Goal: Task Accomplishment & Management: Use online tool/utility

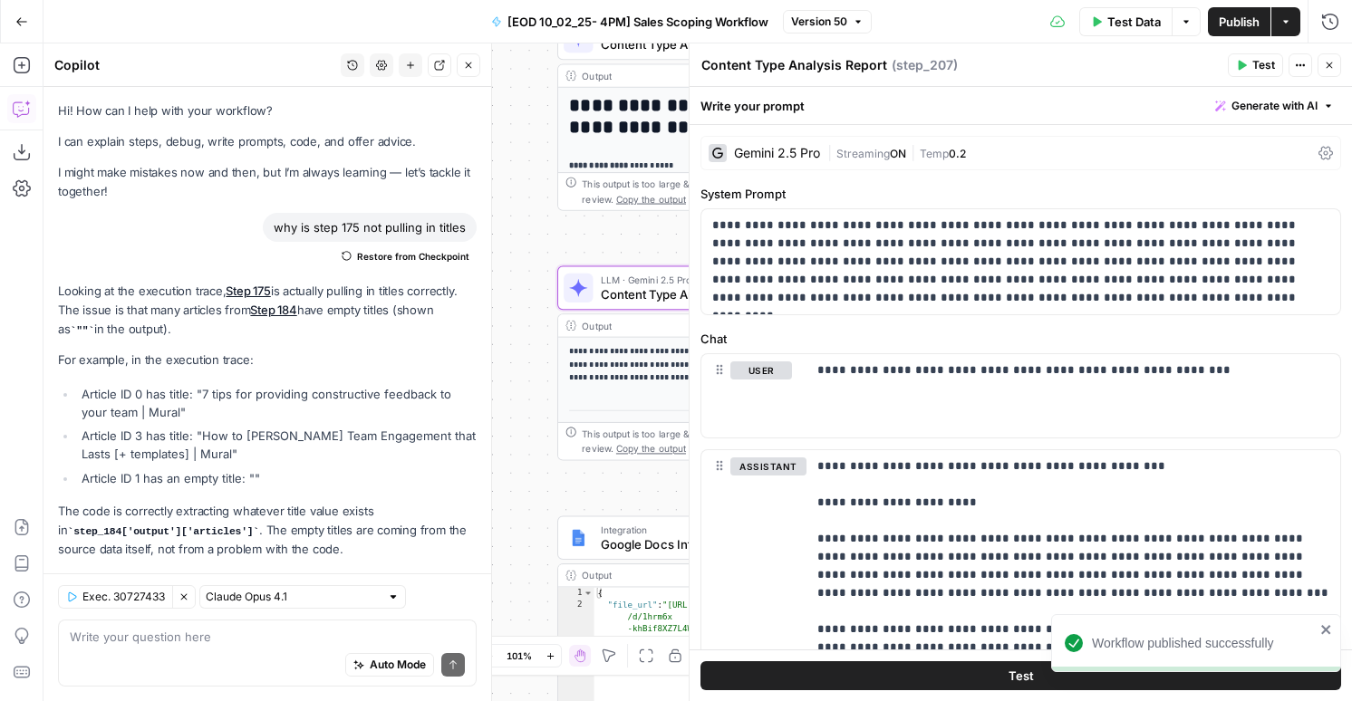
scroll to position [1329, 0]
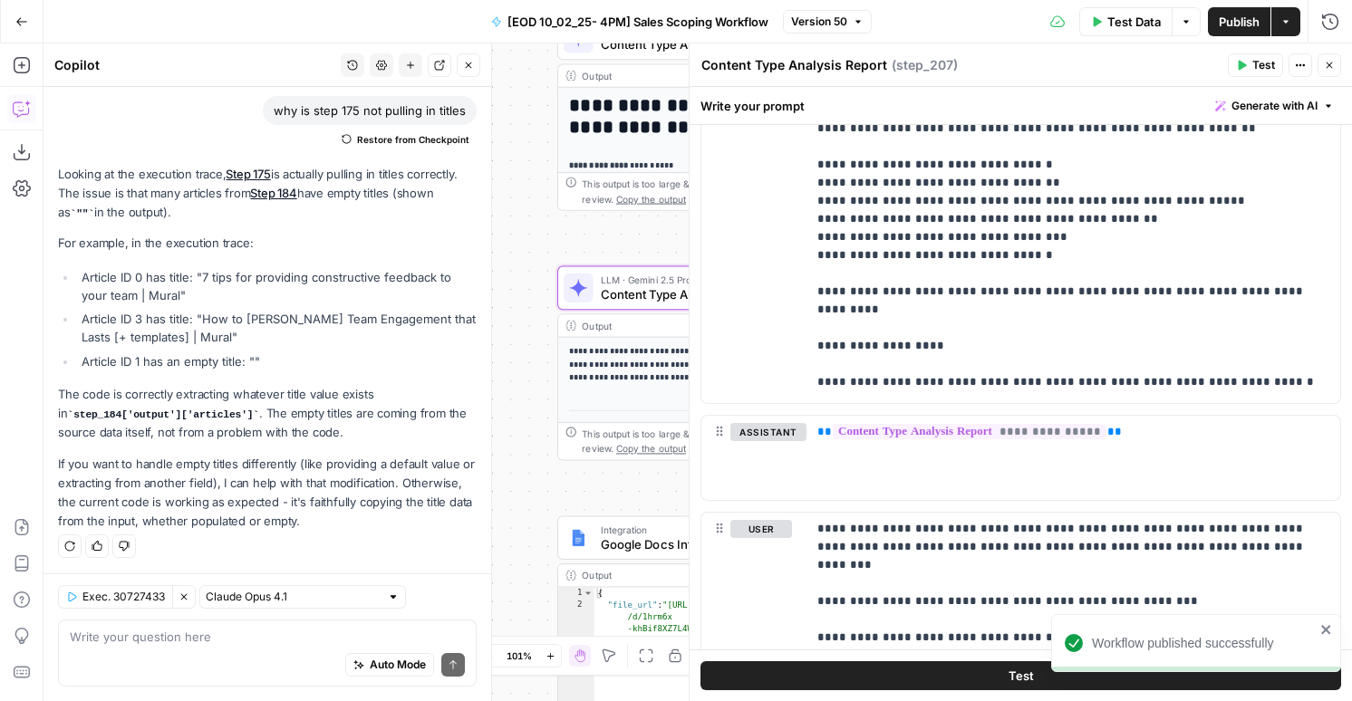
click at [1322, 64] on button "Close" at bounding box center [1330, 65] width 24 height 24
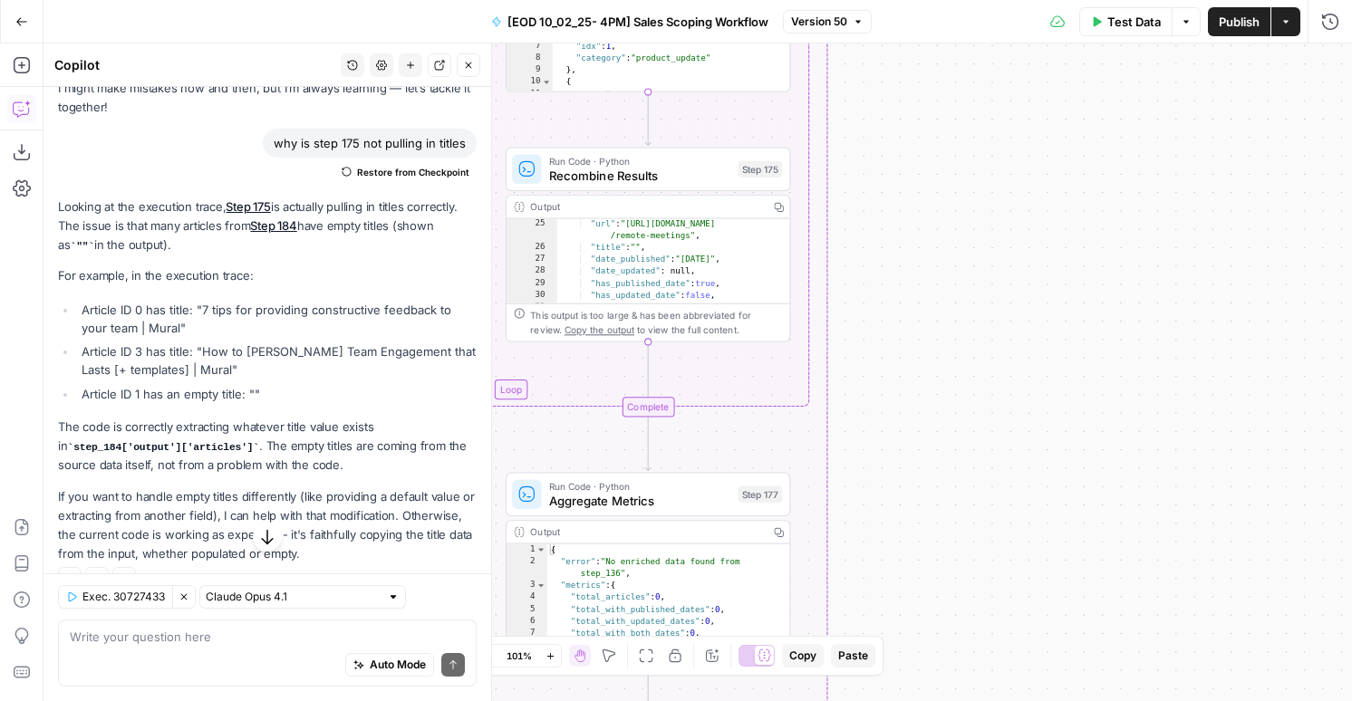
scroll to position [362, 0]
click at [138, 657] on div "Auto Mode Send" at bounding box center [267, 666] width 395 height 40
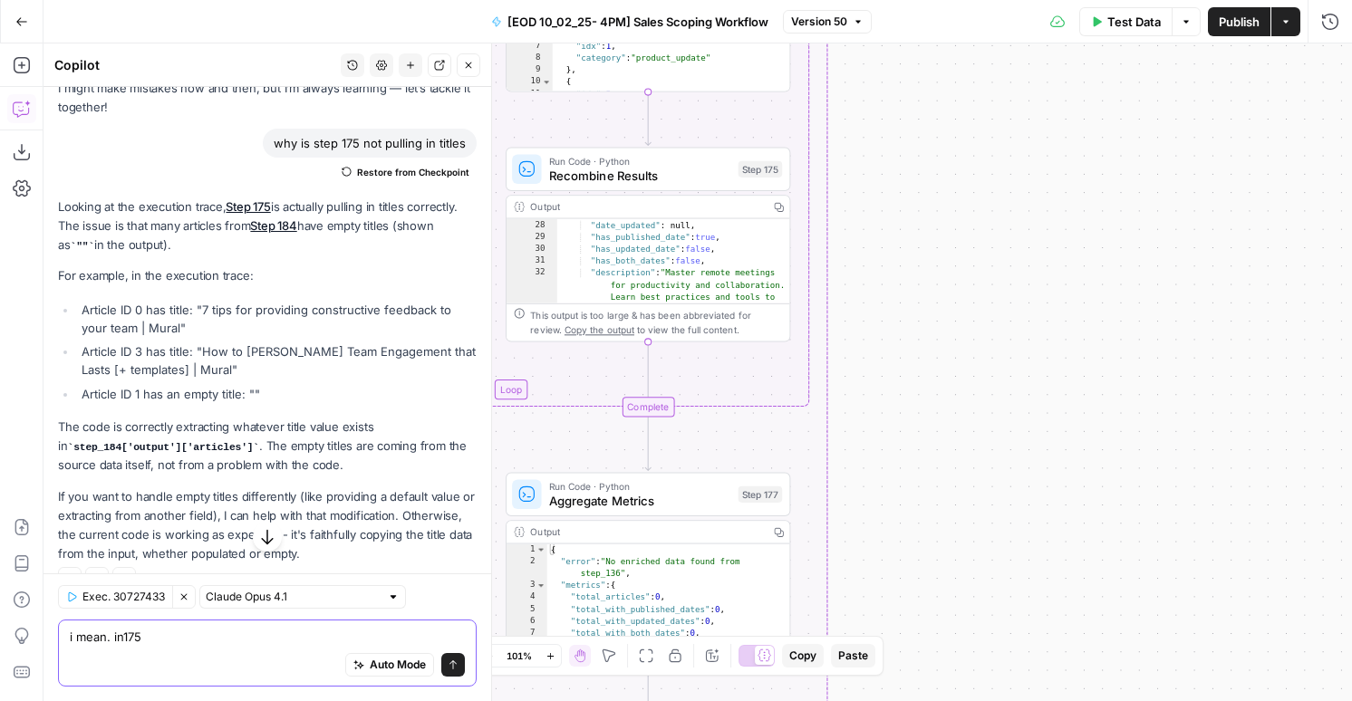
type textarea "i mean. in175"
type textarea "**********"
click at [608, 270] on div ""date_published" : "2023-10-19" , "date_updated" : null , "has_published_date" …" at bounding box center [674, 287] width 234 height 158
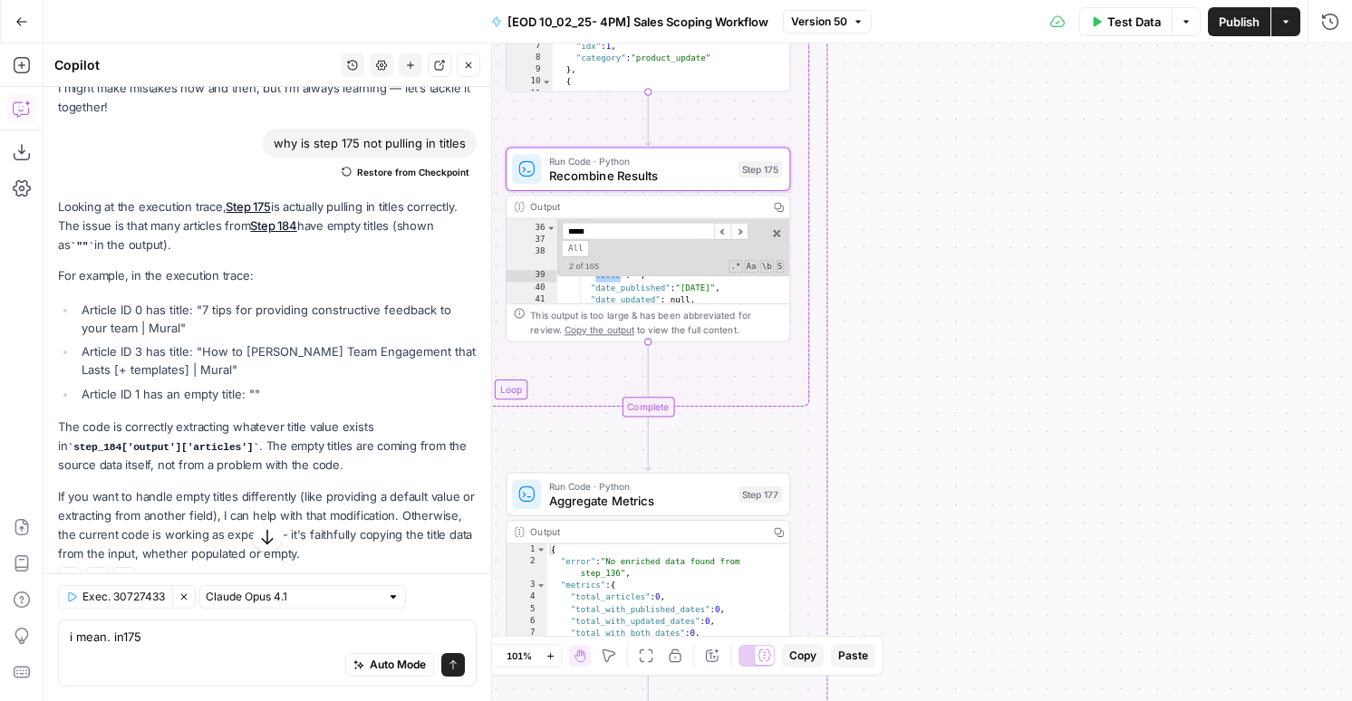
scroll to position [518, 0]
type input "**********"
click at [225, 636] on textarea "i mean. in175" at bounding box center [267, 637] width 395 height 18
click at [126, 634] on textarea "i mean. in175" at bounding box center [267, 637] width 395 height 18
type textarea "i mean. in step_175"
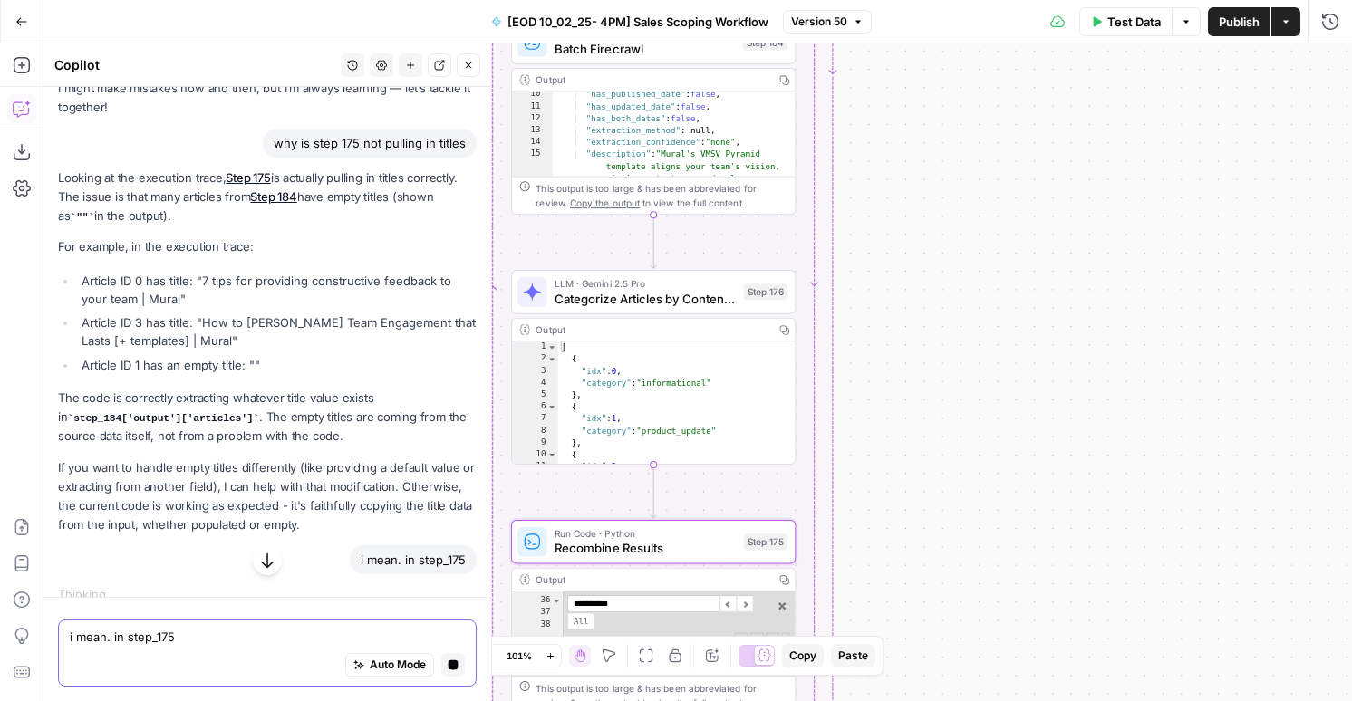
scroll to position [0, 0]
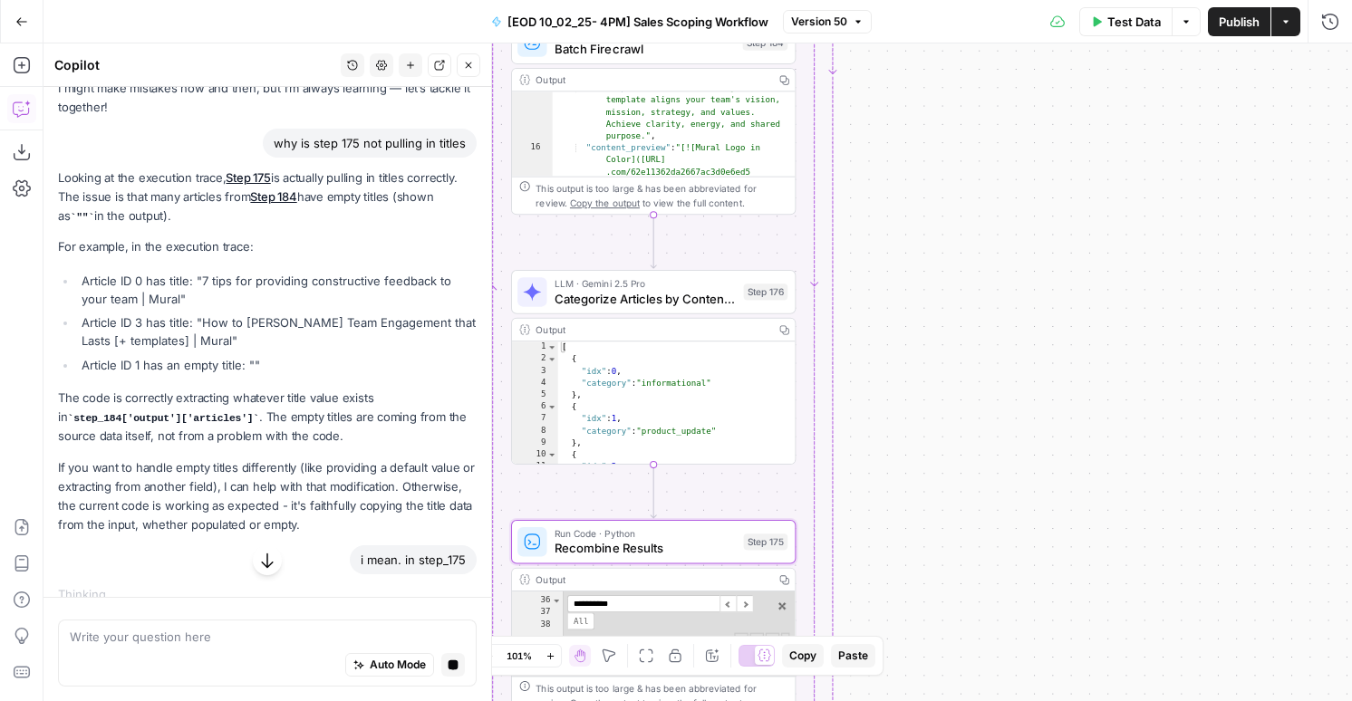
type textarea "**********"
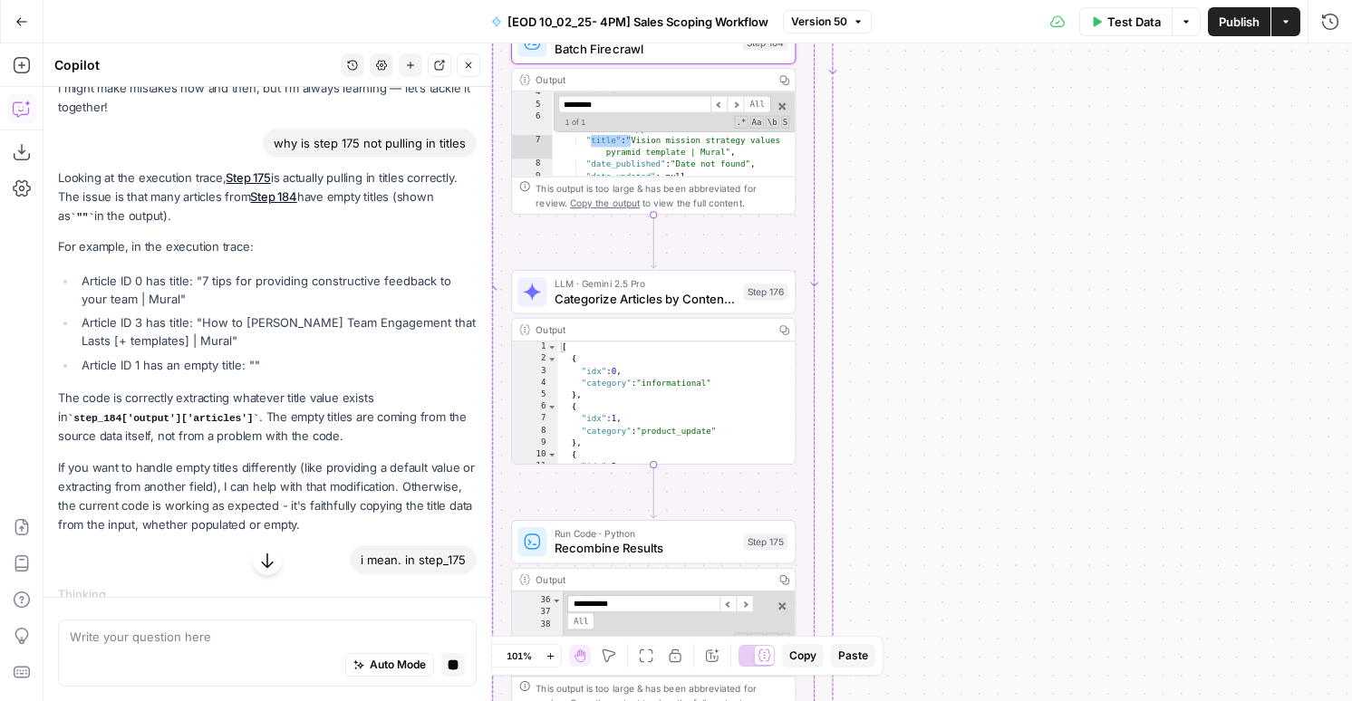
scroll to position [104, 0]
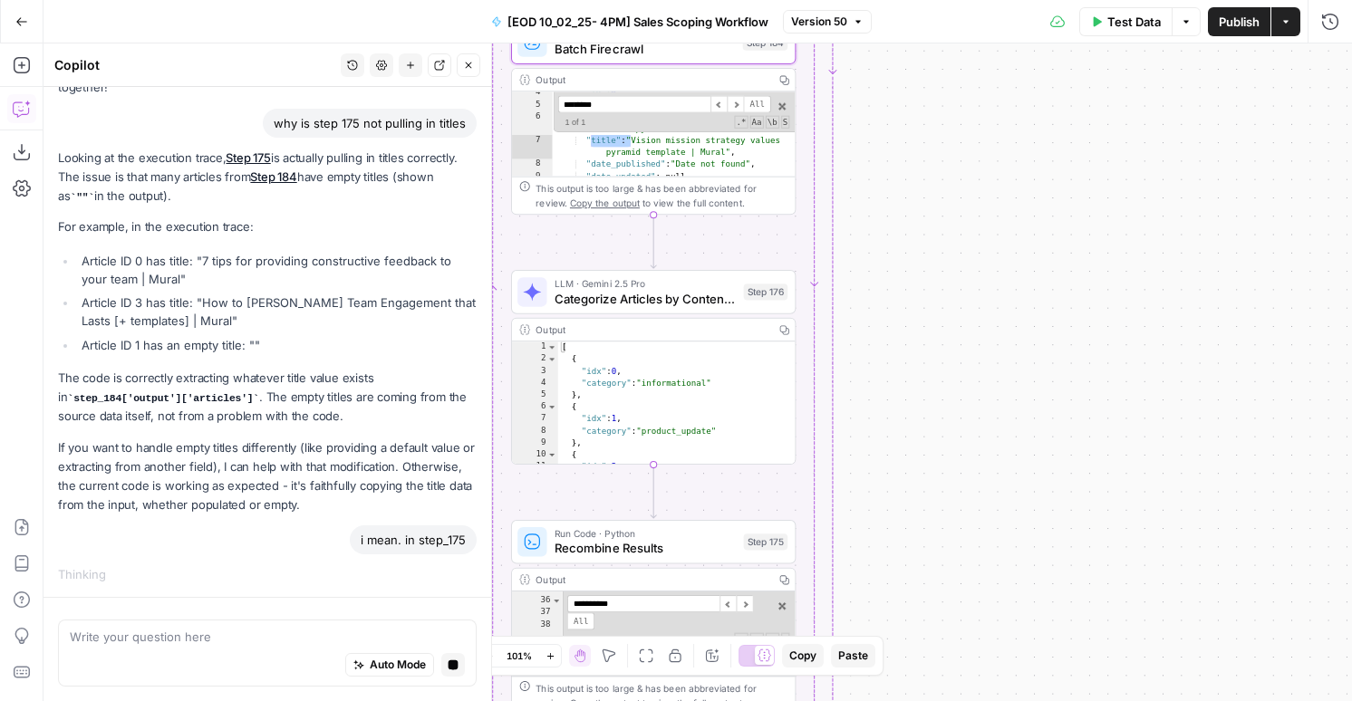
type input "*******"
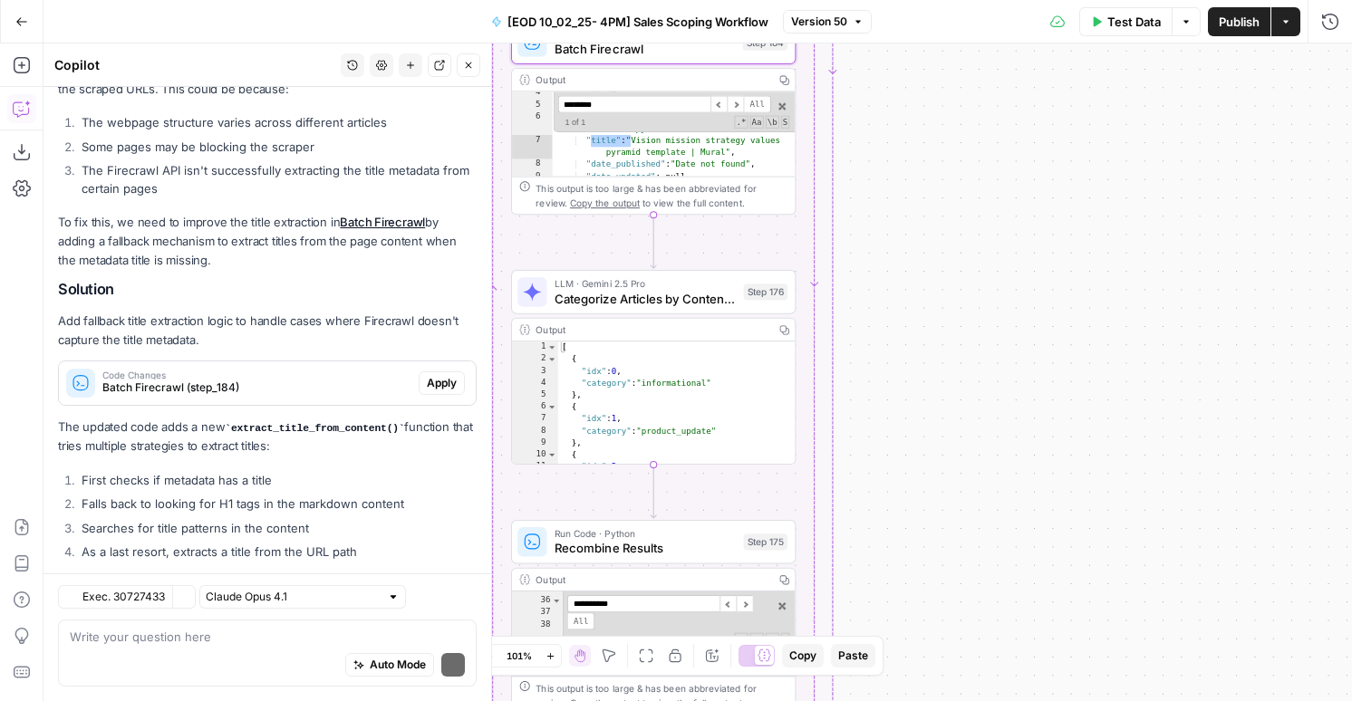
scroll to position [1010, 0]
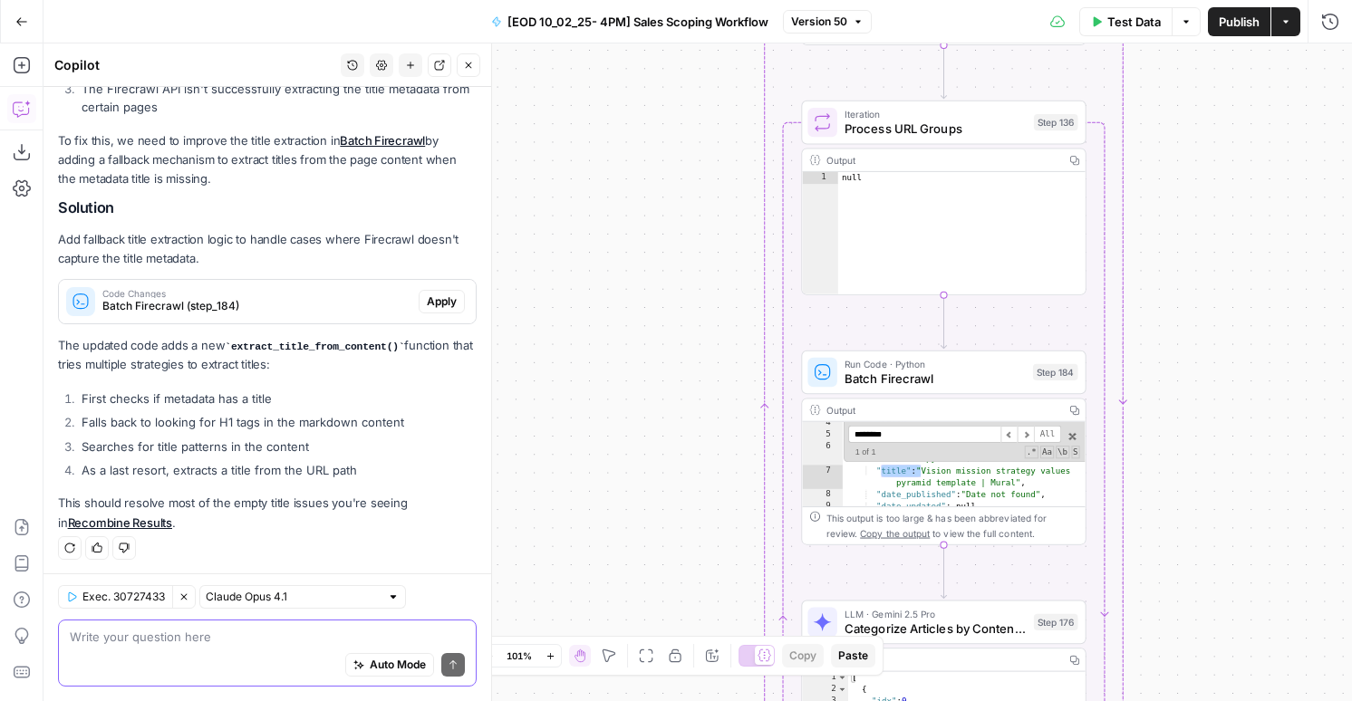
click at [213, 629] on textarea at bounding box center [267, 637] width 395 height 18
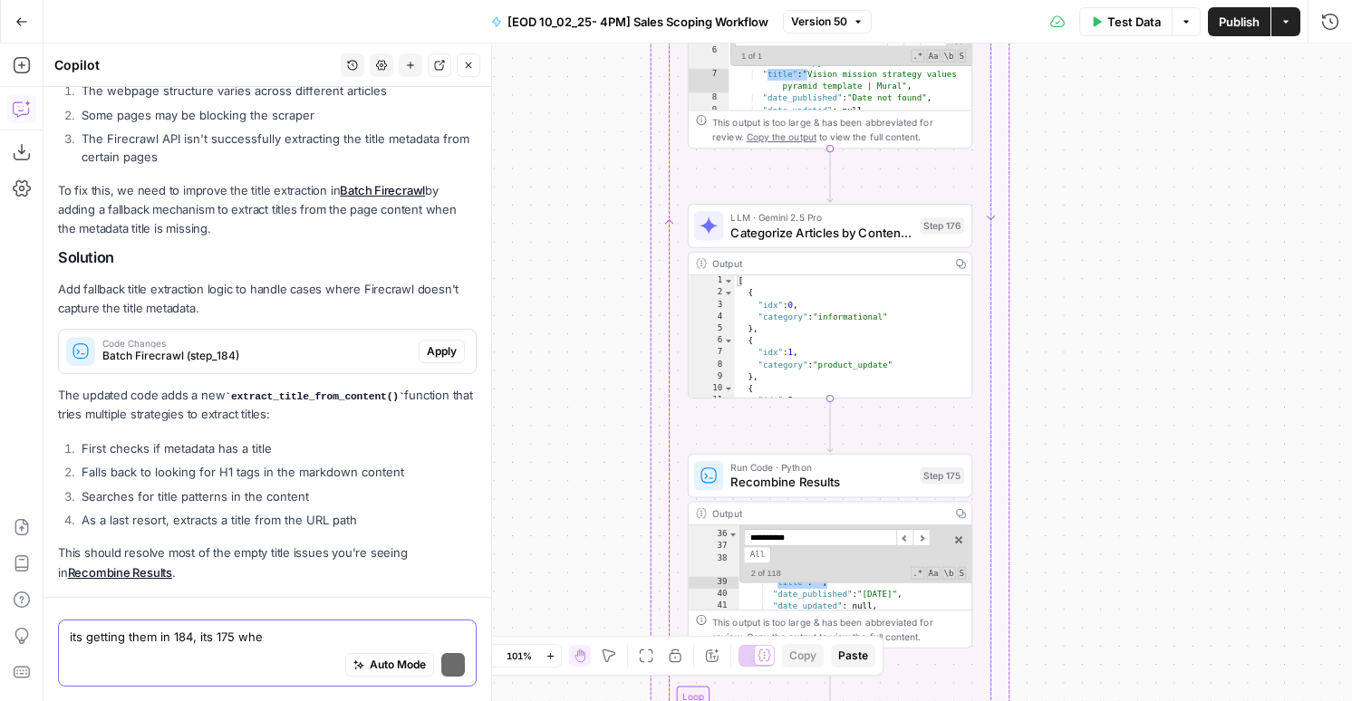
scroll to position [929, 0]
type textarea "its getting them in 184, its 175 where the problem is"
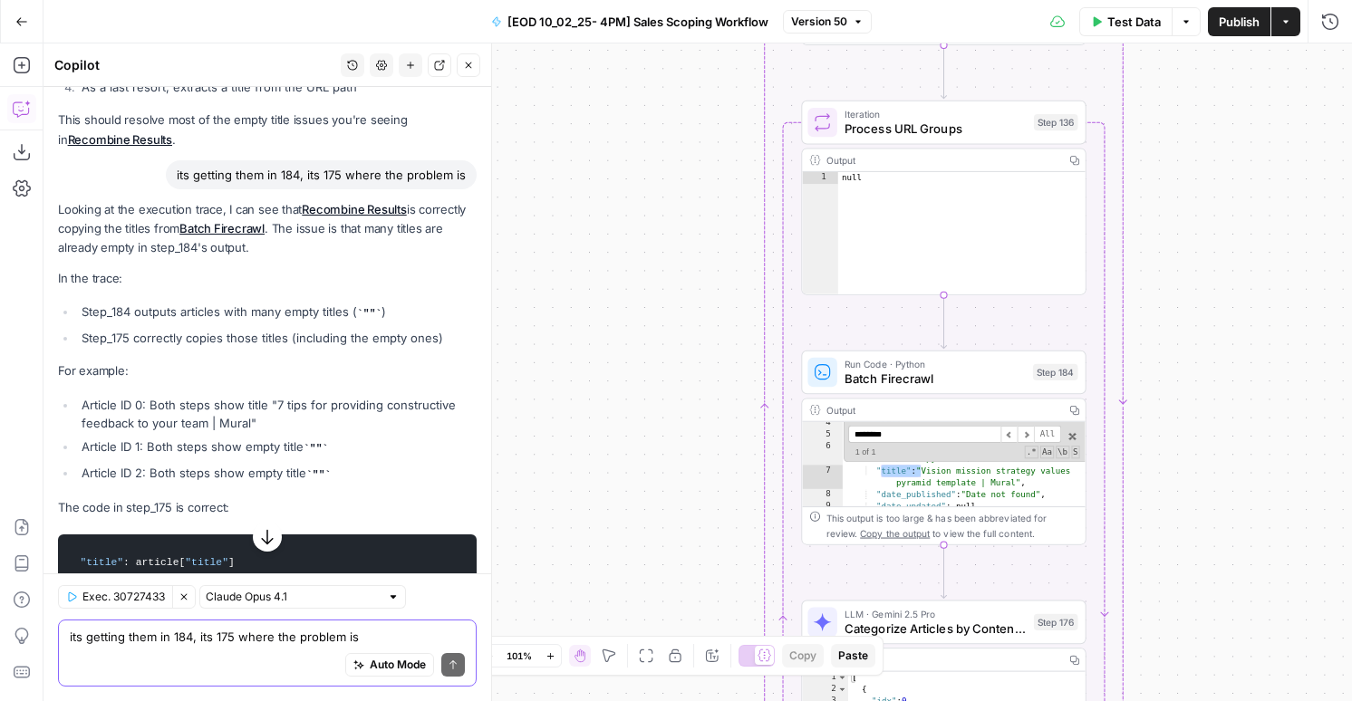
scroll to position [1411, 0]
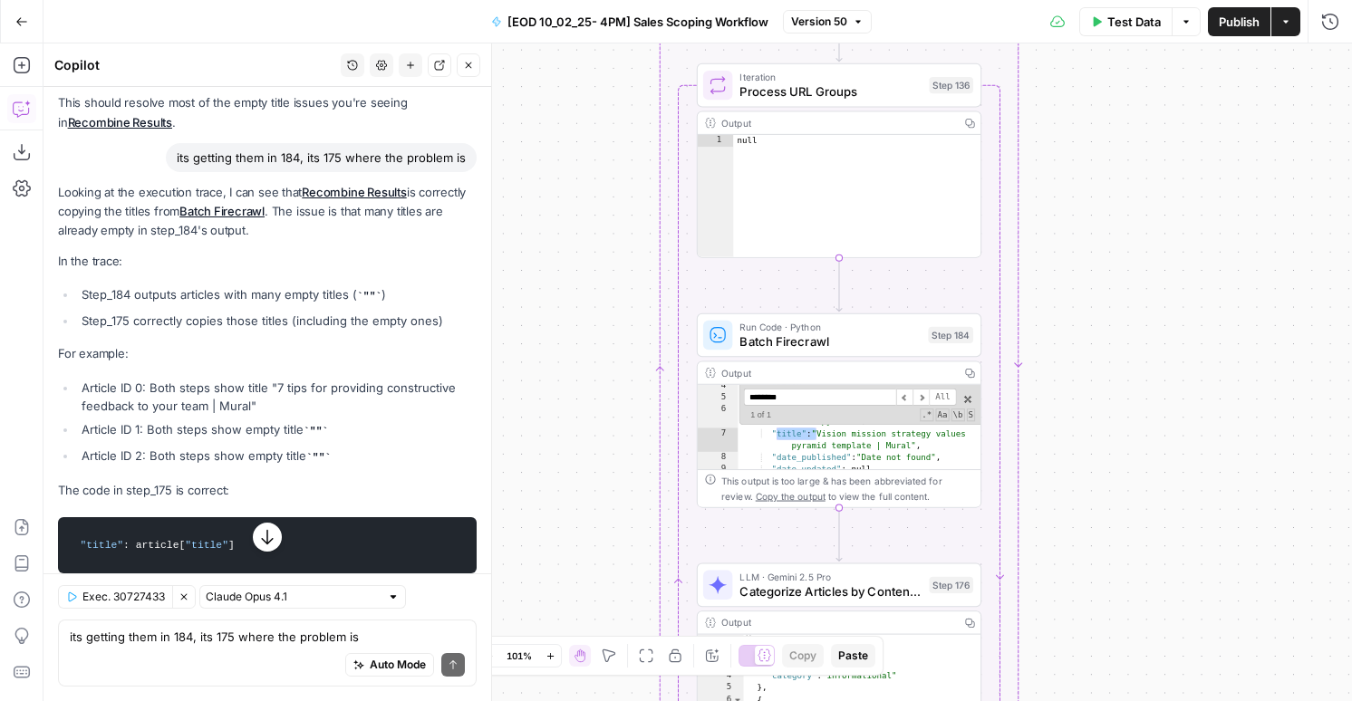
click at [880, 401] on input "*******" at bounding box center [819, 397] width 152 height 17
type input "*******"
click at [969, 393] on span at bounding box center [967, 399] width 13 height 13
type textarea "**********"
click at [1325, 24] on icon "button" at bounding box center [1330, 22] width 18 height 18
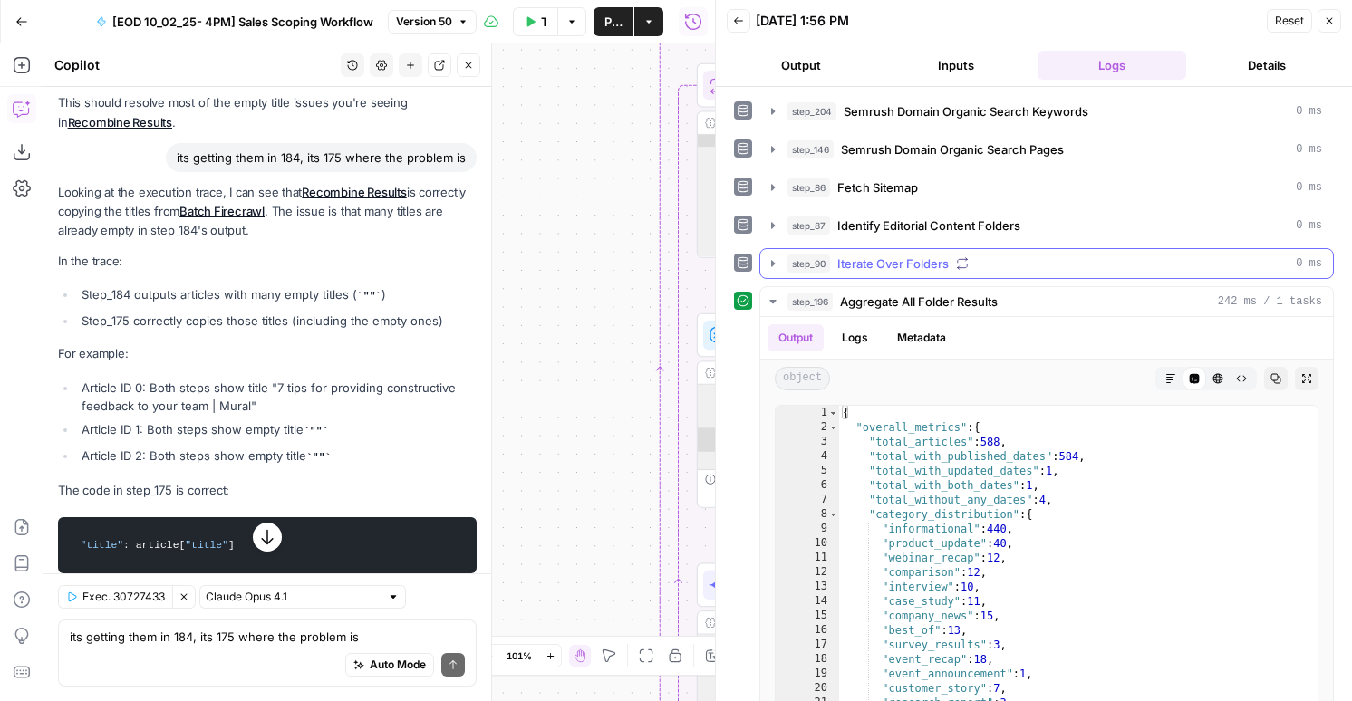
click at [894, 259] on span "Iterate Over Folders" at bounding box center [892, 264] width 111 height 18
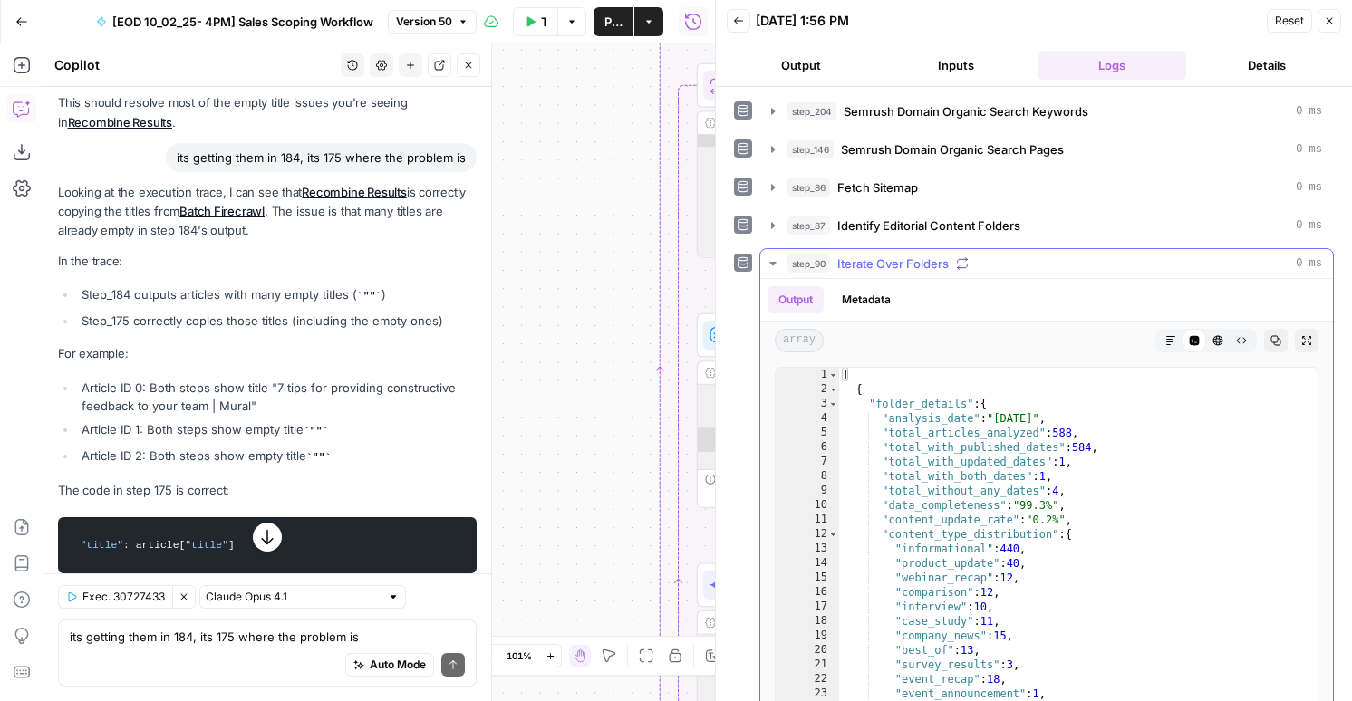
click at [865, 285] on div "Output Metadata" at bounding box center [1046, 300] width 573 height 42
click at [865, 294] on button "Metadata" at bounding box center [866, 299] width 71 height 27
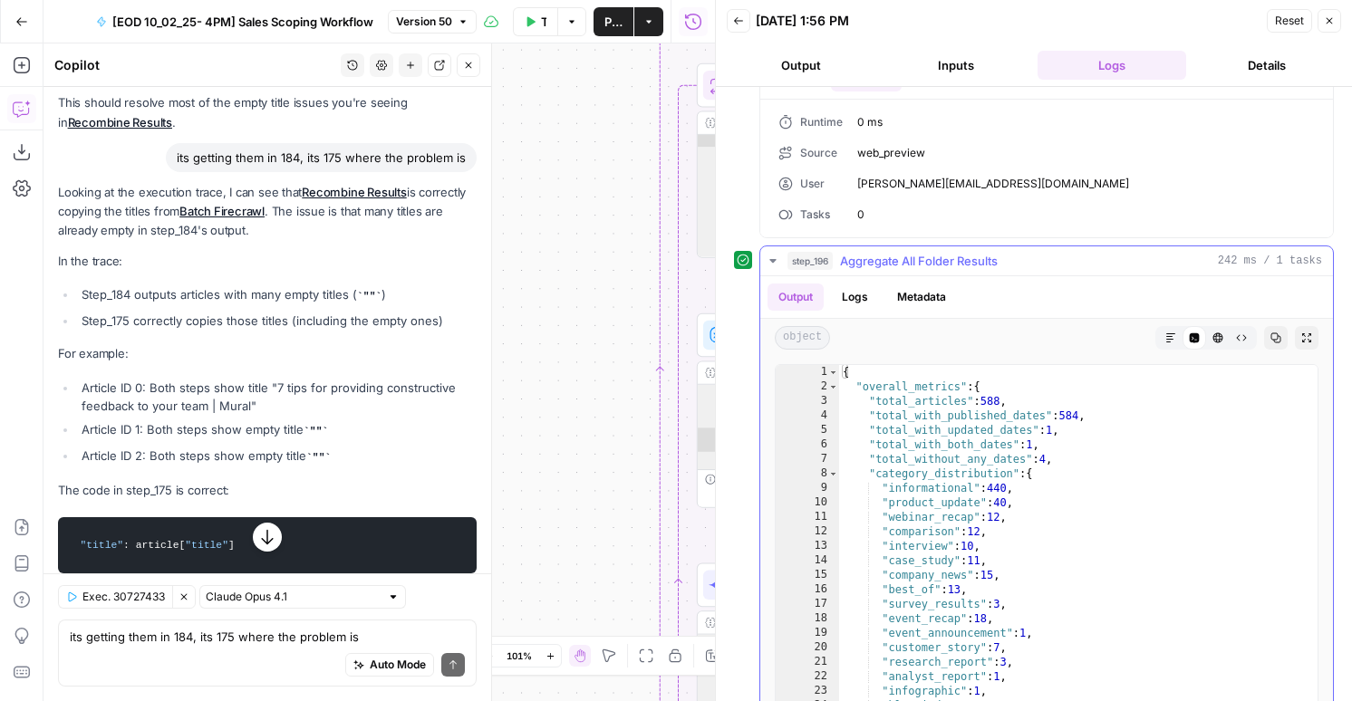
scroll to position [260, 0]
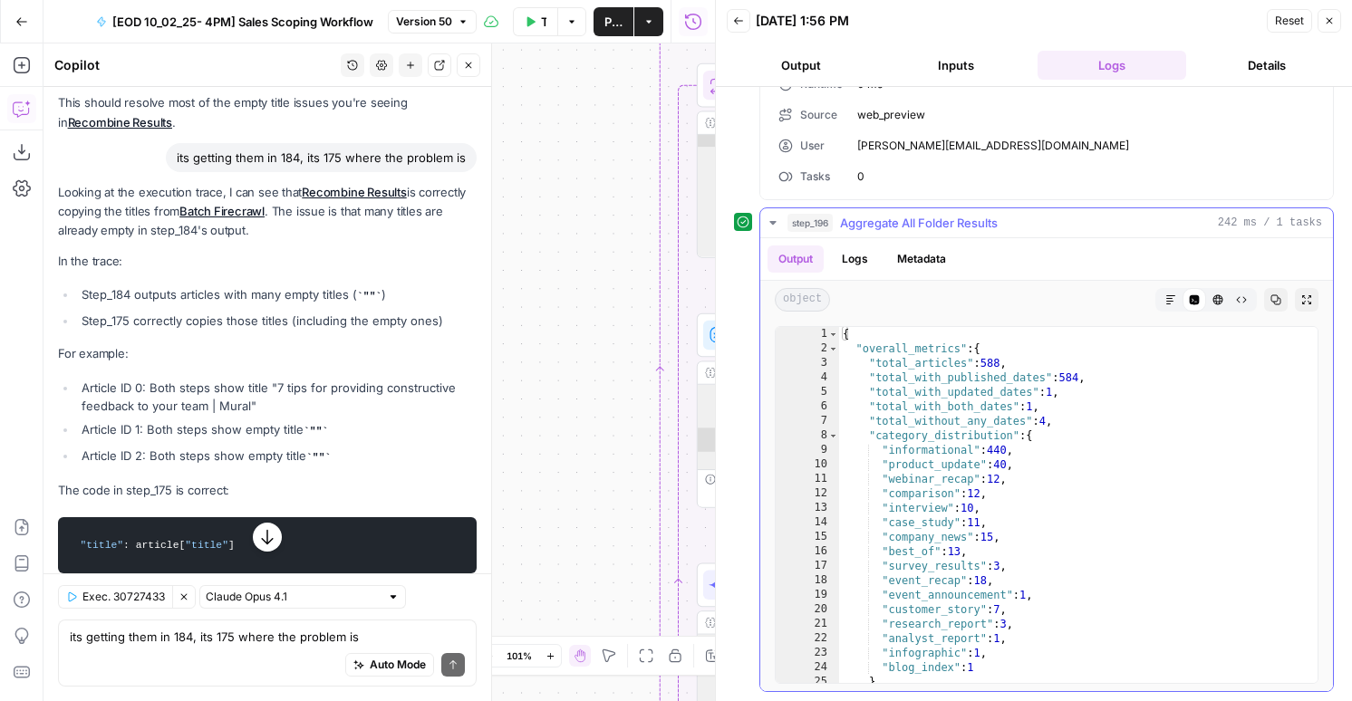
click at [928, 266] on button "Metadata" at bounding box center [921, 259] width 71 height 27
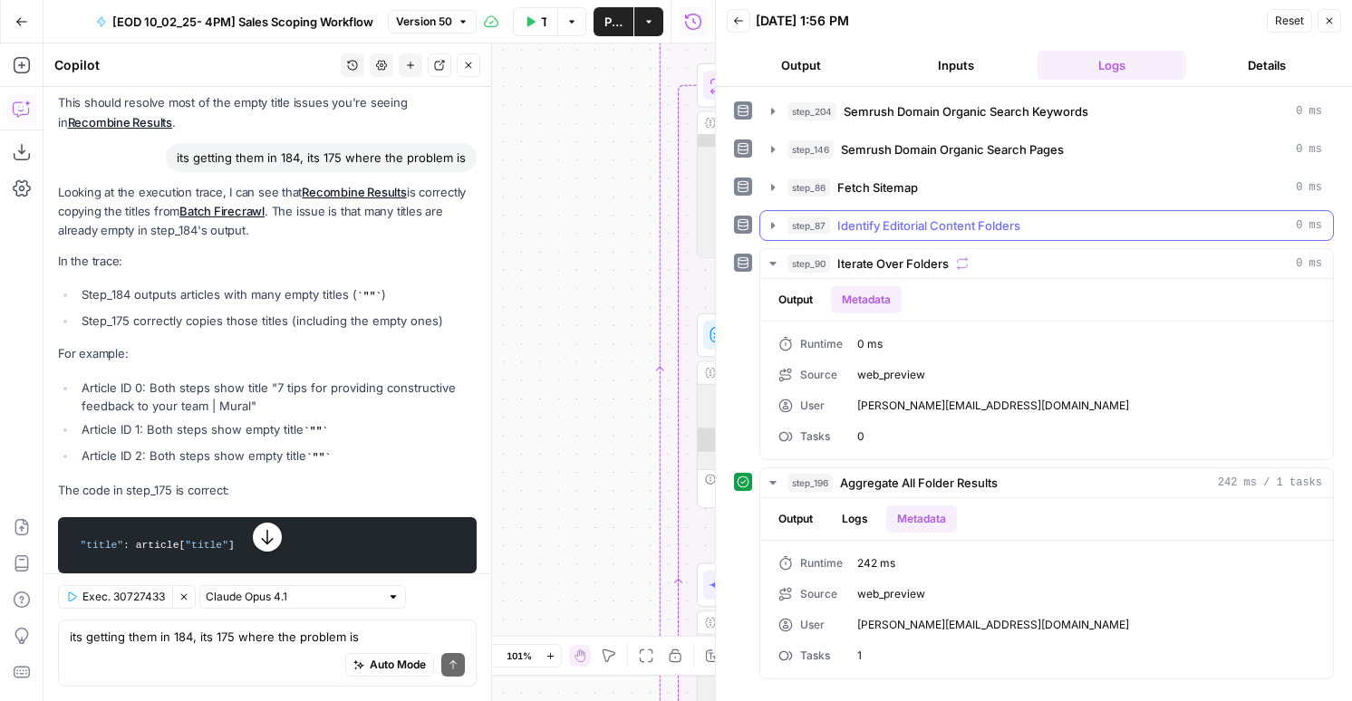
click at [871, 229] on span "Identify Editorial Content Folders" at bounding box center [928, 226] width 183 height 18
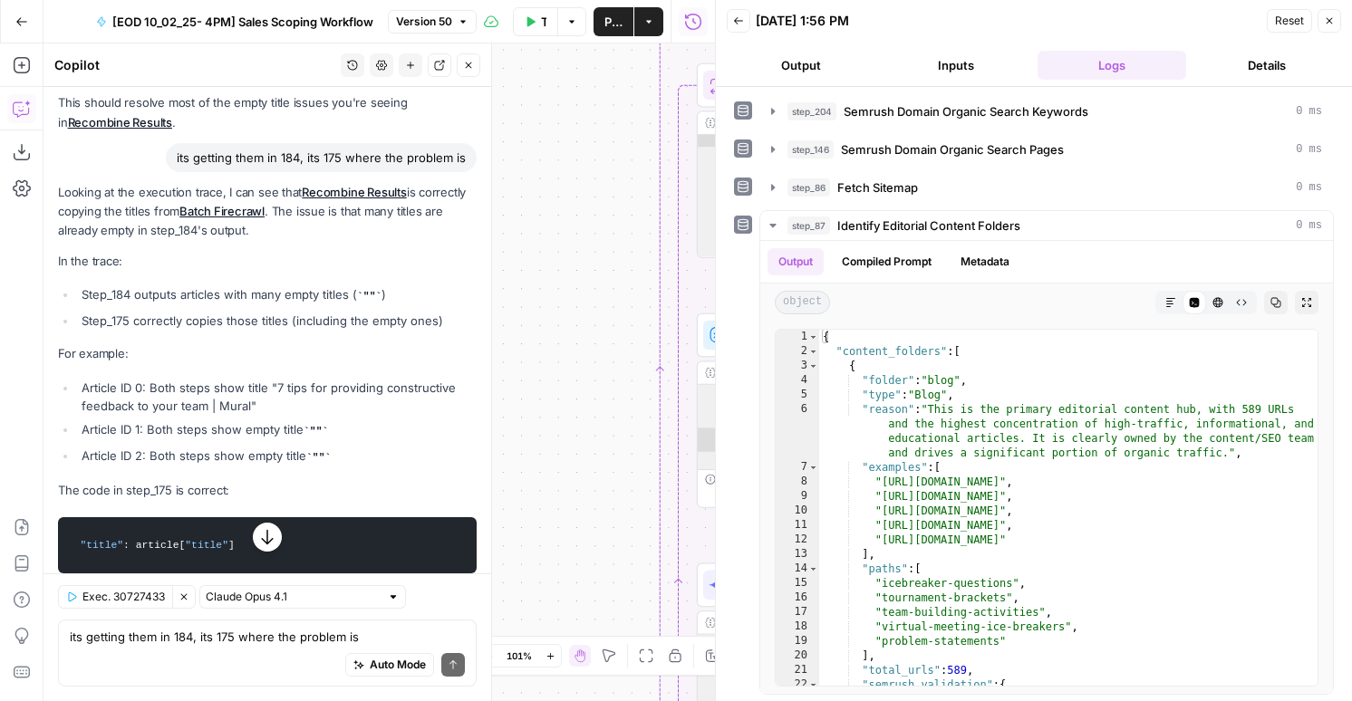
click at [736, 34] on header "Back 10/06/25 at 1:56 PM Reset Close Output Inputs Logs Details" at bounding box center [1034, 43] width 636 height 87
click at [738, 23] on icon "button" at bounding box center [738, 20] width 11 height 11
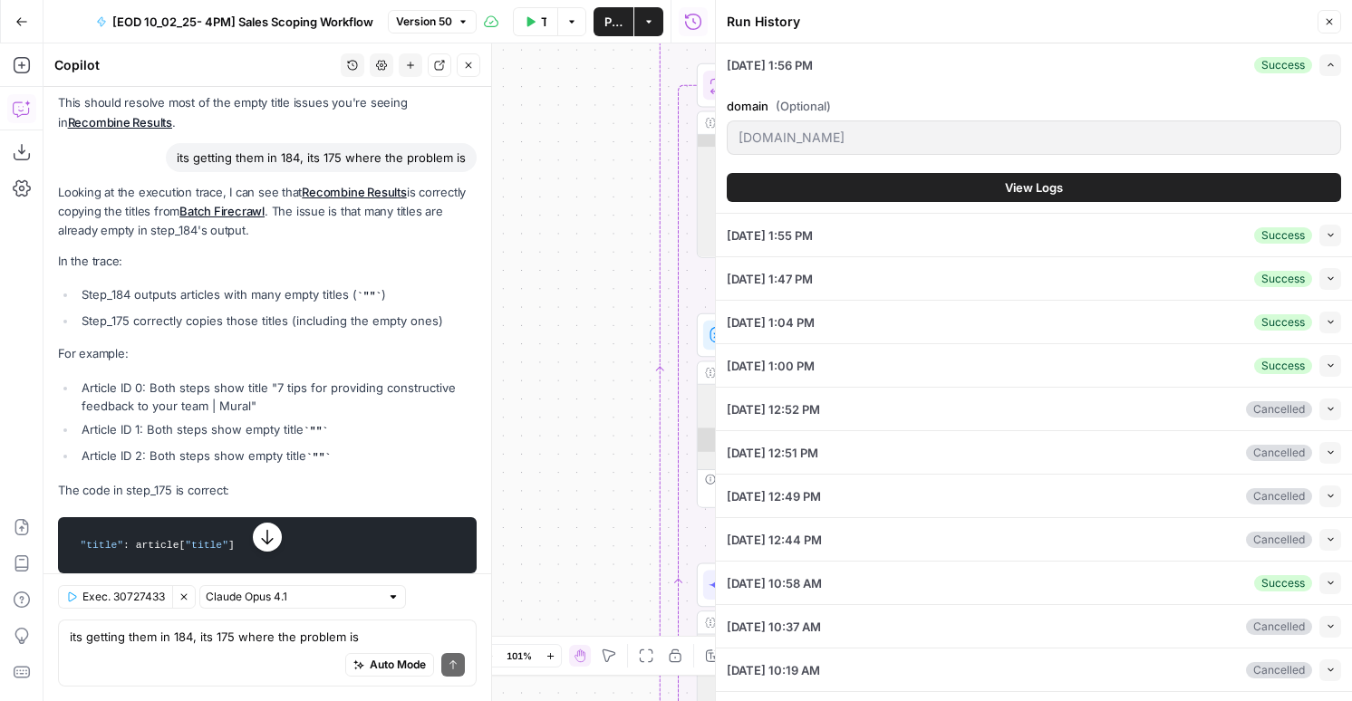
click at [1335, 244] on button "Collapse" at bounding box center [1330, 236] width 22 height 22
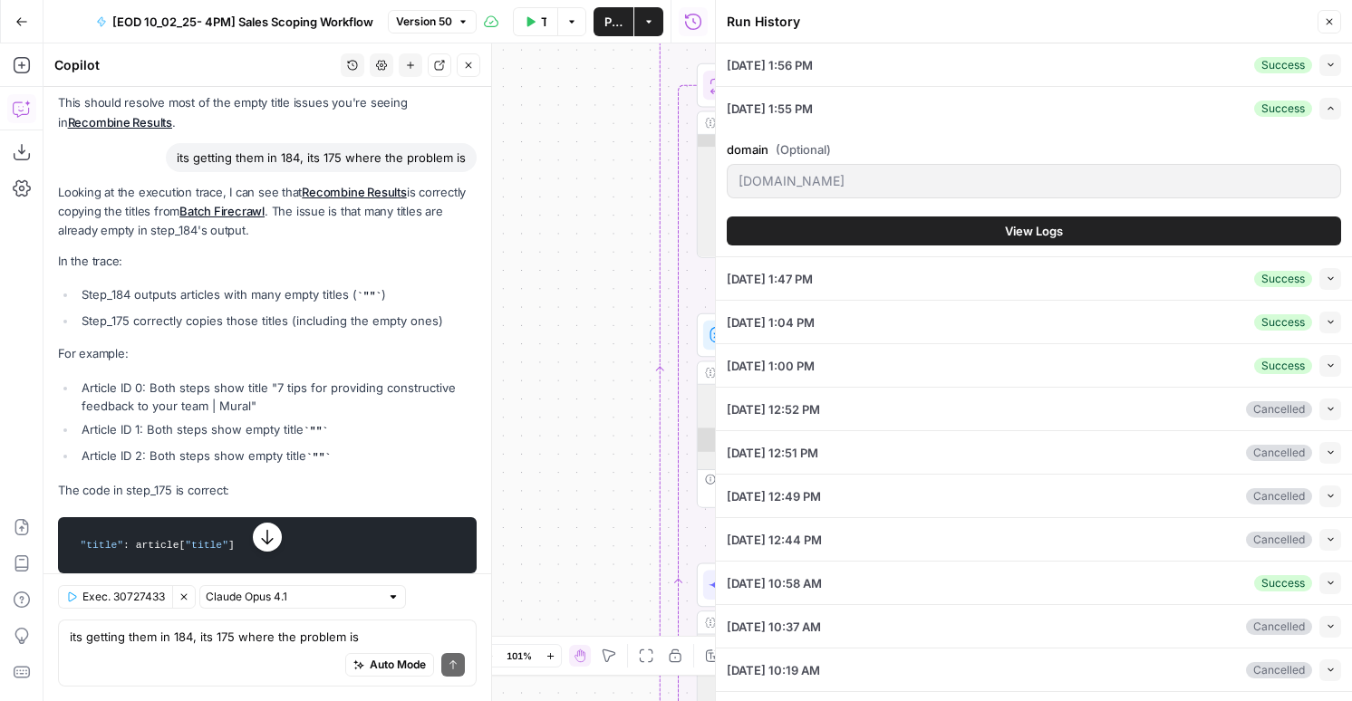
click at [1024, 238] on span "View Logs" at bounding box center [1034, 231] width 58 height 18
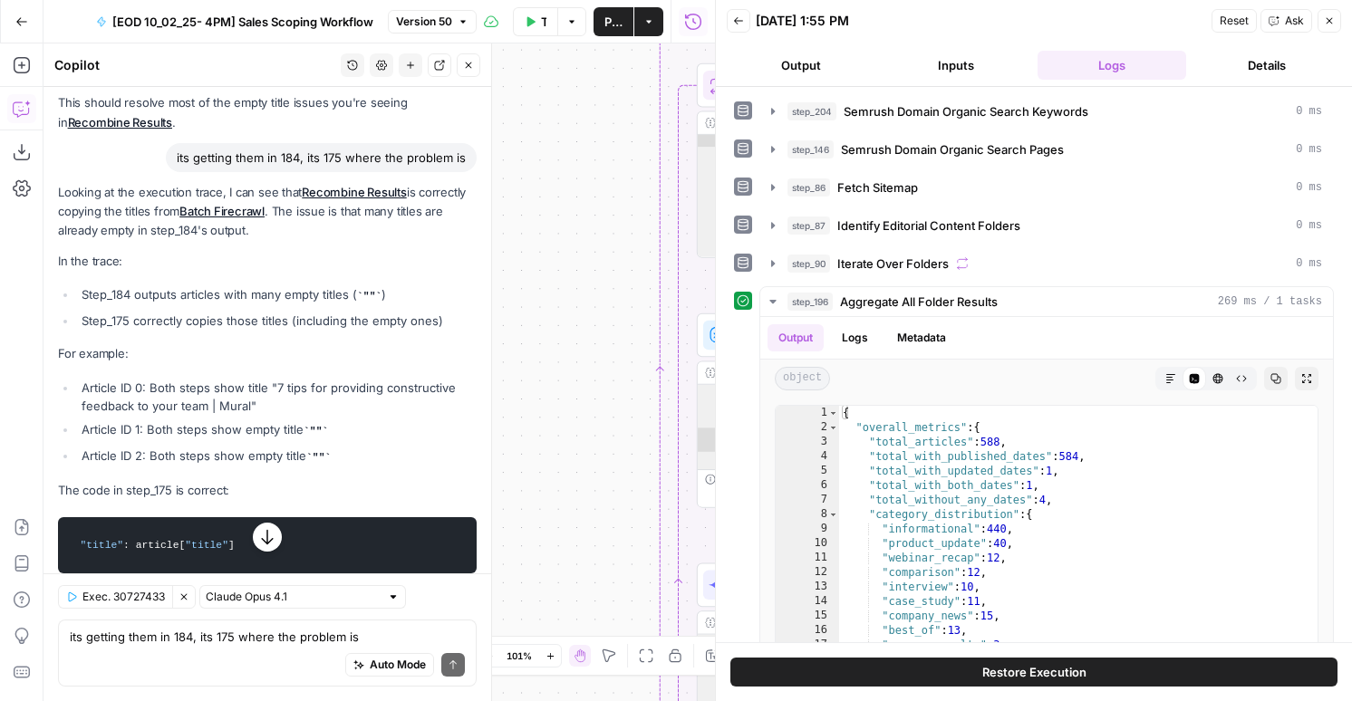
click at [907, 241] on div "step_204 Semrush Domain Organic Search Keywords 0 ms step_146 Semrush Domain Or…" at bounding box center [1034, 433] width 600 height 675
click at [907, 259] on span "Iterate Over Folders" at bounding box center [892, 264] width 111 height 18
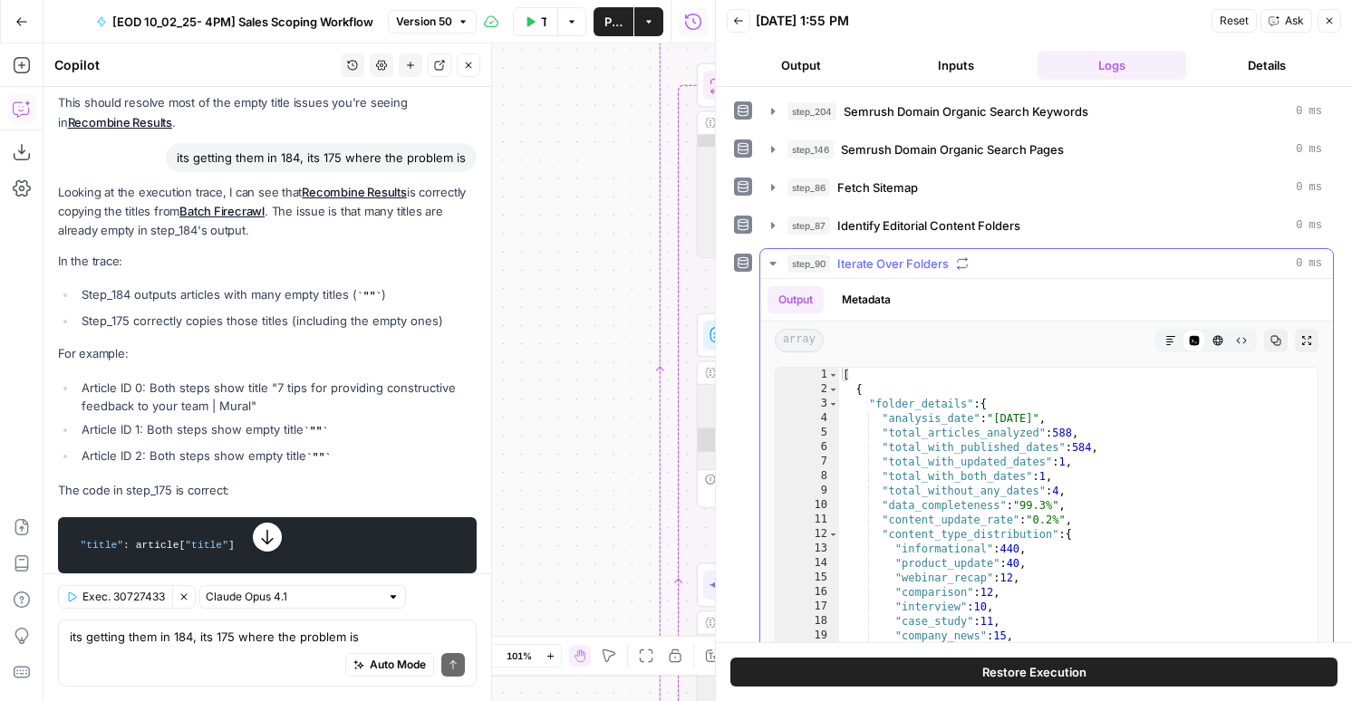
click at [894, 295] on button "Metadata" at bounding box center [866, 299] width 71 height 27
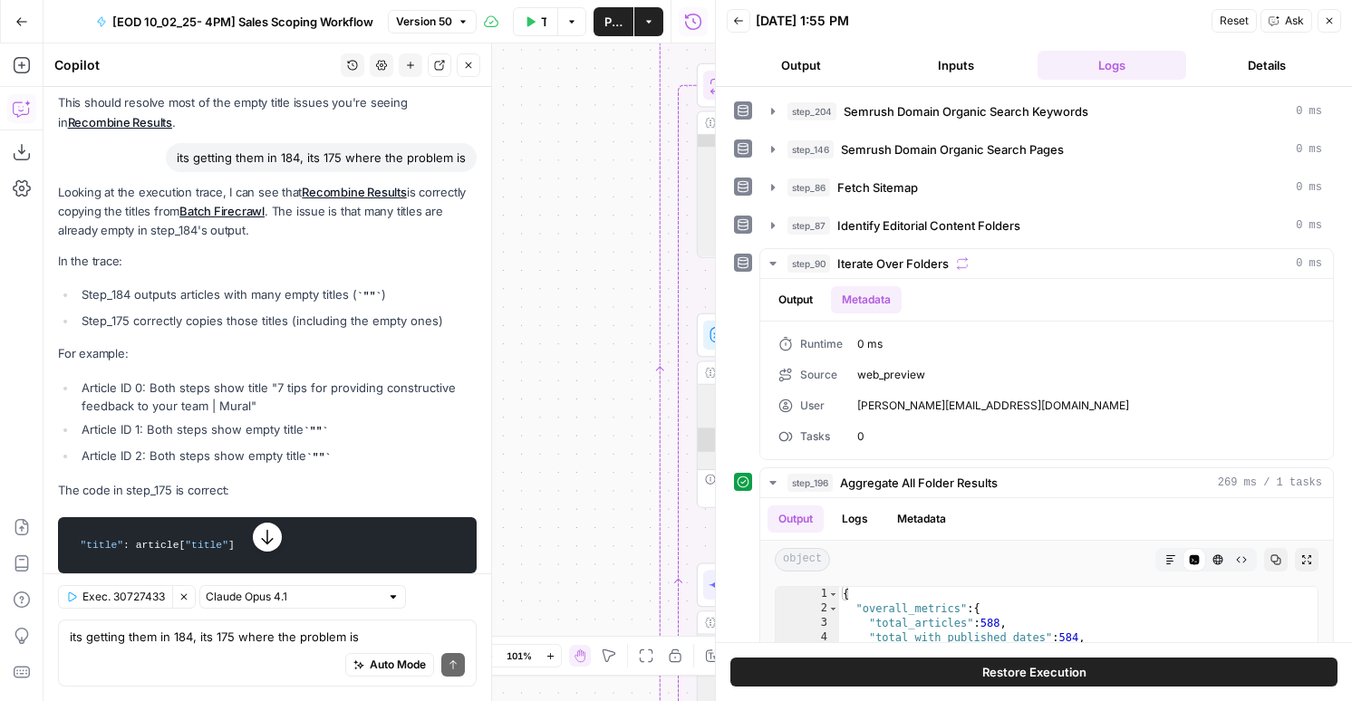
click at [744, 22] on button "Back" at bounding box center [739, 21] width 24 height 24
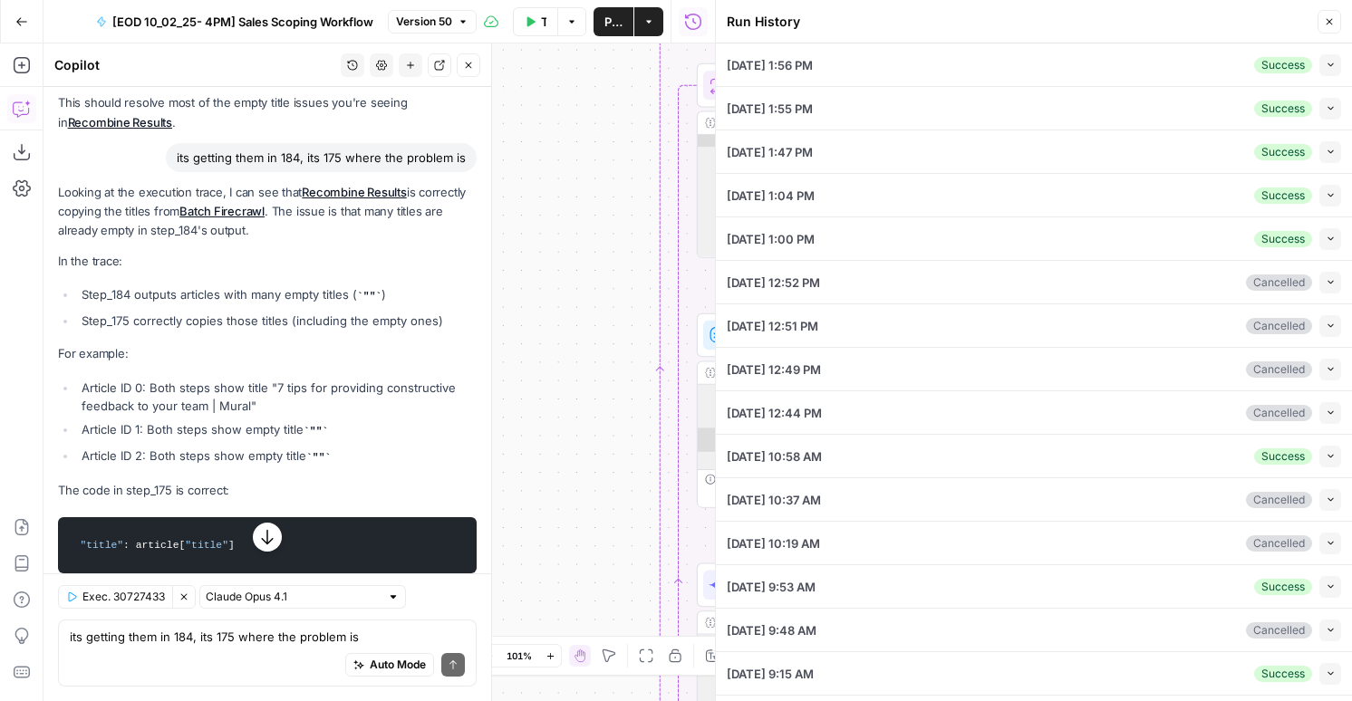
click at [1330, 150] on icon "button" at bounding box center [1331, 152] width 10 height 10
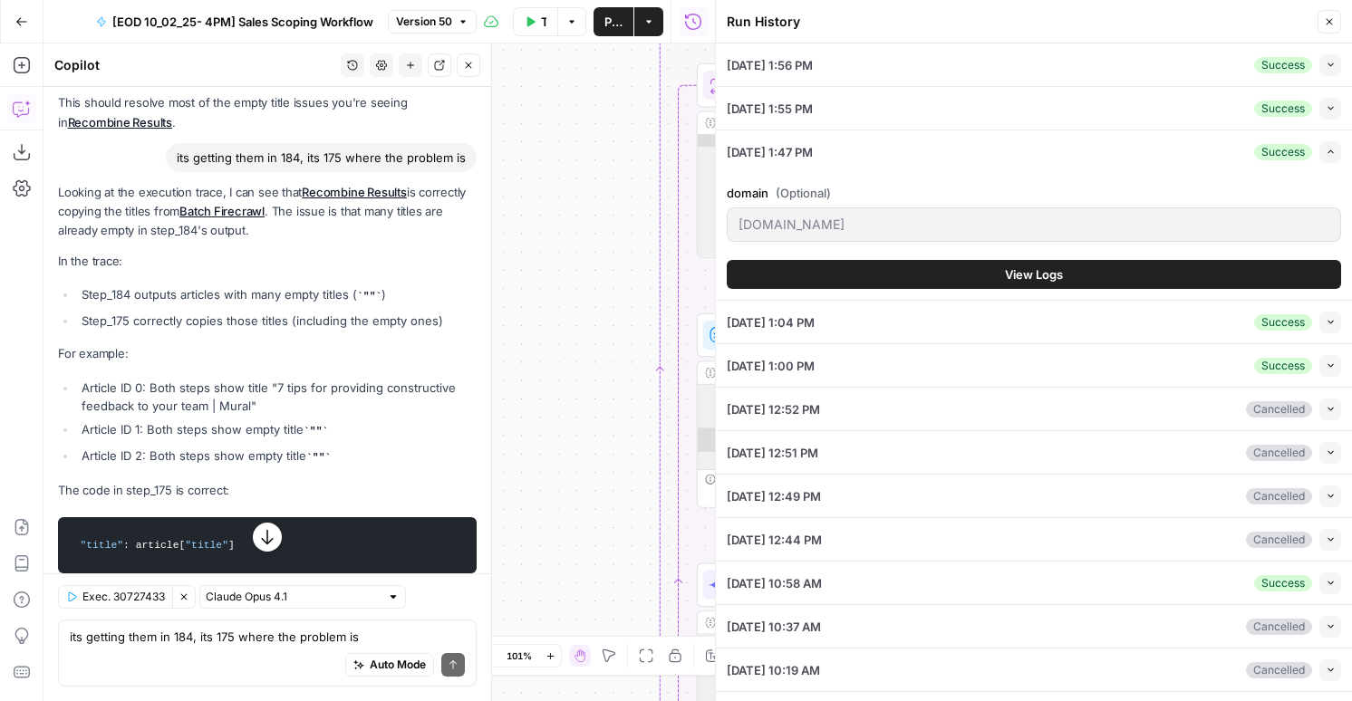
click at [933, 266] on button "View Logs" at bounding box center [1034, 274] width 614 height 29
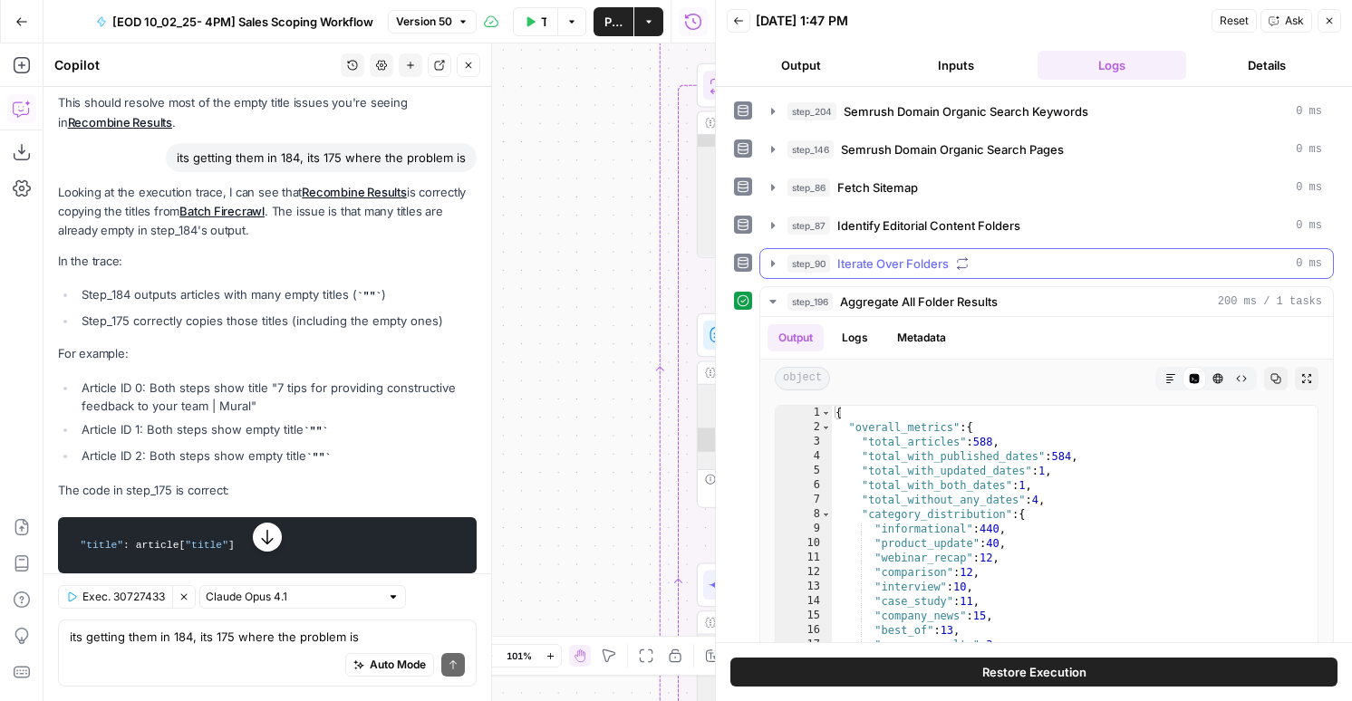
click at [889, 261] on span "Iterate Over Folders" at bounding box center [892, 264] width 111 height 18
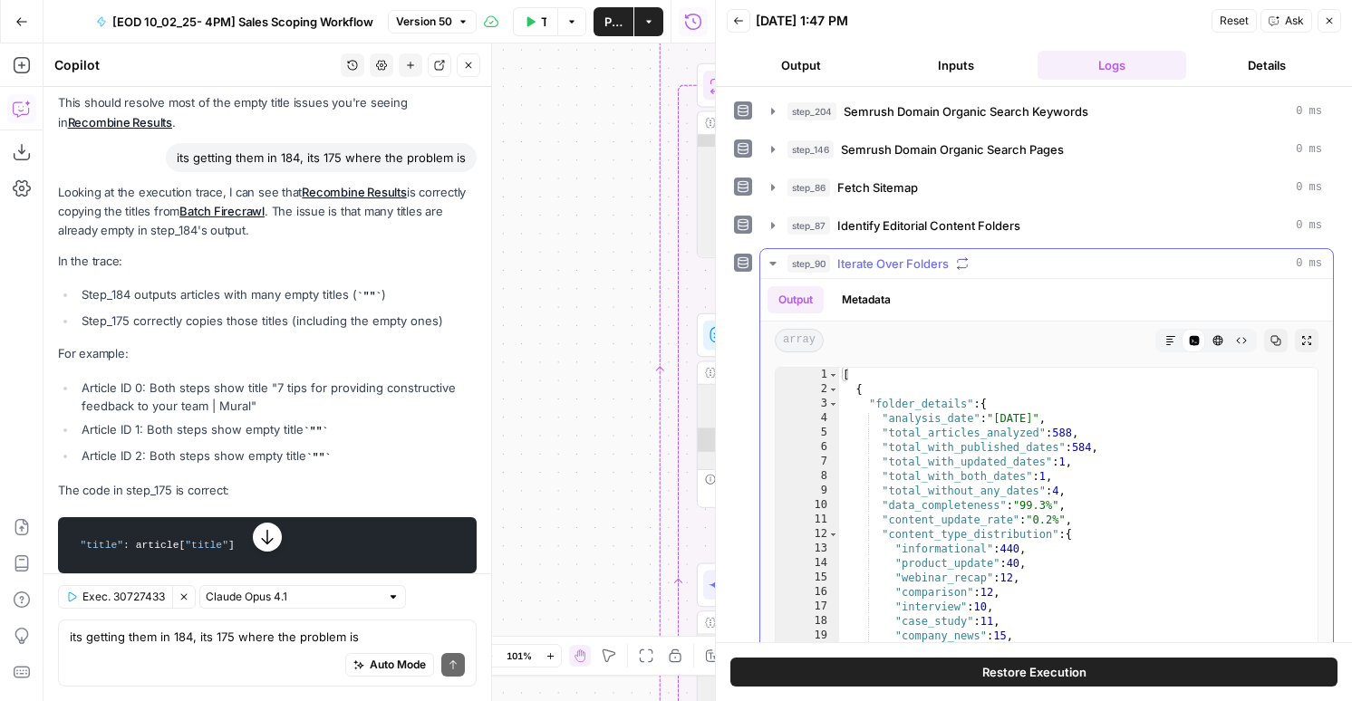
click at [881, 299] on button "Metadata" at bounding box center [866, 299] width 71 height 27
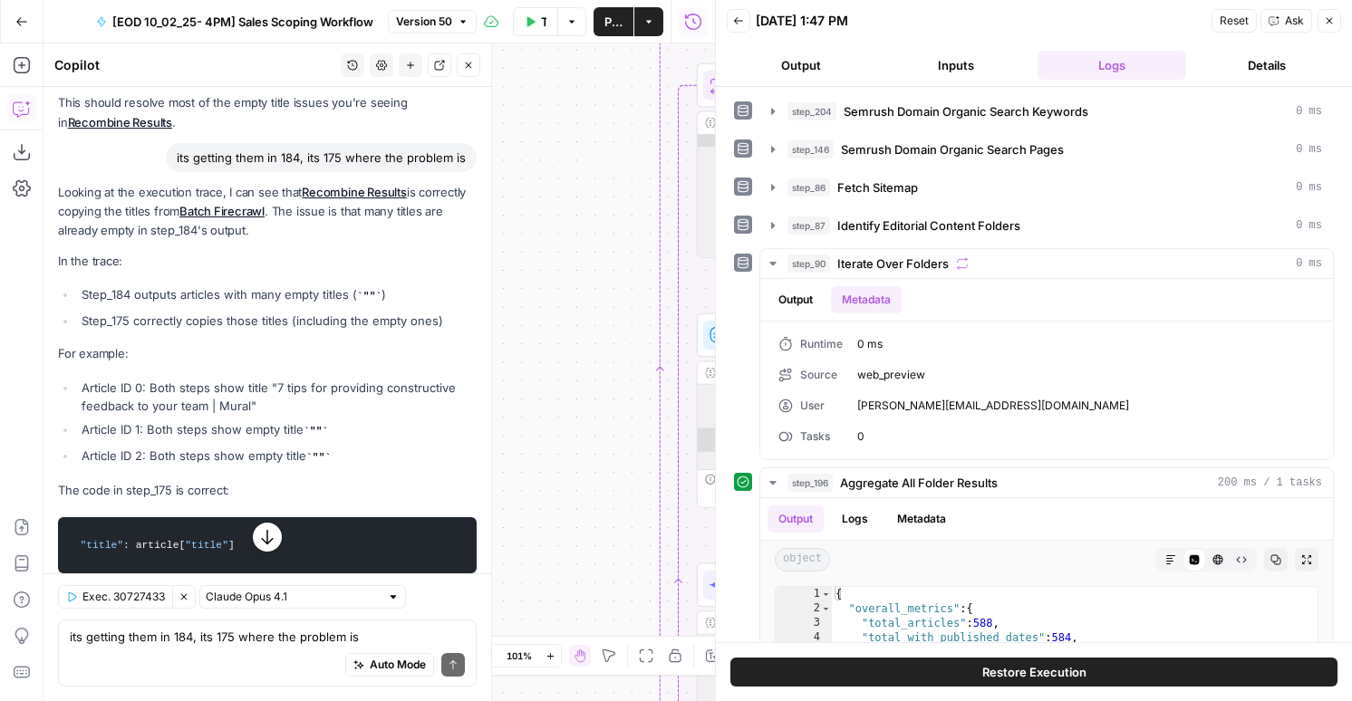
click at [750, 23] on div "Back 10/06/25 at 1:47 PM Reset Ask Close" at bounding box center [1034, 20] width 614 height 27
click at [742, 22] on icon "button" at bounding box center [738, 20] width 11 height 11
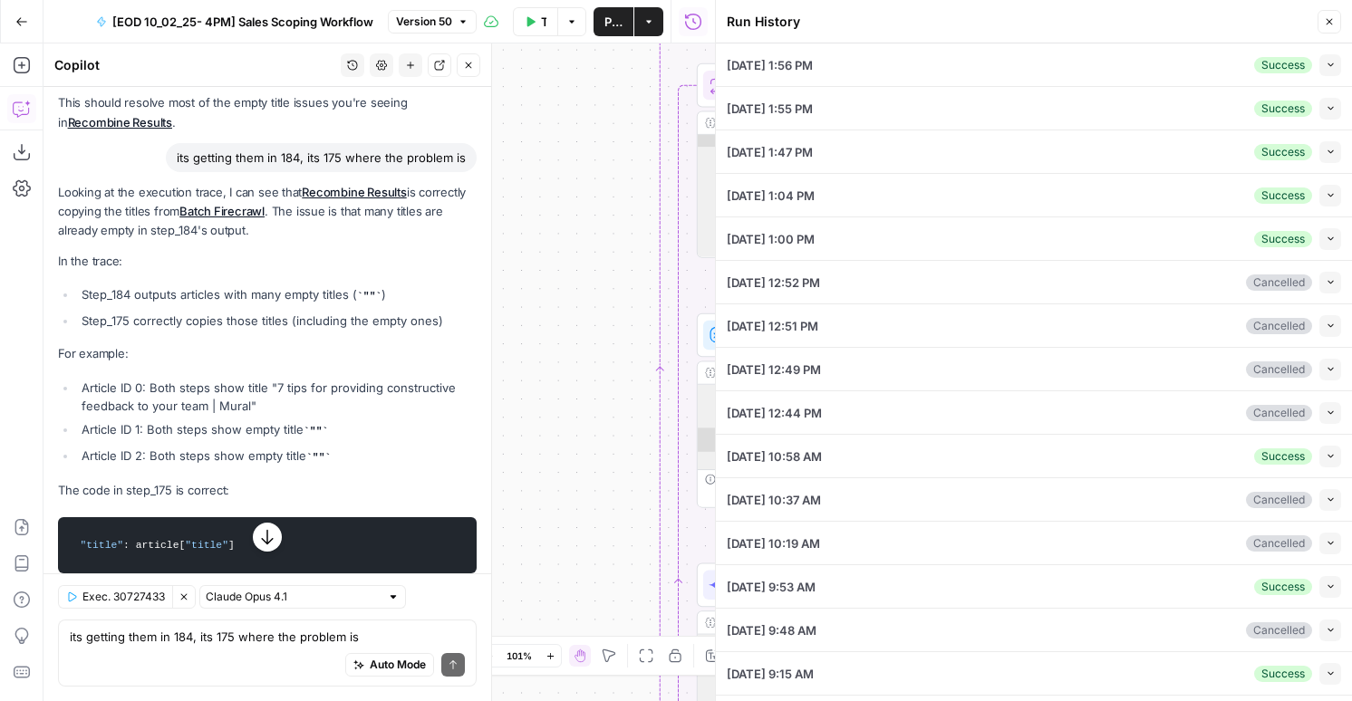
click at [1339, 195] on button "Collapse" at bounding box center [1330, 196] width 22 height 22
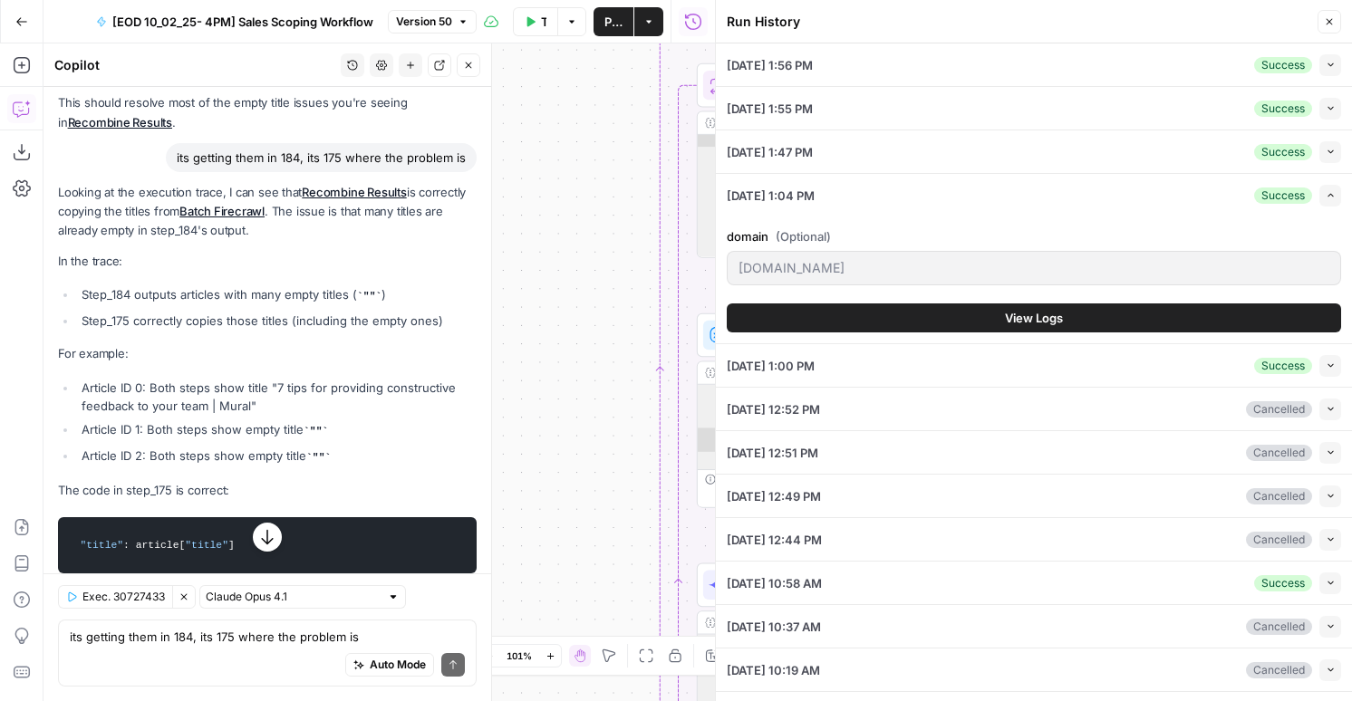
click at [1090, 319] on button "View Logs" at bounding box center [1034, 318] width 614 height 29
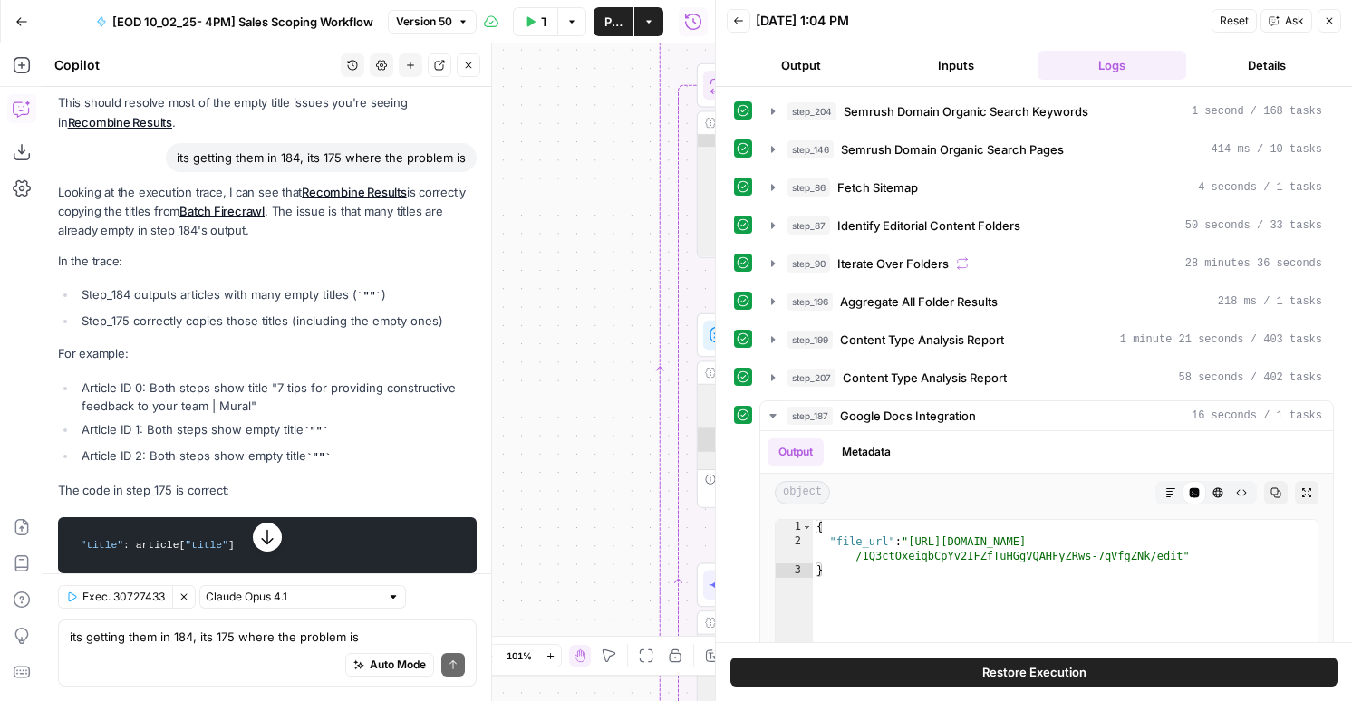
click at [732, 5] on header "Back 10/06/25 at 1:04 PM Reset Ask Close Output Inputs Logs Details" at bounding box center [1034, 43] width 636 height 87
click at [735, 15] on icon "button" at bounding box center [738, 20] width 11 height 11
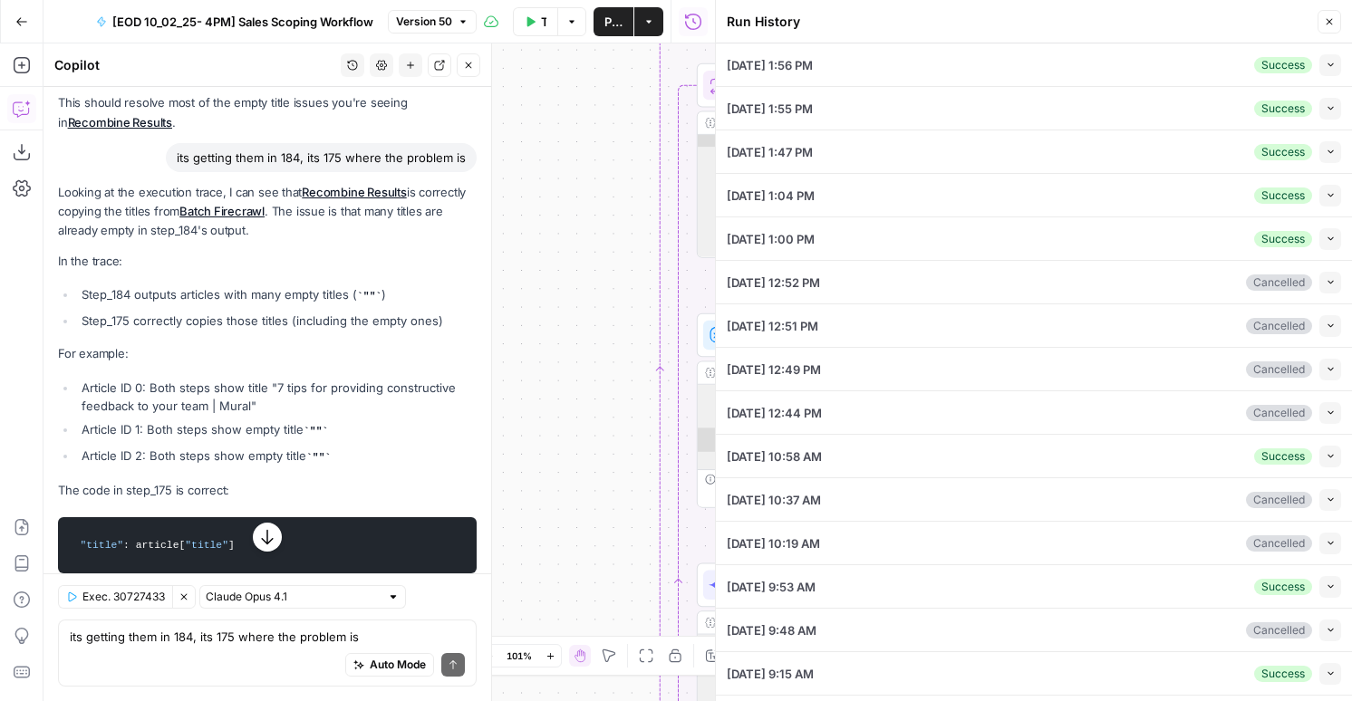
click at [1330, 145] on button "Collapse" at bounding box center [1330, 152] width 22 height 22
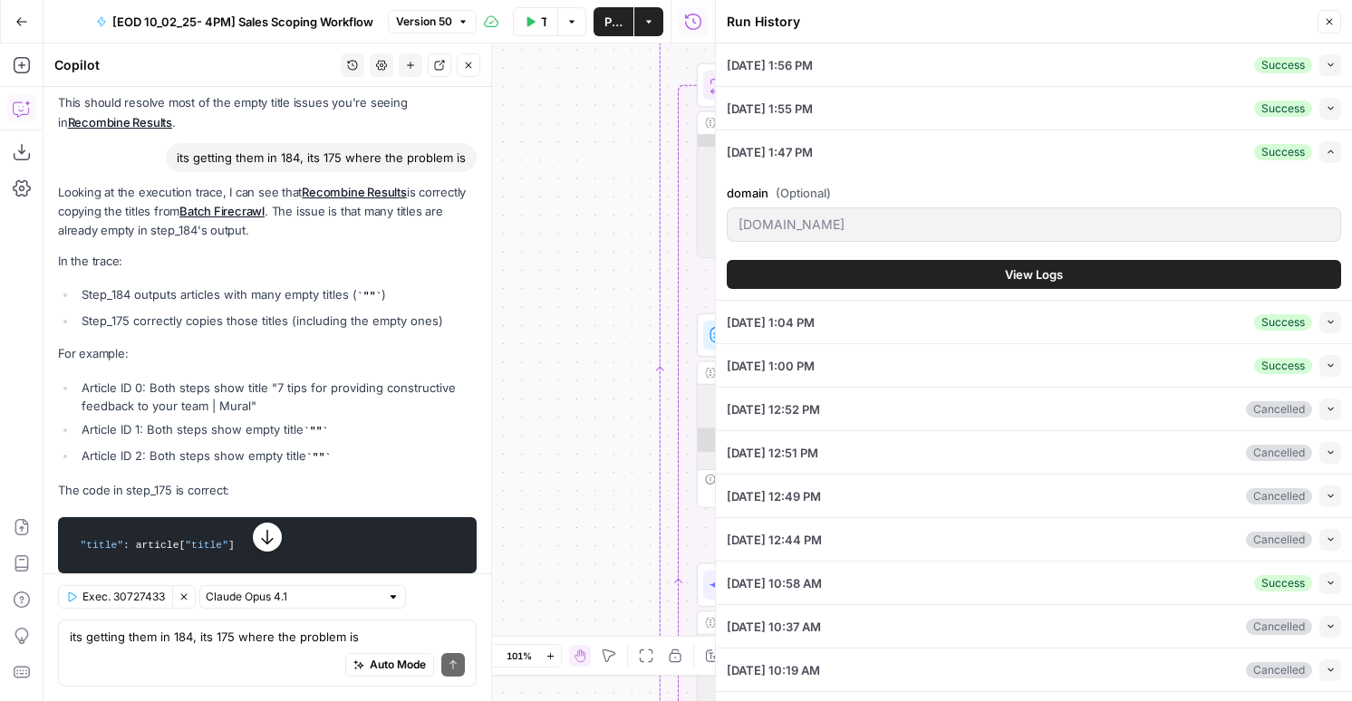
click at [945, 290] on div "domain (Optional) mural.co View Logs" at bounding box center [1034, 236] width 614 height 127
click at [947, 269] on button "View Logs" at bounding box center [1034, 274] width 614 height 29
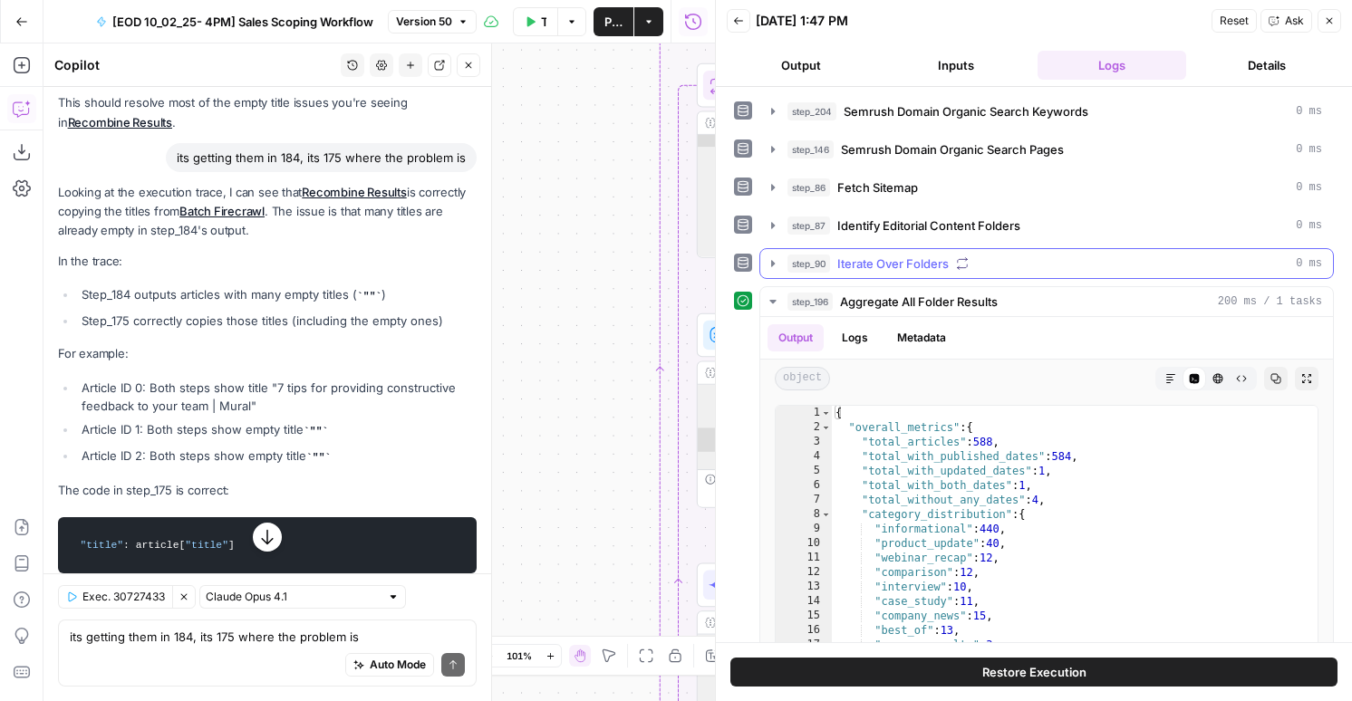
click at [932, 264] on span "Iterate Over Folders" at bounding box center [892, 264] width 111 height 18
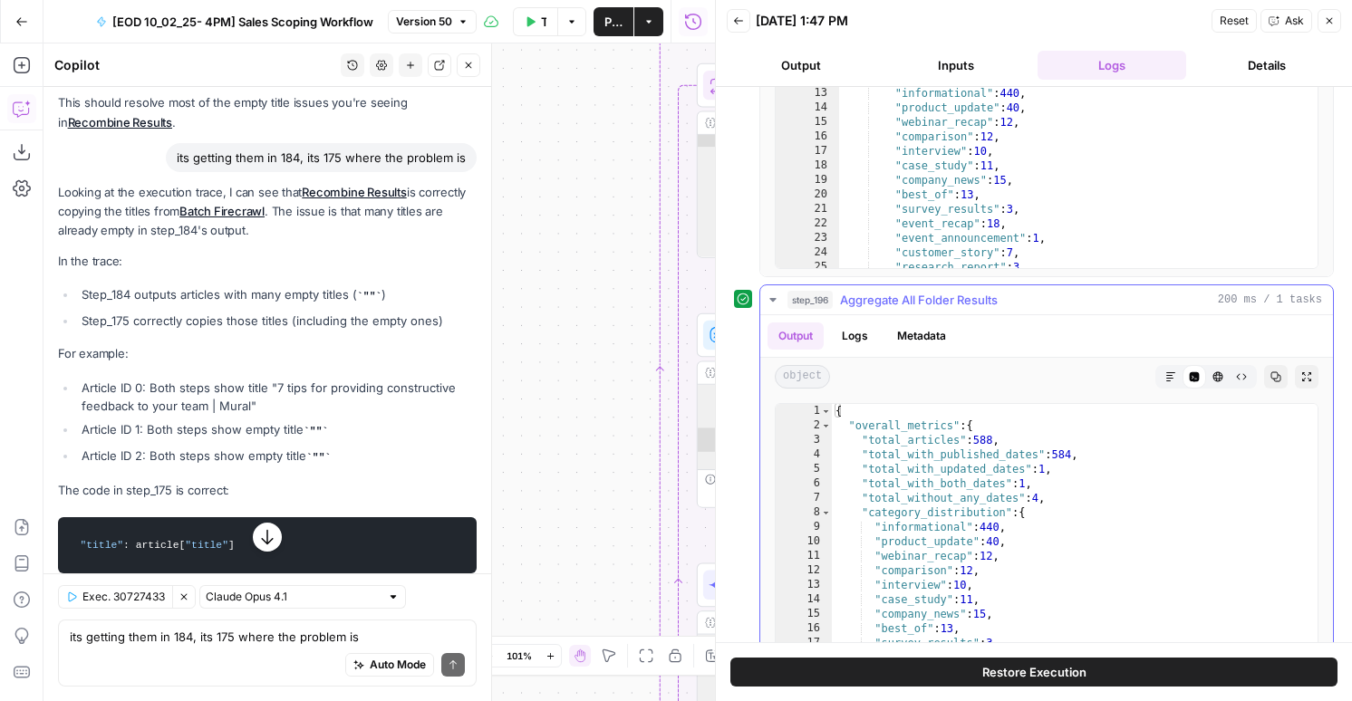
type textarea "**********"
click at [1029, 164] on div "[ { "folder_details" : { "analysis_date" : "2025-10-06" , "total_articles_analy…" at bounding box center [1078, 104] width 478 height 385
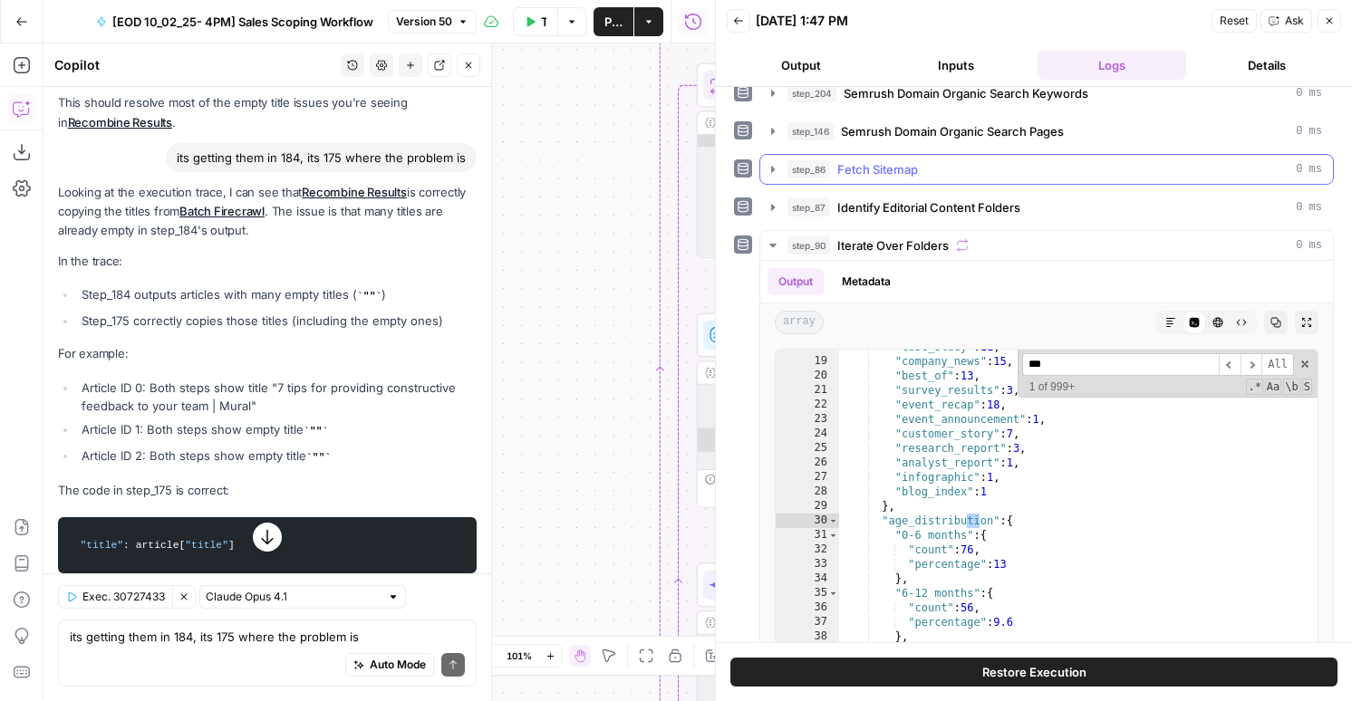
scroll to position [151, 0]
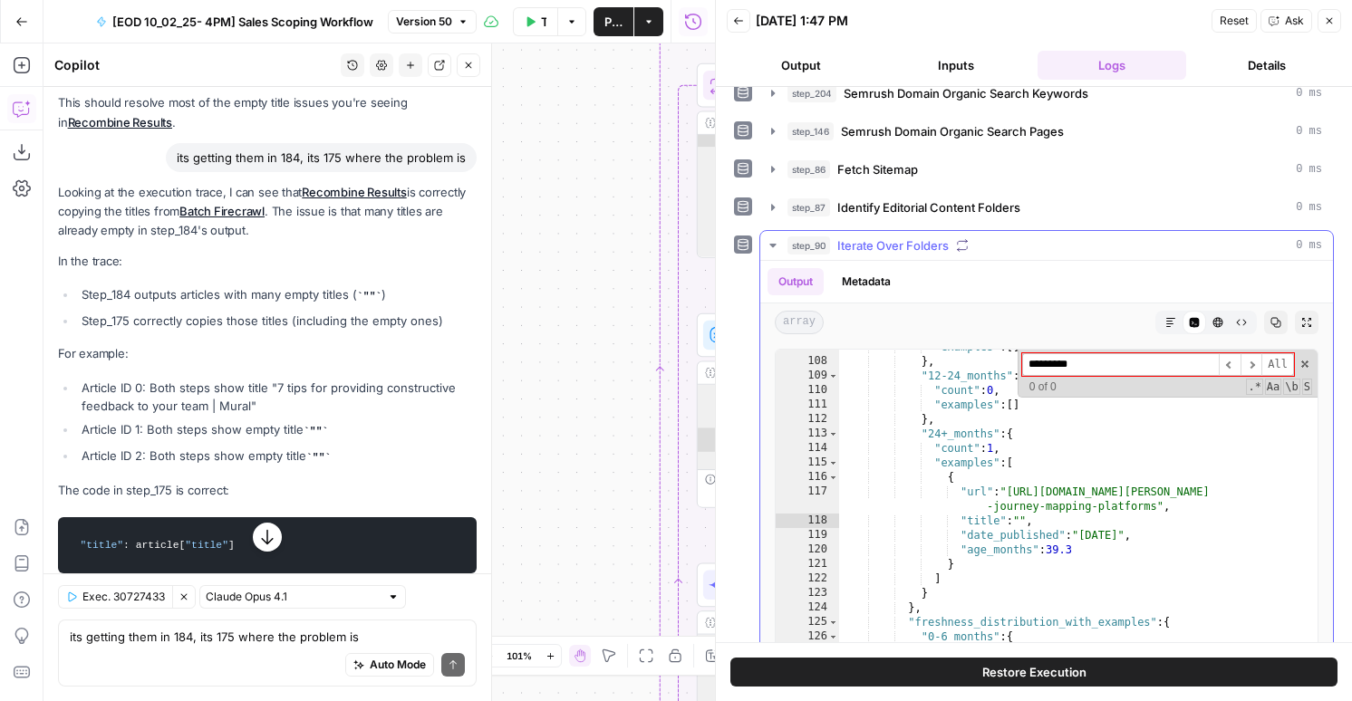
type input "*********"
click at [879, 268] on div "Output Metadata" at bounding box center [1046, 282] width 573 height 42
click at [879, 281] on button "Metadata" at bounding box center [866, 281] width 71 height 27
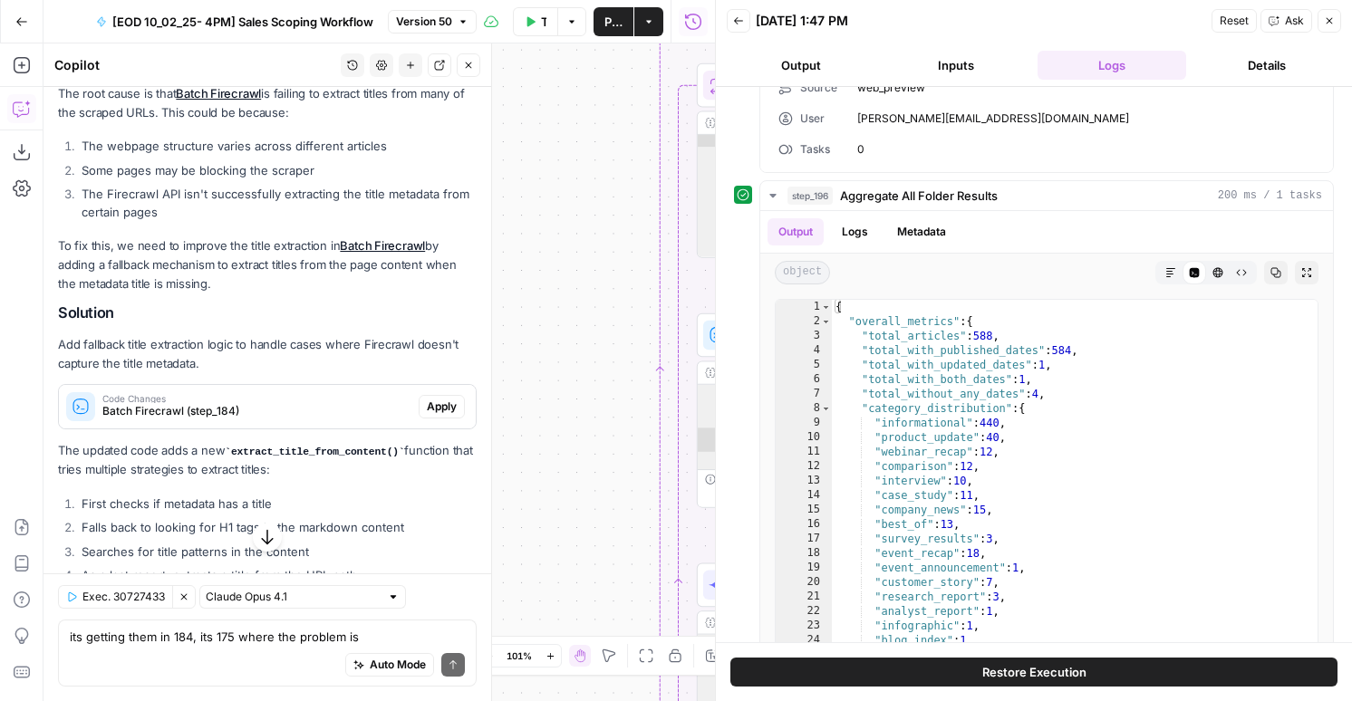
scroll to position [768, 0]
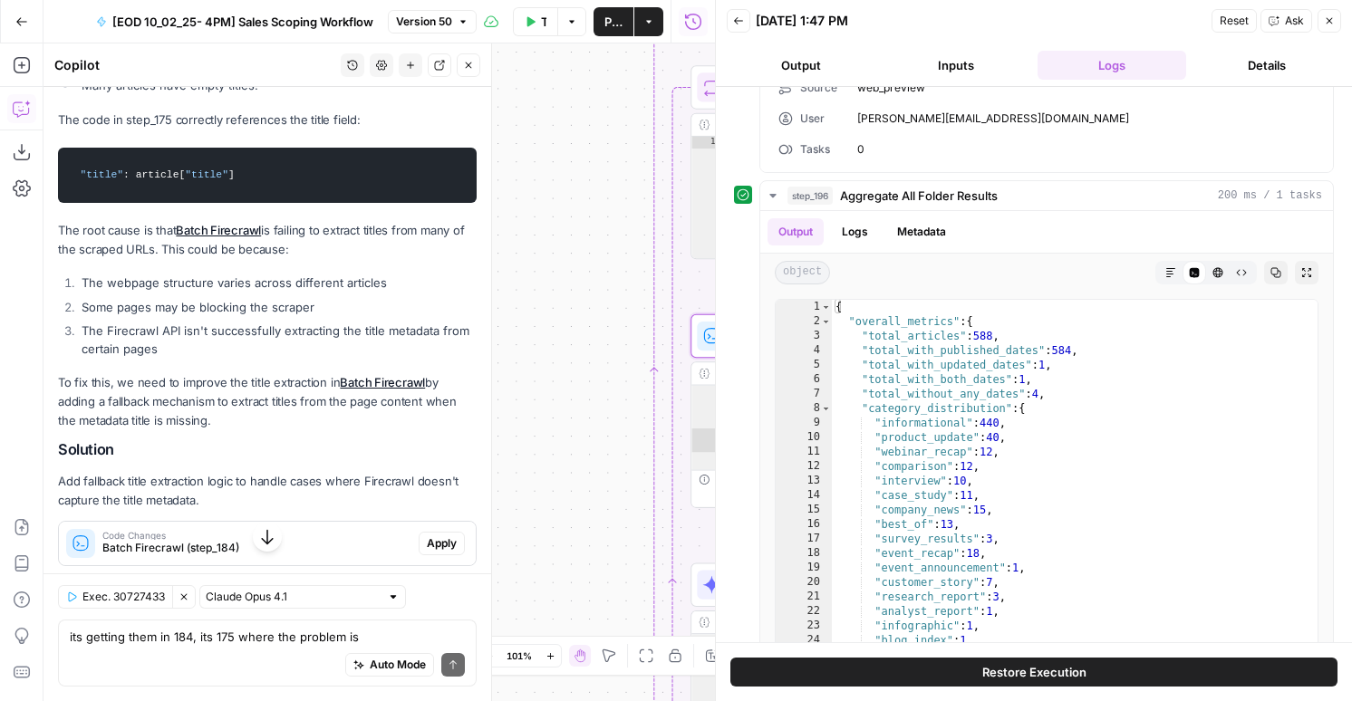
click at [436, 536] on span "Apply" at bounding box center [442, 544] width 30 height 16
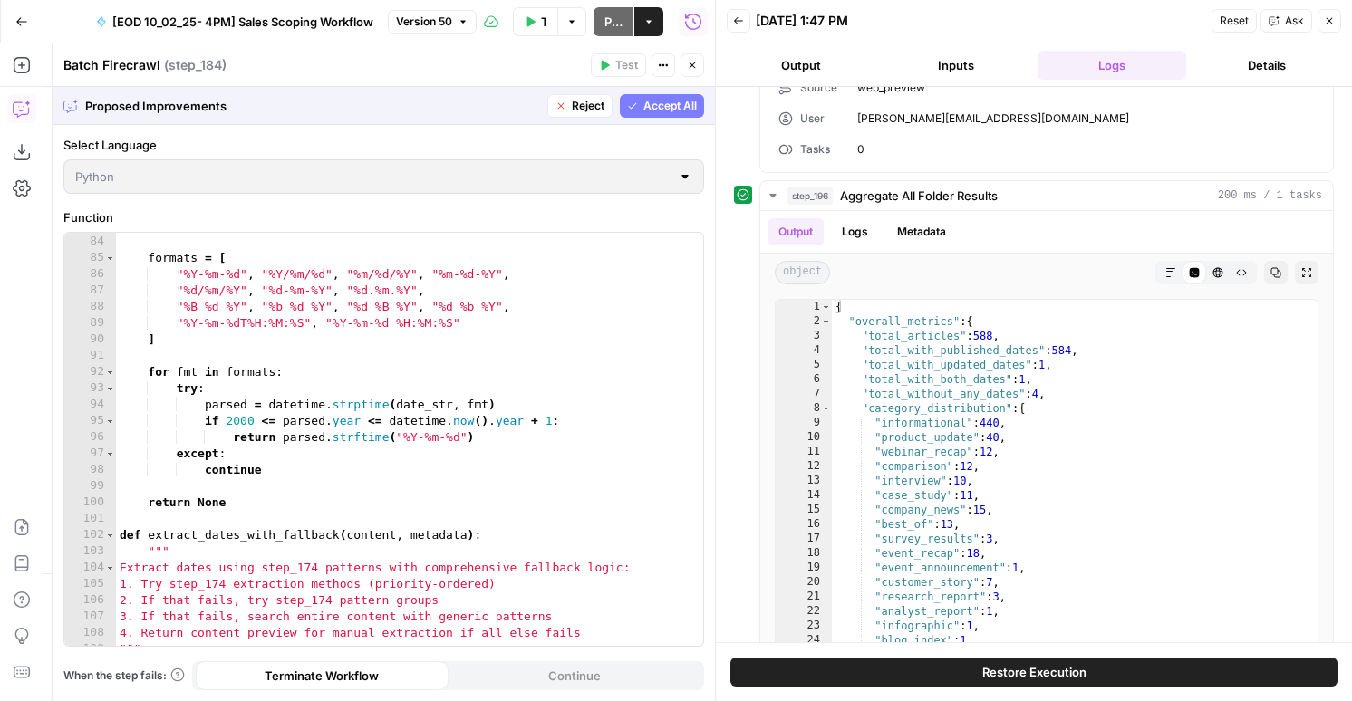
scroll to position [1481, 0]
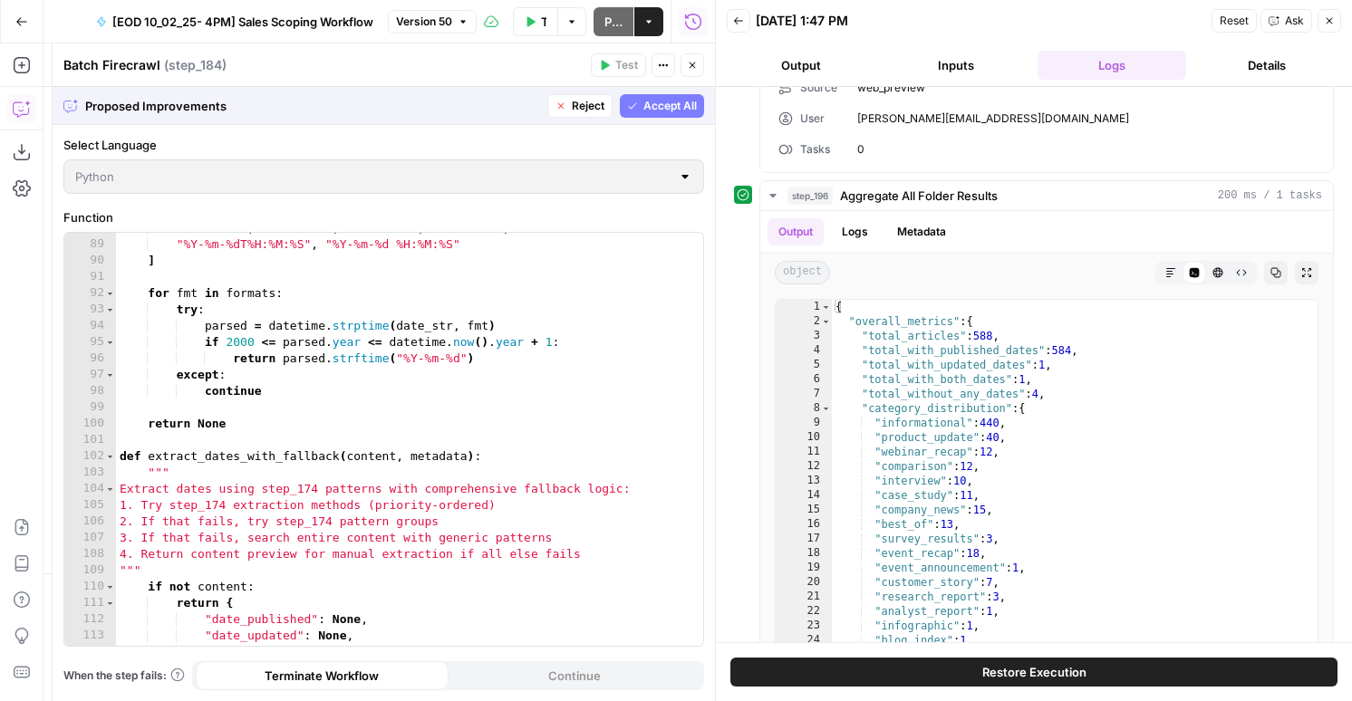
click at [677, 106] on span "Accept All" at bounding box center [669, 106] width 53 height 16
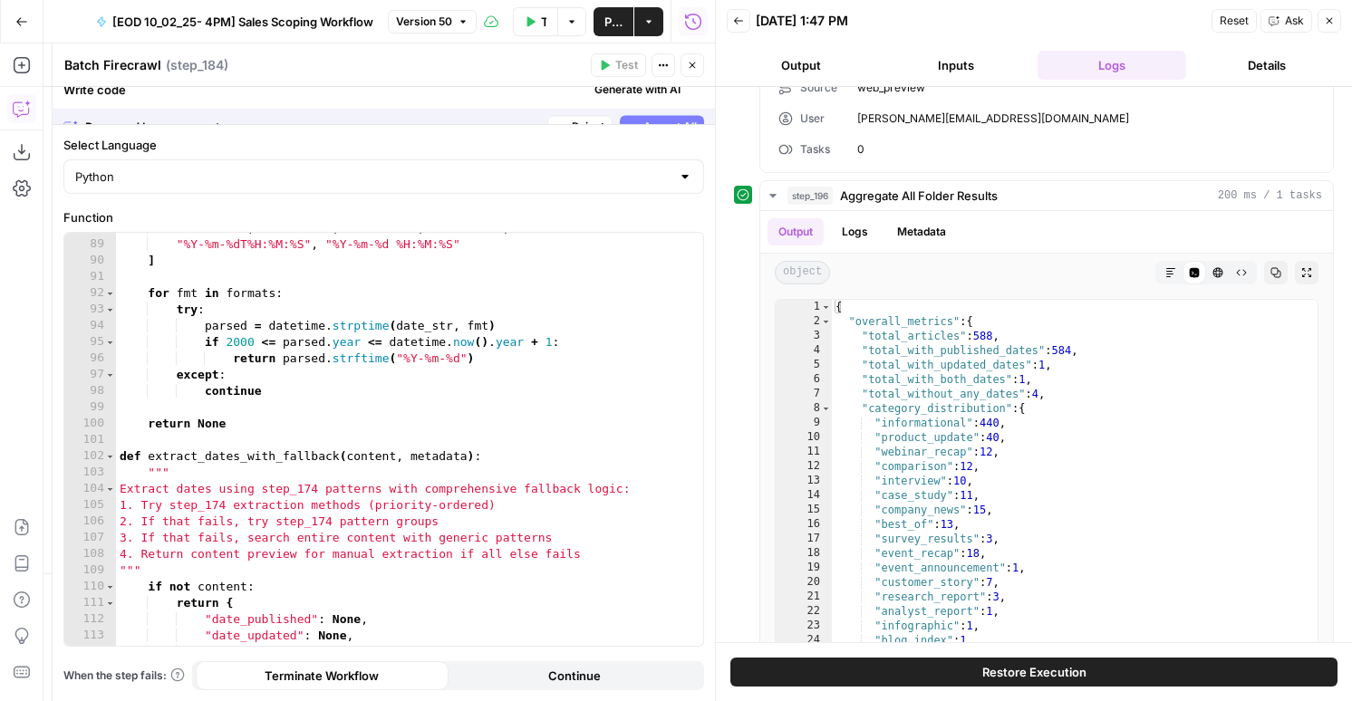
scroll to position [797, 0]
click at [692, 59] on button "Close" at bounding box center [693, 65] width 24 height 24
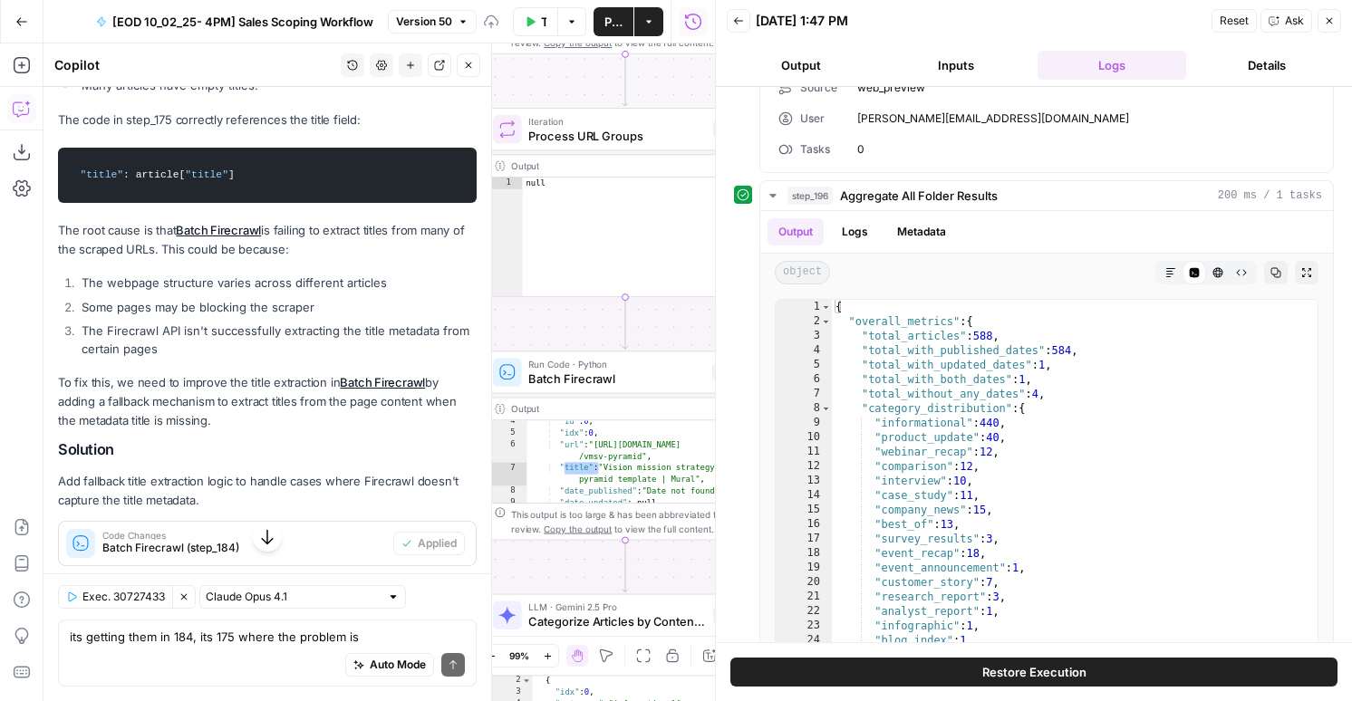
click at [599, 21] on button "Publish" at bounding box center [614, 21] width 40 height 29
click at [1326, 19] on icon "button" at bounding box center [1329, 20] width 11 height 11
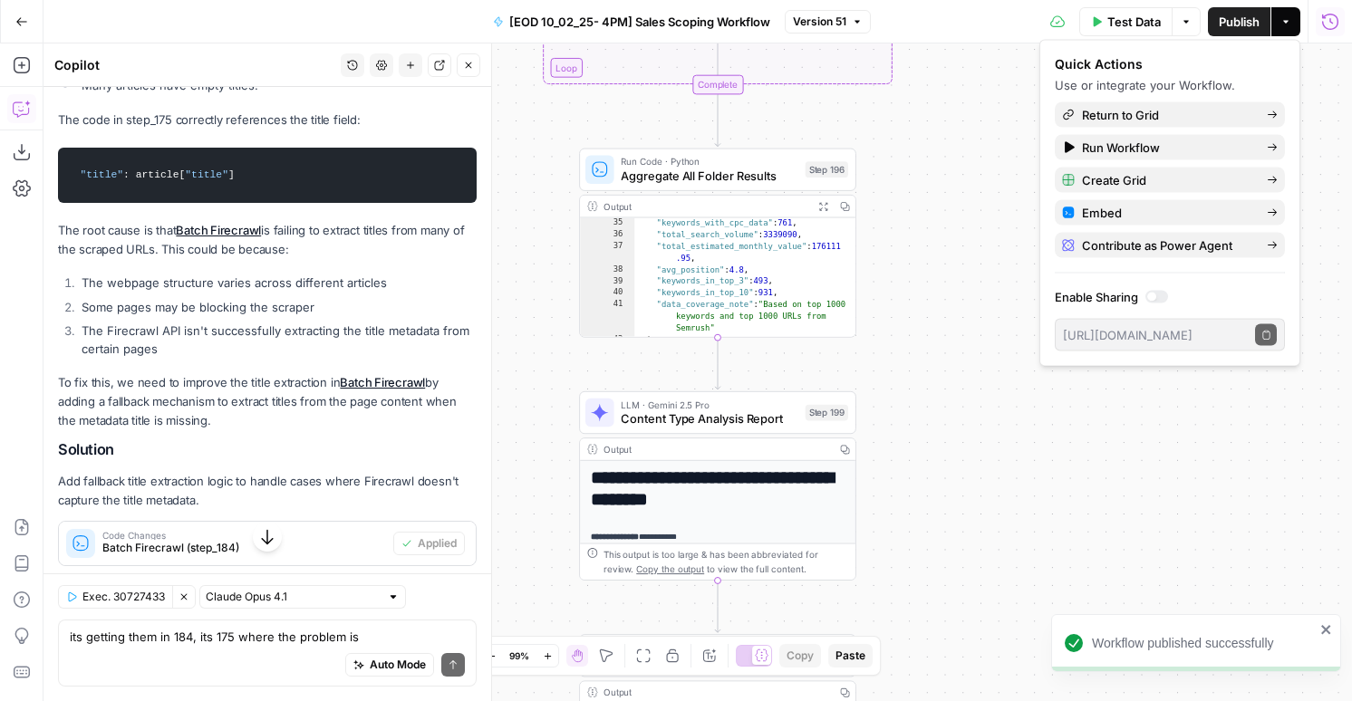
scroll to position [72, 0]
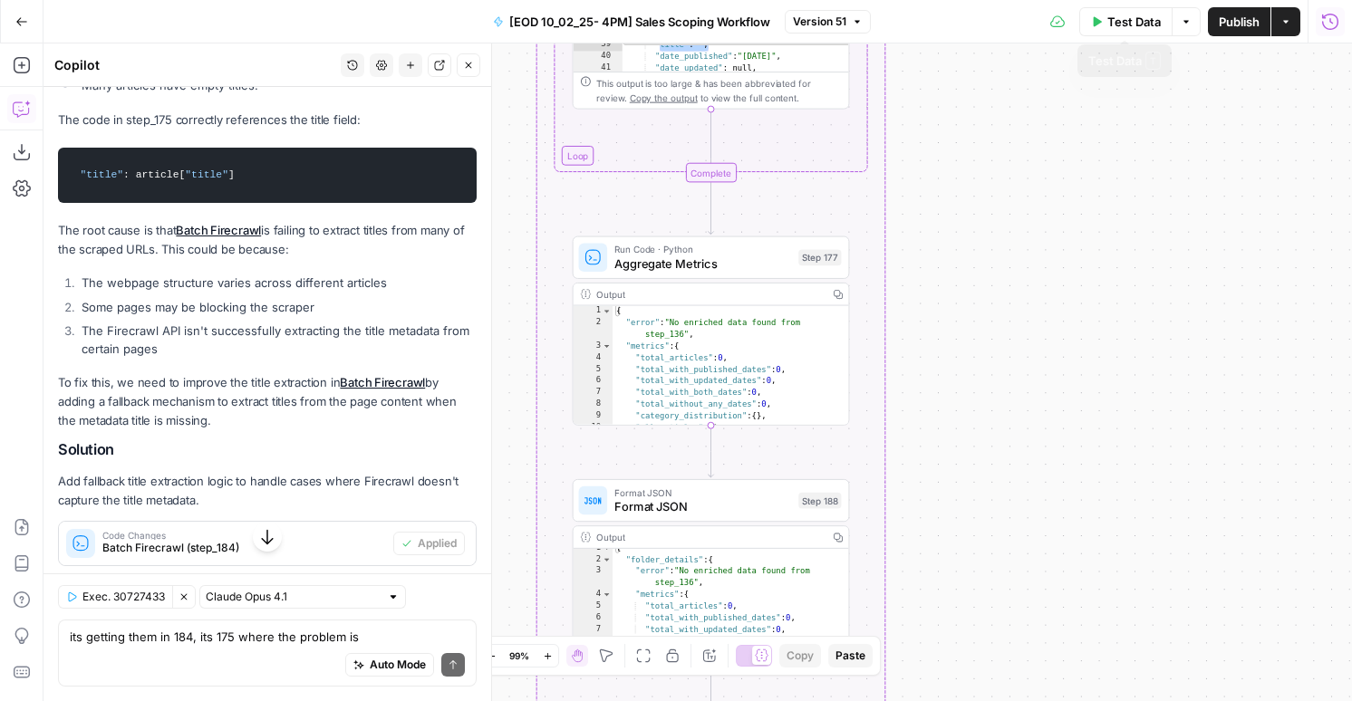
click at [1222, 29] on span "Publish" at bounding box center [1239, 22] width 41 height 18
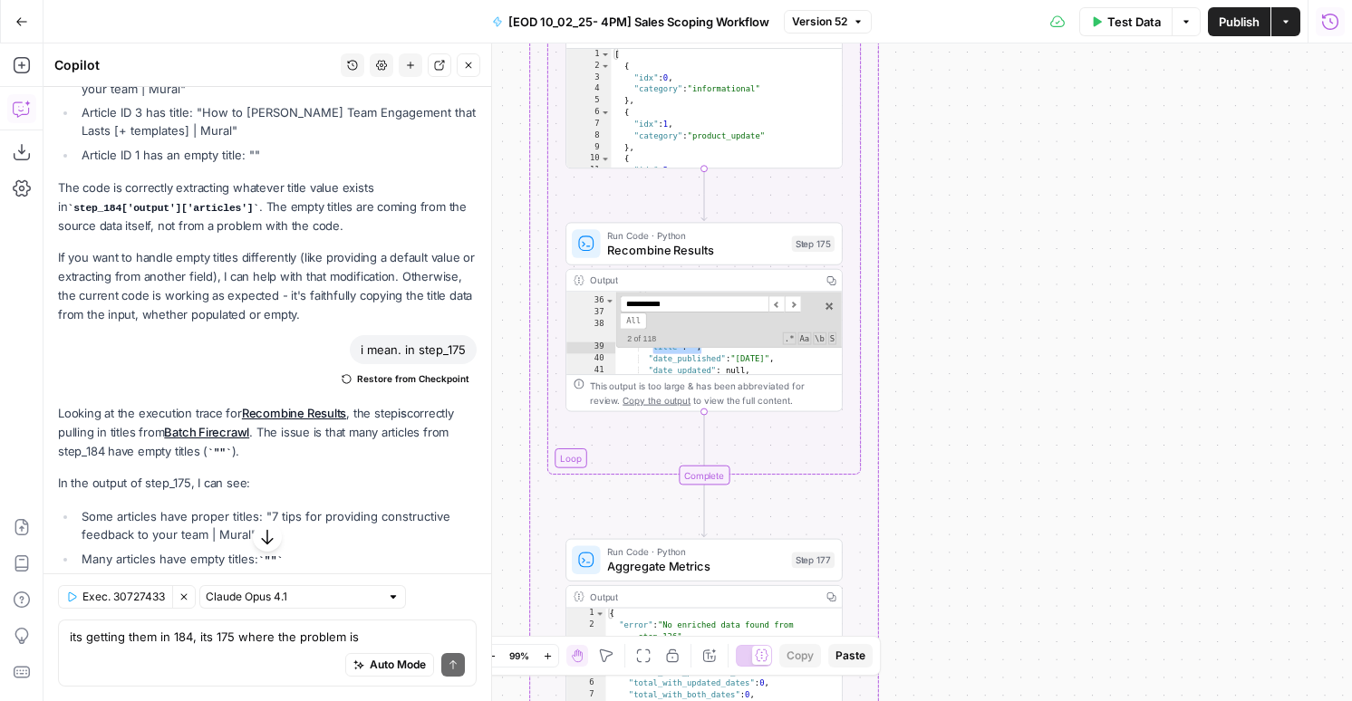
scroll to position [314, 0]
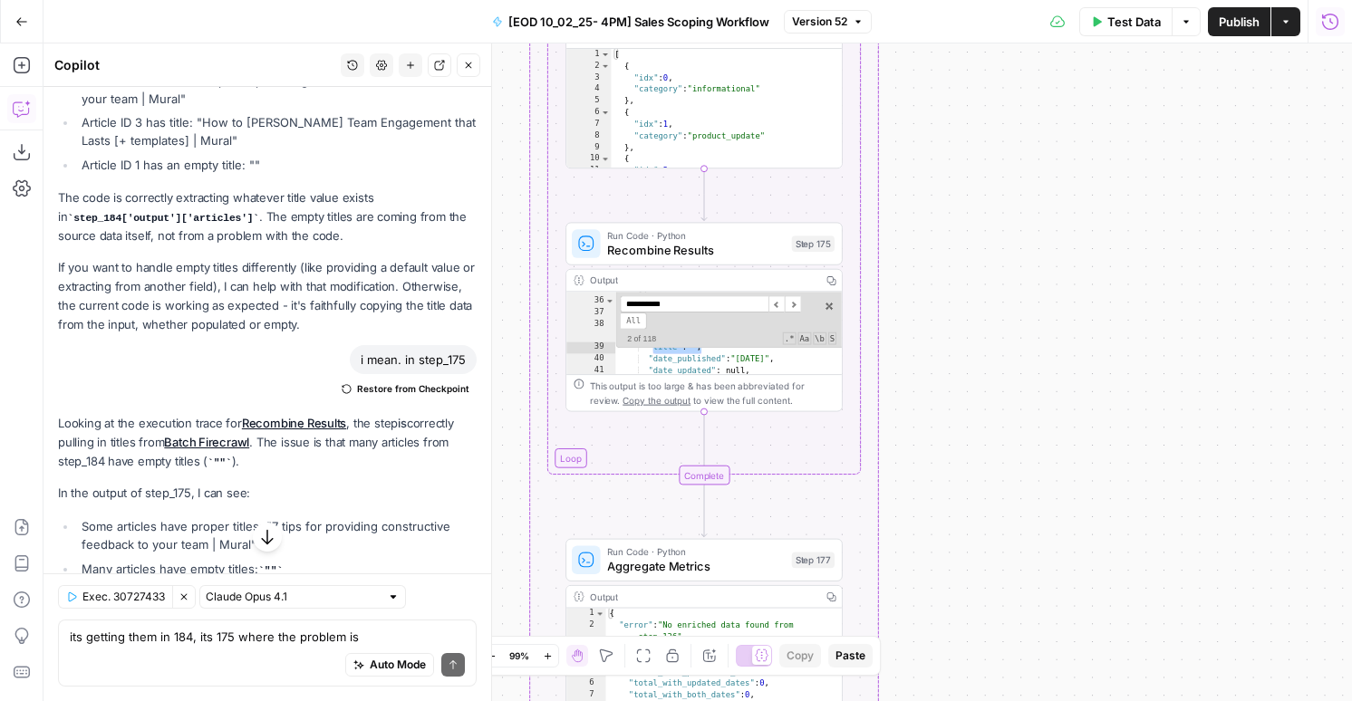
click at [401, 388] on span "Restore from Checkpoint" at bounding box center [413, 389] width 112 height 14
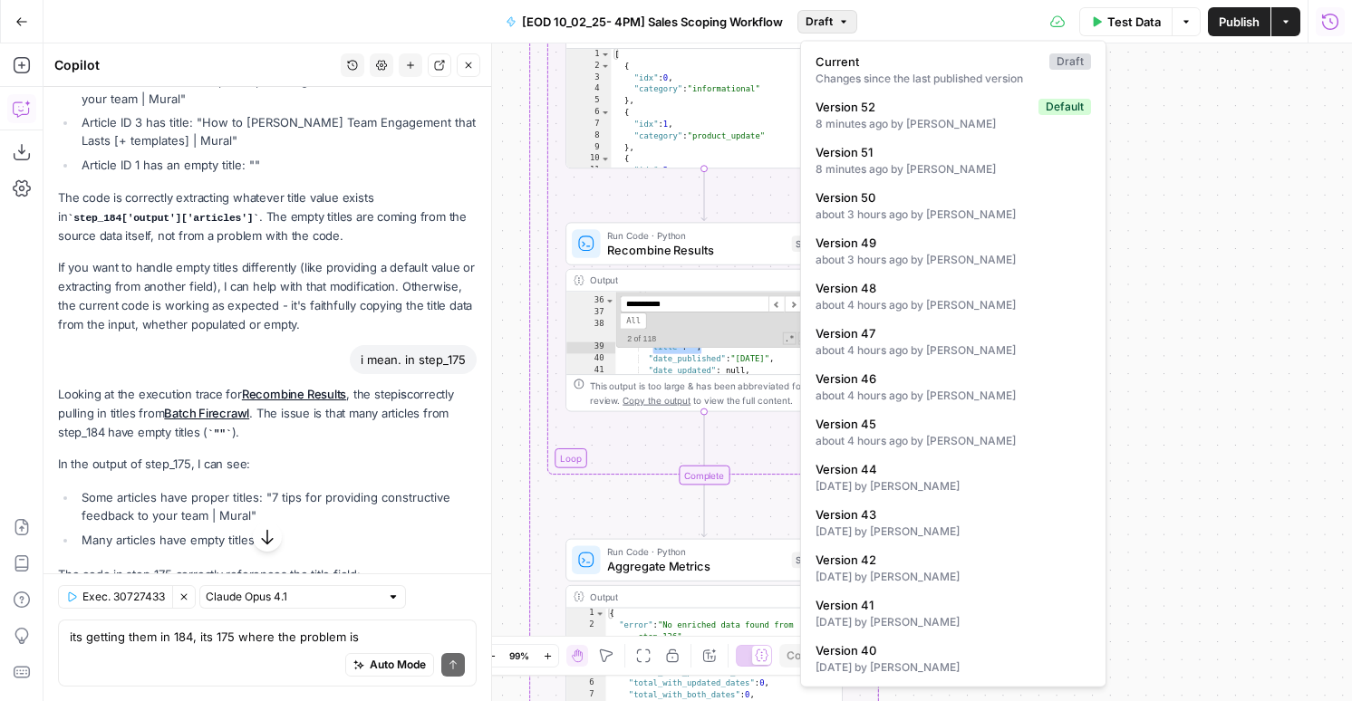
click at [810, 23] on span "Draft" at bounding box center [819, 22] width 27 height 16
click at [870, 172] on div "8 minutes ago by Nicole Guercia" at bounding box center [953, 169] width 275 height 16
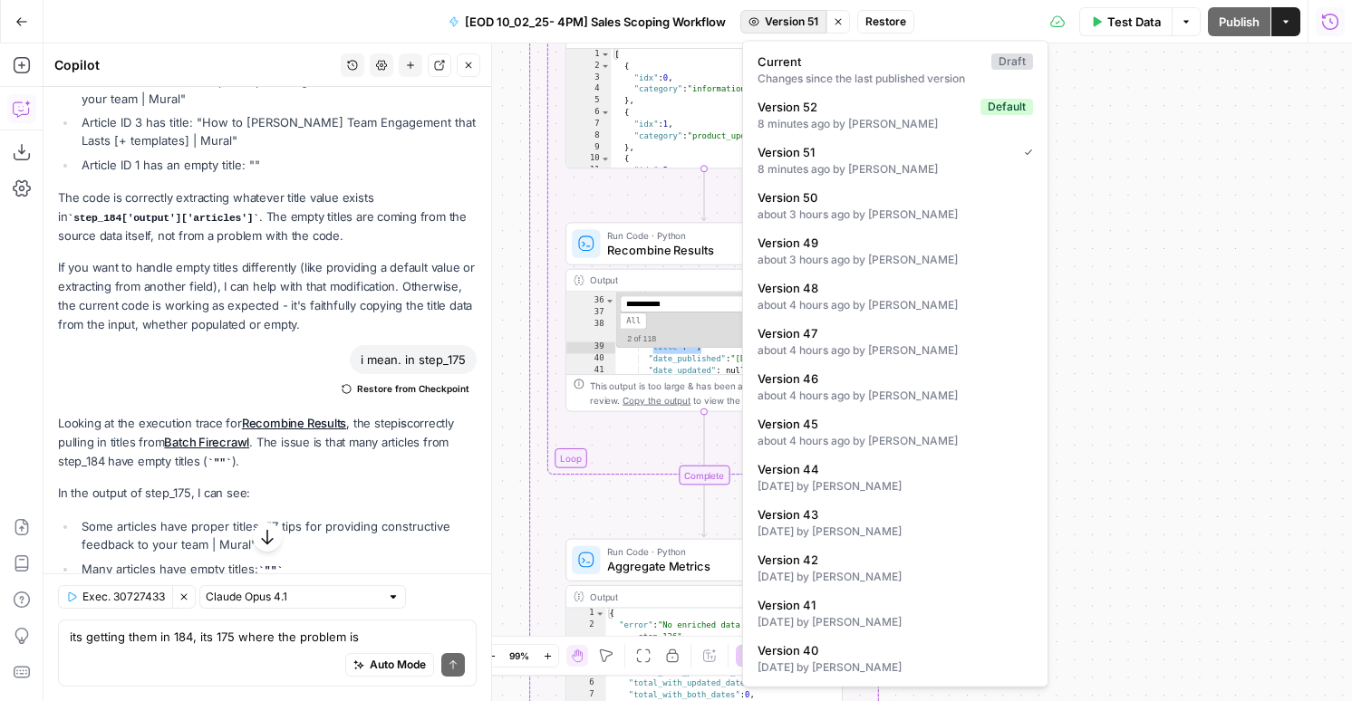
click at [815, 25] on span "Version 51" at bounding box center [791, 22] width 53 height 16
click at [865, 214] on div "about 3 hours ago by Nicole Guercia" at bounding box center [895, 215] width 275 height 16
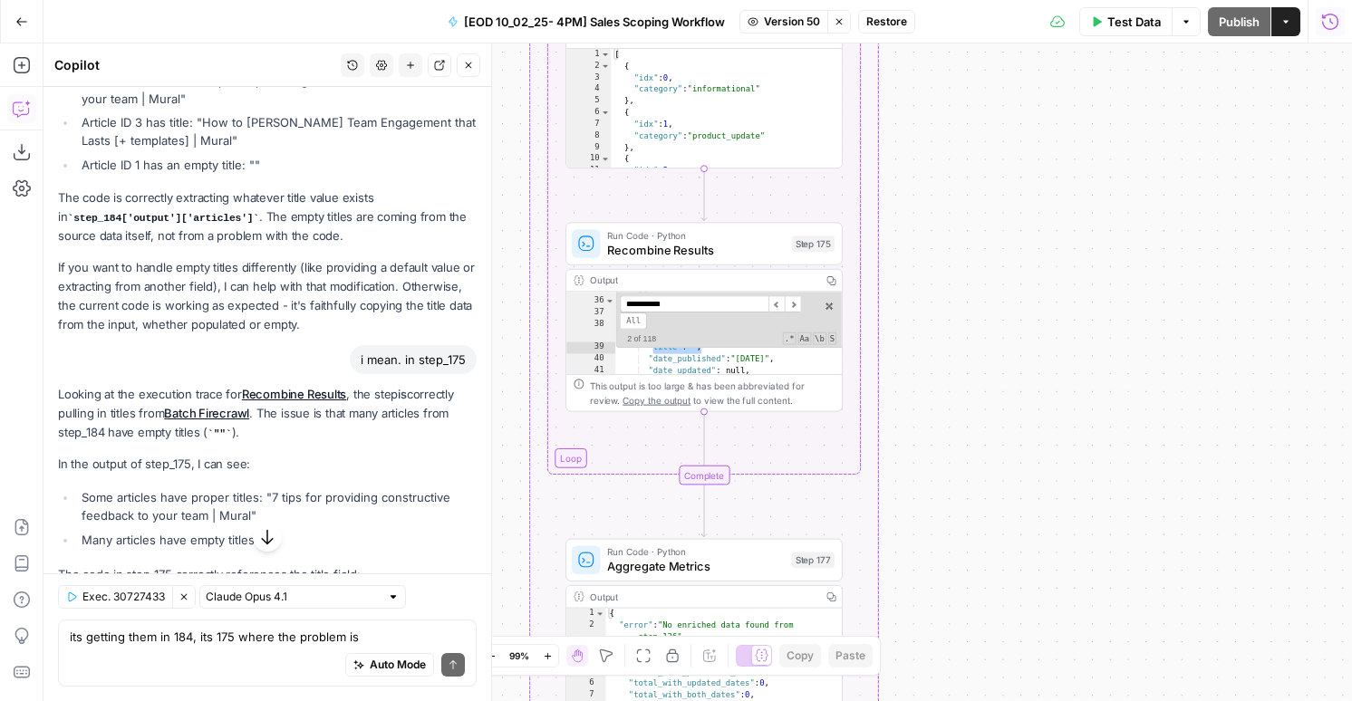
click at [906, 17] on span "Restore" at bounding box center [886, 22] width 41 height 16
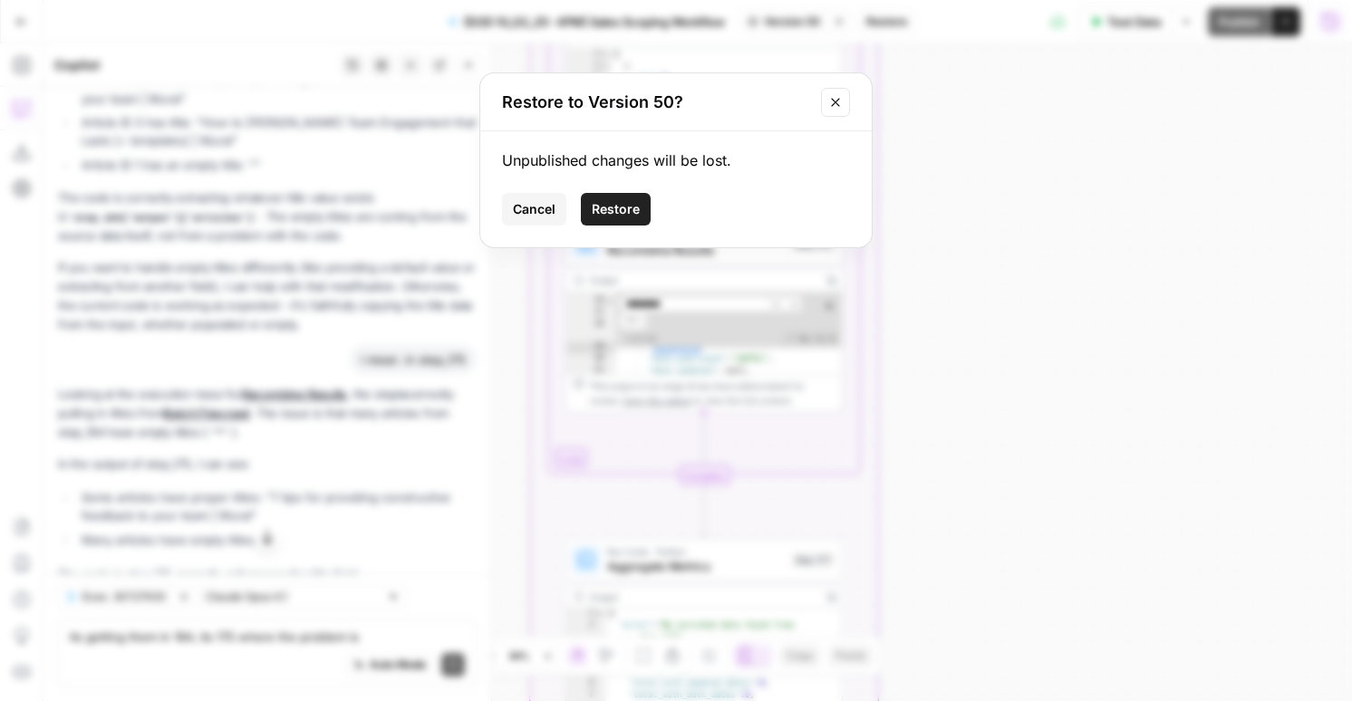
click at [623, 193] on button "Restore" at bounding box center [616, 209] width 70 height 33
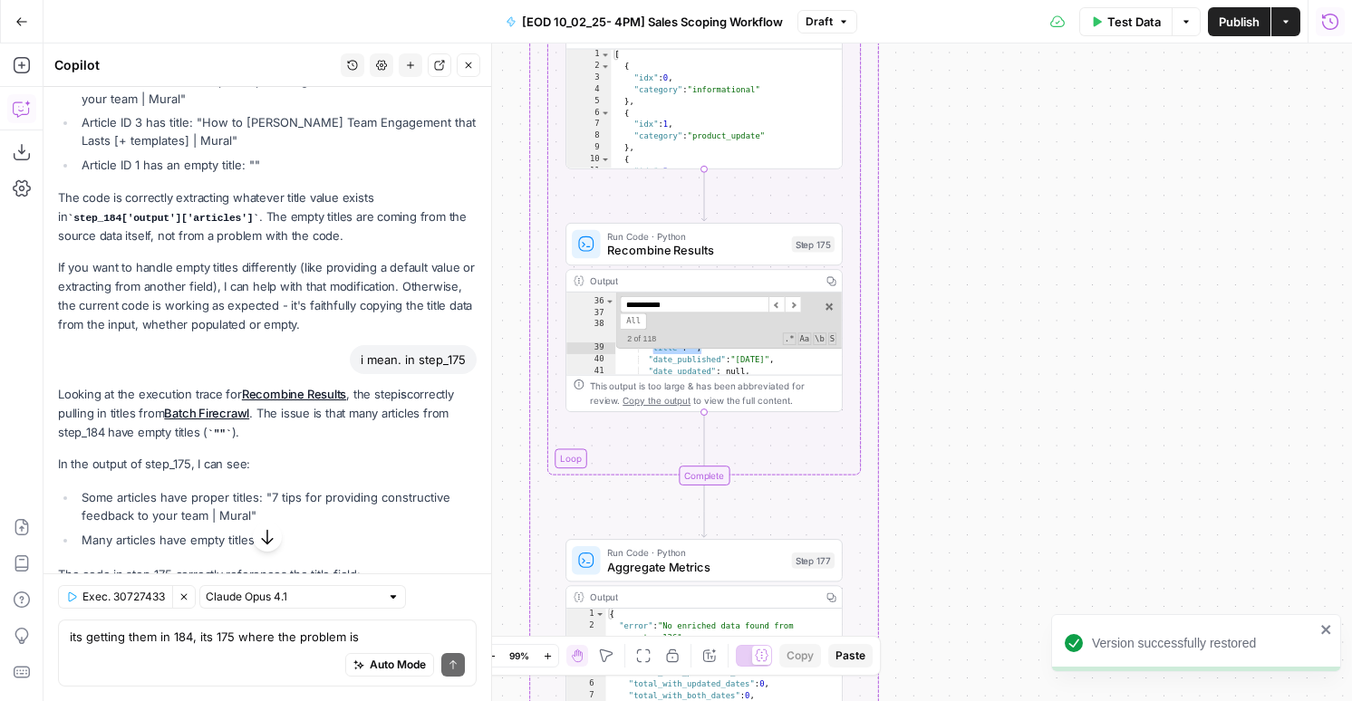
click at [827, 295] on div "**********" at bounding box center [728, 321] width 227 height 56
click at [830, 302] on span at bounding box center [829, 307] width 13 height 13
type textarea "**********"
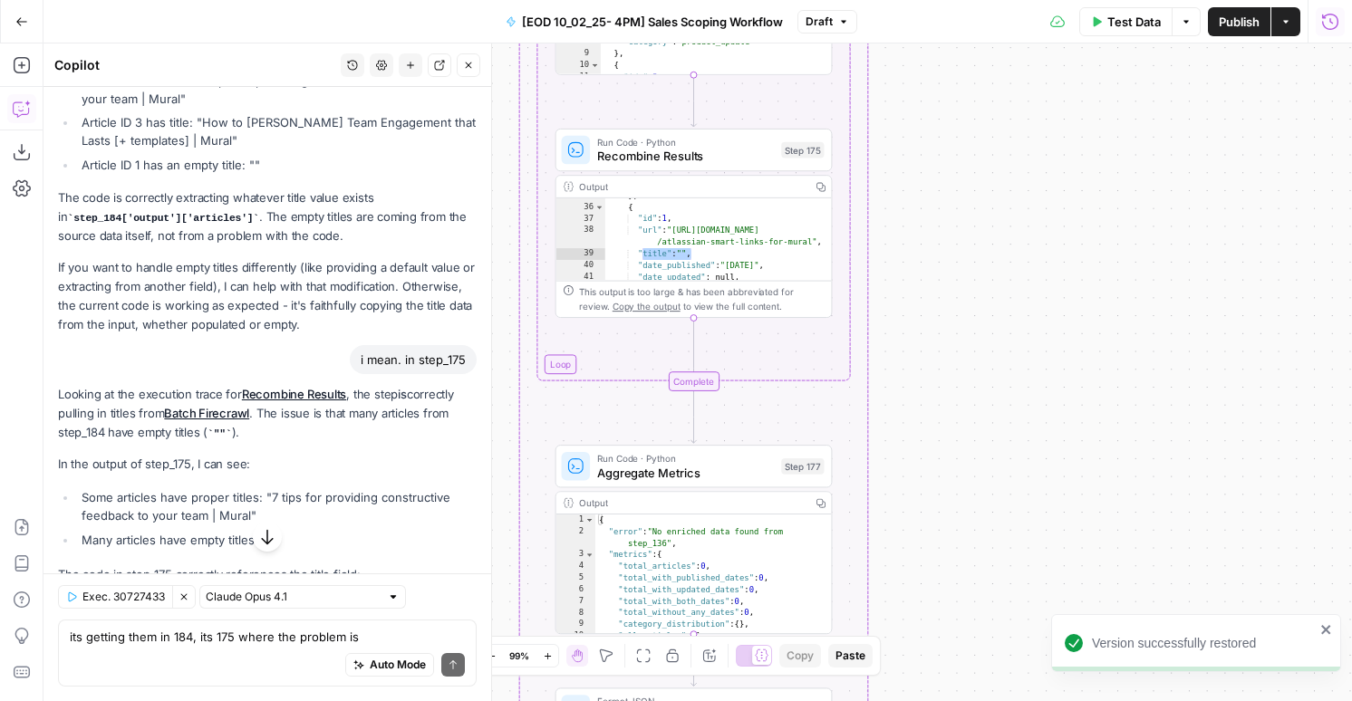
click at [1123, 34] on button "Test Data" at bounding box center [1125, 21] width 93 height 29
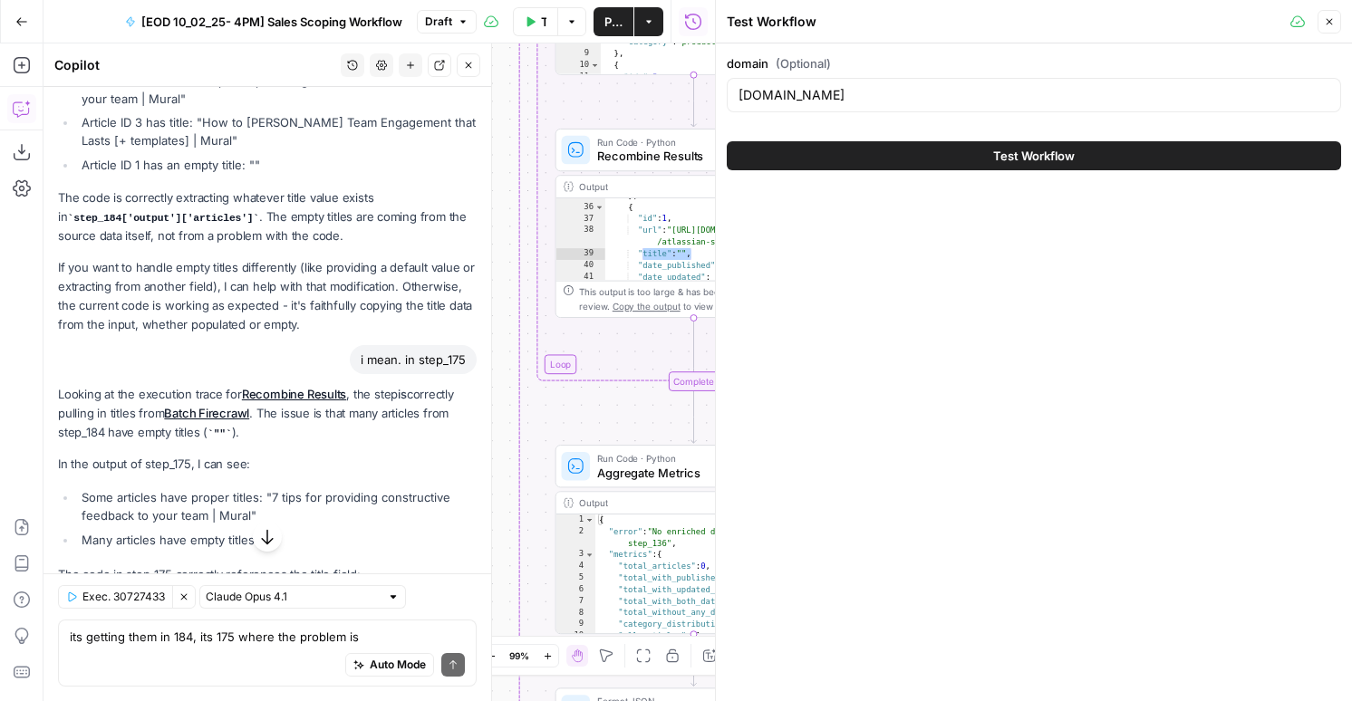
click at [1327, 26] on icon "button" at bounding box center [1329, 21] width 11 height 11
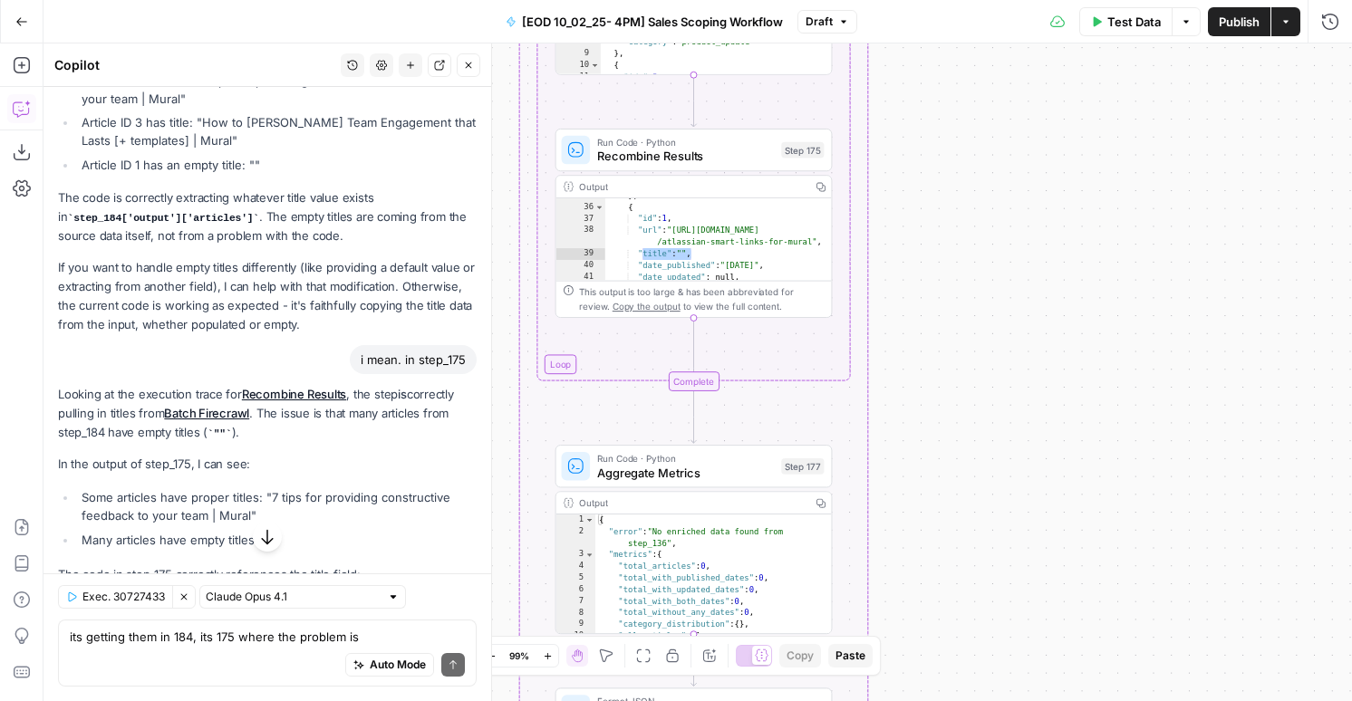
click at [1228, 26] on span "Publish" at bounding box center [1239, 22] width 41 height 18
click at [408, 61] on icon "button" at bounding box center [410, 65] width 11 height 11
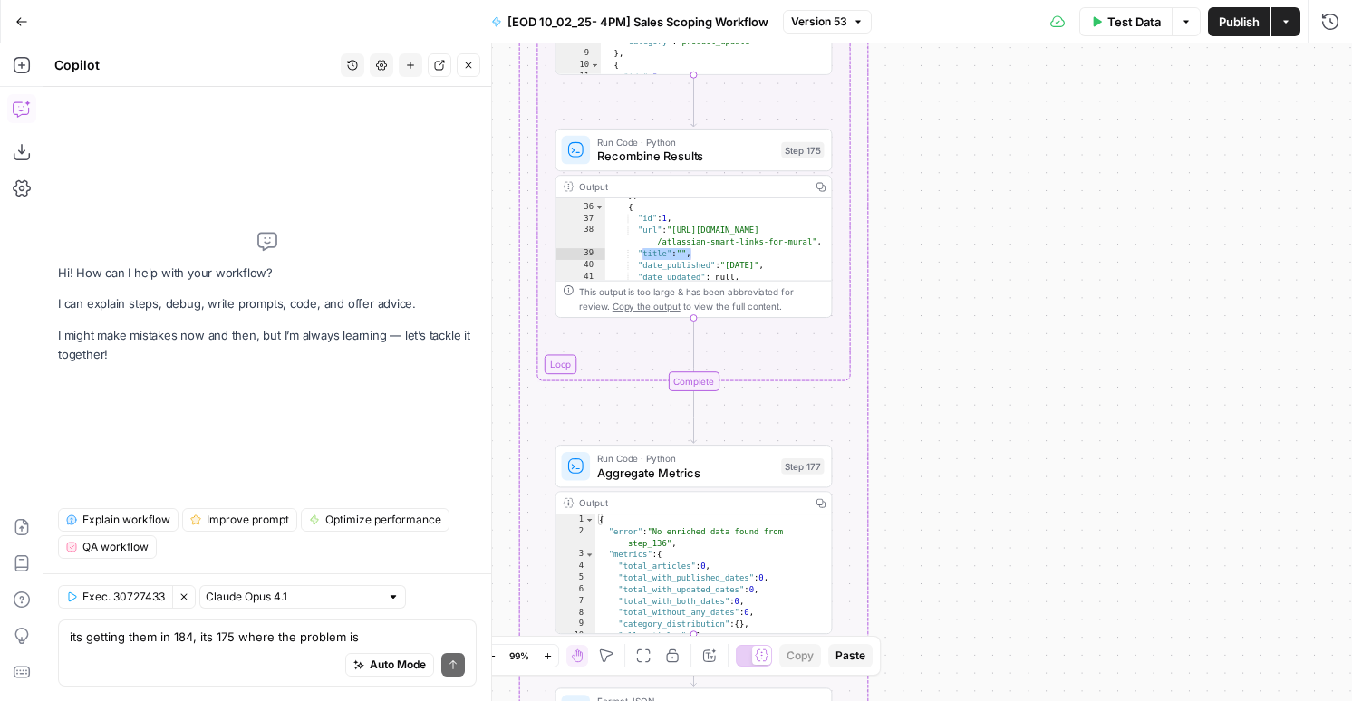
click at [191, 652] on div "Auto Mode Send" at bounding box center [267, 666] width 395 height 40
type textarea "t"
type textarea "if the metadescription title is null or =="
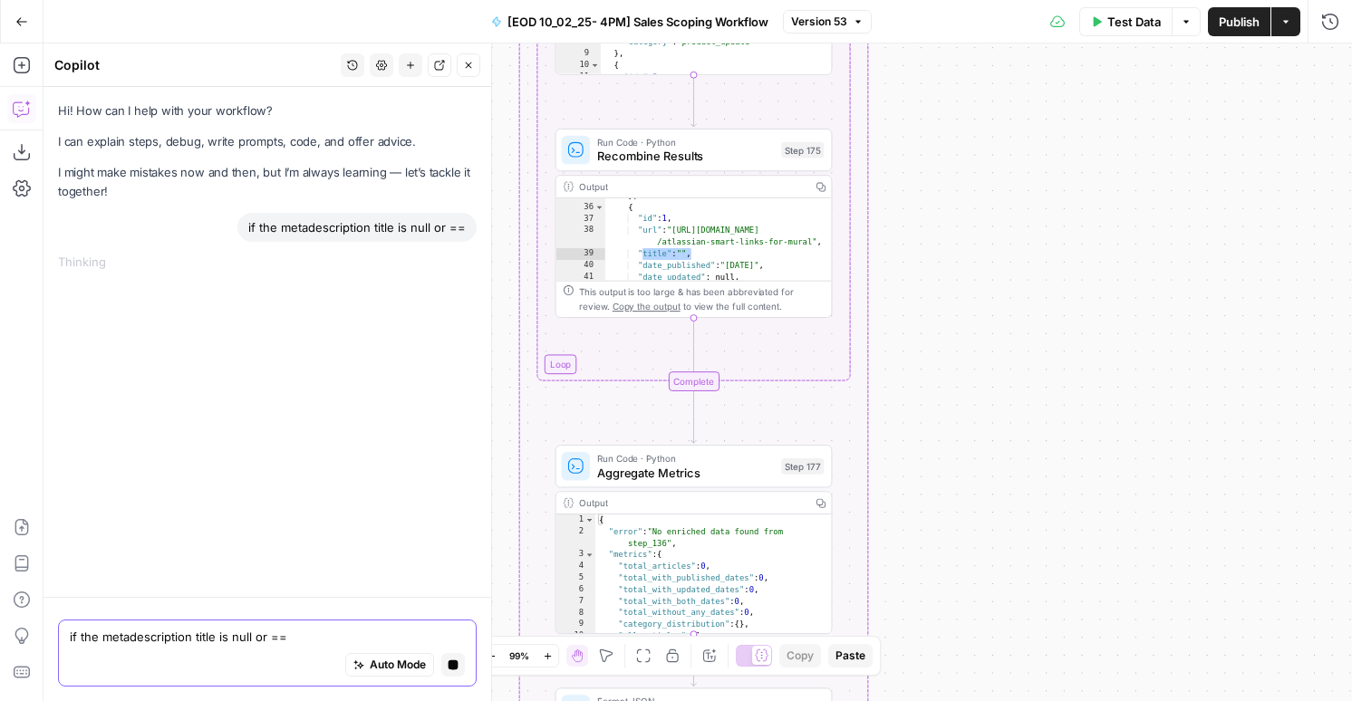
click at [452, 671] on button "Stop generating" at bounding box center [453, 665] width 24 height 24
click at [318, 231] on div "if the metadescription title is null or ==" at bounding box center [356, 227] width 239 height 29
copy div "if the metadescription title is null or =="
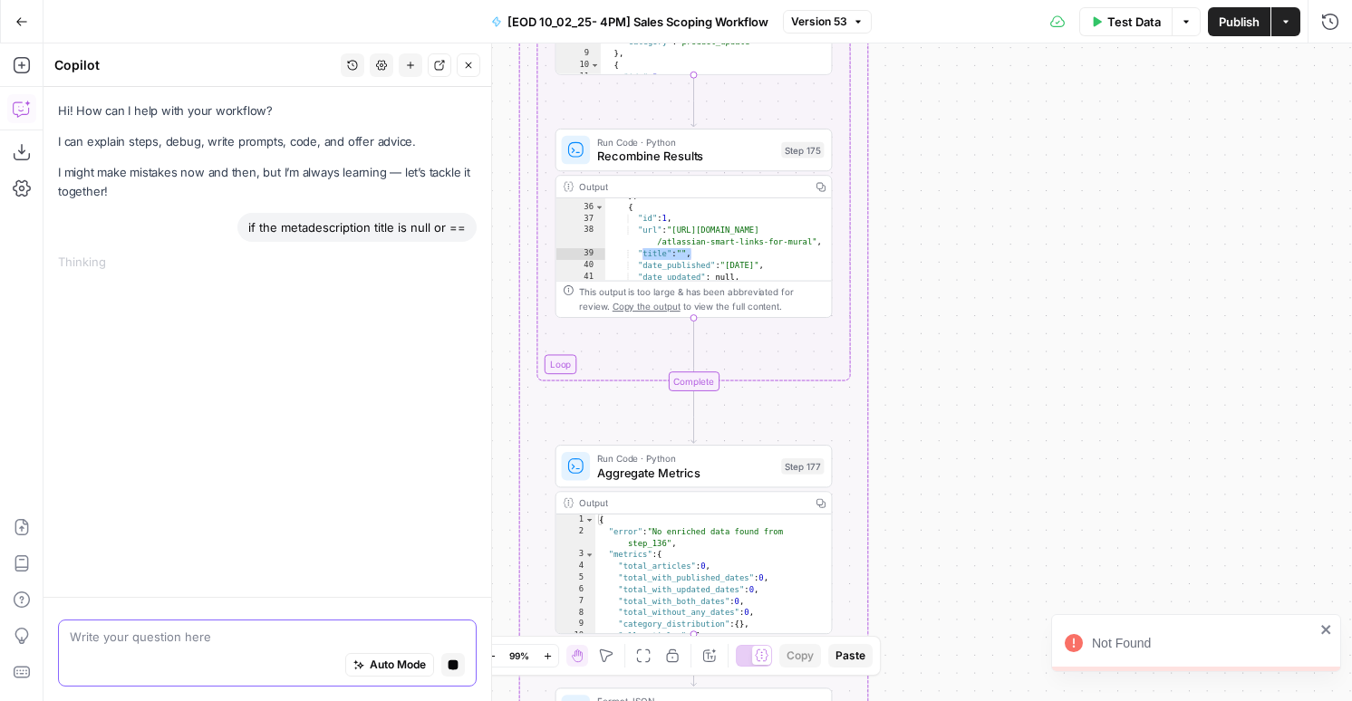
click at [191, 628] on textarea at bounding box center [267, 637] width 395 height 18
paste textarea "if the metadescription title is null or =="
click at [348, 635] on div "Auto Mode will automatically modify and execute the workflow" at bounding box center [389, 620] width 256 height 34
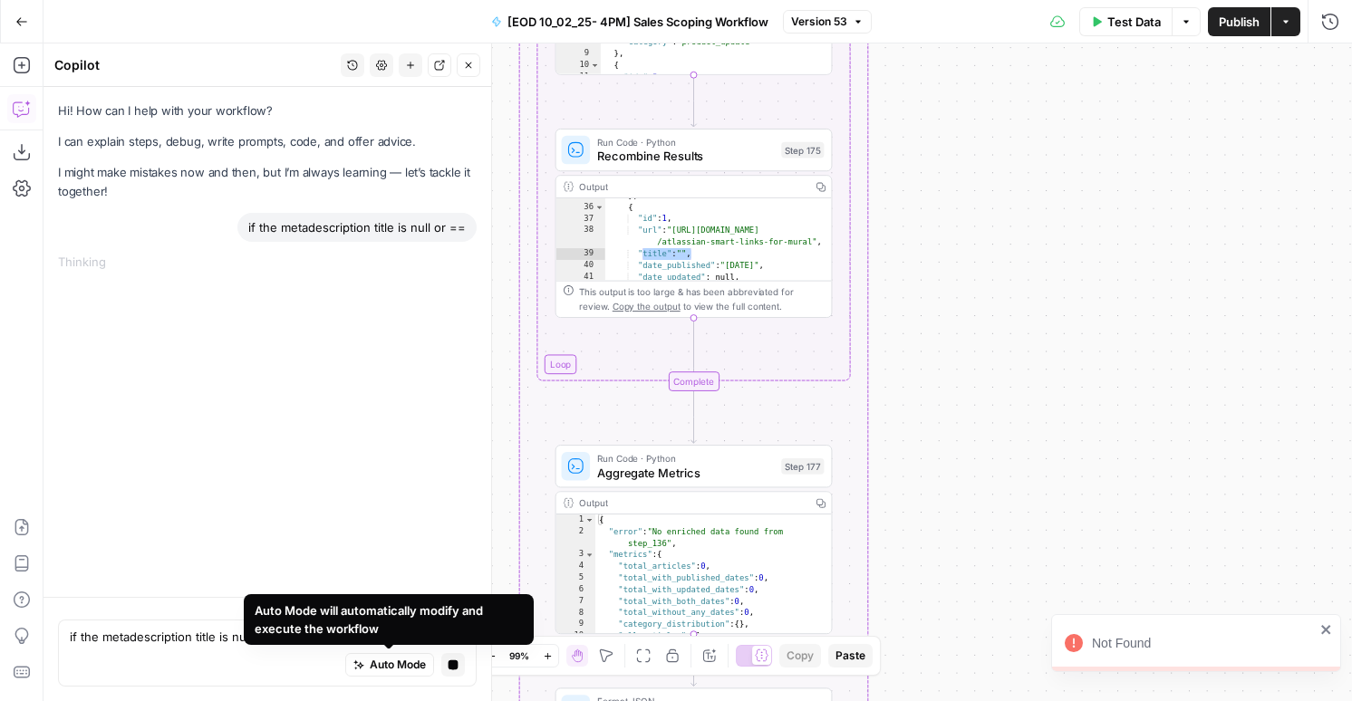
click at [183, 670] on div "Auto Mode Stop generating" at bounding box center [267, 666] width 395 height 40
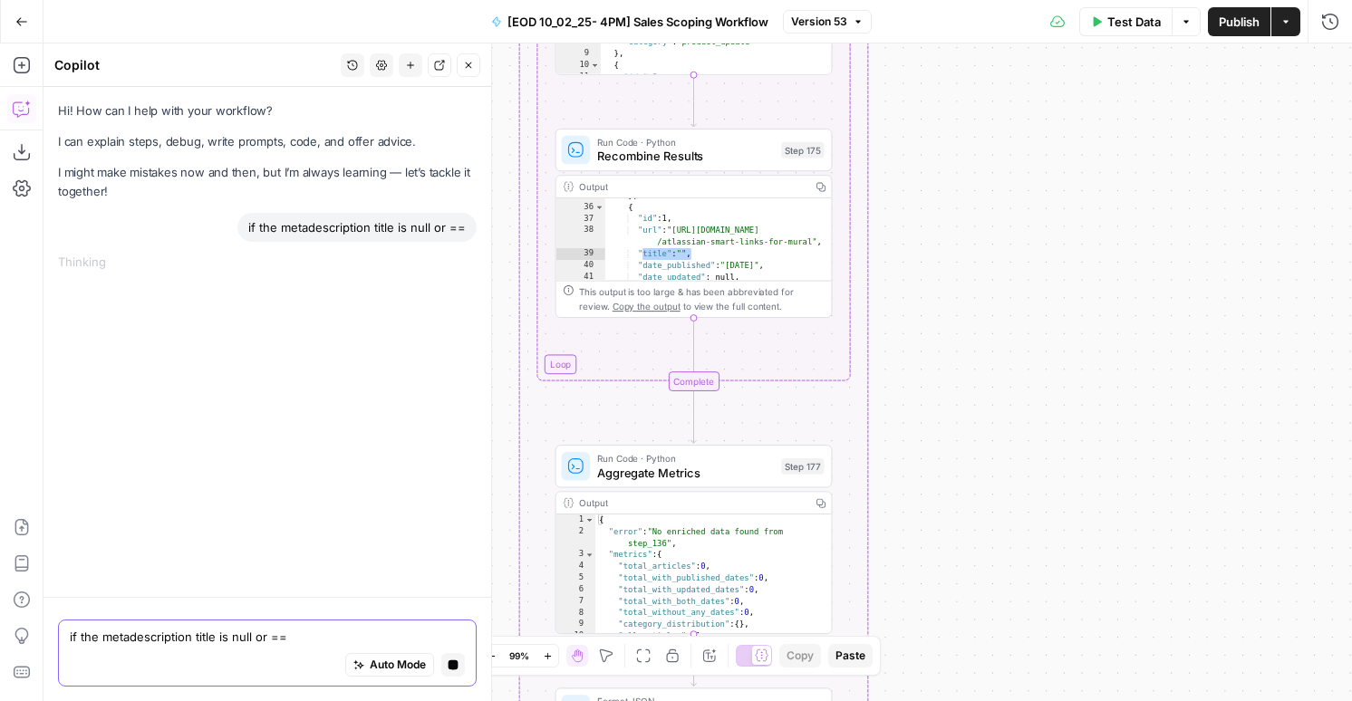
click at [286, 644] on textarea "if the metadescription title is null or ==" at bounding box center [267, 637] width 395 height 18
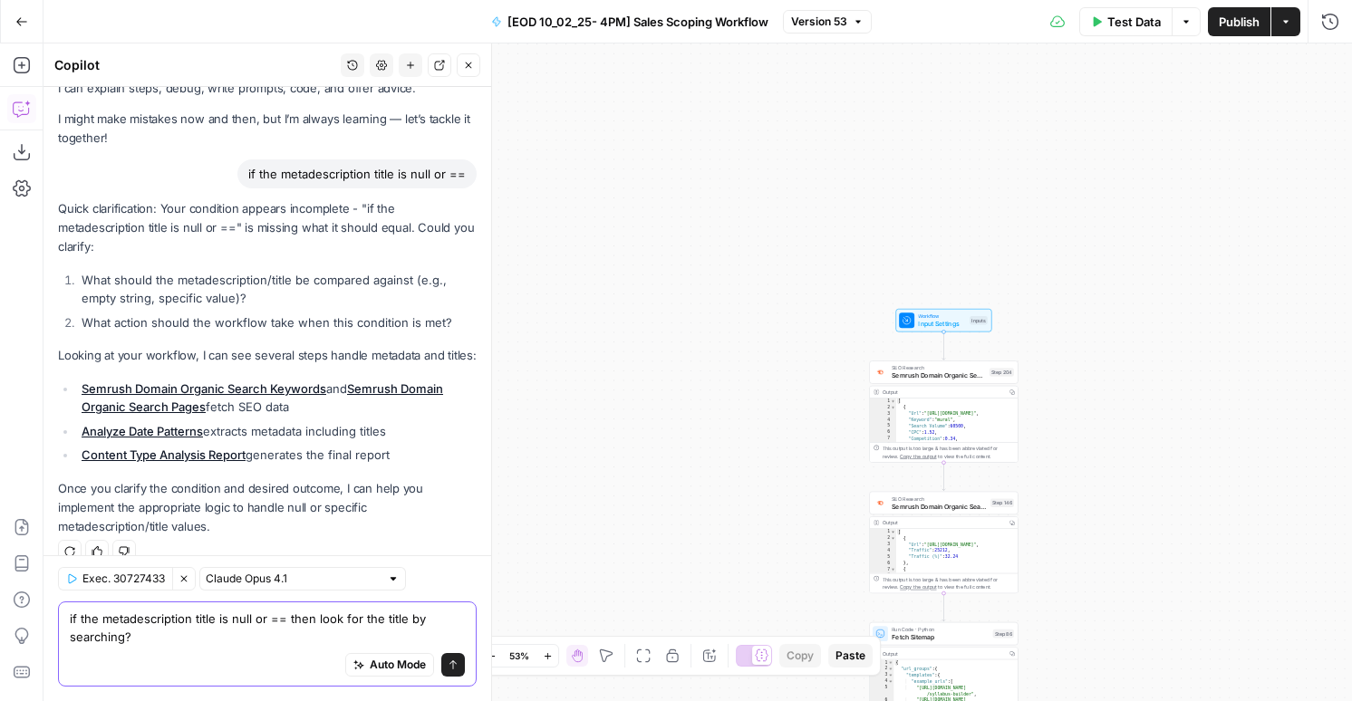
scroll to position [56, 0]
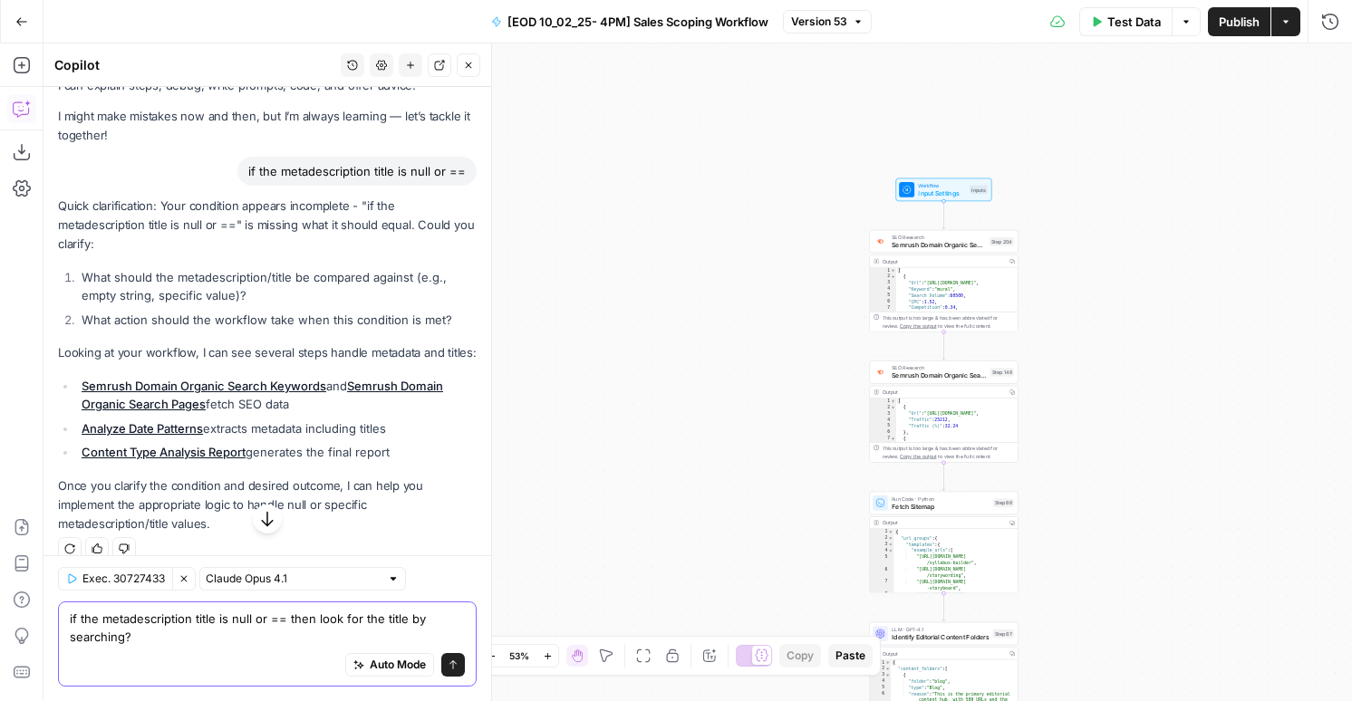
click at [150, 641] on textarea "if the metadescription title is null or == then look for the title by searching?" at bounding box center [267, 628] width 395 height 36
type textarea "sorry i mean the metadata title-- see how title is "" for alot of the se but th…"
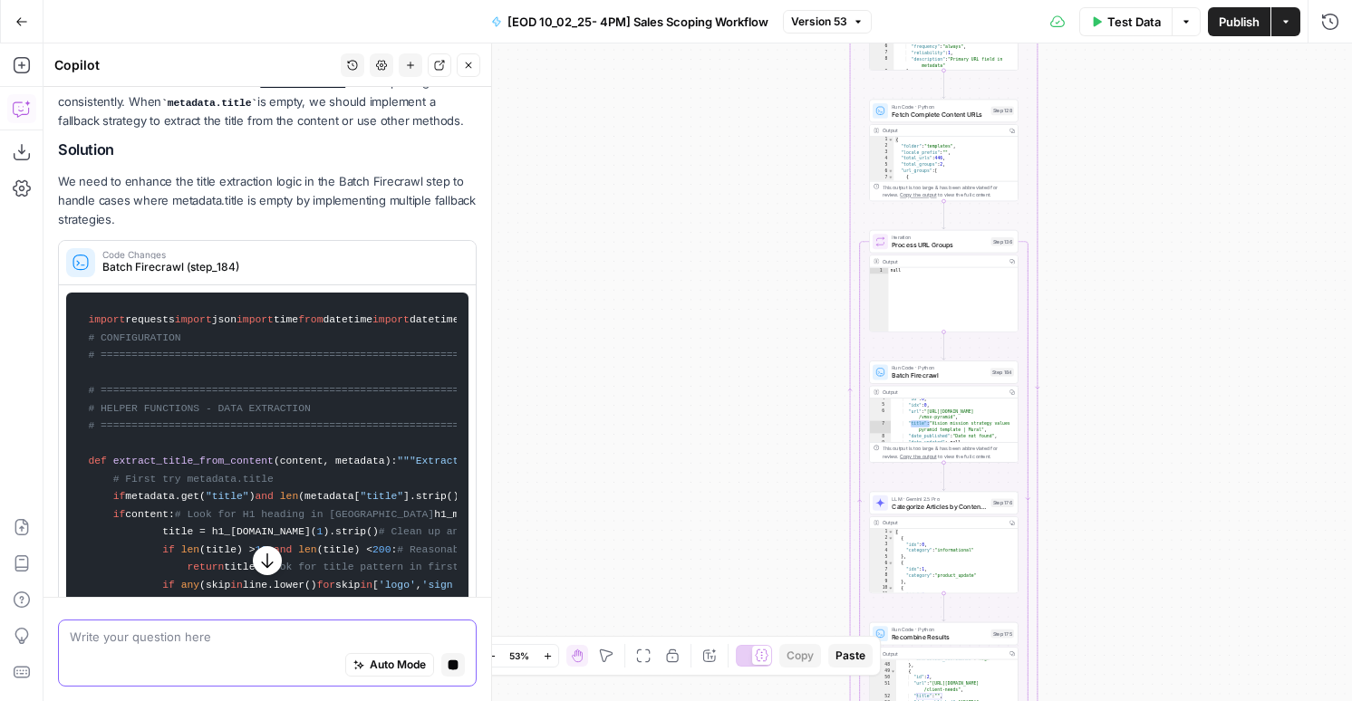
scroll to position [727, 0]
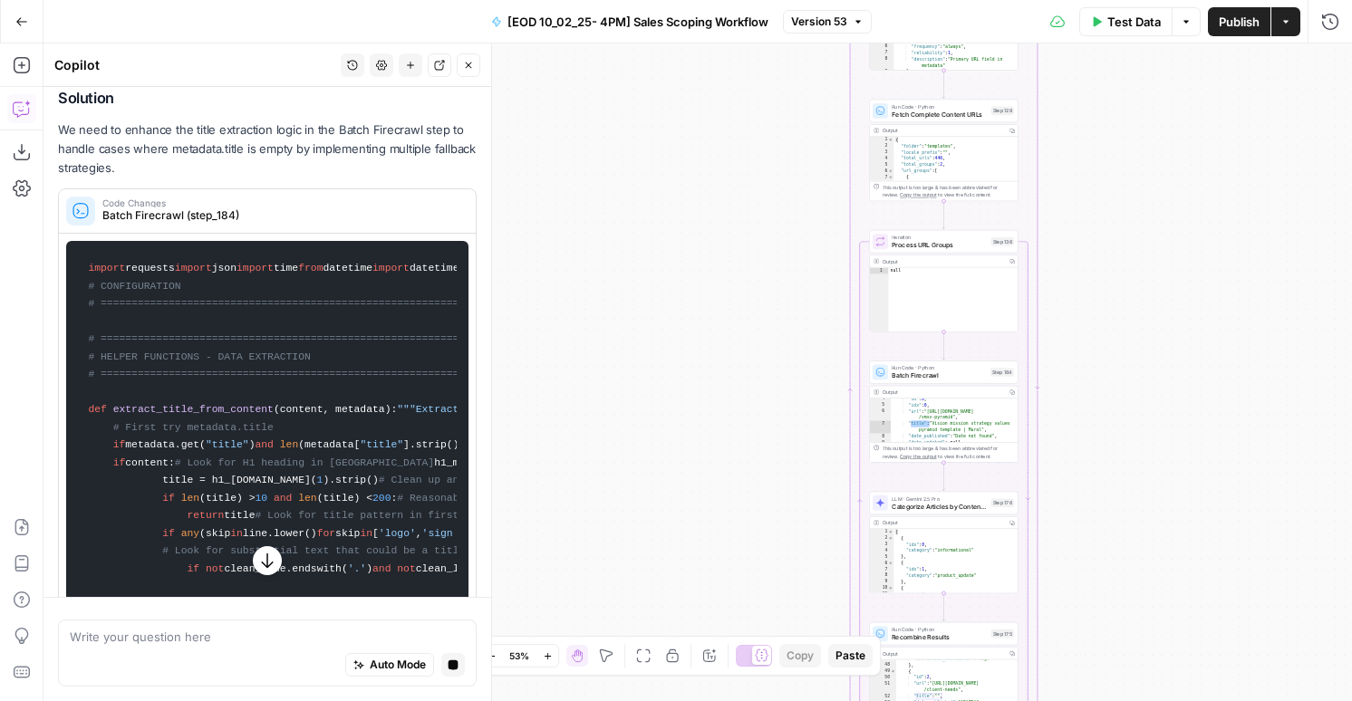
drag, startPoint x: 249, startPoint y: 602, endPoint x: 249, endPoint y: 612, distance: 10.0
click at [249, 603] on div "Write your question here Auto Mode Stop generating" at bounding box center [267, 649] width 448 height 104
click at [249, 629] on textarea at bounding box center [267, 637] width 395 height 18
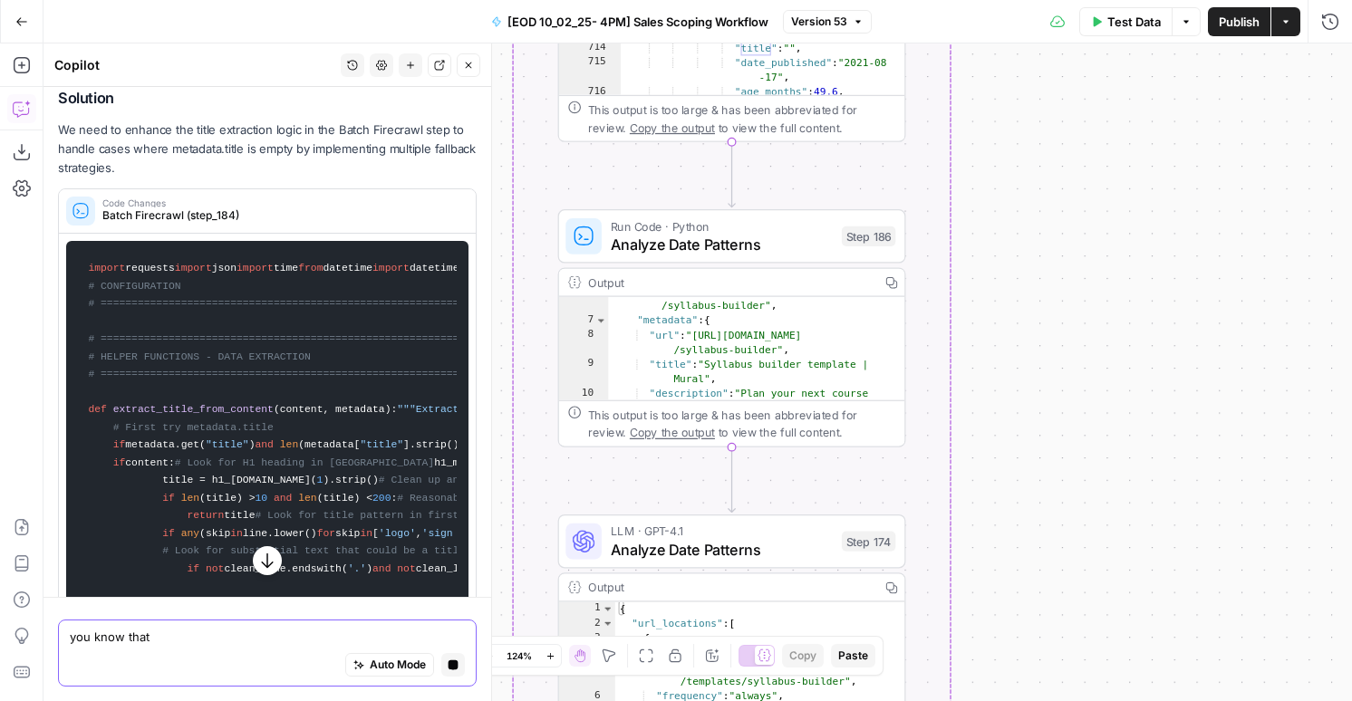
scroll to position [81, 0]
type textarea "you know that"
type textarea "**********"
click at [711, 365] on div ""url" : "https://www.mural.co/templates /syllabus-builder" , "metadata" : { "ur…" at bounding box center [756, 389] width 297 height 208
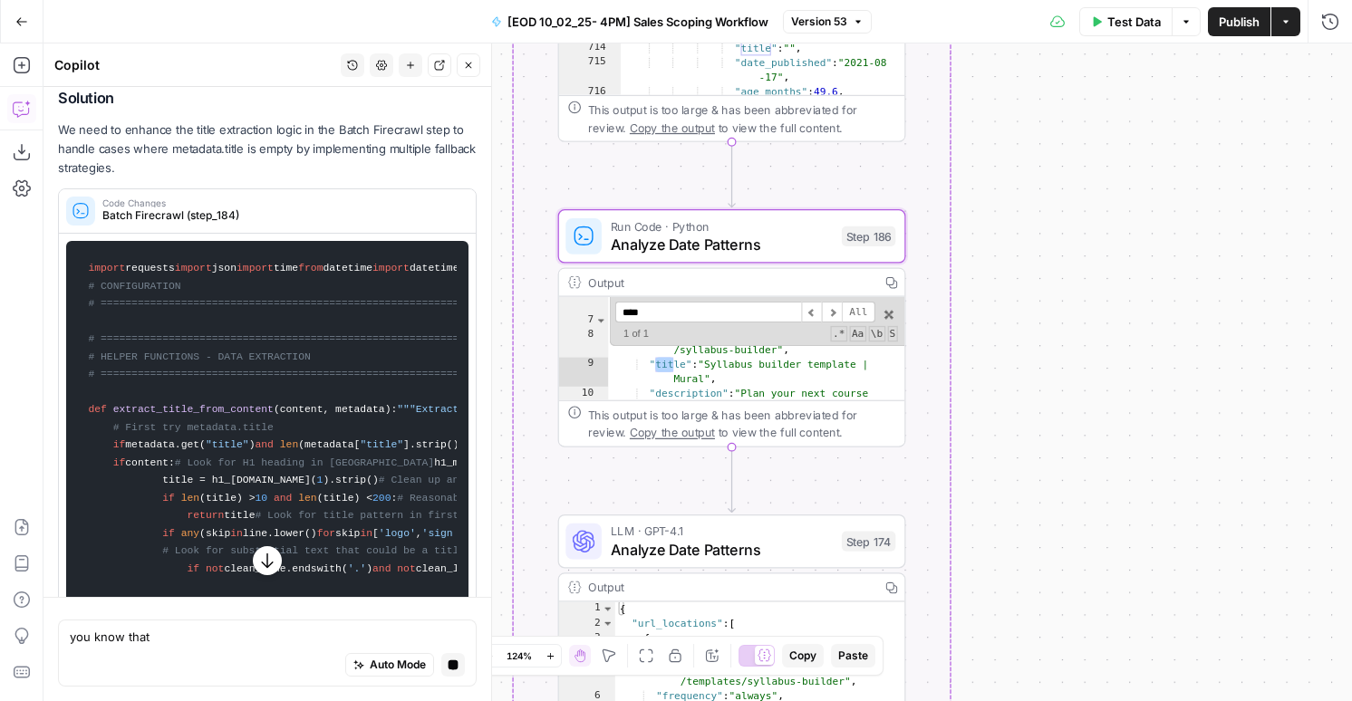
type input "*****"
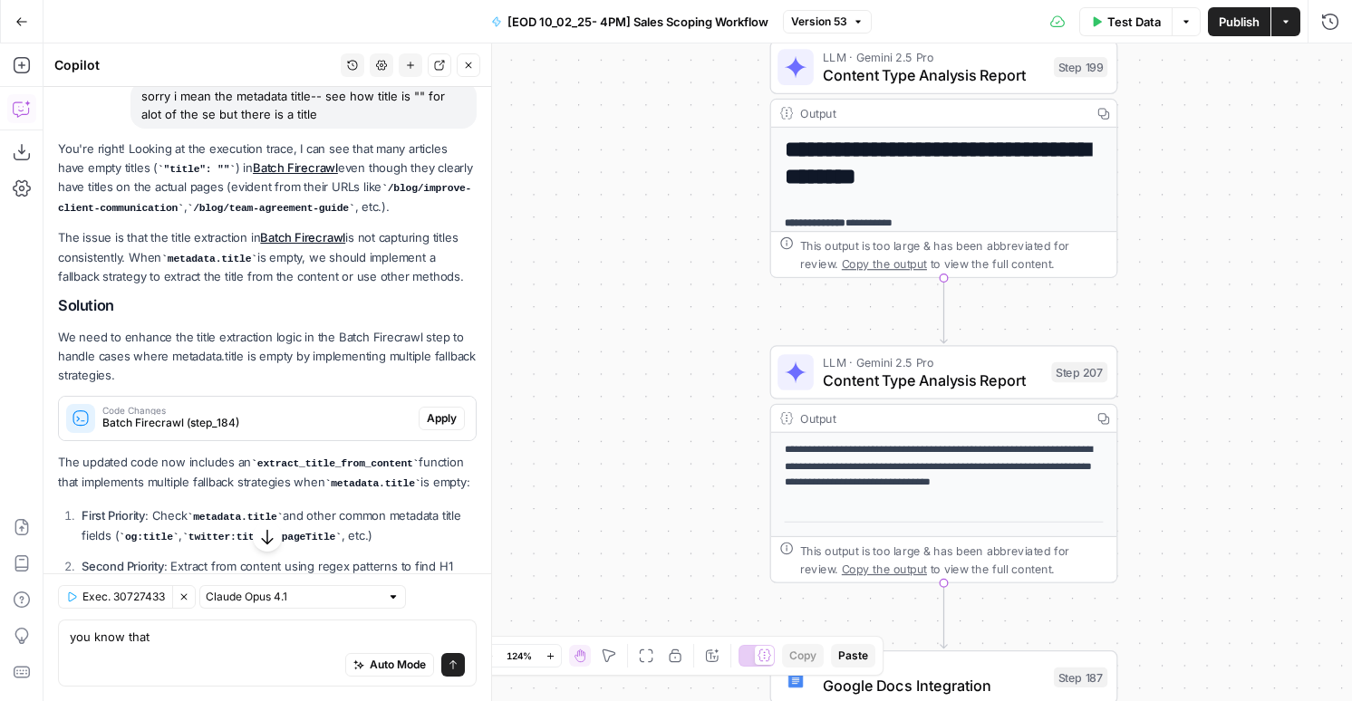
scroll to position [534, 0]
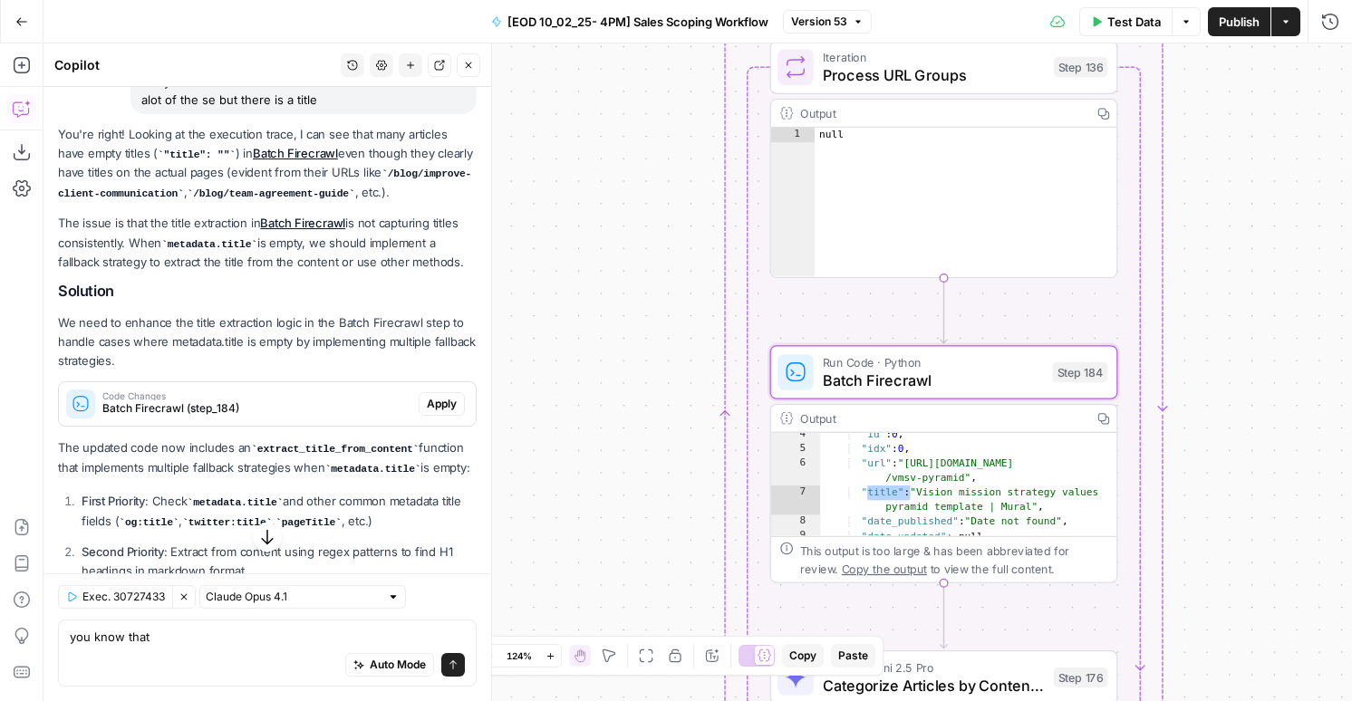
click at [438, 406] on span "Apply" at bounding box center [442, 404] width 30 height 16
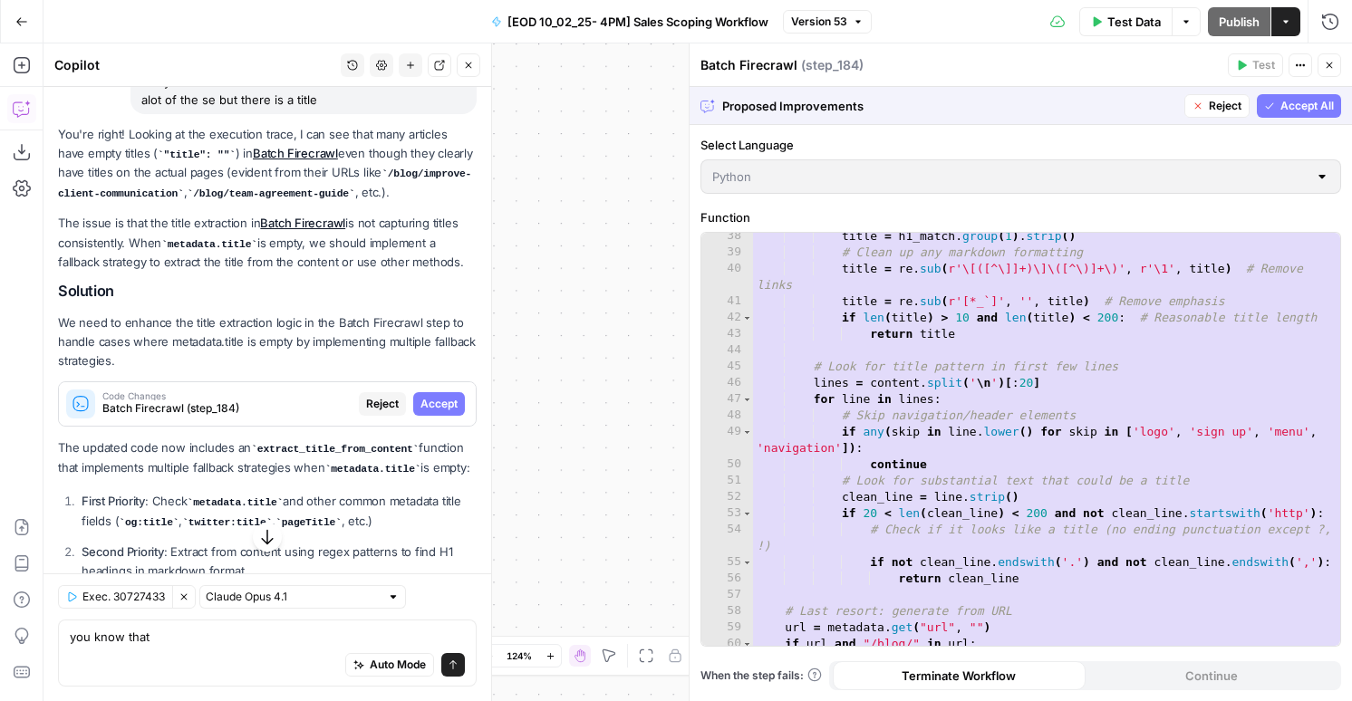
scroll to position [611, 0]
click at [440, 407] on span "Accept" at bounding box center [438, 404] width 37 height 16
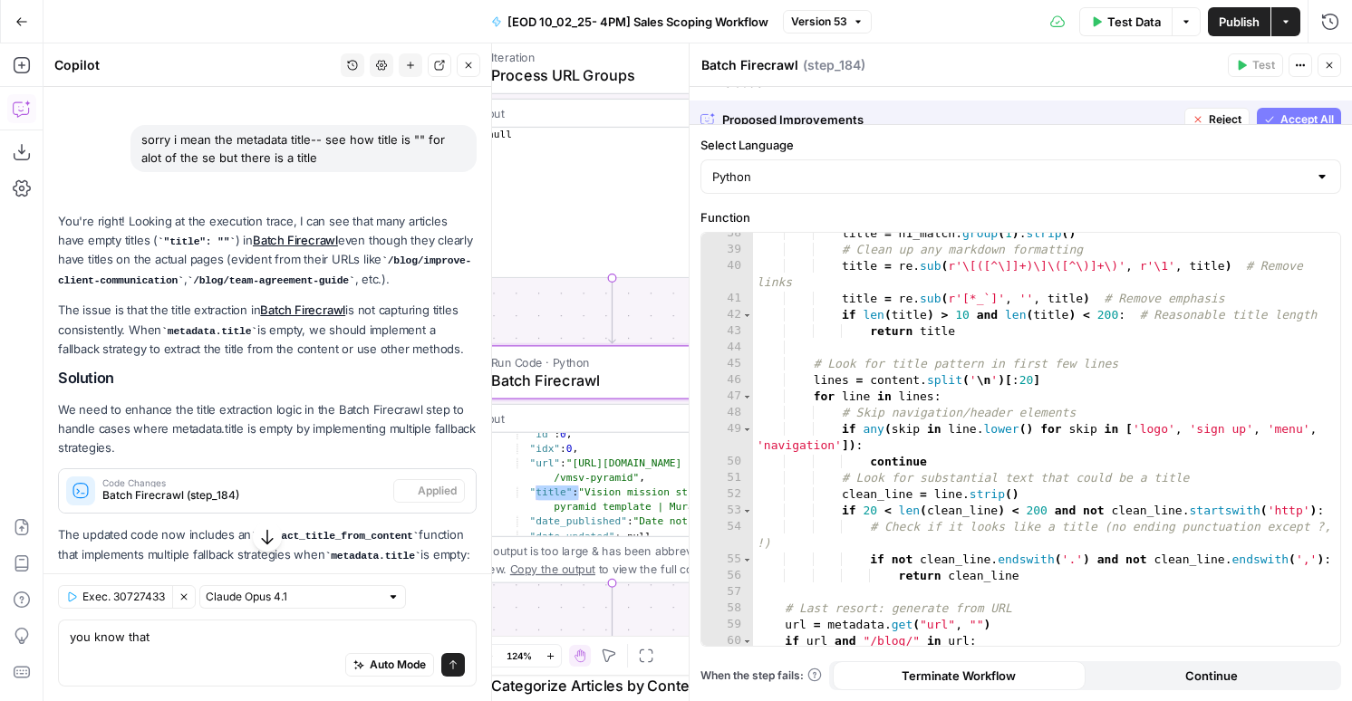
scroll to position [592, 0]
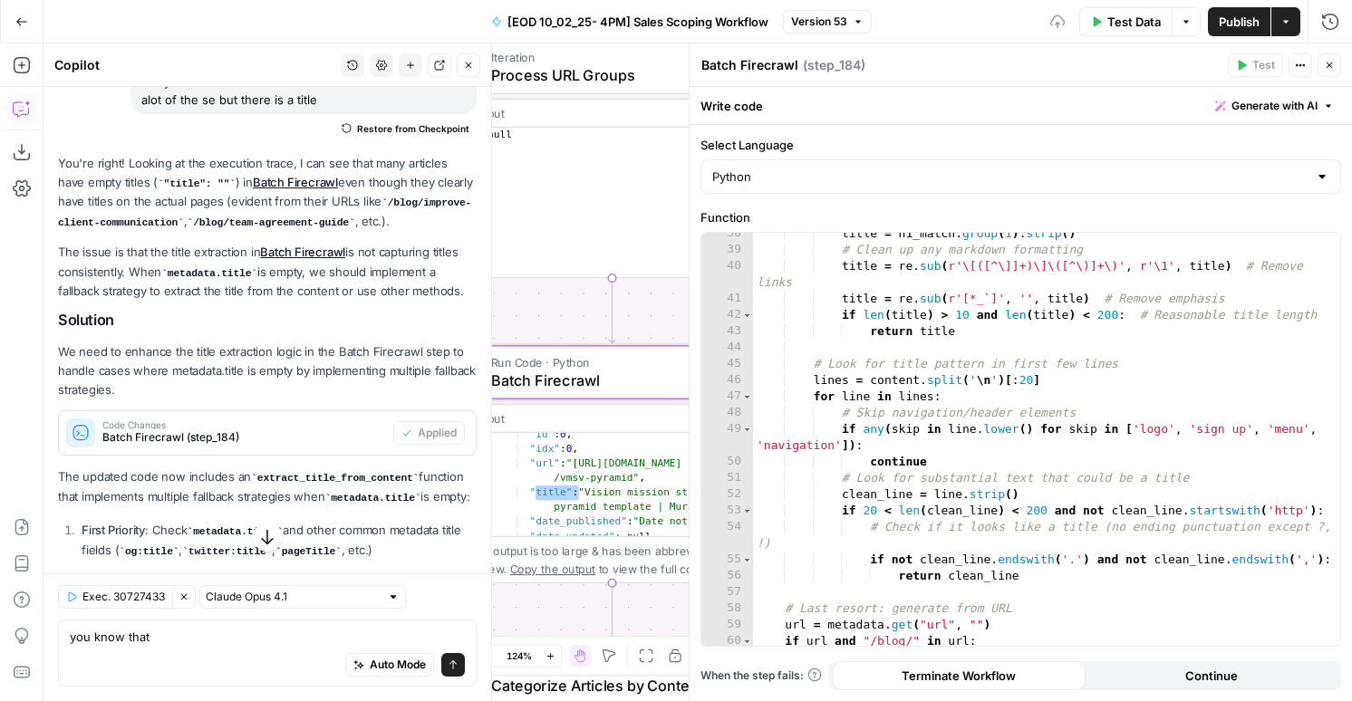
click at [1233, 36] on div "Test Data Options Publish Actions Run History" at bounding box center [1112, 21] width 480 height 43
click at [1232, 26] on span "Publish" at bounding box center [1239, 22] width 41 height 18
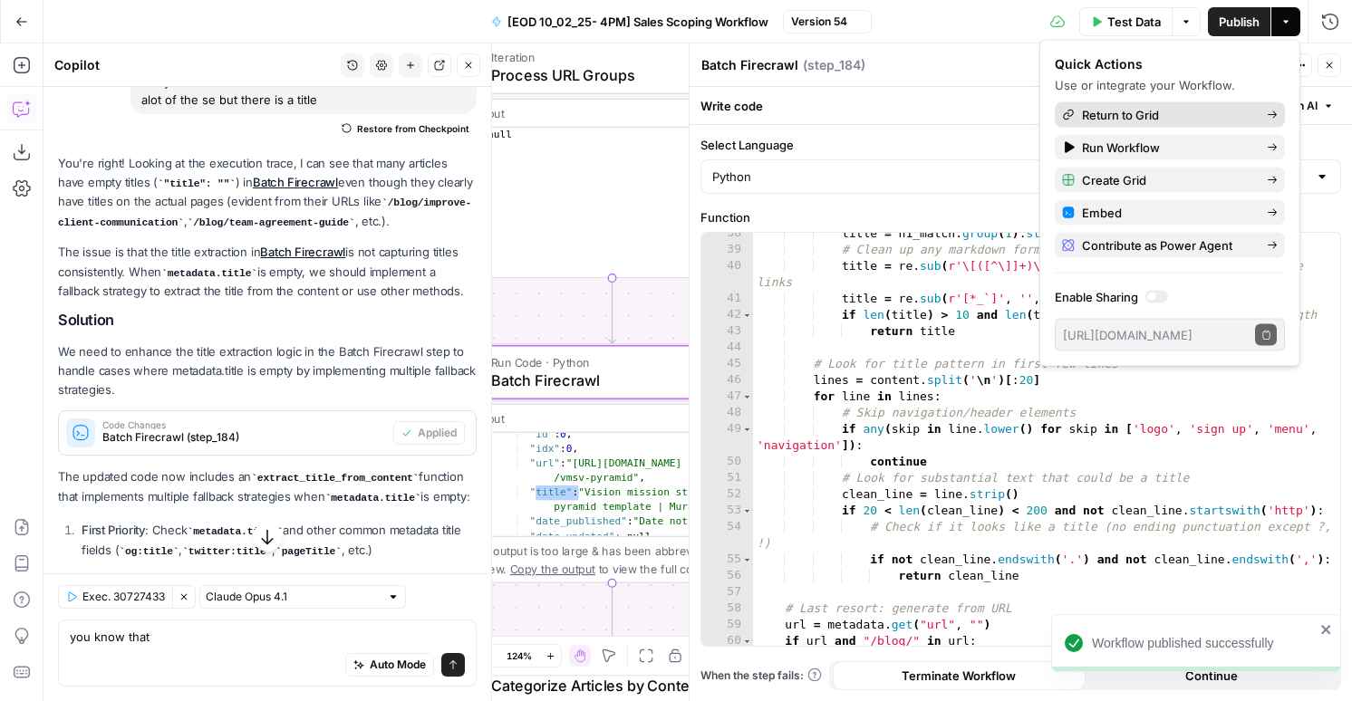
click at [1159, 113] on span "Return to Grid" at bounding box center [1167, 115] width 170 height 18
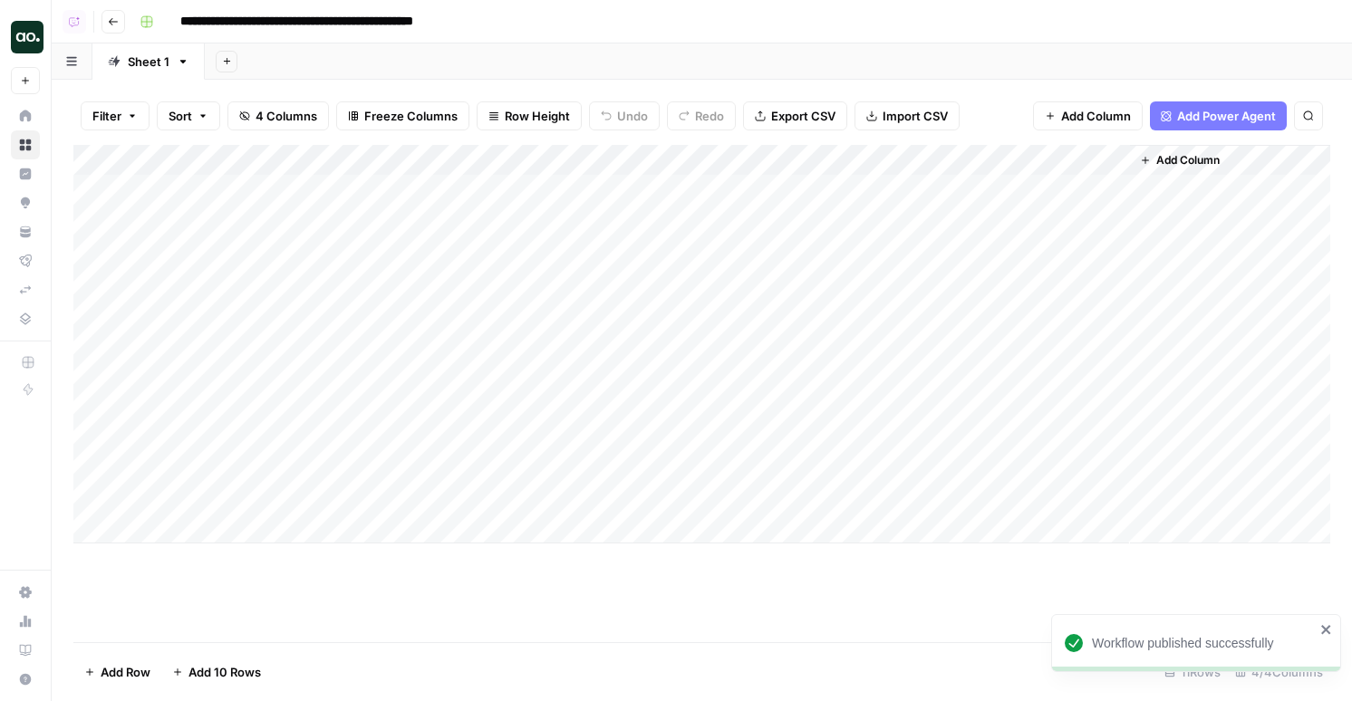
click at [790, 466] on div "Add Column" at bounding box center [701, 344] width 1257 height 399
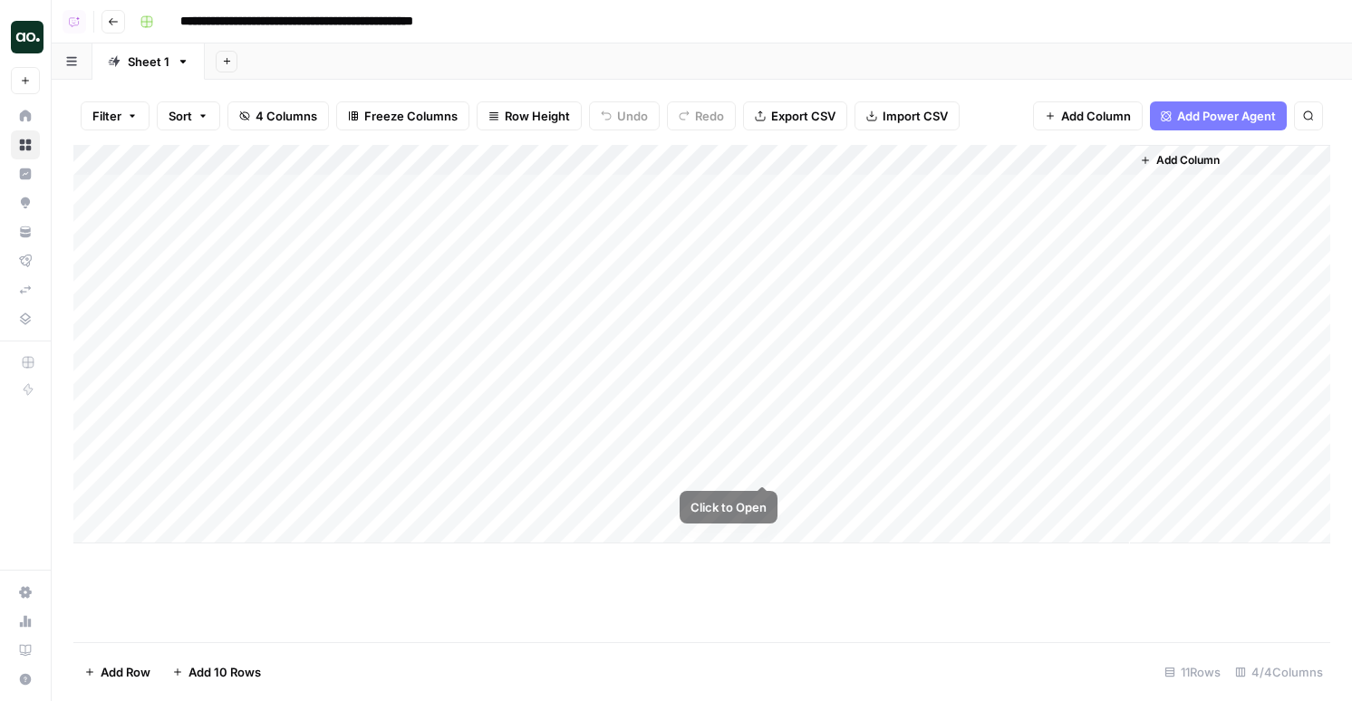
click at [761, 469] on div "Add Column" at bounding box center [701, 344] width 1257 height 399
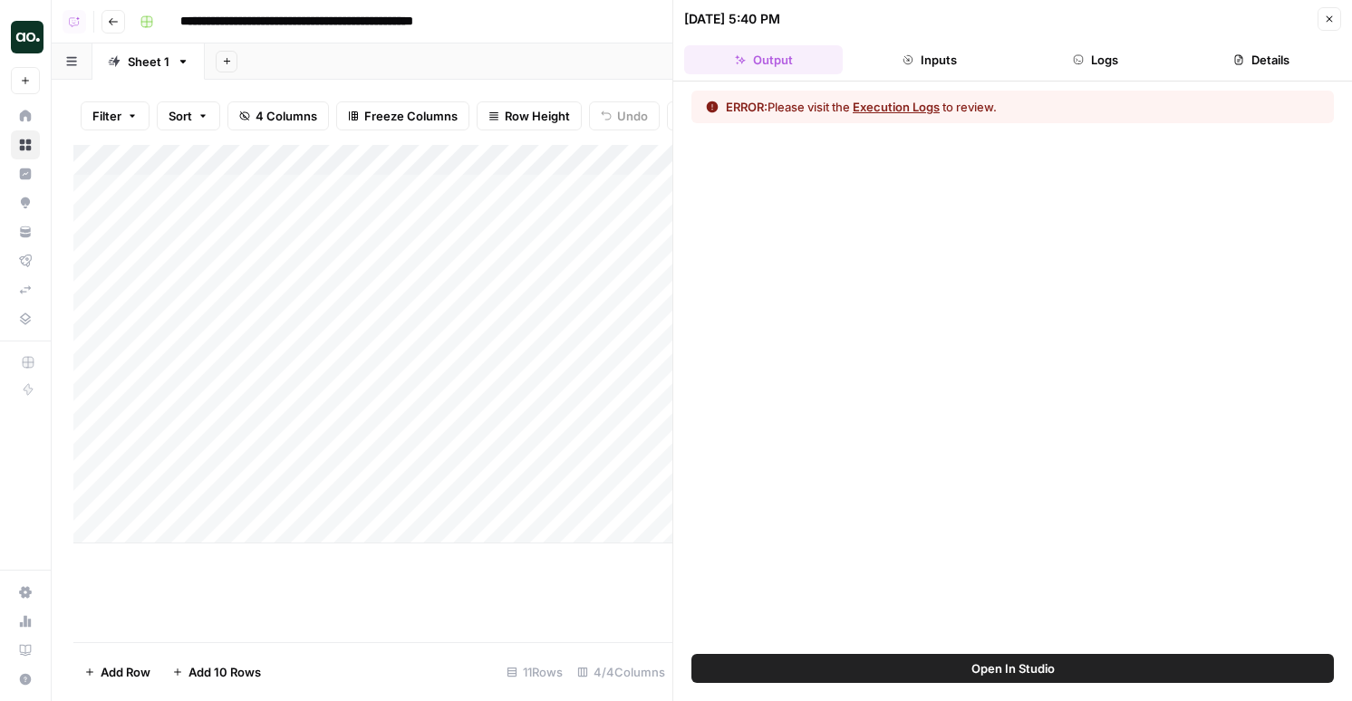
click at [1129, 64] on button "Logs" at bounding box center [1096, 59] width 159 height 29
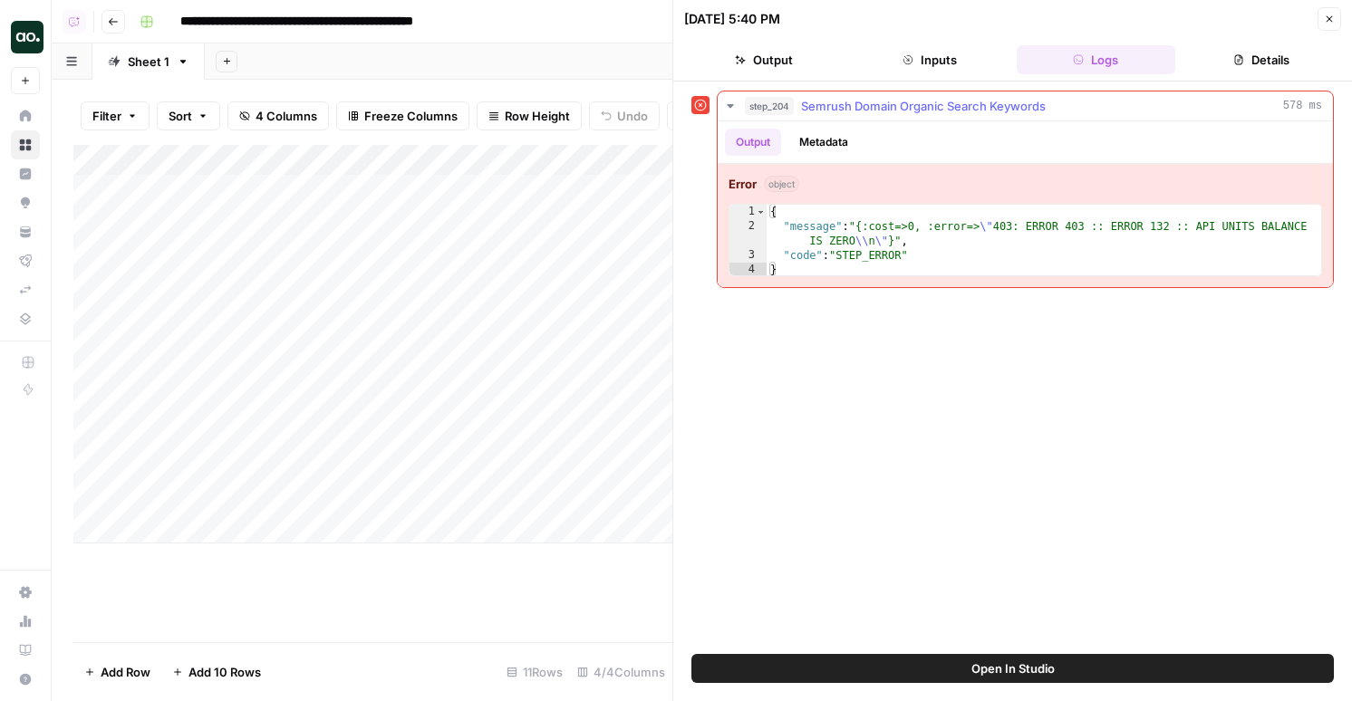
click at [856, 259] on div "{ "message" : "{:cost=>0, :error=> \" 403: ERROR 403 :: ERROR 132 :: API UNITS …" at bounding box center [1044, 255] width 555 height 101
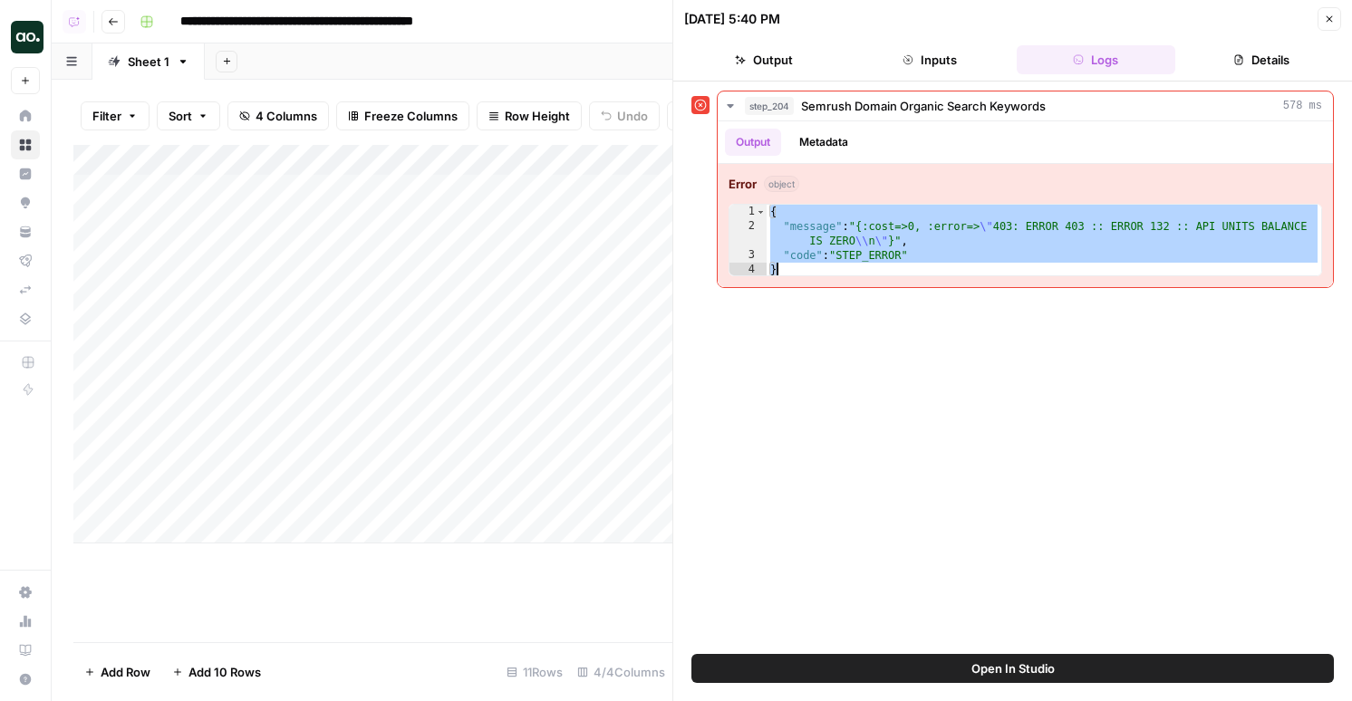
click at [855, 371] on div "**********" at bounding box center [1012, 368] width 643 height 555
click at [891, 227] on div "{ "message" : "{:cost=>0, :error=> \" 403: ERROR 403 :: ERROR 132 :: API UNITS …" at bounding box center [1044, 255] width 555 height 101
type textarea "**********"
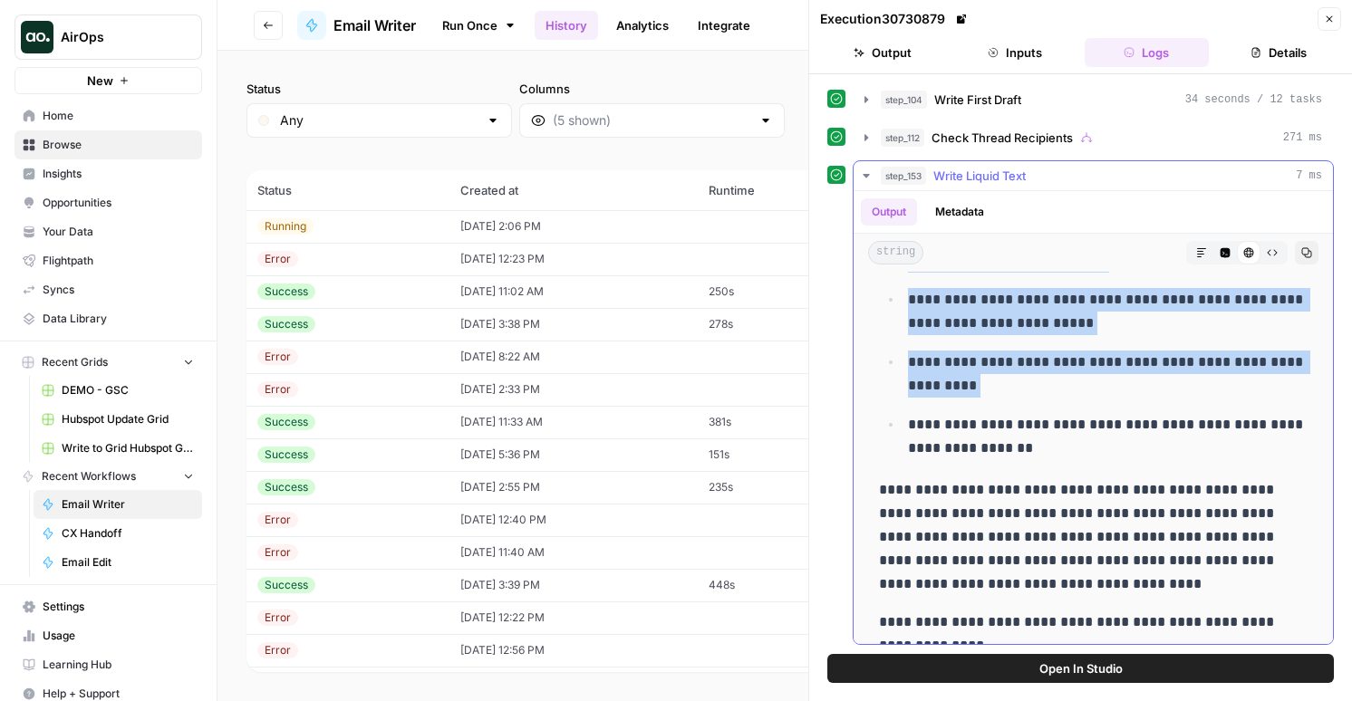
scroll to position [501, 0]
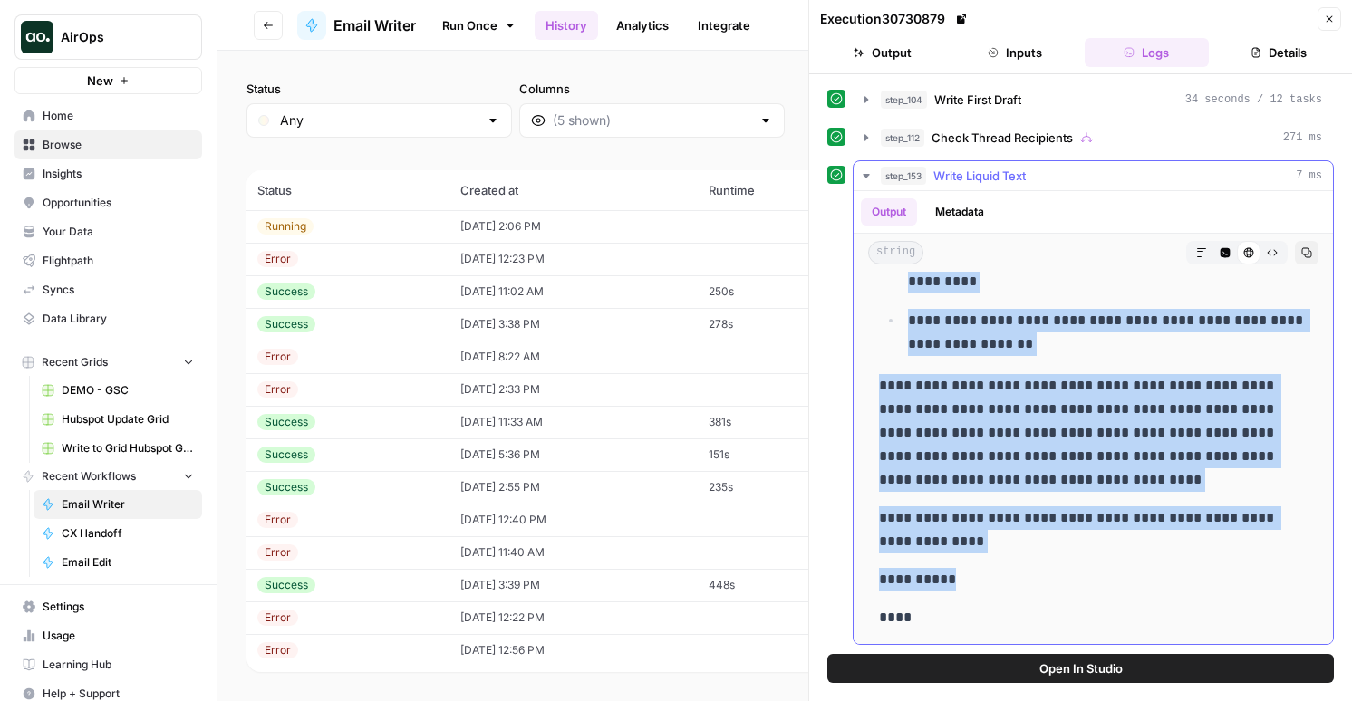
drag, startPoint x: 880, startPoint y: 325, endPoint x: 989, endPoint y: 591, distance: 286.9
click at [989, 591] on div "**********" at bounding box center [1093, 207] width 450 height 859
copy div "**********"
click at [951, 134] on span "Check Thread Recipients" at bounding box center [1002, 138] width 141 height 18
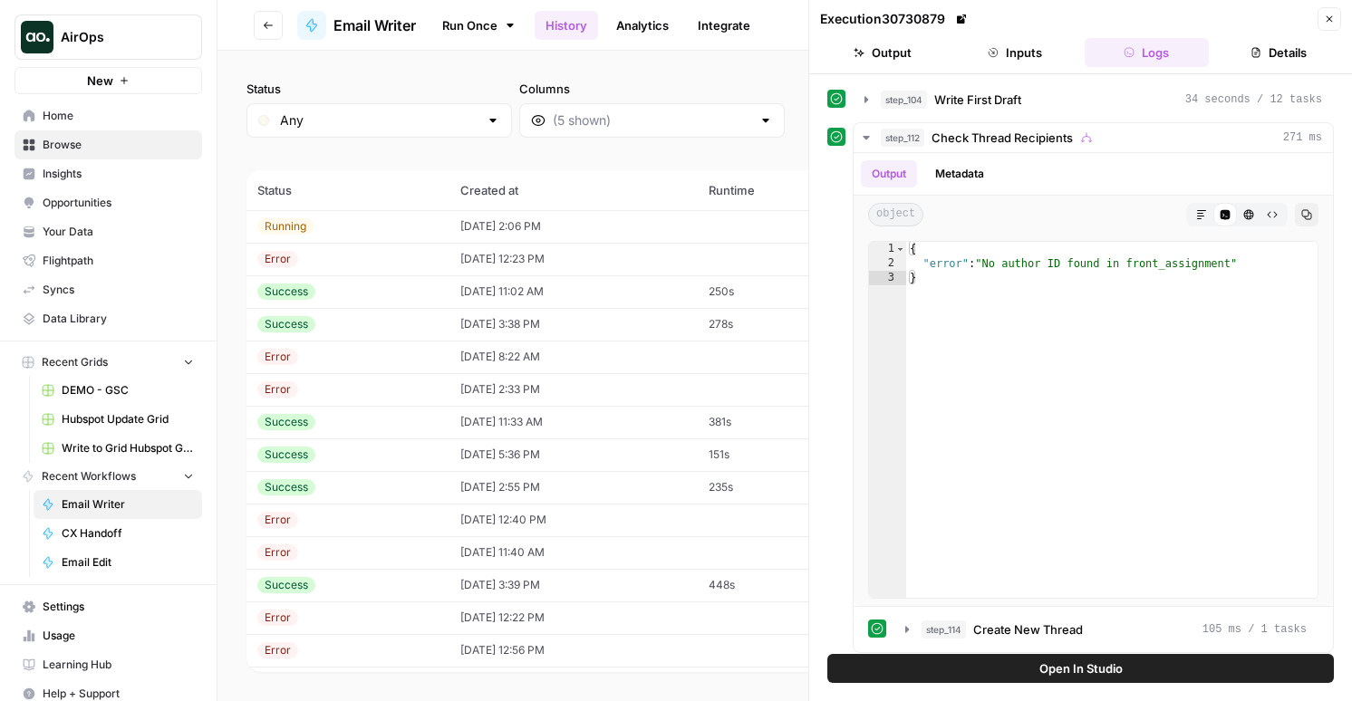
click at [1030, 685] on div "Open In Studio" at bounding box center [1080, 677] width 543 height 47
click at [960, 679] on button "Open In Studio" at bounding box center [1080, 668] width 507 height 29
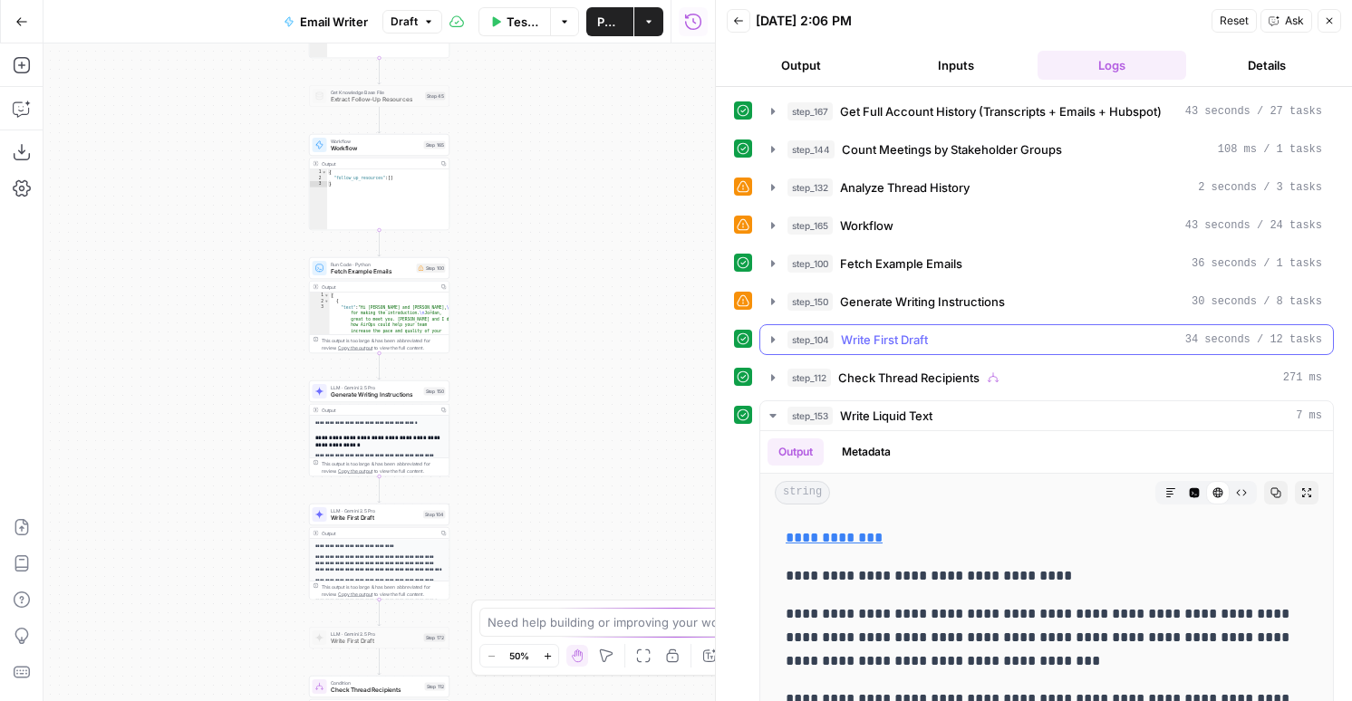
click at [965, 325] on button "step_104 Write First Draft 34 seconds / 12 tasks" at bounding box center [1046, 339] width 573 height 29
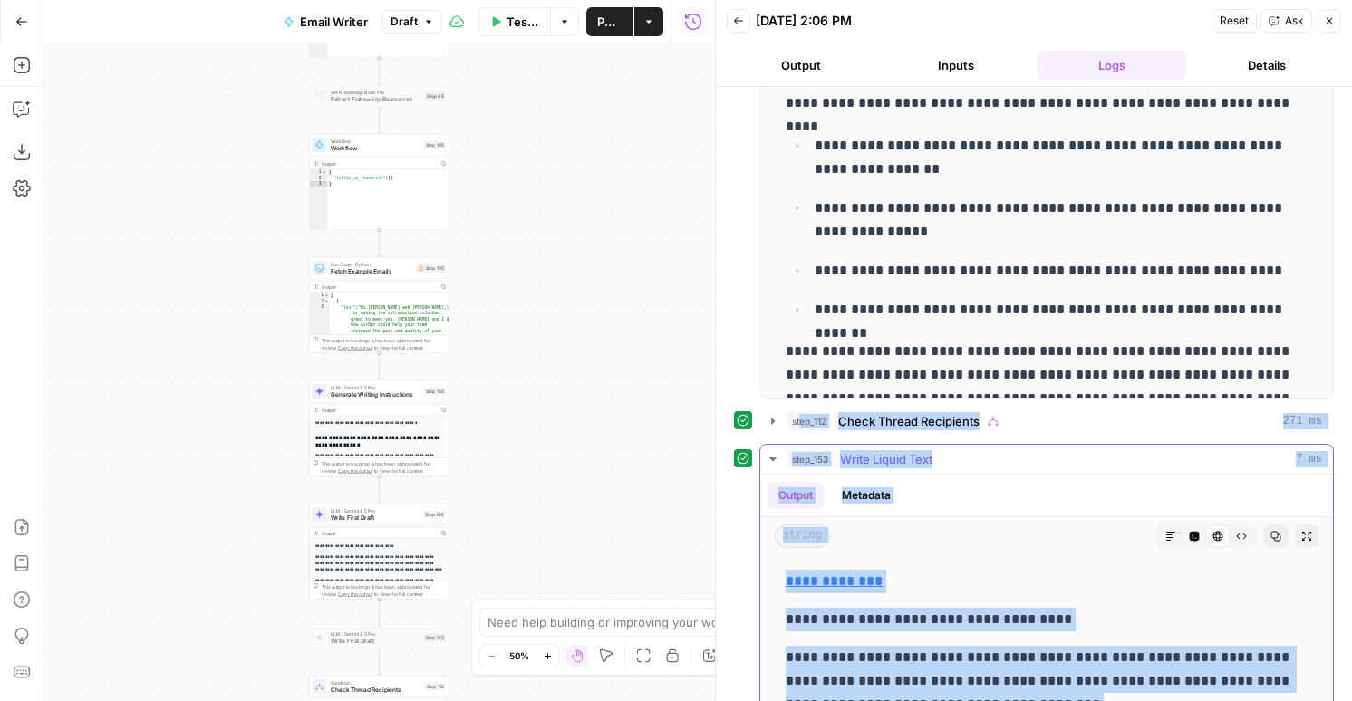
scroll to position [332, 0]
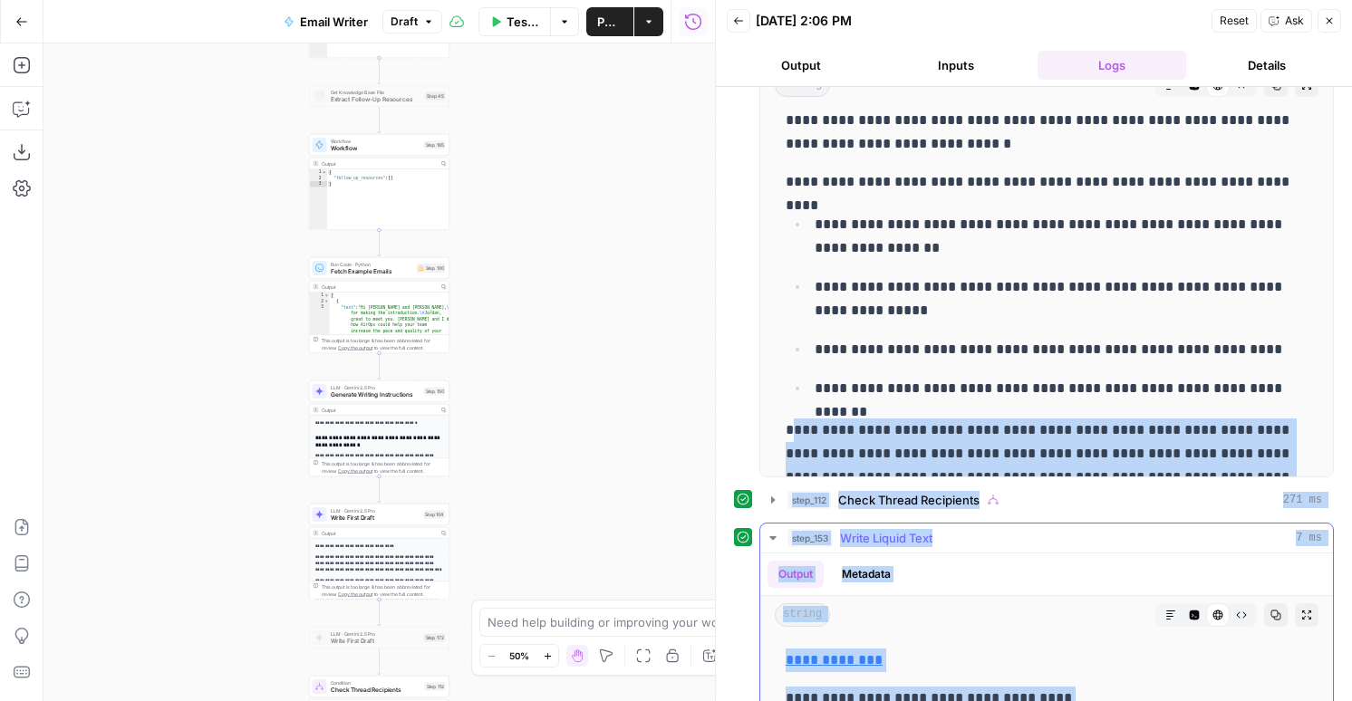
drag, startPoint x: 859, startPoint y: 677, endPoint x: 800, endPoint y: 420, distance: 264.0
click at [800, 420] on div "**********" at bounding box center [1034, 385] width 600 height 1243
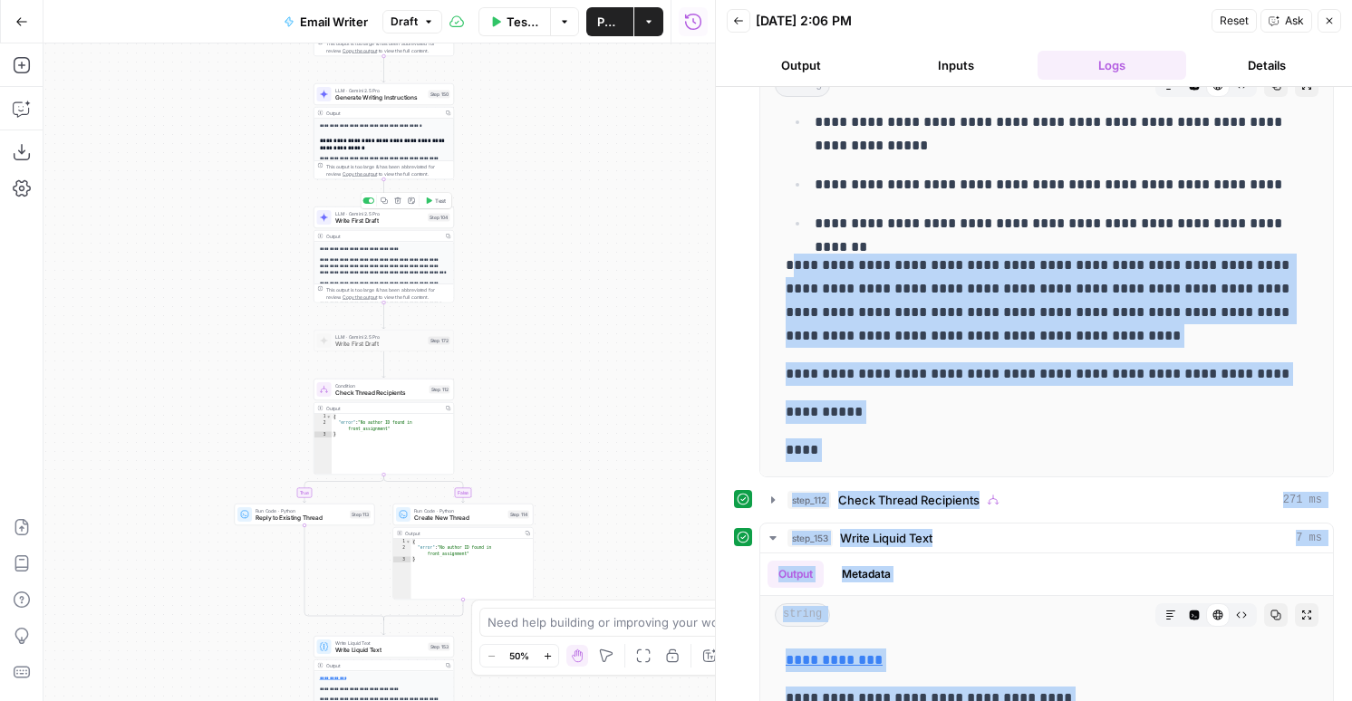
click at [379, 218] on span "Write First Draft" at bounding box center [380, 221] width 90 height 9
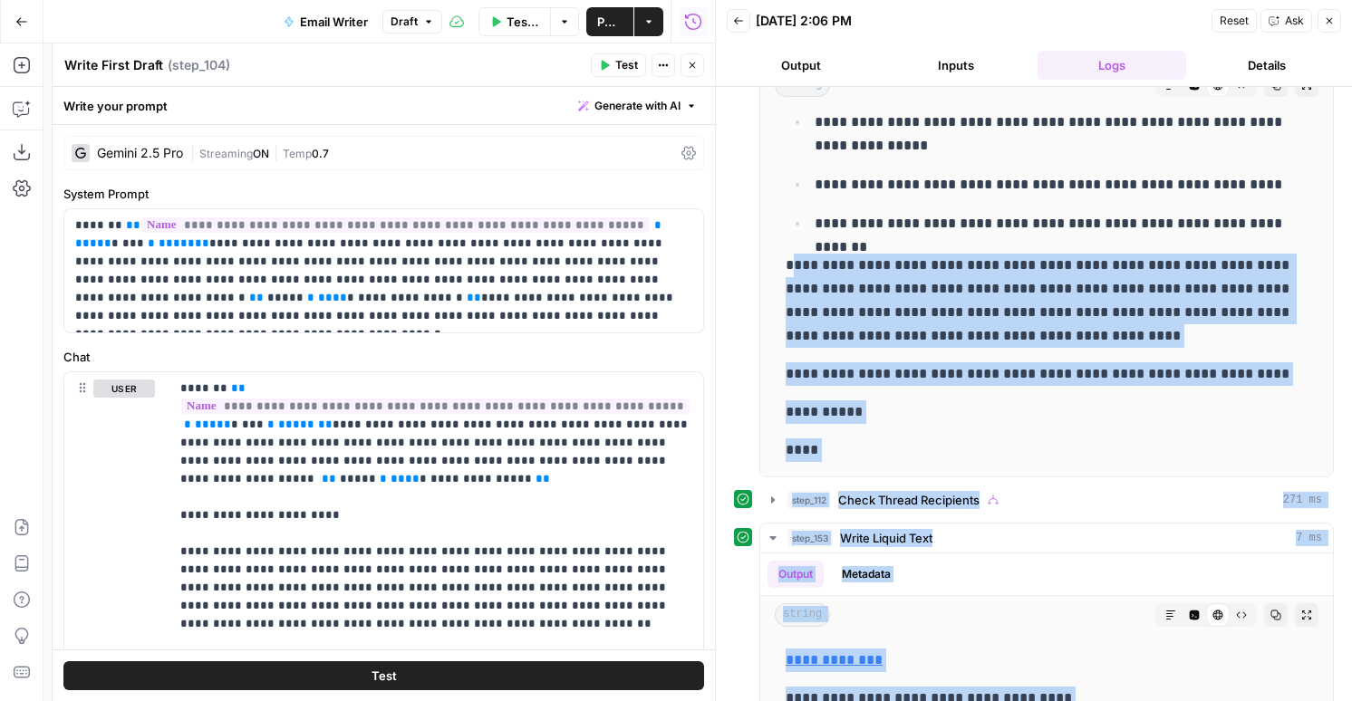
click at [681, 63] on button "Close" at bounding box center [693, 65] width 24 height 24
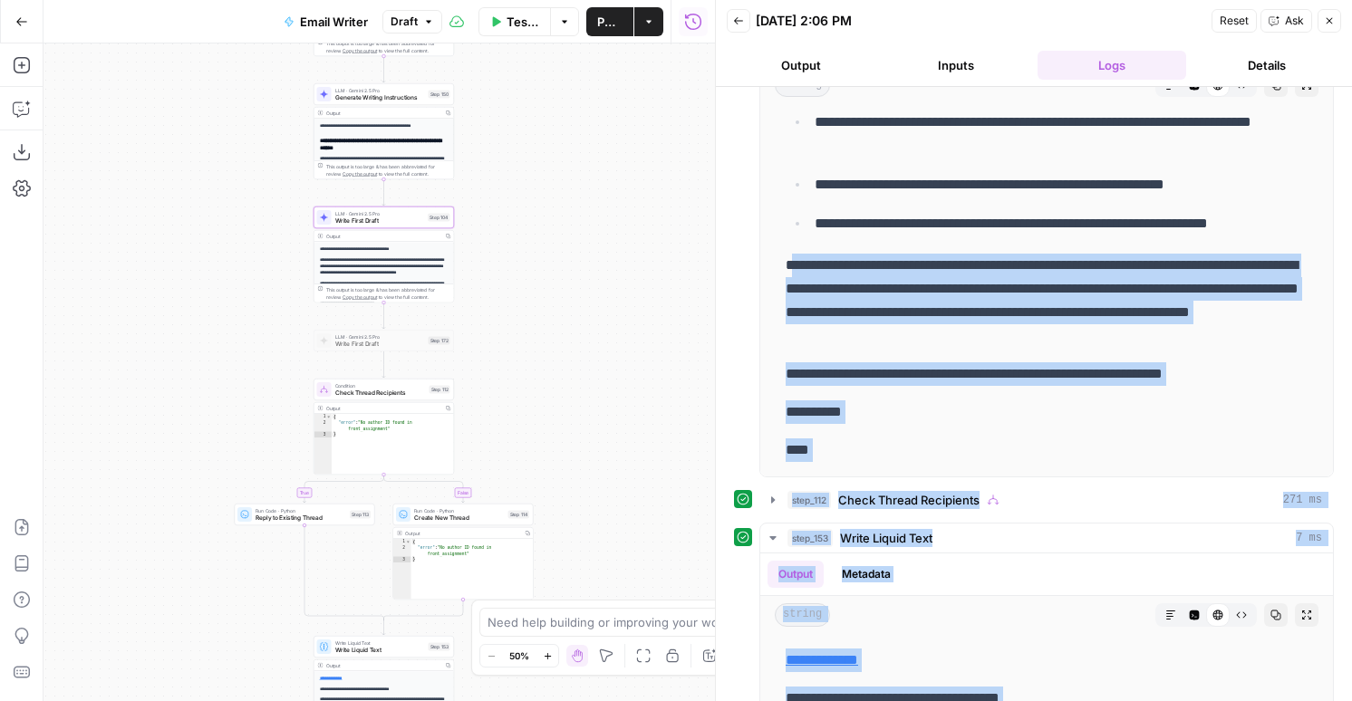
click at [373, 103] on div "LLM · Gemini 2.5 Pro Generate Writing Instructions Step 150 Copy step Delete st…" at bounding box center [384, 94] width 140 height 22
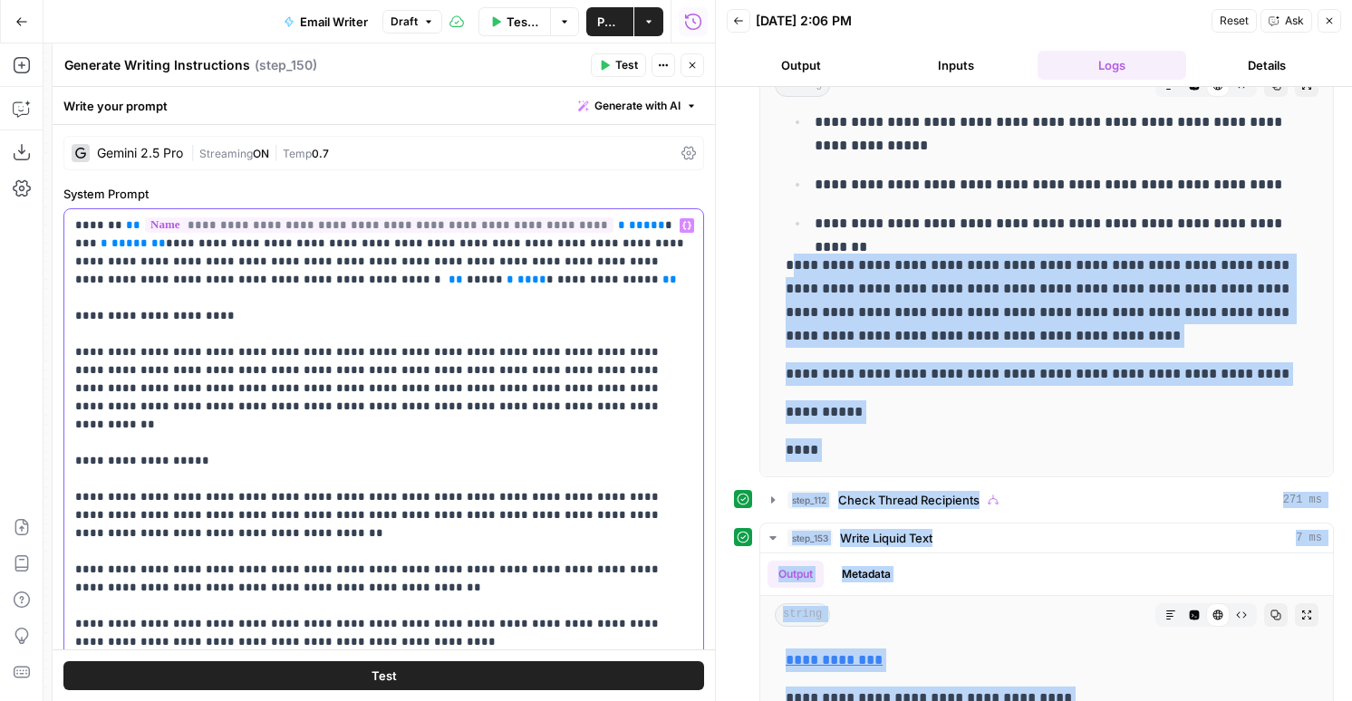
click at [495, 223] on span "**********" at bounding box center [379, 224] width 469 height 15
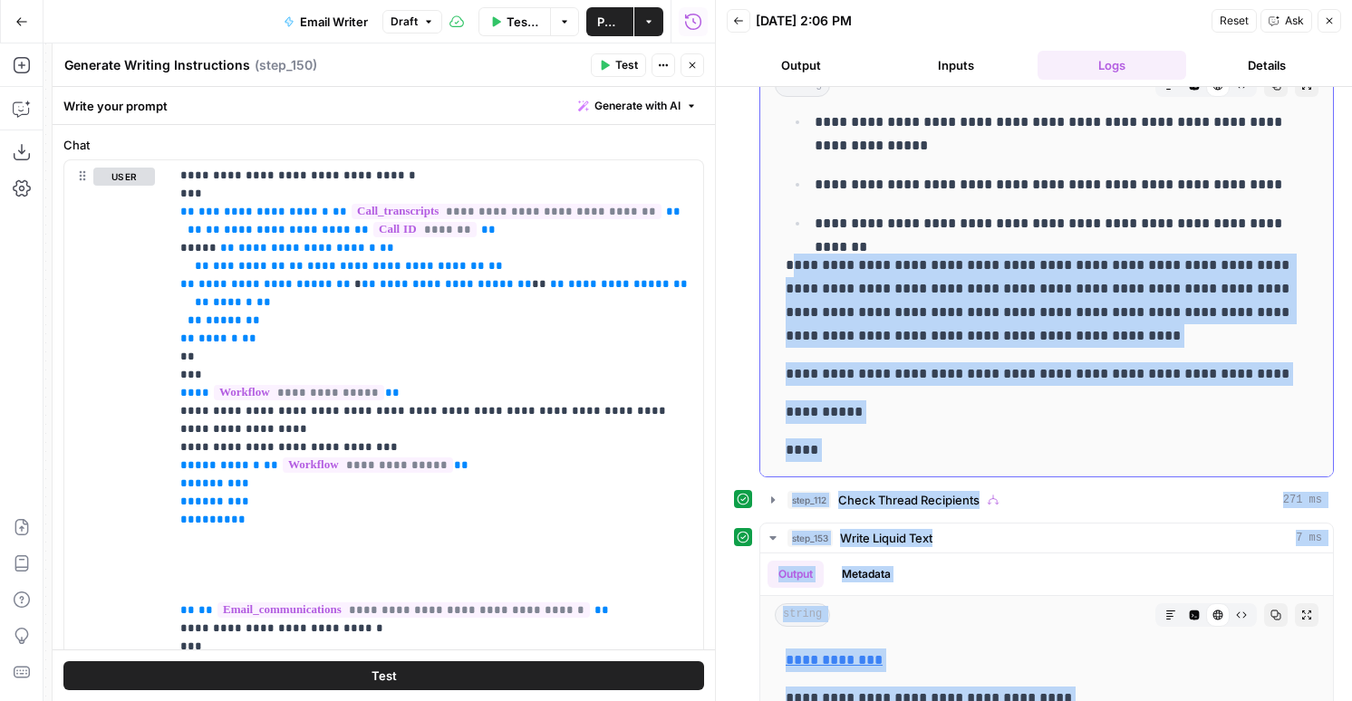
scroll to position [292, 0]
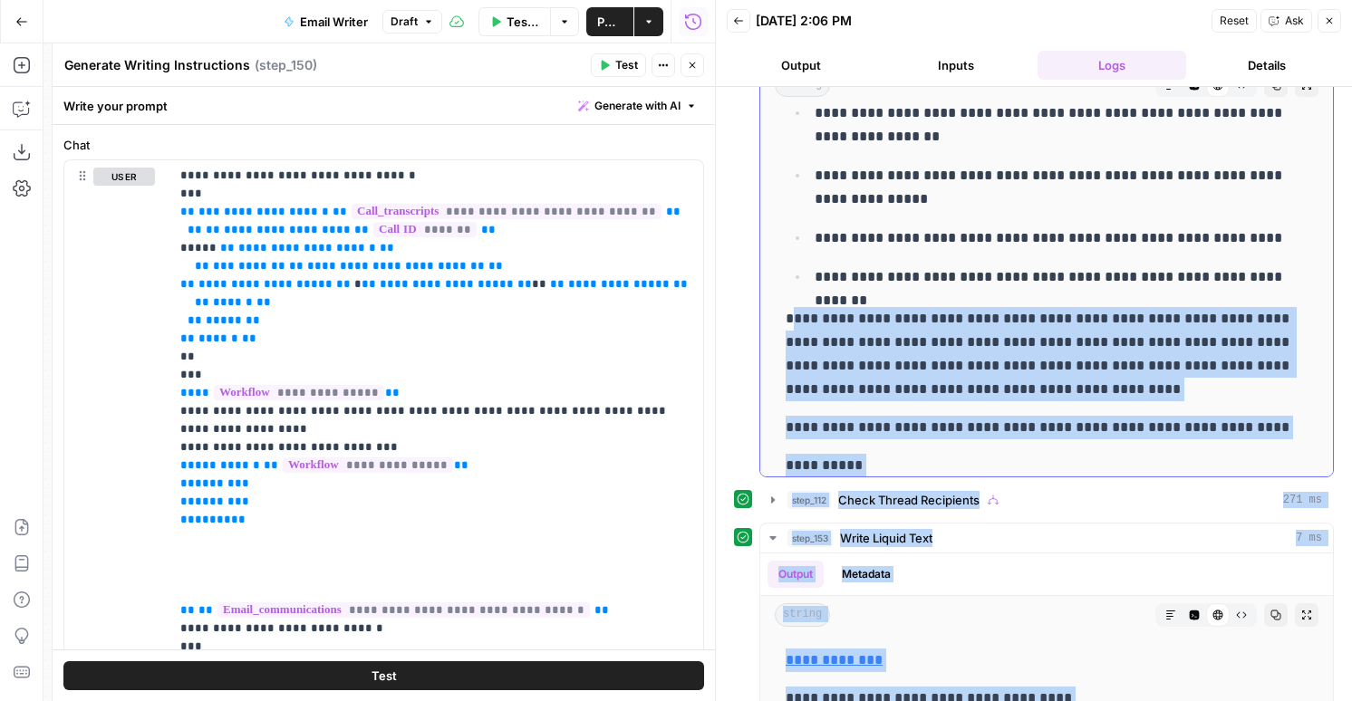
click at [1277, 91] on button "Copy" at bounding box center [1276, 85] width 24 height 24
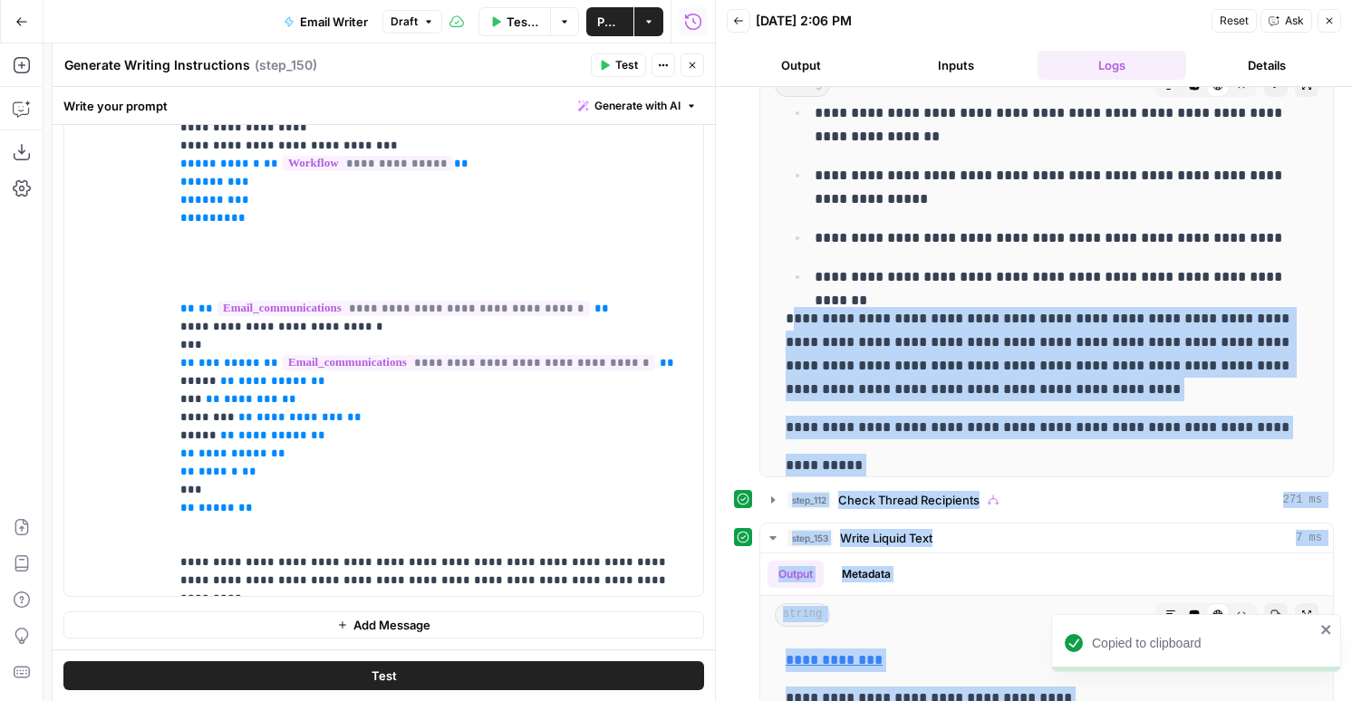
click at [384, 629] on span "Add Message" at bounding box center [391, 625] width 77 height 18
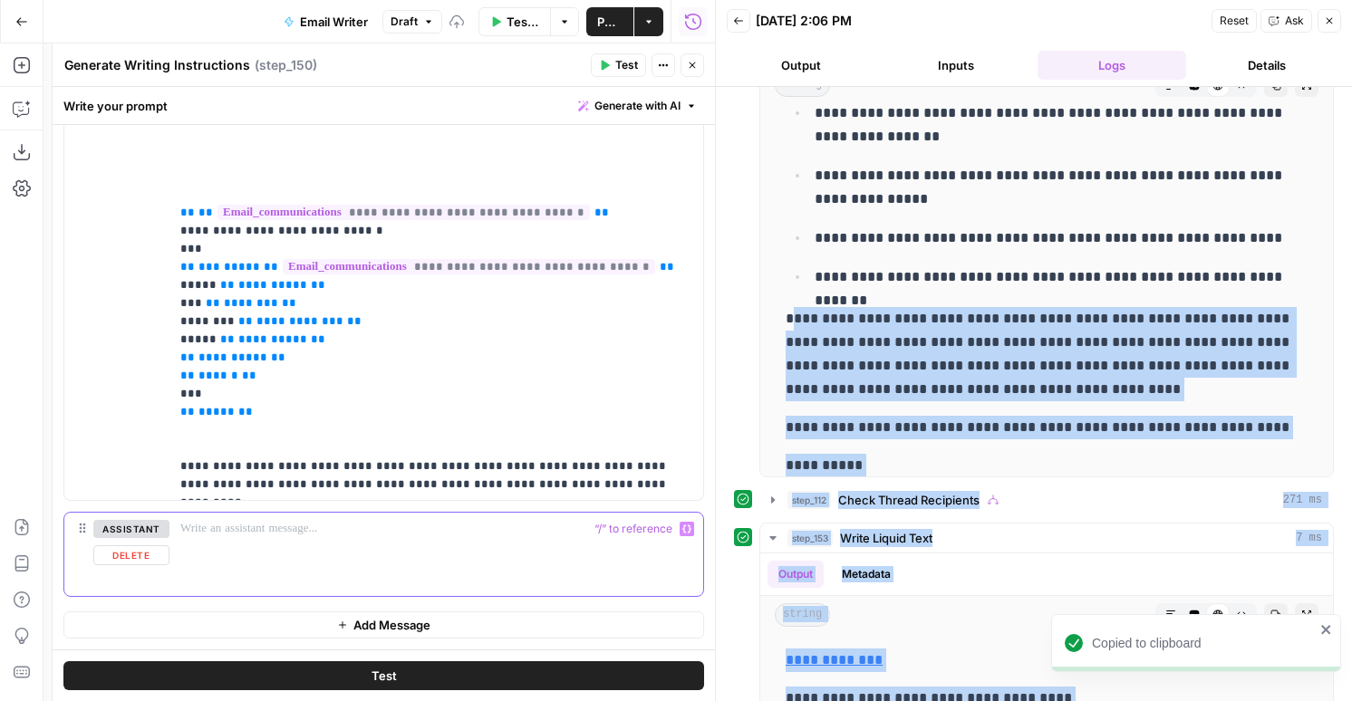
click at [298, 523] on p at bounding box center [436, 529] width 512 height 18
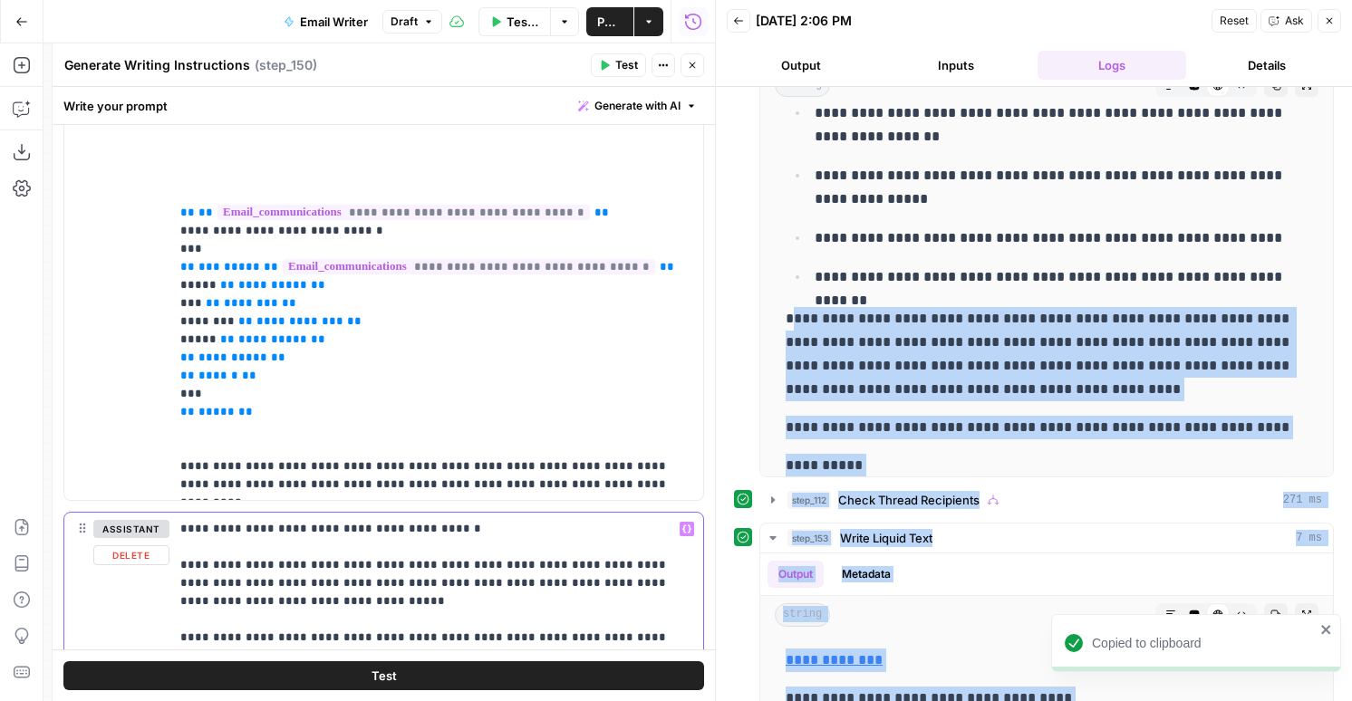
scroll to position [1664, 0]
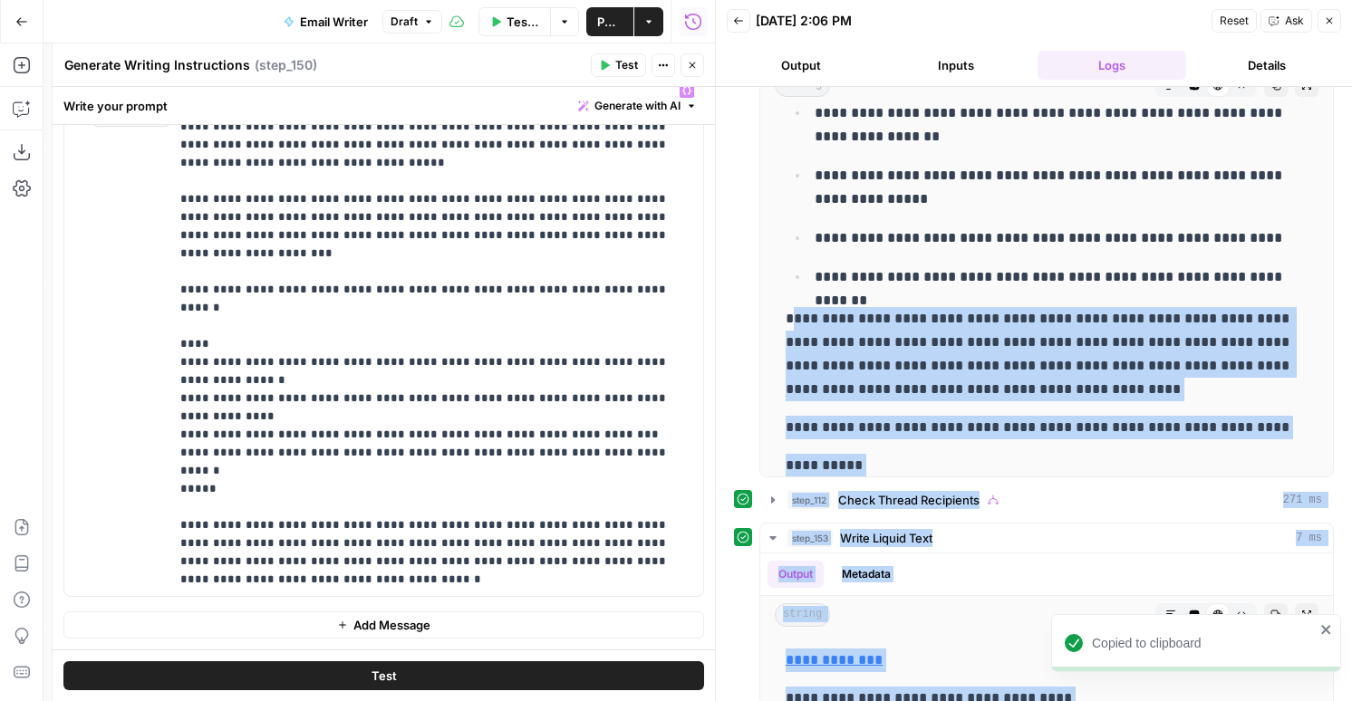
click at [299, 630] on button "Add Message" at bounding box center [383, 625] width 641 height 27
click at [266, 623] on p at bounding box center [436, 625] width 512 height 18
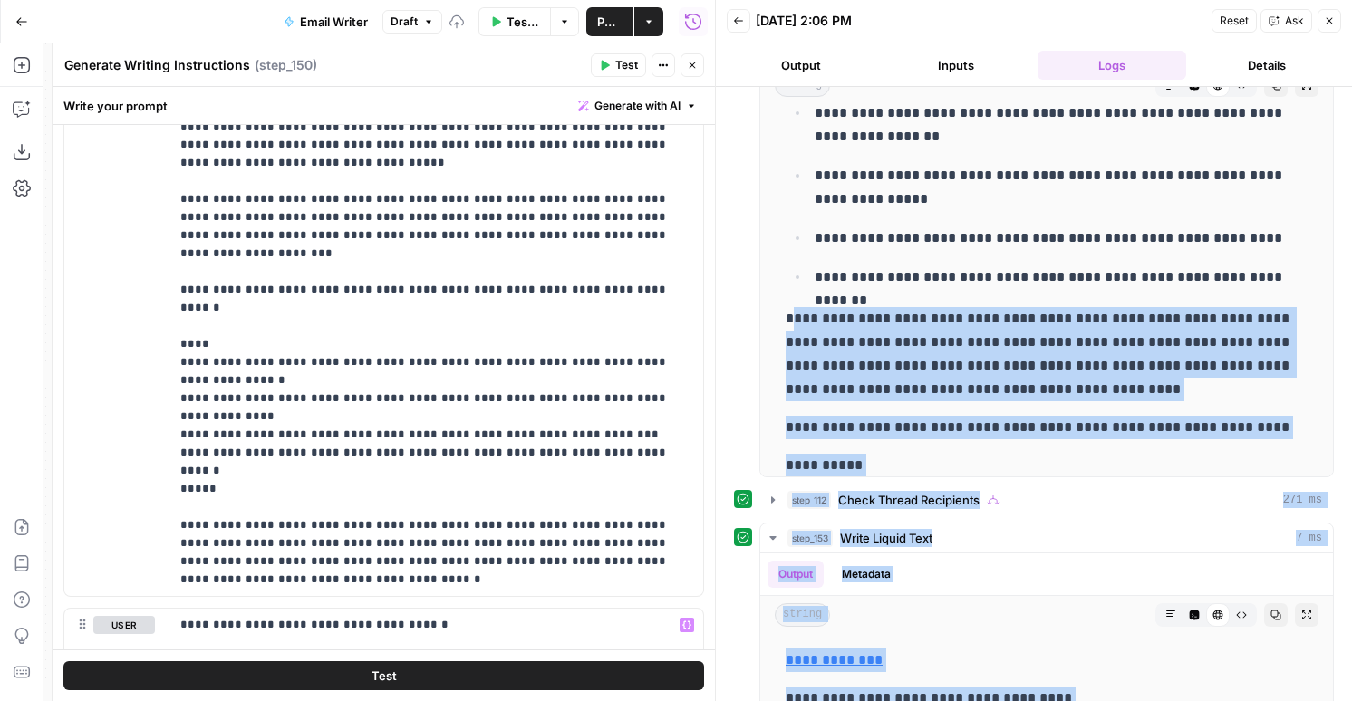
click at [269, 679] on button "Test" at bounding box center [383, 676] width 641 height 29
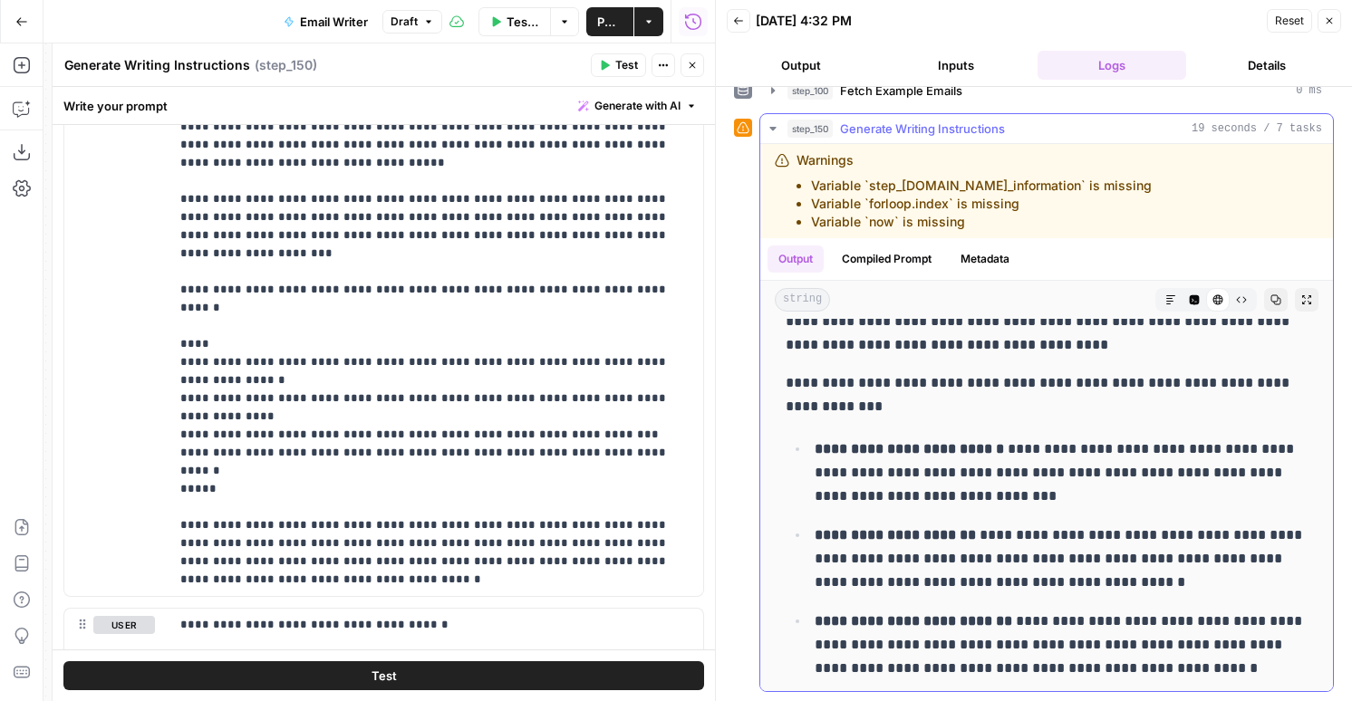
scroll to position [166, 0]
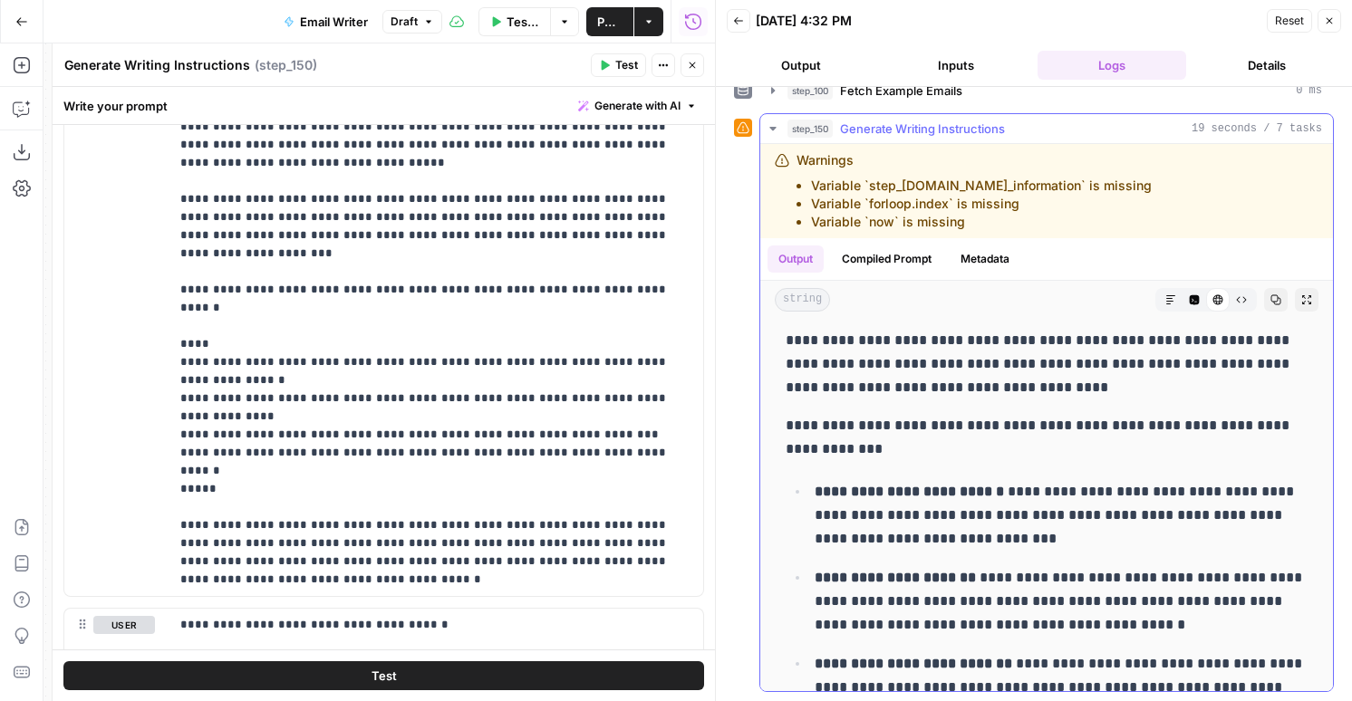
drag, startPoint x: 870, startPoint y: 658, endPoint x: 785, endPoint y: 399, distance: 272.8
click at [785, 399] on div "**********" at bounding box center [1047, 570] width 544 height 820
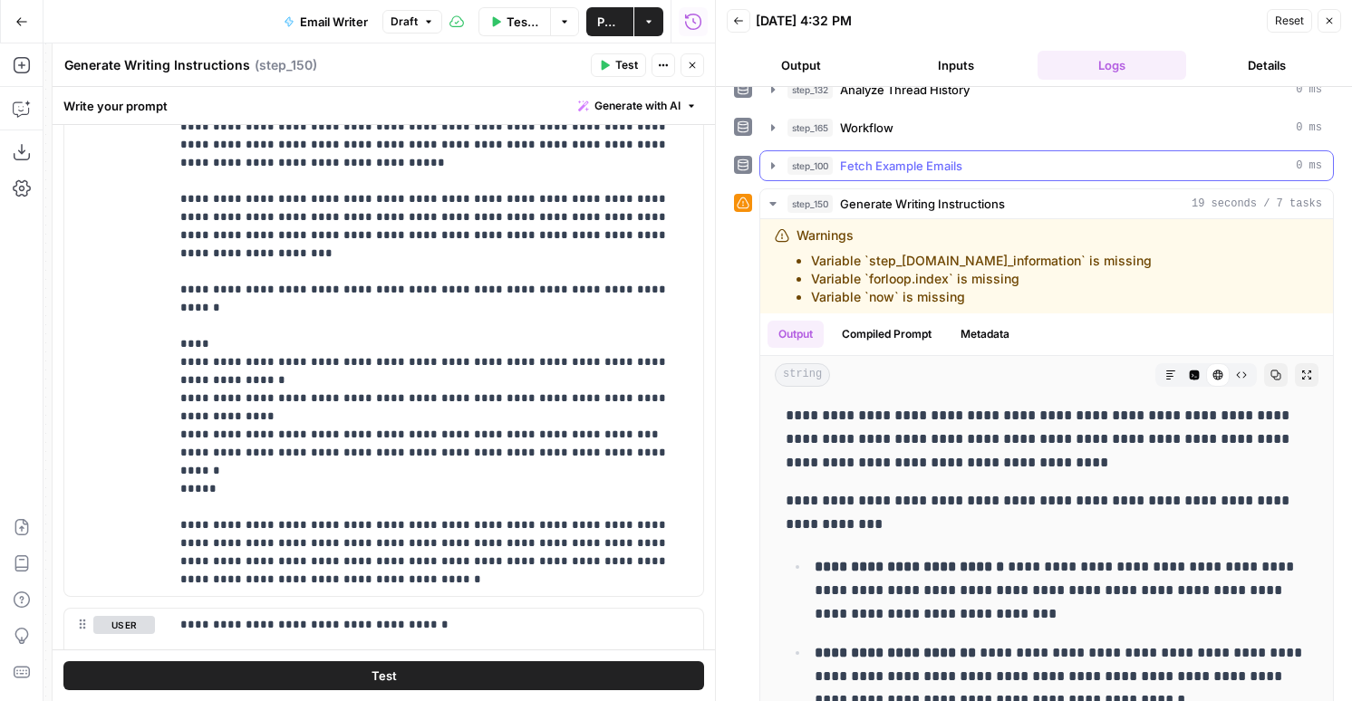
click at [819, 168] on span "step_100" at bounding box center [809, 166] width 45 height 18
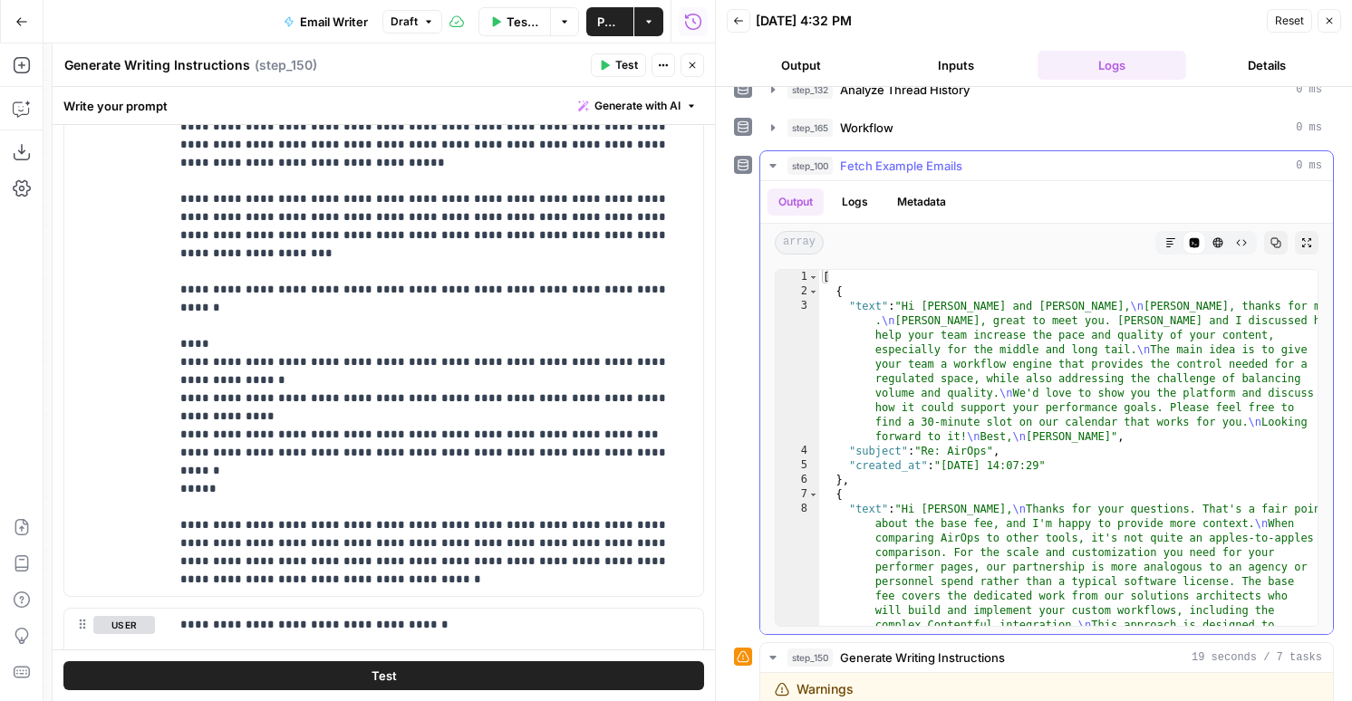
click at [819, 168] on span "step_100" at bounding box center [809, 166] width 45 height 18
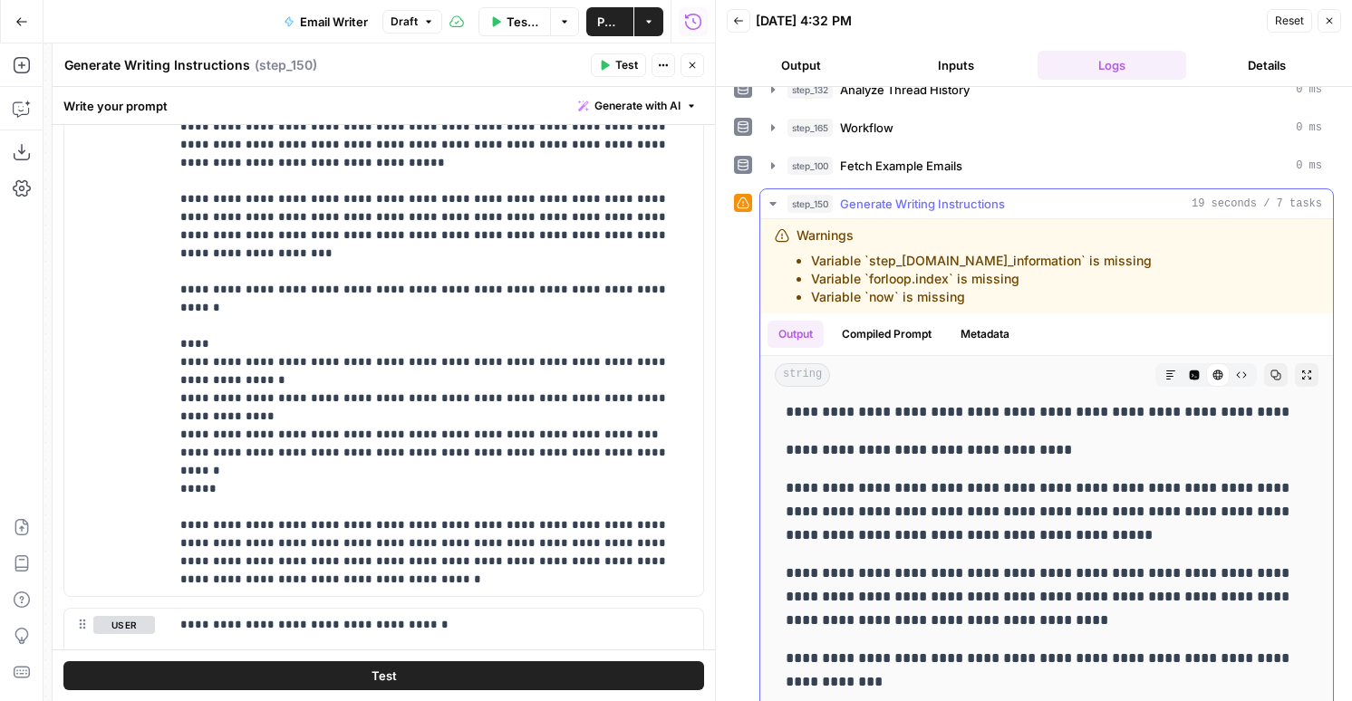
scroll to position [0, 0]
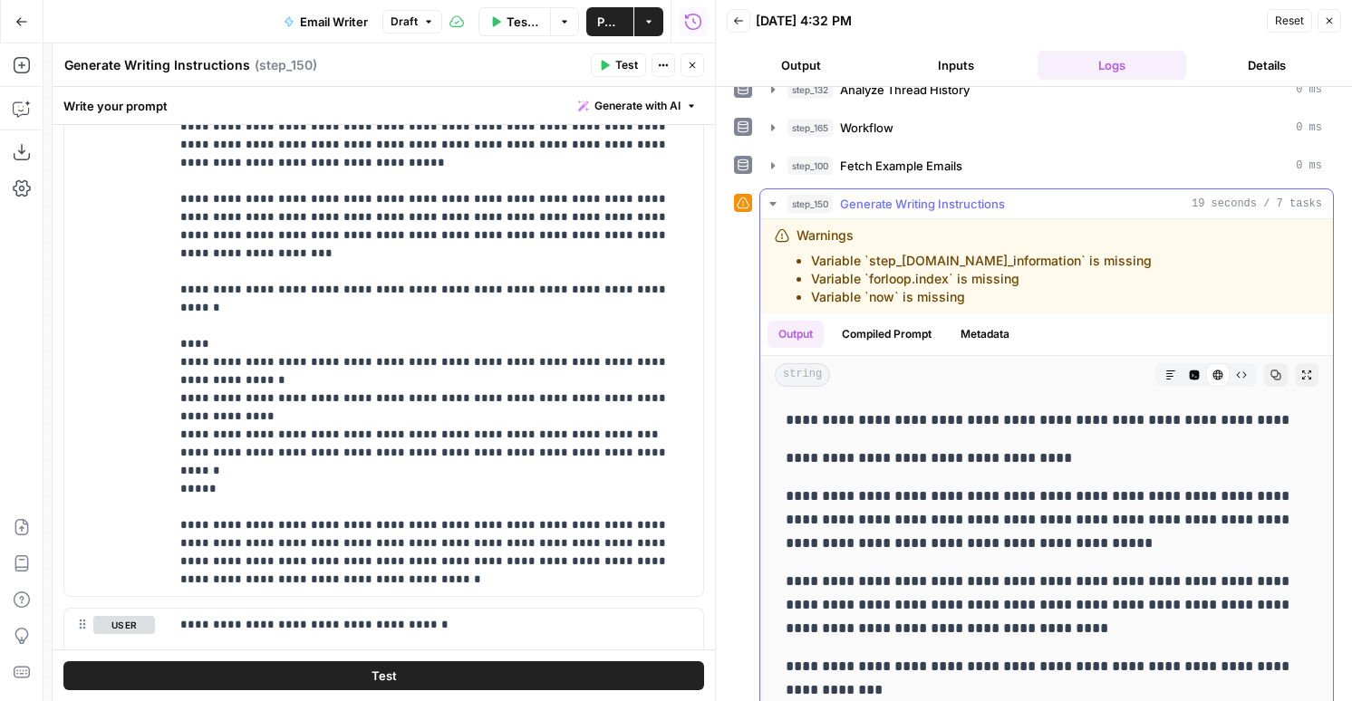
click at [828, 511] on p "**********" at bounding box center [1047, 520] width 522 height 71
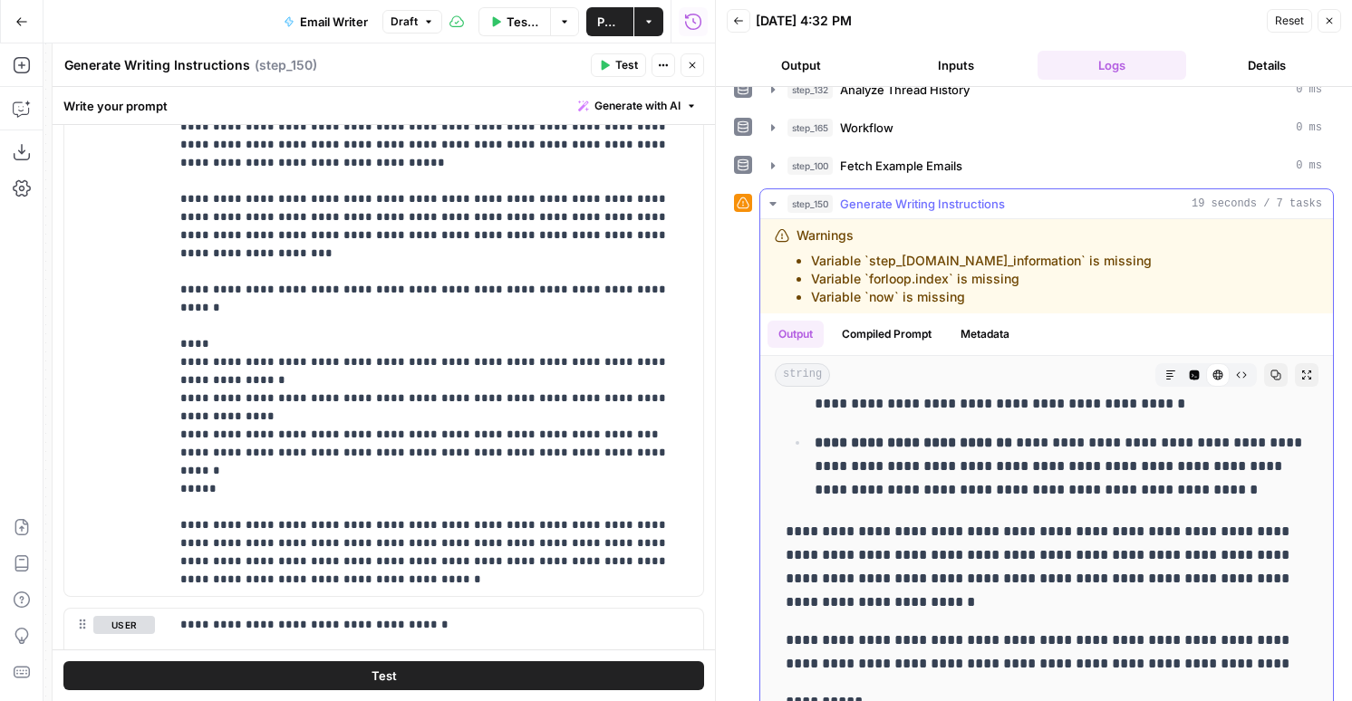
scroll to position [173, 0]
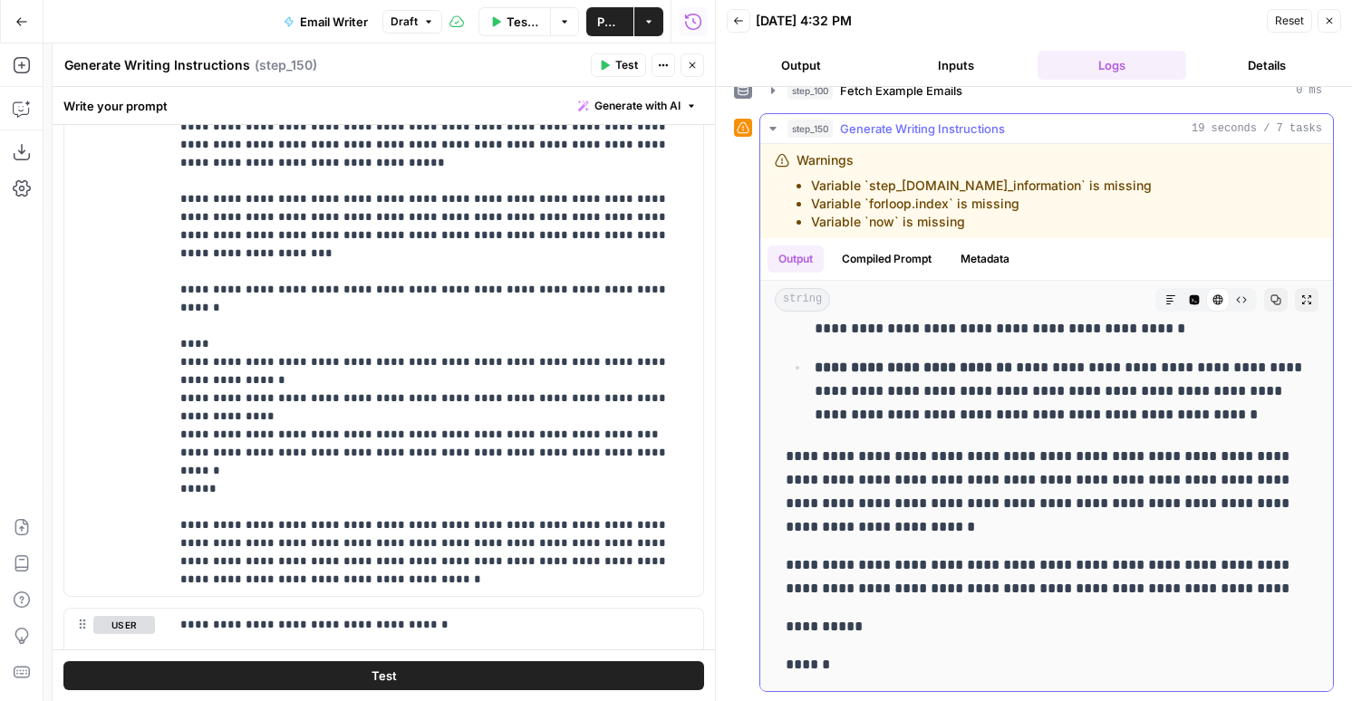
drag, startPoint x: 786, startPoint y: 453, endPoint x: 855, endPoint y: 672, distance: 229.3
click at [855, 672] on div "**********" at bounding box center [1047, 274] width 544 height 820
copy div "**********"
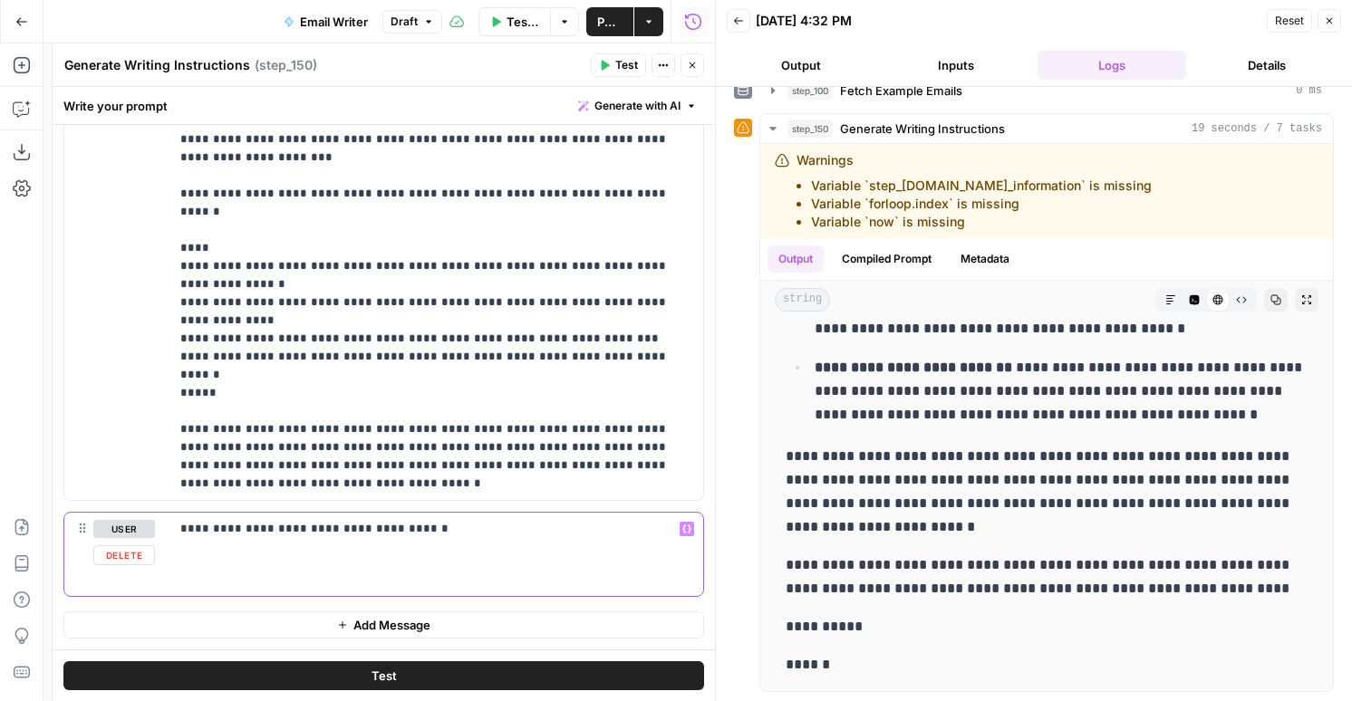
click at [491, 540] on div "**********" at bounding box center [436, 554] width 534 height 83
click at [694, 64] on icon "button" at bounding box center [692, 65] width 11 height 11
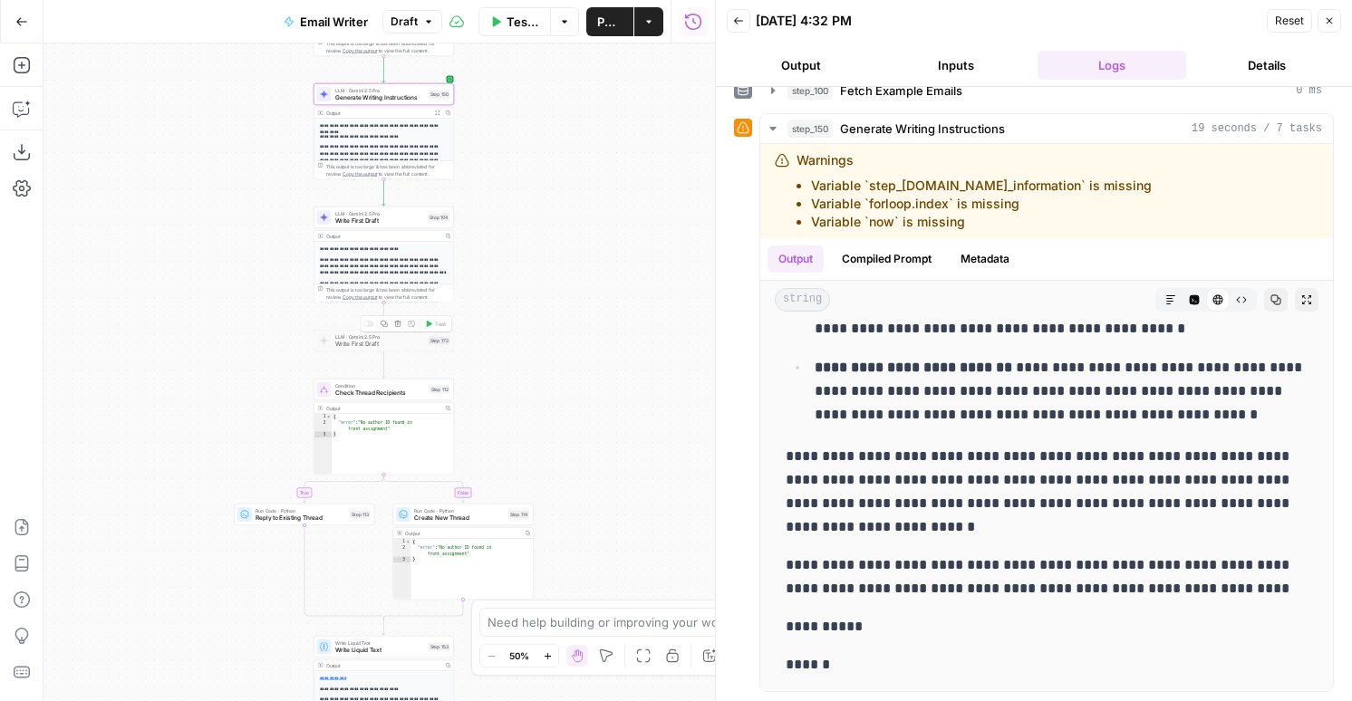
click at [368, 324] on div at bounding box center [365, 324] width 5 height 5
click at [430, 318] on button "Test" at bounding box center [435, 324] width 28 height 12
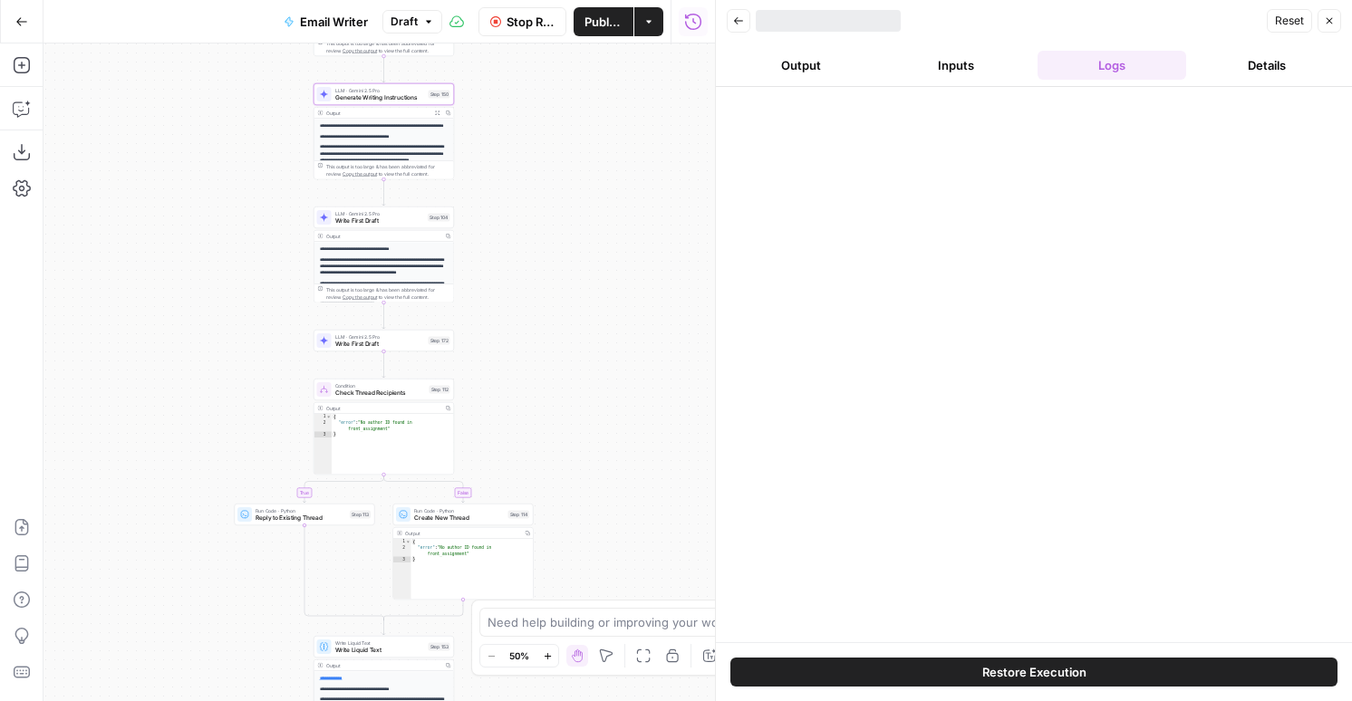
scroll to position [0, 0]
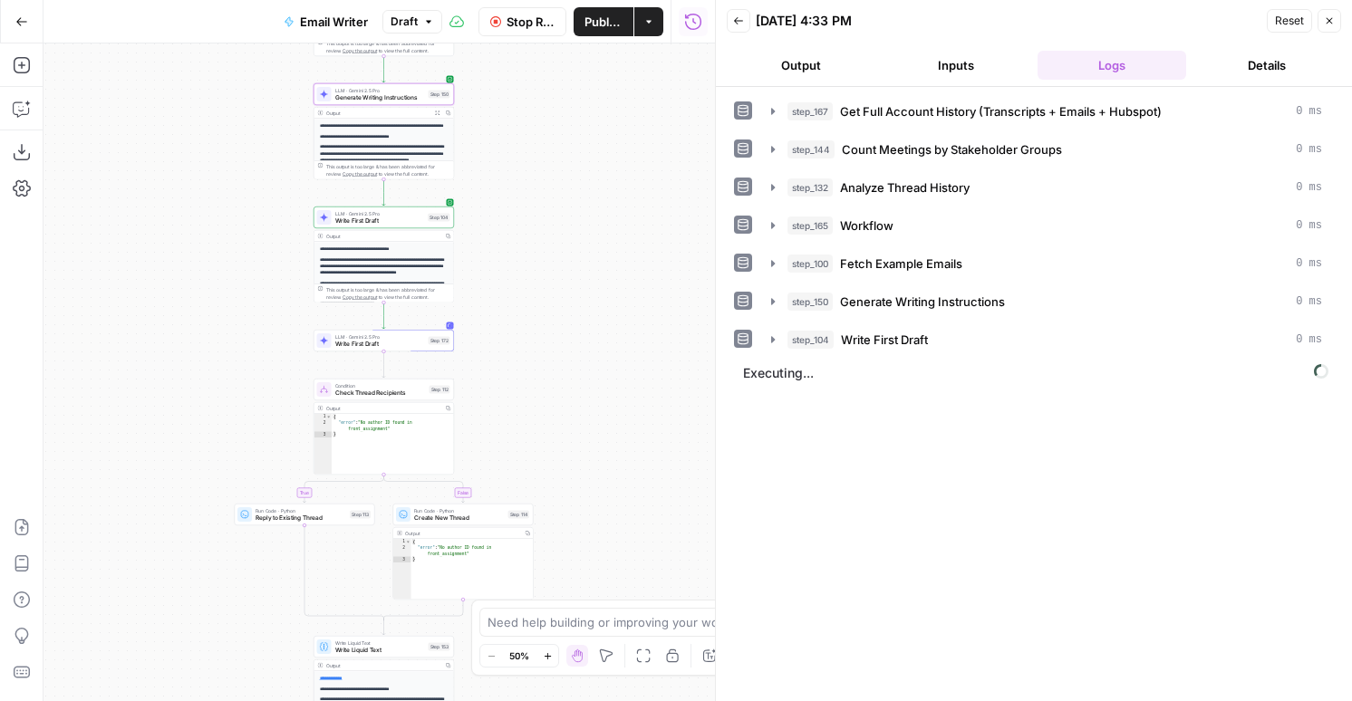
click at [779, 63] on button "Output" at bounding box center [801, 65] width 149 height 29
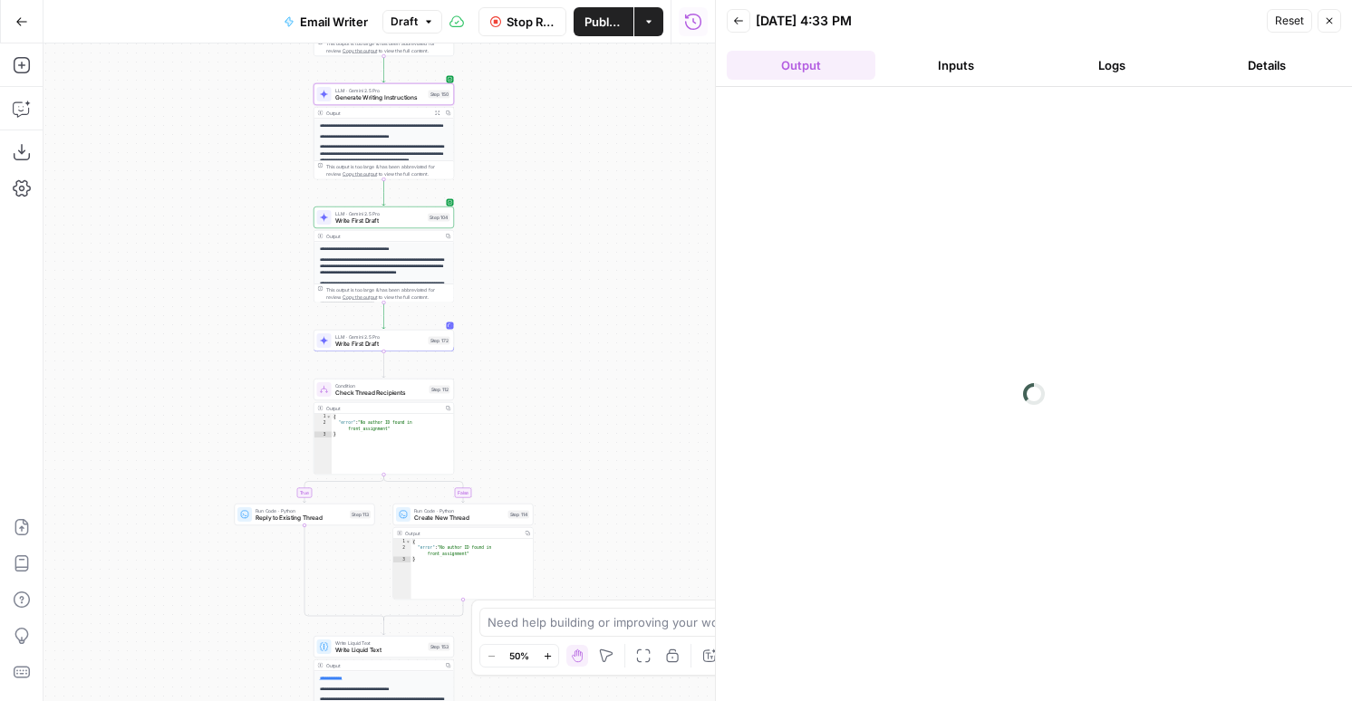
click at [924, 81] on header "Back 10/06/25 at 4:33 PM Reset Close Output Inputs Logs Details" at bounding box center [1034, 43] width 636 height 87
click at [953, 61] on button "Inputs" at bounding box center [957, 65] width 149 height 29
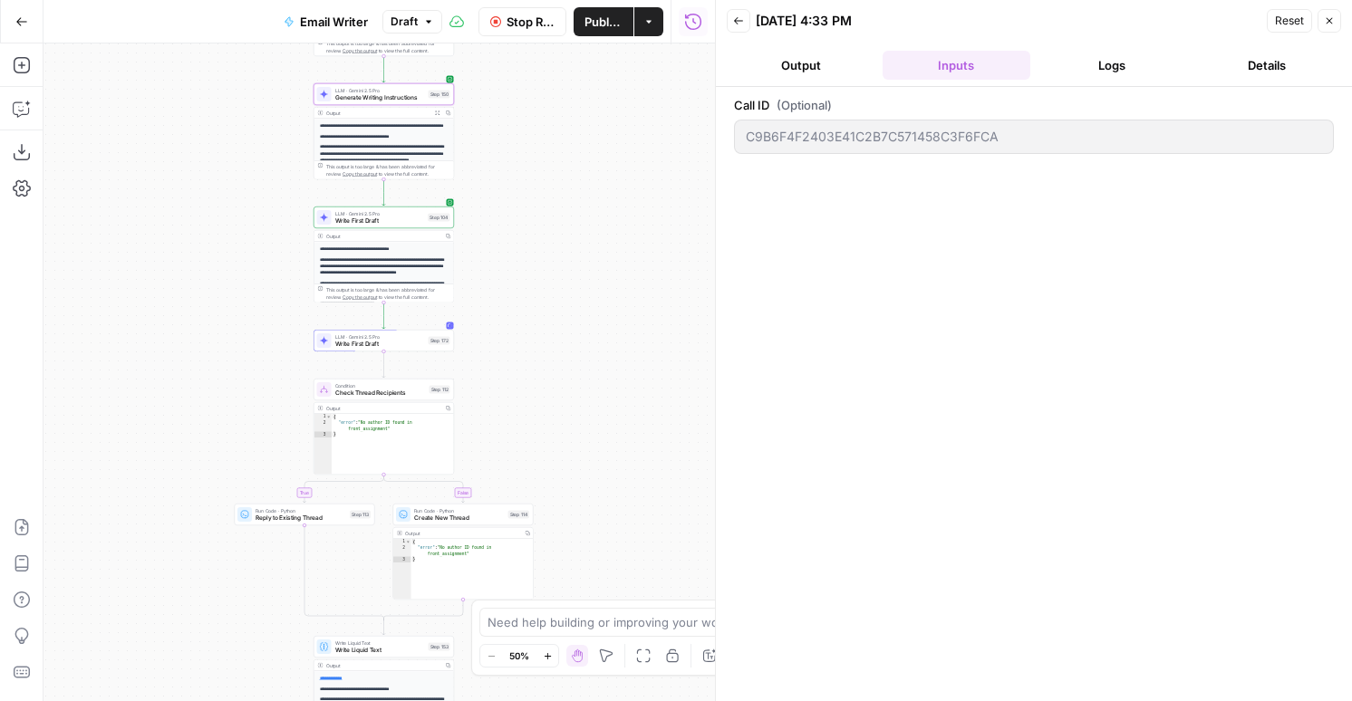
click at [1120, 57] on button "Logs" at bounding box center [1112, 65] width 149 height 29
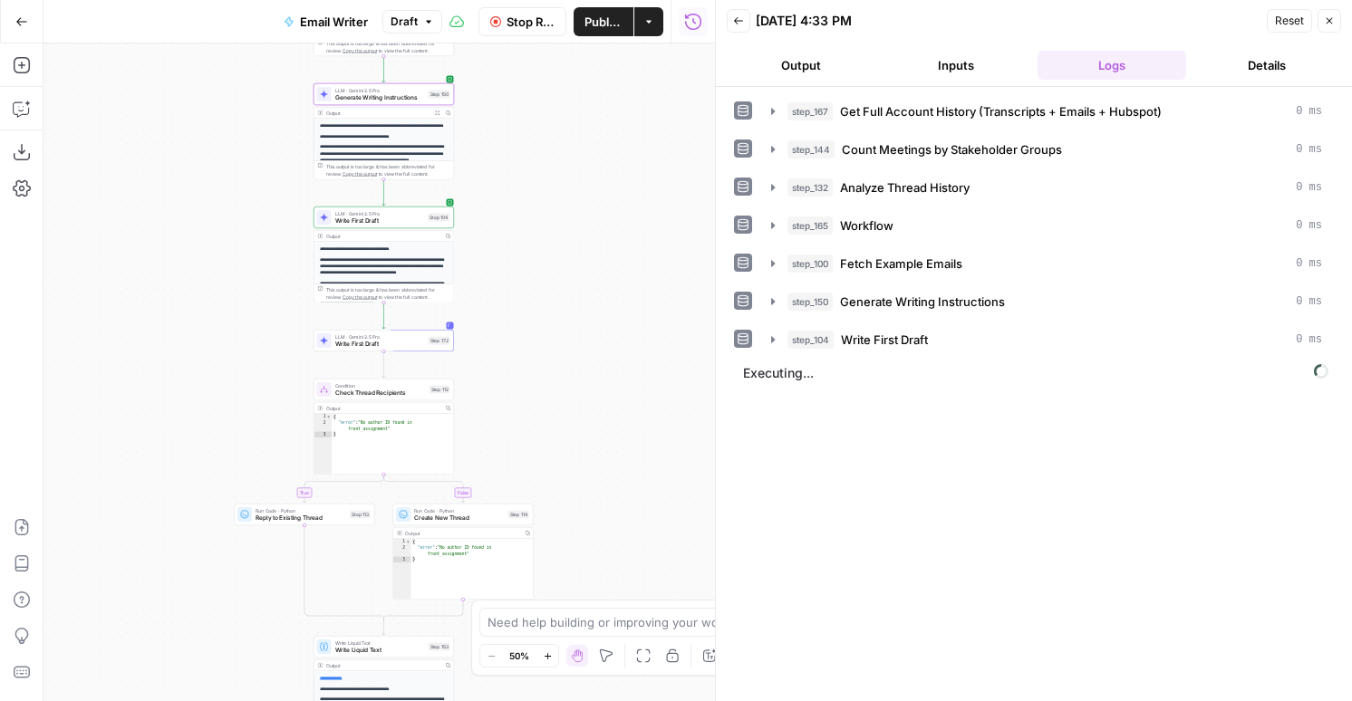
click at [796, 56] on button "Output" at bounding box center [801, 65] width 149 height 29
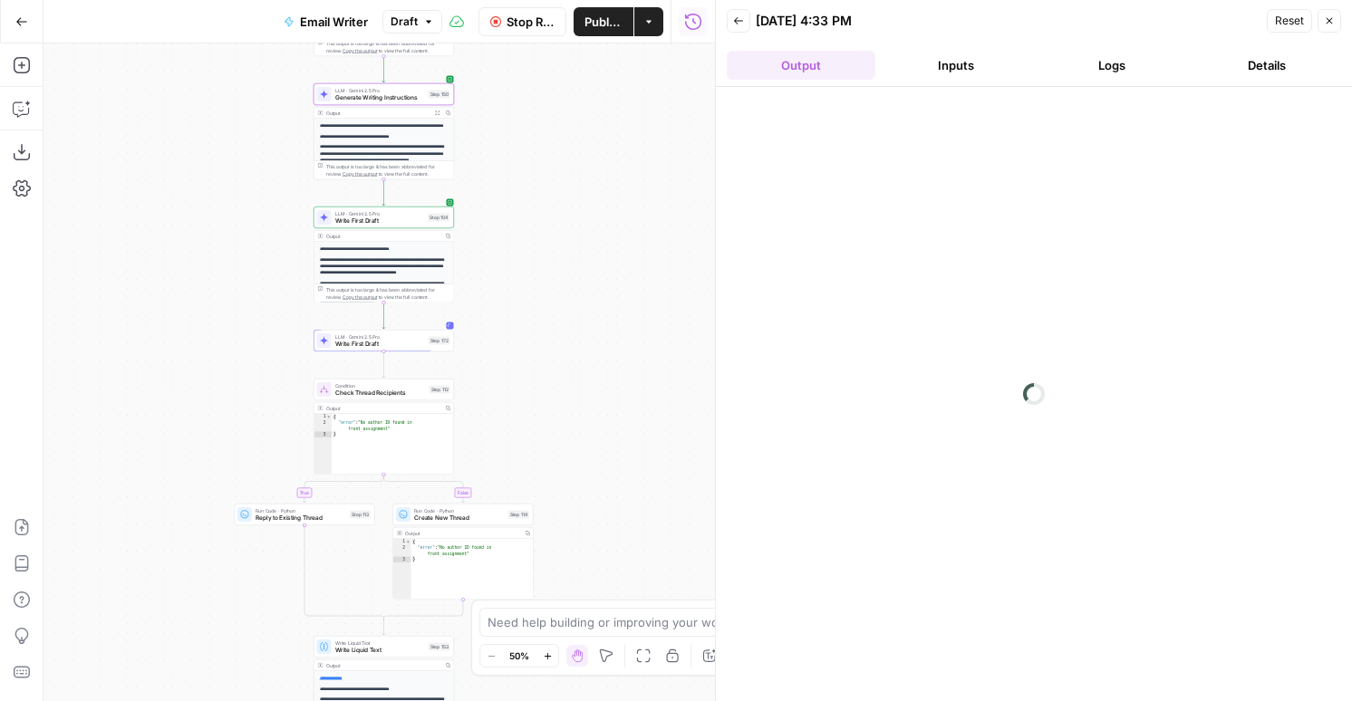
click at [1119, 51] on button "Logs" at bounding box center [1112, 65] width 149 height 29
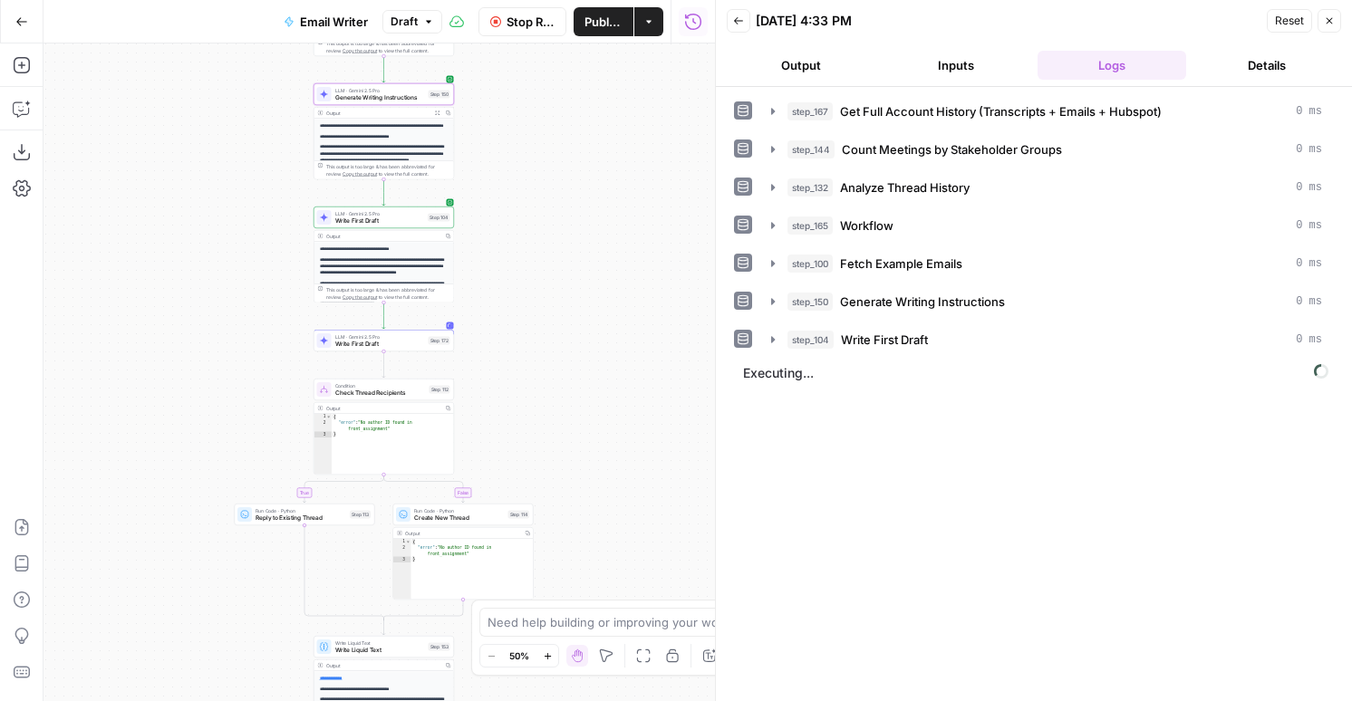
click at [822, 56] on button "Output" at bounding box center [801, 65] width 149 height 29
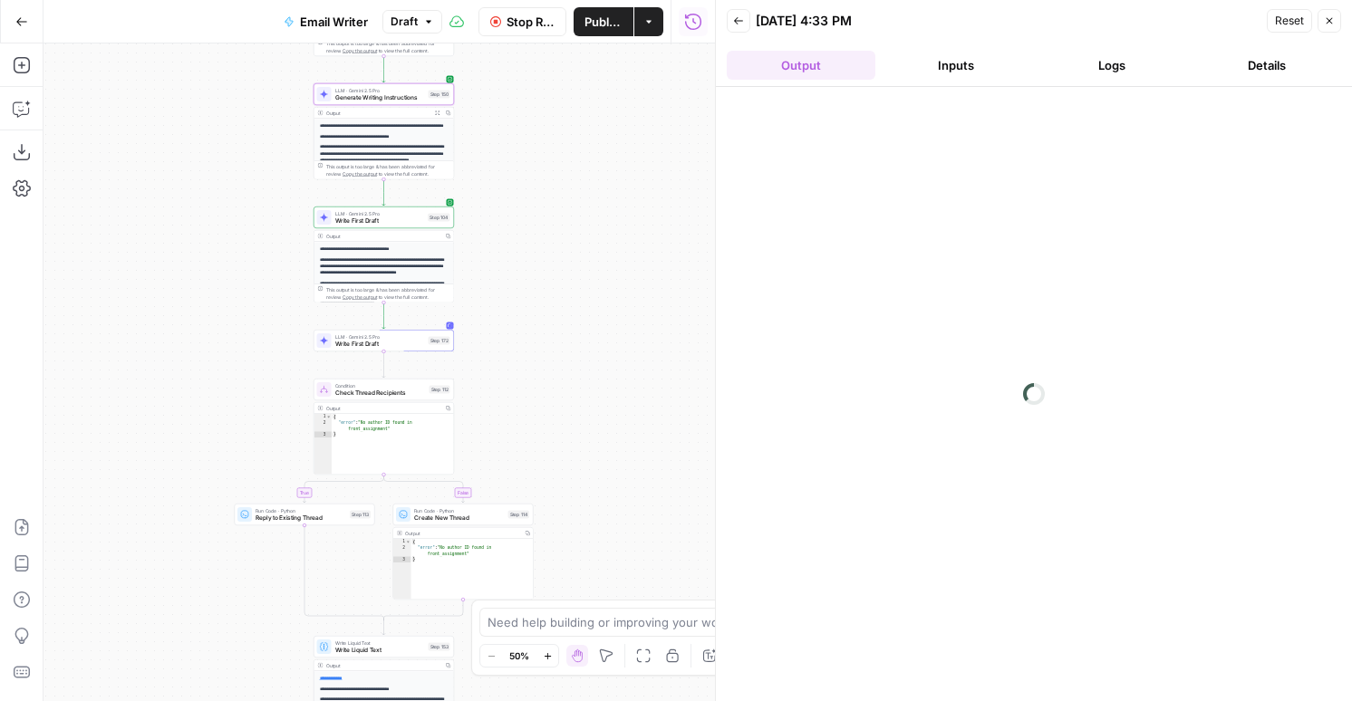
click at [962, 56] on button "Inputs" at bounding box center [957, 65] width 149 height 29
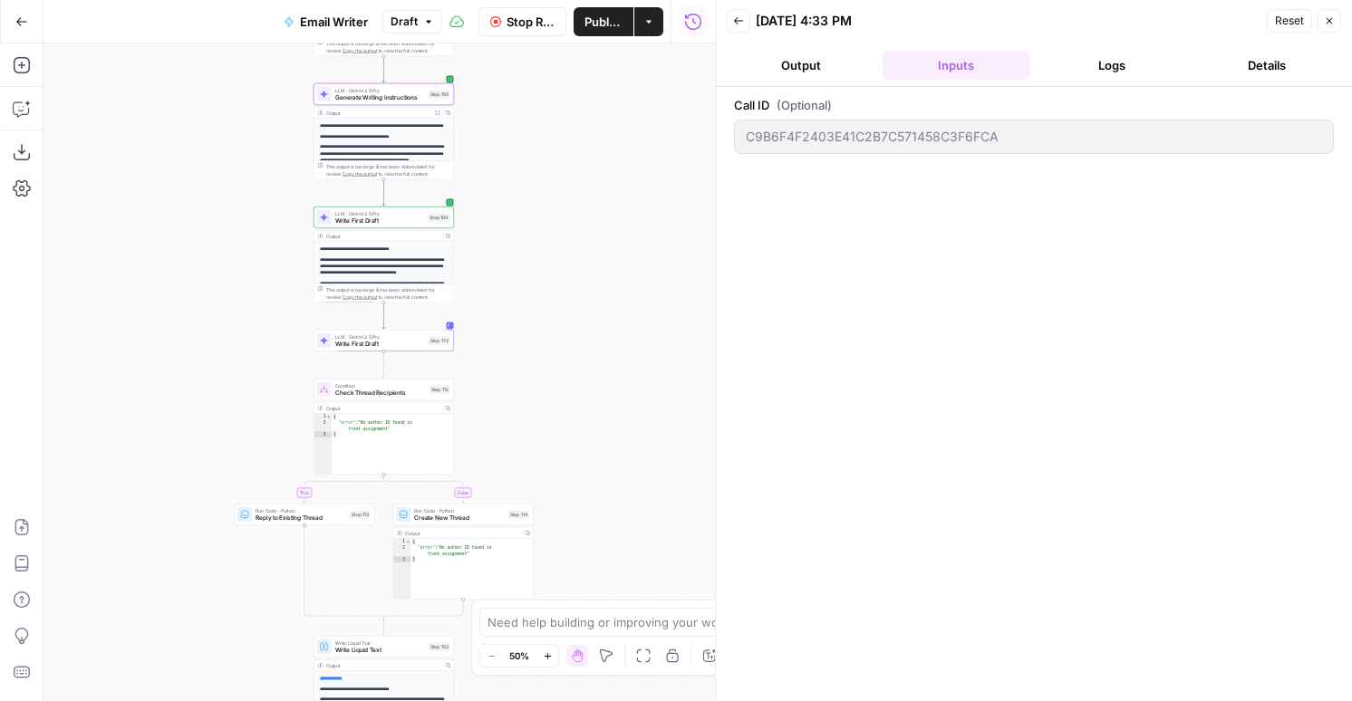
click at [1091, 65] on button "Logs" at bounding box center [1112, 65] width 149 height 29
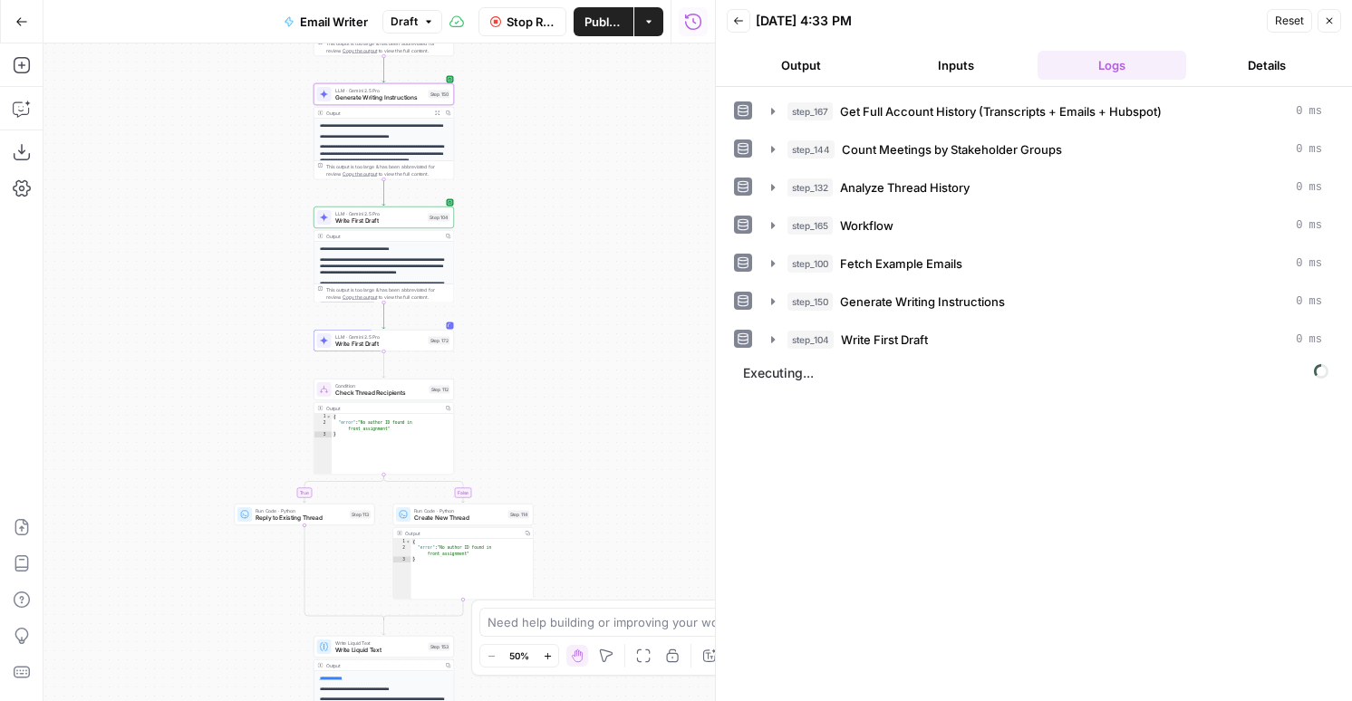
click at [807, 57] on button "Output" at bounding box center [801, 65] width 149 height 29
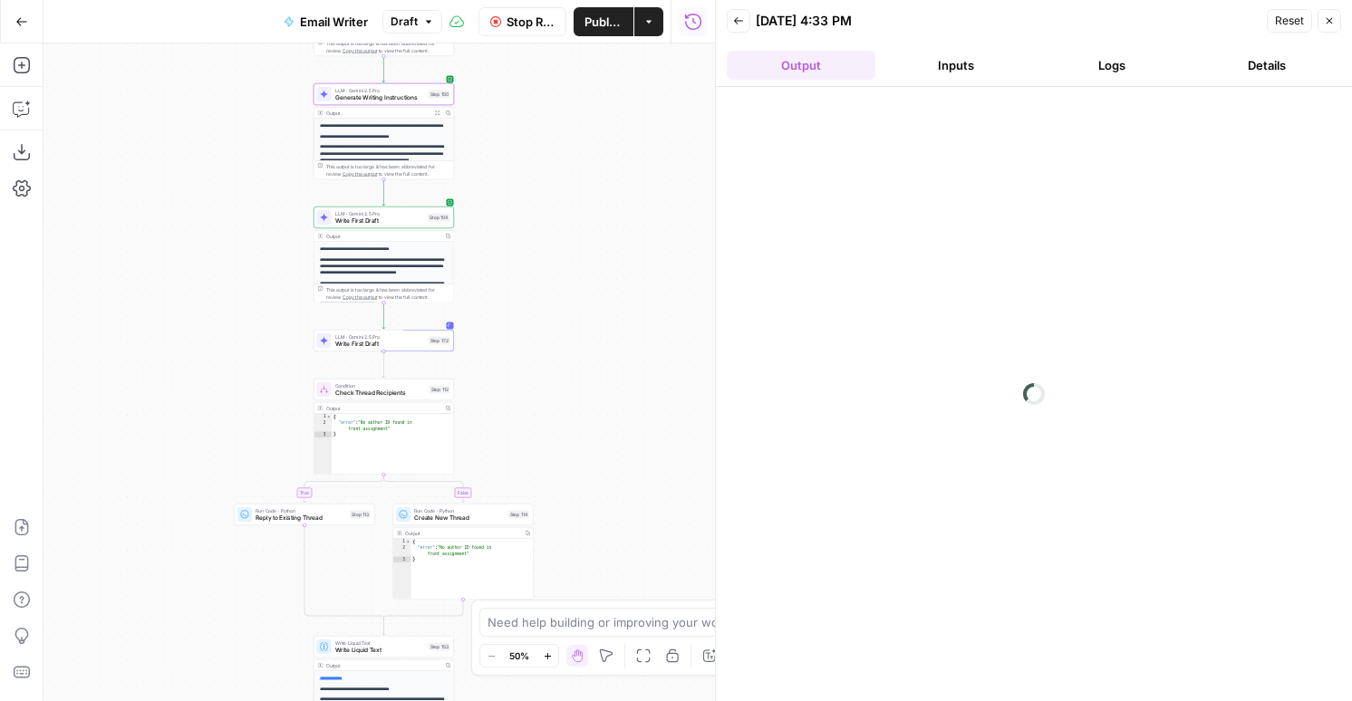
click at [1121, 66] on button "Logs" at bounding box center [1112, 65] width 149 height 29
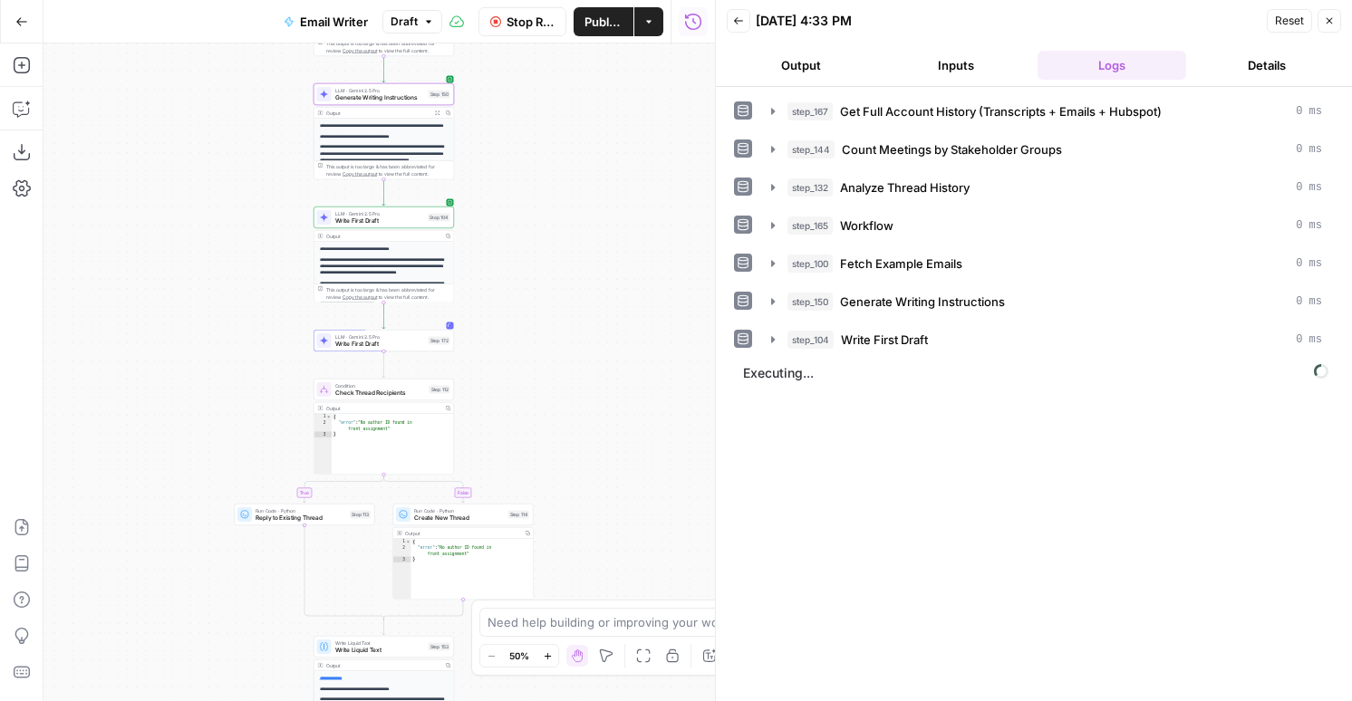
click at [814, 63] on button "Output" at bounding box center [801, 65] width 149 height 29
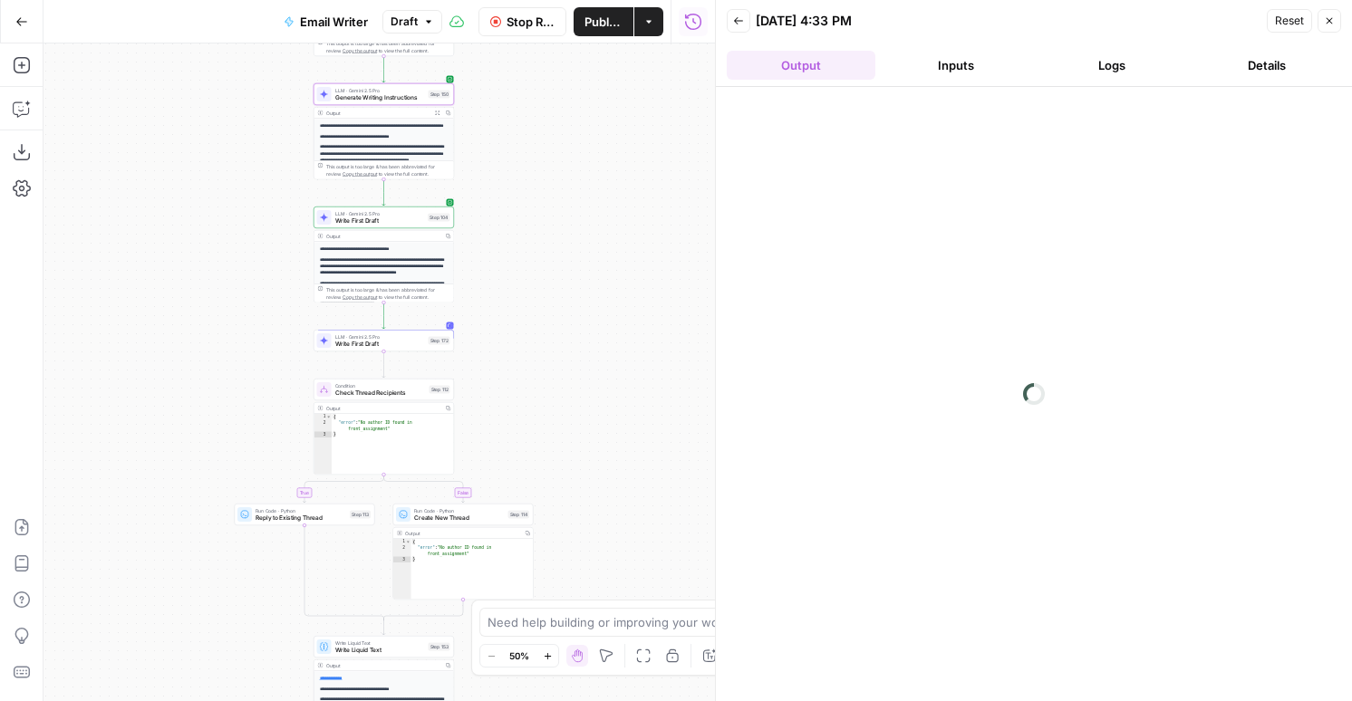
click at [937, 72] on button "Inputs" at bounding box center [957, 65] width 149 height 29
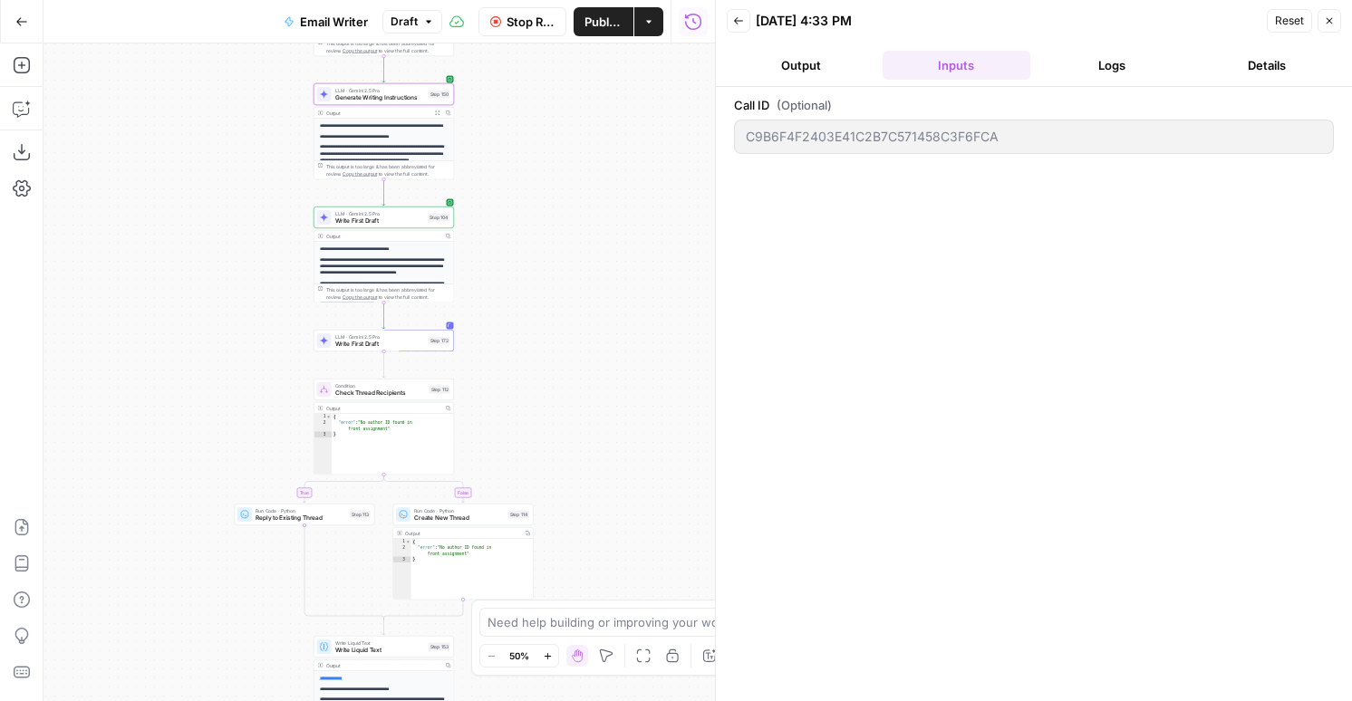
click at [1120, 64] on button "Logs" at bounding box center [1112, 65] width 149 height 29
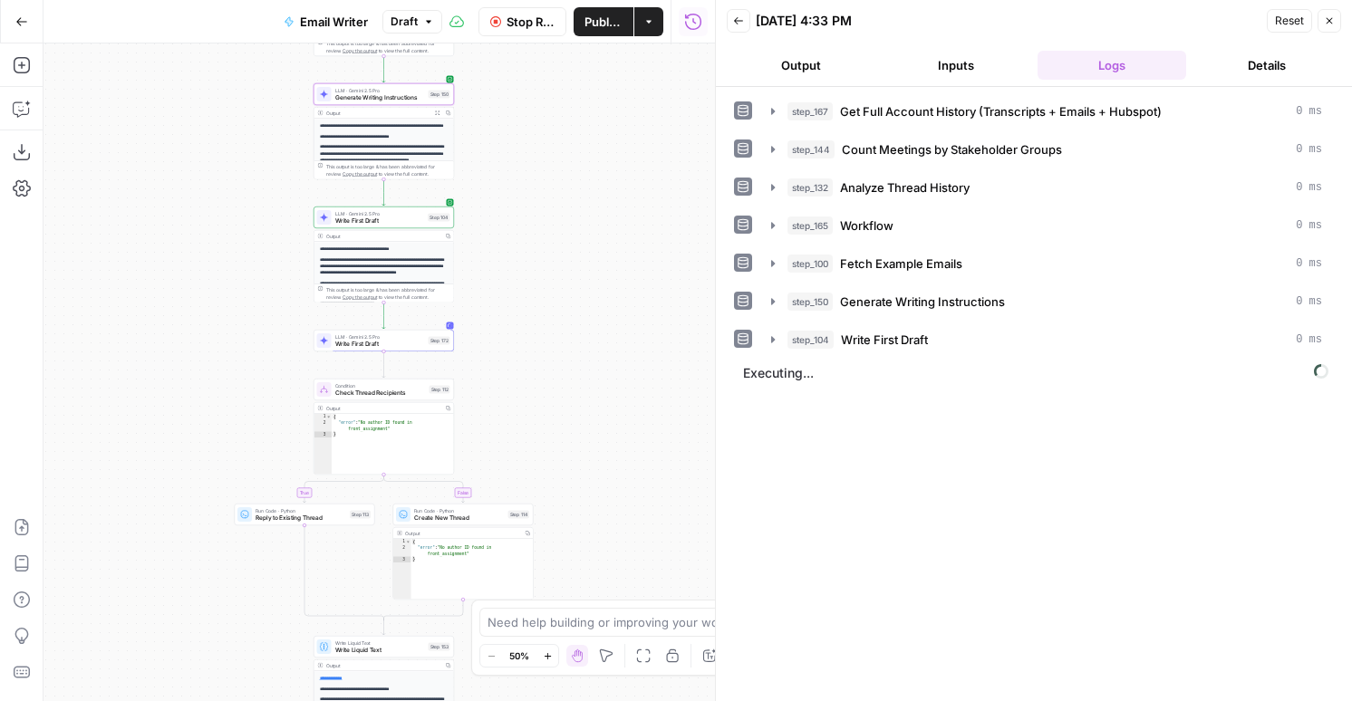
click at [746, 64] on button "Output" at bounding box center [801, 65] width 149 height 29
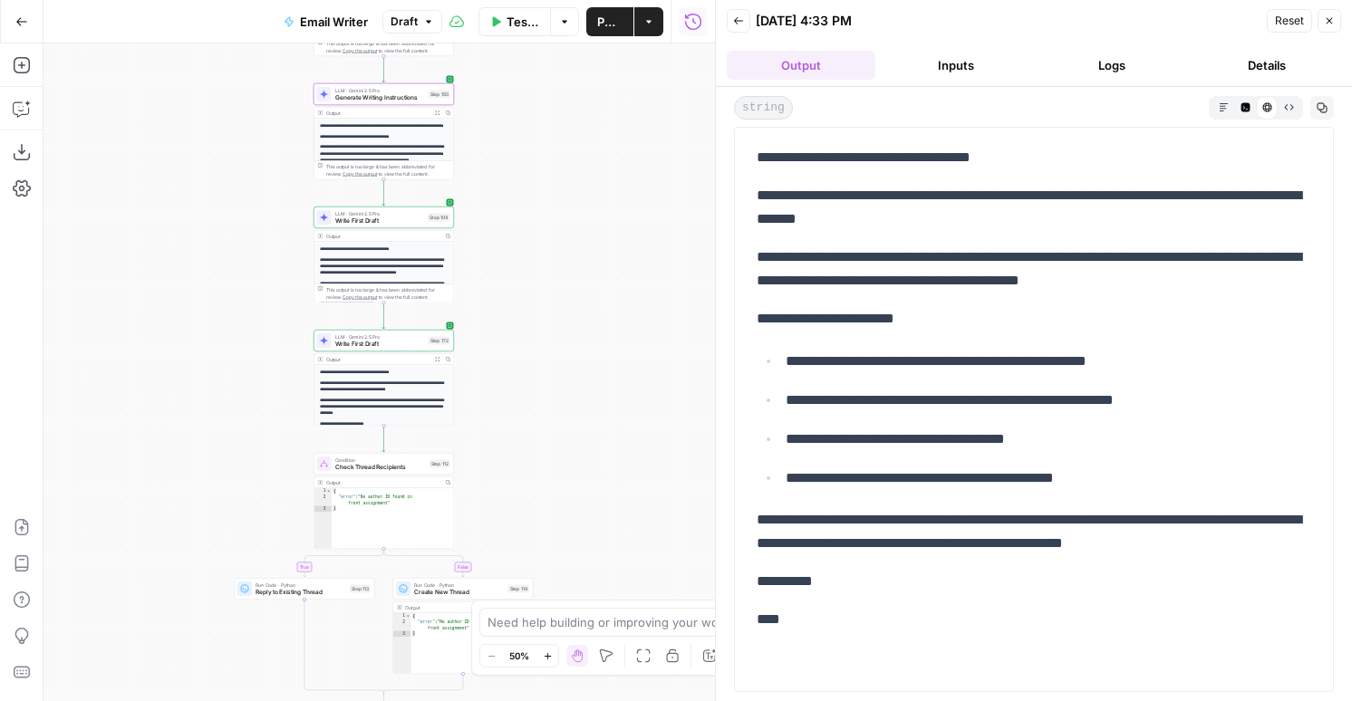
drag, startPoint x: 845, startPoint y: 593, endPoint x: 677, endPoint y: 350, distance: 295.1
click at [677, 350] on body "AirOps New Home Browse Insights Opportunities Your Data Flightpath Syncs Data L…" at bounding box center [676, 350] width 1352 height 701
click at [416, 349] on div "LLM · Gemini 2.5 Pro Write First Draft Step 172 Copy step Delete step Add Note …" at bounding box center [384, 341] width 140 height 22
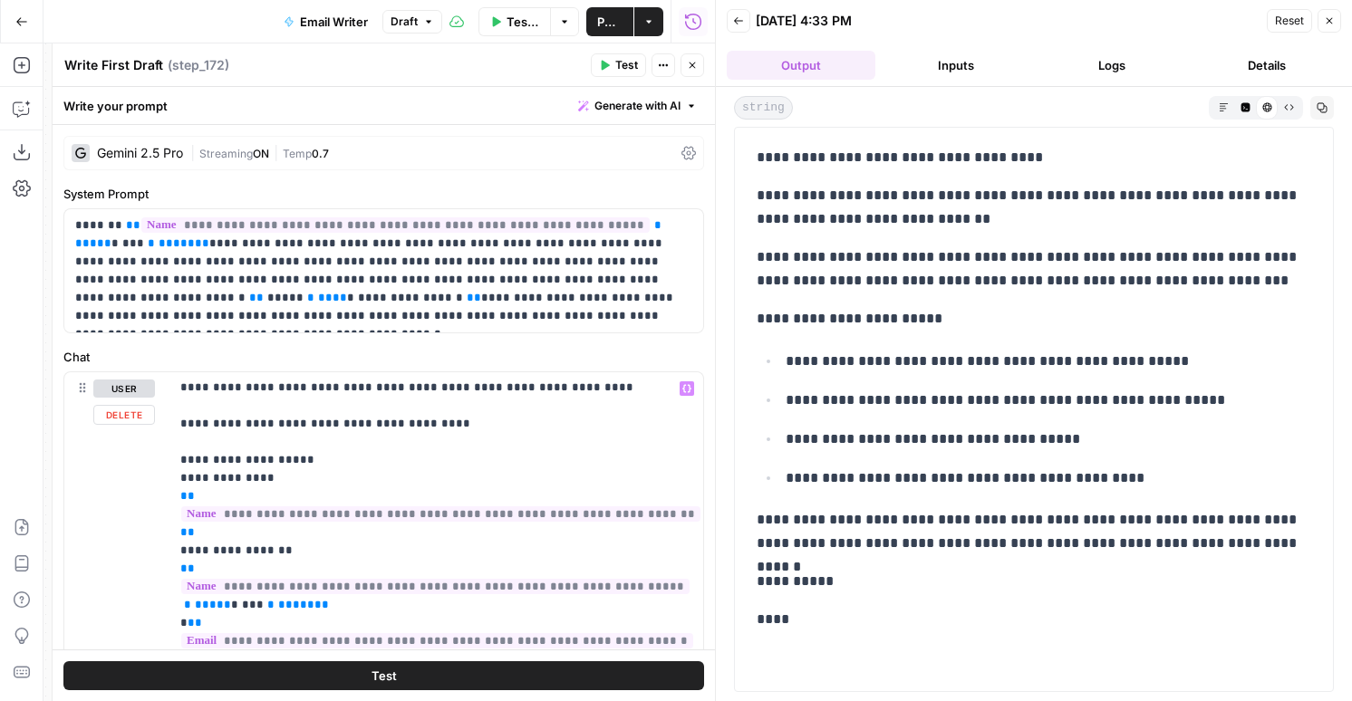
scroll to position [707, 0]
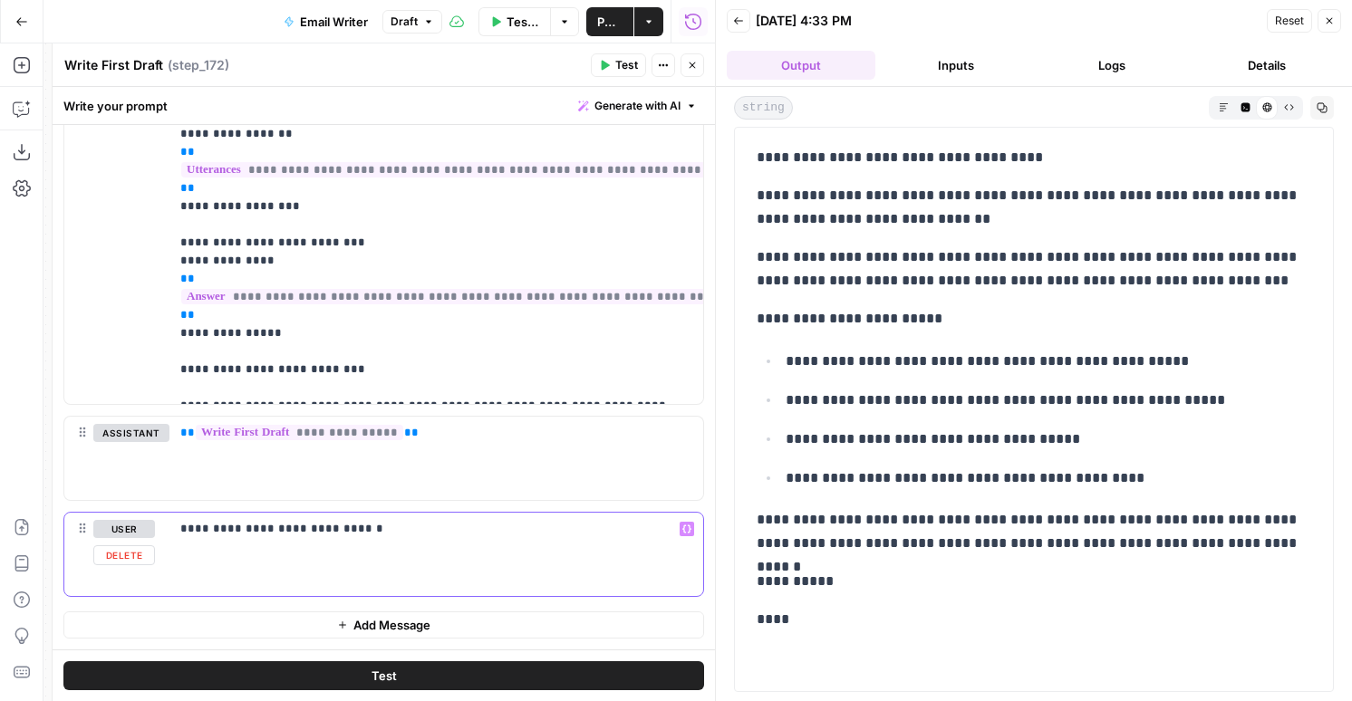
click at [368, 537] on p "**********" at bounding box center [436, 529] width 512 height 18
drag, startPoint x: 422, startPoint y: 538, endPoint x: 633, endPoint y: 542, distance: 210.3
click at [633, 542] on div "**********" at bounding box center [436, 554] width 534 height 83
drag, startPoint x: 562, startPoint y: 534, endPoint x: 421, endPoint y: 528, distance: 140.6
click at [421, 528] on p "**********" at bounding box center [436, 529] width 512 height 18
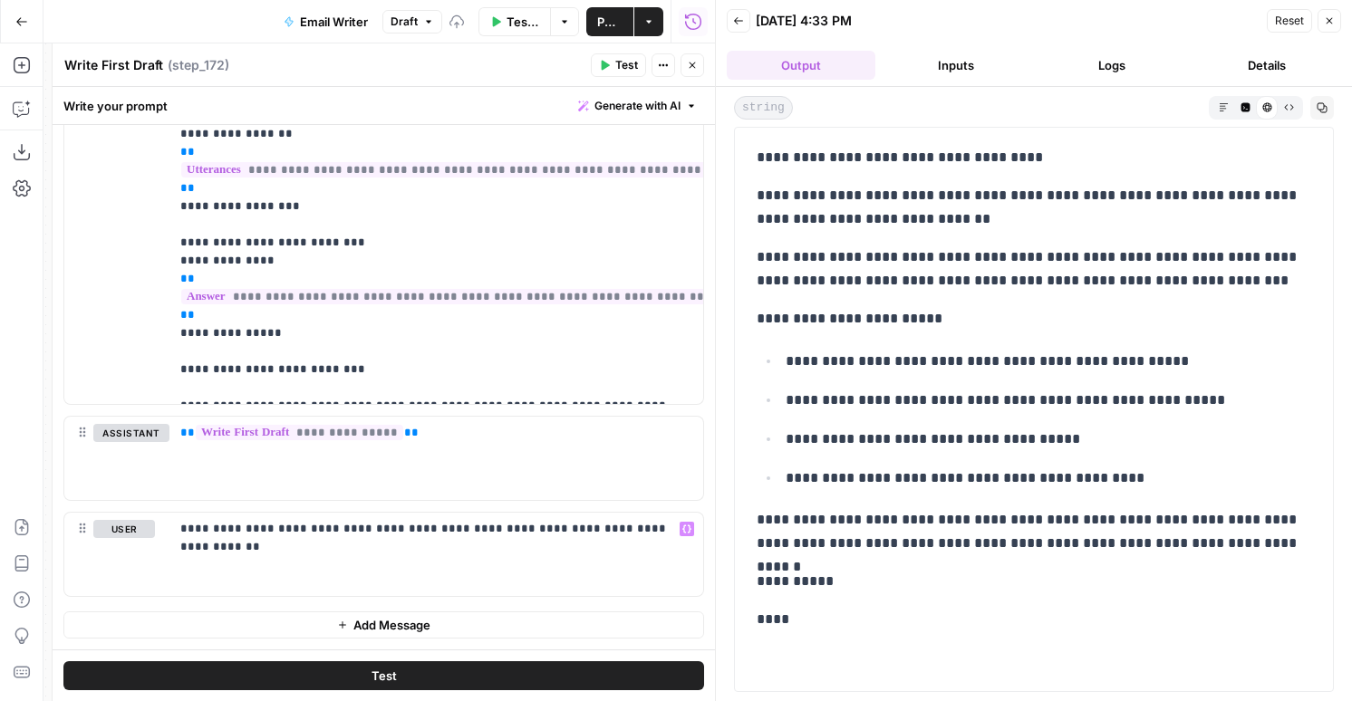
click at [363, 652] on div "Test" at bounding box center [384, 676] width 662 height 52
click at [363, 665] on button "Test" at bounding box center [383, 676] width 641 height 29
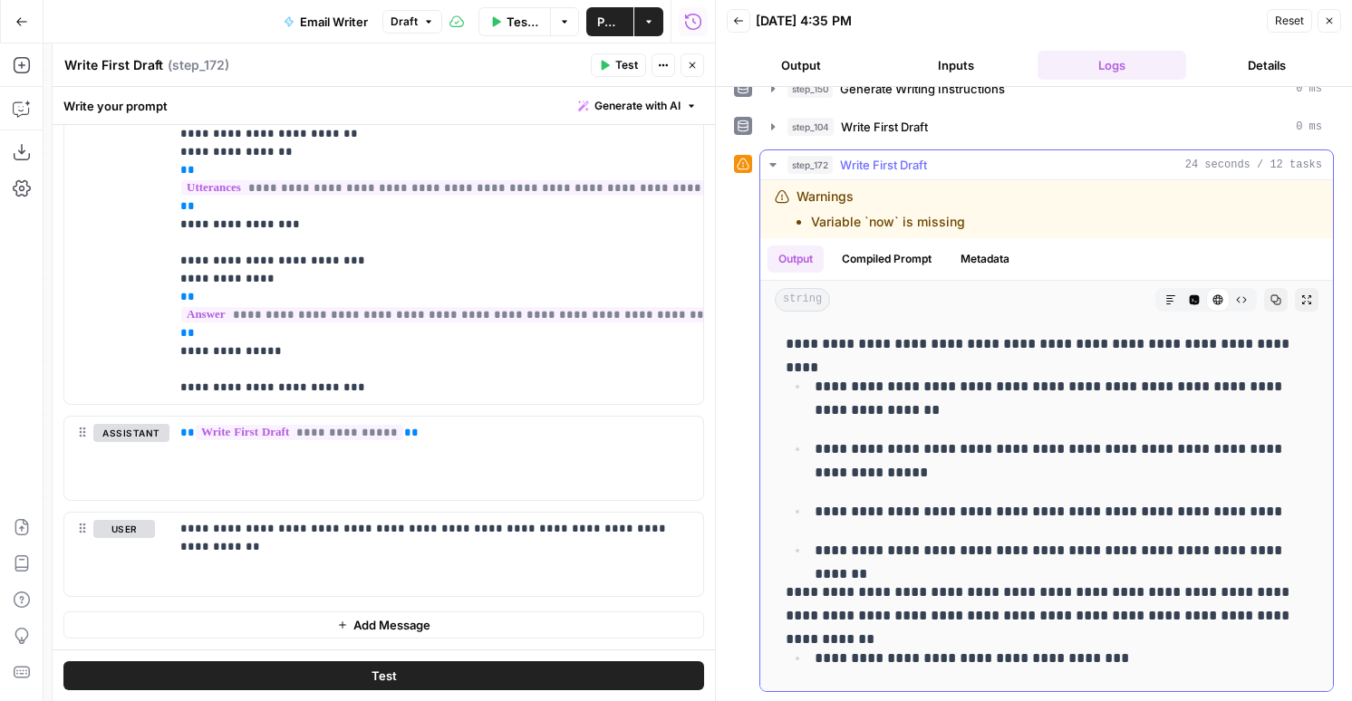
scroll to position [0, 0]
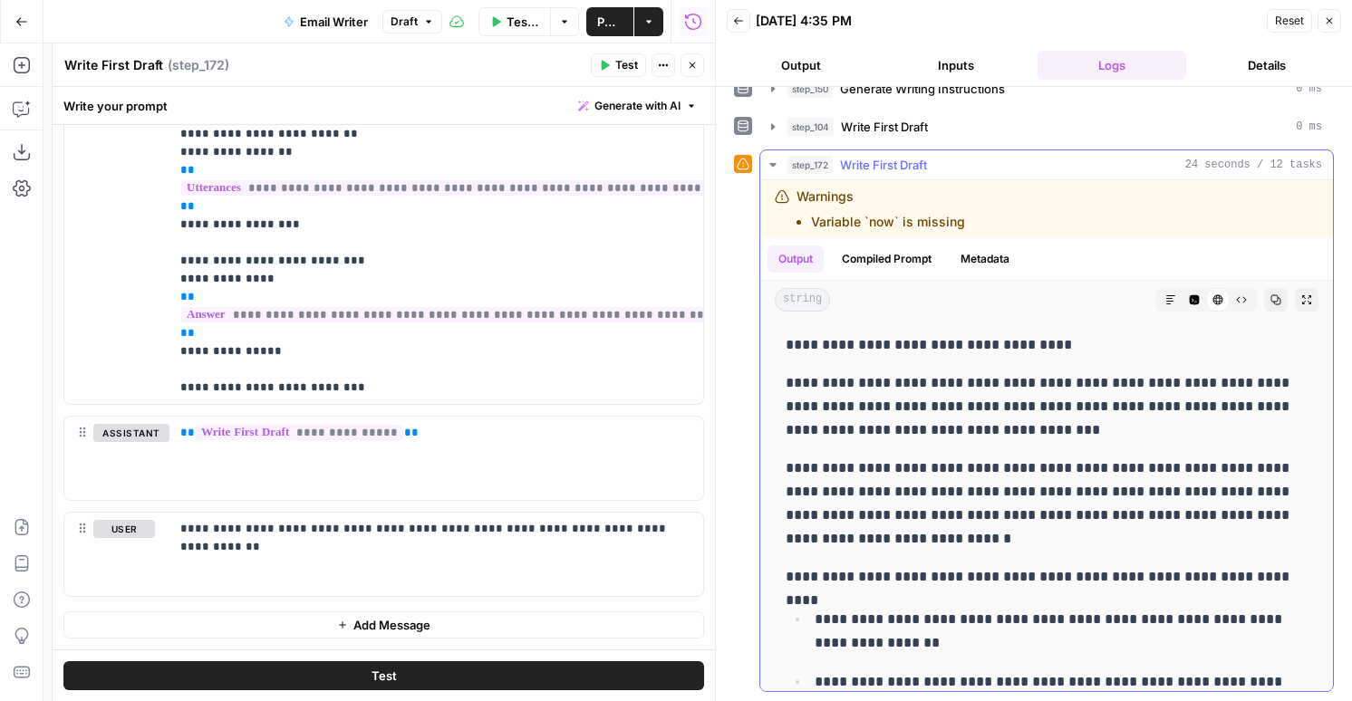
drag, startPoint x: 821, startPoint y: 668, endPoint x: 787, endPoint y: 343, distance: 326.2
copy div "**********"
click at [698, 62] on button "Close" at bounding box center [693, 65] width 24 height 24
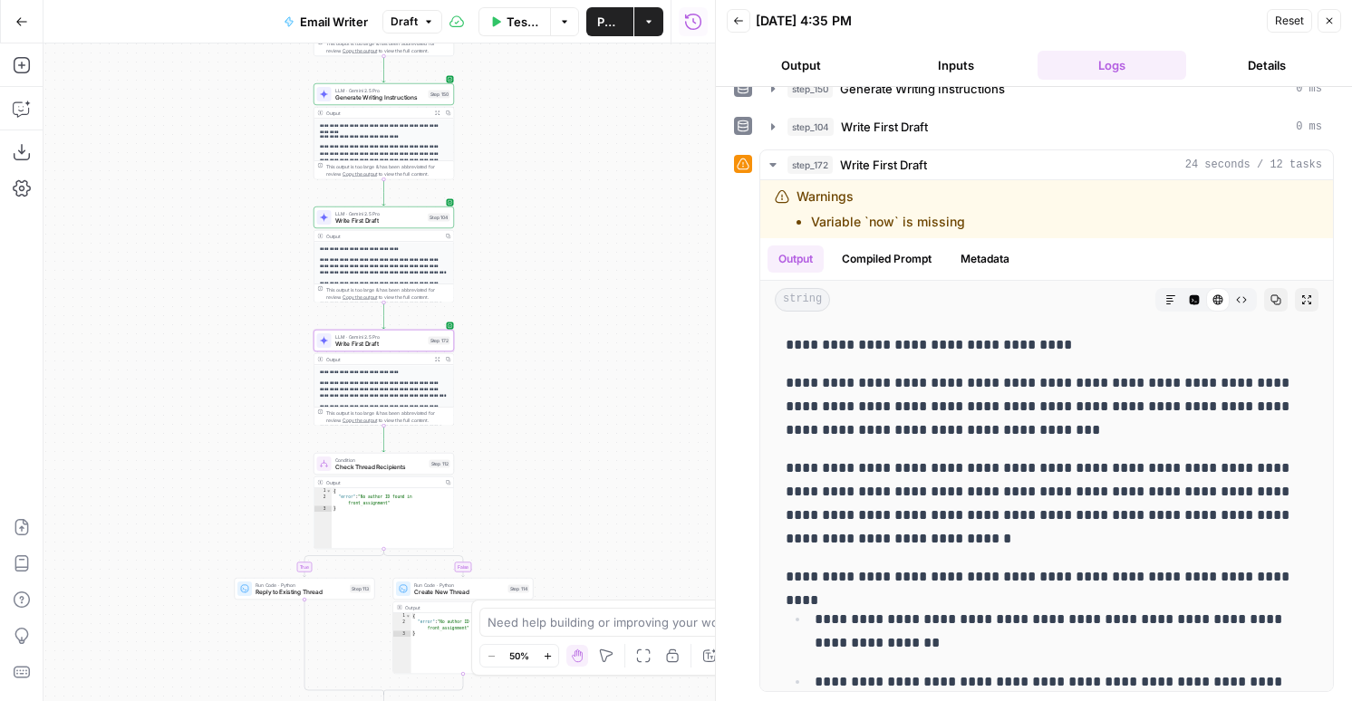
click at [430, 343] on div "Step 172" at bounding box center [440, 341] width 22 height 8
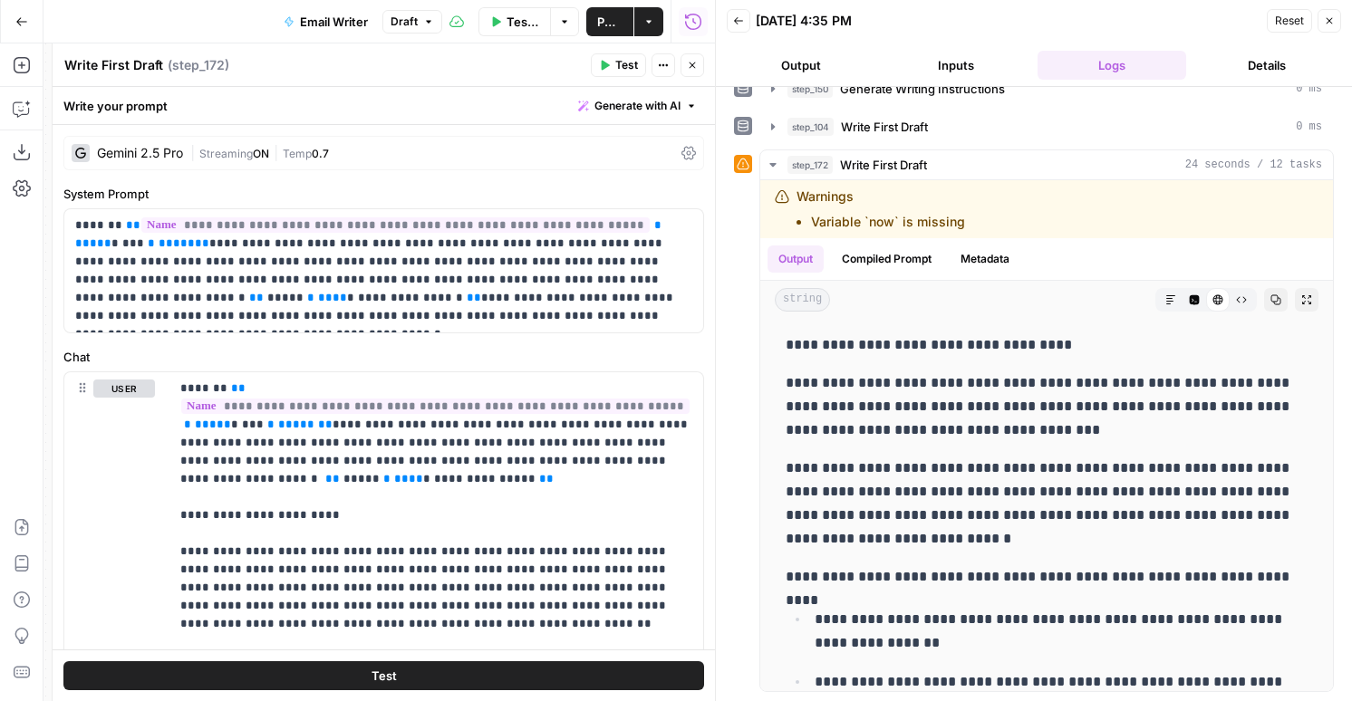
click at [694, 60] on icon "button" at bounding box center [692, 65] width 11 height 11
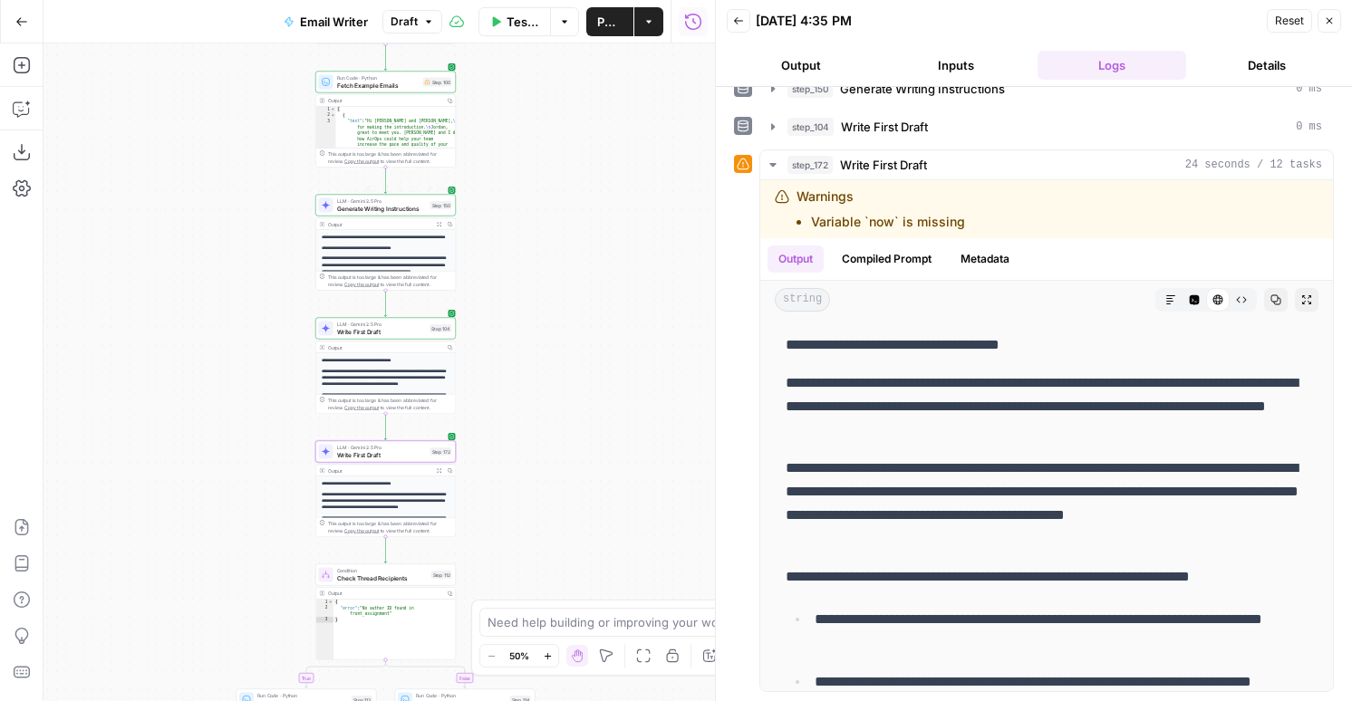
click at [411, 212] on span "Generate Writing Instructions" at bounding box center [382, 208] width 90 height 9
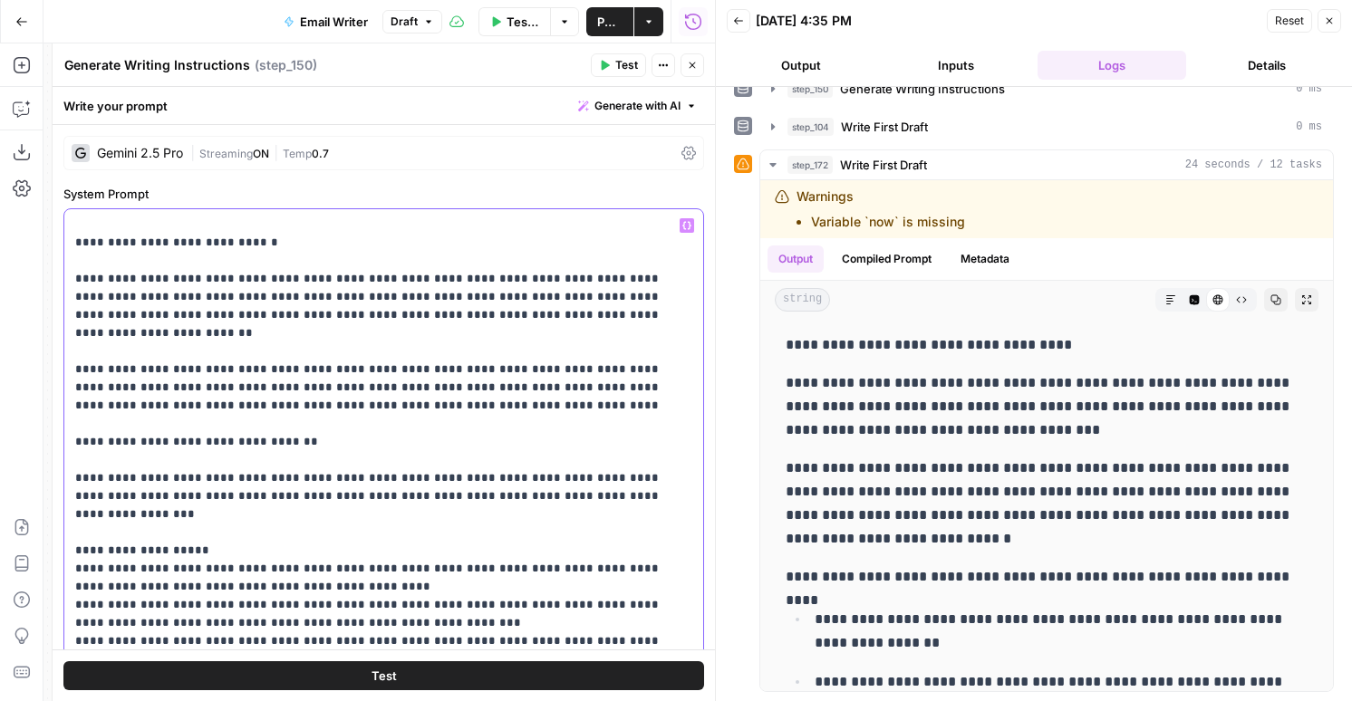
click at [286, 217] on p "**********" at bounding box center [383, 225] width 617 height 1432
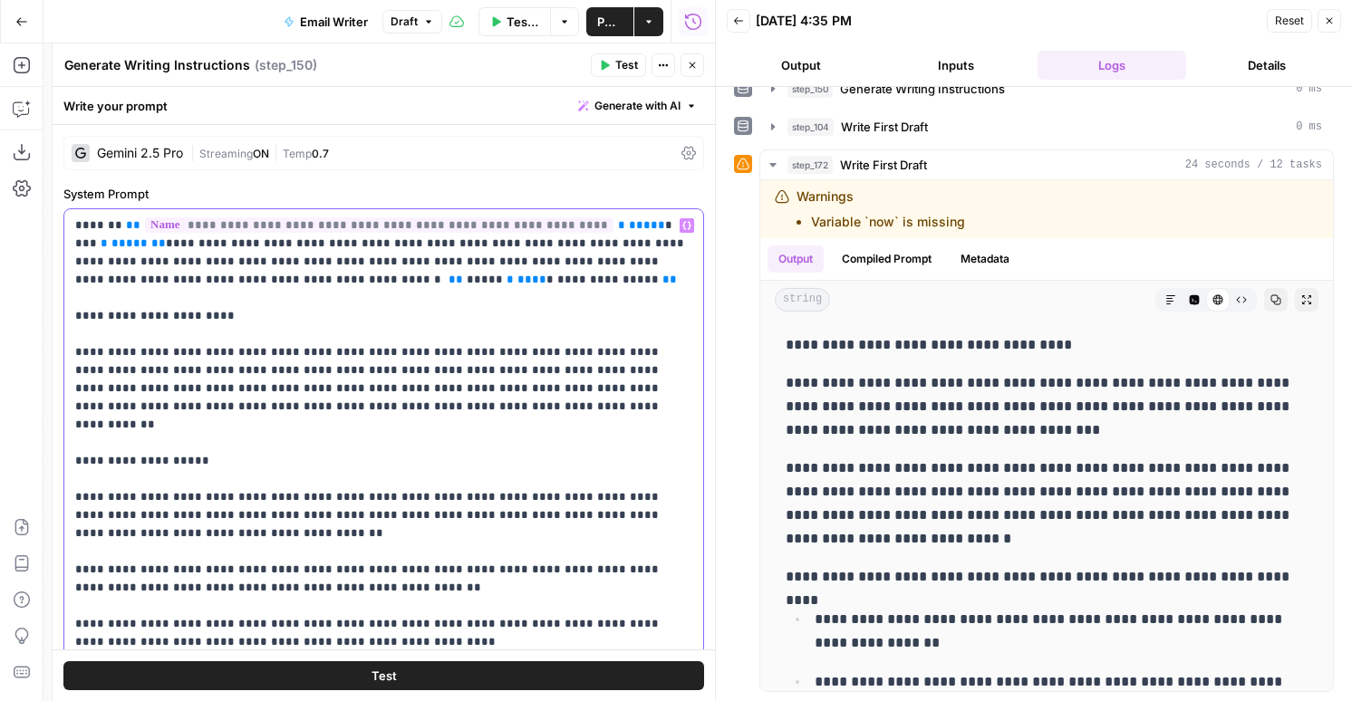
click at [413, 223] on span "**********" at bounding box center [379, 224] width 469 height 15
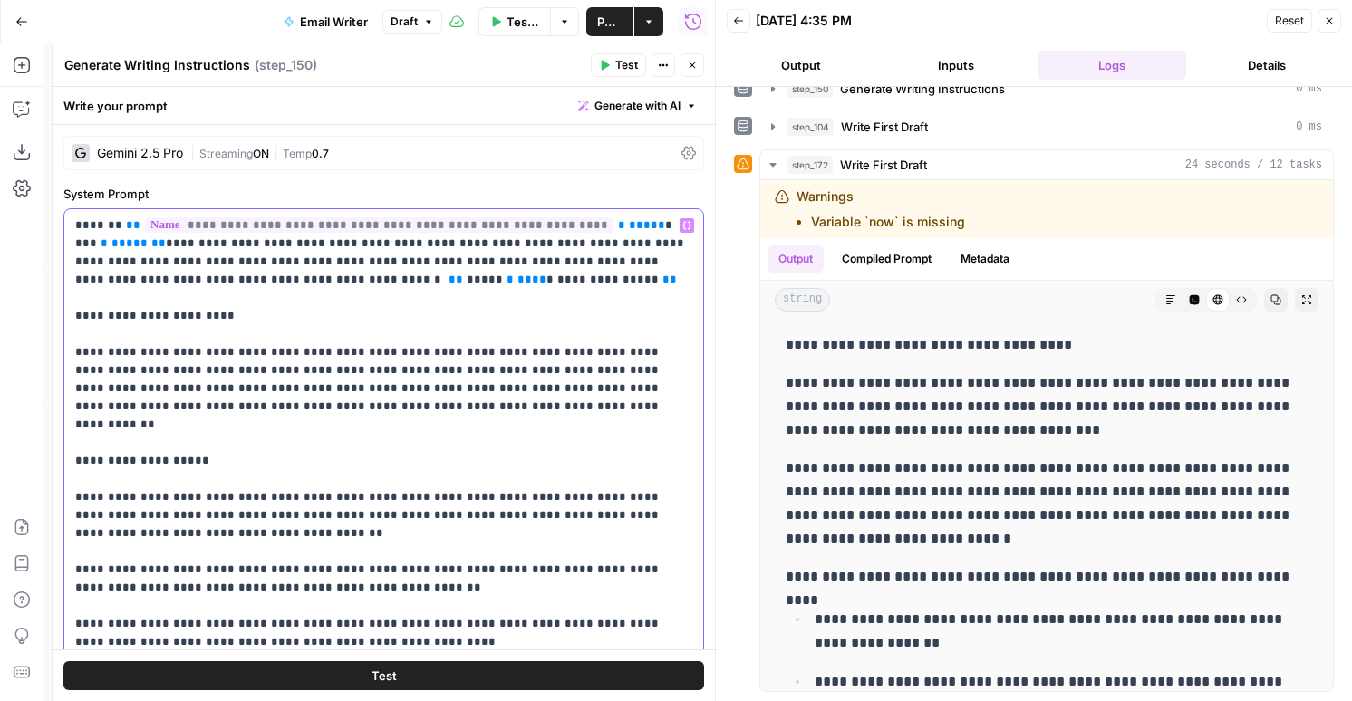
drag, startPoint x: 643, startPoint y: 227, endPoint x: 121, endPoint y: 226, distance: 521.1
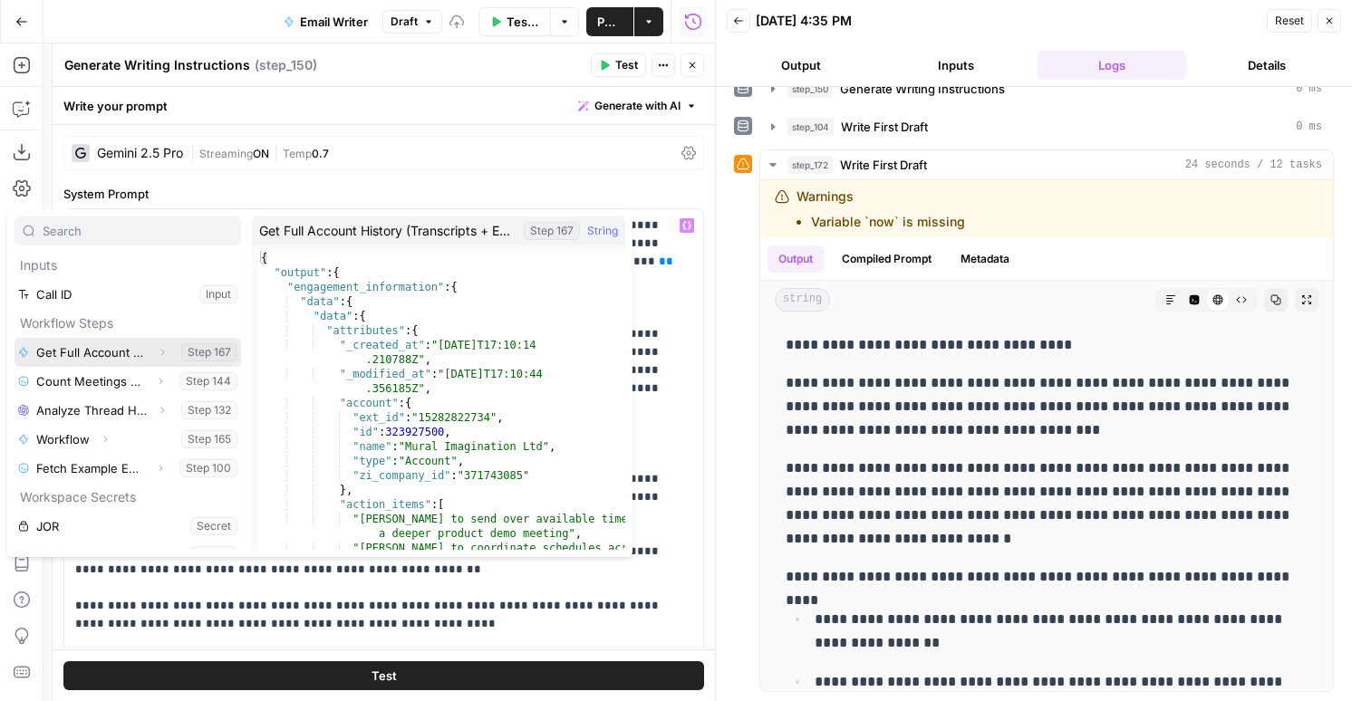
click at [158, 354] on icon "button" at bounding box center [162, 352] width 11 height 11
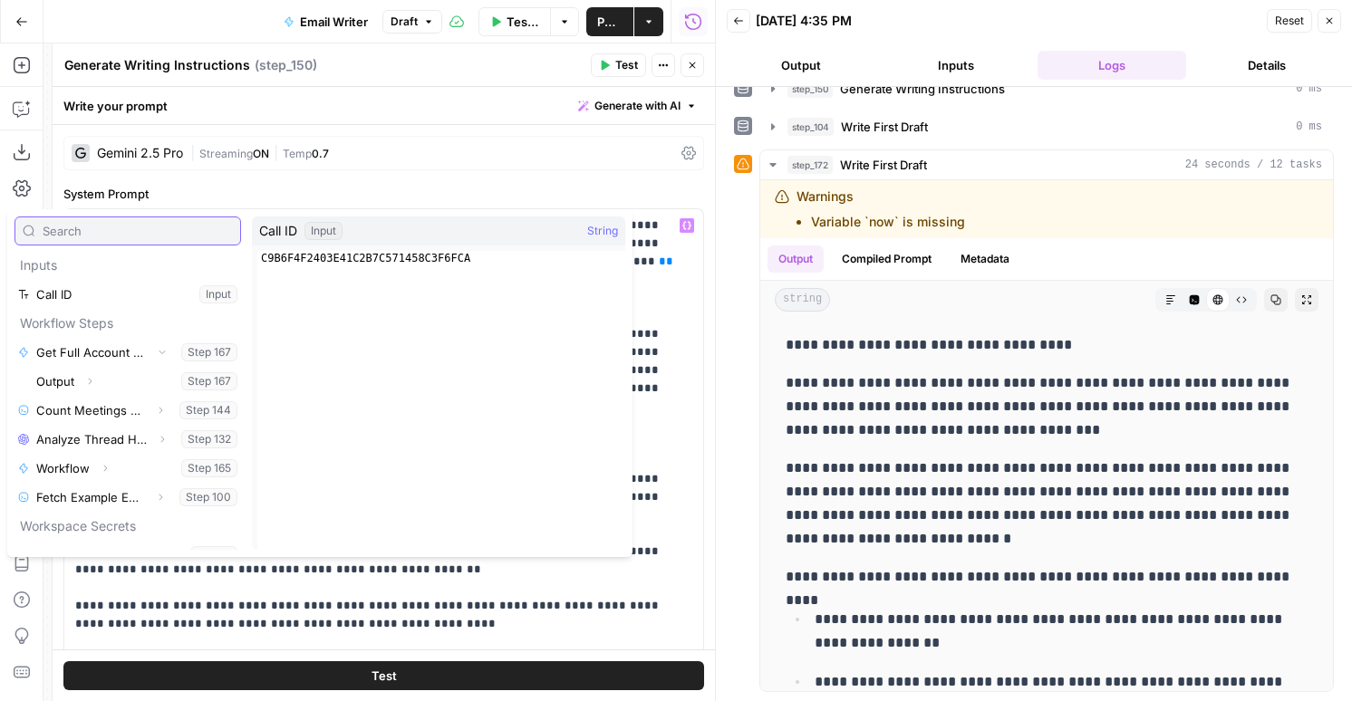
click at [121, 236] on input "text" at bounding box center [138, 231] width 190 height 18
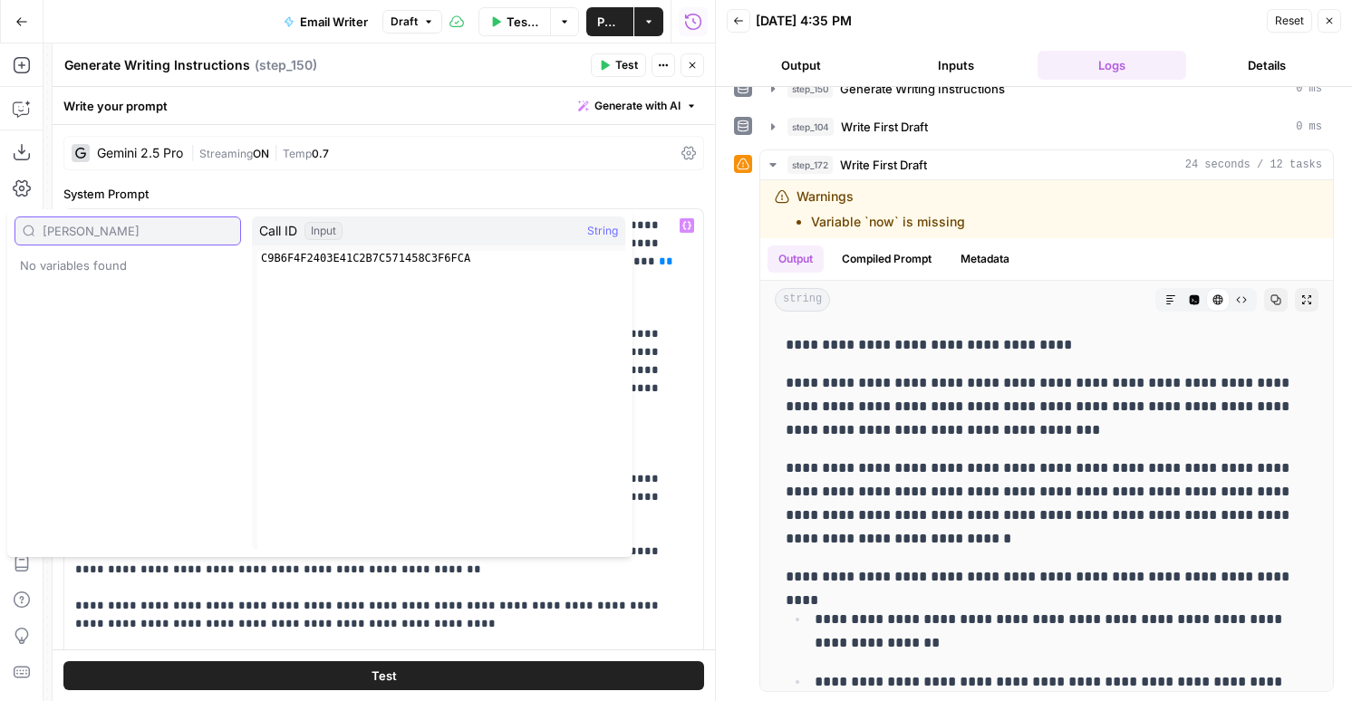
type input "nicole"
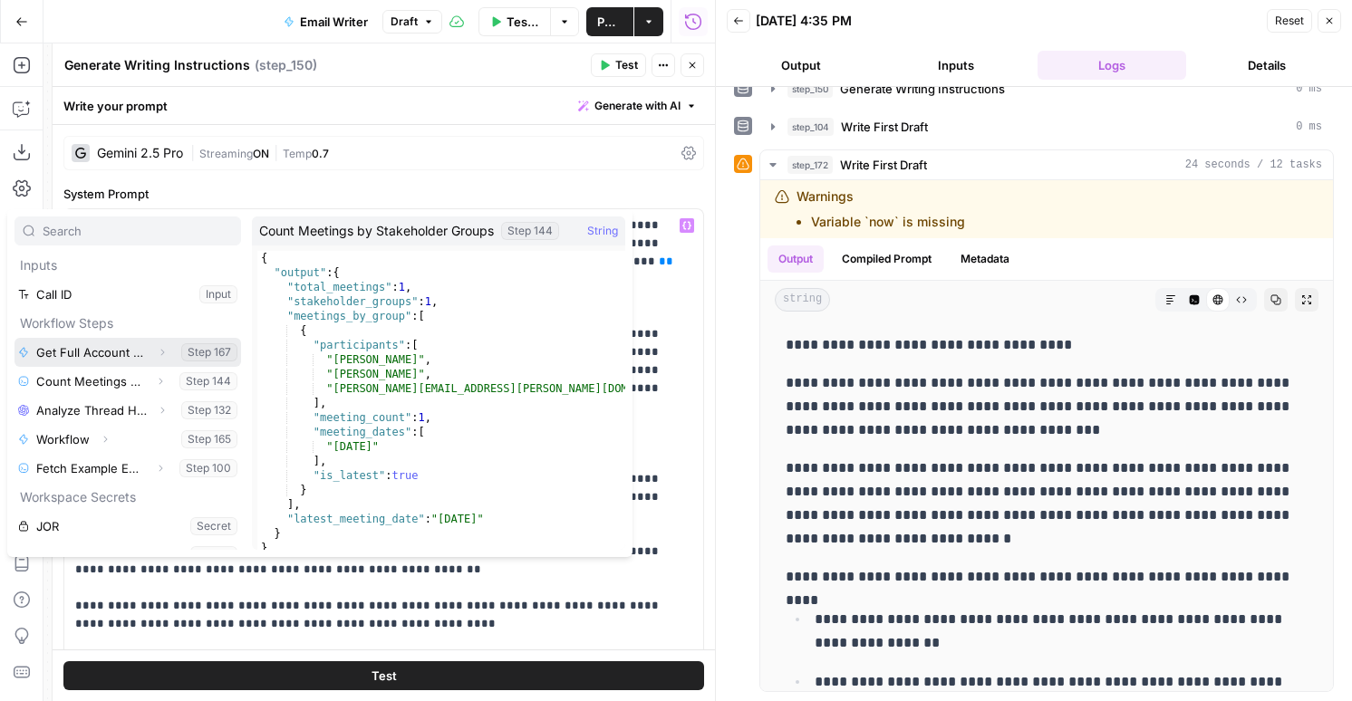
click at [157, 361] on button "Expand" at bounding box center [162, 353] width 24 height 24
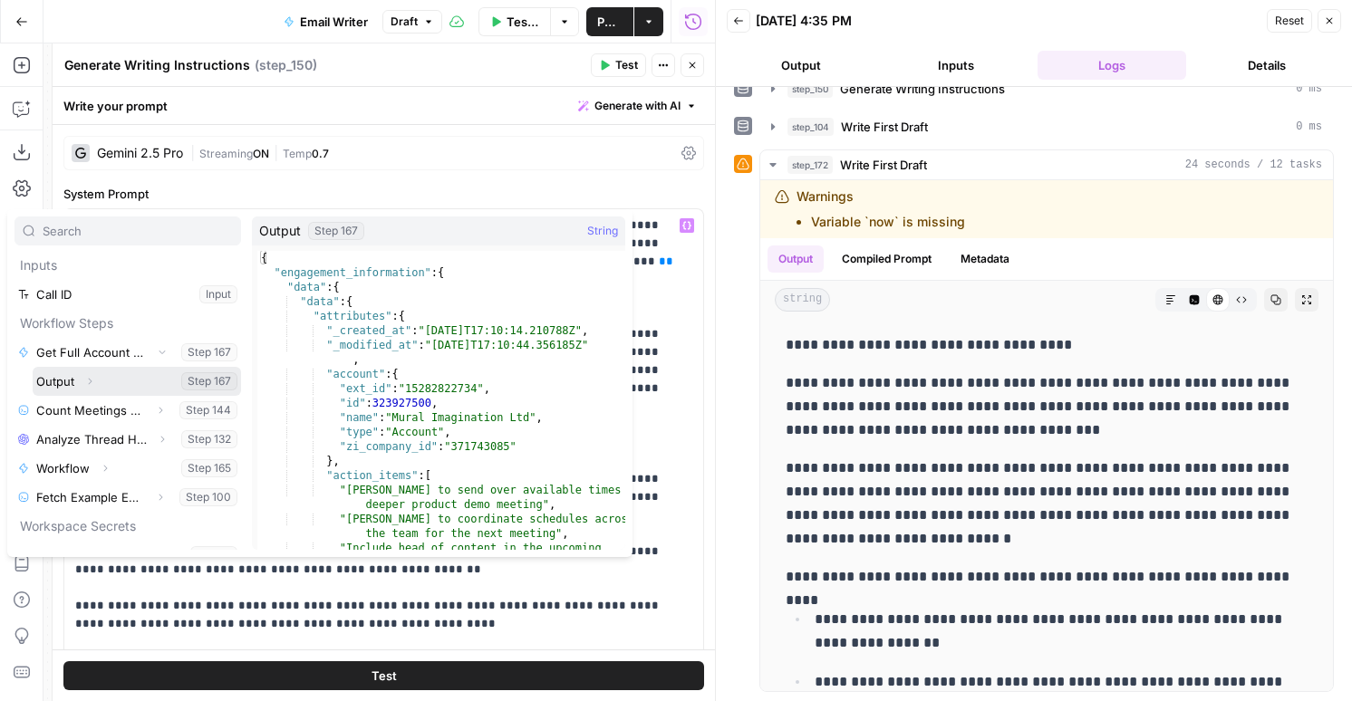
click at [92, 389] on button "Expand" at bounding box center [90, 382] width 24 height 24
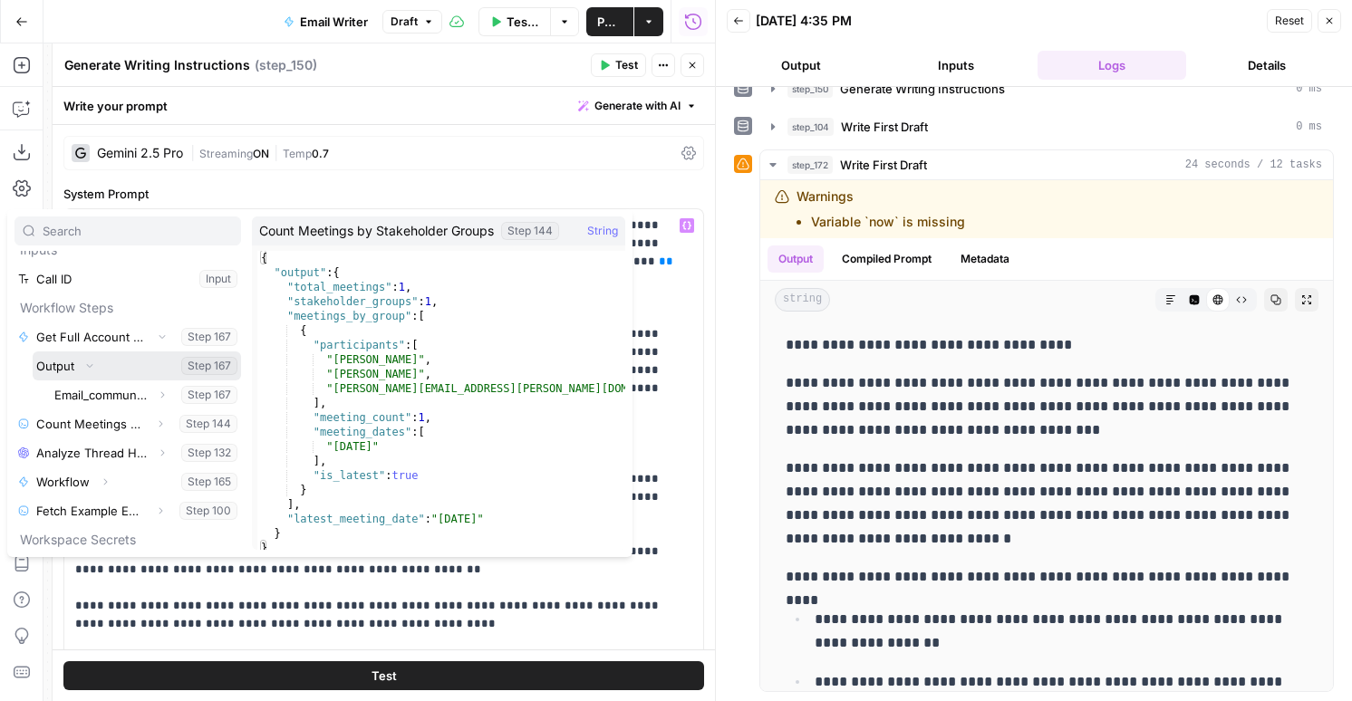
scroll to position [19, 0]
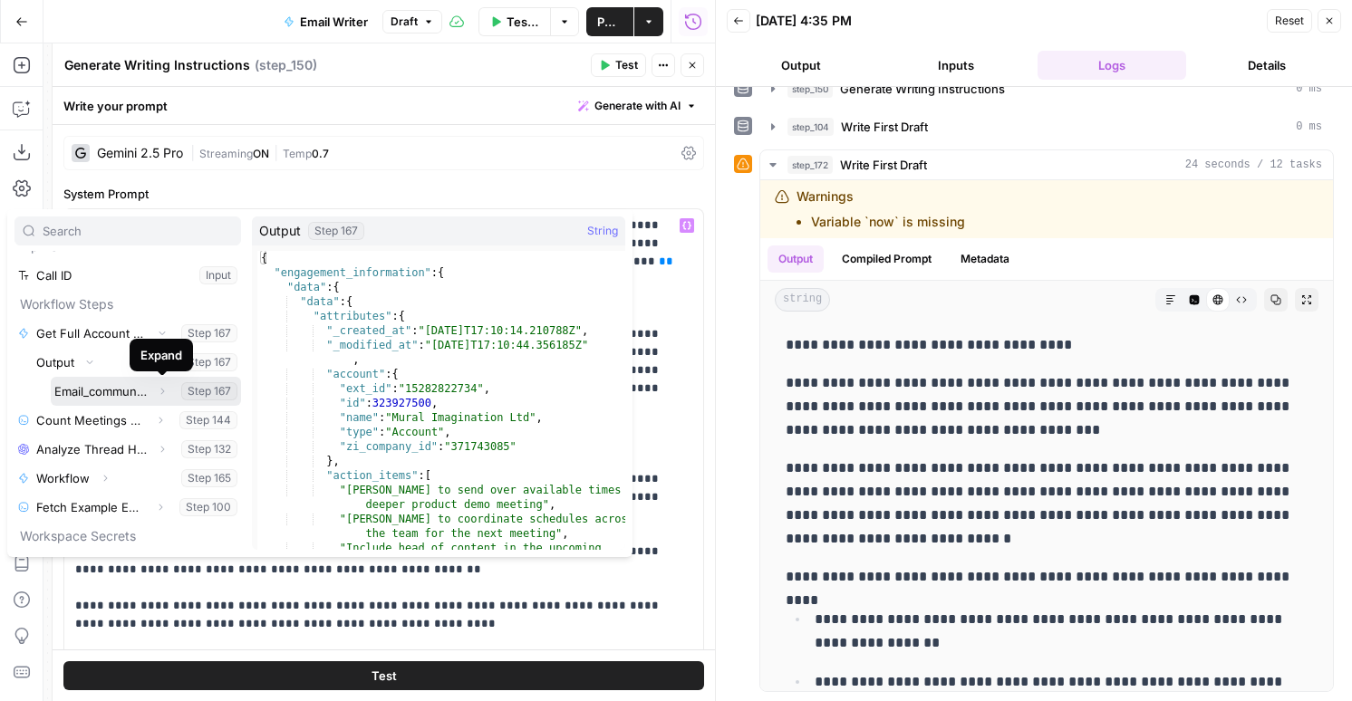
click at [159, 381] on button "Expand" at bounding box center [162, 392] width 24 height 24
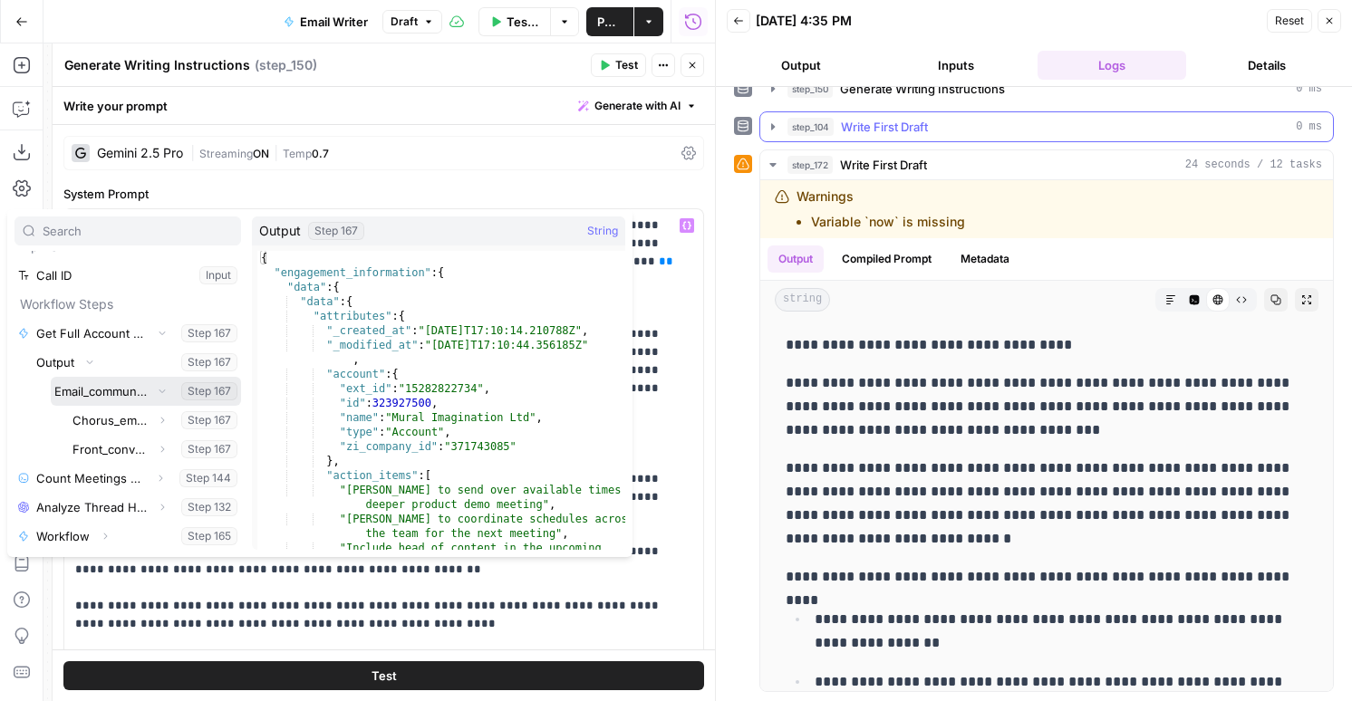
scroll to position [0, 0]
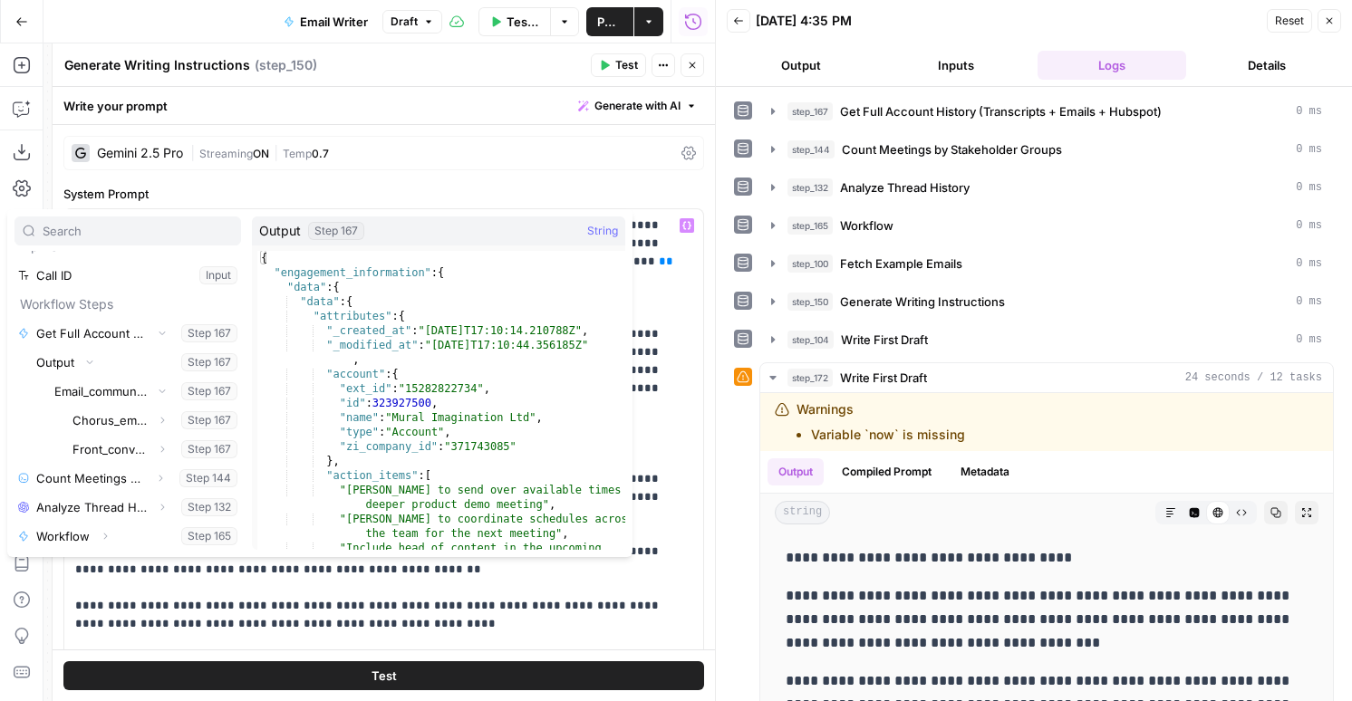
click at [972, 111] on span "Get Full Account History (Transcripts + Emails + Hubspot)" at bounding box center [1001, 111] width 322 height 18
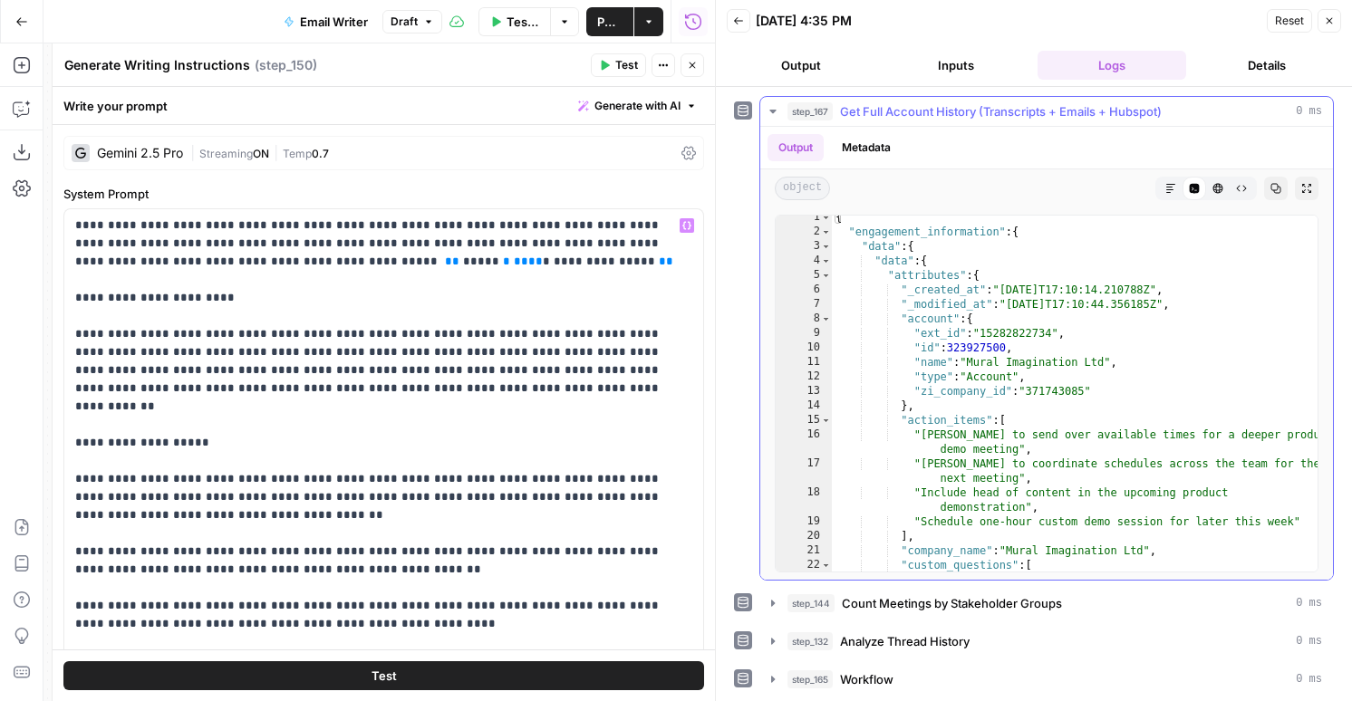
scroll to position [2, 0]
type textarea "**********"
click at [949, 308] on div "{ "engagement_information" : { "data" : { "data" : { "attributes" : { "_created…" at bounding box center [1075, 402] width 486 height 385
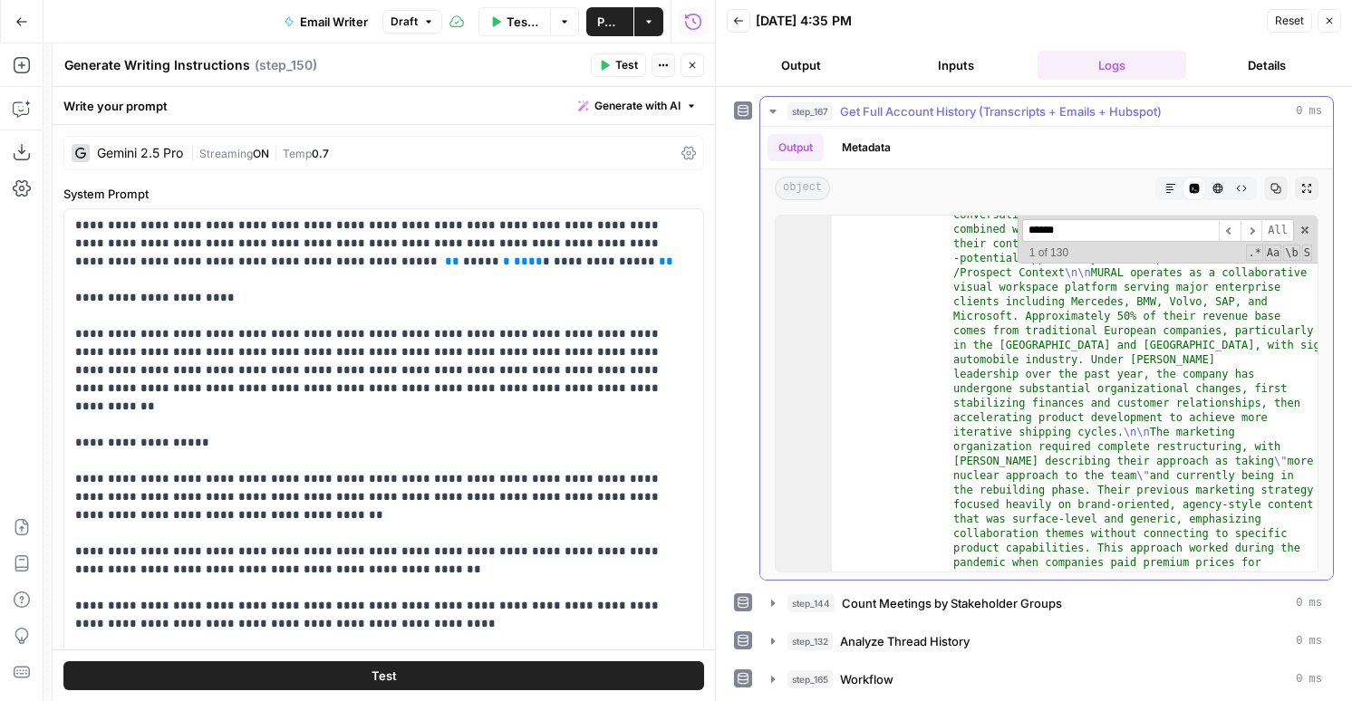
scroll to position [387, 0]
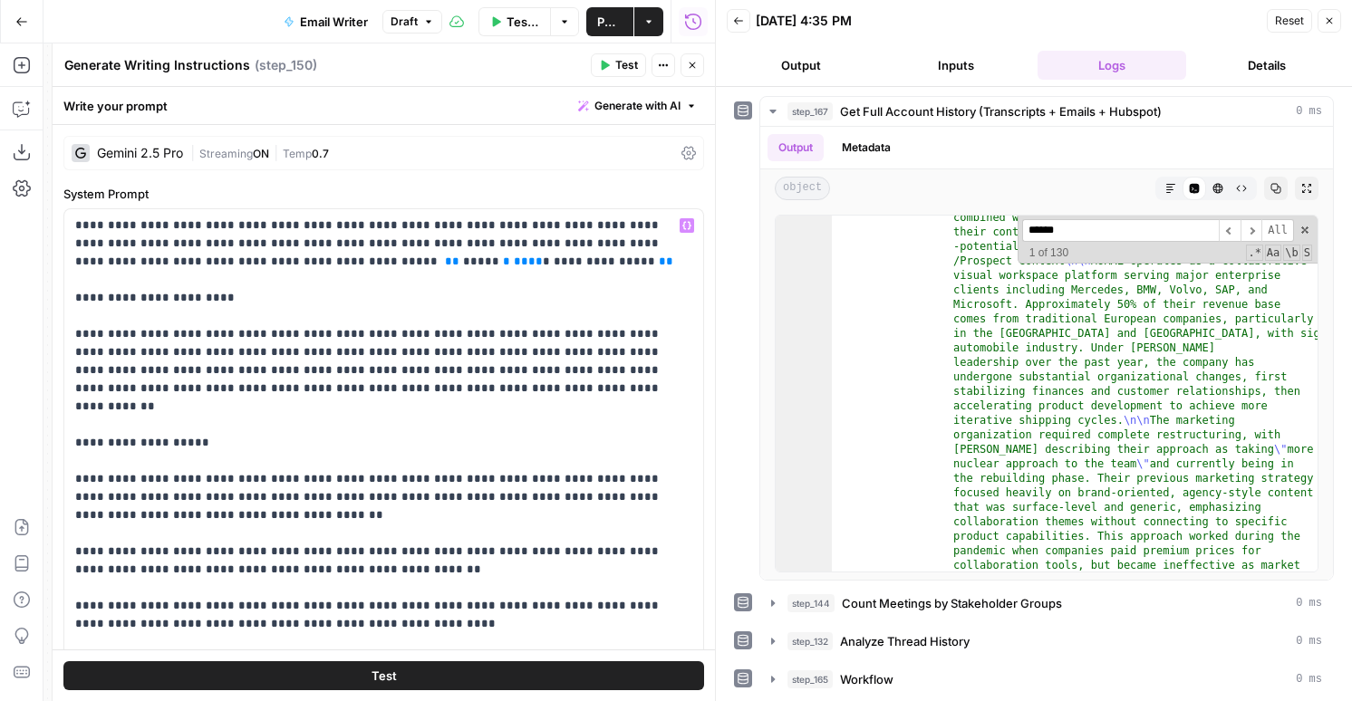
type input "******"
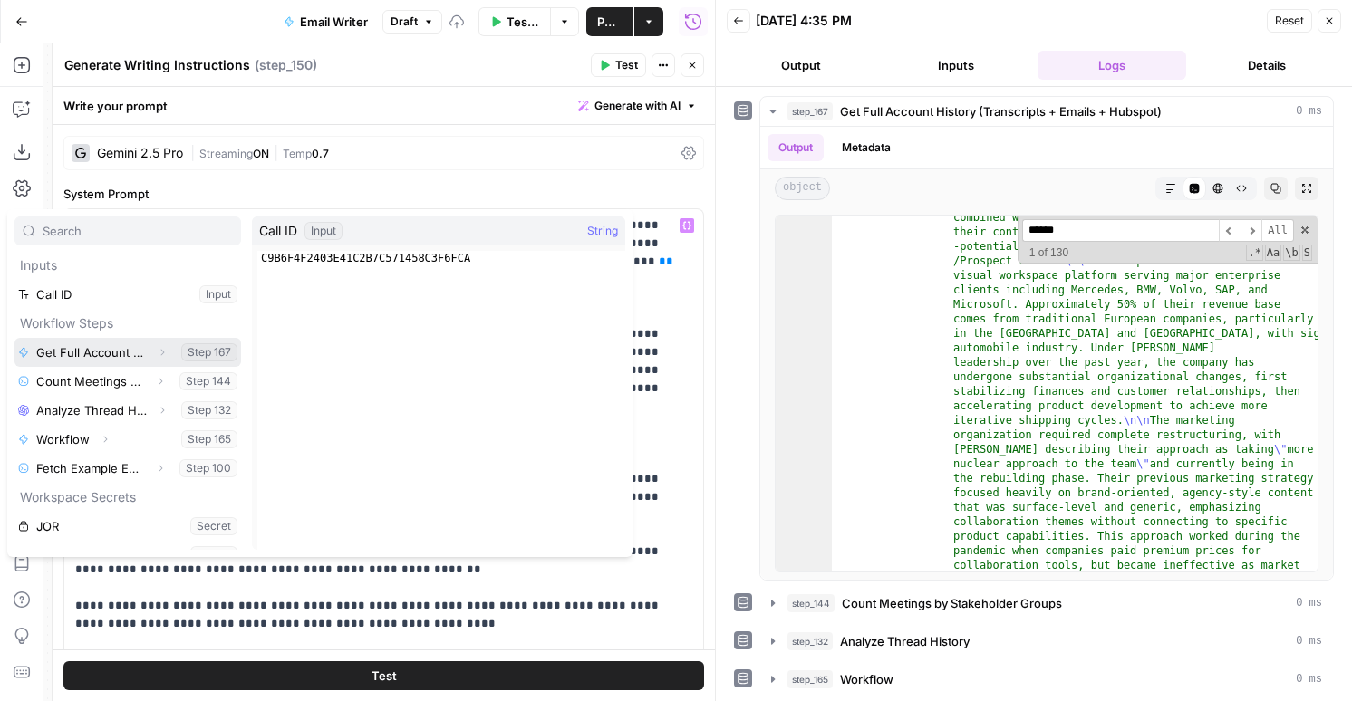
click at [165, 349] on icon "button" at bounding box center [162, 352] width 11 height 11
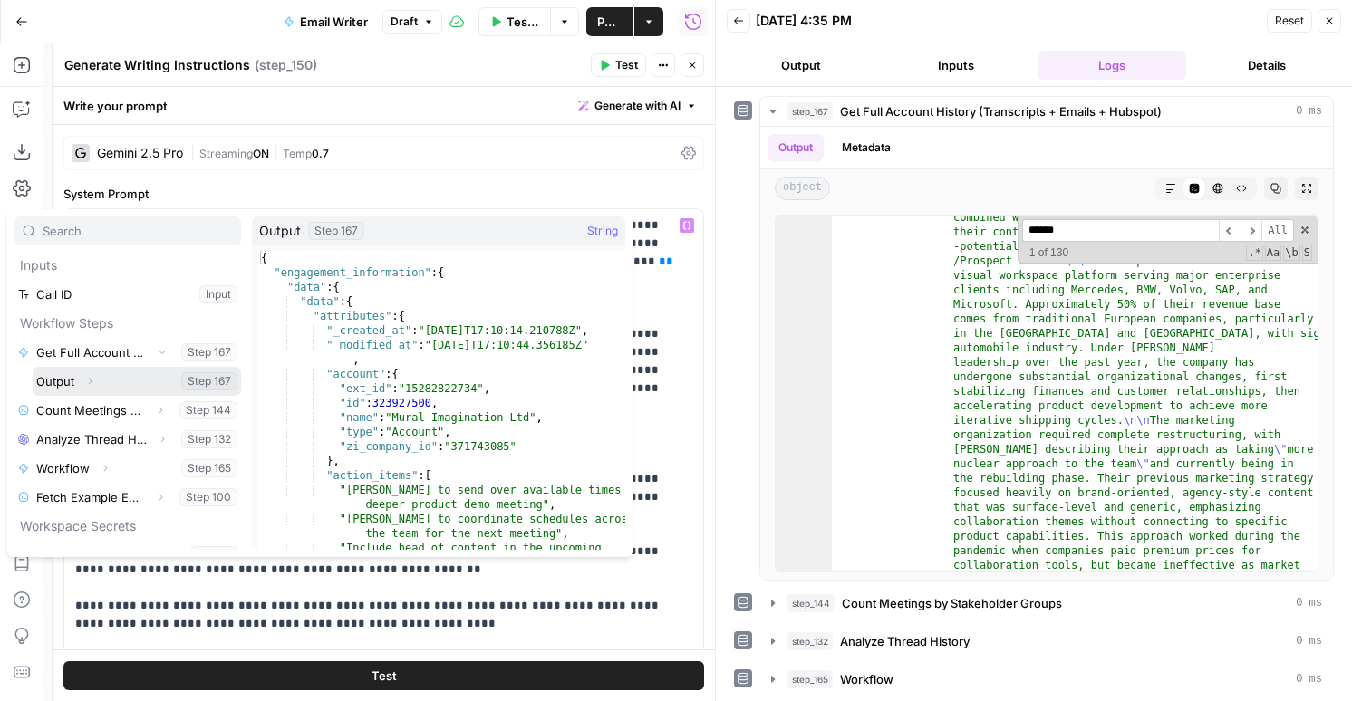
click at [84, 377] on icon "button" at bounding box center [89, 381] width 11 height 11
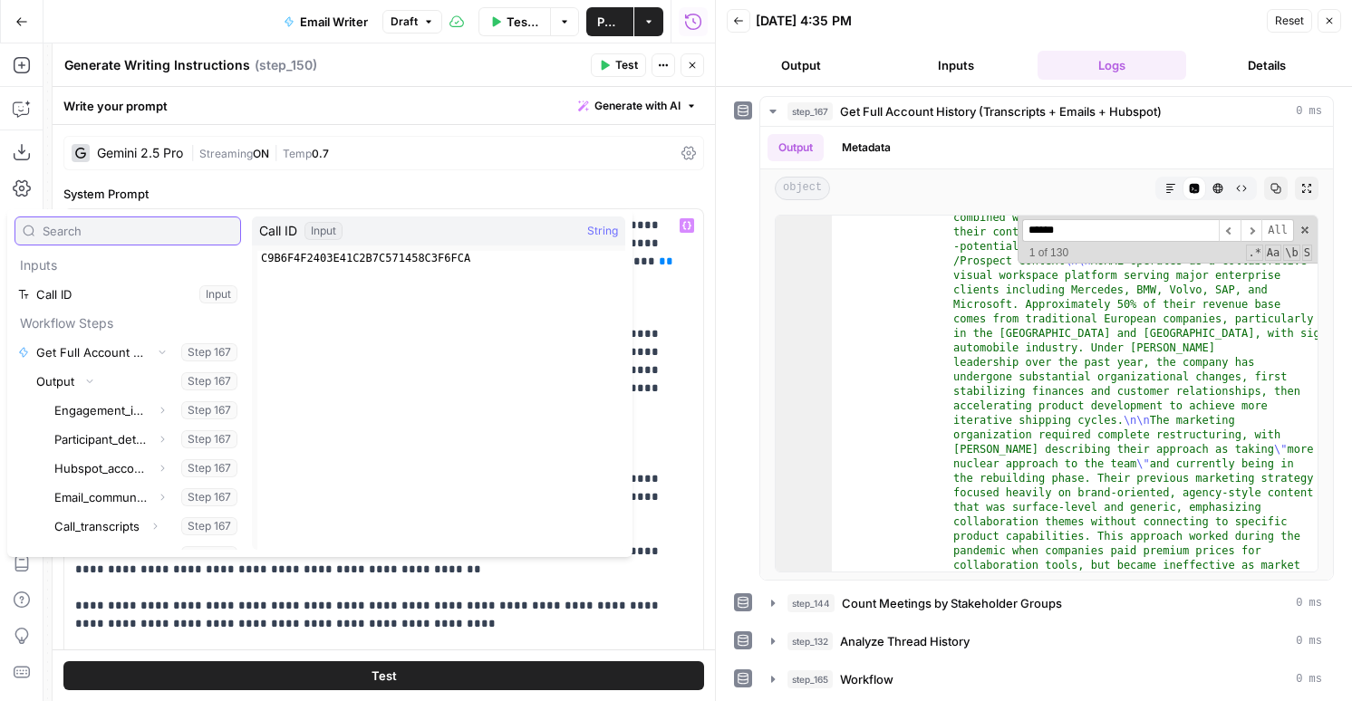
click at [84, 233] on input "text" at bounding box center [138, 231] width 190 height 18
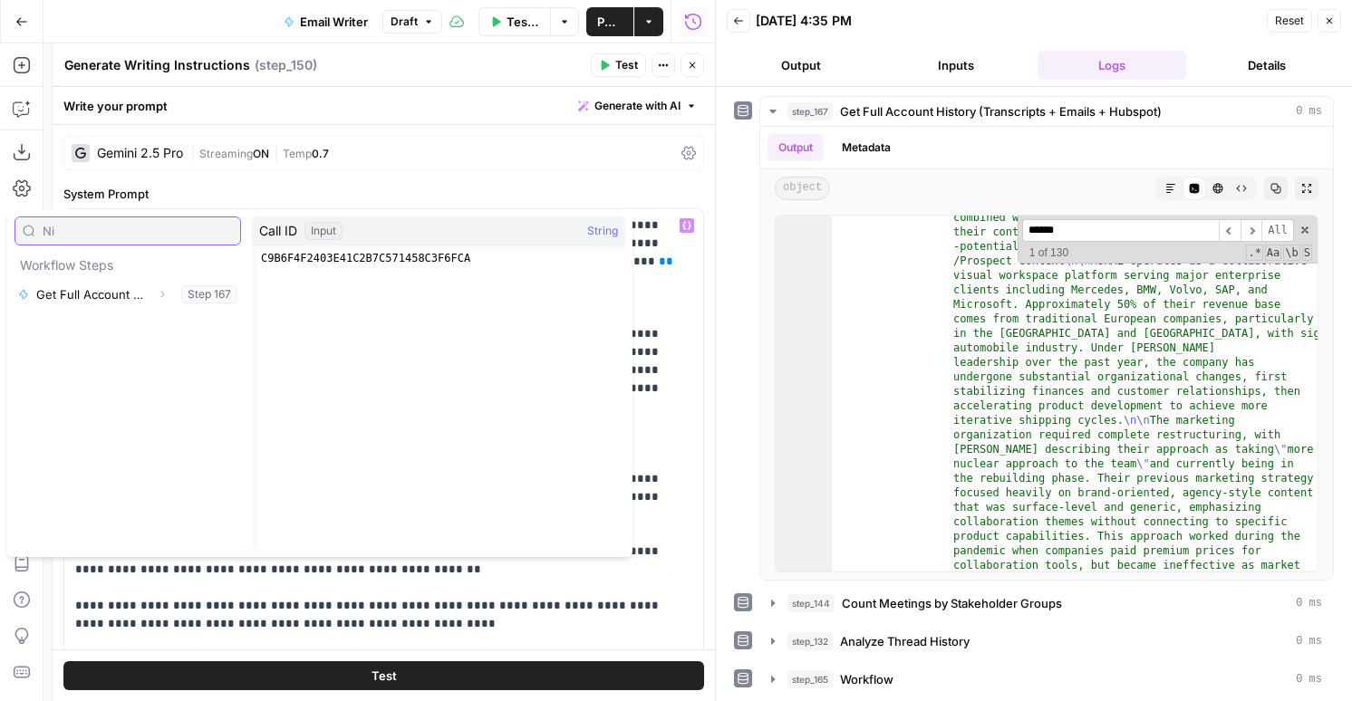
type input "N"
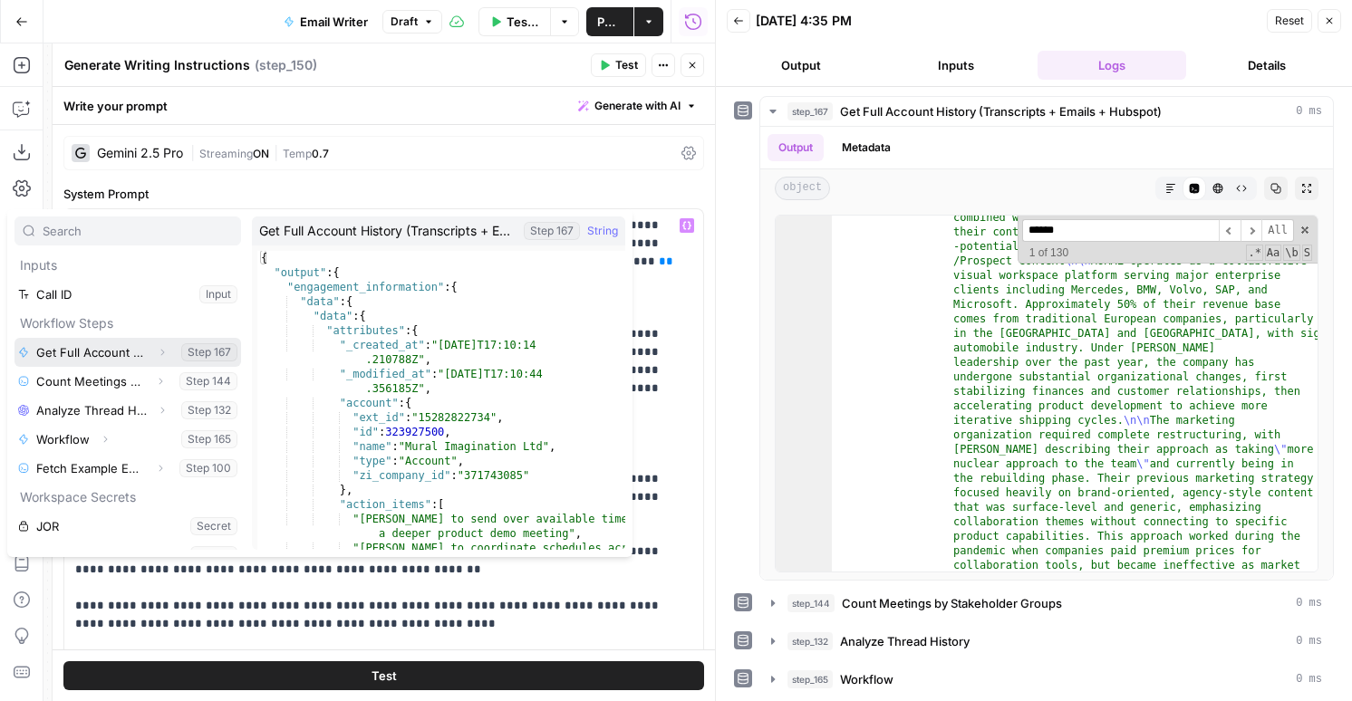
click at [155, 350] on button "Expand" at bounding box center [162, 353] width 24 height 24
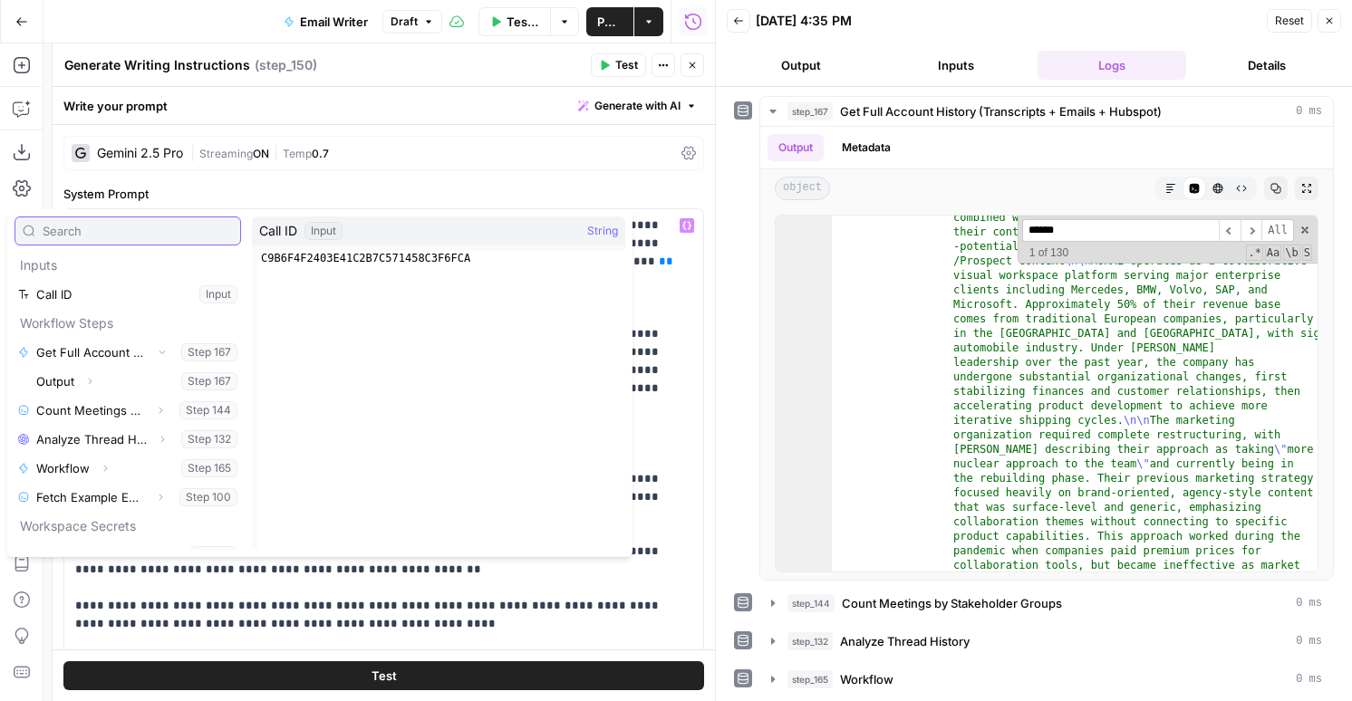
click at [87, 227] on input "text" at bounding box center [138, 231] width 190 height 18
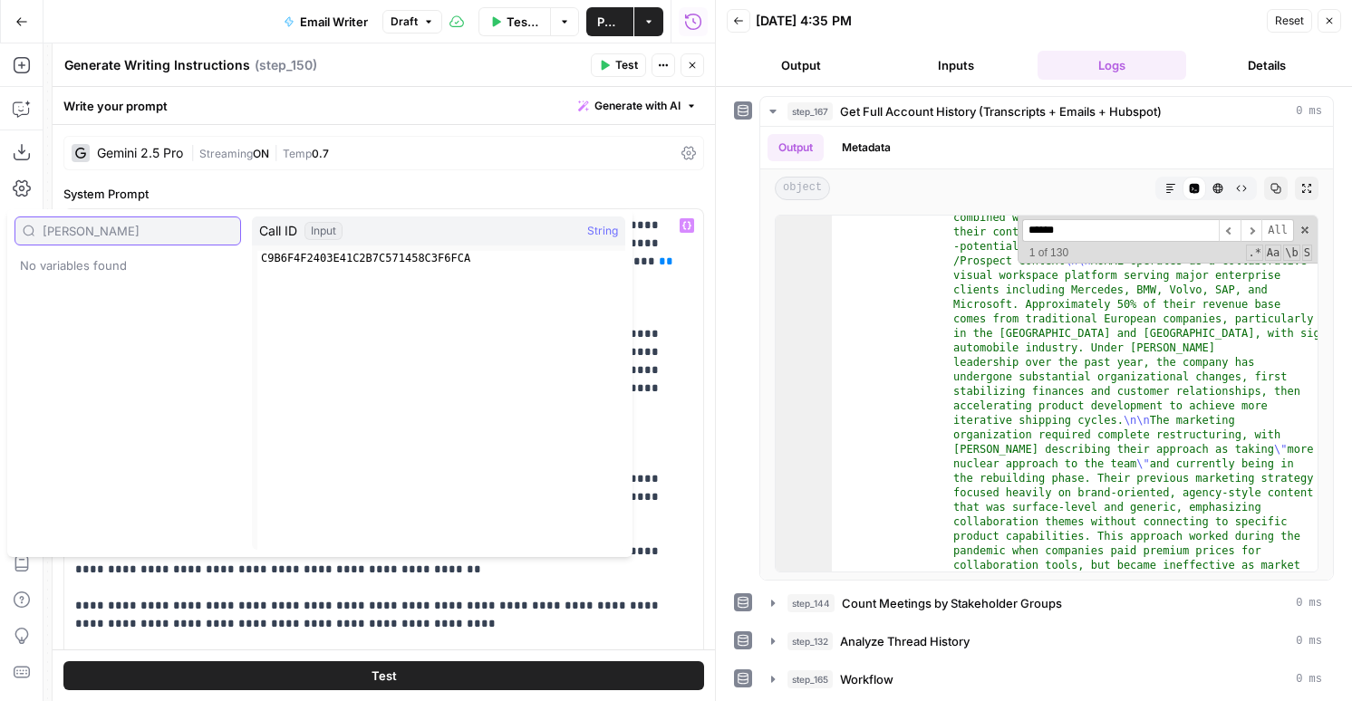
type input "nico"
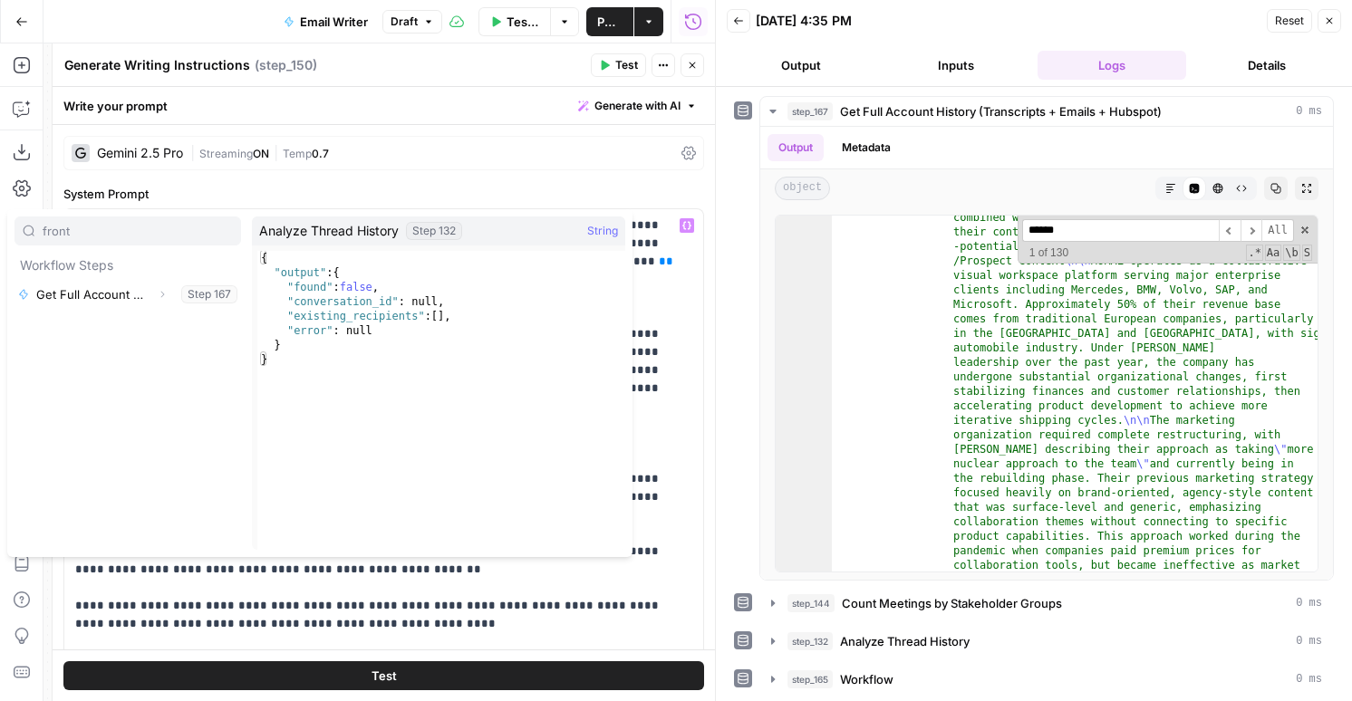
click at [48, 383] on div "front Workflow Steps Get Full Account History (Transcripts + Emails + Hubspot) …" at bounding box center [127, 383] width 227 height 333
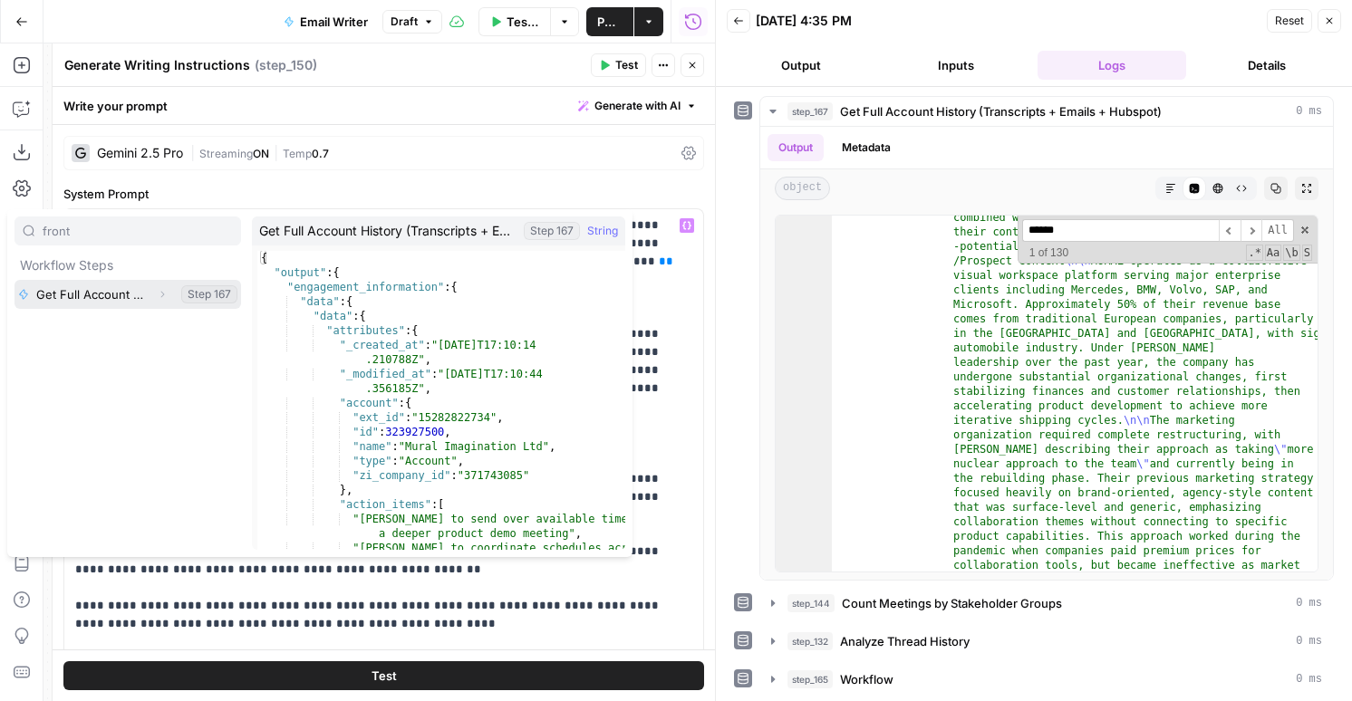
click at [159, 293] on icon "button" at bounding box center [162, 294] width 11 height 11
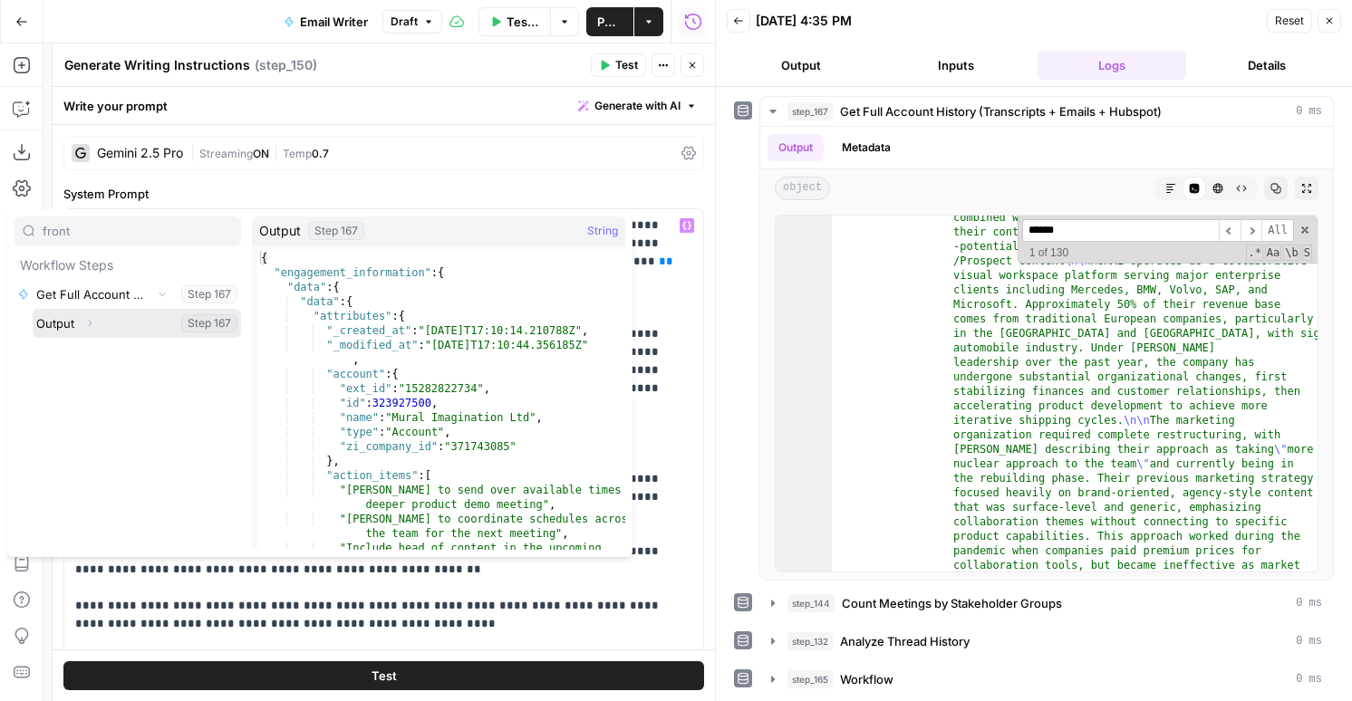
click at [89, 324] on icon "button" at bounding box center [89, 323] width 11 height 11
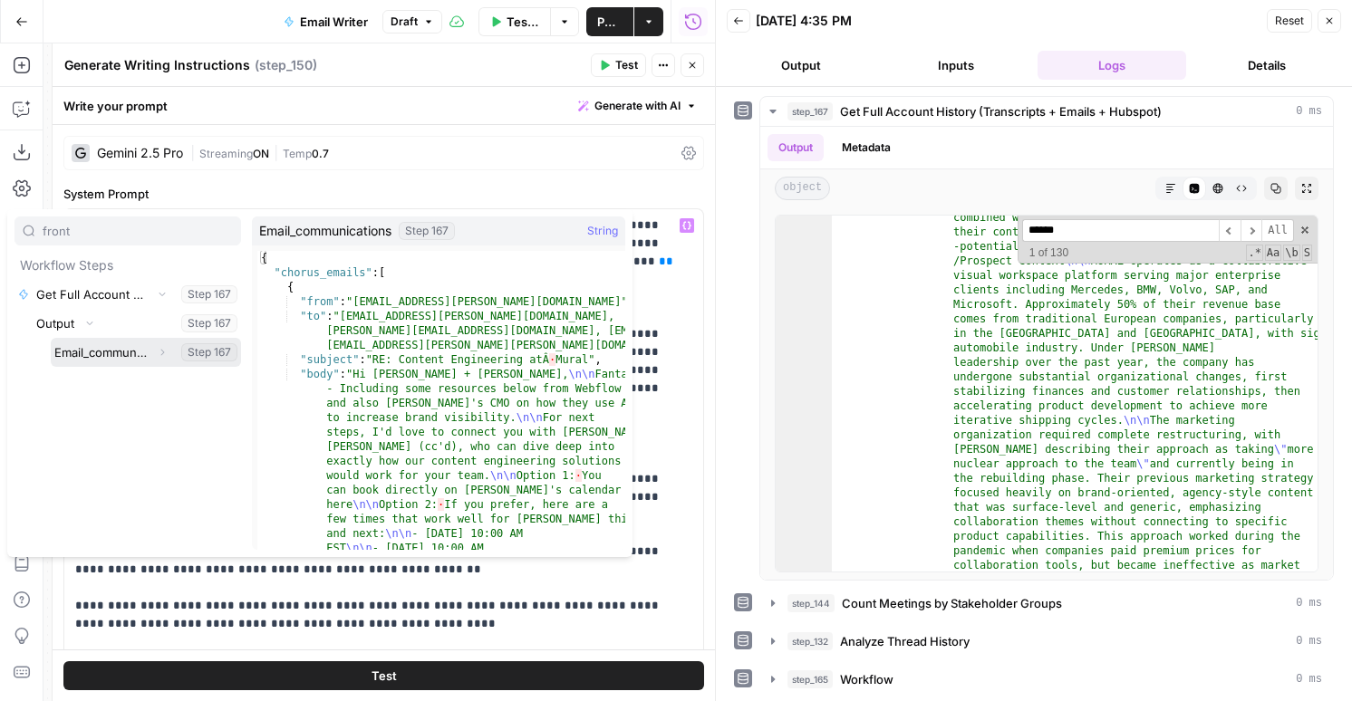
click at [162, 352] on icon "button" at bounding box center [163, 353] width 4 height 6
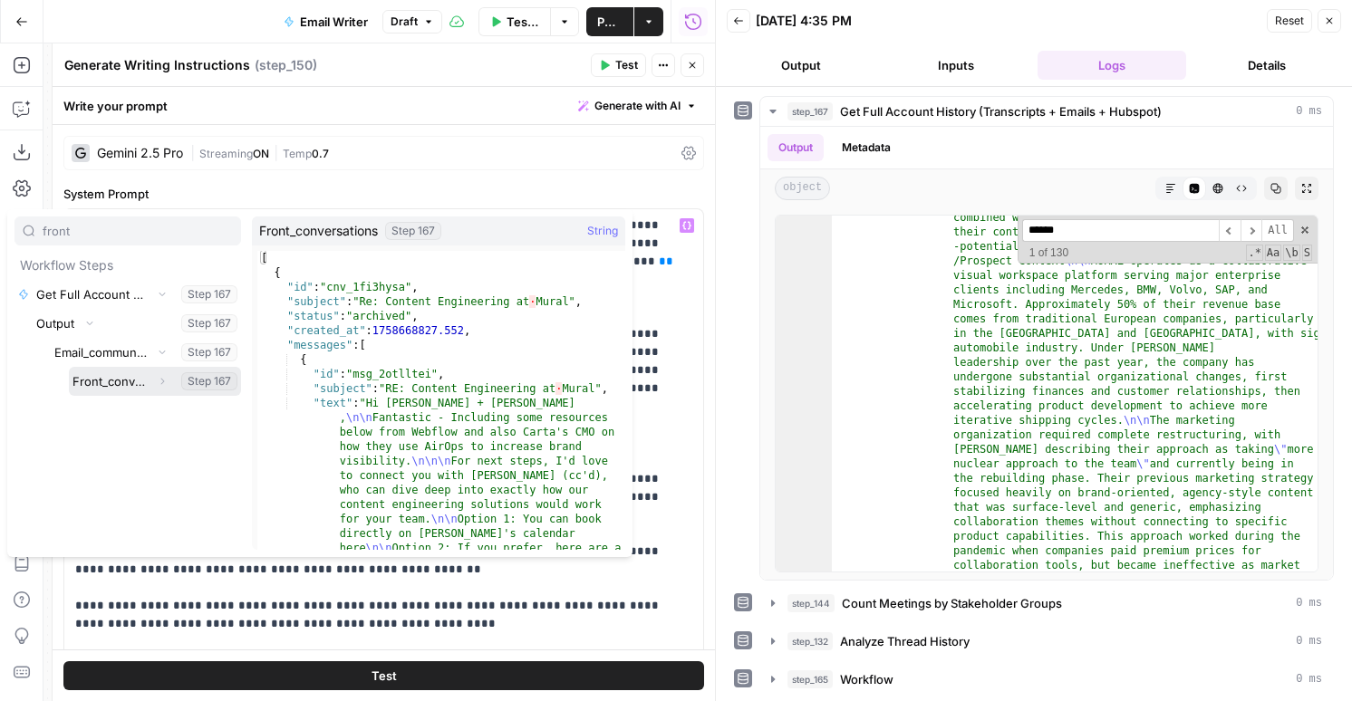
click at [168, 382] on button "Expand" at bounding box center [162, 382] width 24 height 24
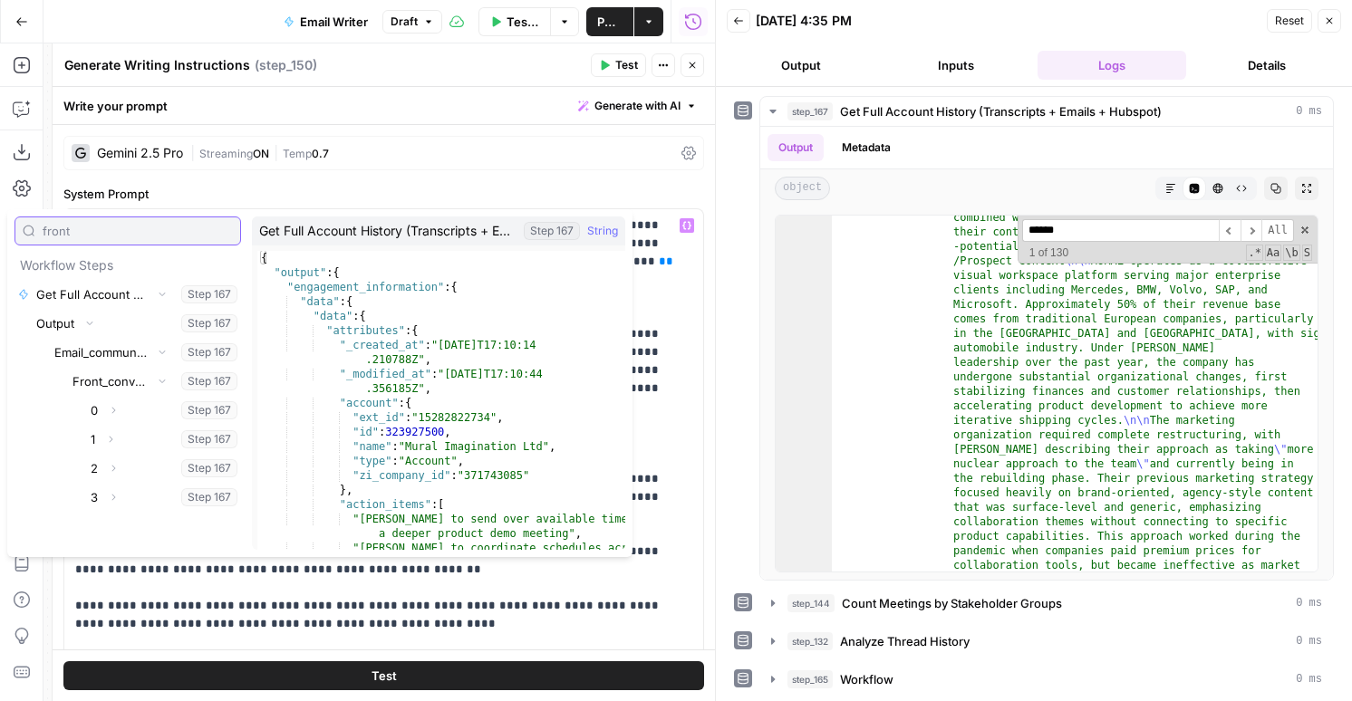
click at [119, 236] on input "front" at bounding box center [138, 231] width 190 height 18
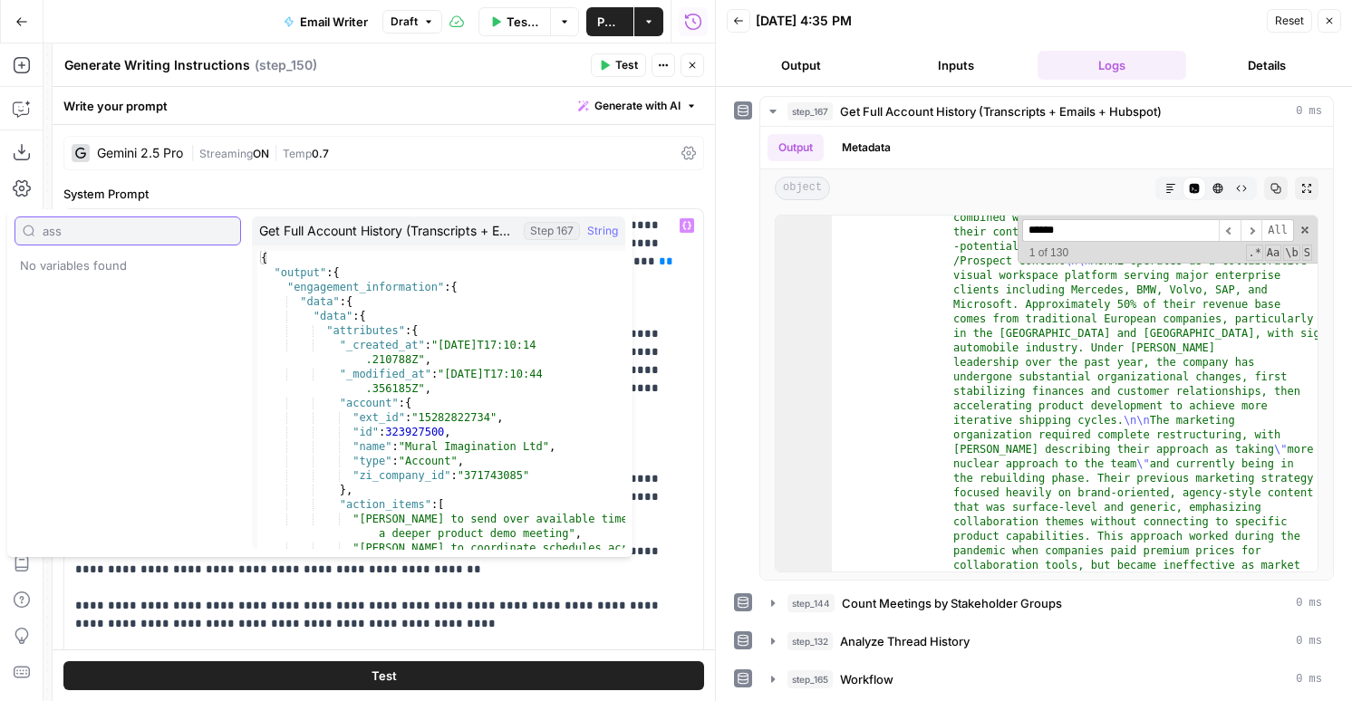
type input "assi"
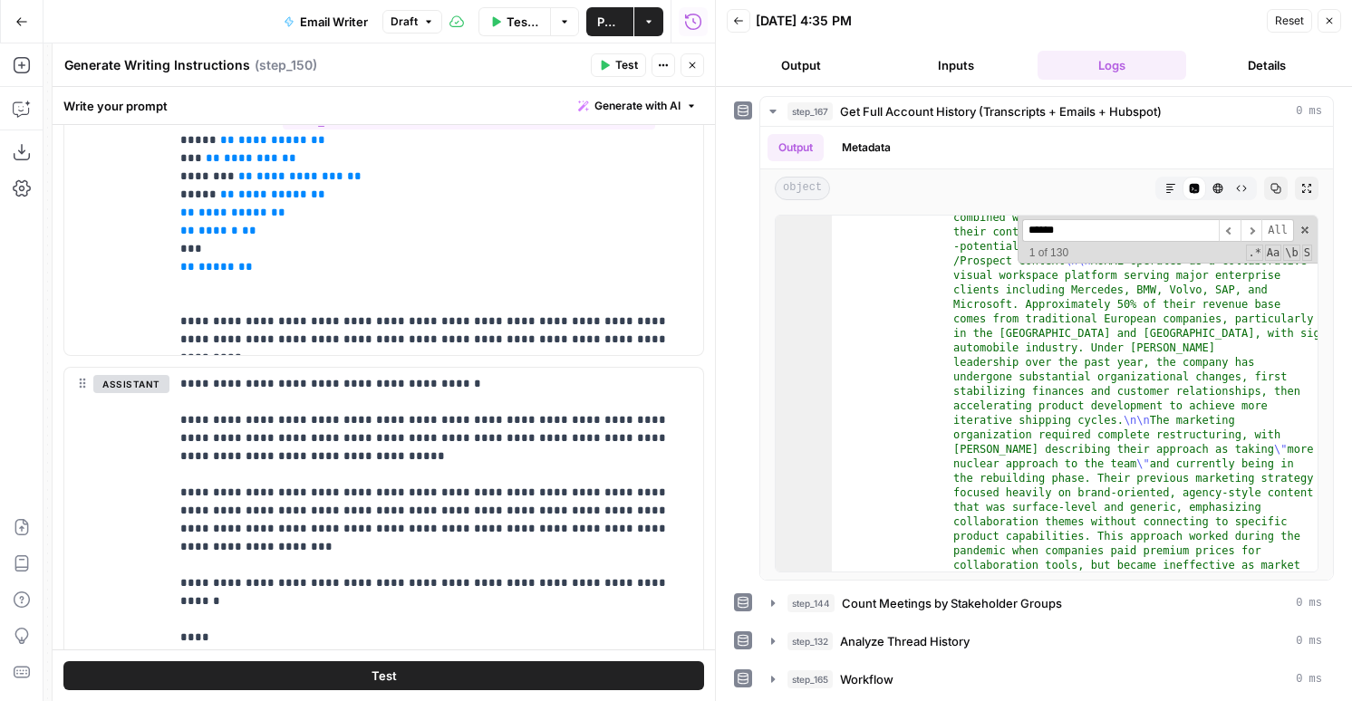
scroll to position [1760, 0]
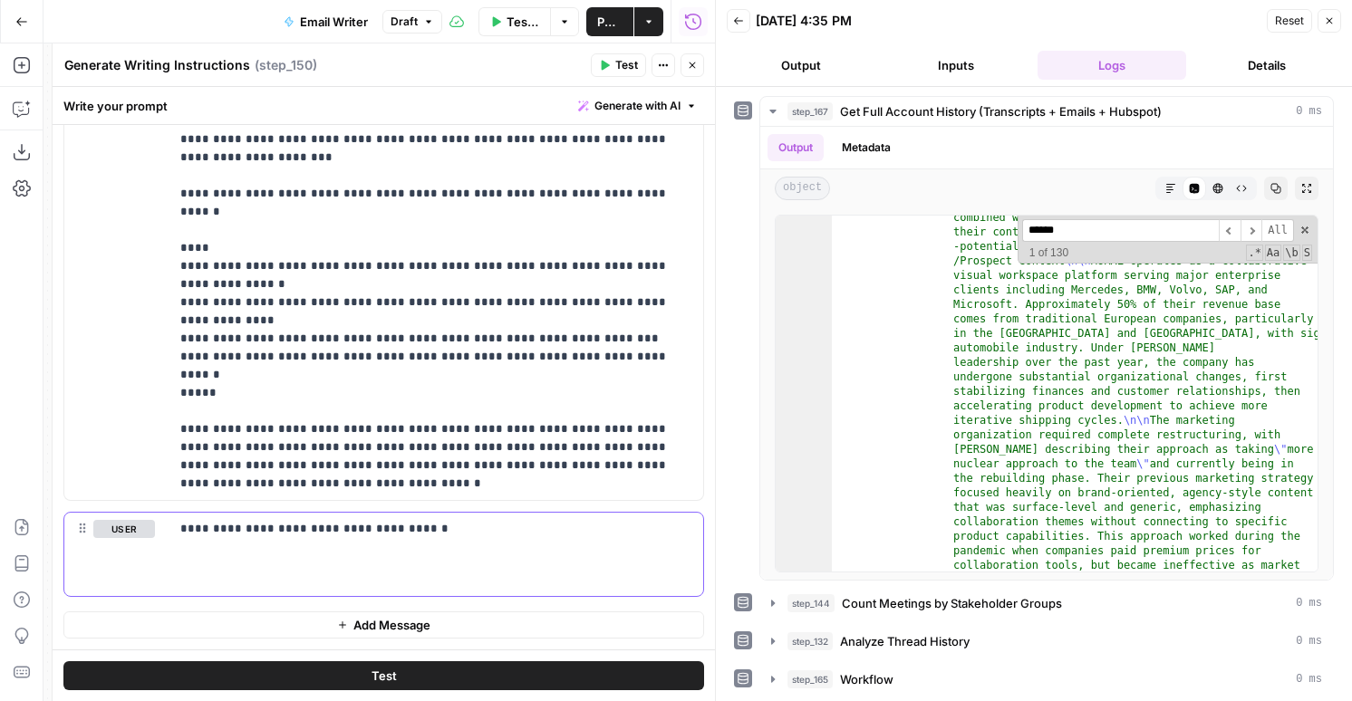
click at [405, 538] on div "**********" at bounding box center [436, 554] width 534 height 83
click at [615, 67] on span "Test" at bounding box center [626, 65] width 23 height 16
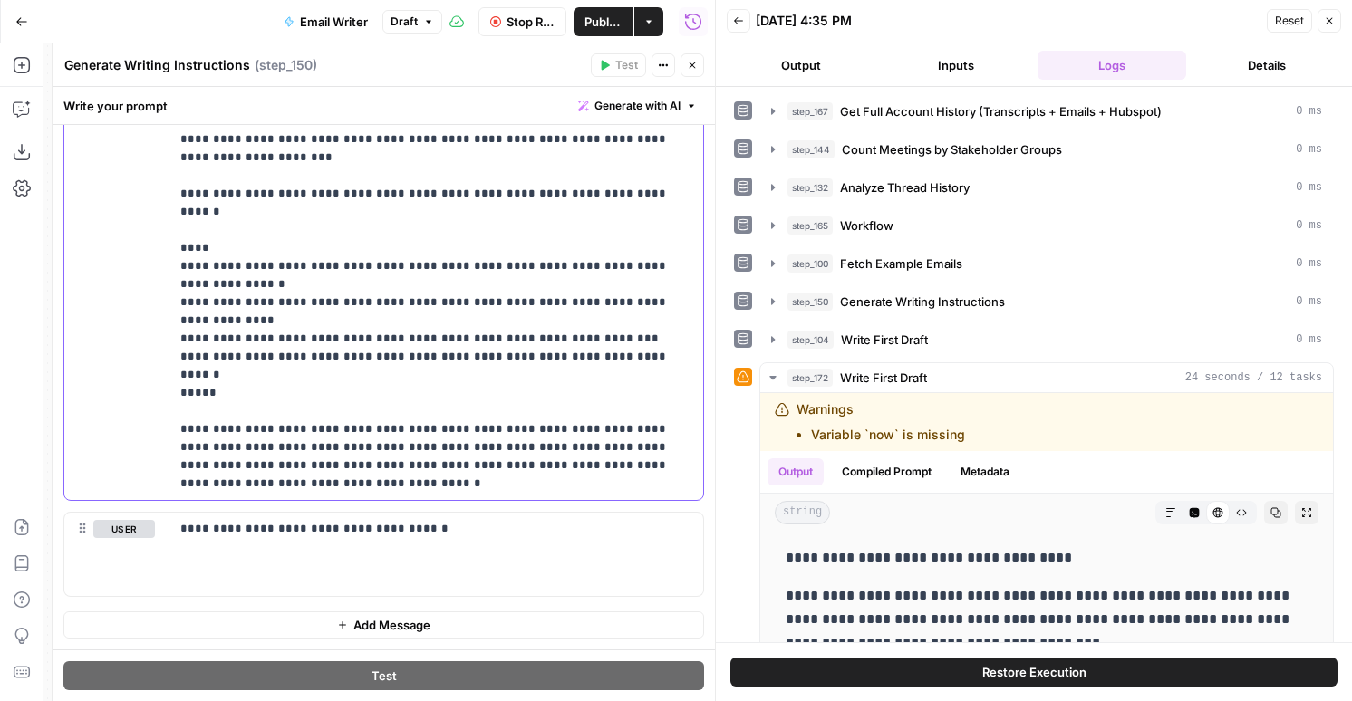
click at [441, 314] on p "**********" at bounding box center [436, 239] width 512 height 507
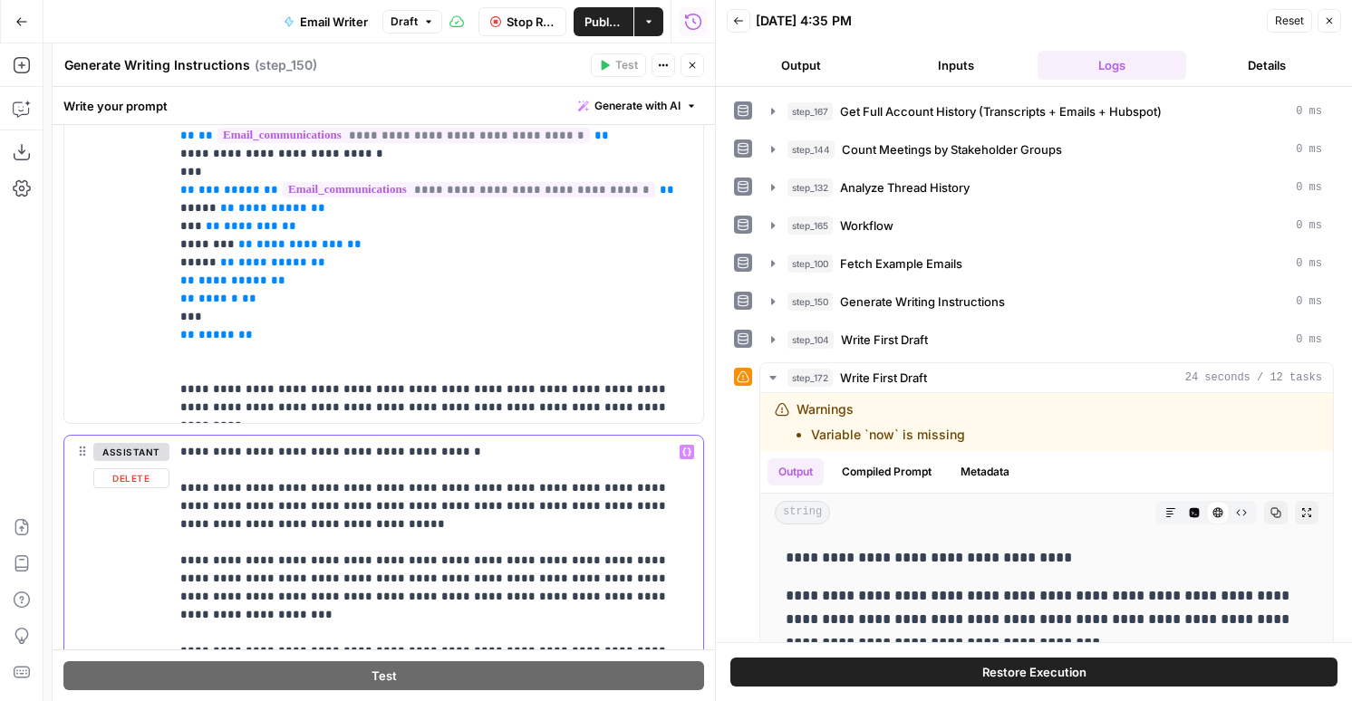
scroll to position [2073, 0]
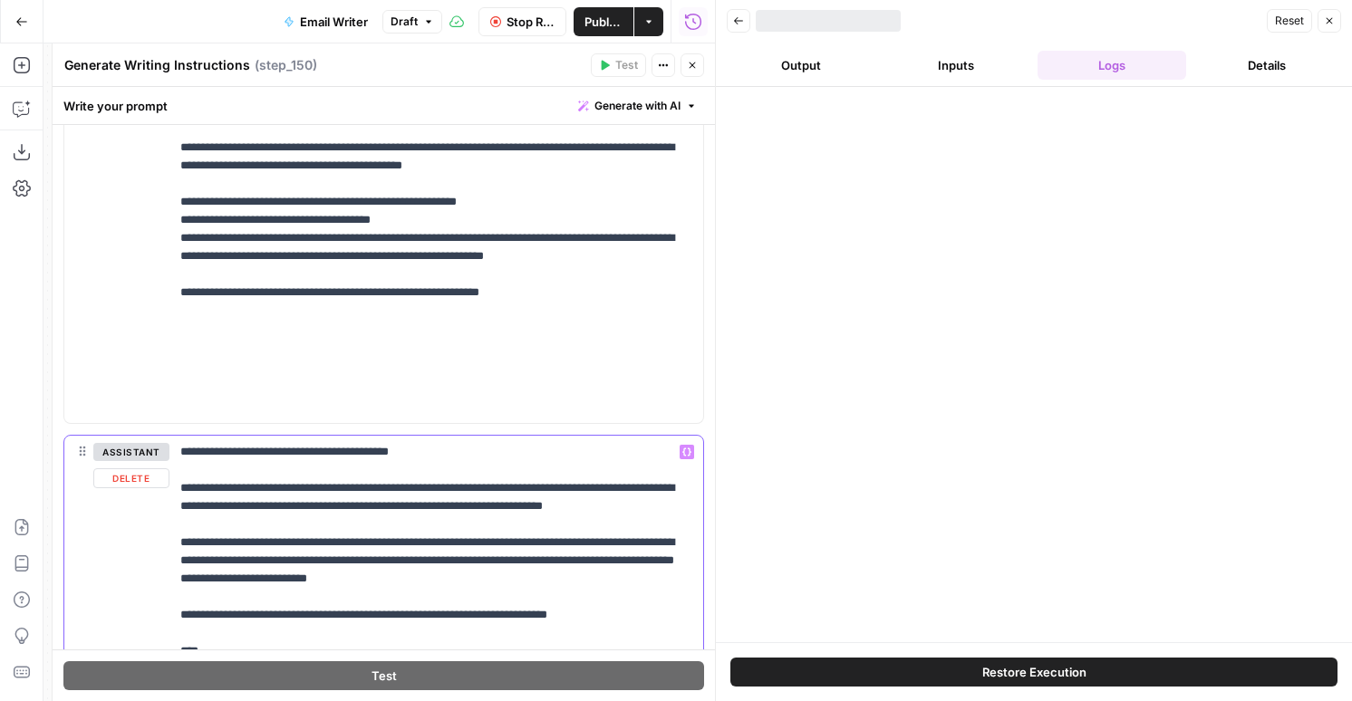
click at [117, 488] on div "assistant Delete" at bounding box center [131, 696] width 76 height 507
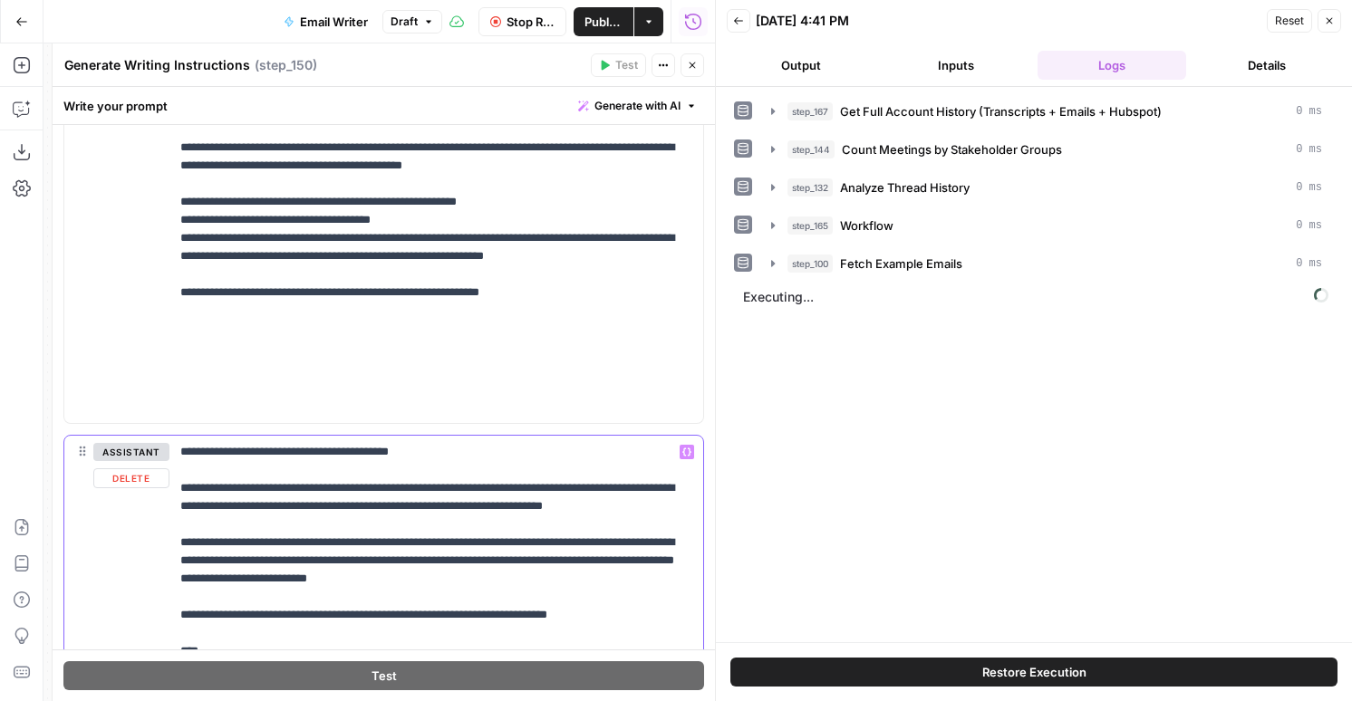
click at [121, 472] on button "Delete" at bounding box center [131, 479] width 76 height 20
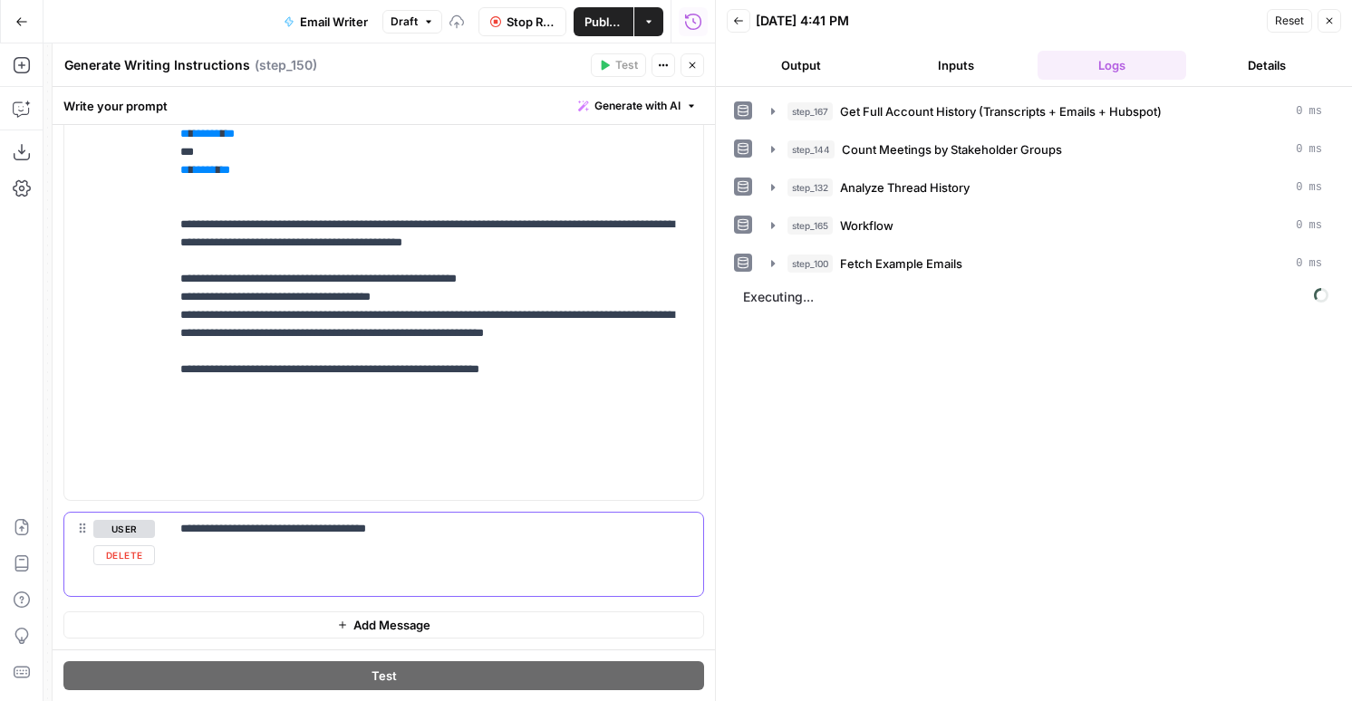
click at [125, 554] on button "Delete" at bounding box center [124, 556] width 62 height 20
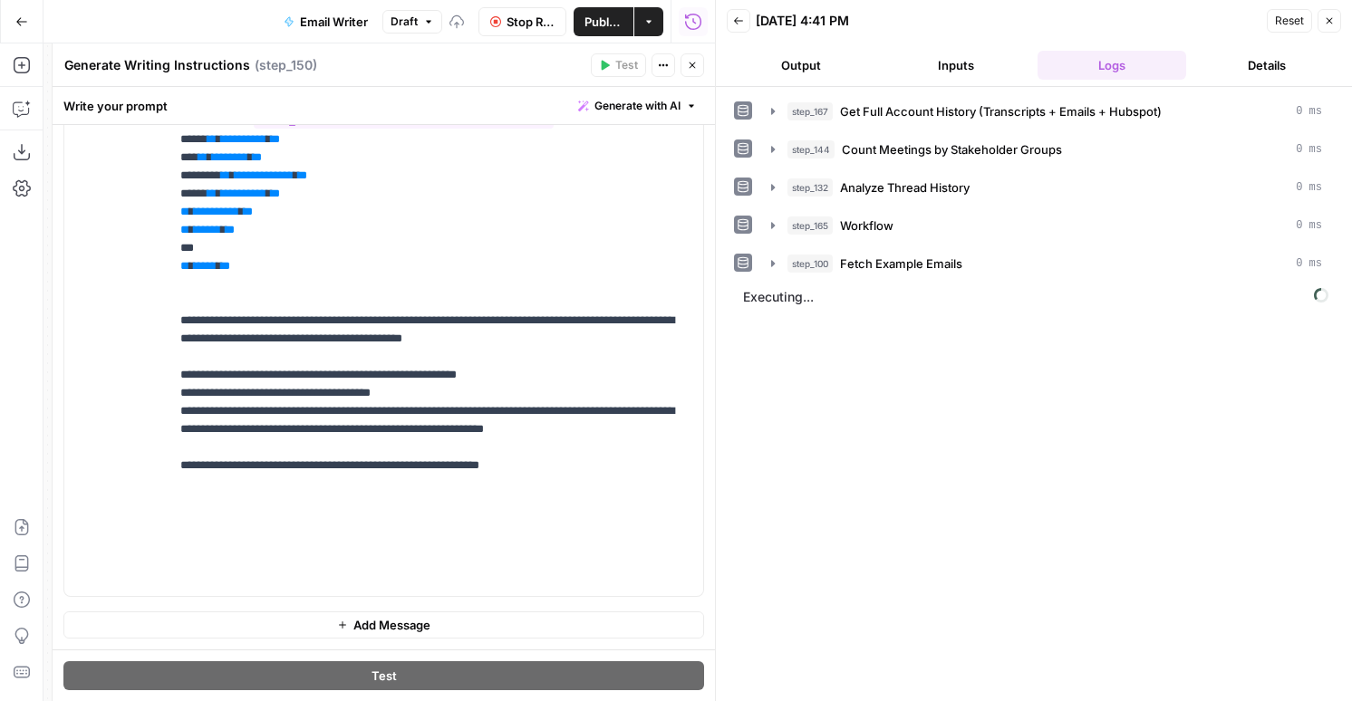
click at [697, 63] on icon "button" at bounding box center [692, 65] width 11 height 11
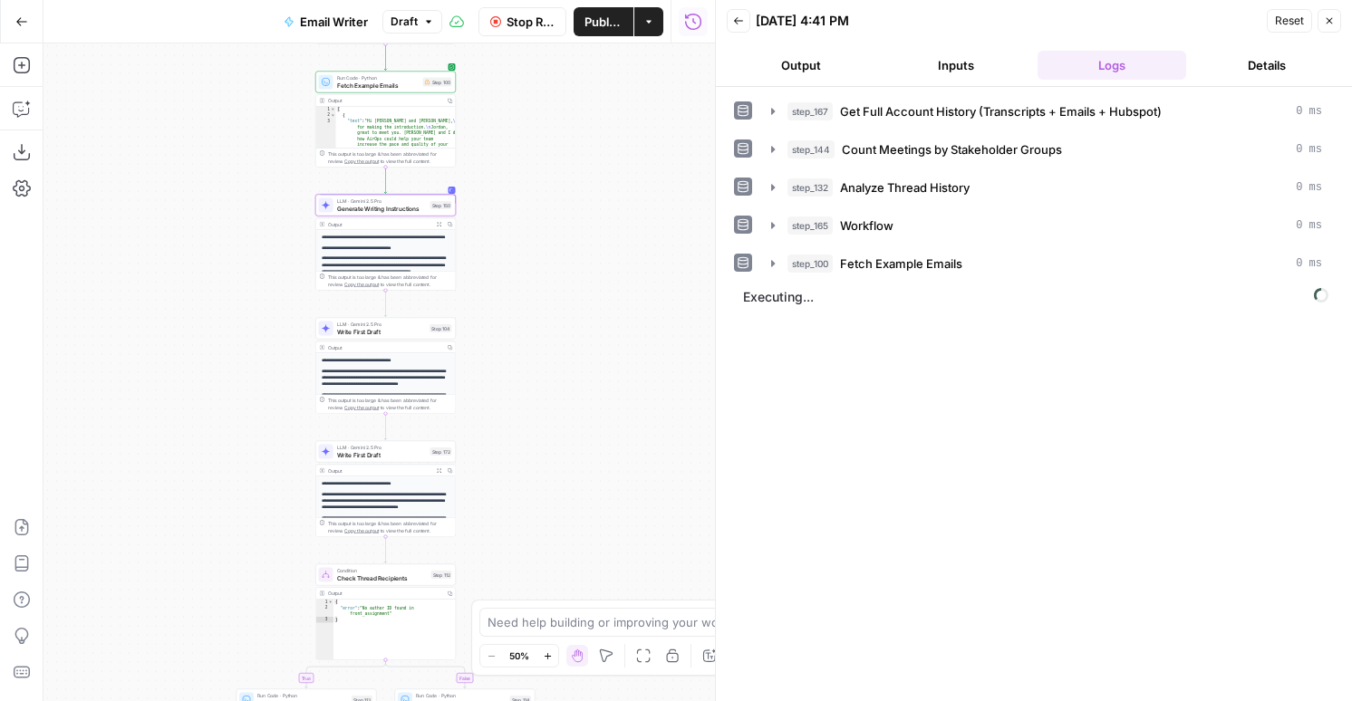
click at [816, 63] on button "Output" at bounding box center [801, 65] width 149 height 29
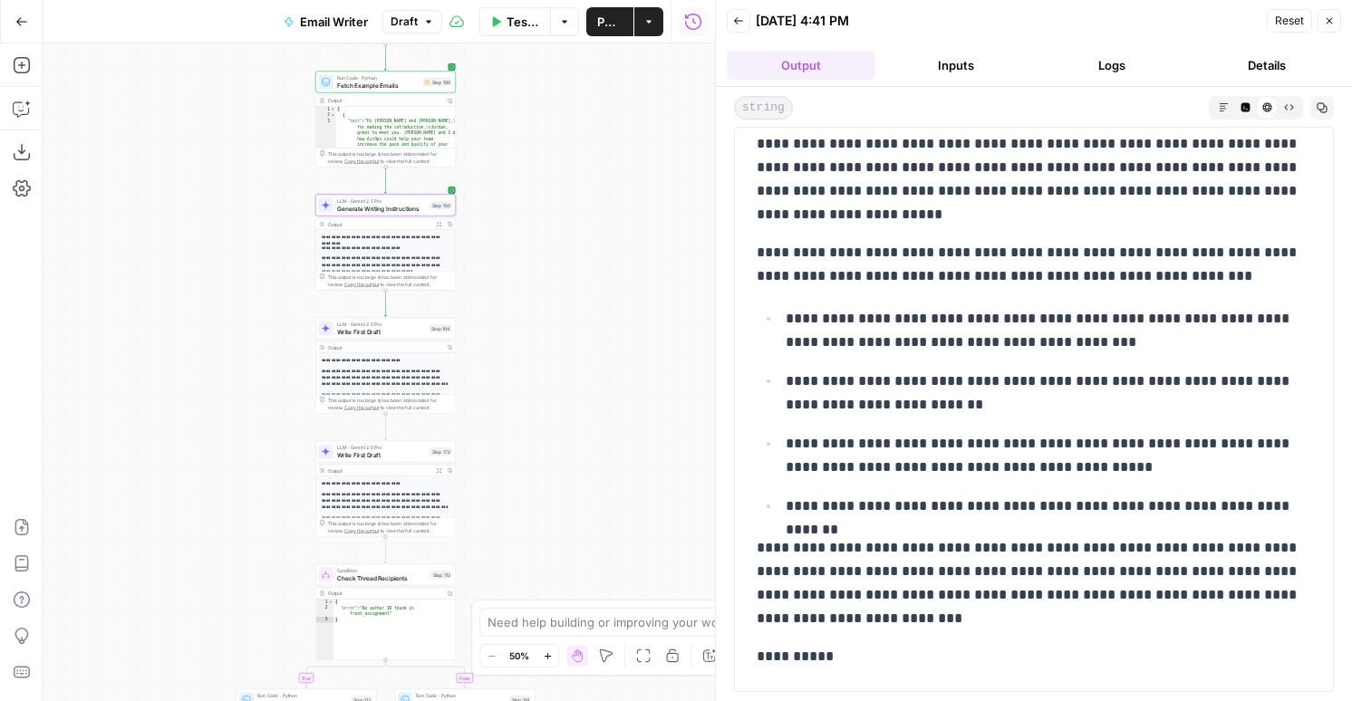
scroll to position [232, 0]
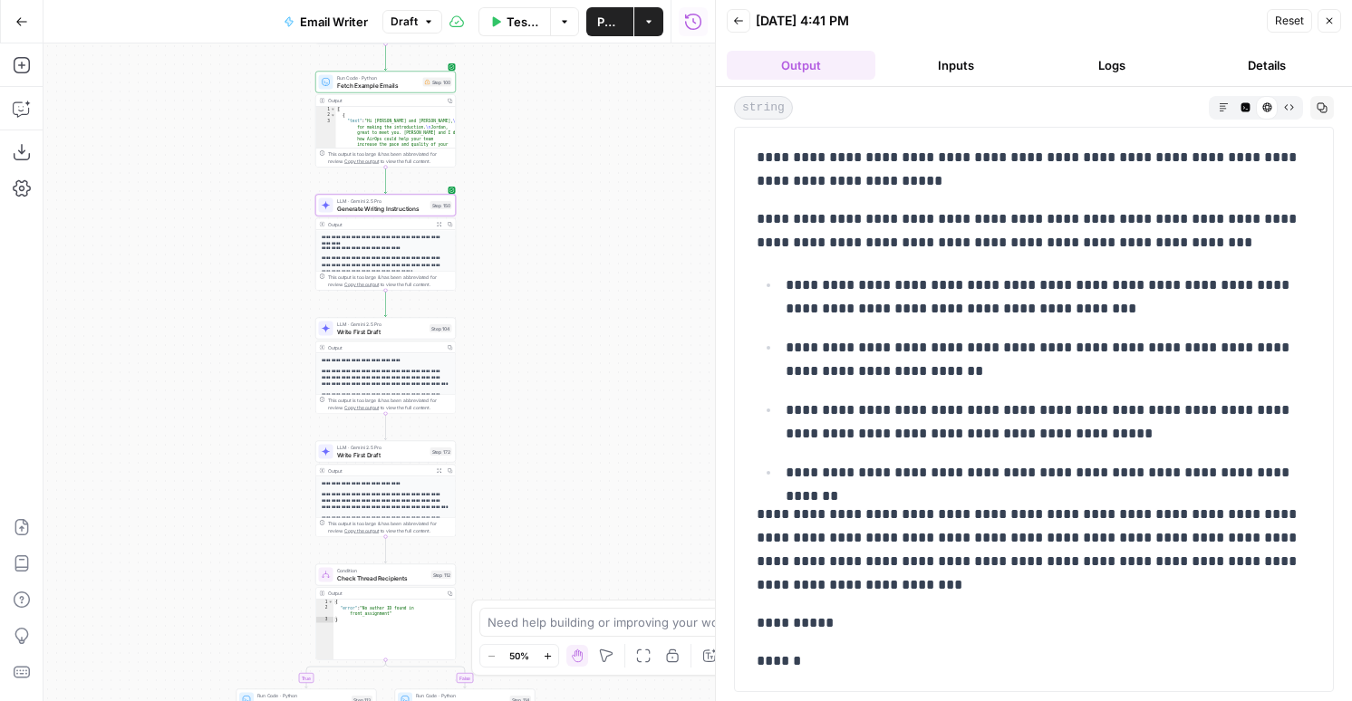
click at [395, 214] on div "LLM · Gemini 2.5 Pro Generate Writing Instructions Step 150 Copy step Delete st…" at bounding box center [385, 206] width 140 height 22
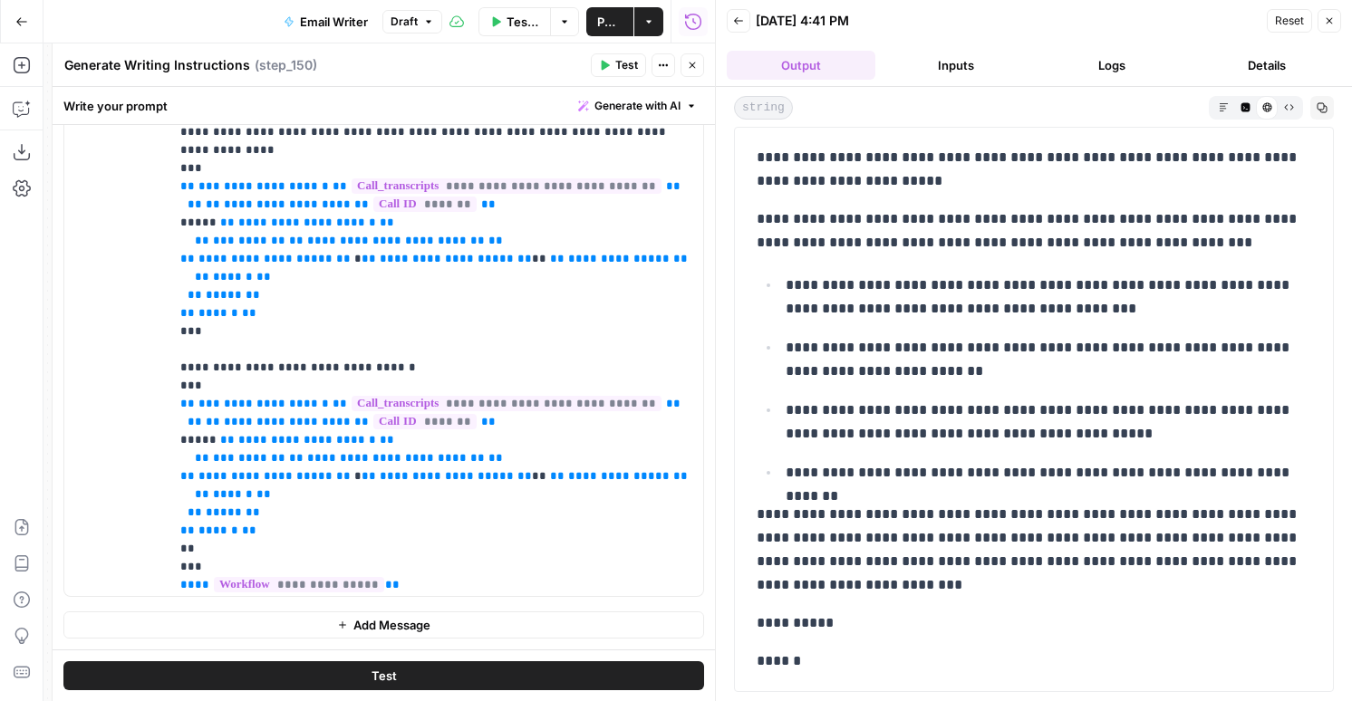
scroll to position [2121, 0]
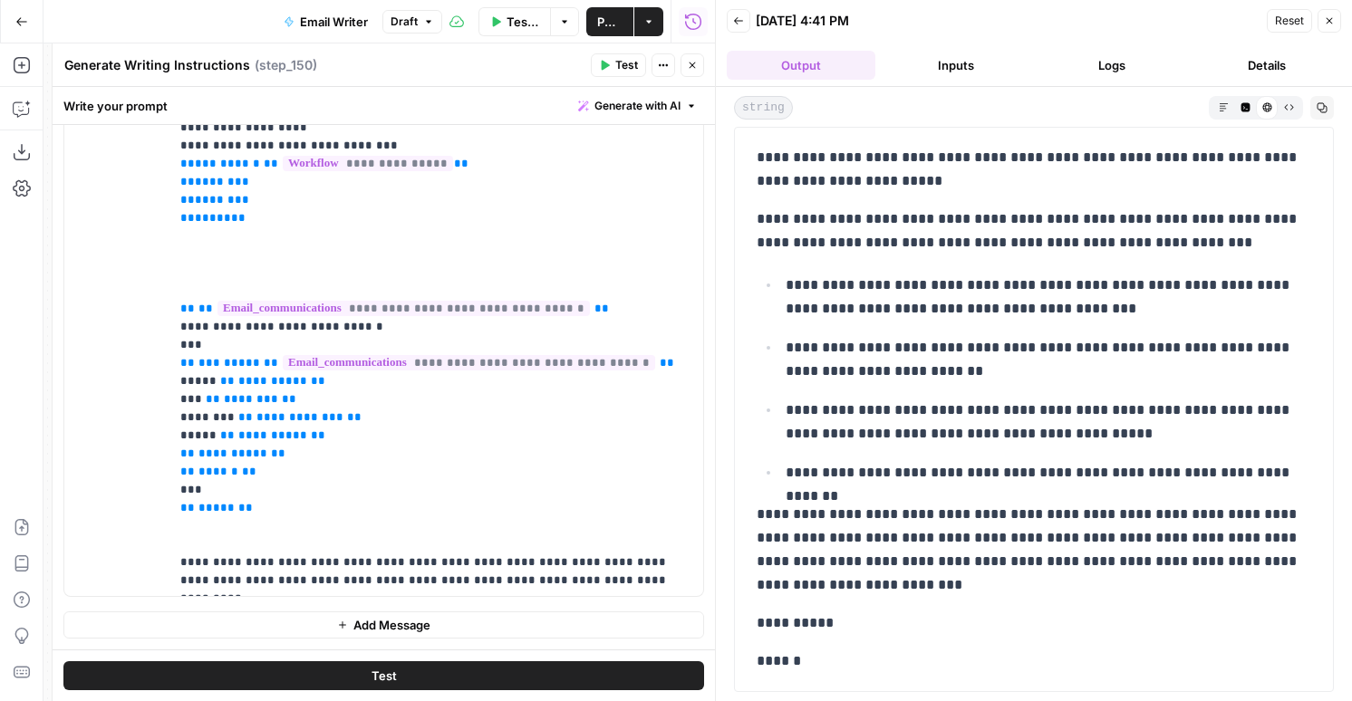
click at [1328, 26] on button "Close" at bounding box center [1330, 21] width 24 height 24
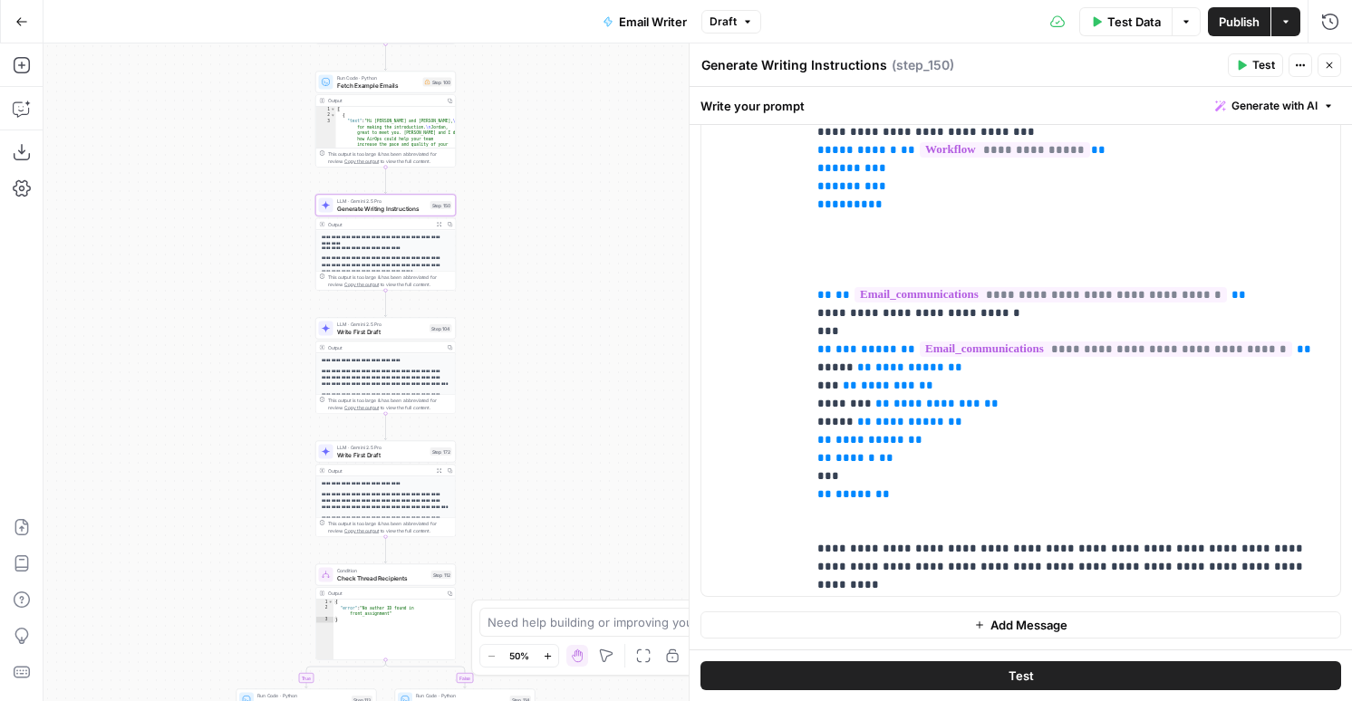
click at [1256, 66] on span "Test" at bounding box center [1263, 65] width 23 height 16
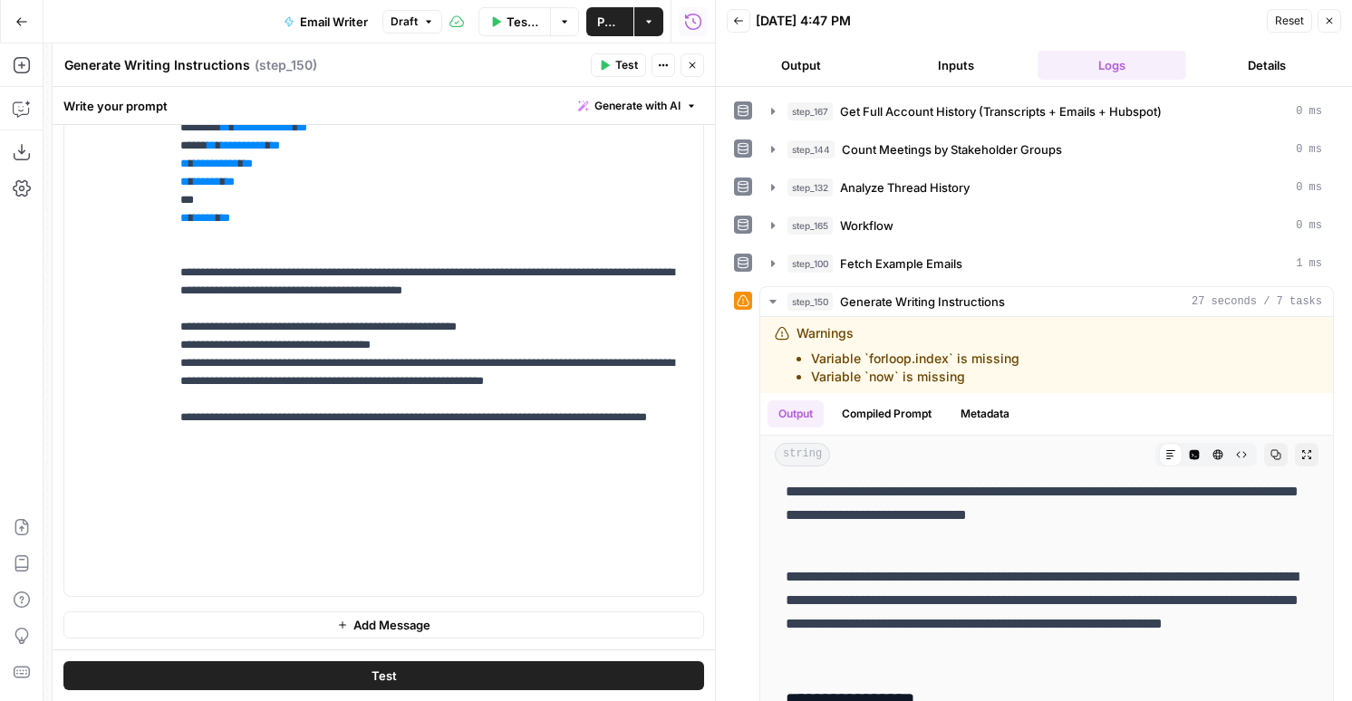
scroll to position [2115, 0]
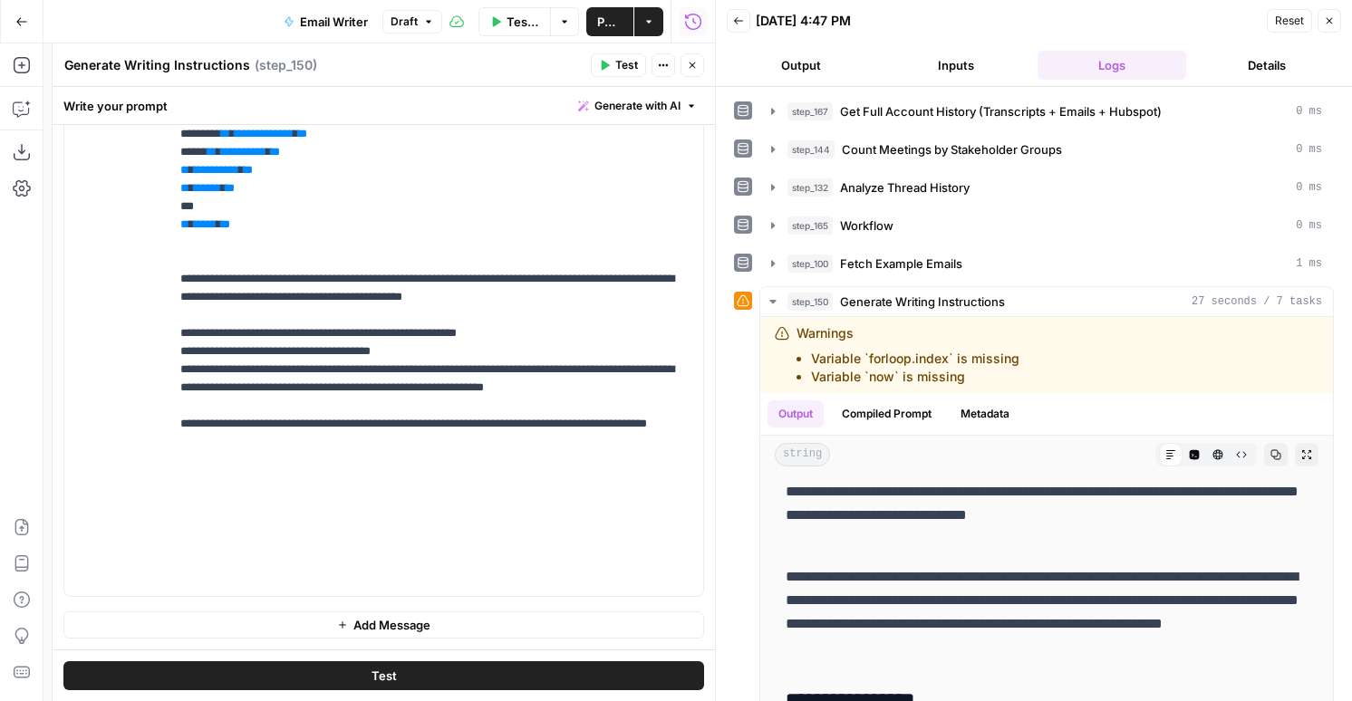
click at [679, 64] on div "Test Actions Close" at bounding box center [647, 65] width 113 height 24
click at [688, 63] on icon "button" at bounding box center [692, 65] width 11 height 11
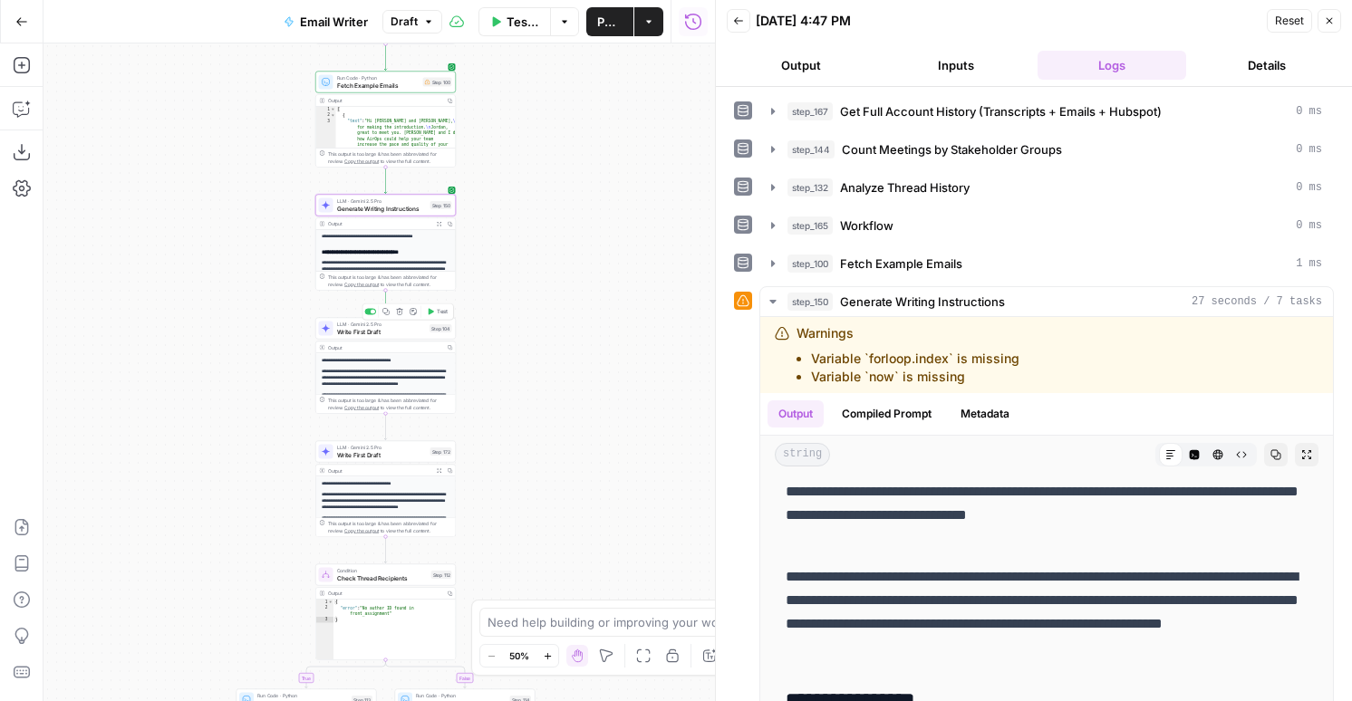
click at [437, 314] on span "Test" at bounding box center [442, 312] width 11 height 8
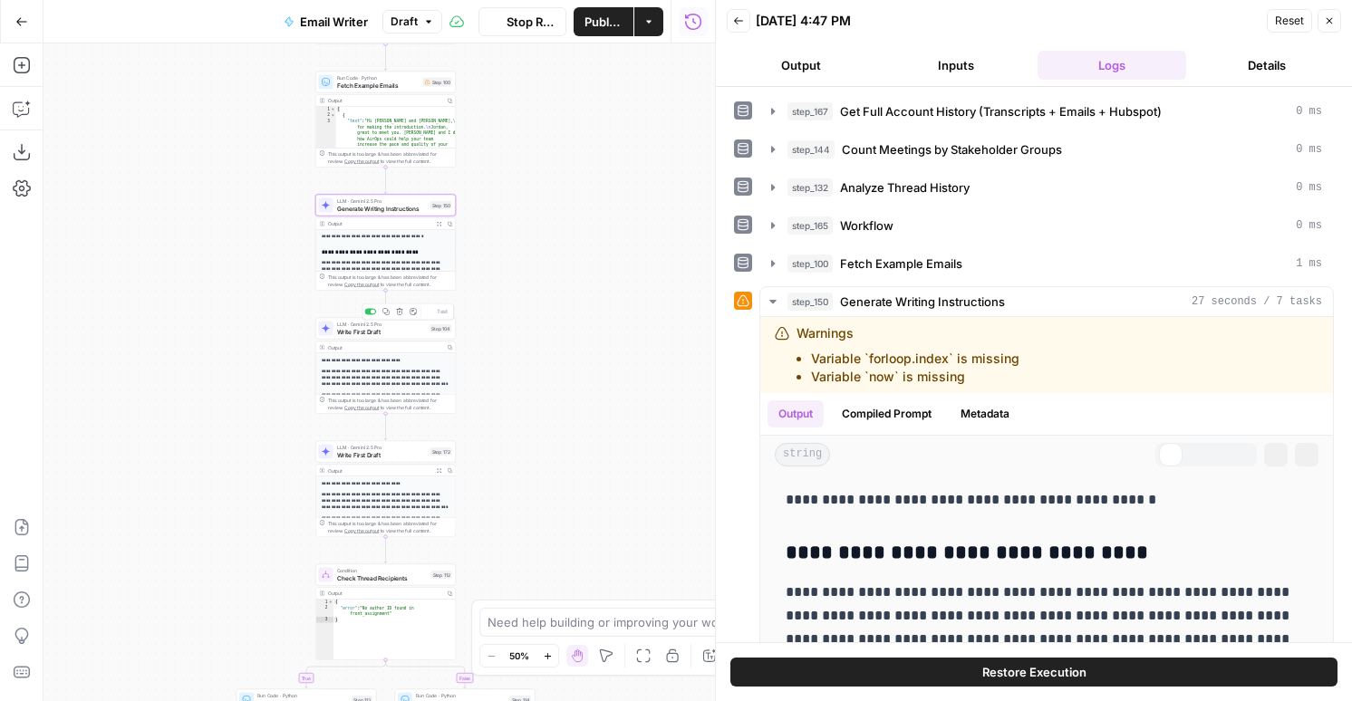
click at [371, 338] on div "LLM · Gemini 2.5 Pro Write First Draft Step 104 Copy step Delete step Add Note …" at bounding box center [385, 329] width 140 height 22
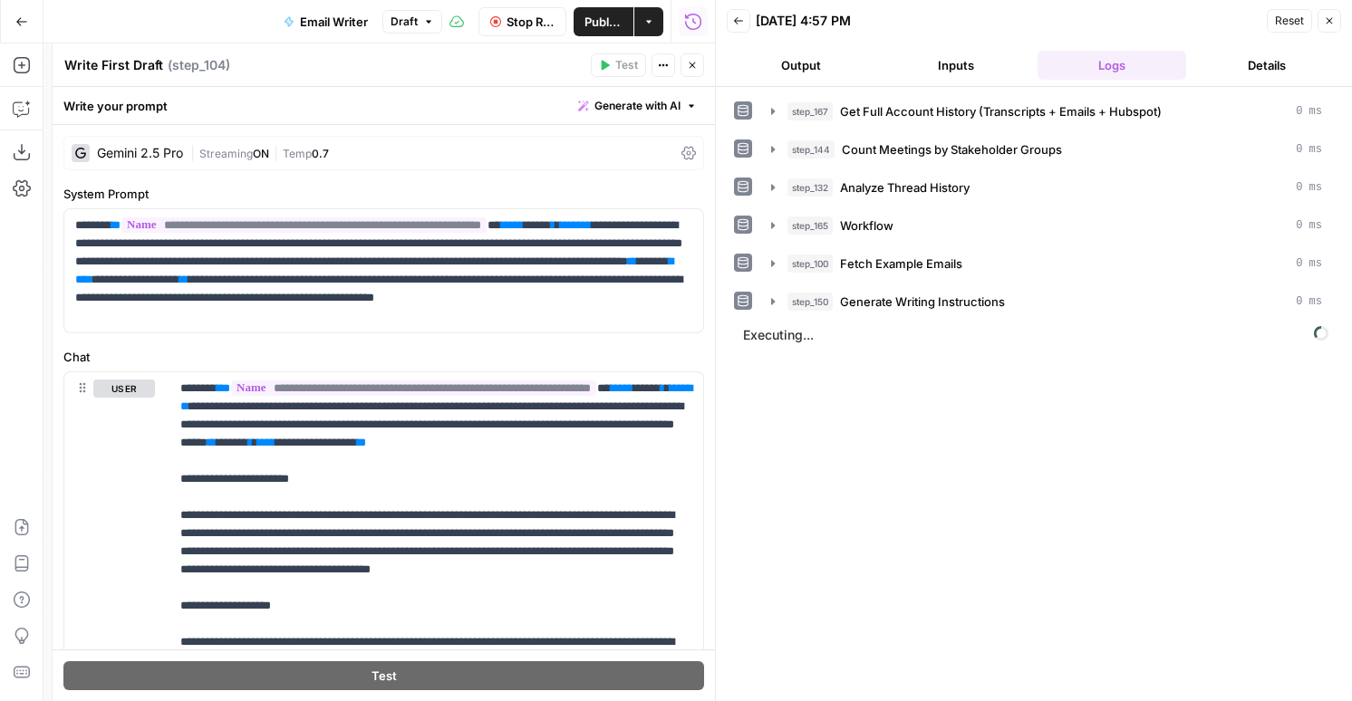
click at [786, 68] on button "Output" at bounding box center [801, 65] width 149 height 29
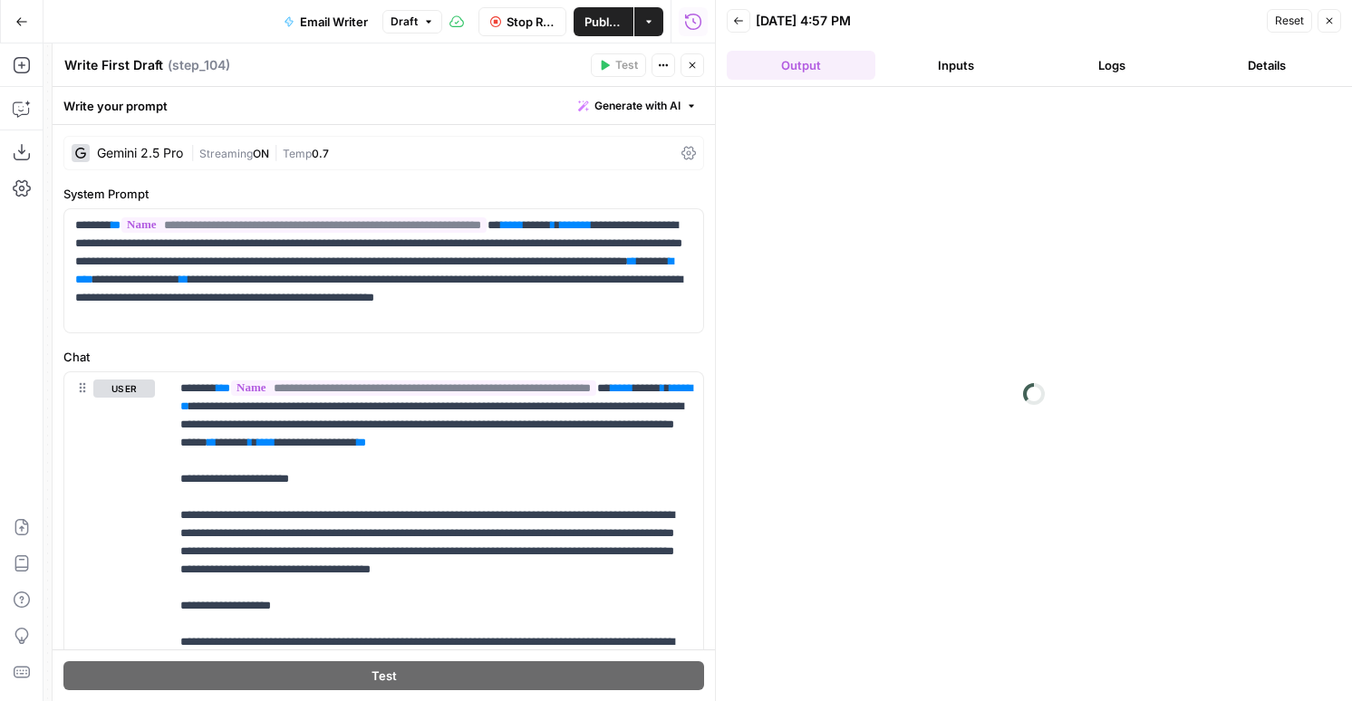
click at [691, 68] on icon "button" at bounding box center [692, 65] width 11 height 11
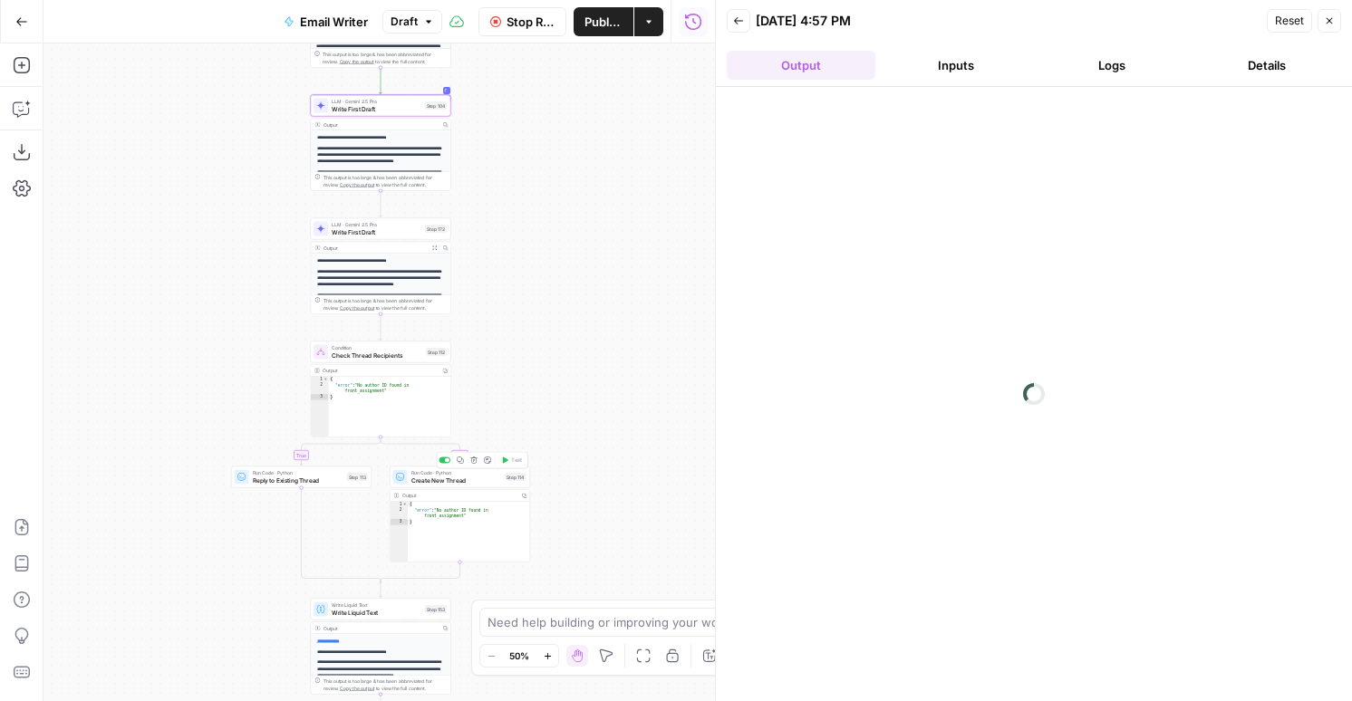
click at [477, 477] on span "Create New Thread" at bounding box center [456, 480] width 91 height 9
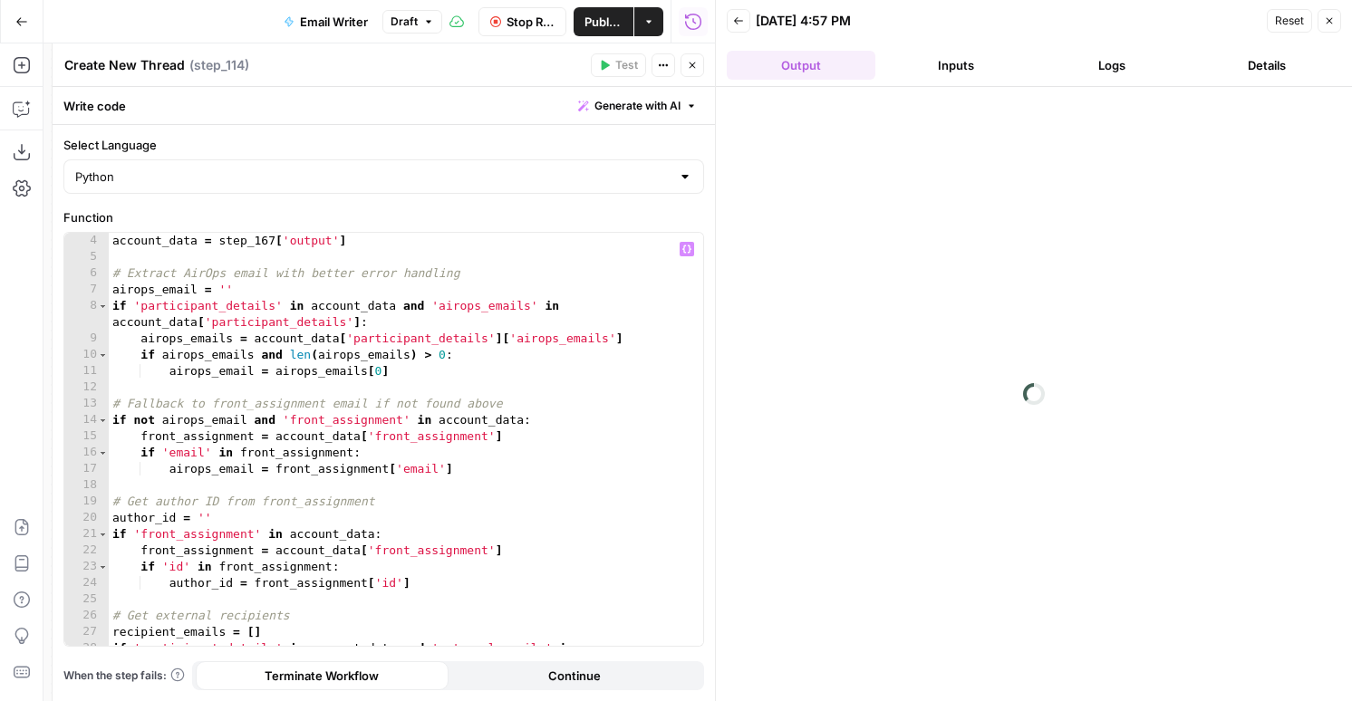
scroll to position [59, 0]
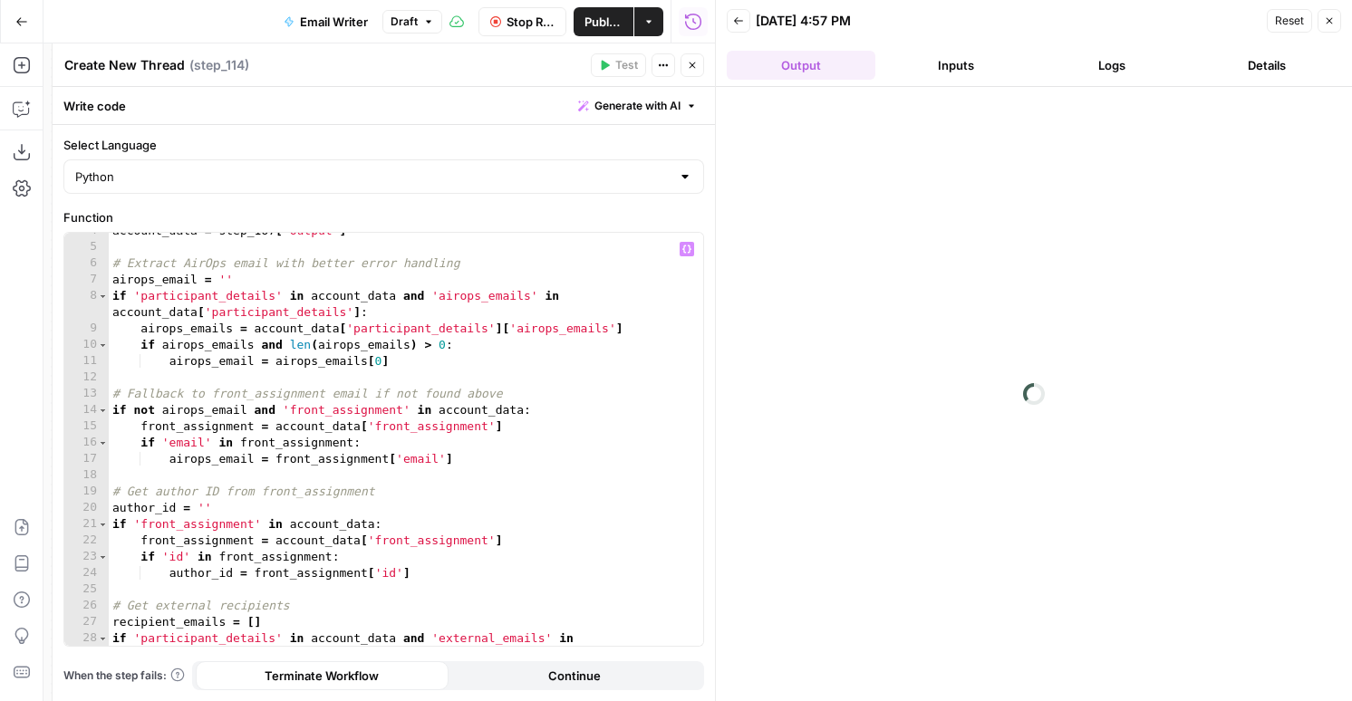
click at [437, 470] on div "account_data = step_167 [ 'output' ] # Extract AirOps email with better error h…" at bounding box center [406, 454] width 594 height 462
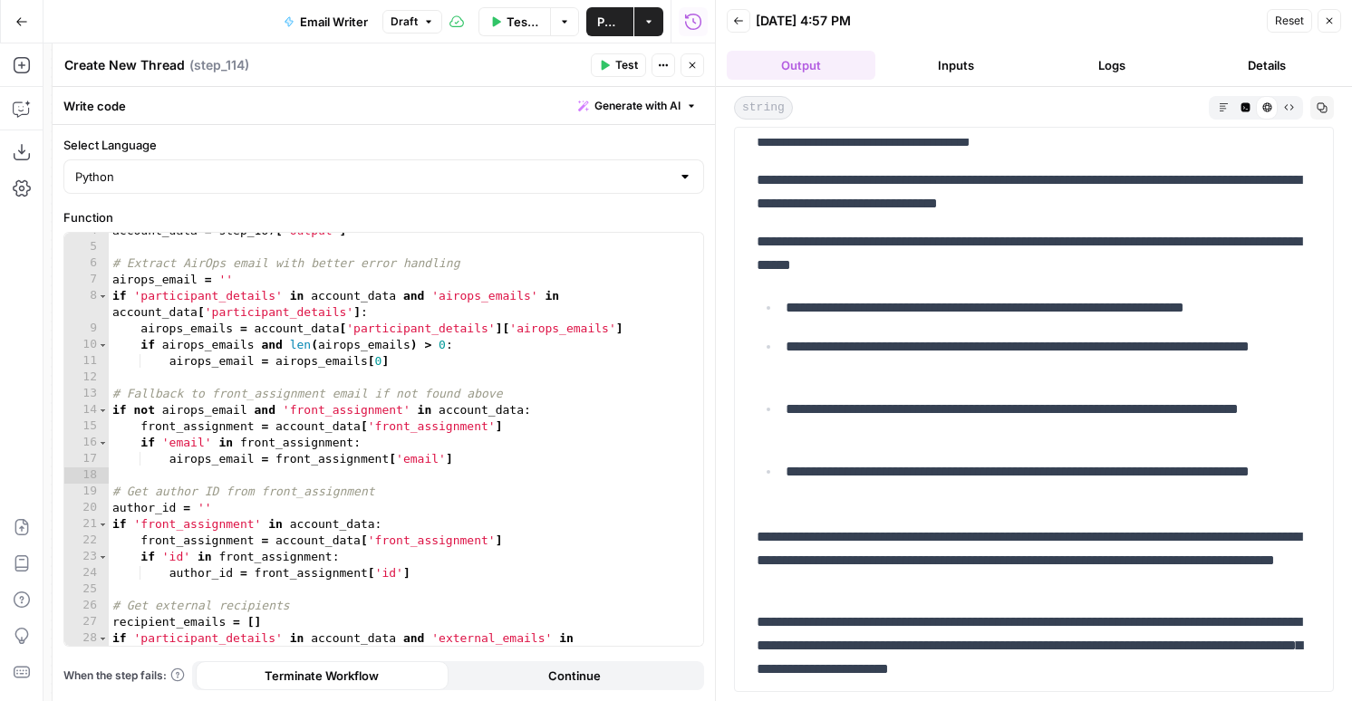
scroll to position [0, 0]
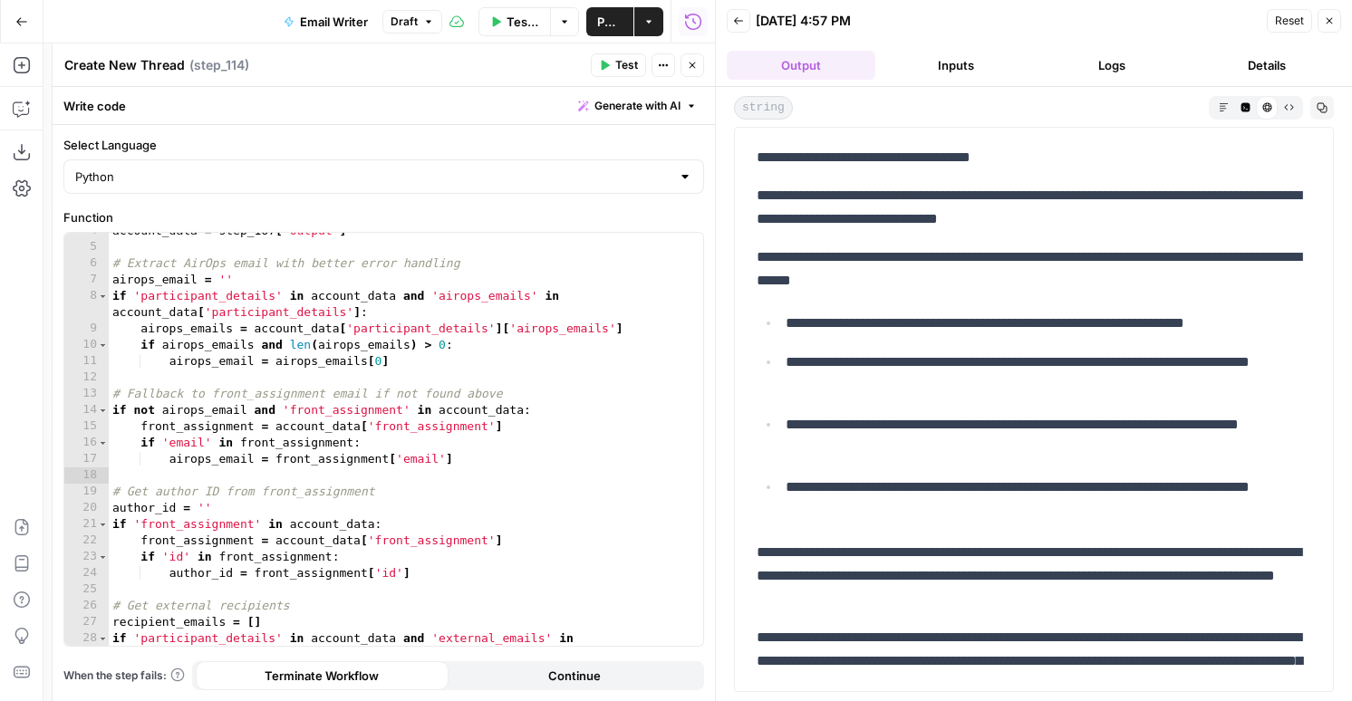
drag, startPoint x: 1087, startPoint y: 640, endPoint x: 762, endPoint y: 190, distance: 554.3
click at [762, 190] on div "**********" at bounding box center [1034, 471] width 576 height 665
click at [699, 68] on button "Close" at bounding box center [693, 65] width 24 height 24
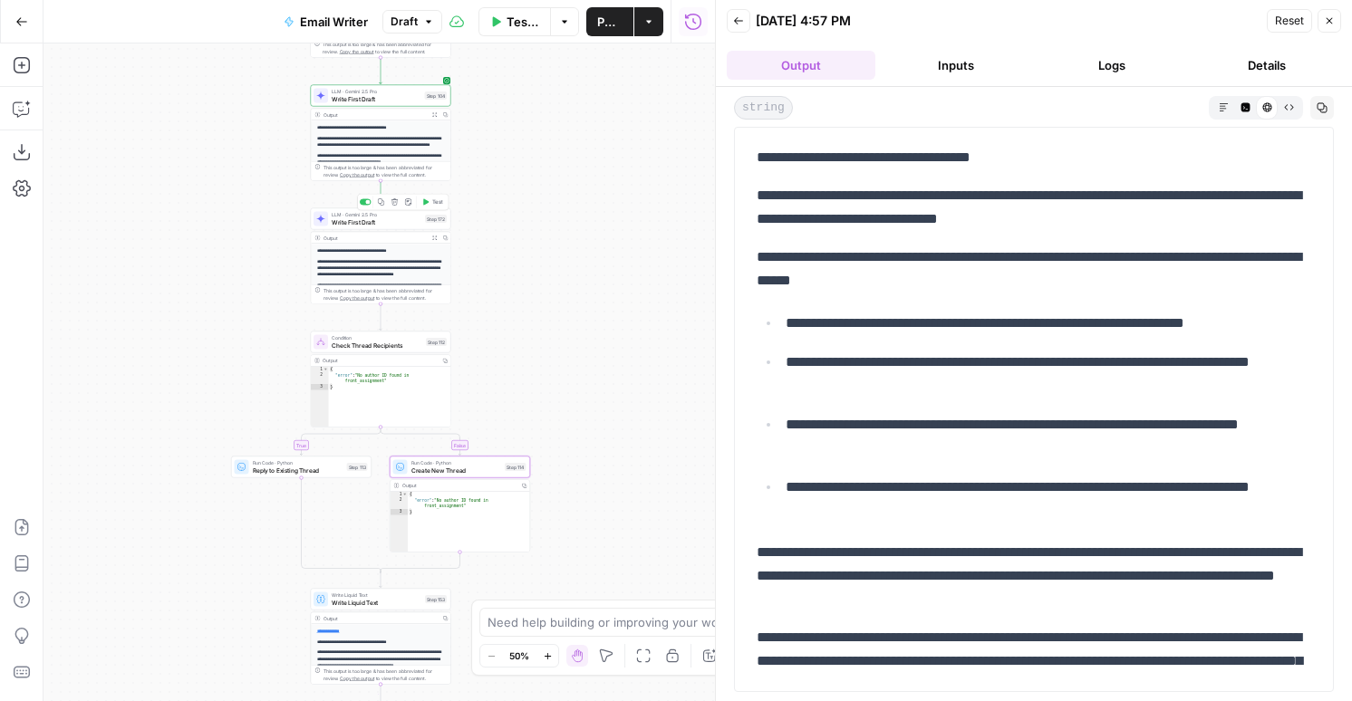
click at [366, 228] on div "LLM · Gemini 2.5 Pro Write First Draft Step 172 Copy step Delete step Add Note …" at bounding box center [381, 219] width 140 height 22
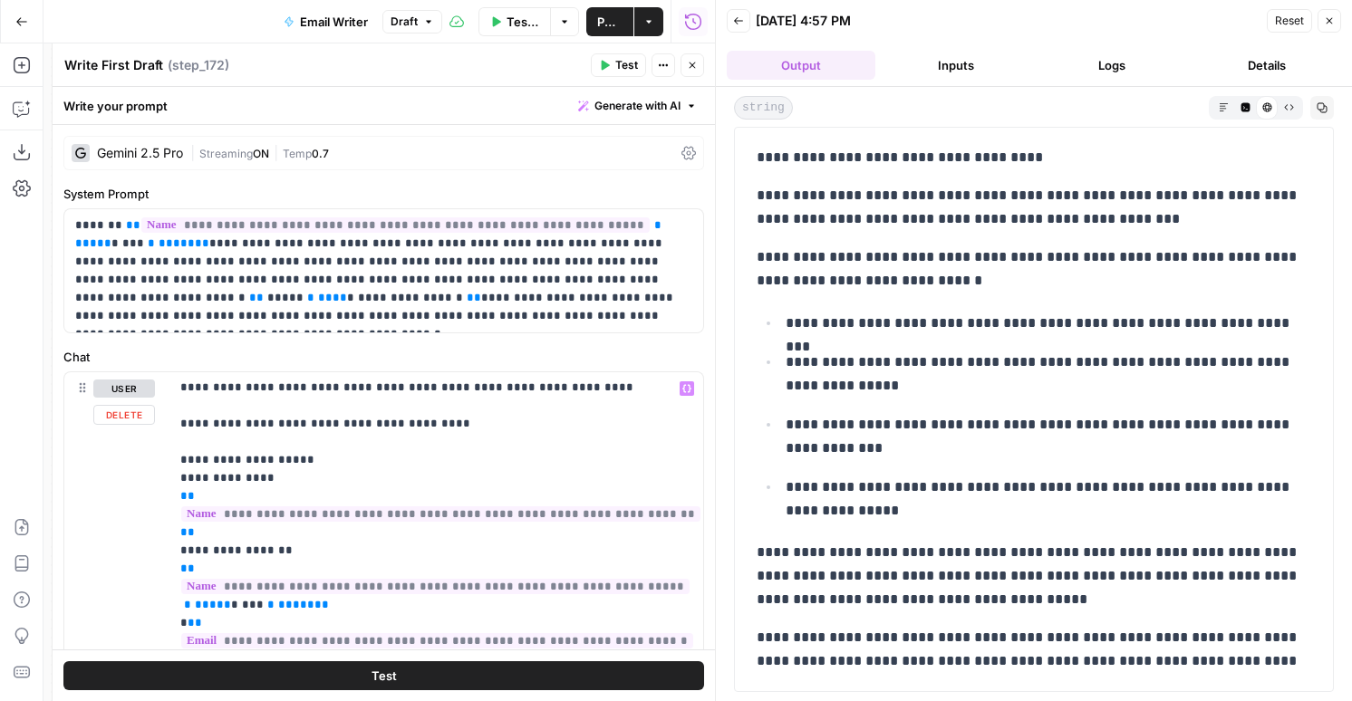
scroll to position [707, 0]
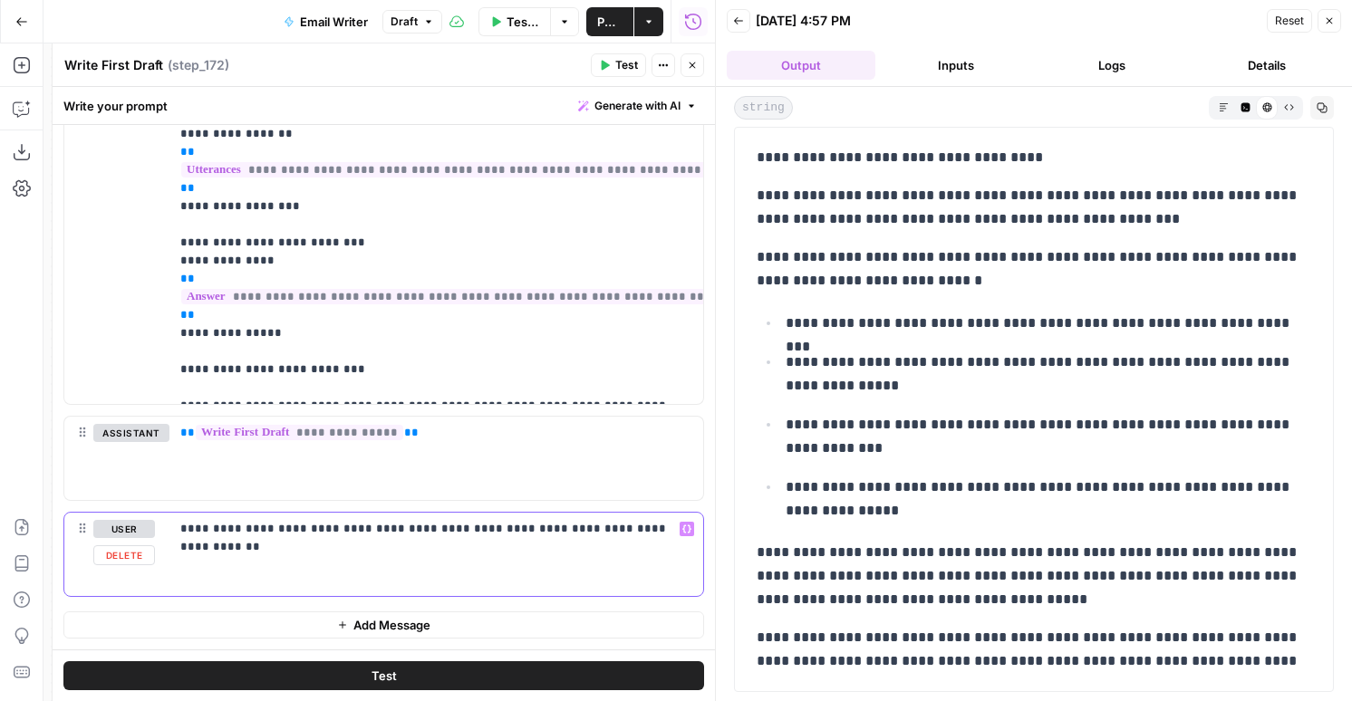
click at [445, 541] on div "**********" at bounding box center [436, 554] width 534 height 83
click at [247, 529] on p "**********" at bounding box center [436, 529] width 512 height 18
click at [298, 655] on div "Test" at bounding box center [384, 676] width 662 height 52
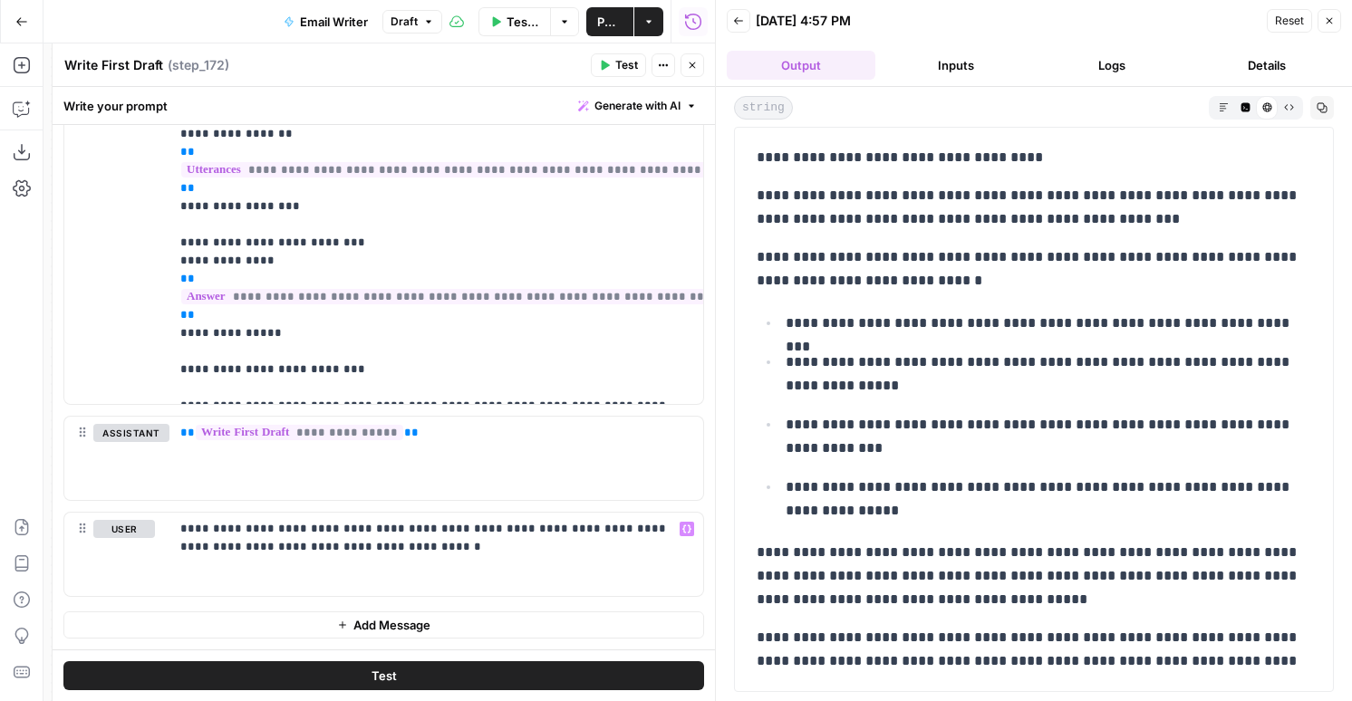
click at [298, 678] on button "Test" at bounding box center [383, 676] width 641 height 29
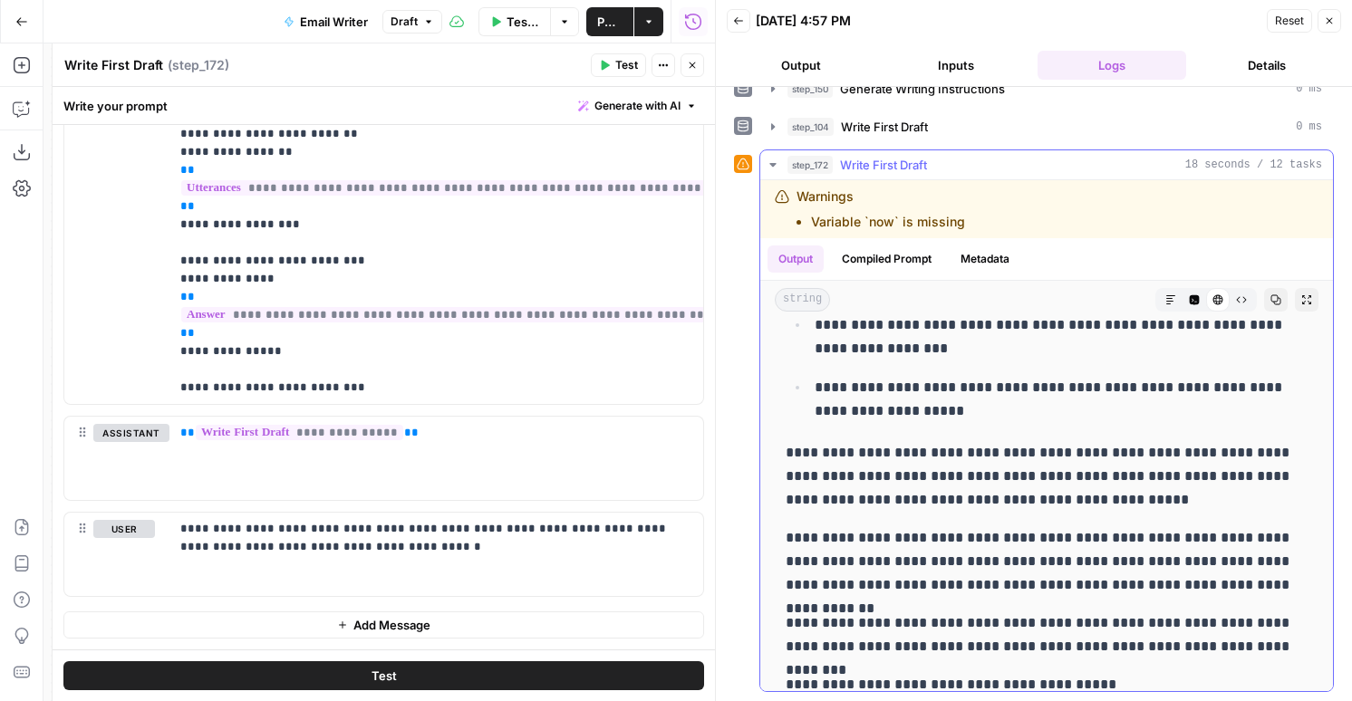
scroll to position [307, 0]
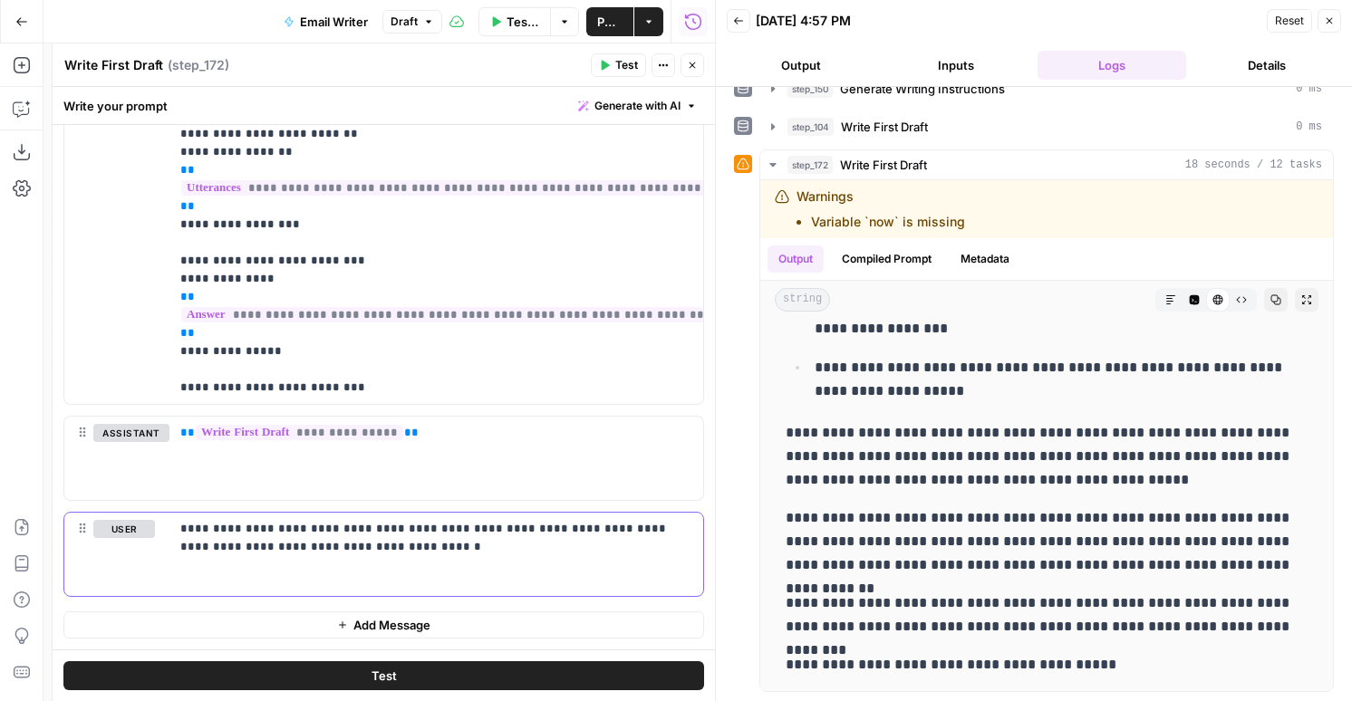
click at [478, 556] on div "**********" at bounding box center [436, 554] width 534 height 83
click at [393, 672] on span "Test" at bounding box center [384, 676] width 25 height 18
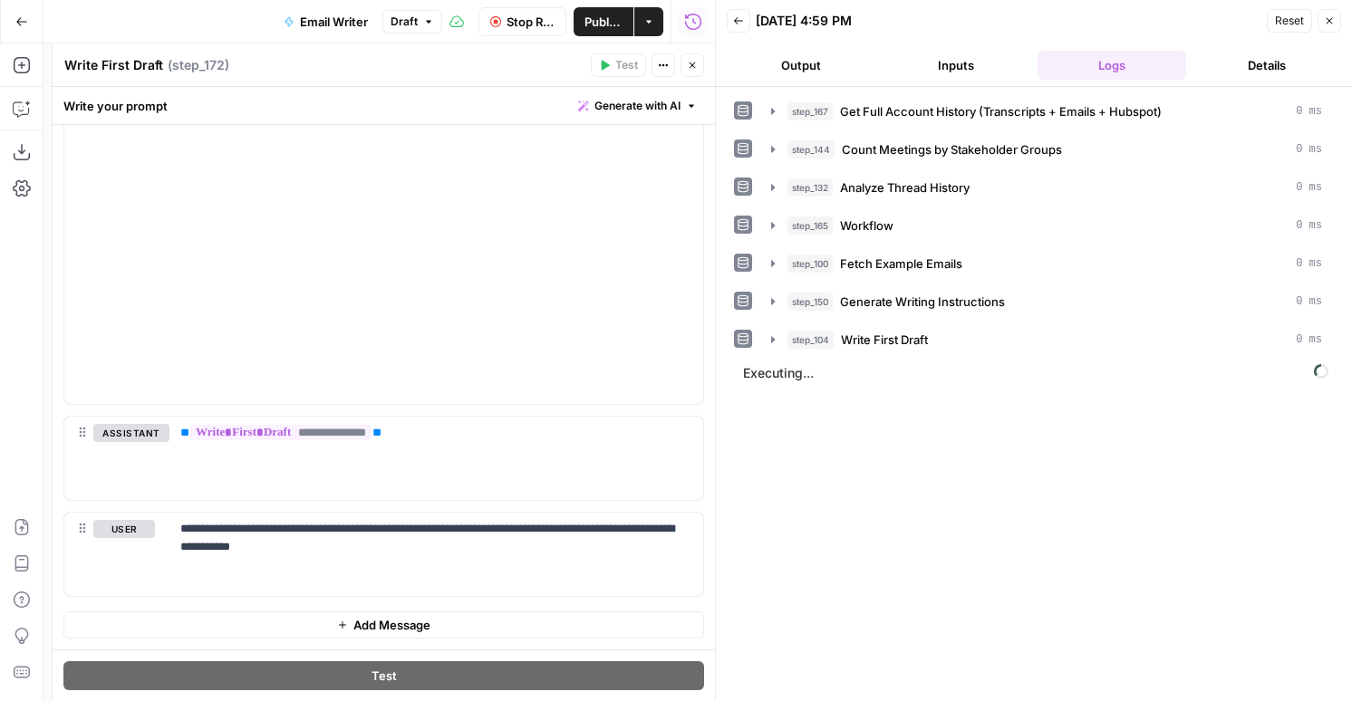
click at [809, 72] on button "Output" at bounding box center [801, 65] width 149 height 29
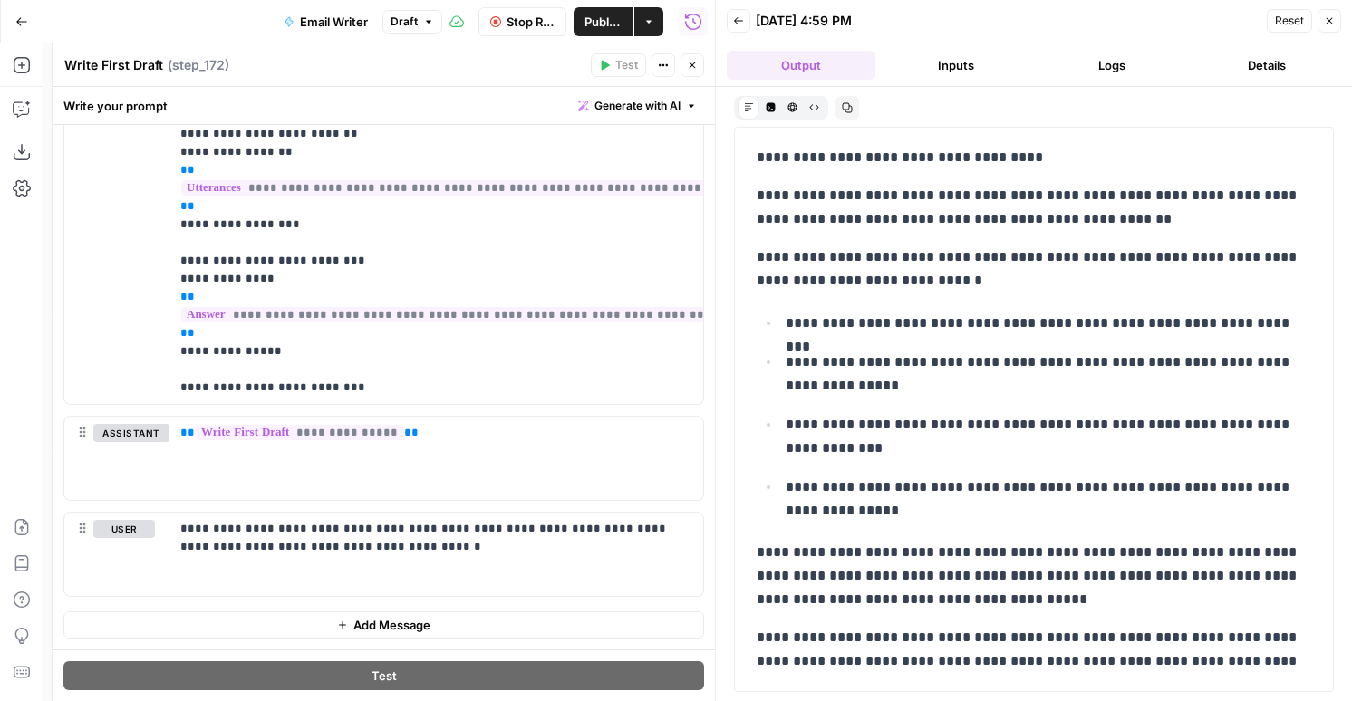
scroll to position [0, 0]
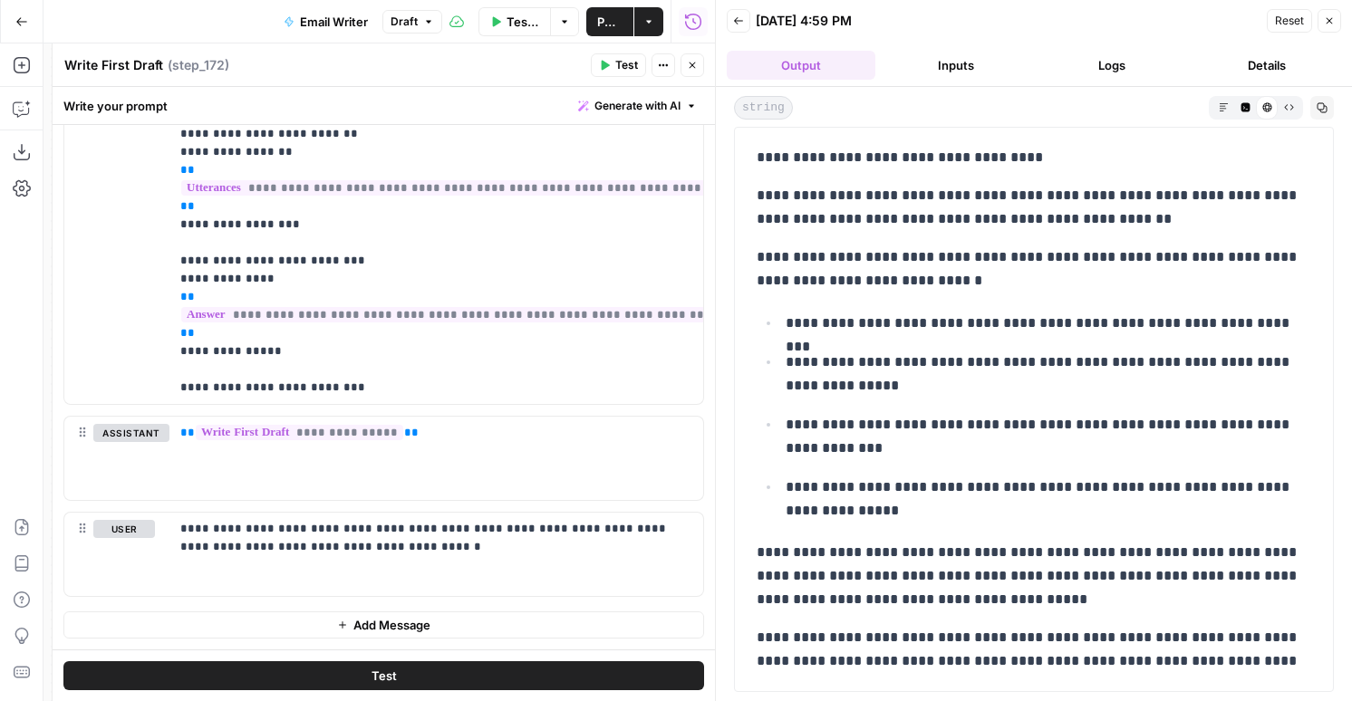
drag, startPoint x: 756, startPoint y: 149, endPoint x: 857, endPoint y: 234, distance: 132.5
click at [857, 234] on div "**********" at bounding box center [1034, 471] width 576 height 665
drag, startPoint x: 1060, startPoint y: 668, endPoint x: 749, endPoint y: 116, distance: 633.4
click at [749, 116] on div "**********" at bounding box center [1034, 394] width 636 height 614
copy div "**********"
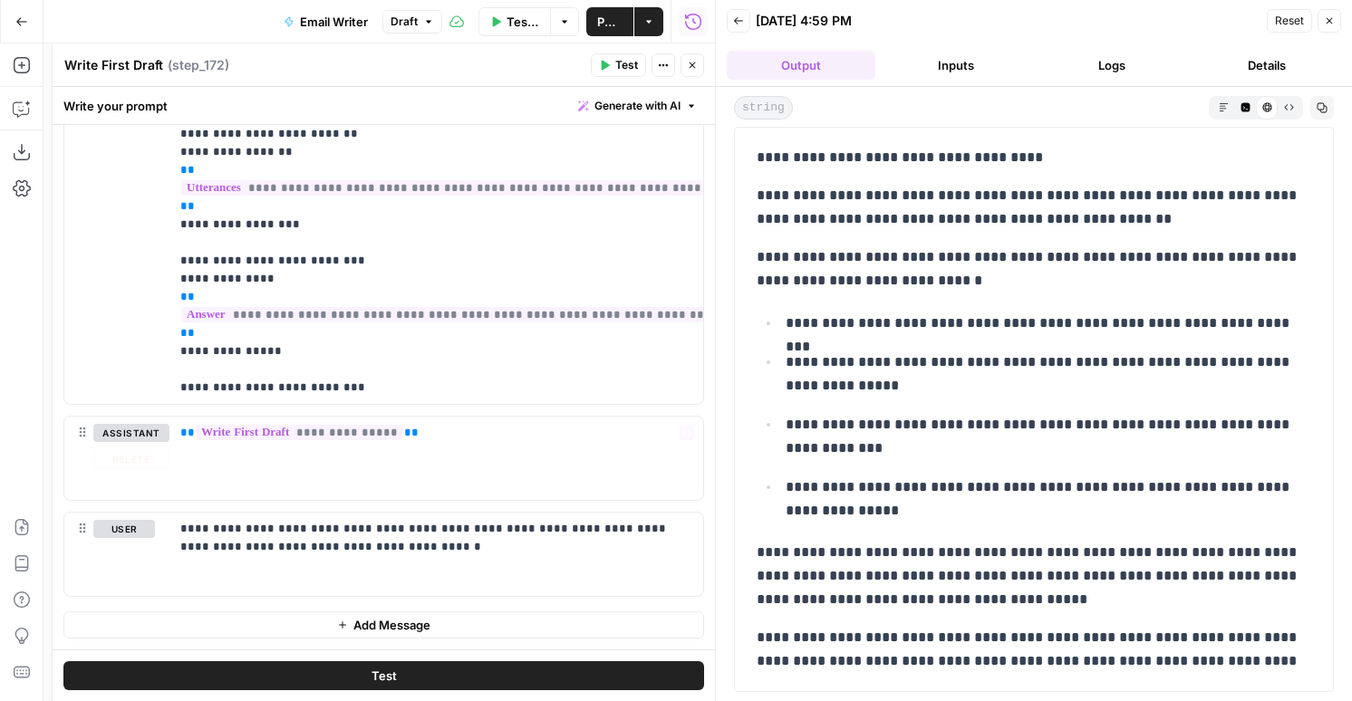
click at [780, 241] on div "**********" at bounding box center [1034, 471] width 576 height 665
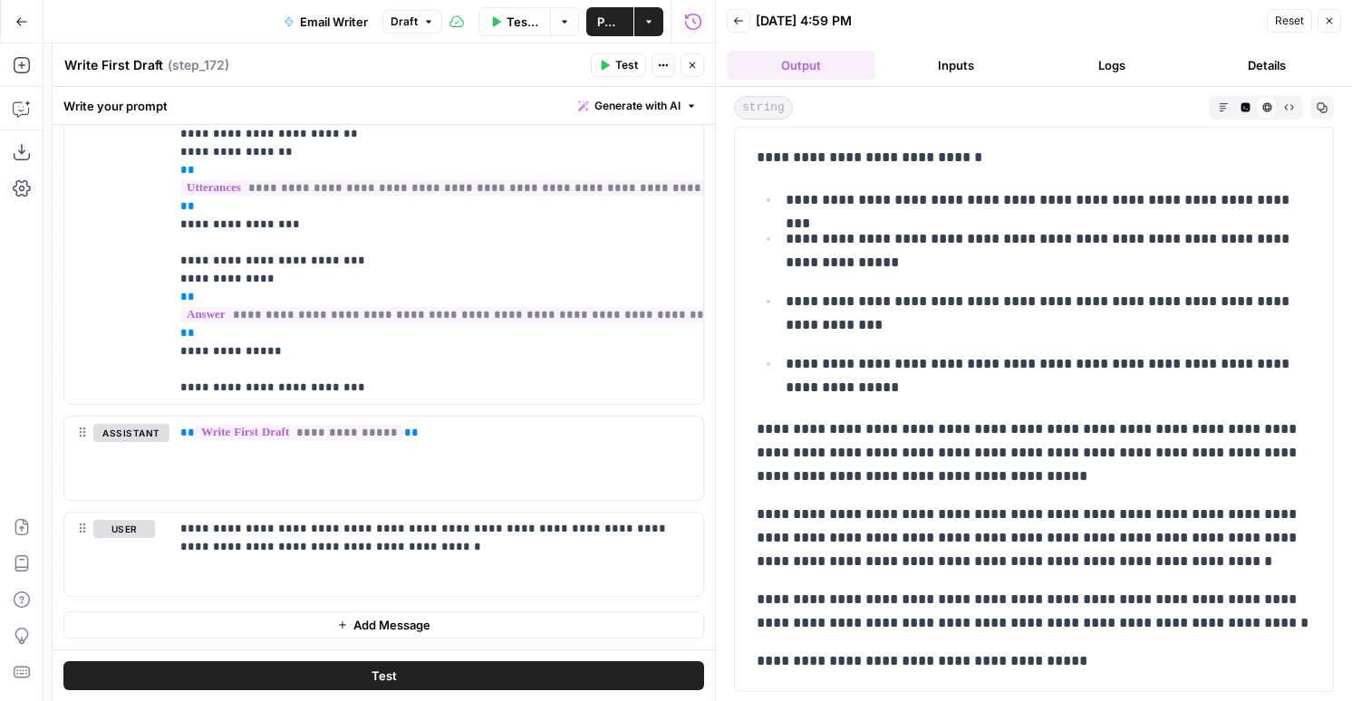
drag, startPoint x: 753, startPoint y: 146, endPoint x: 1066, endPoint y: 657, distance: 599.1
click at [1066, 657] on div "**********" at bounding box center [1034, 347] width 576 height 665
copy div "**********"
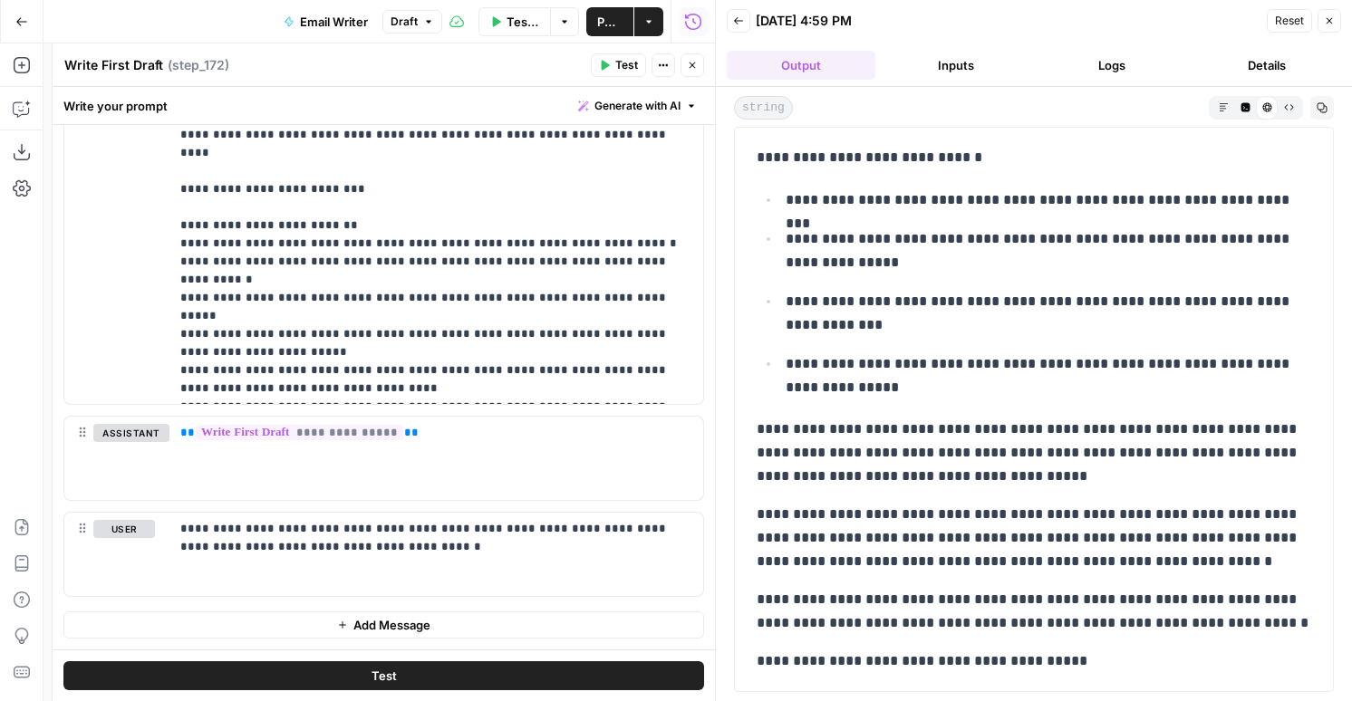
scroll to position [0, 0]
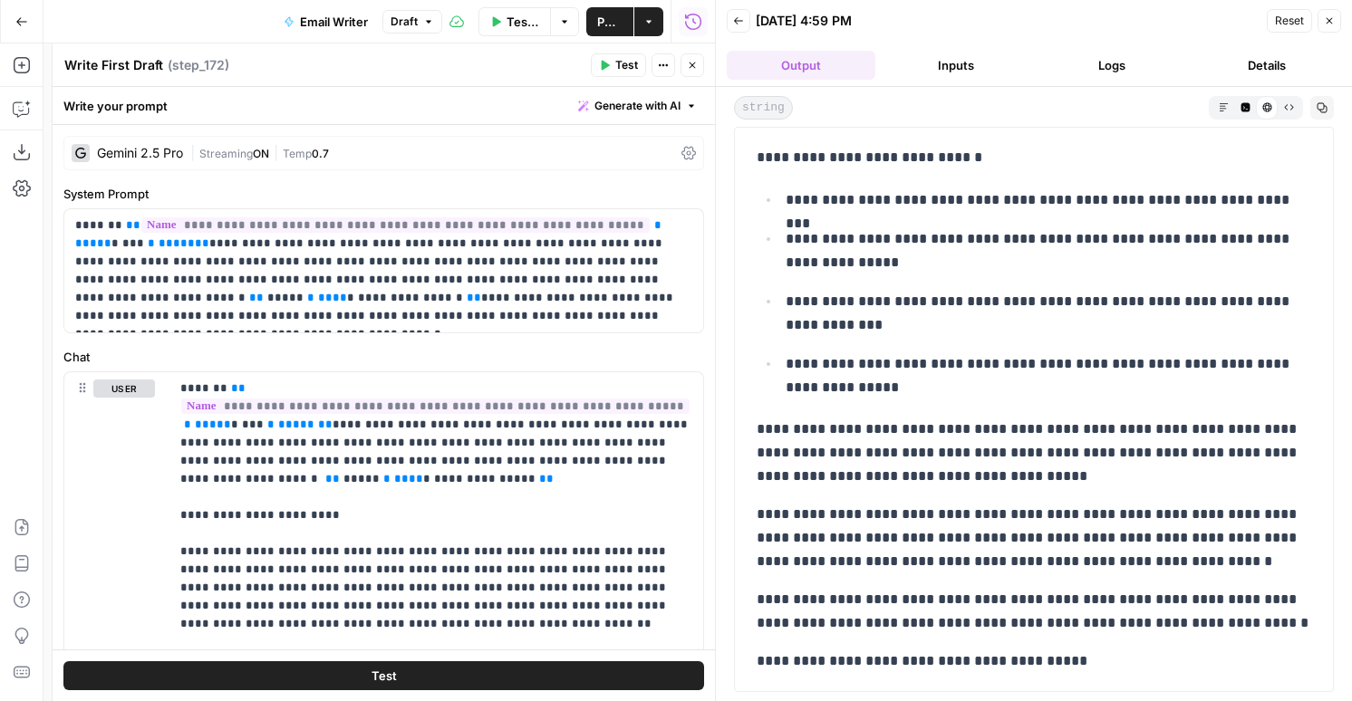
click at [247, 153] on span "Streaming" at bounding box center [225, 154] width 53 height 14
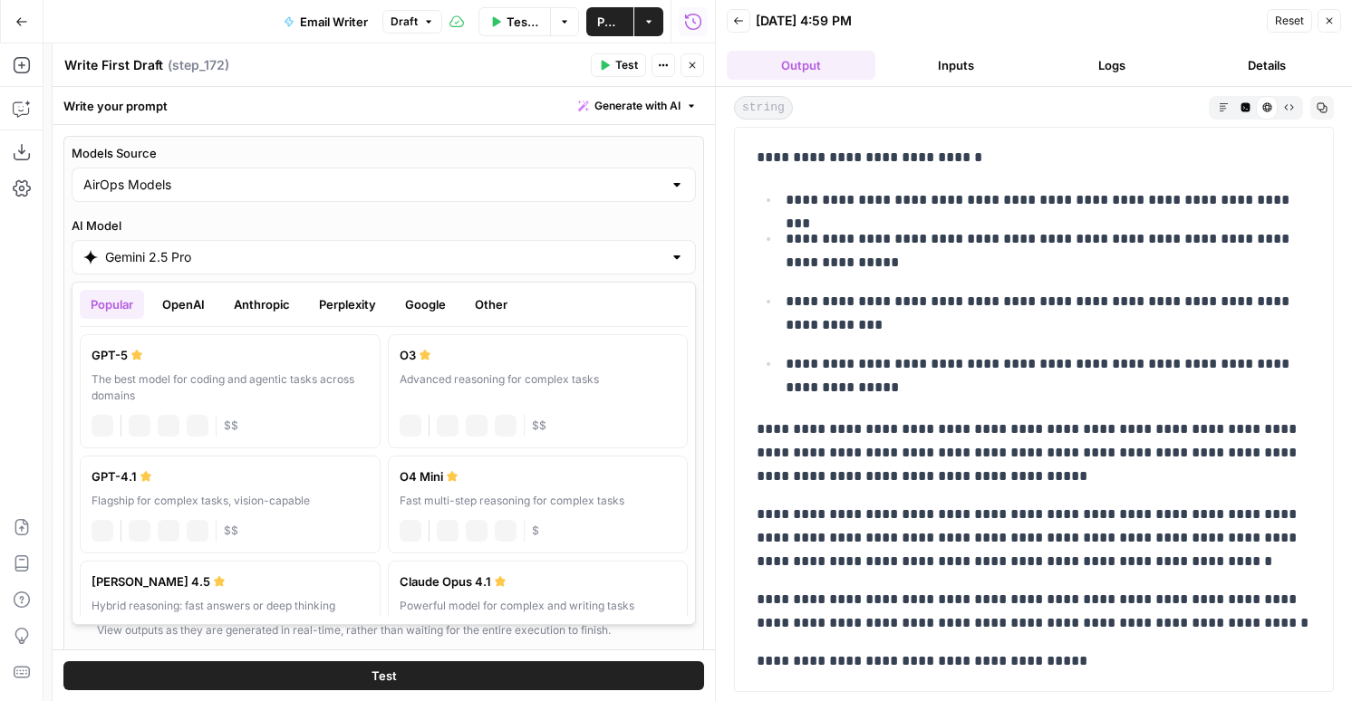
click at [171, 259] on input "Gemini 2.5 Pro" at bounding box center [383, 257] width 557 height 18
click at [242, 305] on button "Anthropic" at bounding box center [262, 304] width 78 height 29
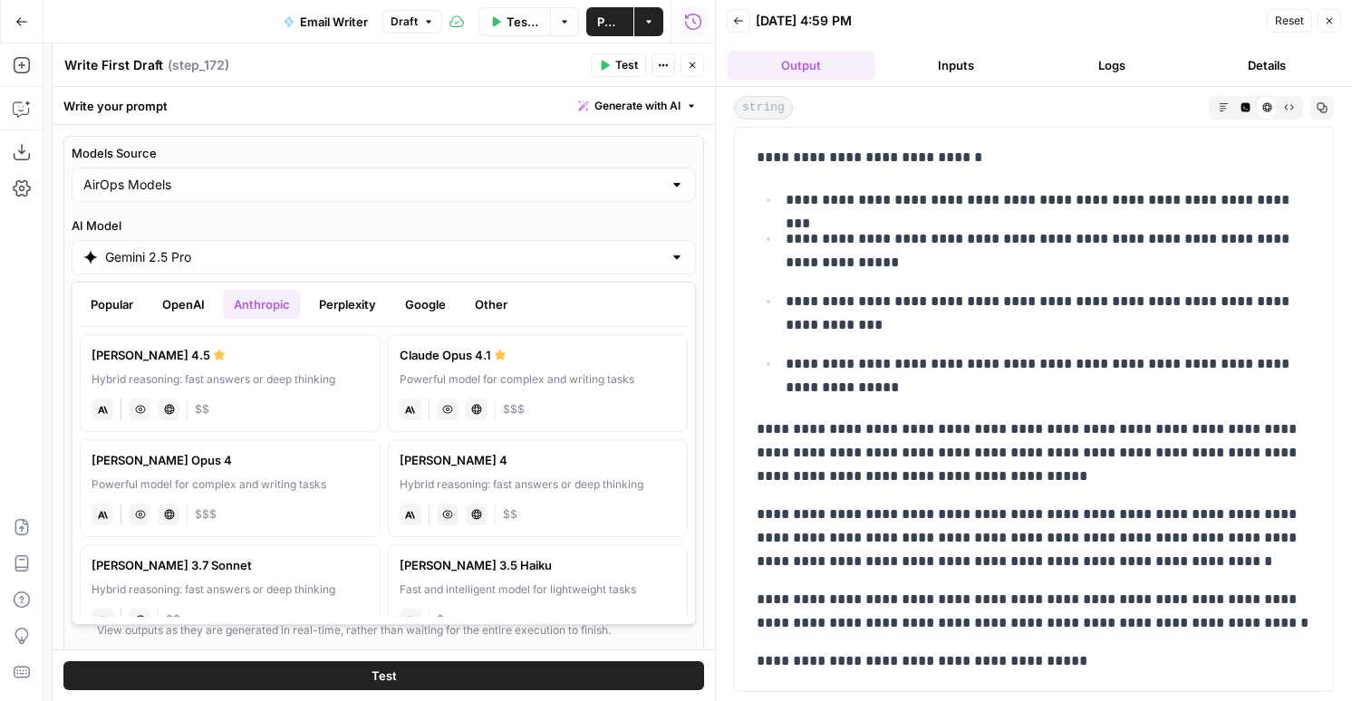
click at [213, 363] on div "Claude Sonnet 4.5" at bounding box center [230, 355] width 277 height 18
type input "Claude Sonnet 4.5"
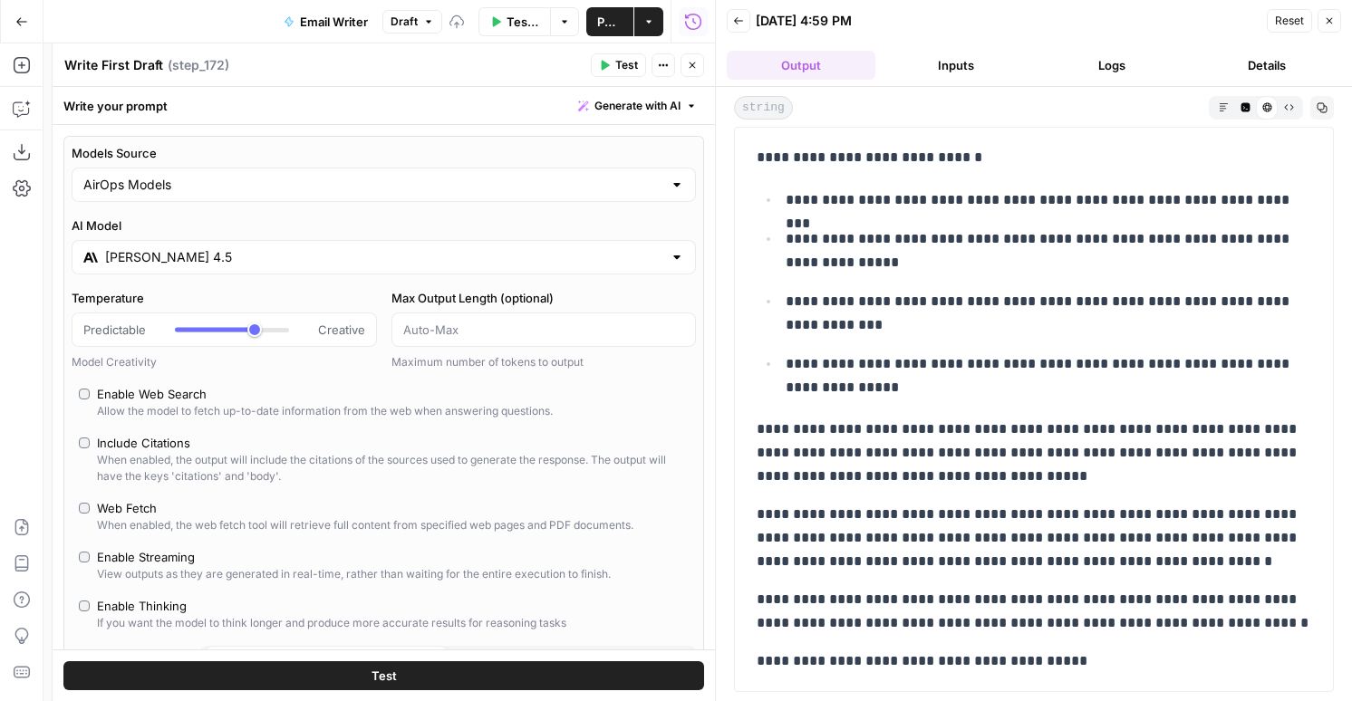
click at [611, 53] on header "Write First Draft Write First Draft ( step_172 ) Test Actions Close" at bounding box center [384, 64] width 662 height 43
click at [611, 57] on button "Test" at bounding box center [618, 65] width 55 height 24
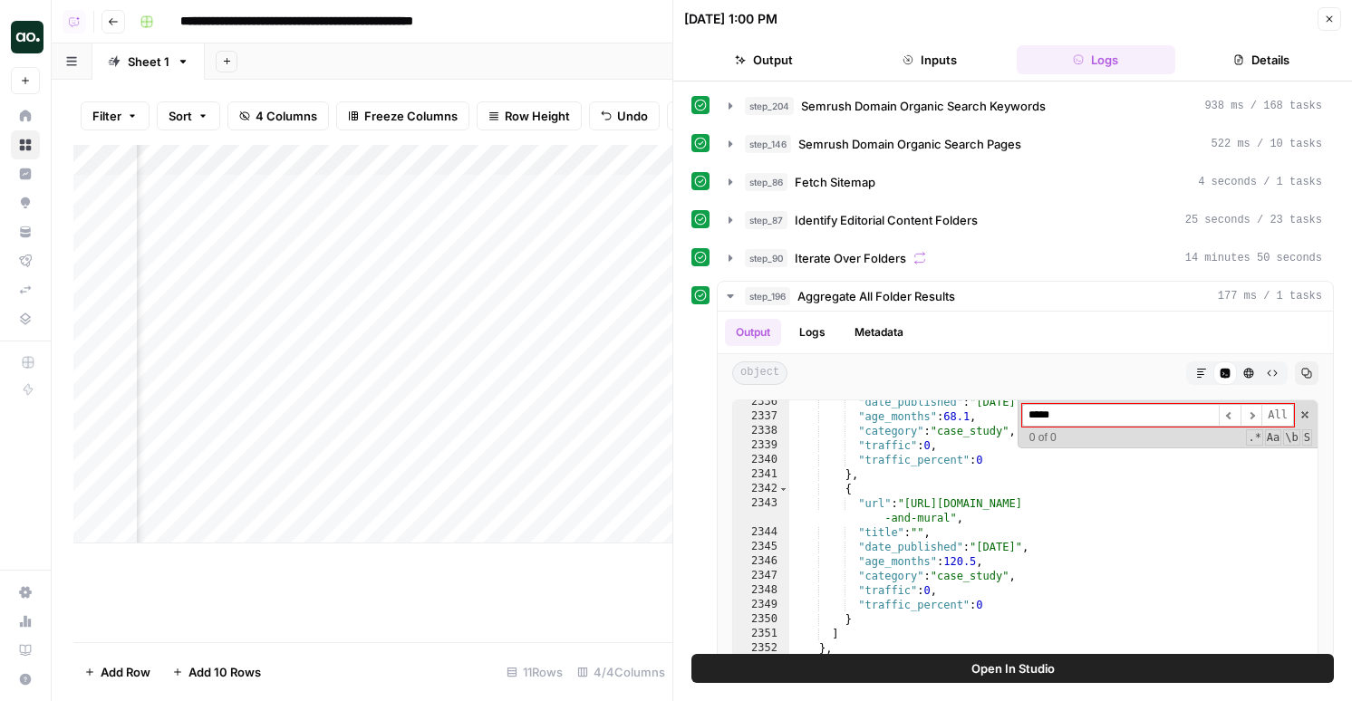
scroll to position [27958, 0]
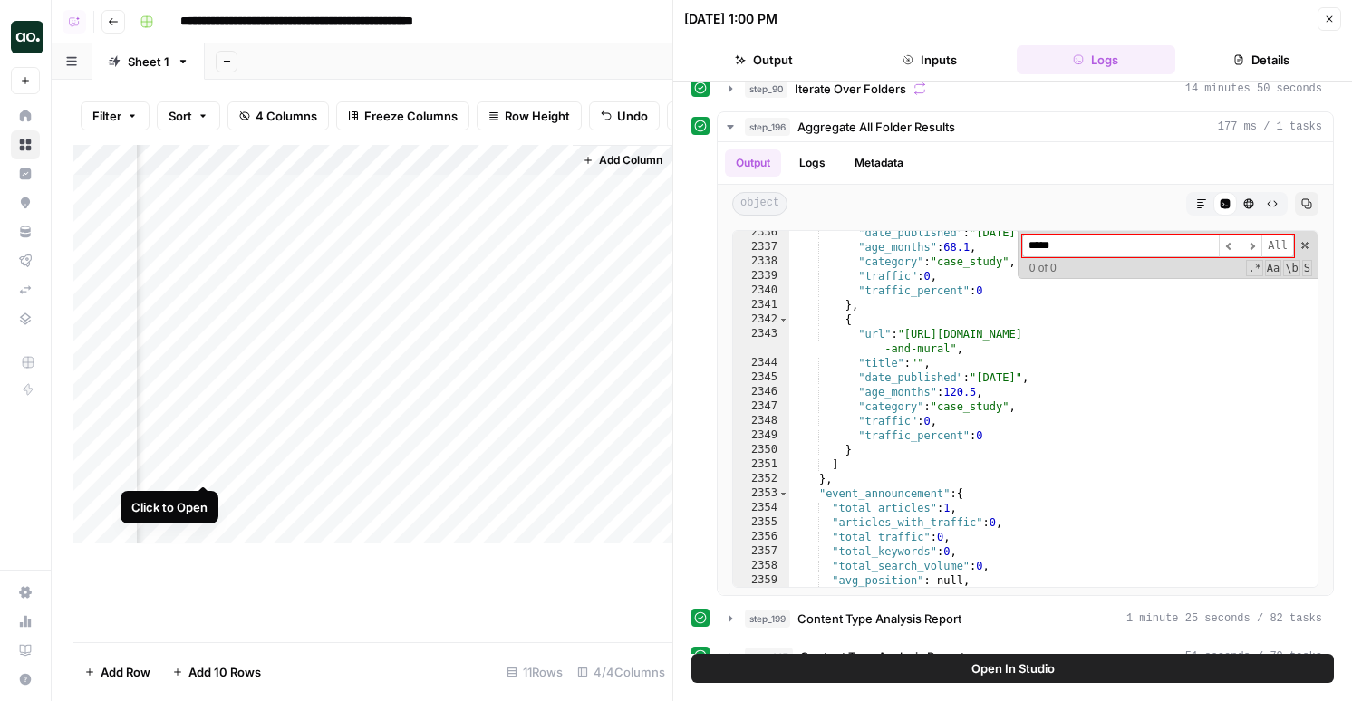
click at [205, 469] on div "Add Column" at bounding box center [372, 344] width 599 height 399
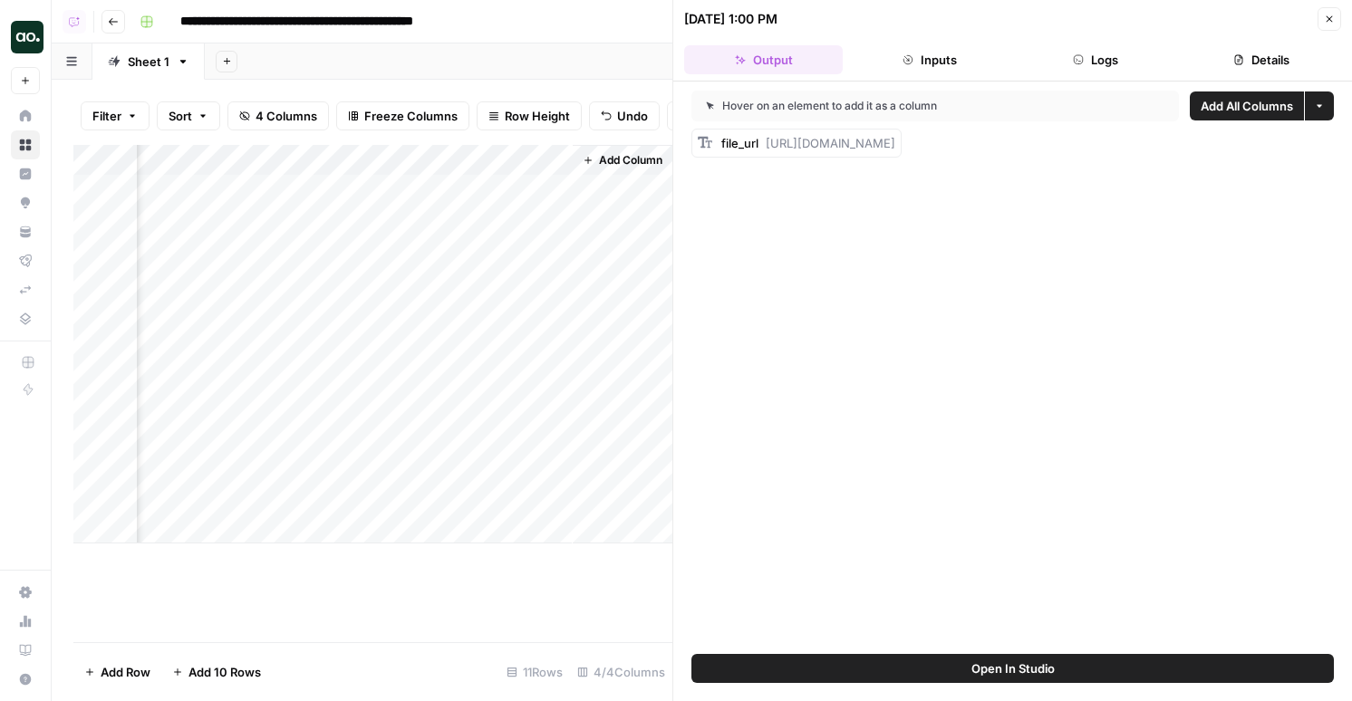
click at [1083, 59] on icon "button" at bounding box center [1078, 59] width 11 height 11
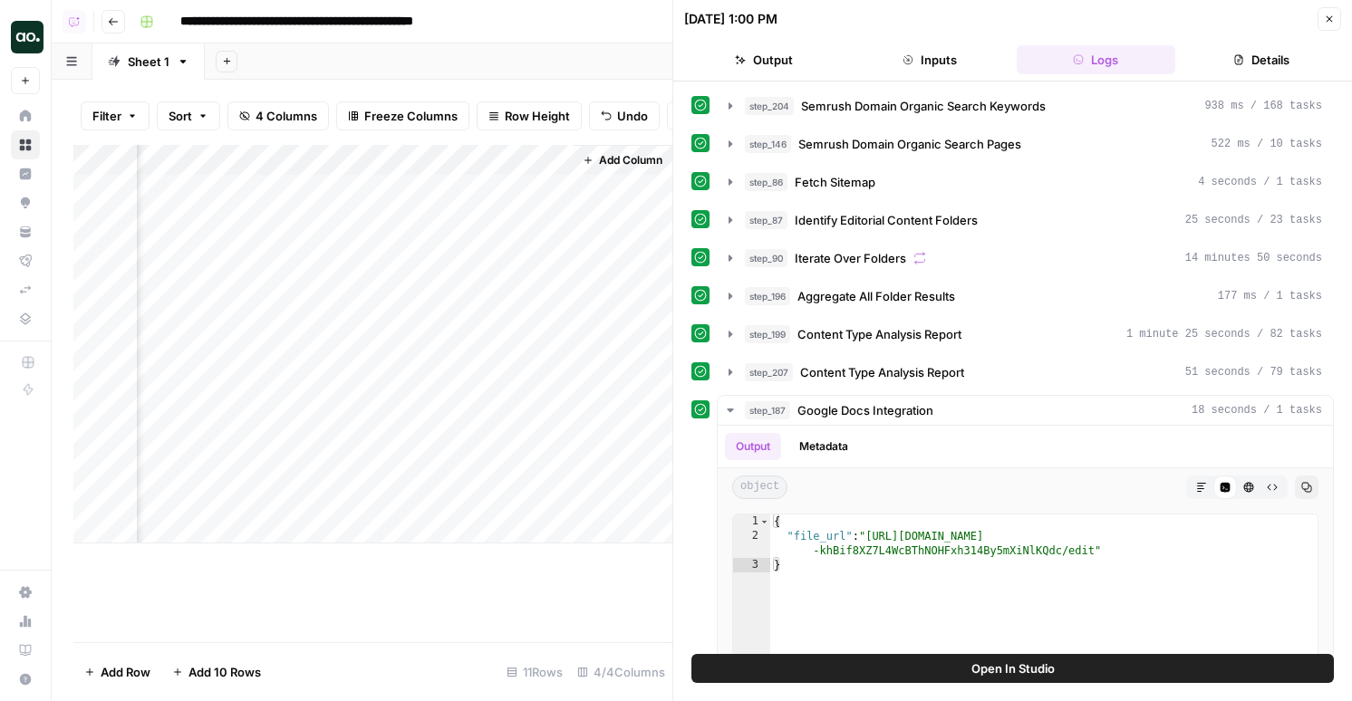
click at [912, 246] on button "step_90 Iterate Over Folders 14 minutes 50 seconds" at bounding box center [1025, 258] width 615 height 29
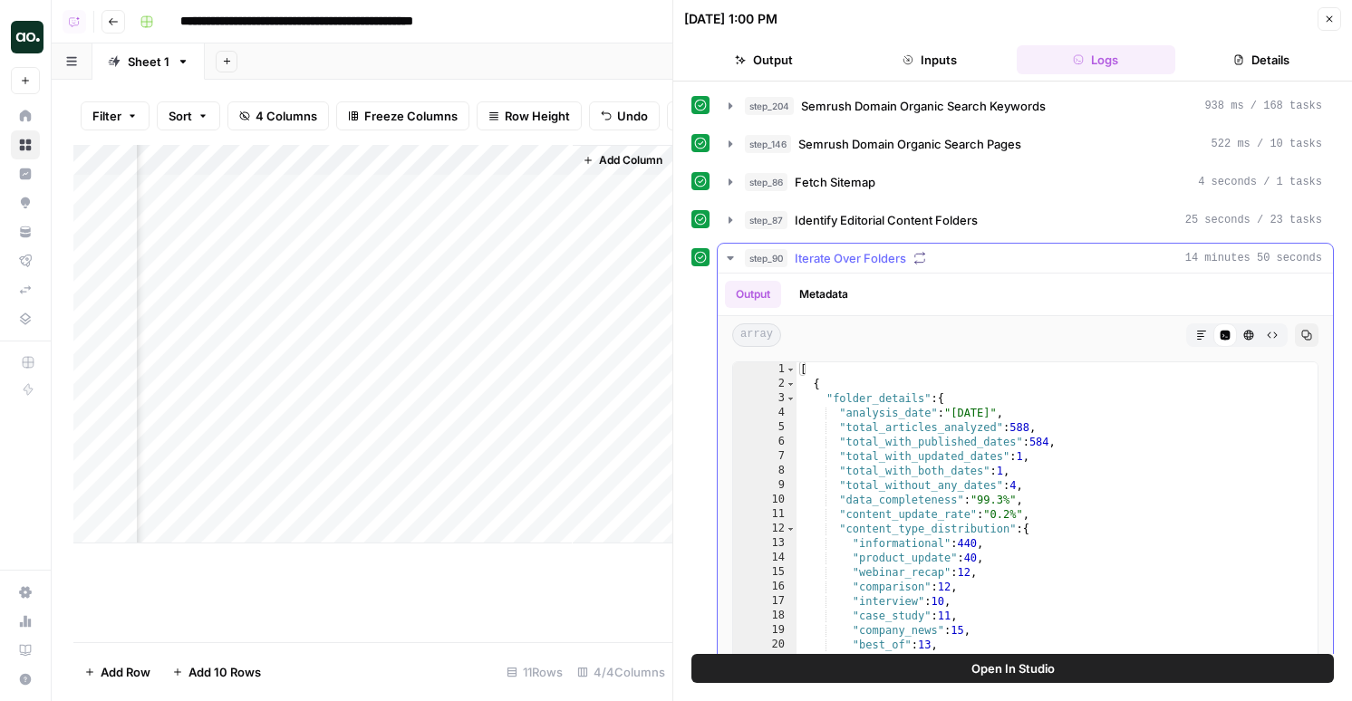
click at [848, 289] on button "Metadata" at bounding box center [823, 294] width 71 height 27
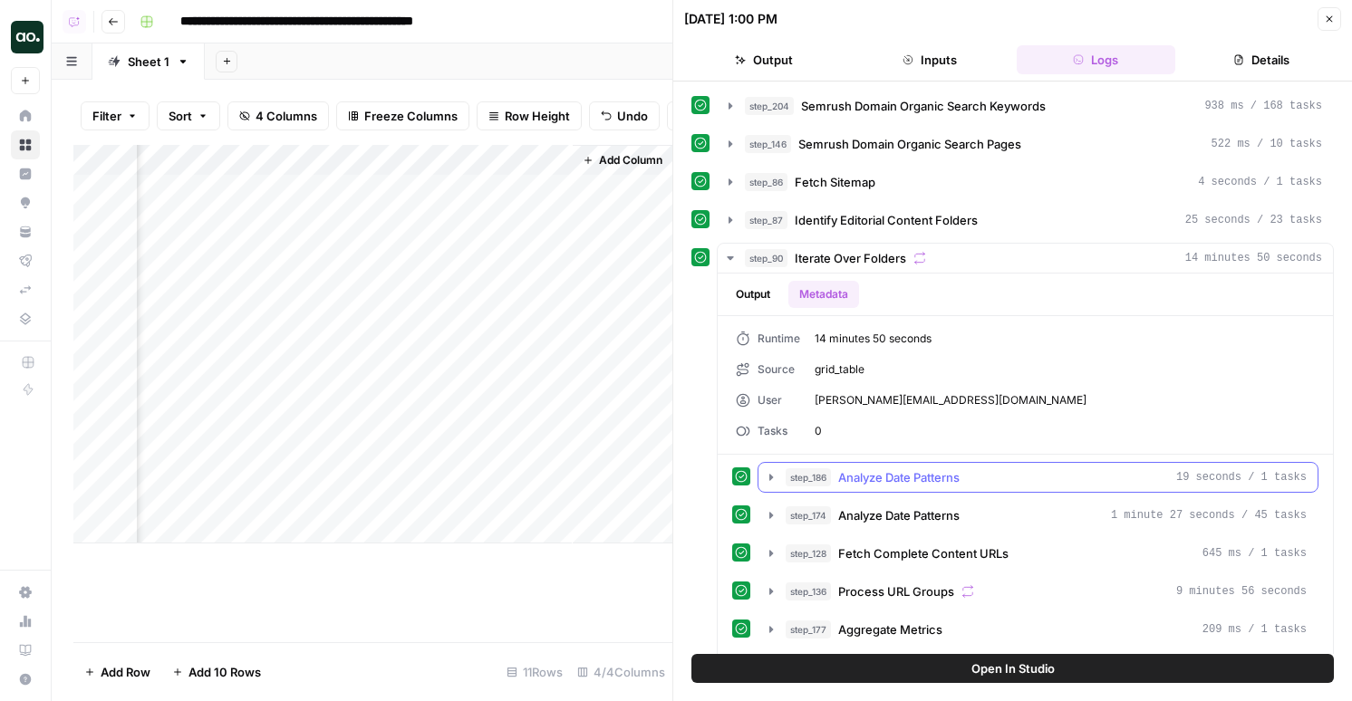
click at [875, 487] on button "step_186 Analyze Date Patterns 19 seconds / 1 tasks" at bounding box center [1038, 477] width 559 height 29
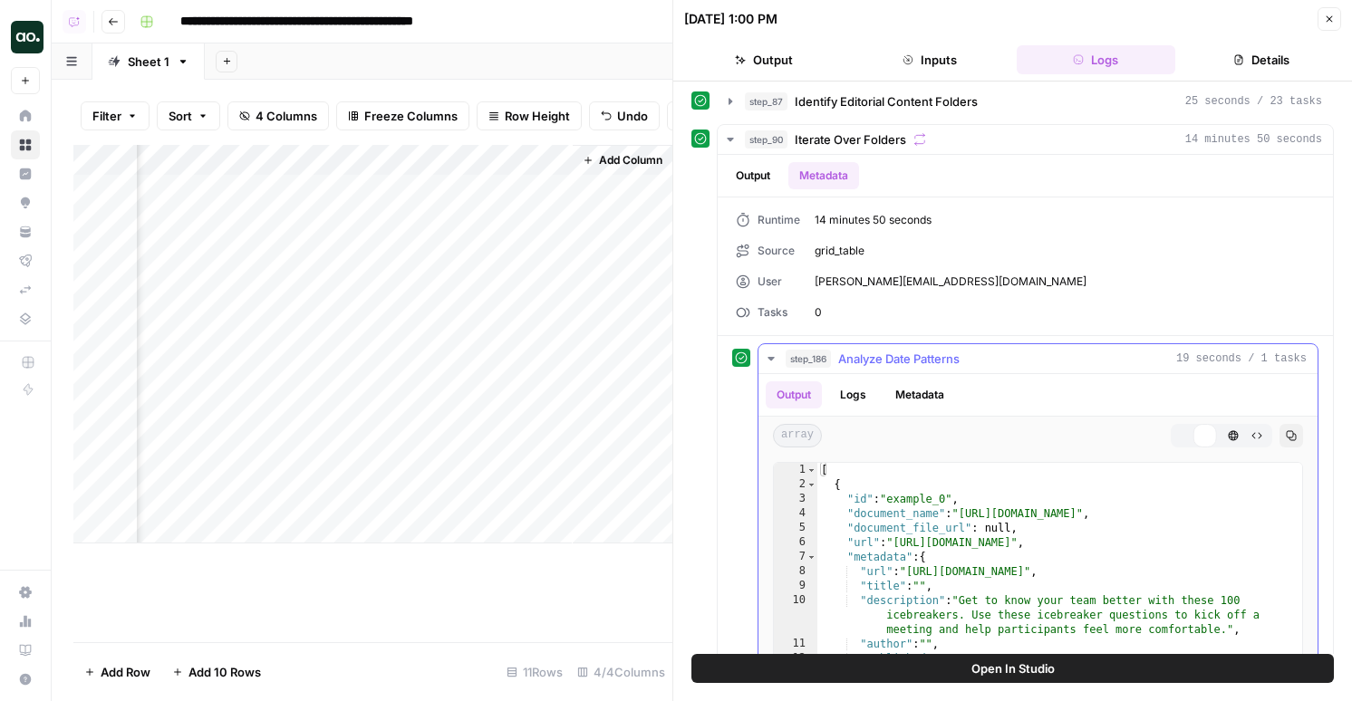
scroll to position [232, 0]
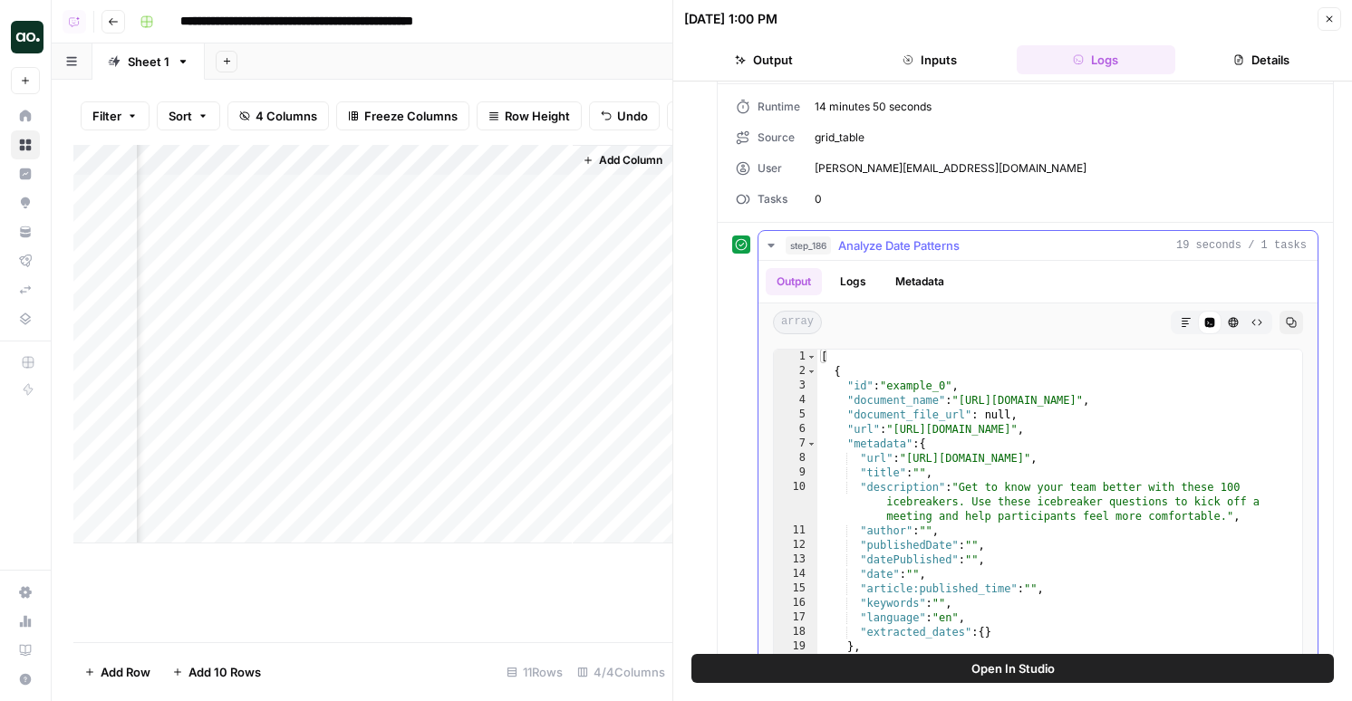
click at [829, 246] on span "step_186" at bounding box center [808, 246] width 45 height 18
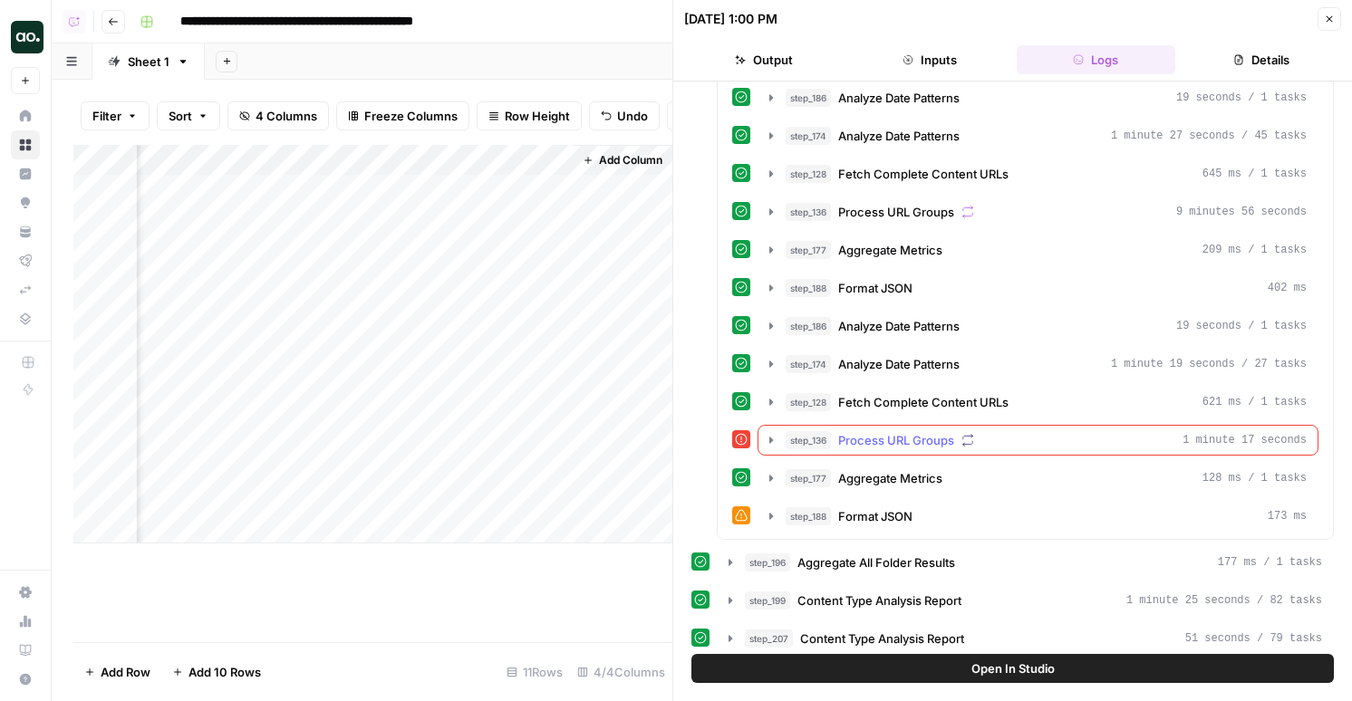
click at [897, 439] on span "Process URL Groups" at bounding box center [896, 440] width 116 height 18
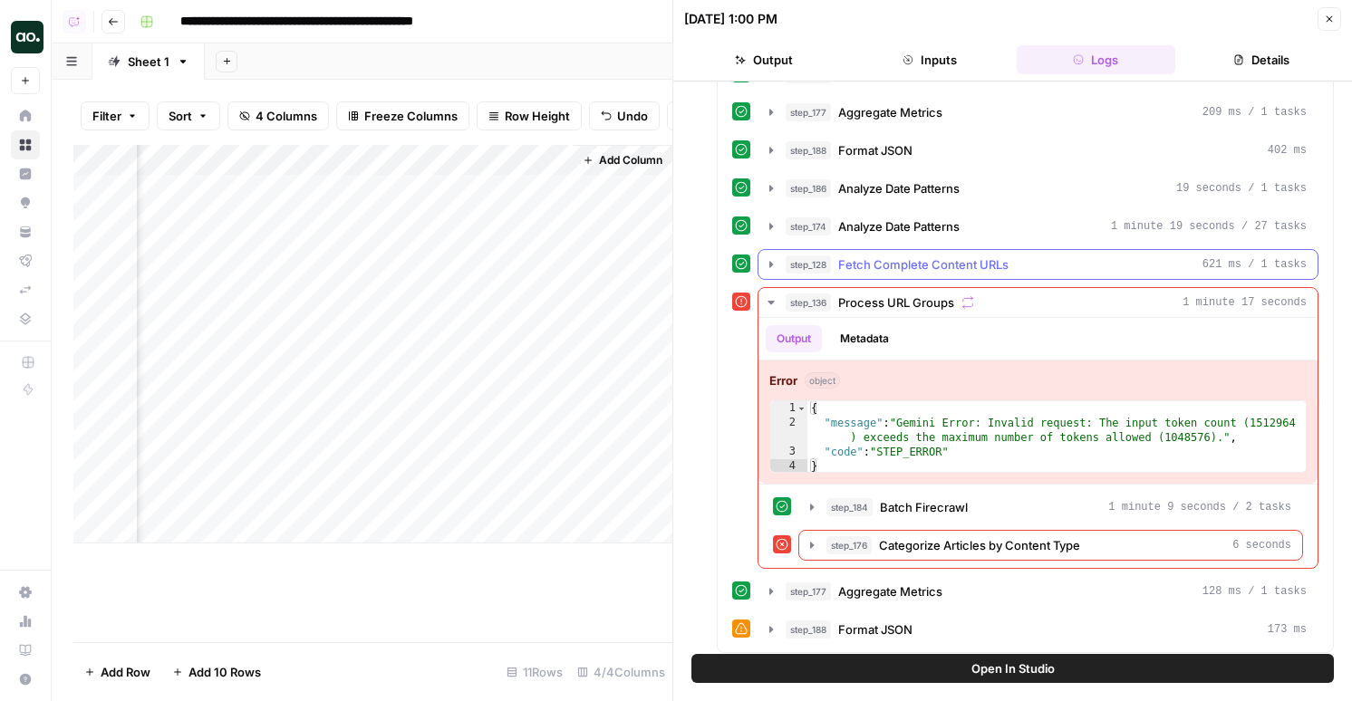
scroll to position [603, 0]
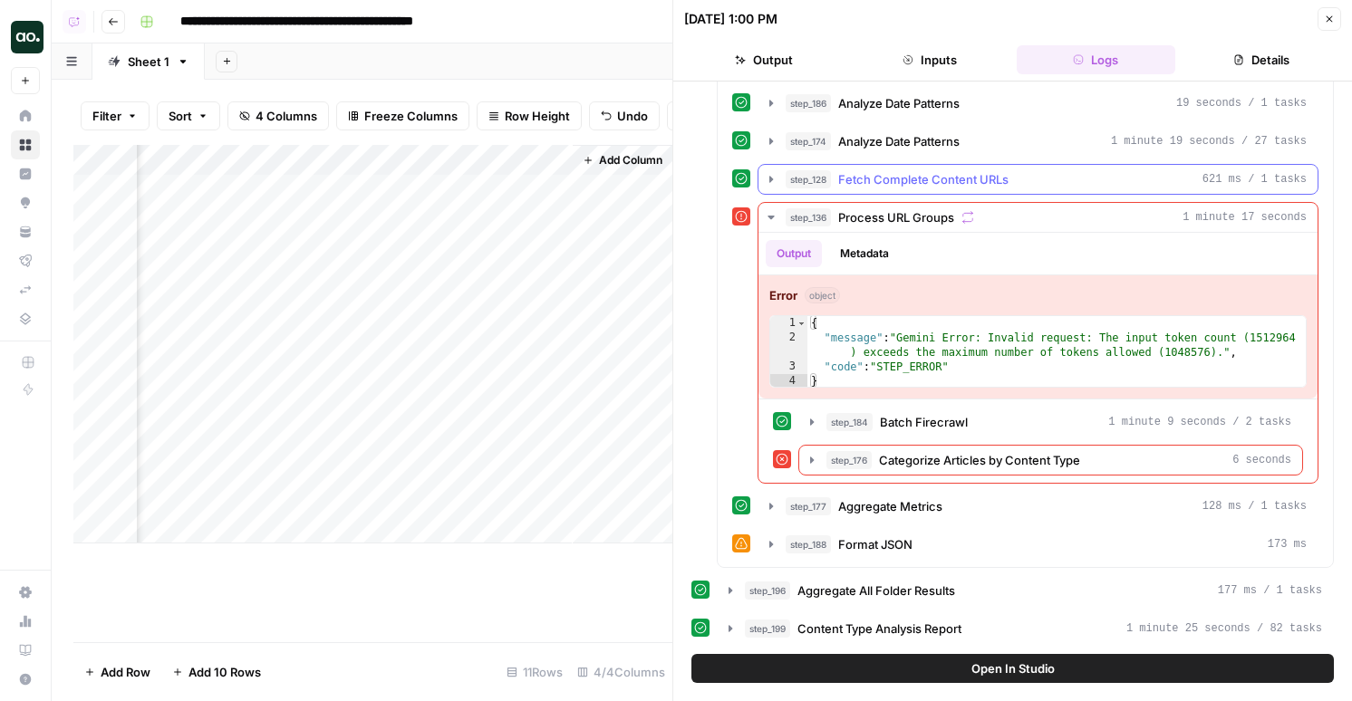
click at [872, 187] on span "Fetch Complete Content URLs" at bounding box center [923, 179] width 170 height 18
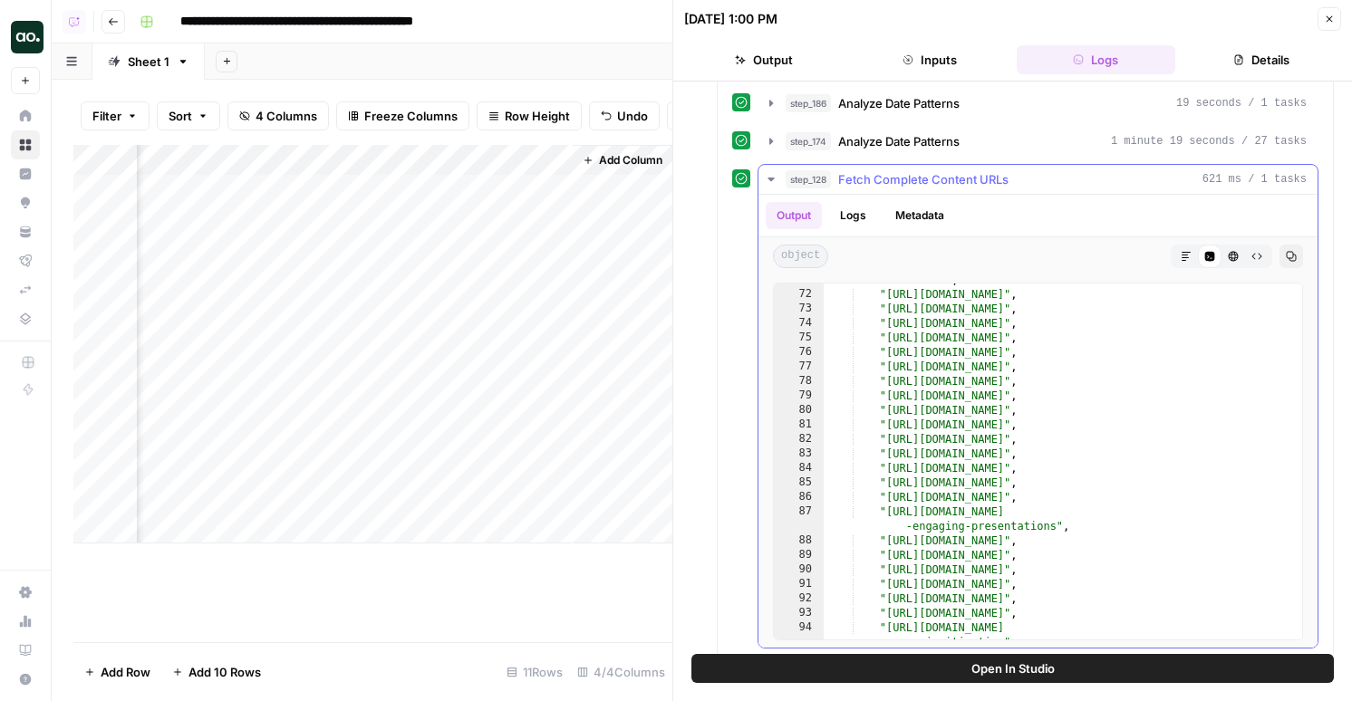
scroll to position [1112, 0]
click at [874, 172] on span "Fetch Complete Content URLs" at bounding box center [923, 179] width 170 height 18
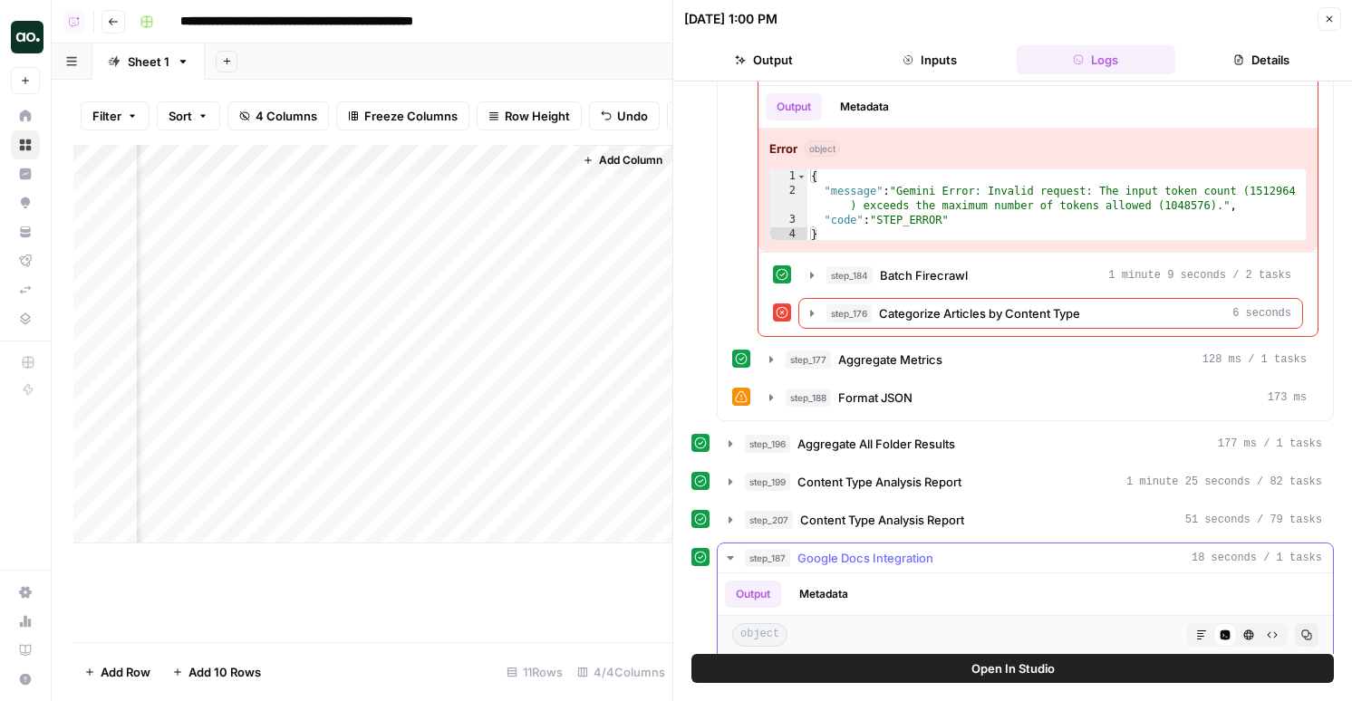
scroll to position [930, 0]
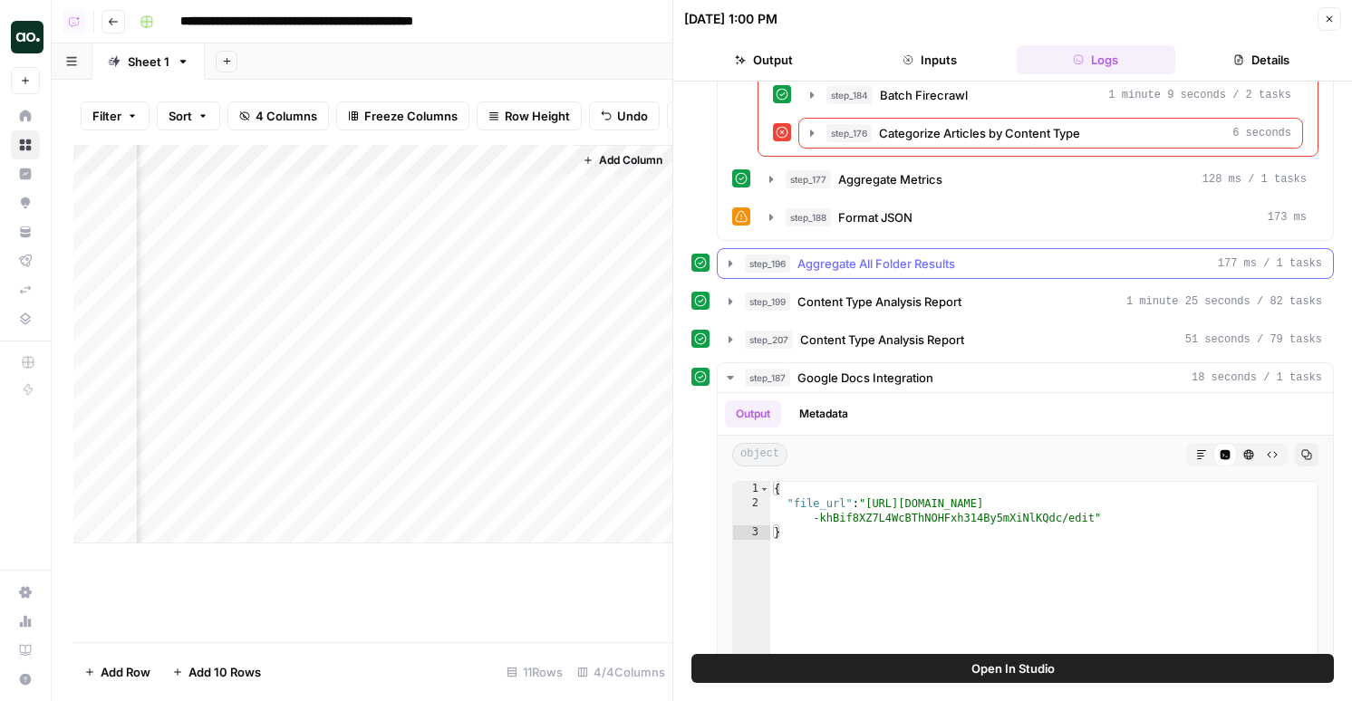
click at [857, 267] on span "Aggregate All Folder Results" at bounding box center [876, 264] width 158 height 18
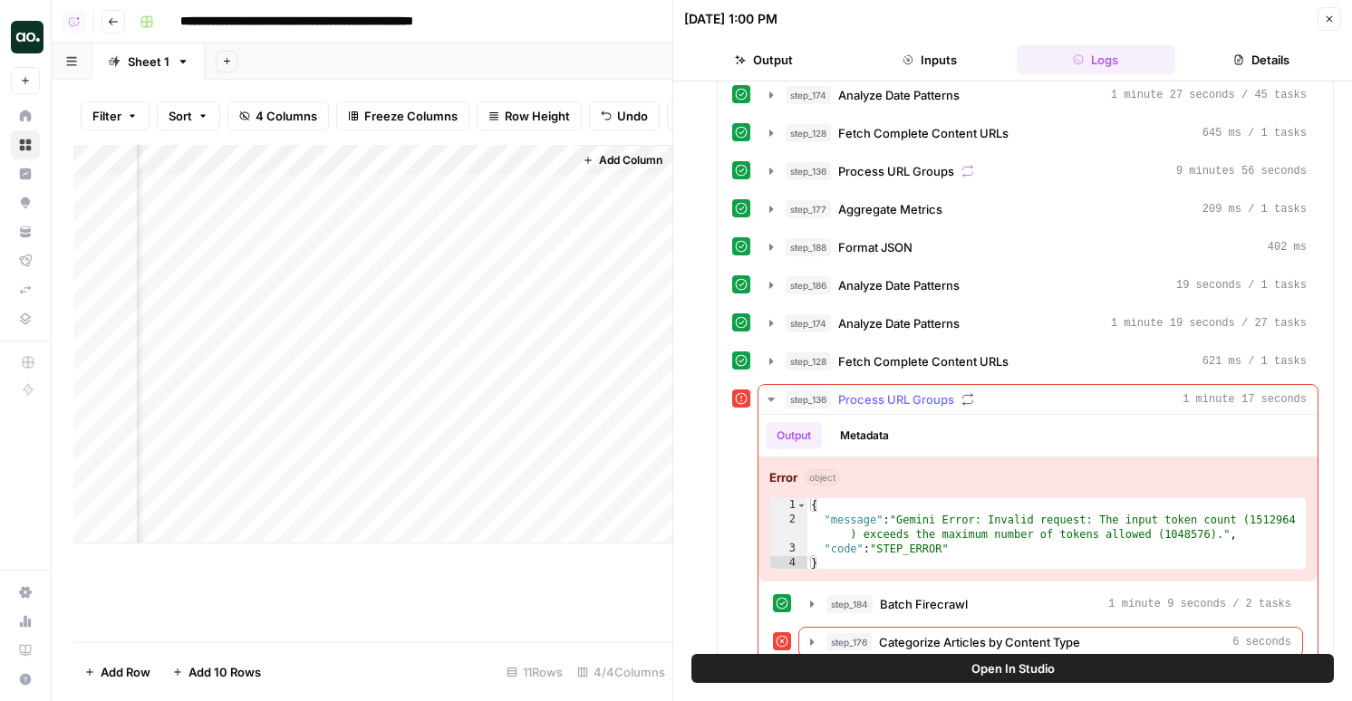
scroll to position [373, 0]
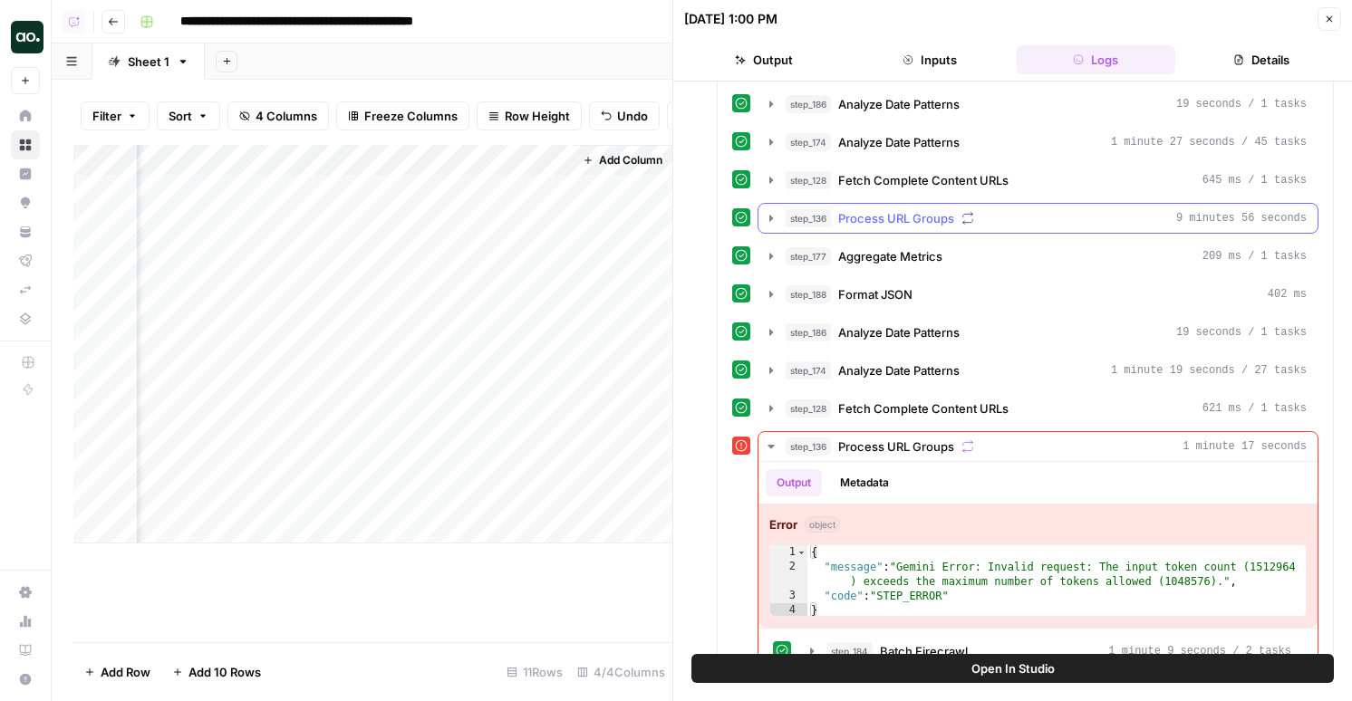
click at [865, 217] on span "Process URL Groups" at bounding box center [896, 218] width 116 height 18
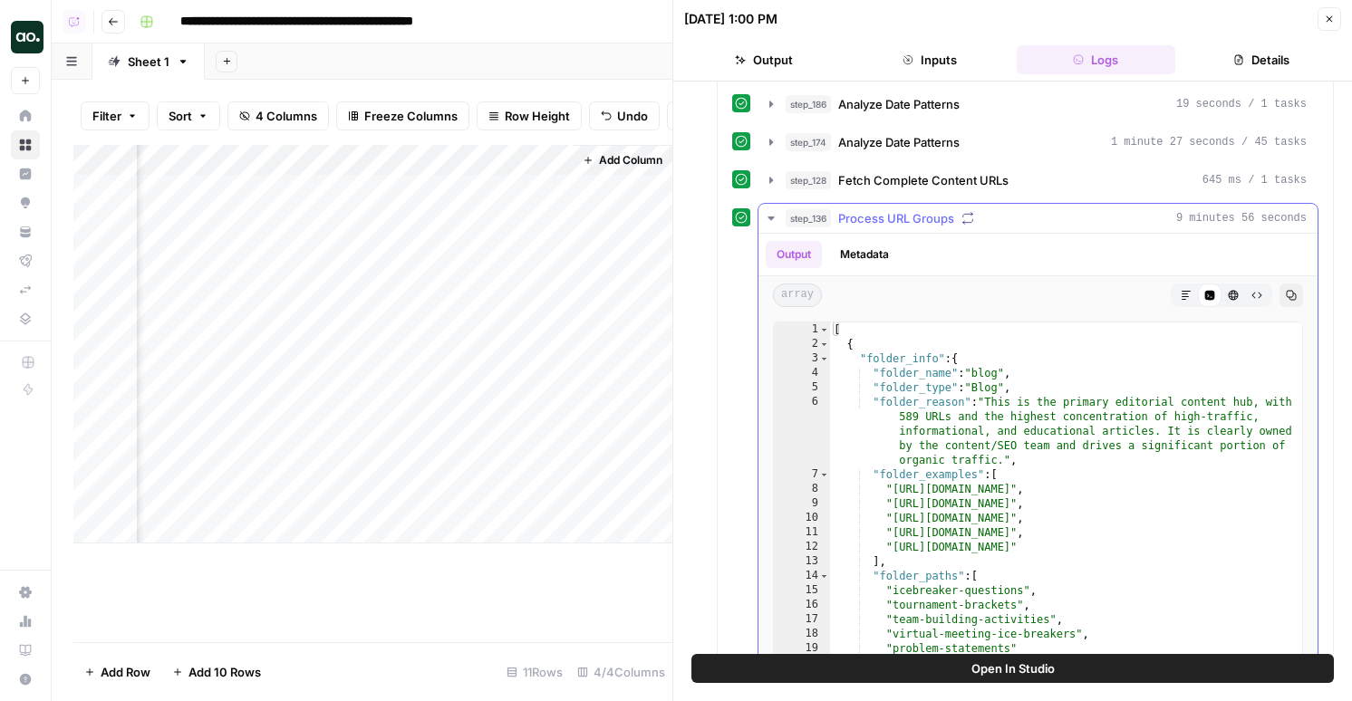
click at [865, 260] on button "Metadata" at bounding box center [864, 254] width 71 height 27
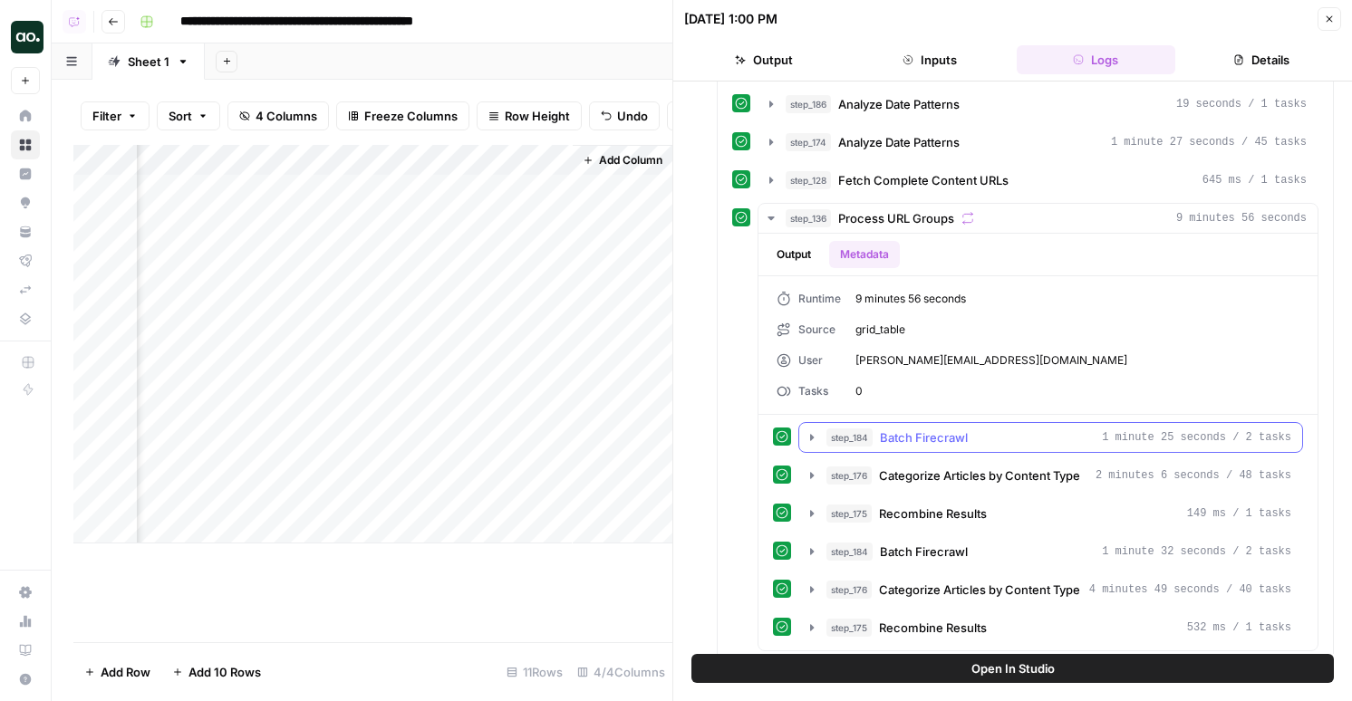
click at [887, 441] on span "Batch Firecrawl" at bounding box center [924, 438] width 88 height 18
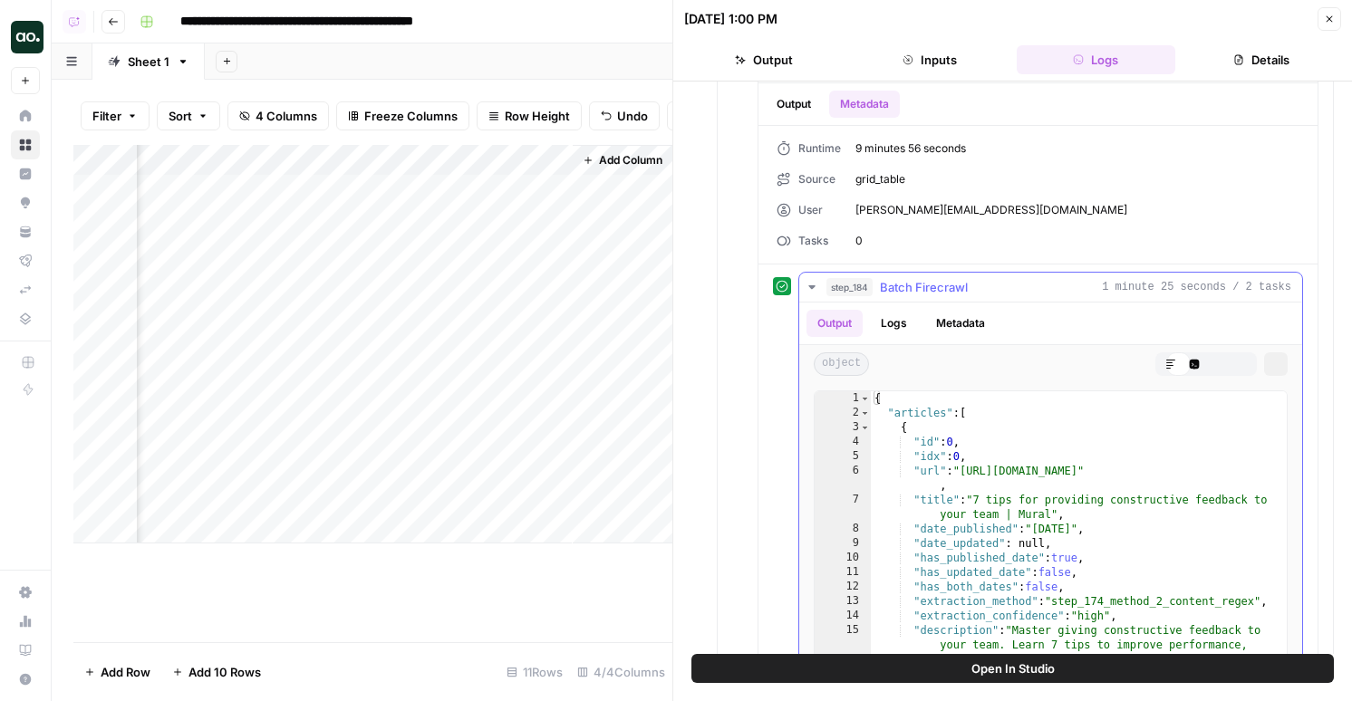
scroll to position [583, 0]
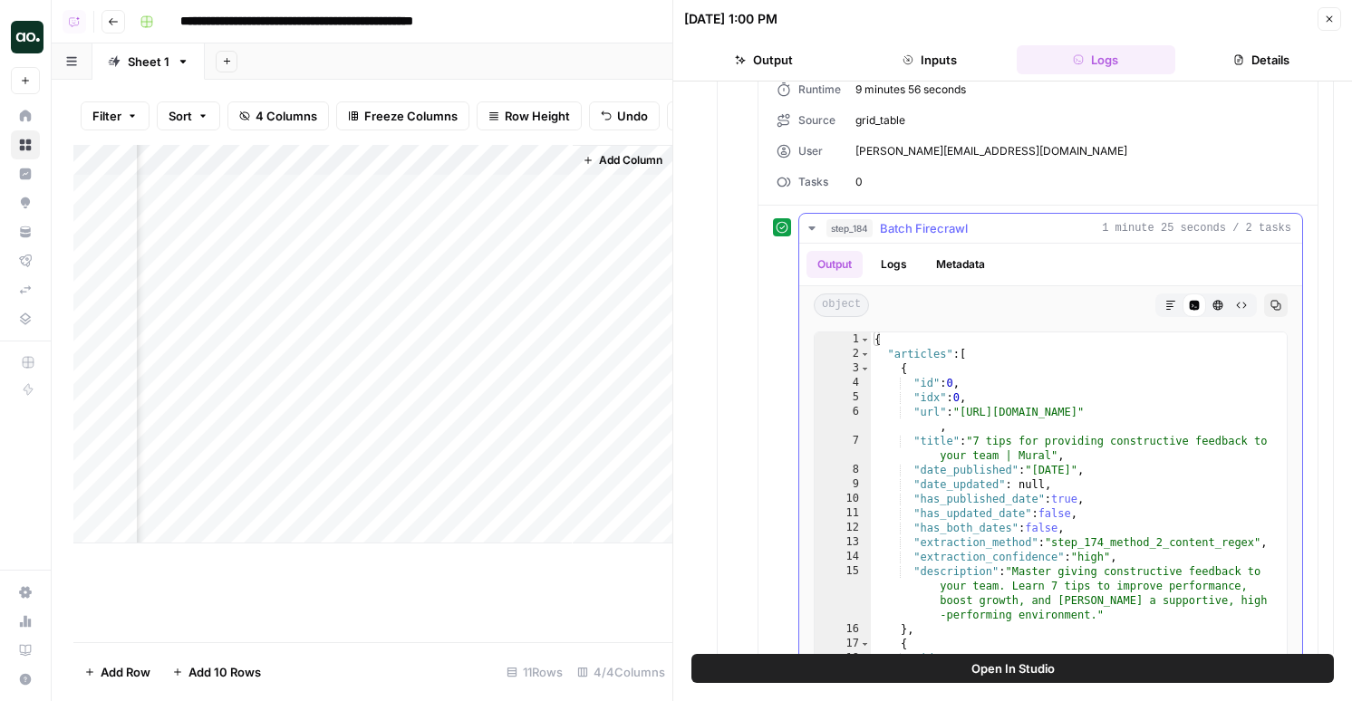
type textarea "**********"
click at [918, 456] on div "{ "articles" : [ { "id" : 0 , "idx" : 0 , "url" : "https://www.mural.co/blog/co…" at bounding box center [1079, 533] width 416 height 400
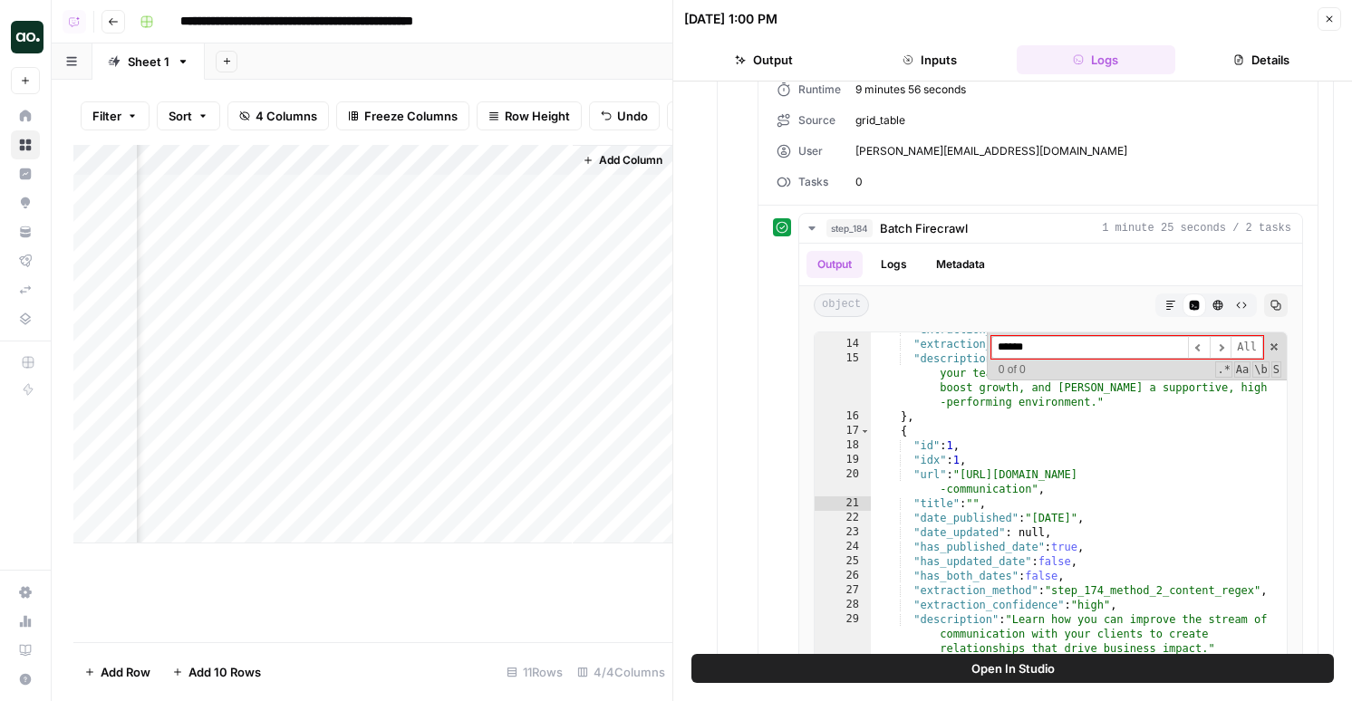
type input "******"
click at [228, 468] on div "Add Column" at bounding box center [372, 344] width 599 height 399
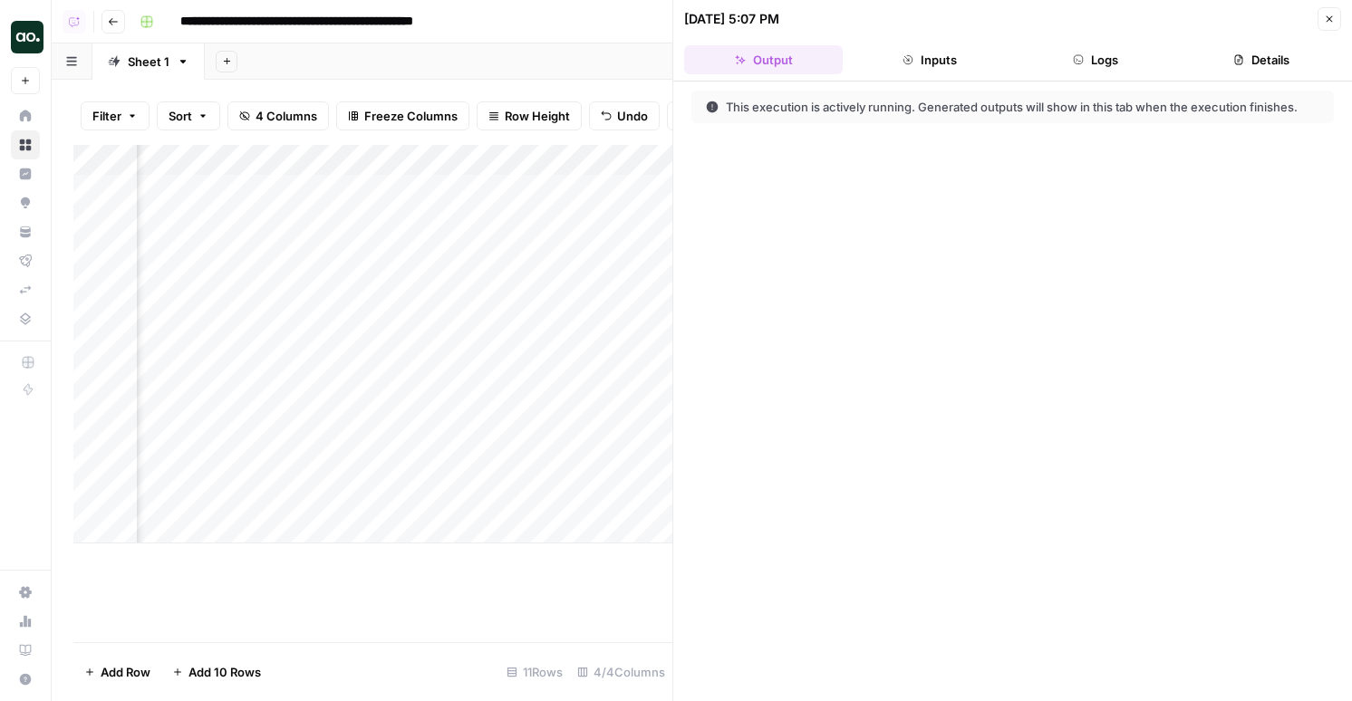
scroll to position [0, 256]
click at [511, 462] on div "Add Column" at bounding box center [372, 344] width 599 height 399
click at [1077, 58] on icon "button" at bounding box center [1078, 59] width 11 height 11
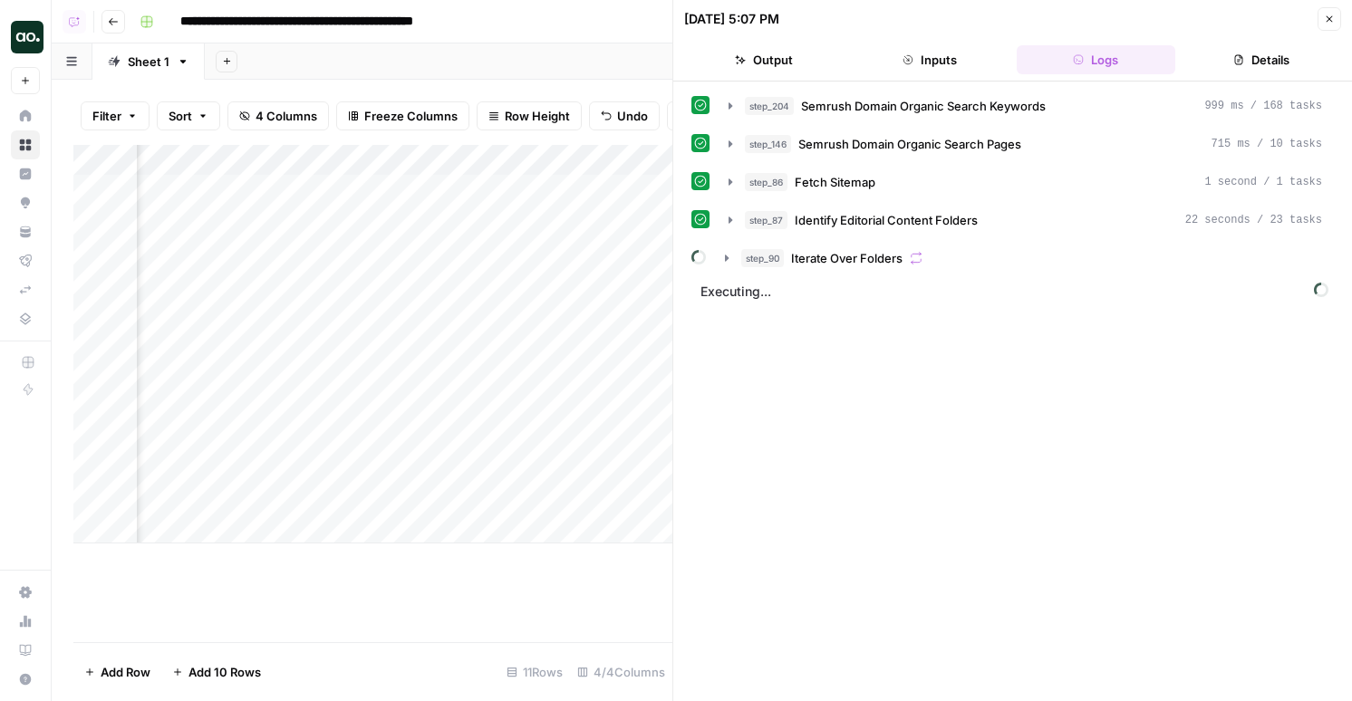
click at [967, 275] on div "step_204 Semrush Domain Organic Search Keywords 999 ms / 168 tasks step_146 Sem…" at bounding box center [1012, 392] width 643 height 602
click at [964, 249] on div "step_90 Iterate Over Folders" at bounding box center [1031, 258] width 581 height 18
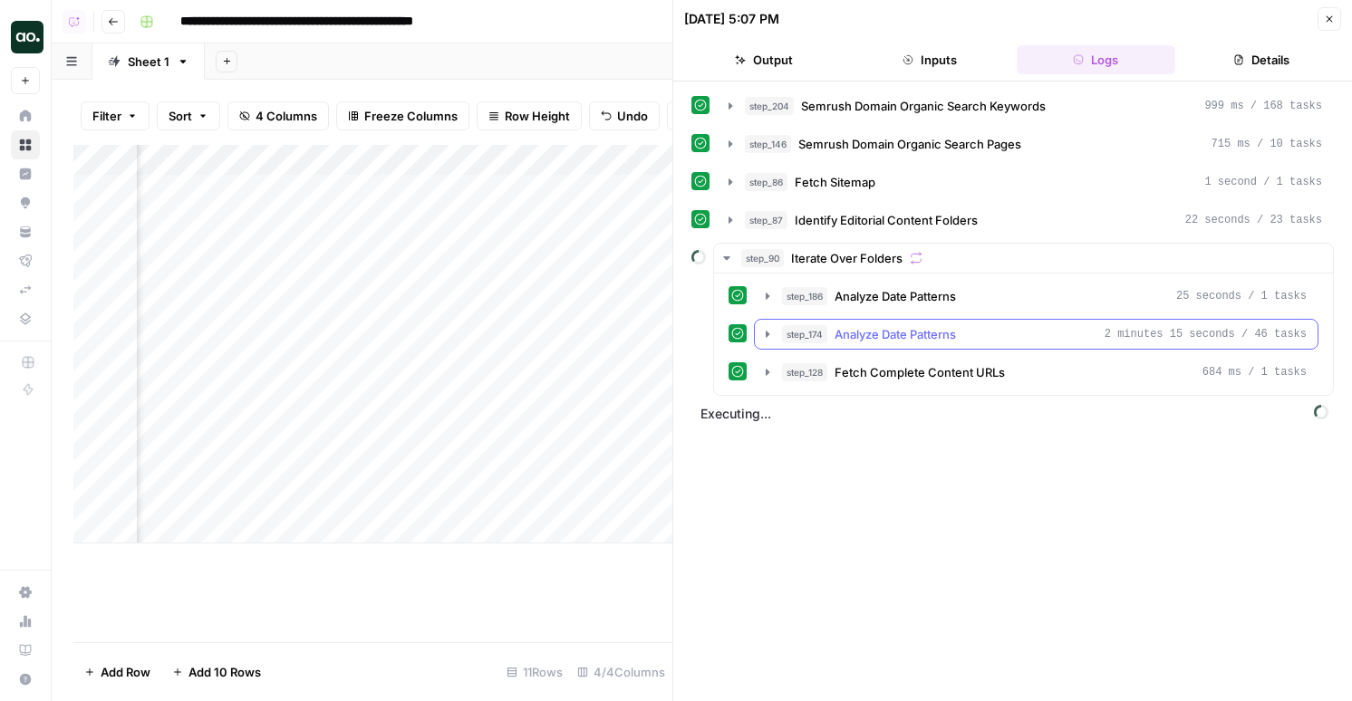
click at [938, 339] on span "Analyze Date Patterns" at bounding box center [895, 334] width 121 height 18
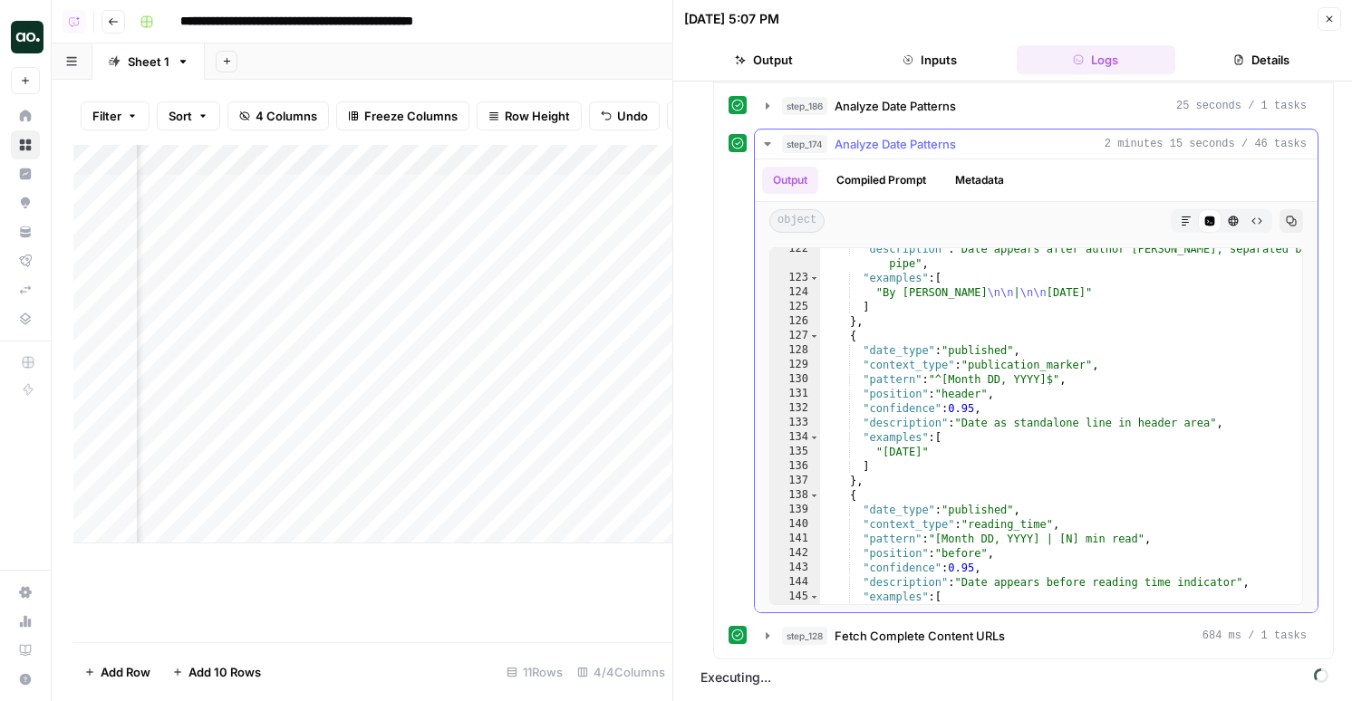
scroll to position [1970, 0]
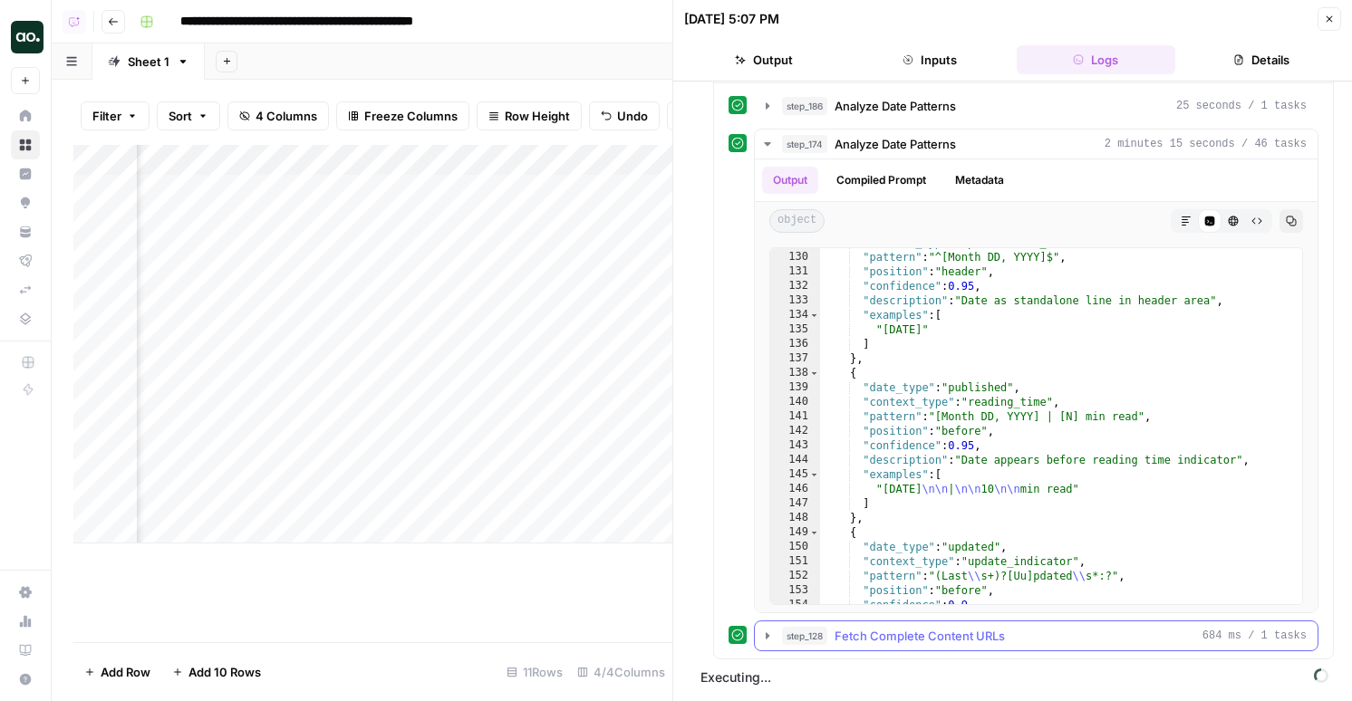
click at [910, 636] on span "Fetch Complete Content URLs" at bounding box center [920, 636] width 170 height 18
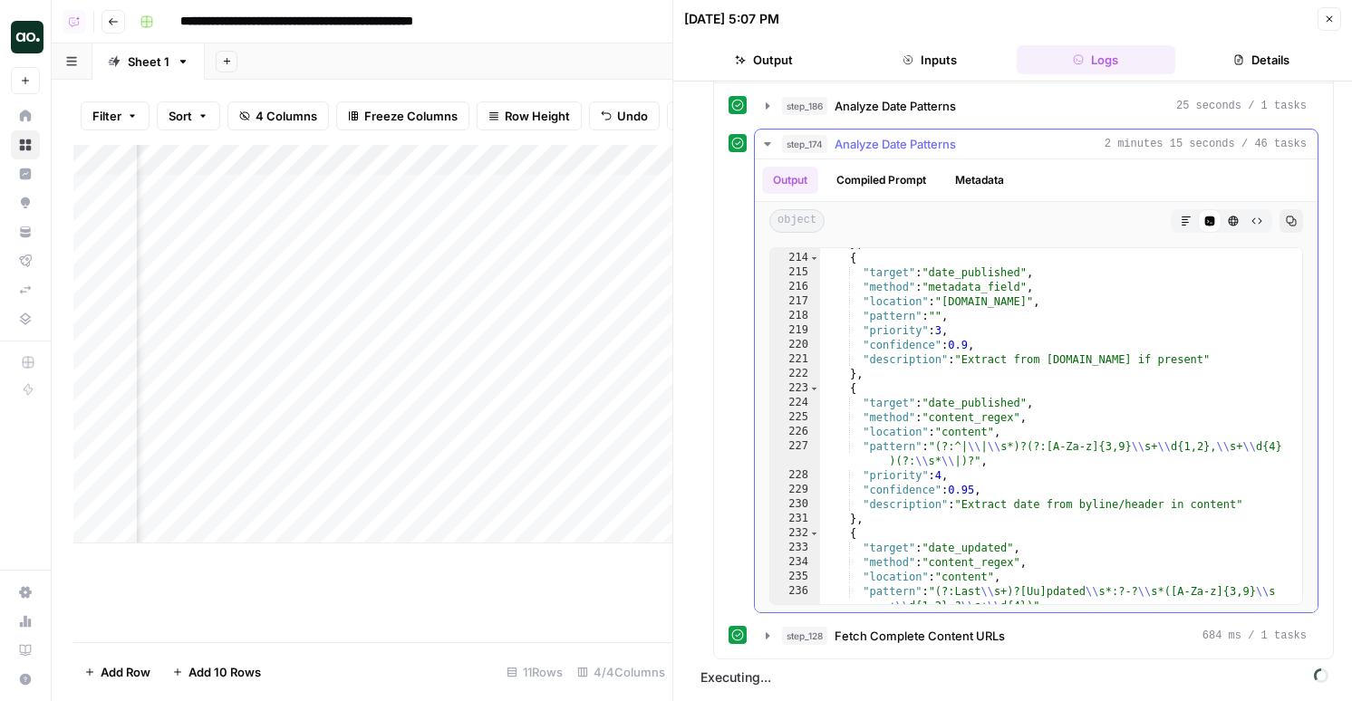
scroll to position [3215, 0]
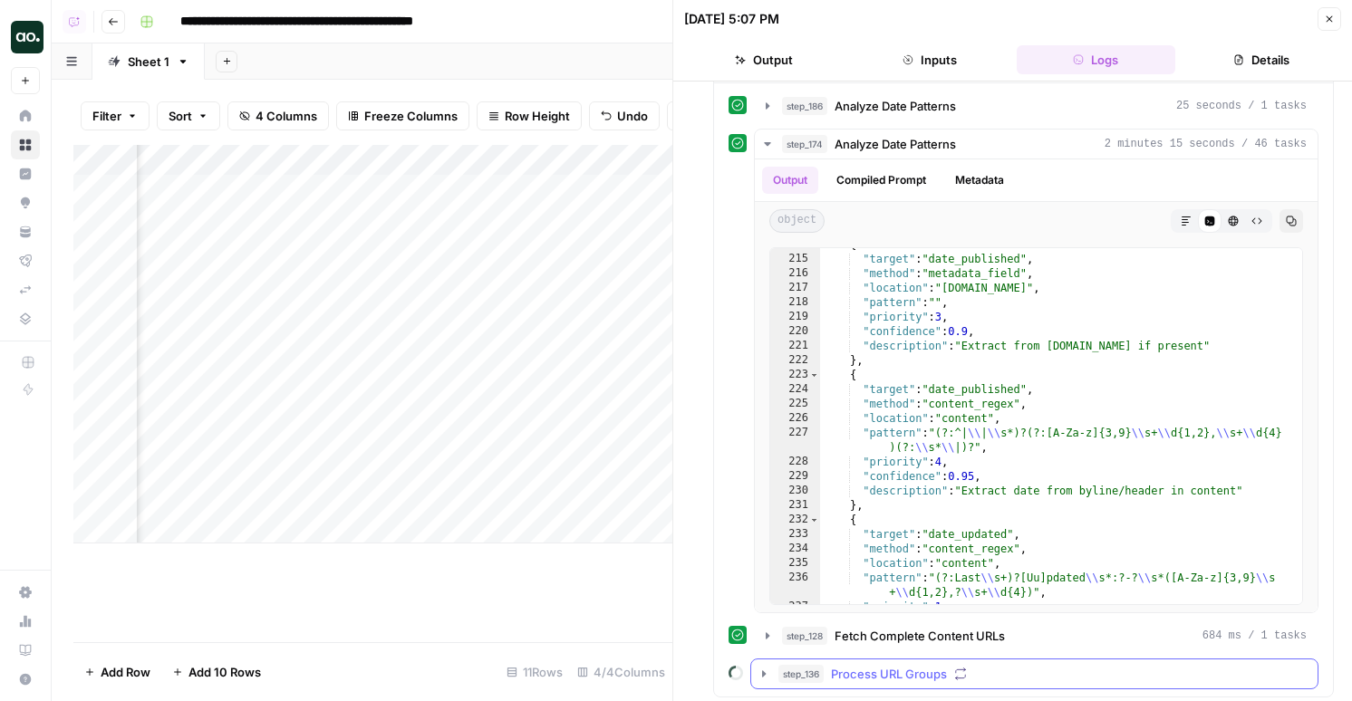
click at [873, 686] on button "step_136 Process URL Groups" at bounding box center [1034, 674] width 566 height 29
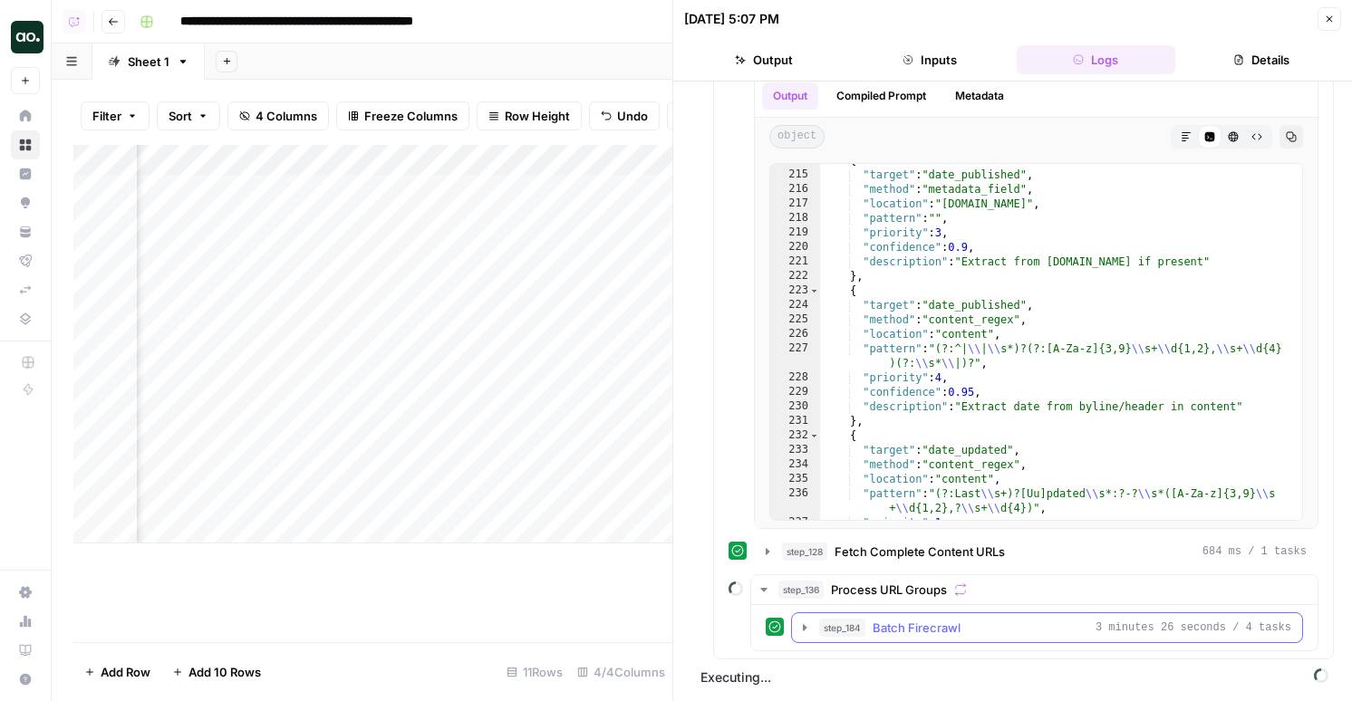
click at [900, 623] on span "Batch Firecrawl" at bounding box center [917, 628] width 88 height 18
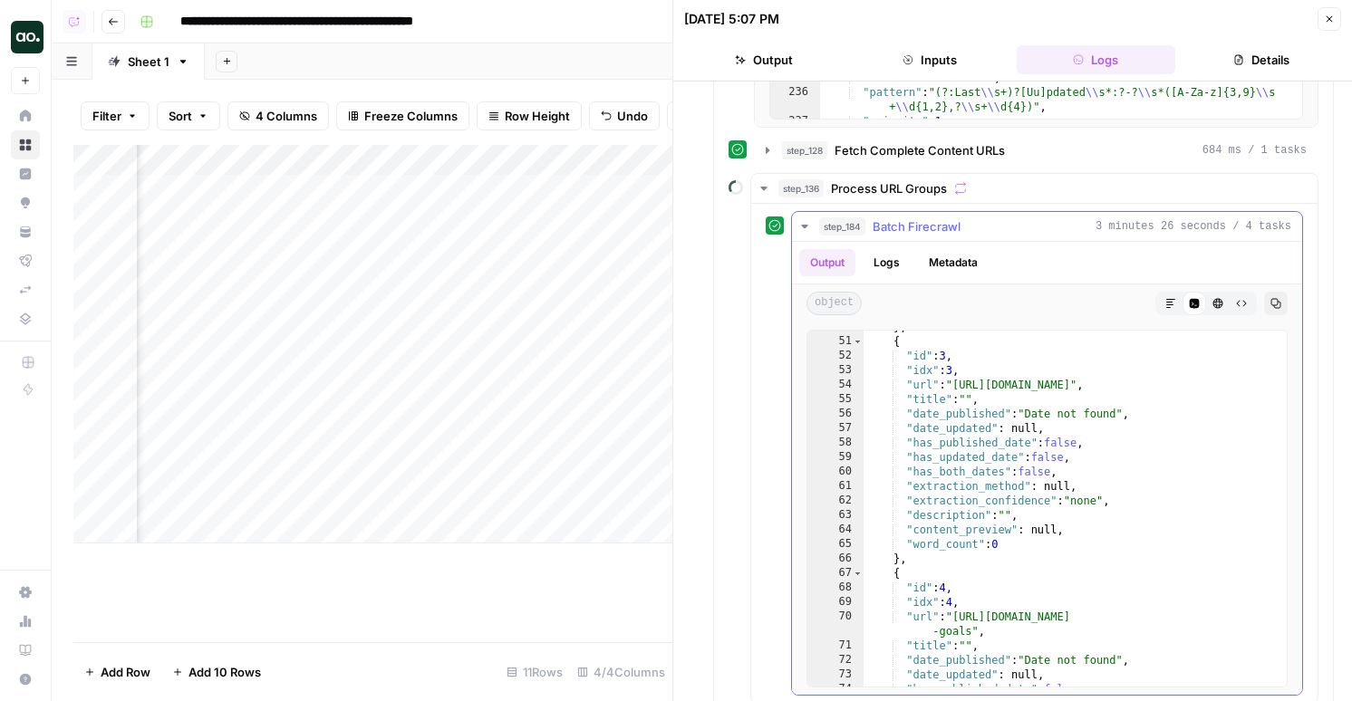
scroll to position [390, 0]
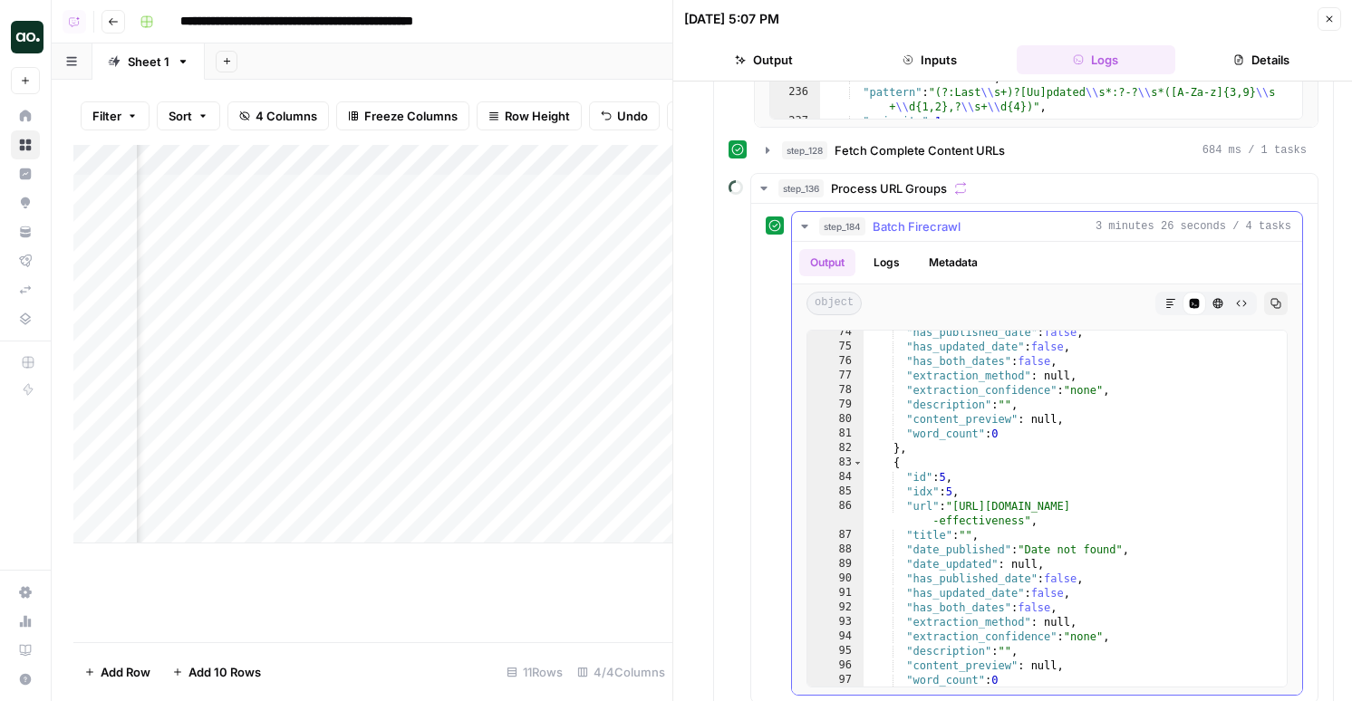
type textarea "**********"
click at [982, 526] on div ""has_published_date" : false , "has_updated_date" : false , "has_both_dates" : …" at bounding box center [1075, 517] width 423 height 385
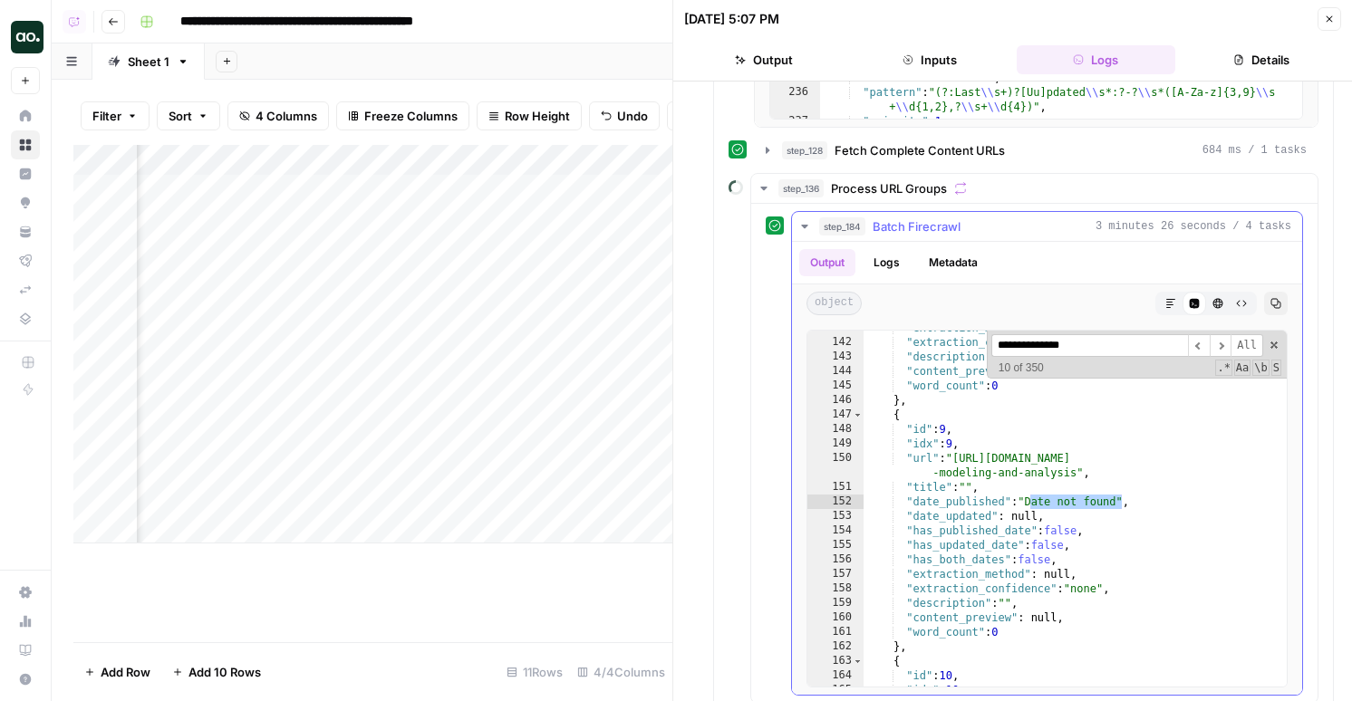
scroll to position [825, 0]
type input "**********"
type textarea "**********"
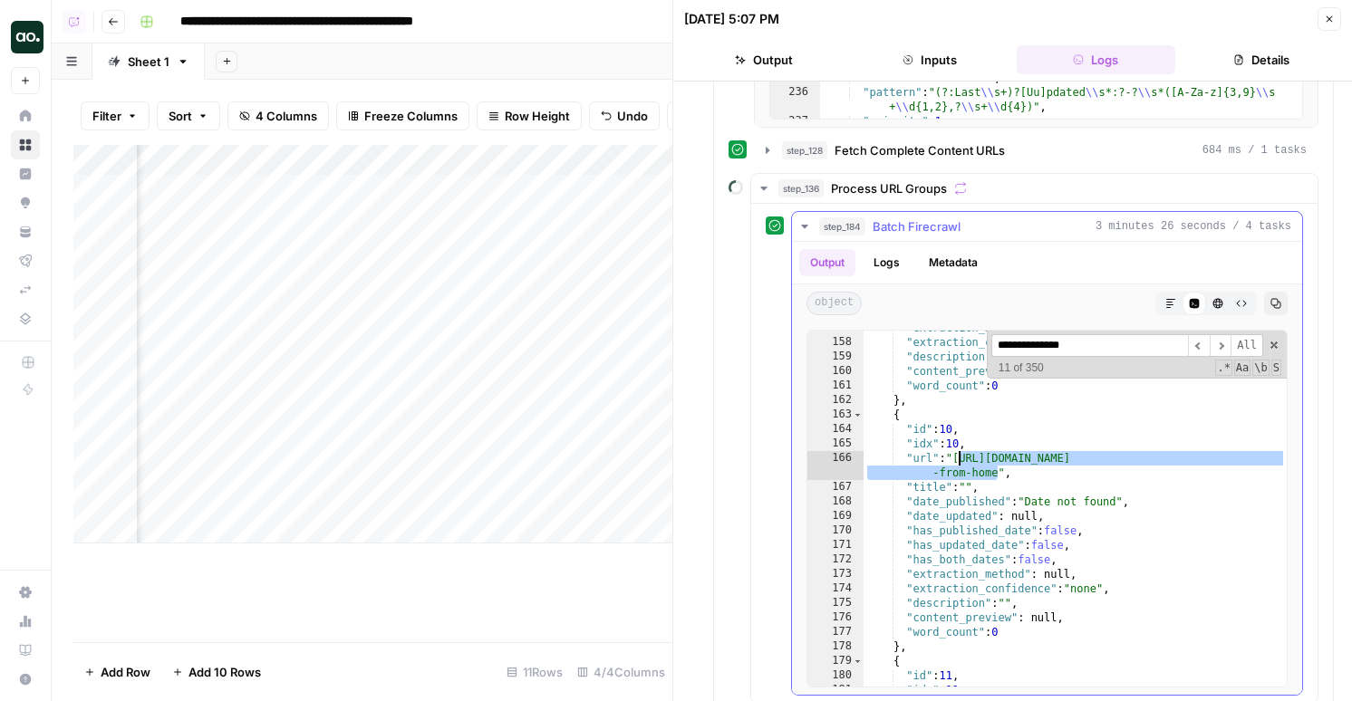
drag, startPoint x: 999, startPoint y: 470, endPoint x: 959, endPoint y: 460, distance: 41.1
click at [959, 460] on div ""extraction_method" : null , "extraction_confidence" : "none" , "description" :…" at bounding box center [1075, 513] width 423 height 385
click at [533, 464] on div "Add Column" at bounding box center [372, 344] width 599 height 399
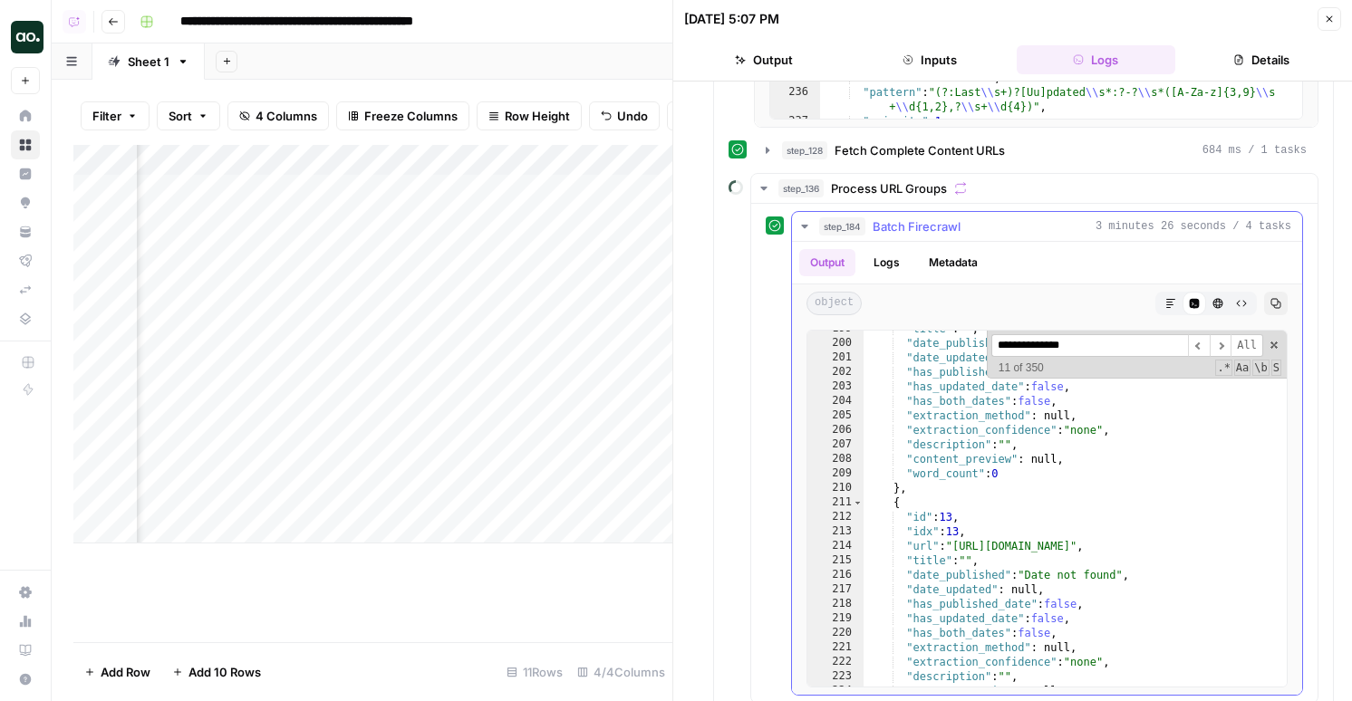
scroll to position [1051, 0]
click at [507, 150] on div "Add Column" at bounding box center [372, 344] width 599 height 399
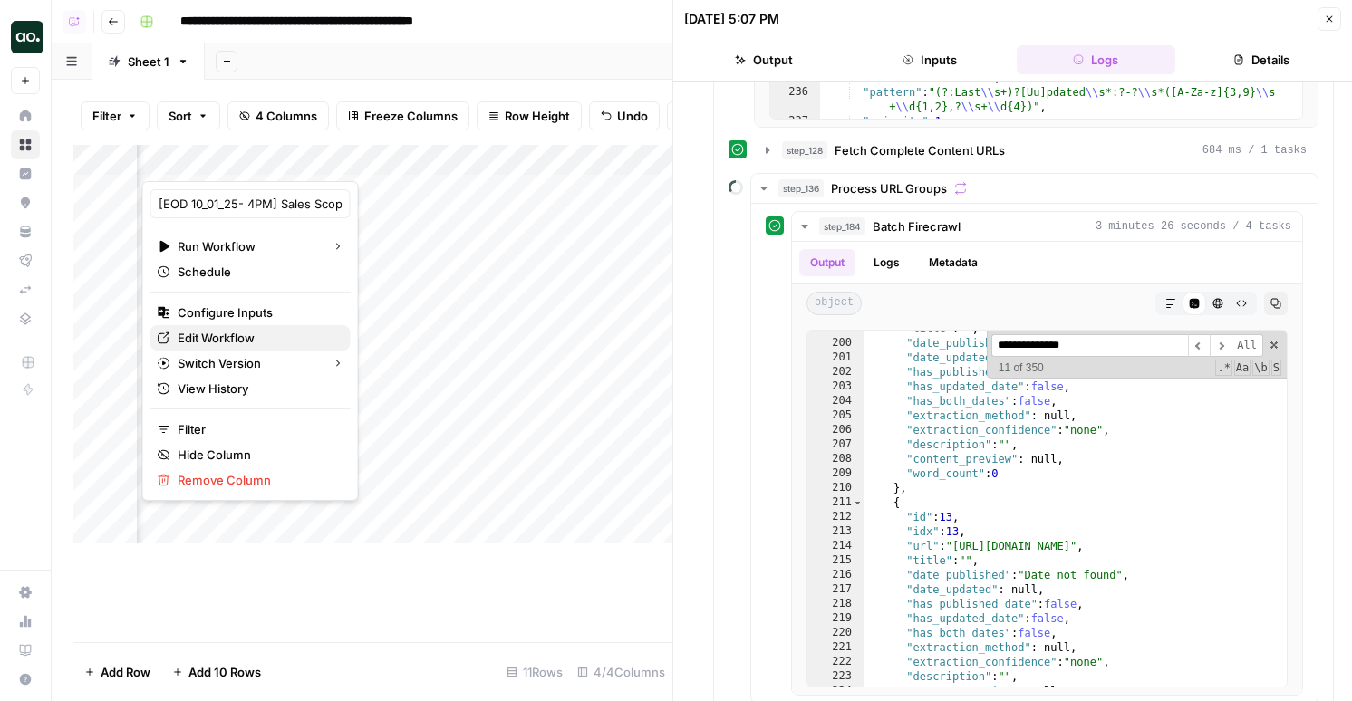
click at [200, 337] on span "Edit Workflow" at bounding box center [257, 338] width 159 height 18
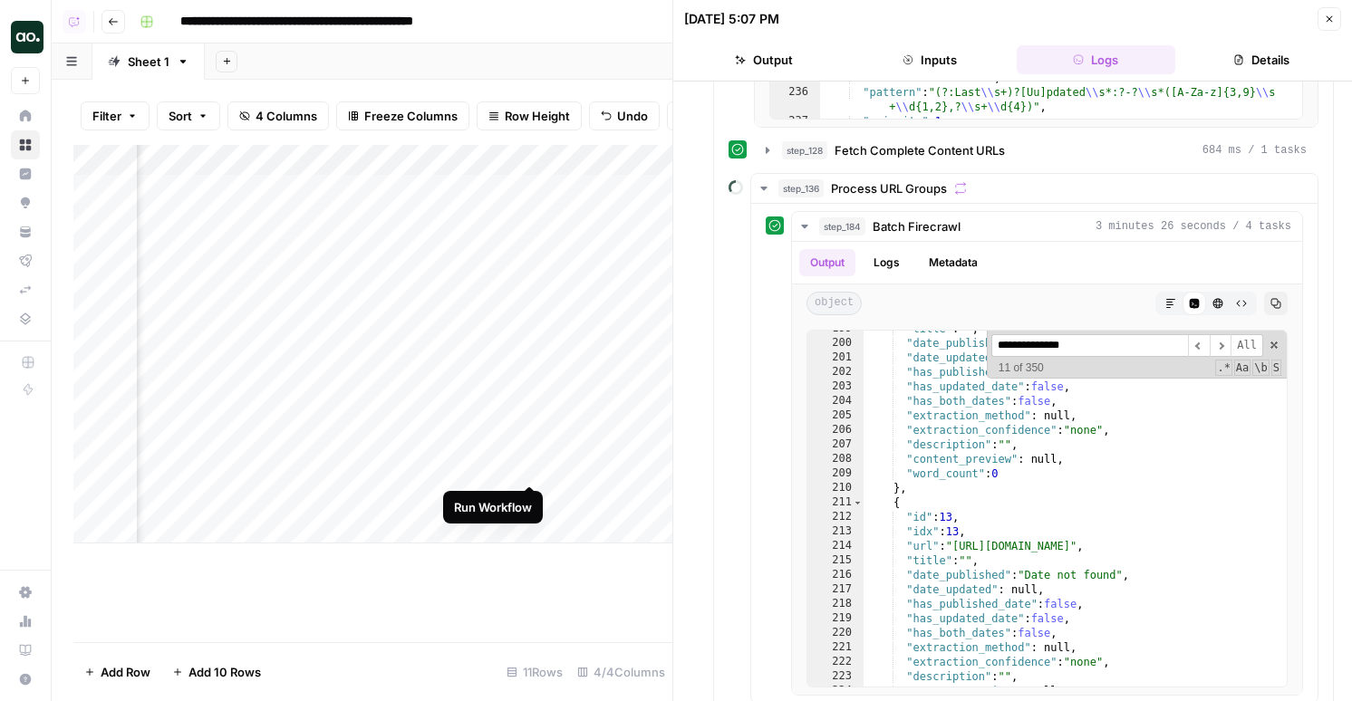
click at [532, 467] on div "Add Column" at bounding box center [372, 344] width 599 height 399
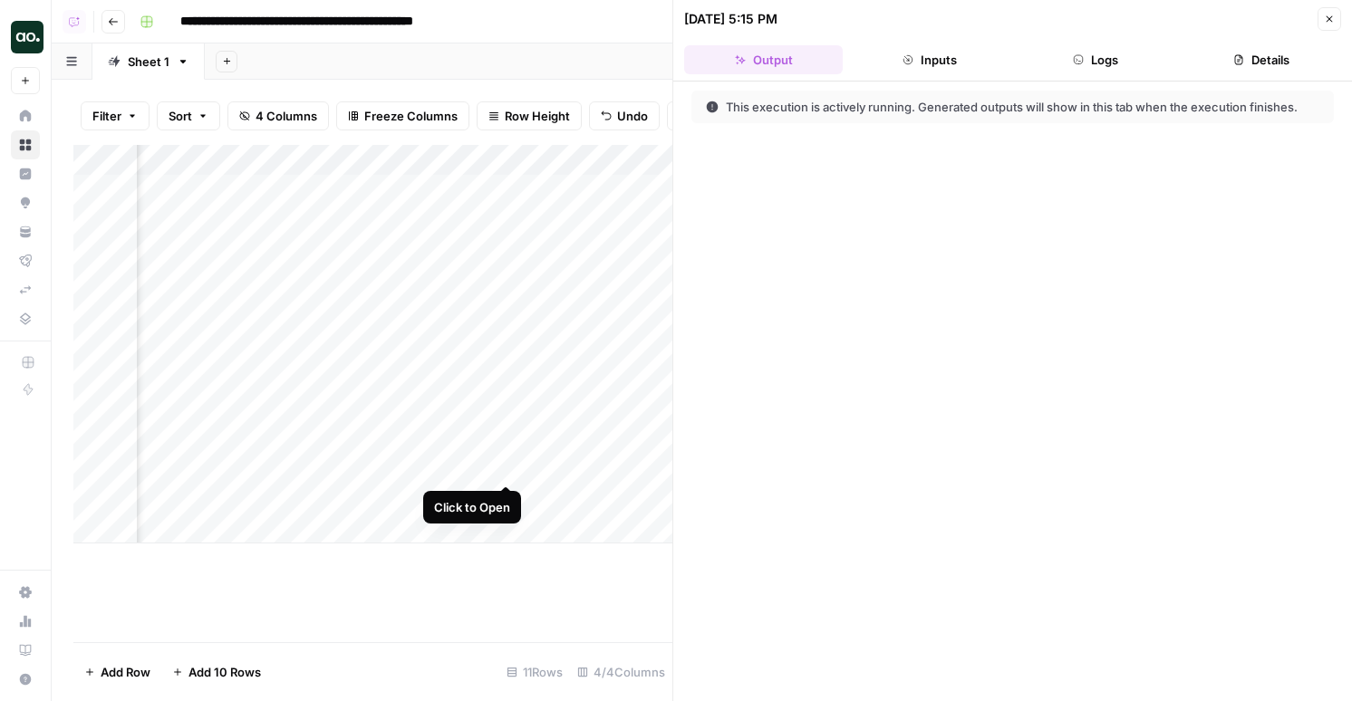
click at [503, 466] on div "Add Column" at bounding box center [372, 344] width 599 height 399
click at [1095, 53] on button "Logs" at bounding box center [1096, 59] width 159 height 29
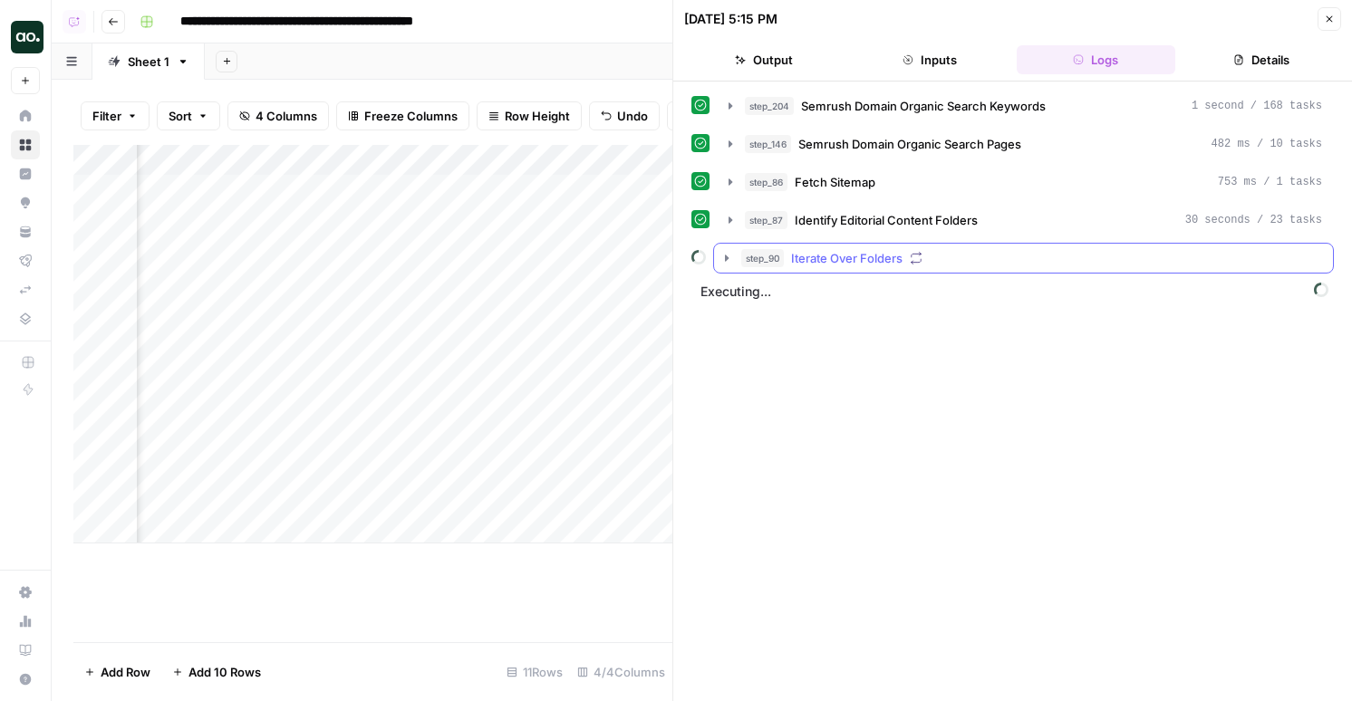
click at [886, 268] on button "step_90 Iterate Over Folders" at bounding box center [1023, 258] width 619 height 29
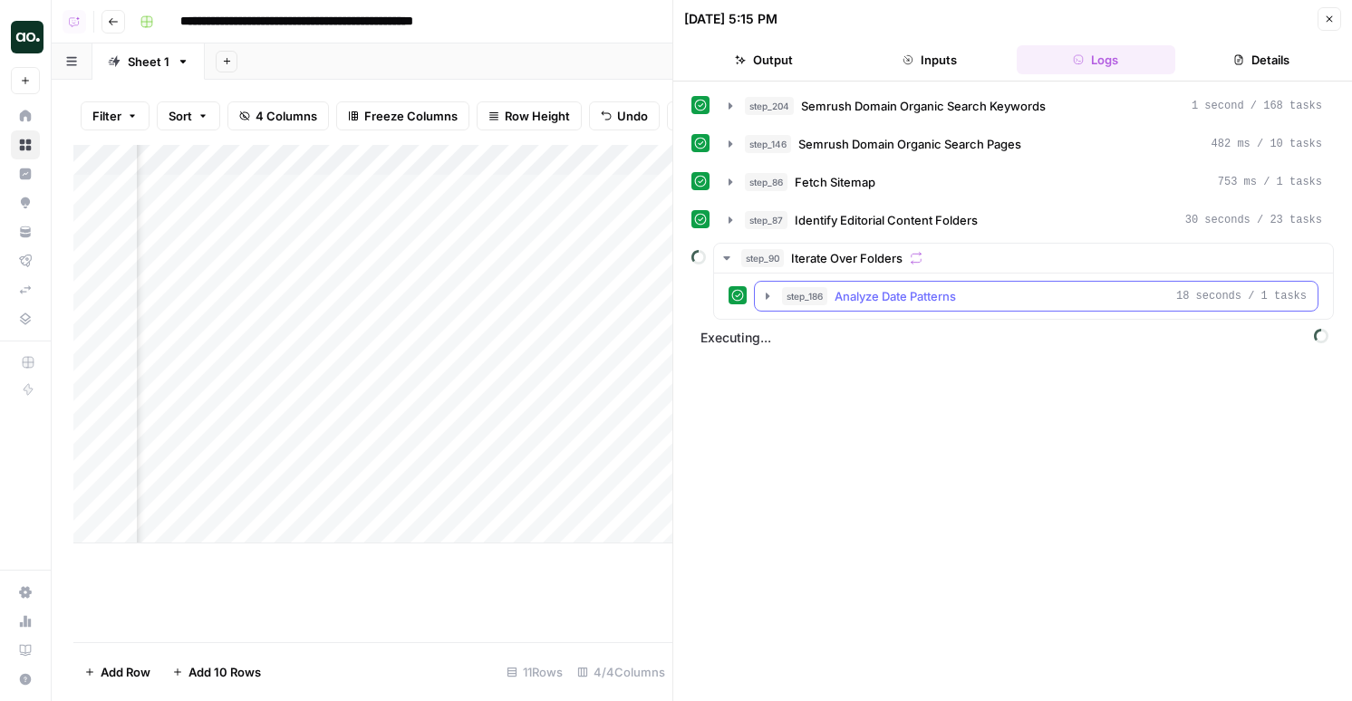
click at [857, 286] on button "step_186 Analyze Date Patterns 18 seconds / 1 tasks" at bounding box center [1036, 296] width 563 height 29
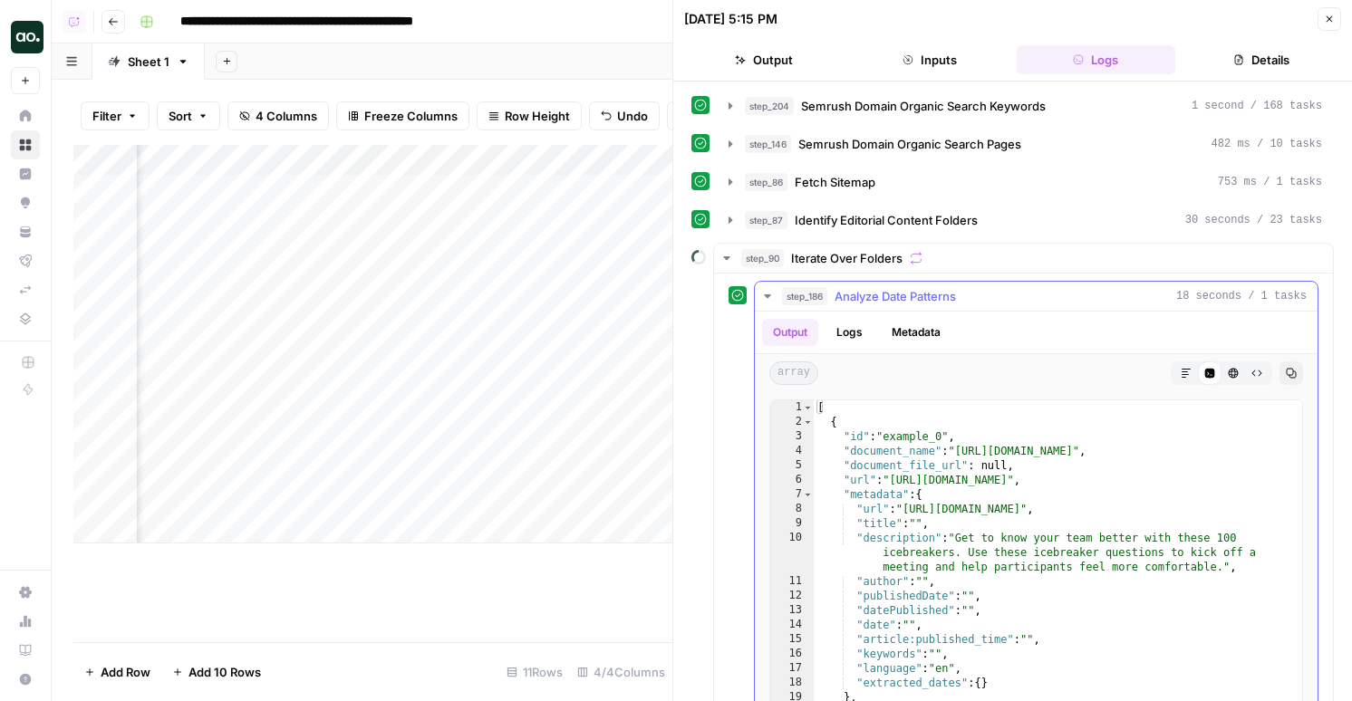
type textarea "**********"
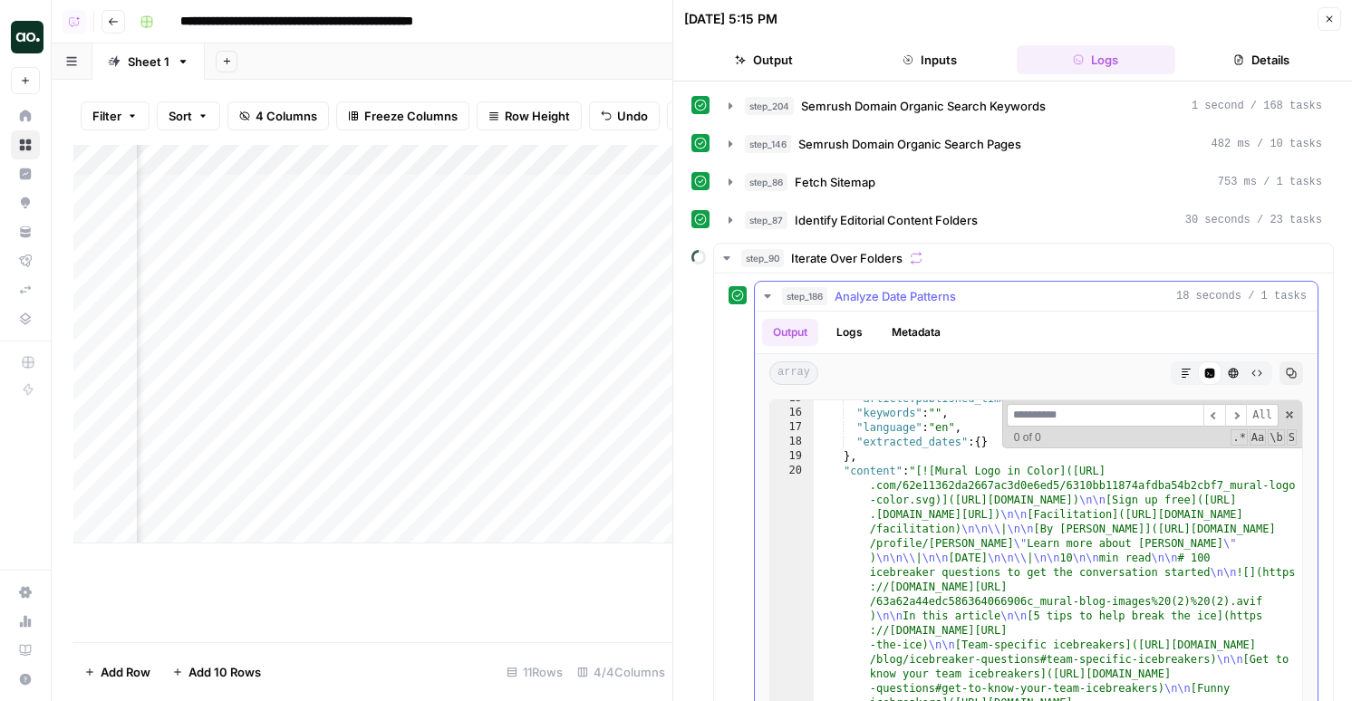
scroll to position [142, 0]
type input "*"
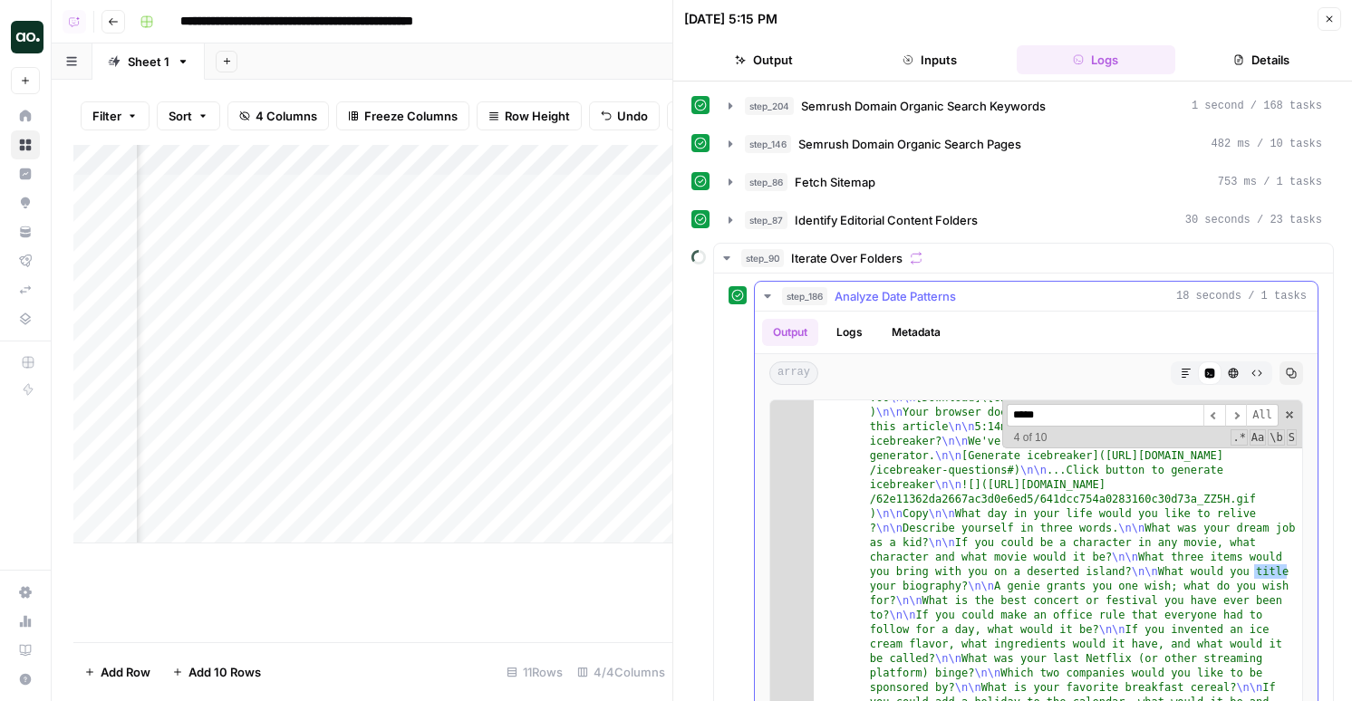
scroll to position [5654, 0]
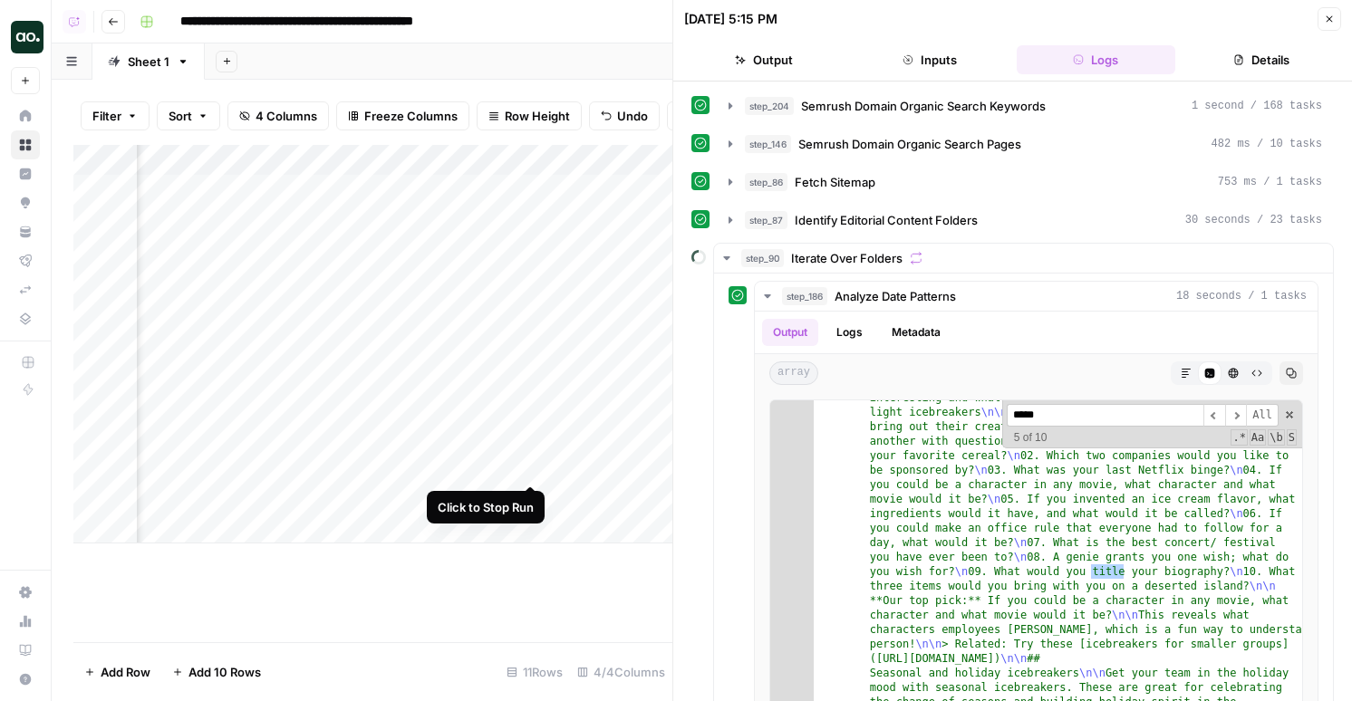
click at [530, 469] on div "Add Column" at bounding box center [372, 344] width 599 height 399
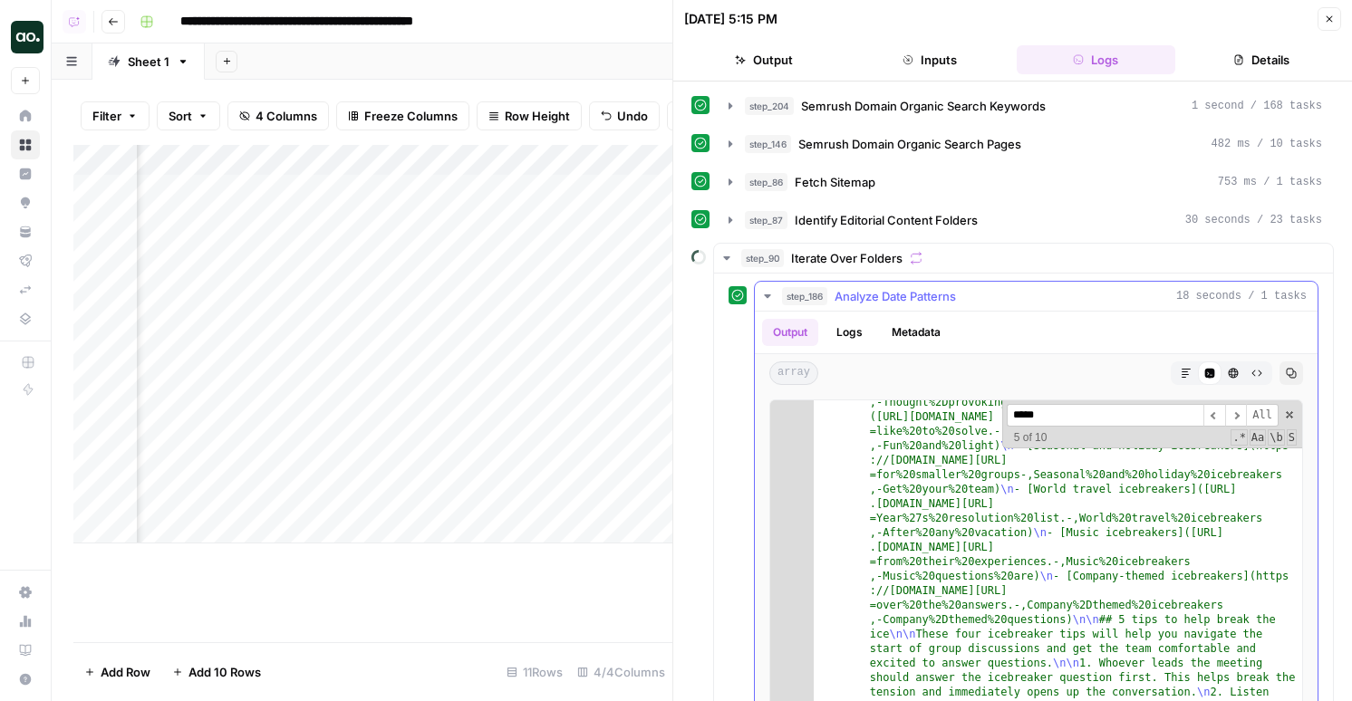
scroll to position [4414, 0]
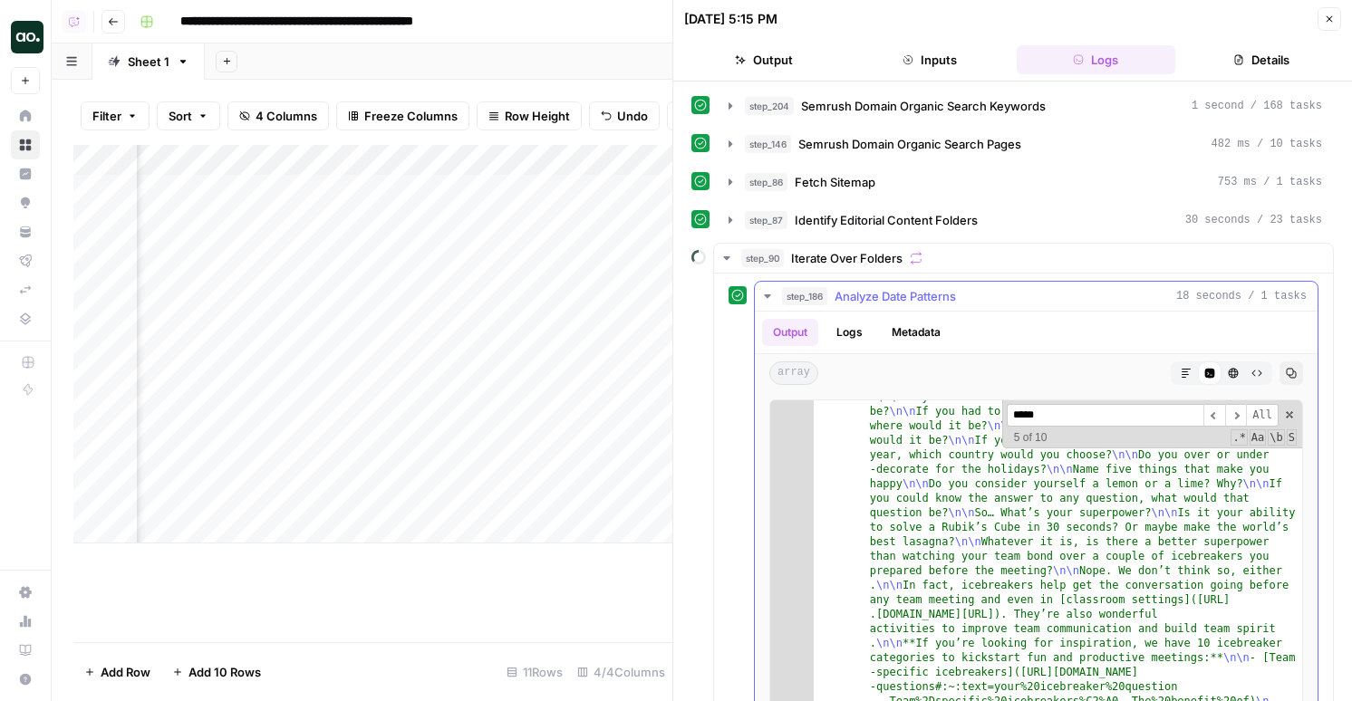
type input "*****"
type textarea "* *"
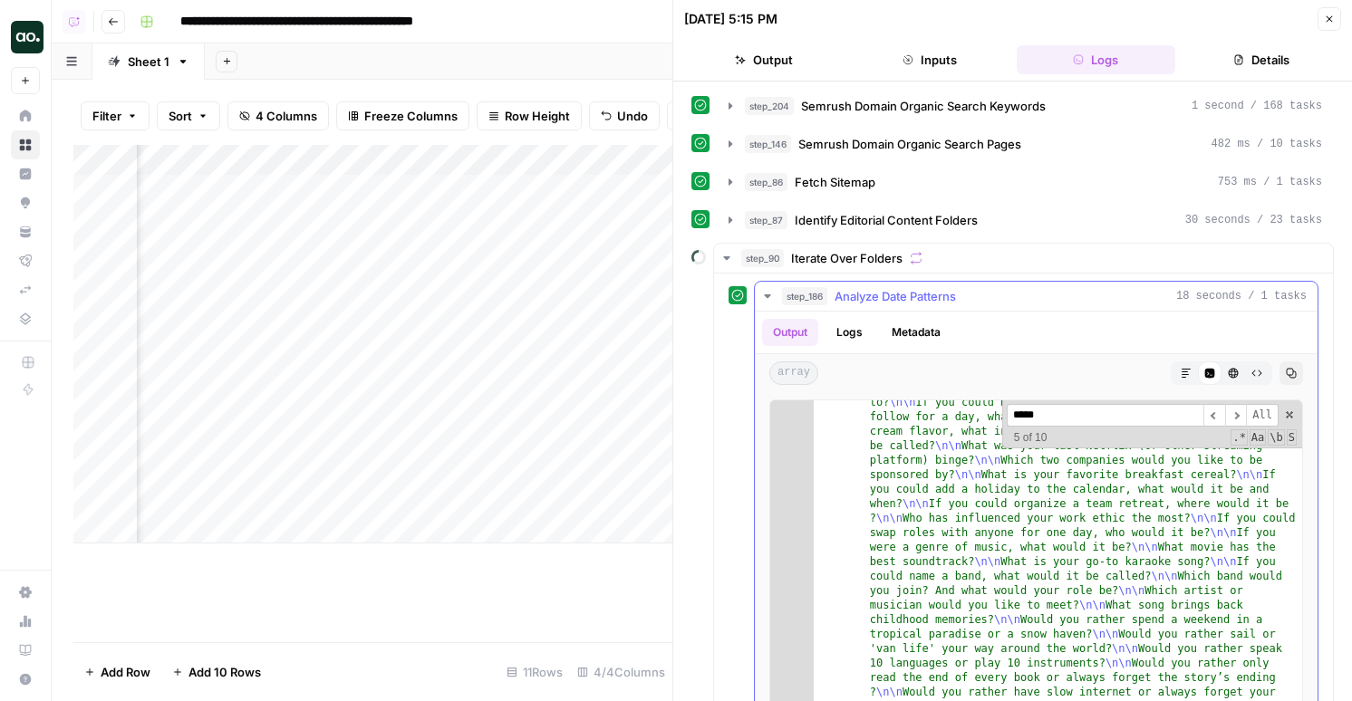
scroll to position [3855, 0]
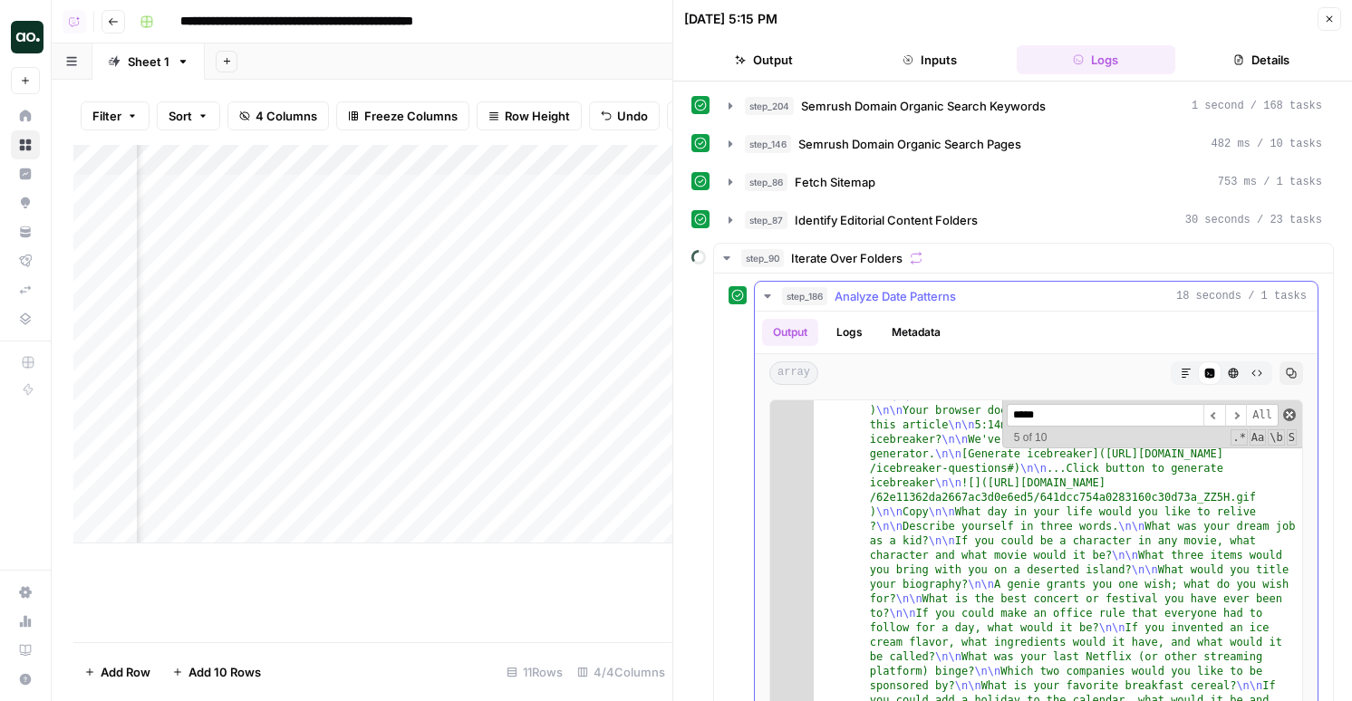
click at [1284, 412] on span at bounding box center [1289, 415] width 13 height 13
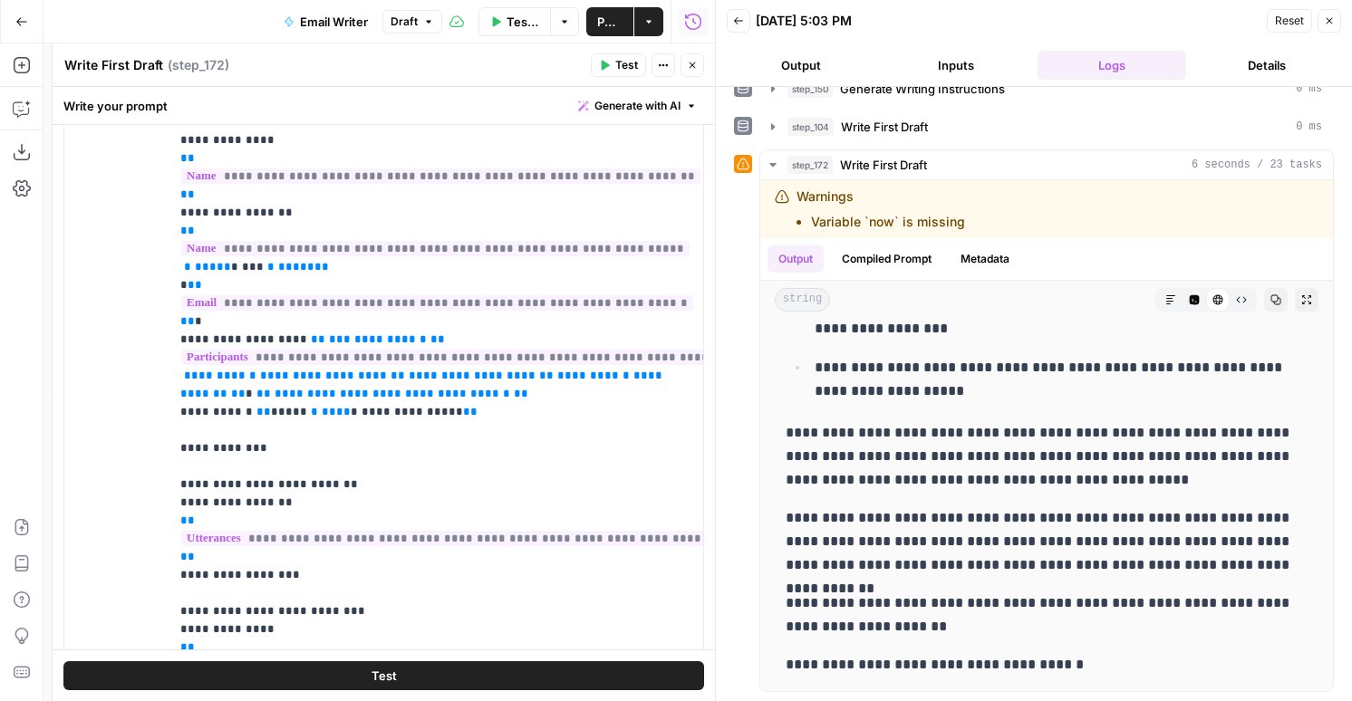
scroll to position [1393, 0]
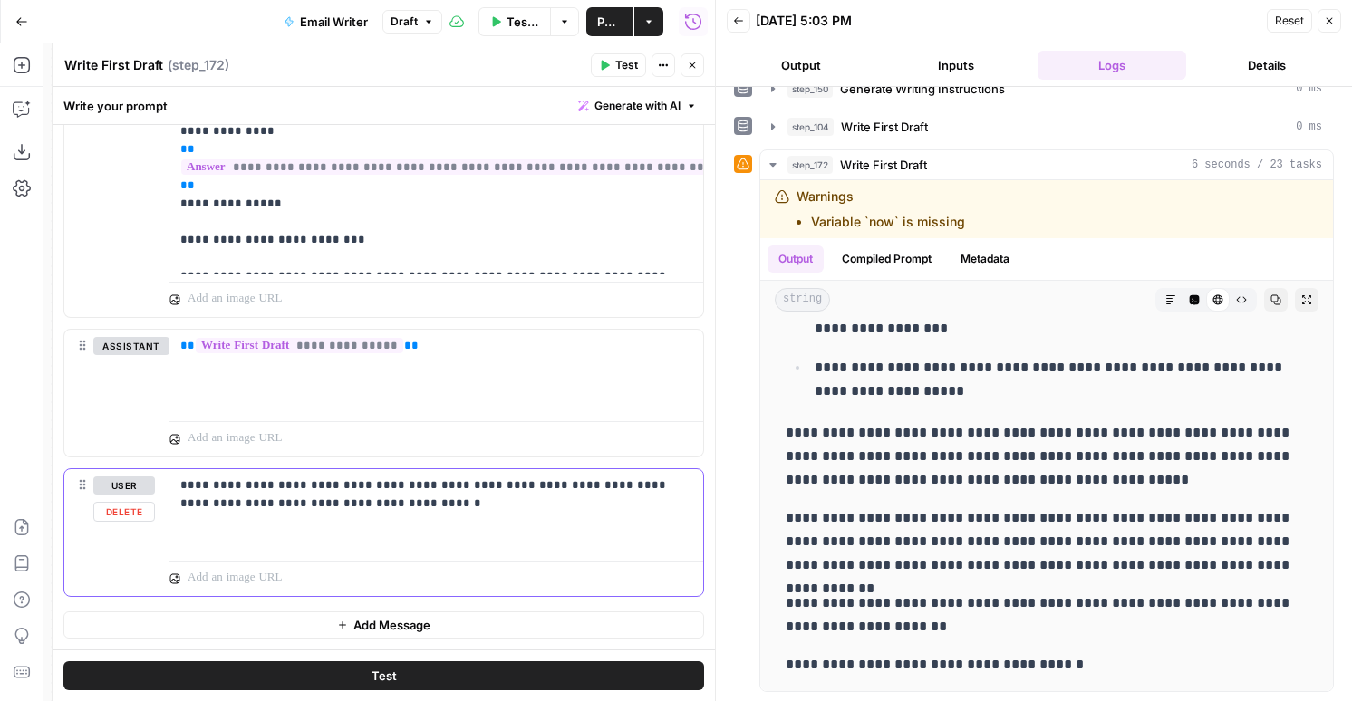
click at [407, 536] on div "**********" at bounding box center [436, 510] width 534 height 83
click at [434, 479] on p "**********" at bounding box center [436, 495] width 512 height 36
click at [536, 488] on p "**********" at bounding box center [436, 495] width 512 height 36
click at [390, 503] on p "**********" at bounding box center [436, 495] width 512 height 36
drag, startPoint x: 467, startPoint y: 499, endPoint x: 594, endPoint y: 493, distance: 127.0
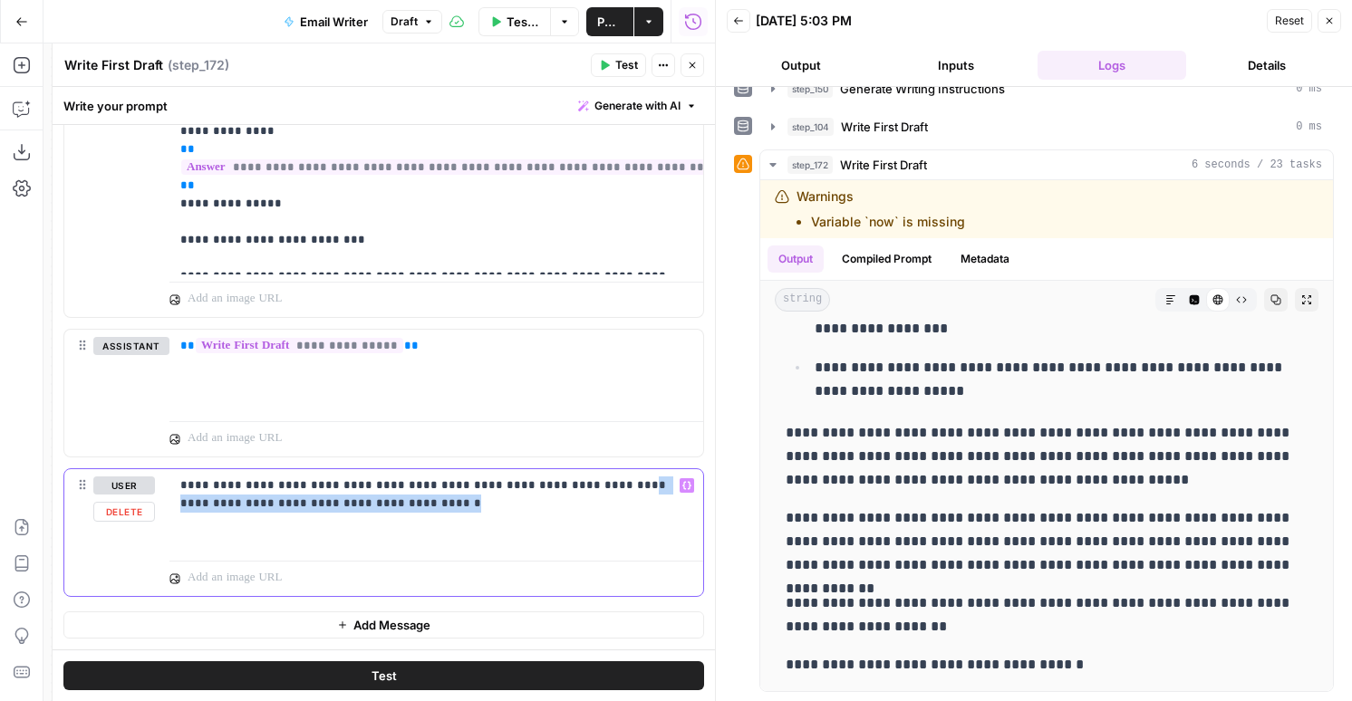
click at [594, 493] on p "**********" at bounding box center [436, 495] width 512 height 36
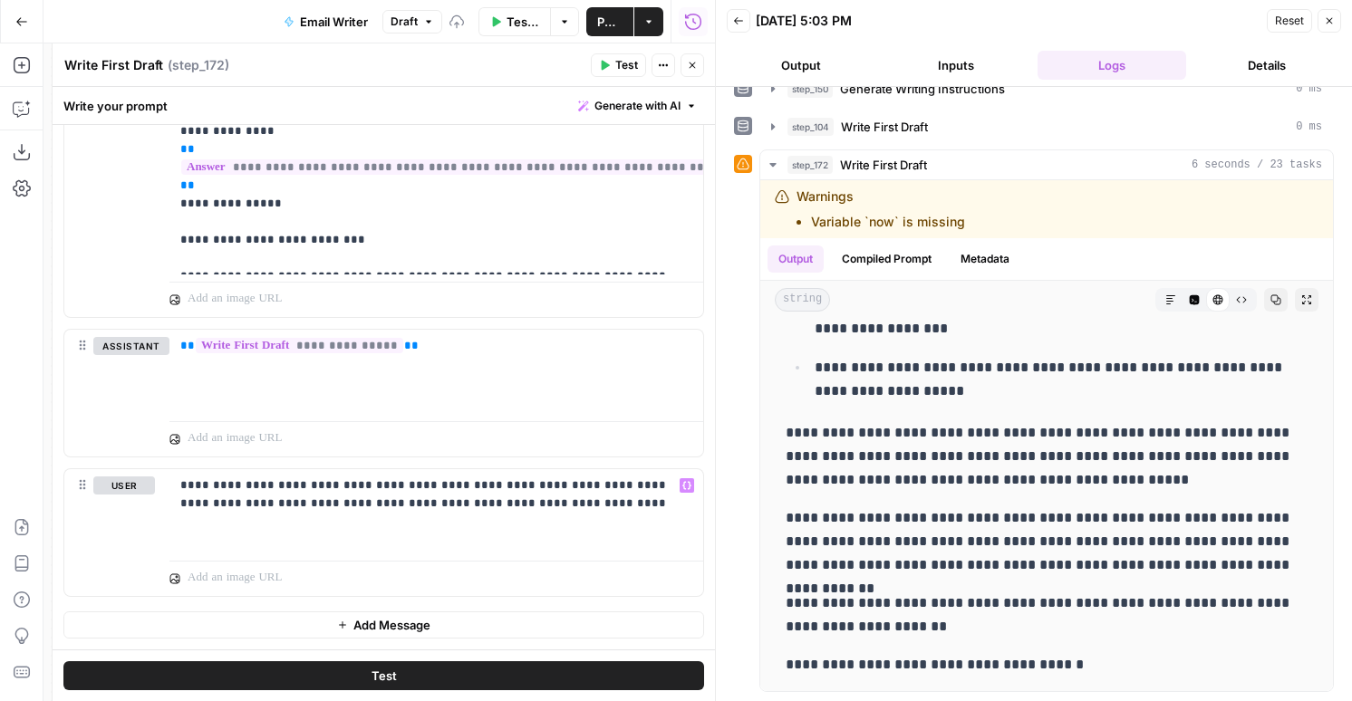
click at [302, 675] on button "Test" at bounding box center [383, 676] width 641 height 29
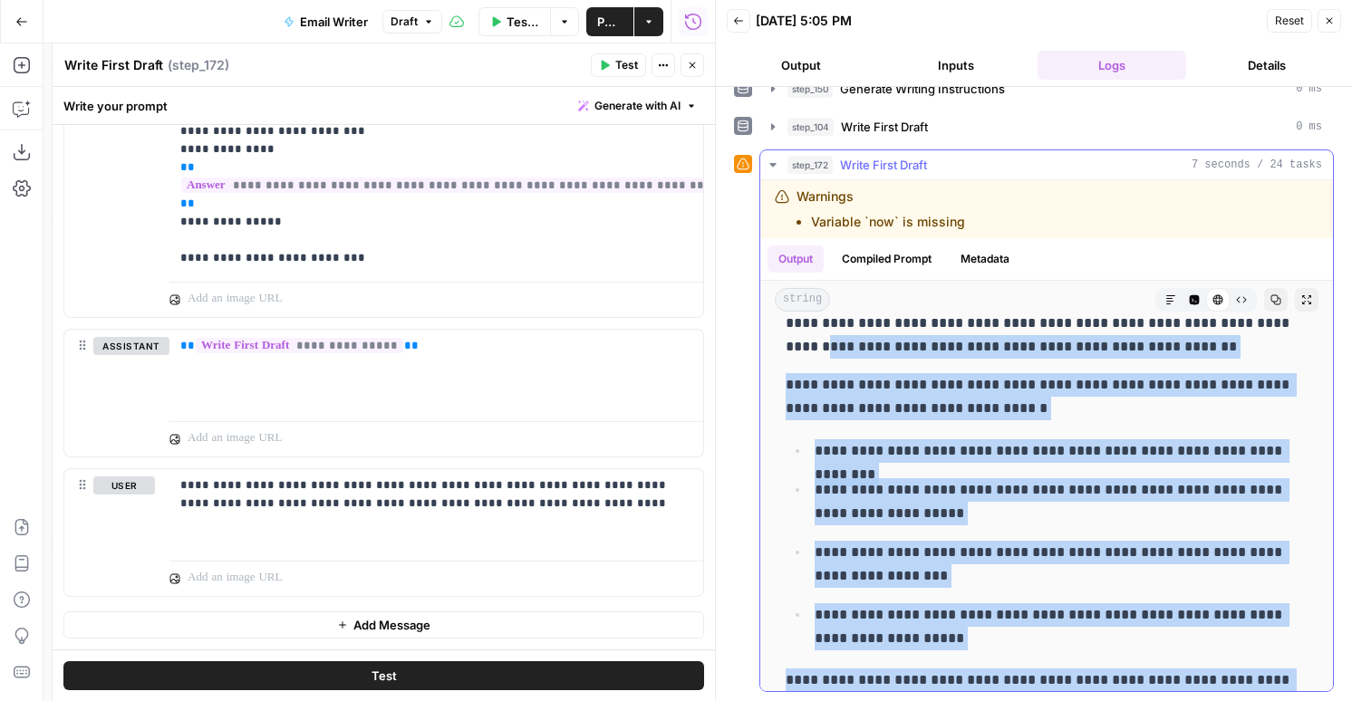
scroll to position [0, 0]
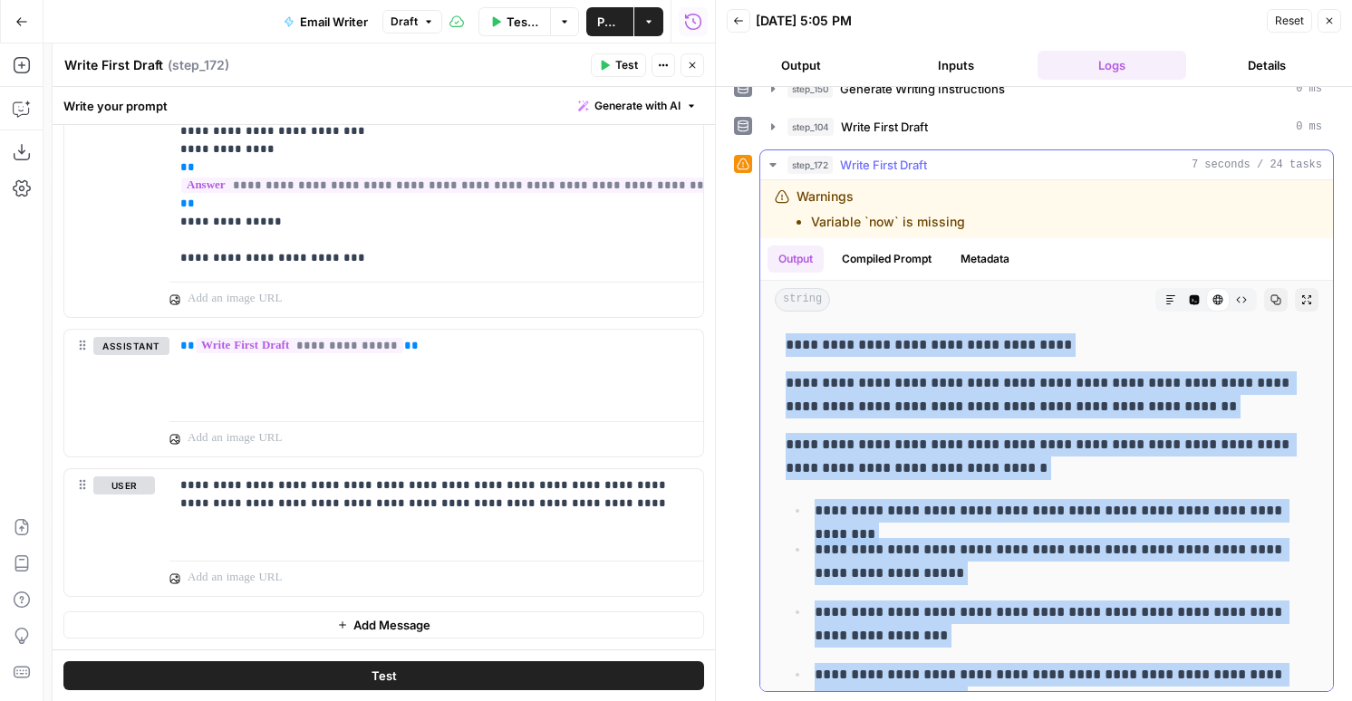
drag, startPoint x: 1075, startPoint y: 669, endPoint x: 774, endPoint y: 349, distance: 439.1
copy div "**********"
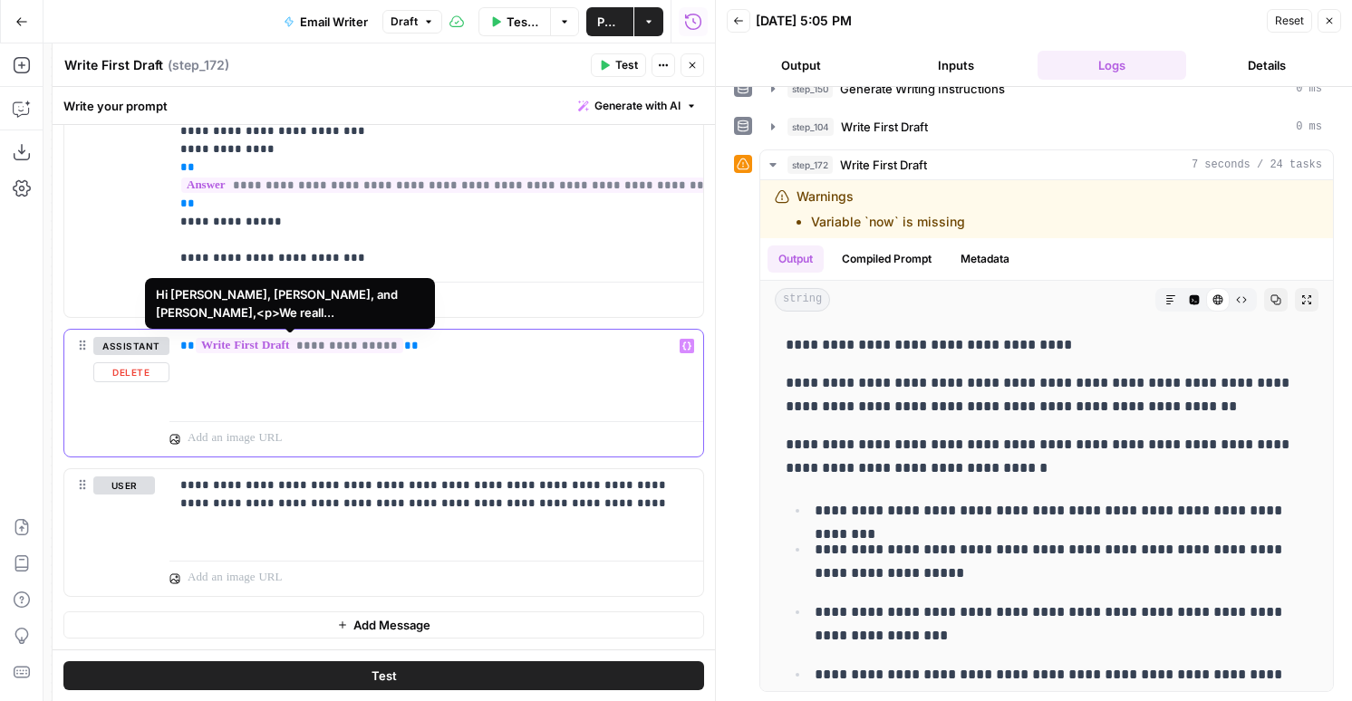
click at [357, 348] on span "**********" at bounding box center [300, 345] width 208 height 15
click at [842, 123] on span "Write First Draft" at bounding box center [884, 127] width 87 height 18
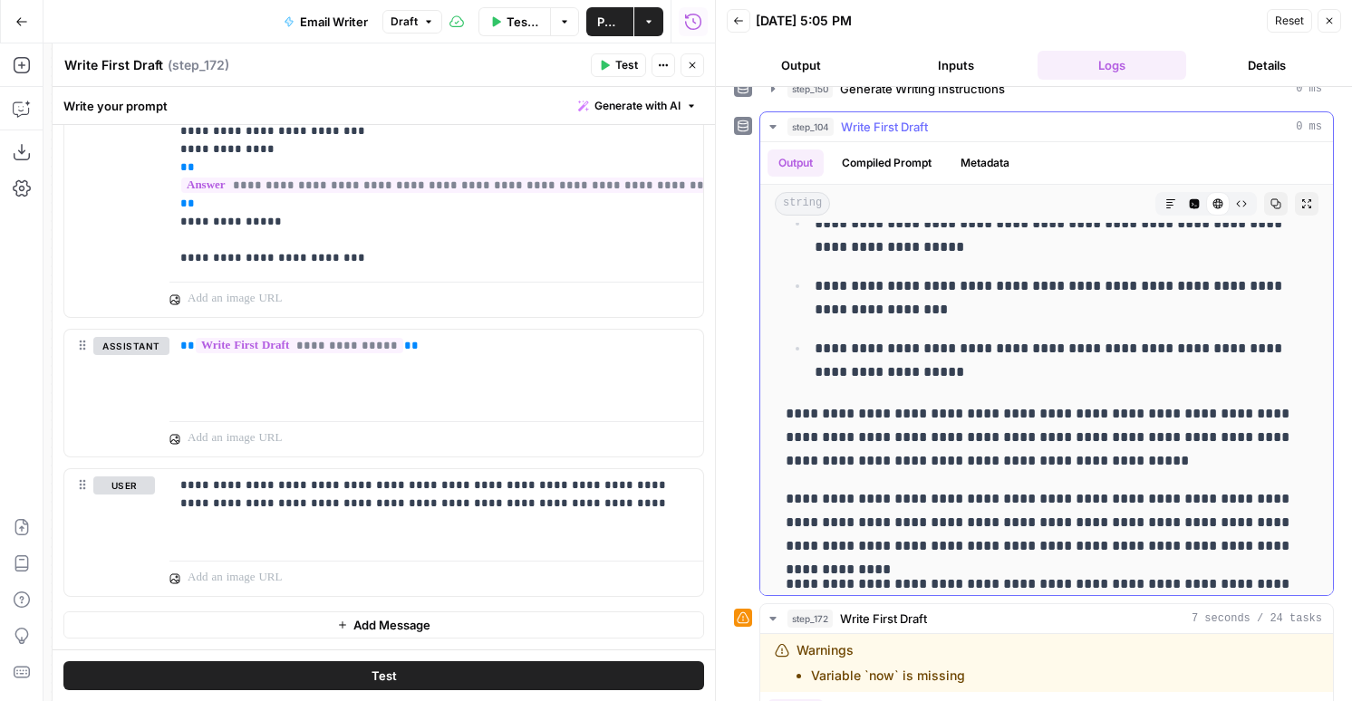
scroll to position [307, 0]
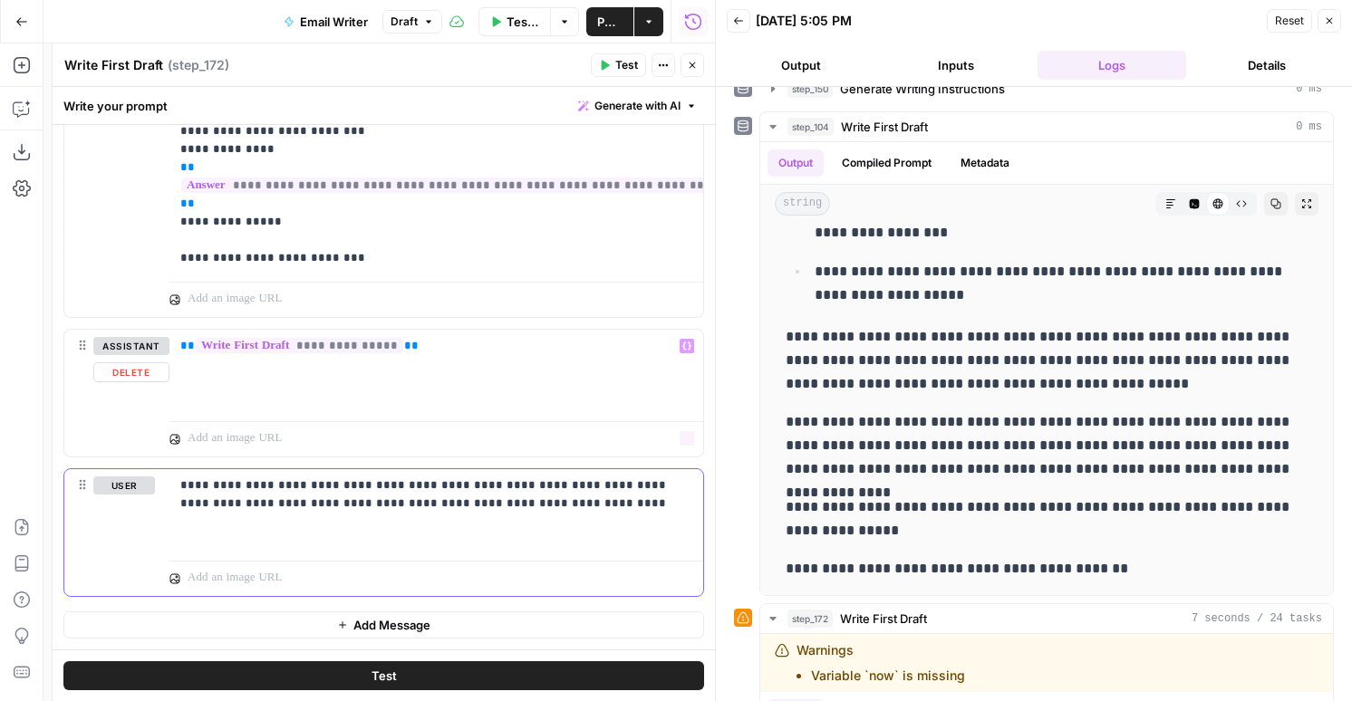
click at [341, 495] on p "**********" at bounding box center [436, 495] width 512 height 36
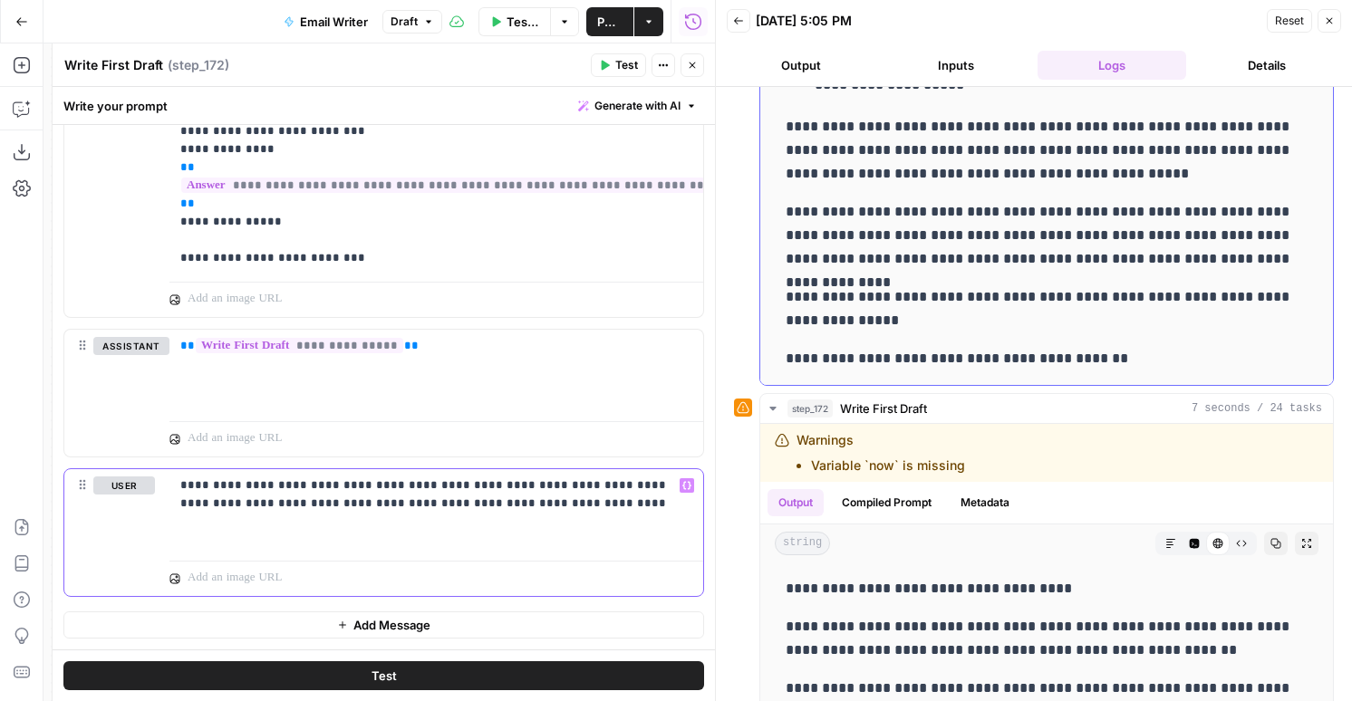
scroll to position [539, 0]
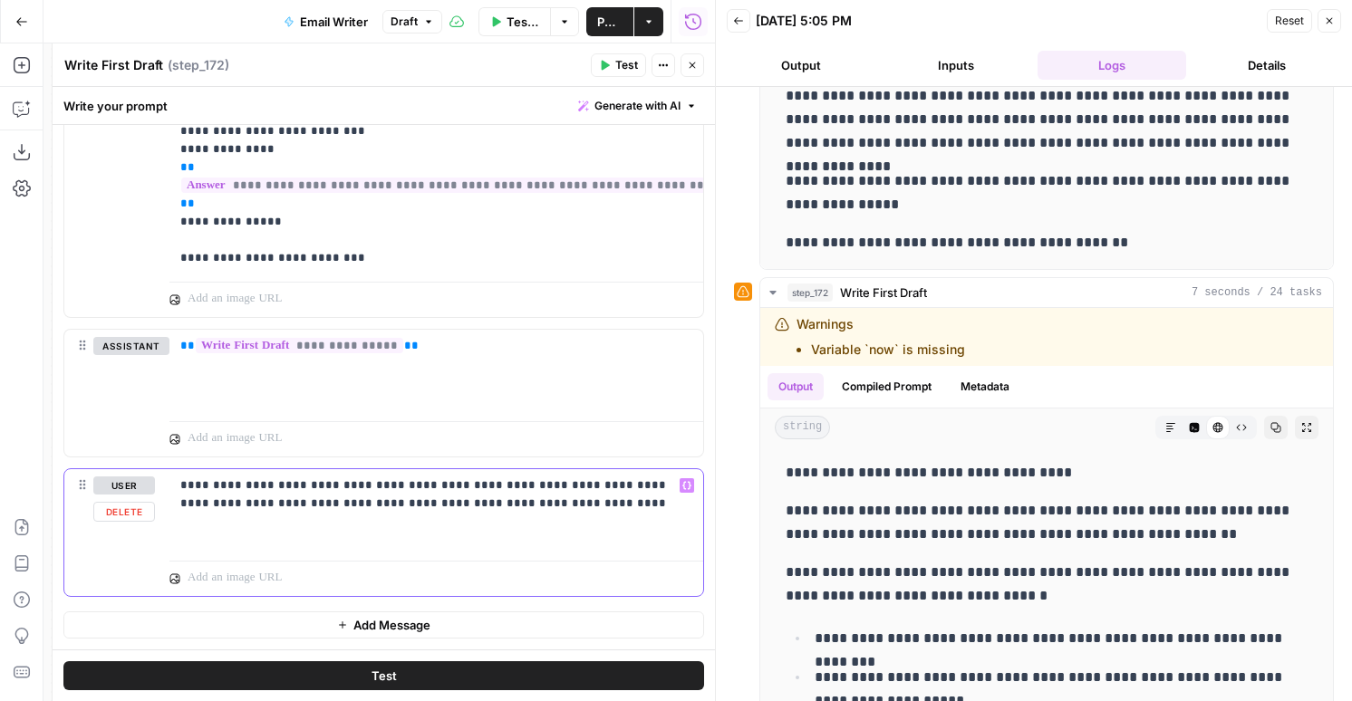
click at [326, 507] on p "**********" at bounding box center [436, 495] width 512 height 36
click at [324, 489] on p "**********" at bounding box center [436, 495] width 512 height 36
drag, startPoint x: 301, startPoint y: 482, endPoint x: 328, endPoint y: 500, distance: 32.7
click at [301, 482] on p "**********" at bounding box center [436, 495] width 512 height 36
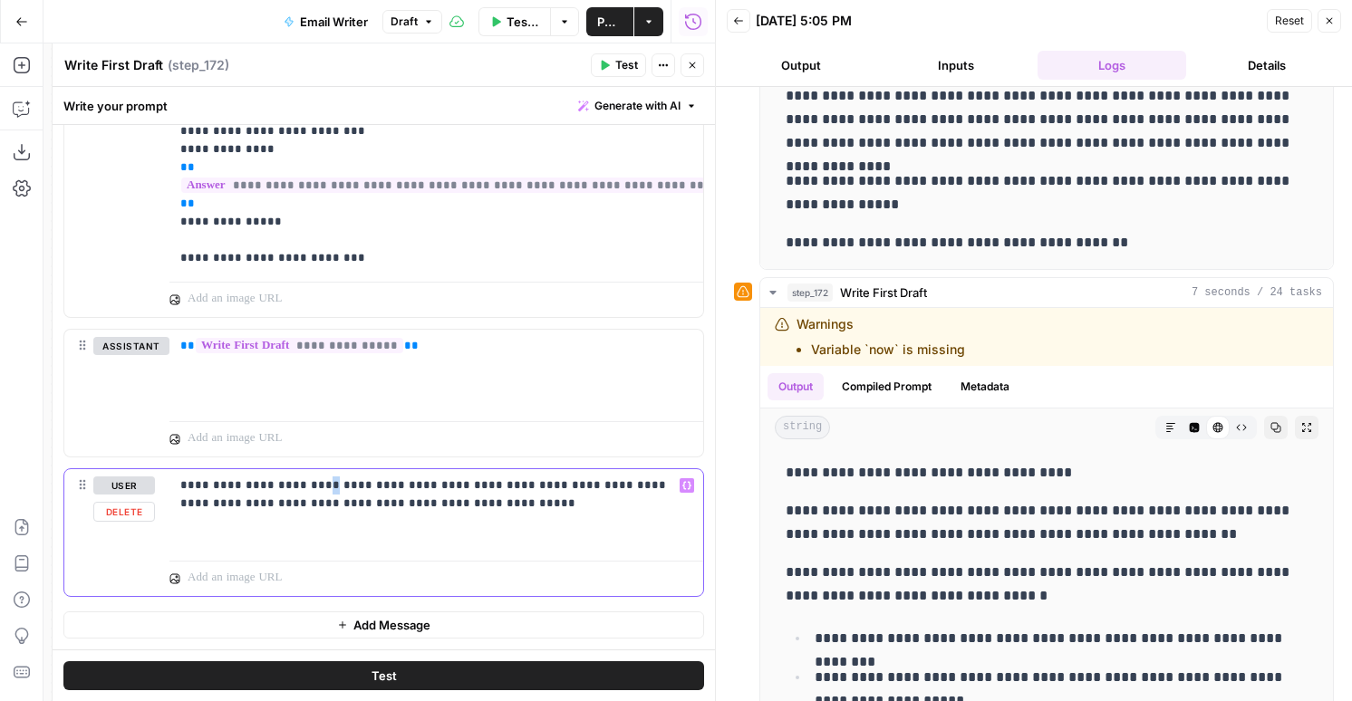
click at [310, 483] on p "**********" at bounding box center [436, 495] width 512 height 36
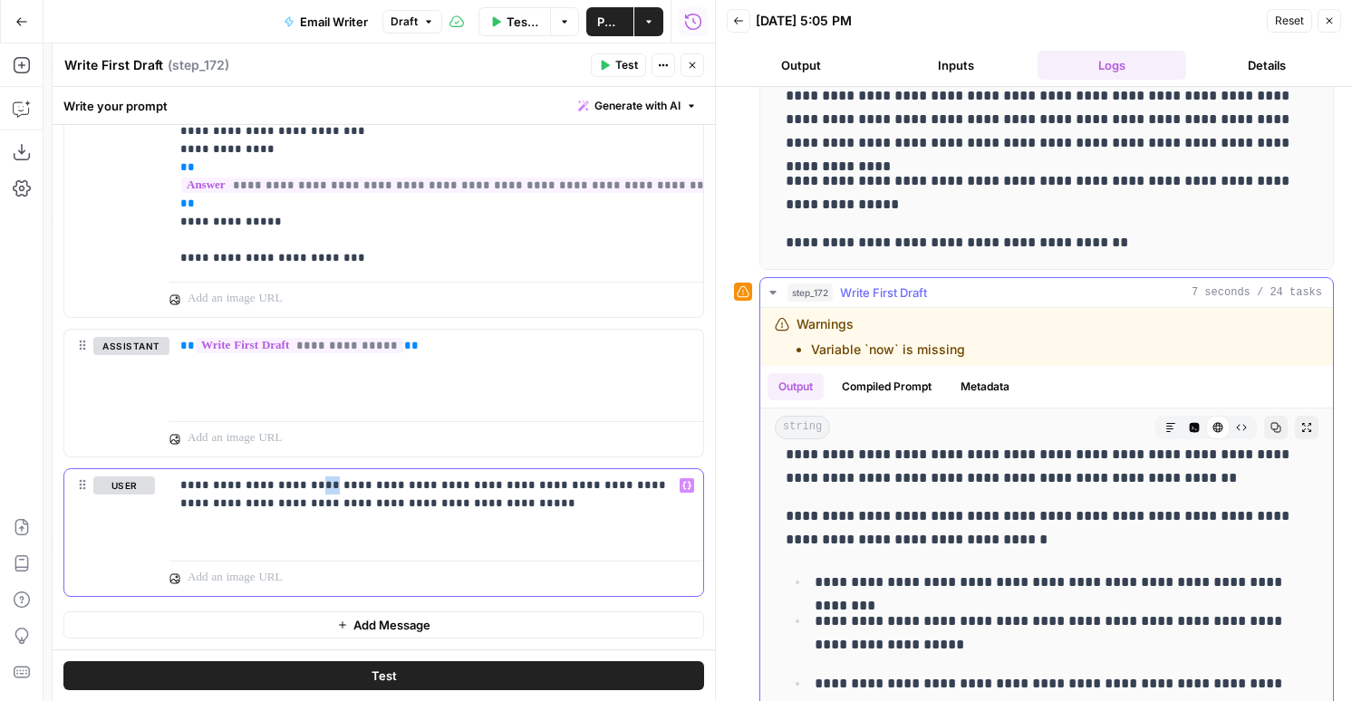
scroll to position [48, 0]
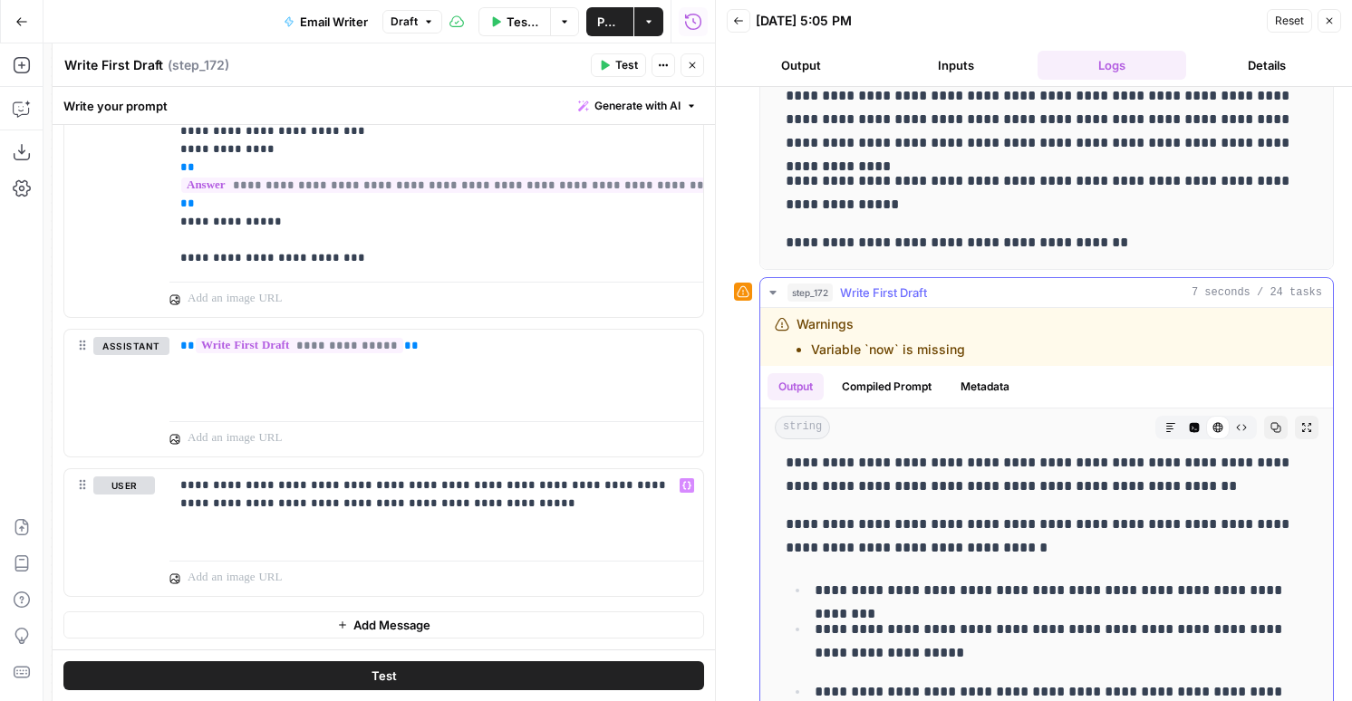
click at [840, 526] on p "**********" at bounding box center [1047, 536] width 522 height 47
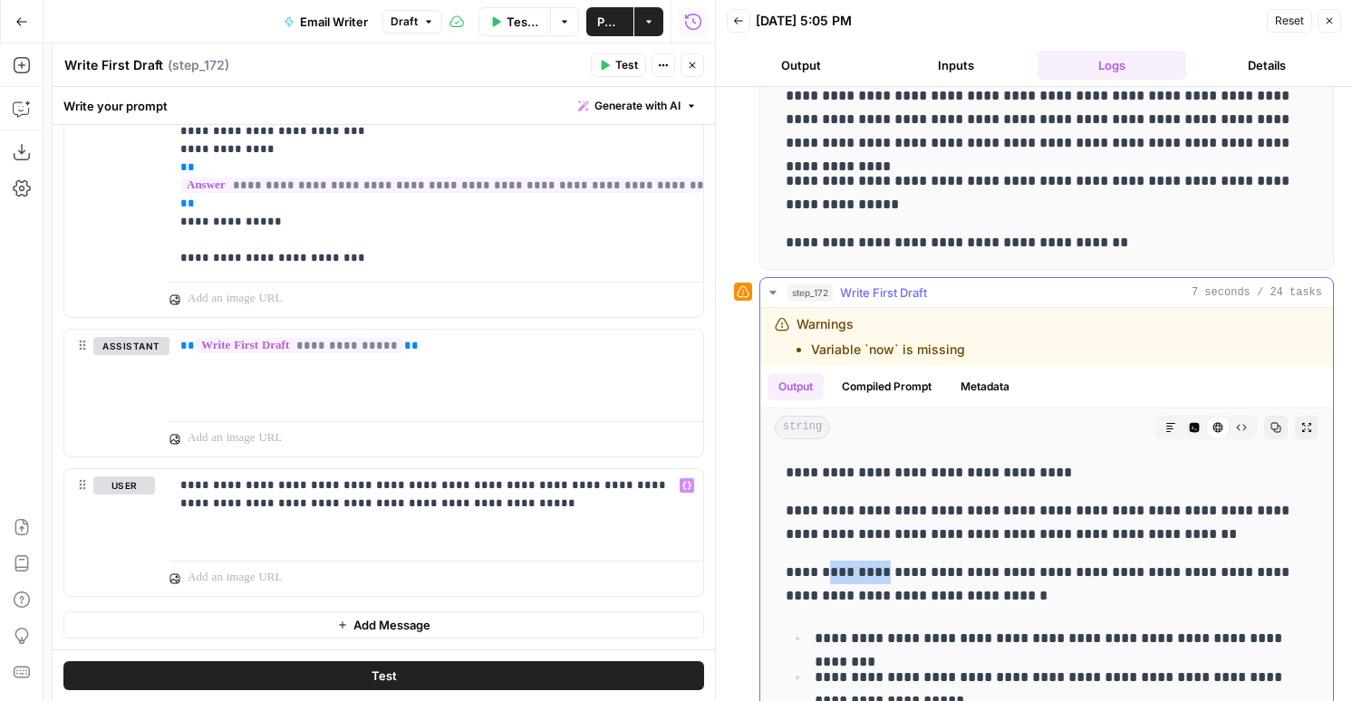
scroll to position [1, 0]
click at [834, 506] on p "**********" at bounding box center [1047, 521] width 522 height 47
drag, startPoint x: 1046, startPoint y: 514, endPoint x: 1046, endPoint y: 552, distance: 38.1
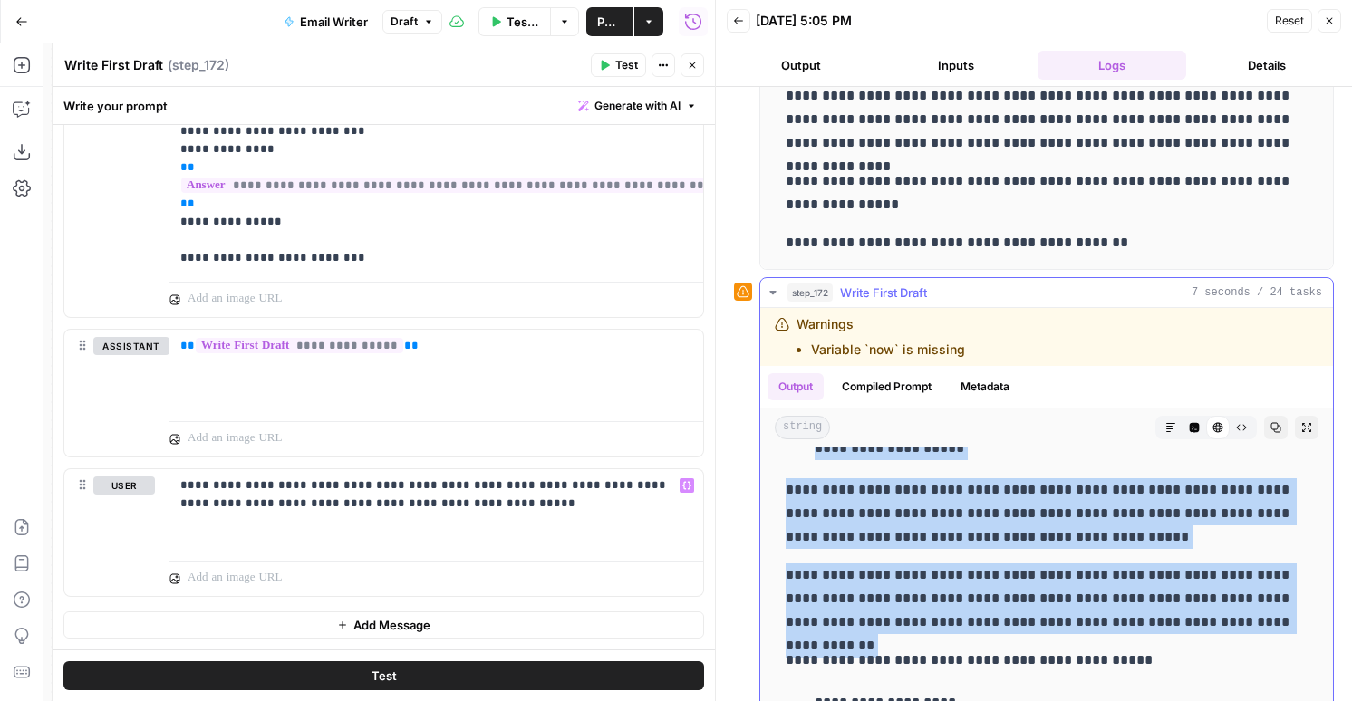
scroll to position [387, 0]
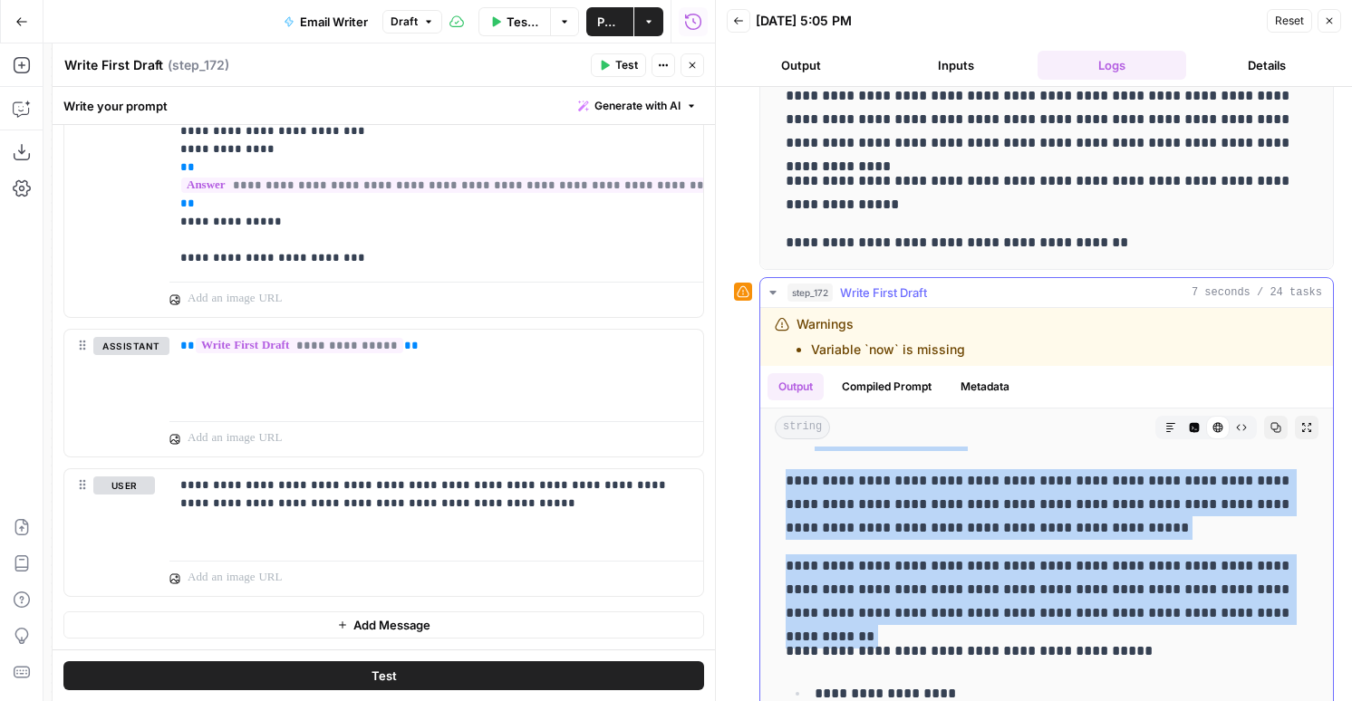
copy div "**********"
drag, startPoint x: 782, startPoint y: 570, endPoint x: 1223, endPoint y: 630, distance: 445.4
click at [1223, 630] on div "**********" at bounding box center [1047, 519] width 544 height 905
click at [526, 15] on span "Test Data" at bounding box center [523, 22] width 33 height 18
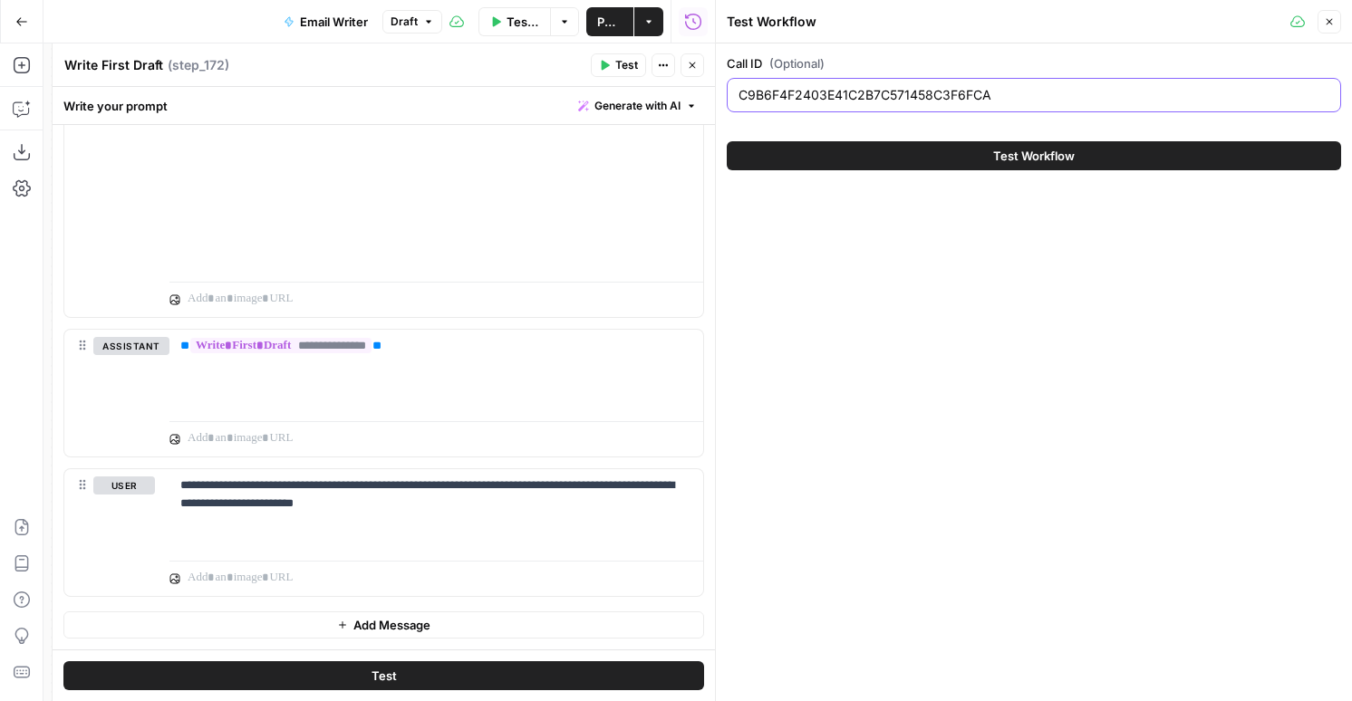
click at [772, 98] on input "C9B6F4F2403E41C2B7C571458C3F6FCA" at bounding box center [1034, 95] width 591 height 18
paste input "E5A21180284D4AB2973E991296313869"
type input "E5A21180284D4AB2973E991296313869"
click at [828, 156] on button "Test Workflow" at bounding box center [1034, 155] width 614 height 29
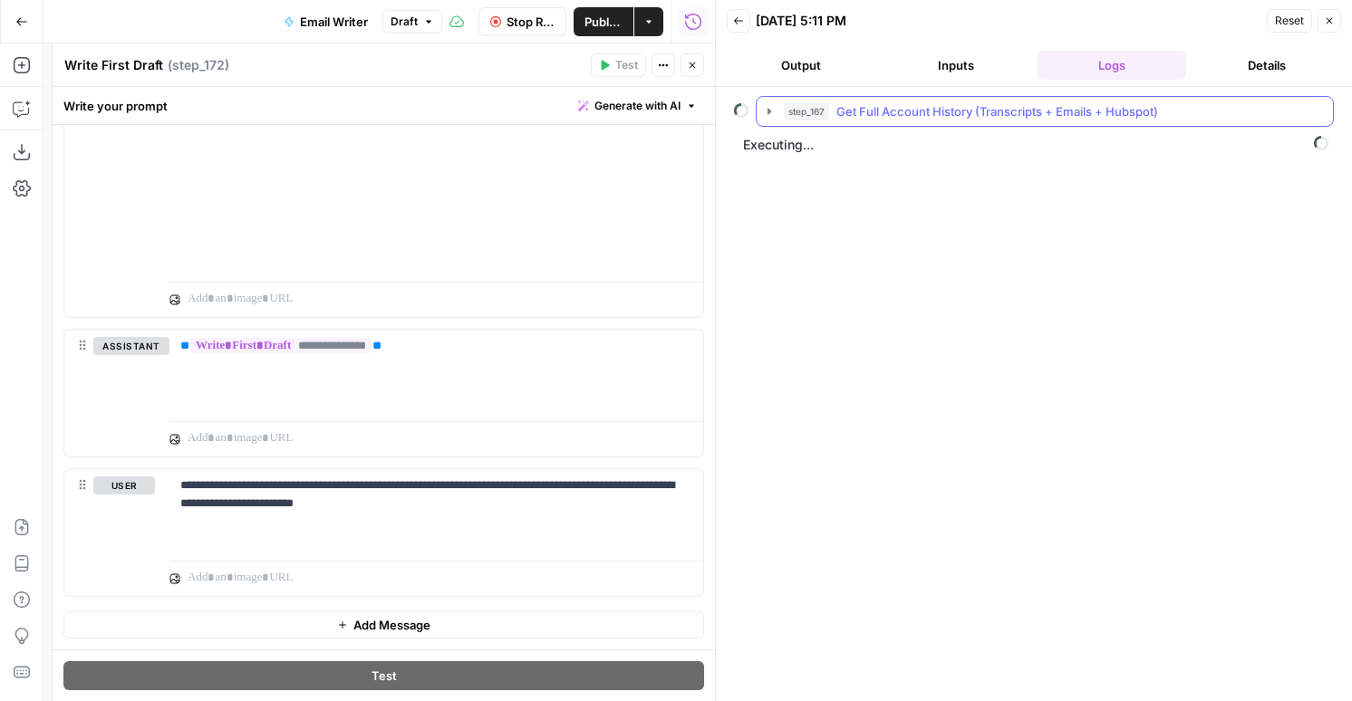
click at [953, 112] on span "Get Full Account History (Transcripts + Emails + Hubspot)" at bounding box center [997, 111] width 322 height 18
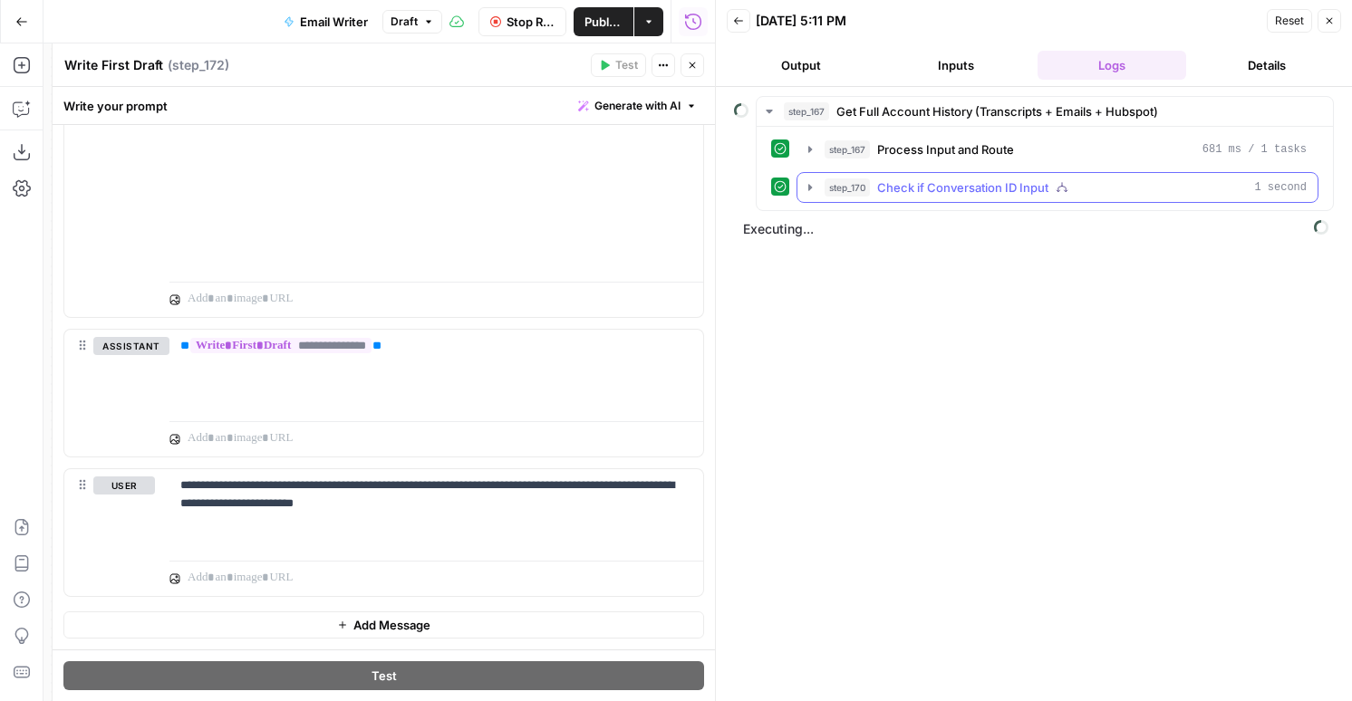
click at [921, 189] on span "Check if Conversation ID Input" at bounding box center [962, 188] width 171 height 18
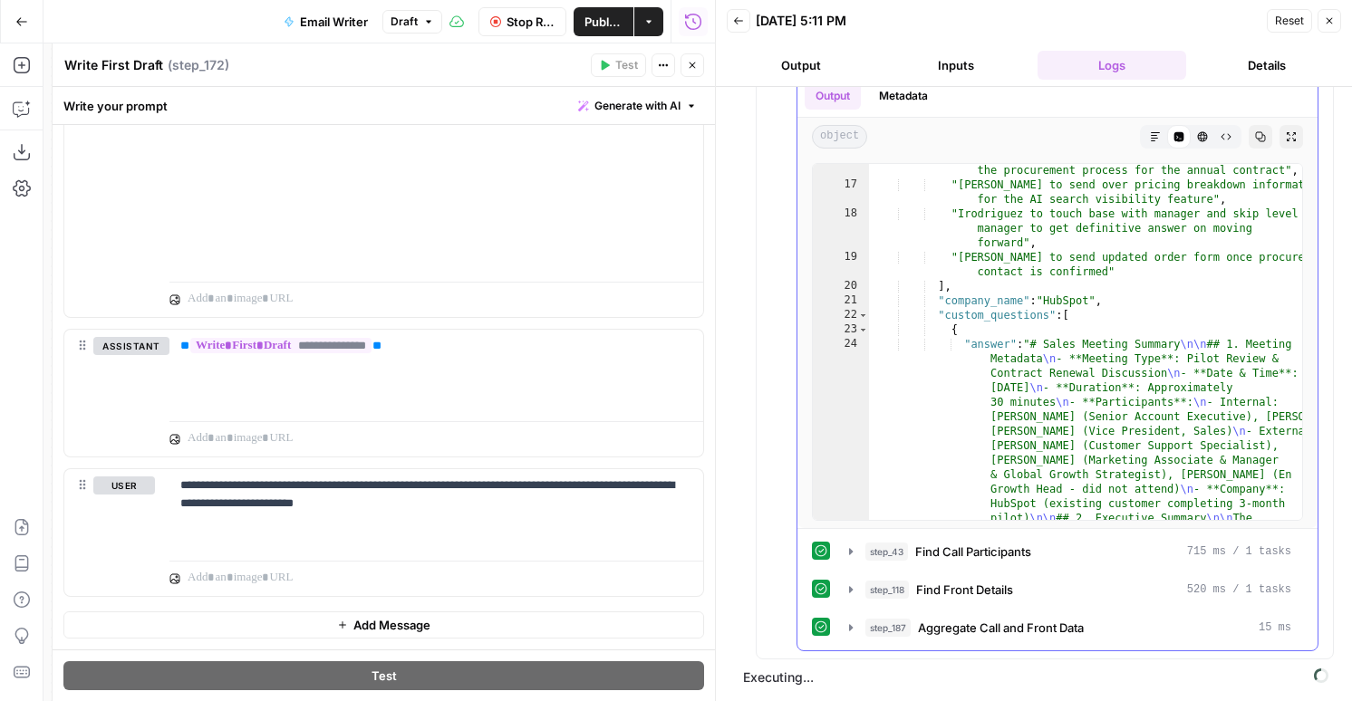
scroll to position [289, 0]
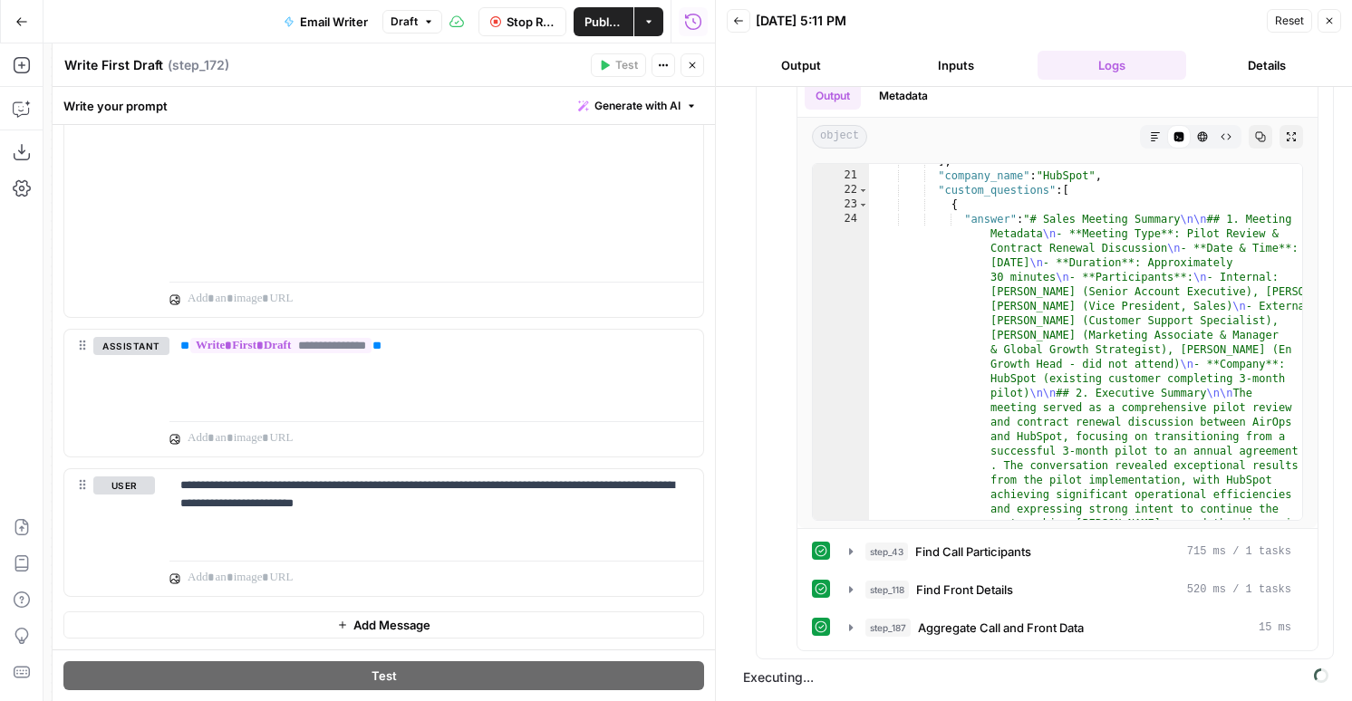
click at [386, 15] on button "Draft" at bounding box center [412, 22] width 60 height 24
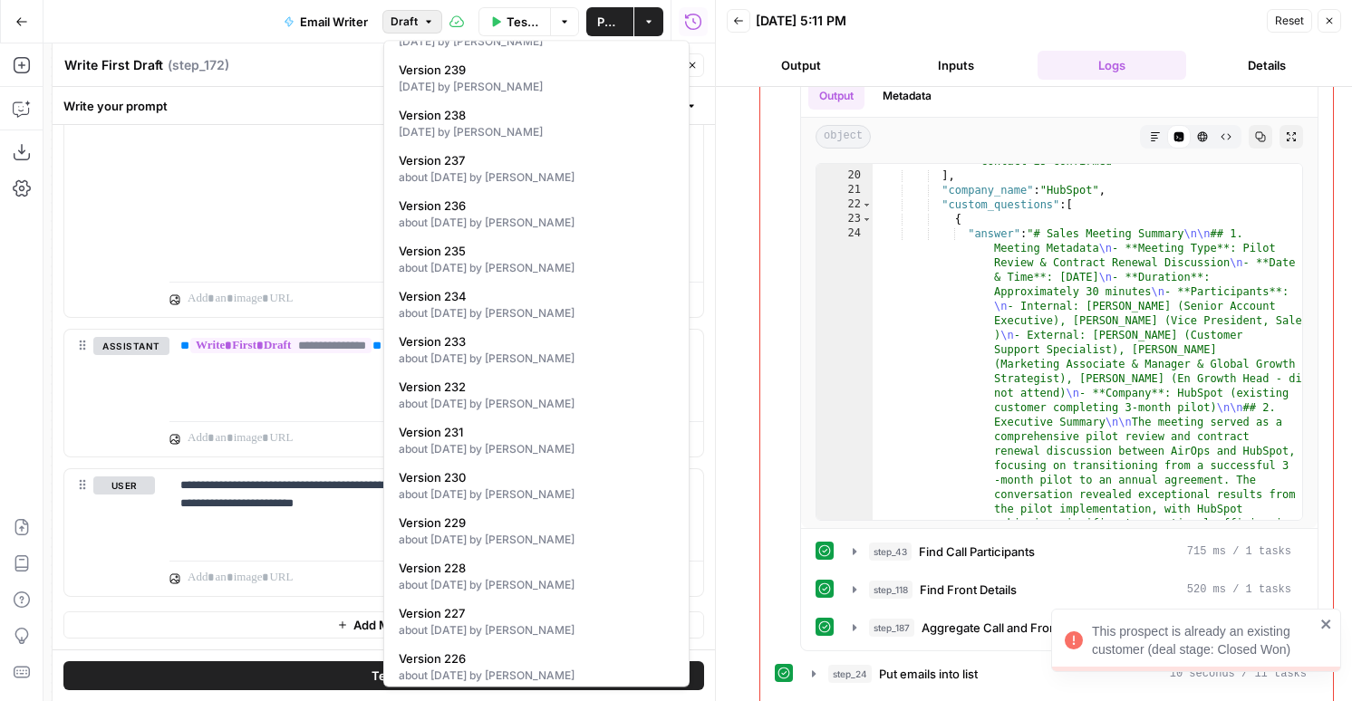
scroll to position [1077, 0]
click at [476, 169] on span "Version 237" at bounding box center [533, 162] width 268 height 18
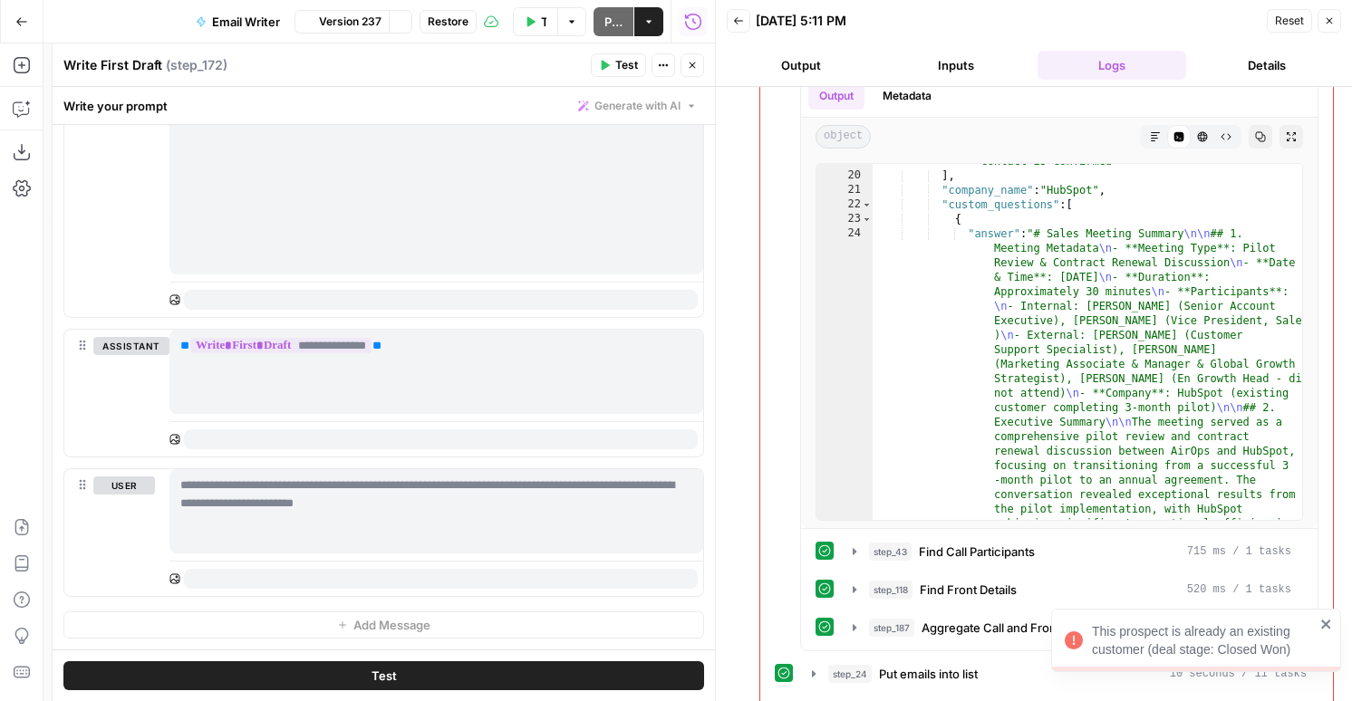
scroll to position [1614, 0]
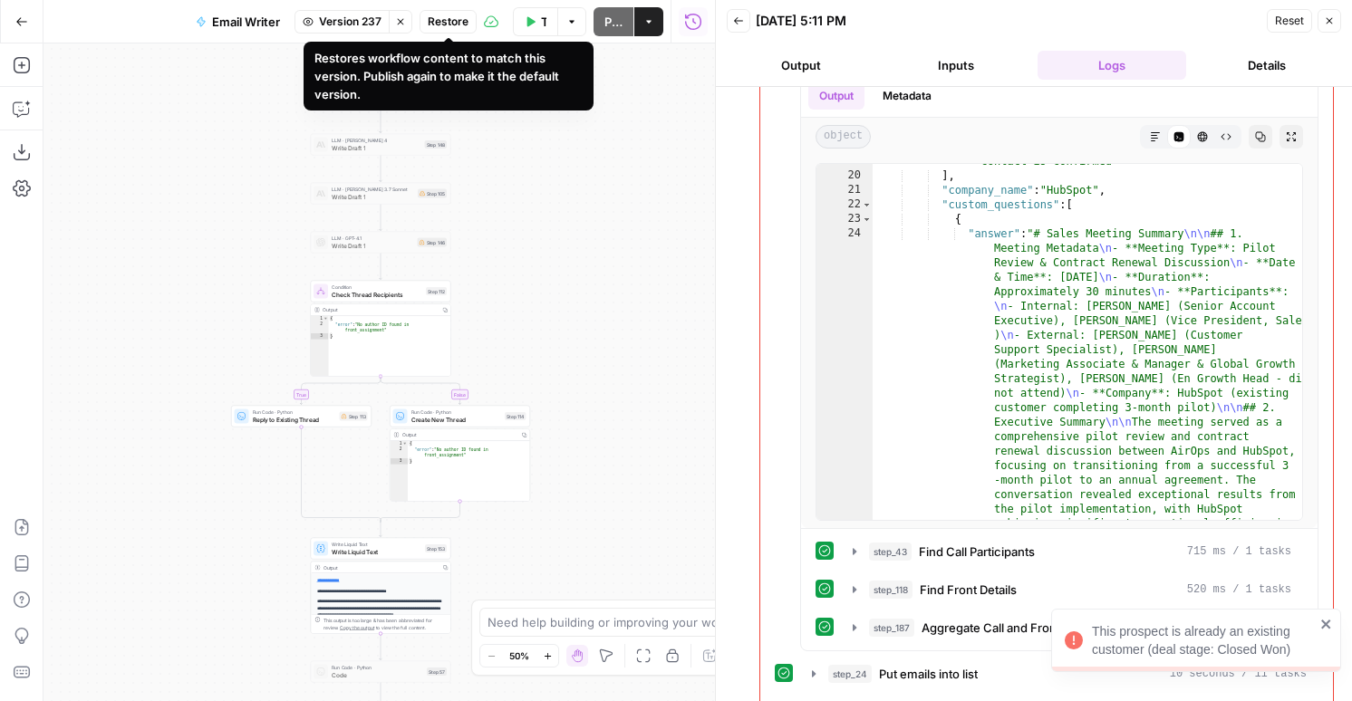
click at [405, 23] on icon "button" at bounding box center [400, 21] width 11 height 11
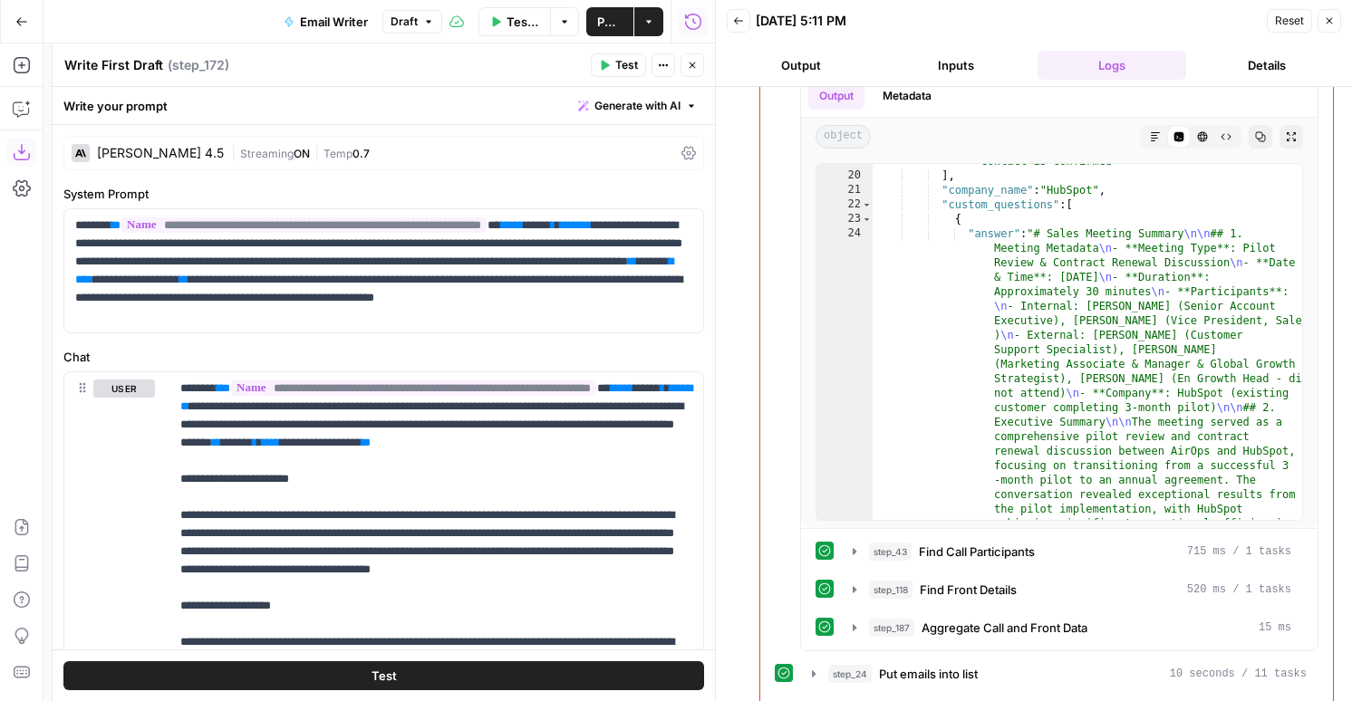
click at [15, 151] on icon "button" at bounding box center [22, 152] width 18 height 18
click at [412, 14] on span "Draft" at bounding box center [404, 22] width 27 height 16
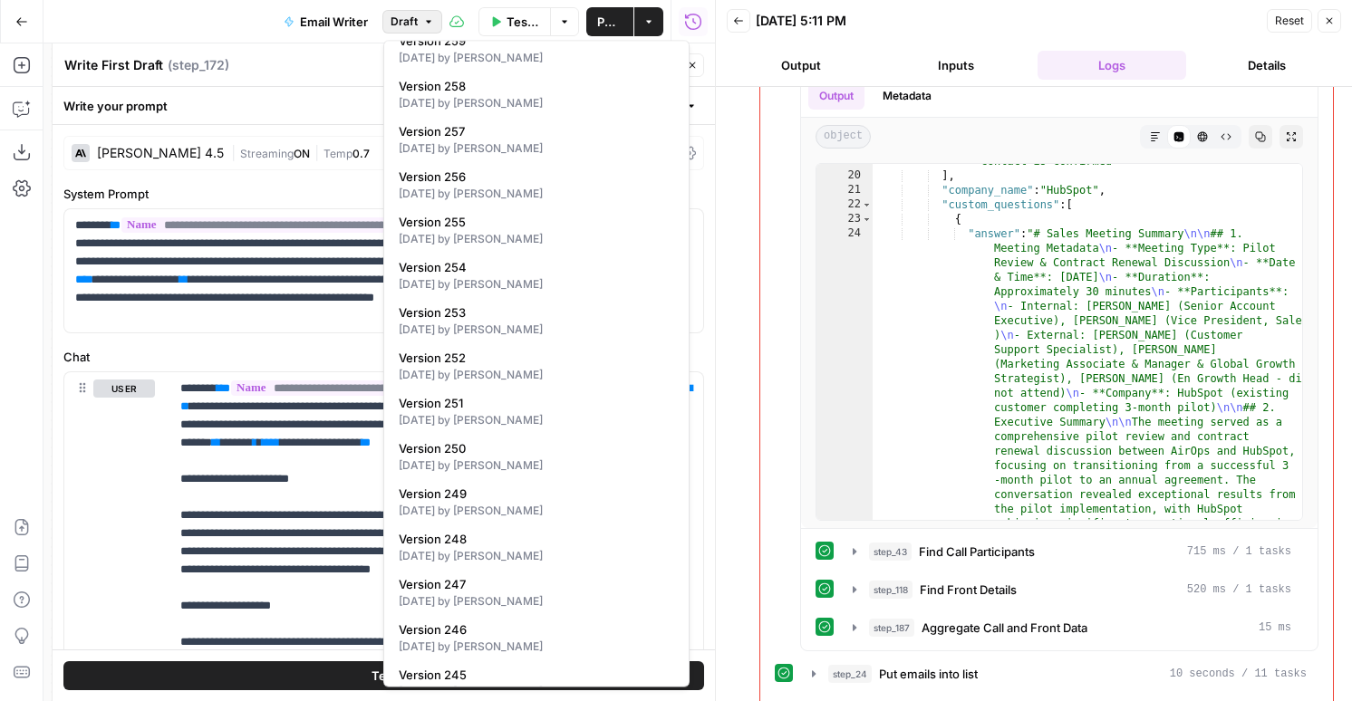
scroll to position [251, 0]
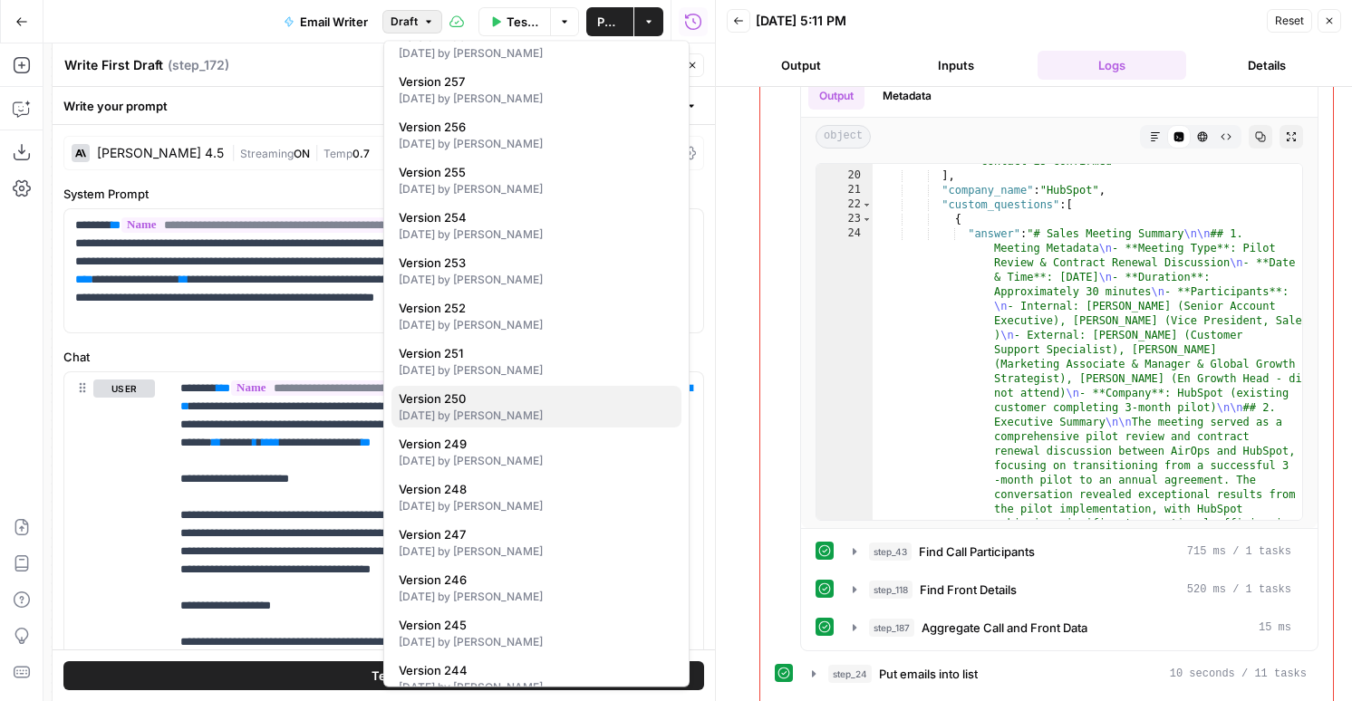
click at [488, 410] on div "17 days ago by Nicole Guercia" at bounding box center [536, 417] width 275 height 16
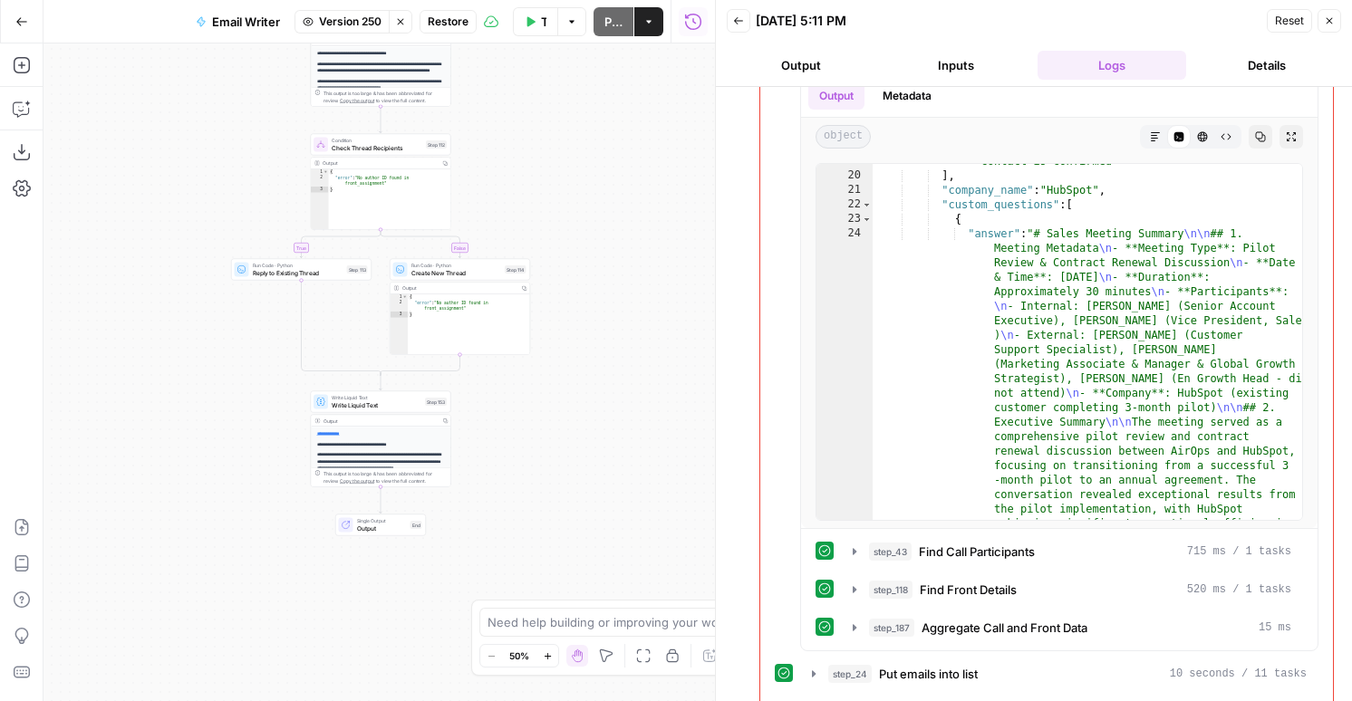
click at [453, 23] on span "Restore" at bounding box center [448, 22] width 41 height 16
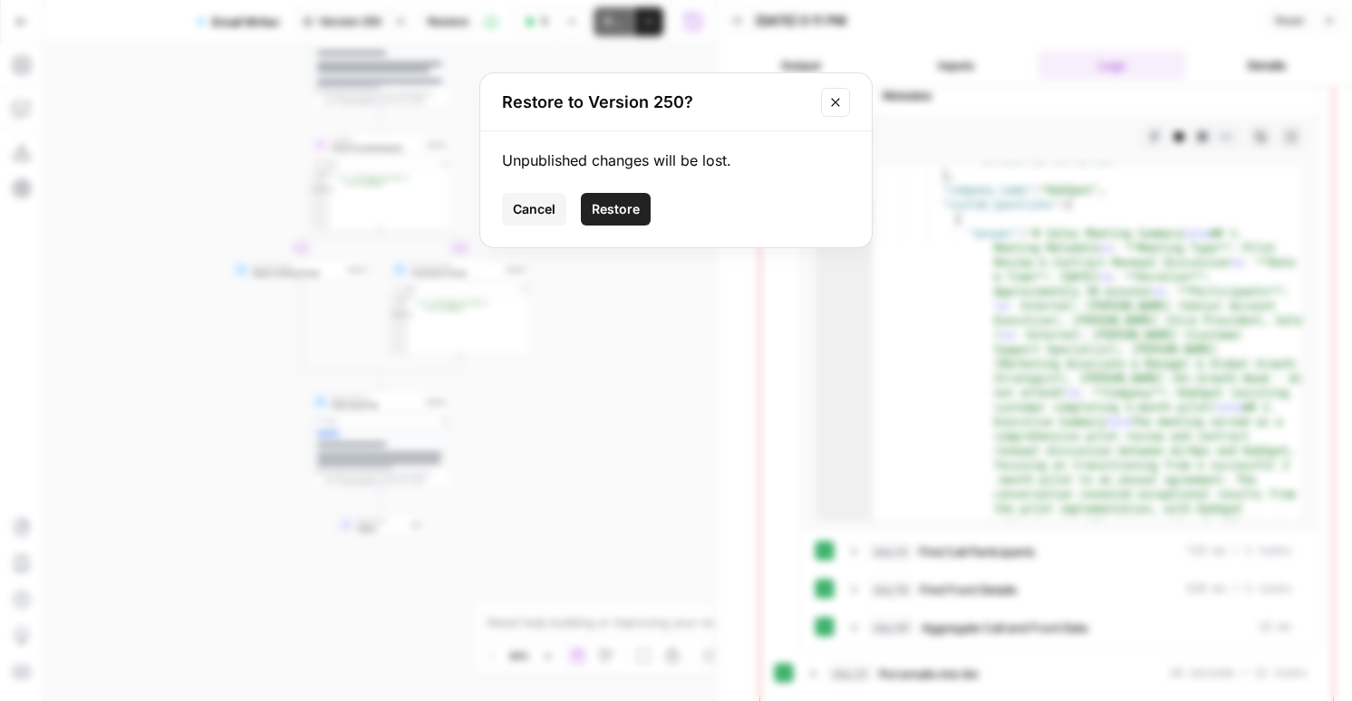
click at [629, 223] on button "Restore" at bounding box center [616, 209] width 70 height 33
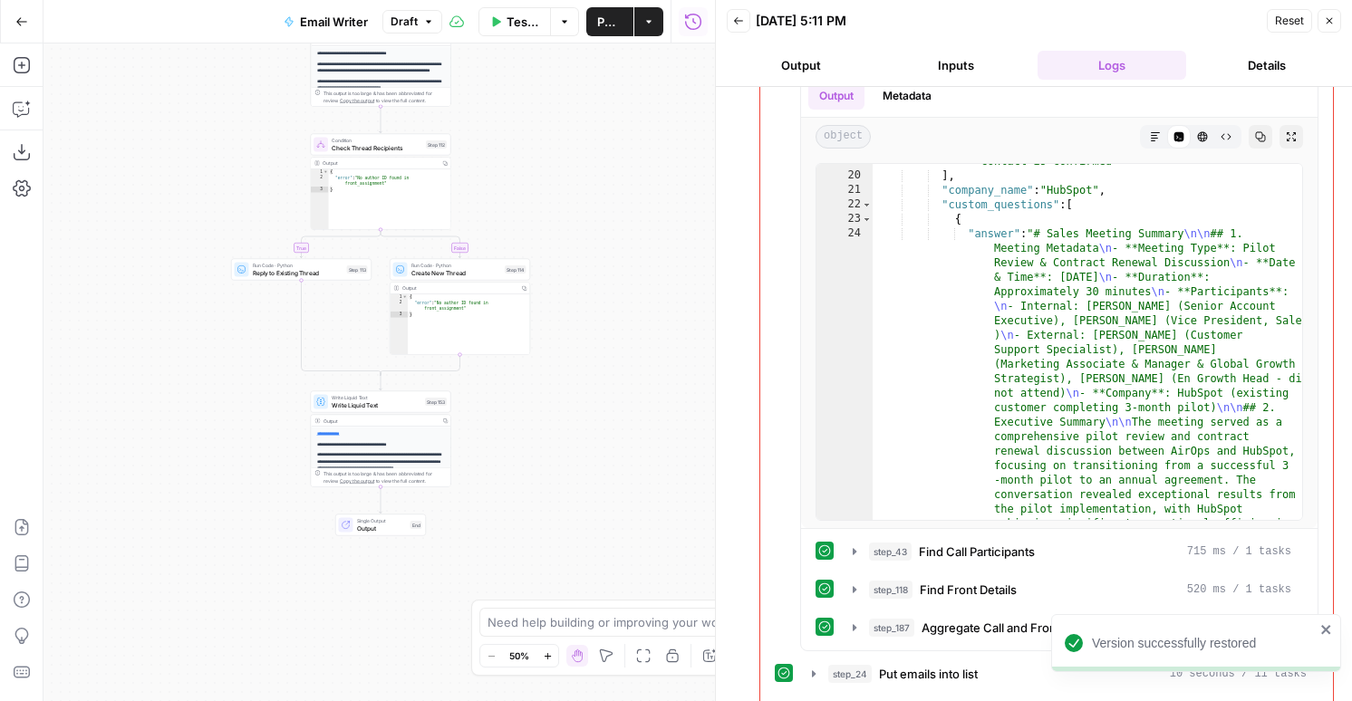
click at [541, 21] on button "Test Data" at bounding box center [514, 21] width 72 height 29
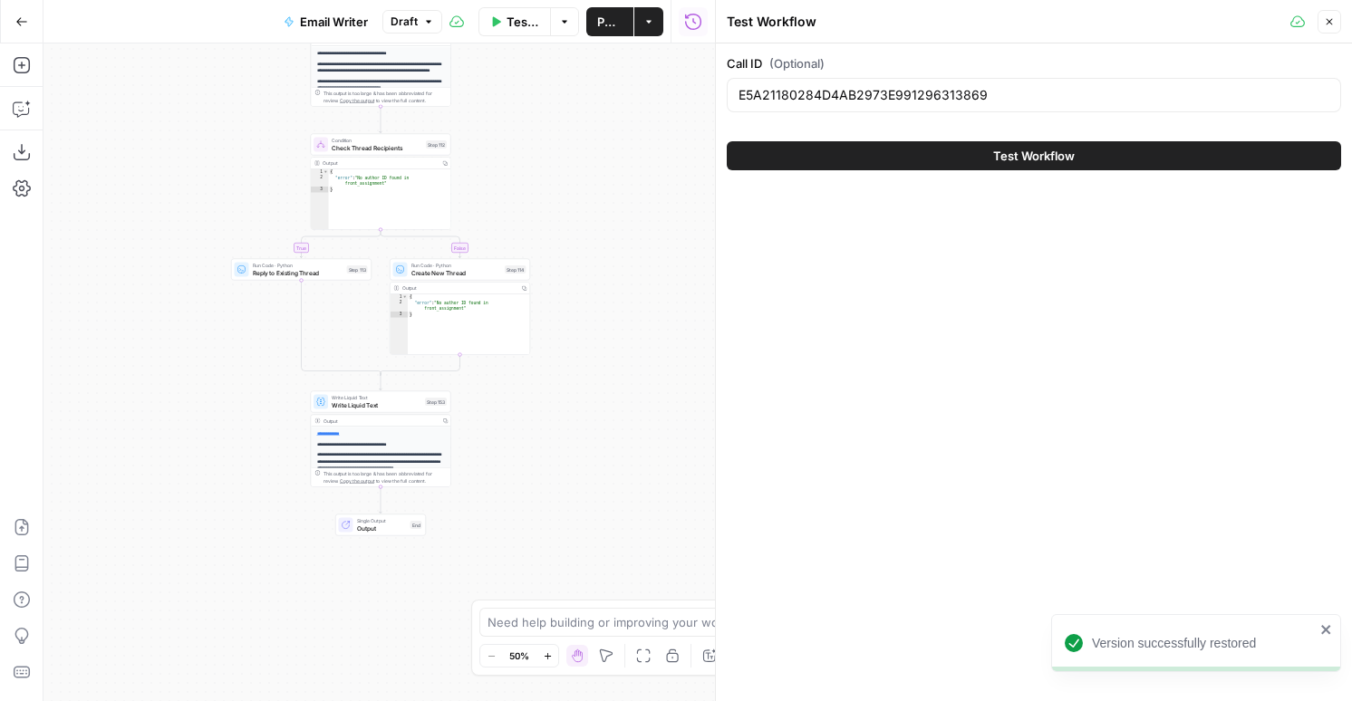
click at [855, 159] on button "Test Workflow" at bounding box center [1034, 155] width 614 height 29
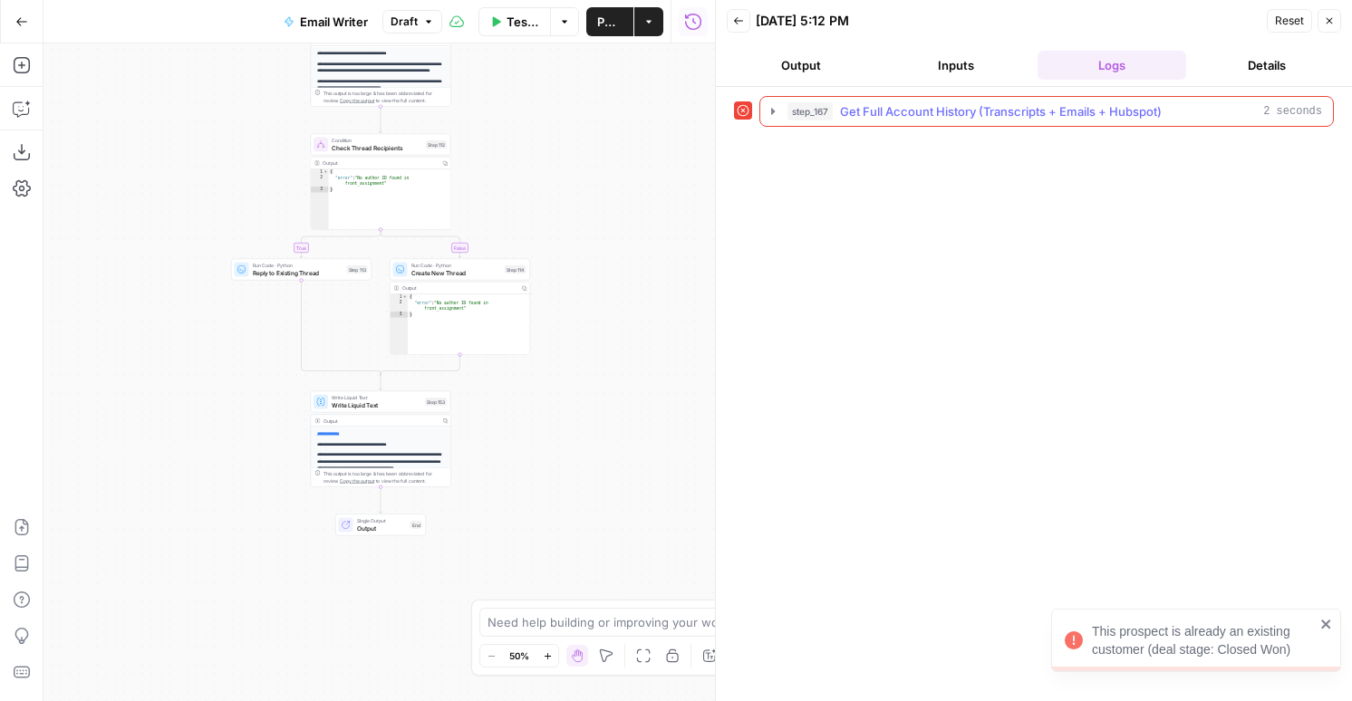
click at [797, 120] on span "step_167" at bounding box center [809, 111] width 45 height 18
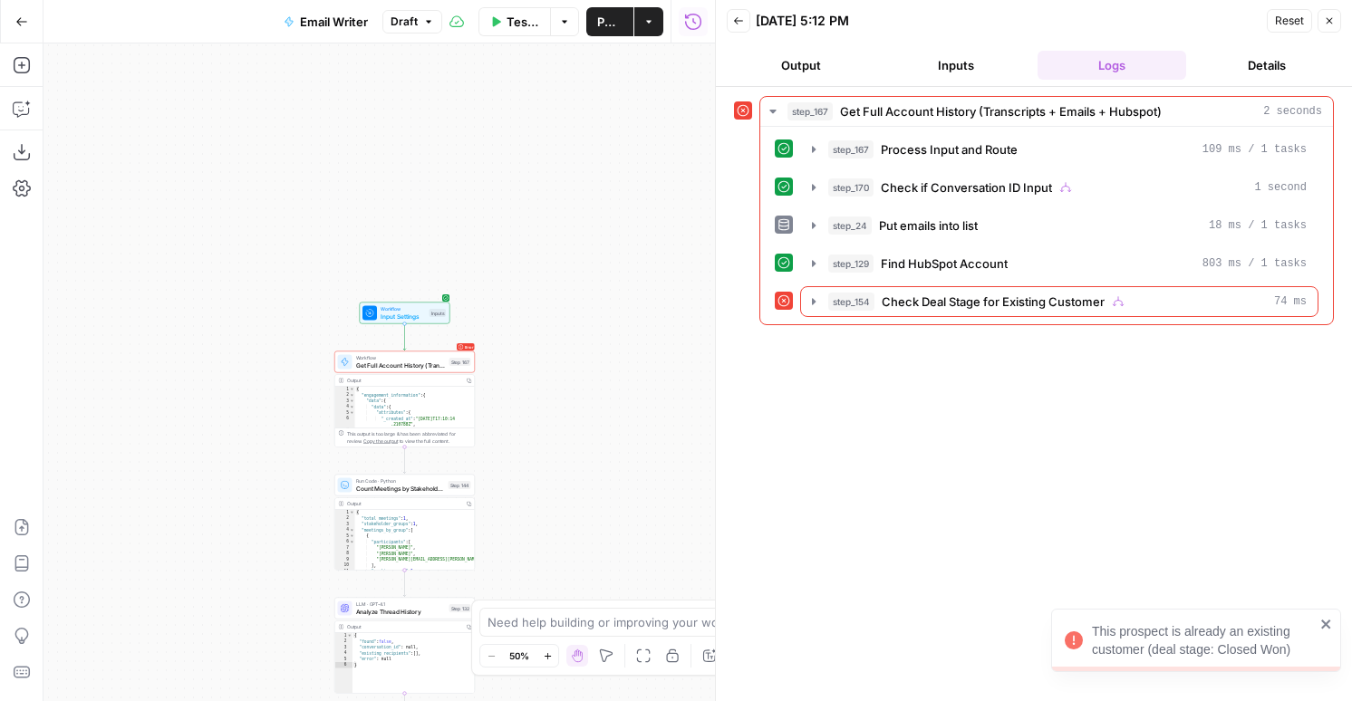
click at [411, 17] on span "Draft" at bounding box center [404, 22] width 27 height 16
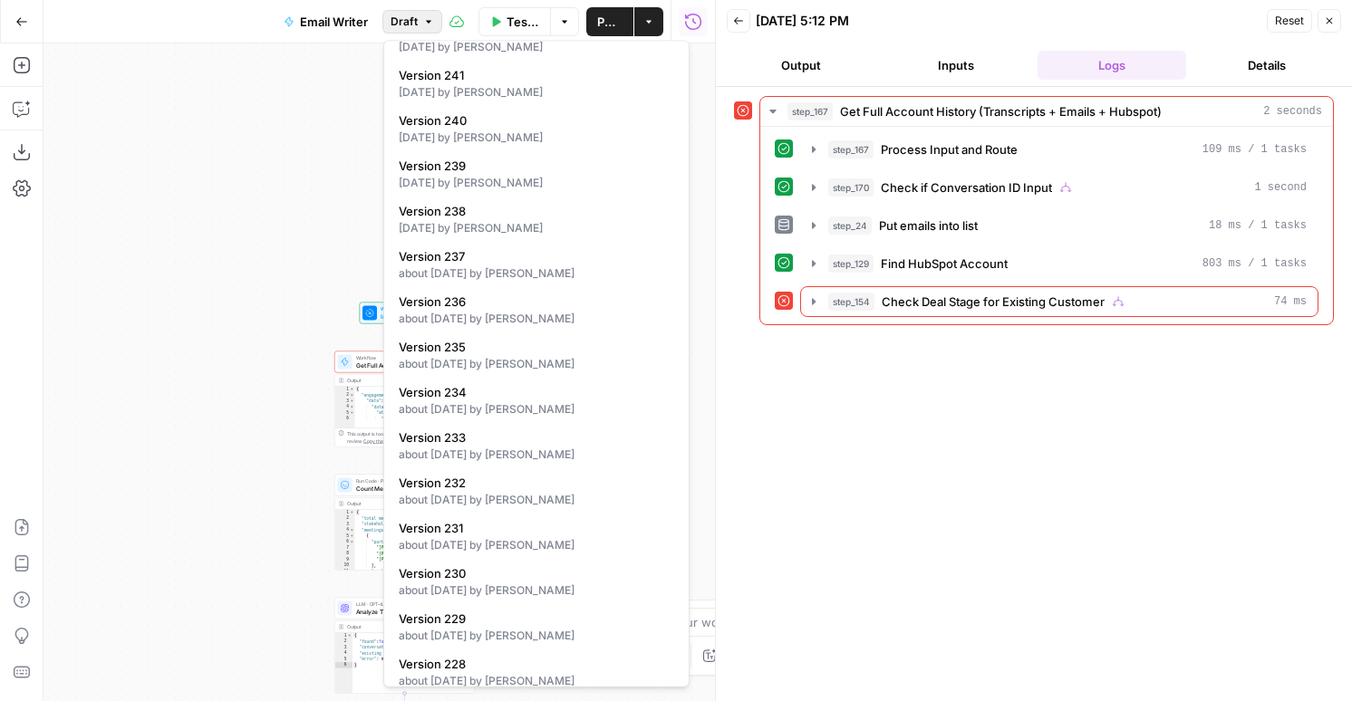
scroll to position [1028, 0]
click at [449, 409] on div "about 1 month ago by Nicole Guercia" at bounding box center [536, 410] width 275 height 16
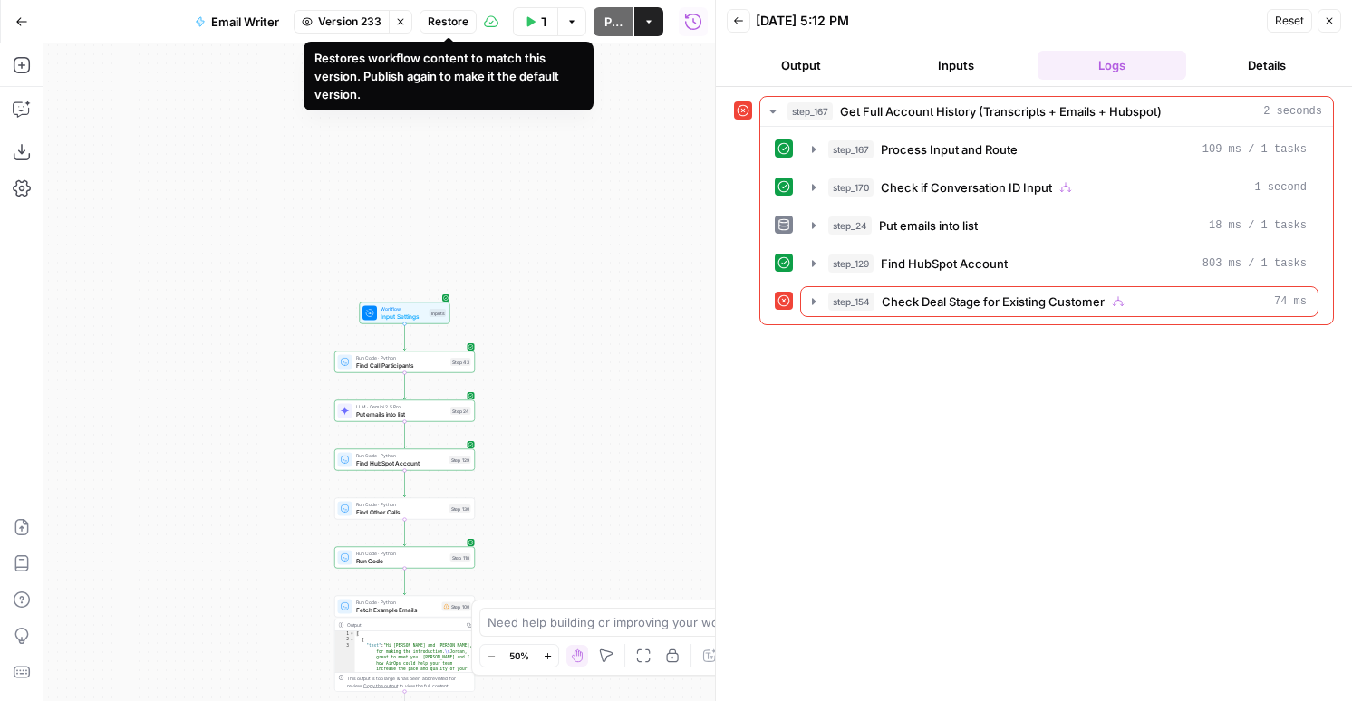
click at [445, 17] on span "Restore" at bounding box center [448, 22] width 41 height 16
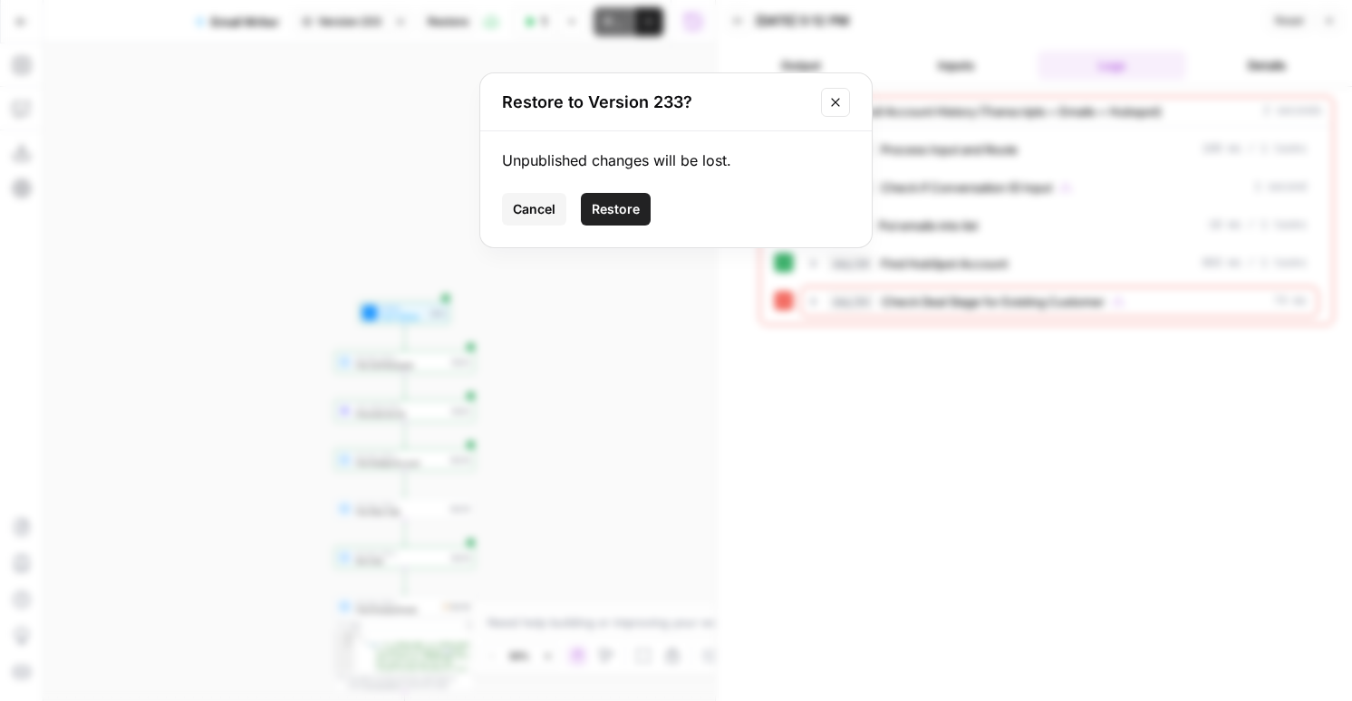
click at [532, 214] on span "Cancel" at bounding box center [534, 209] width 43 height 18
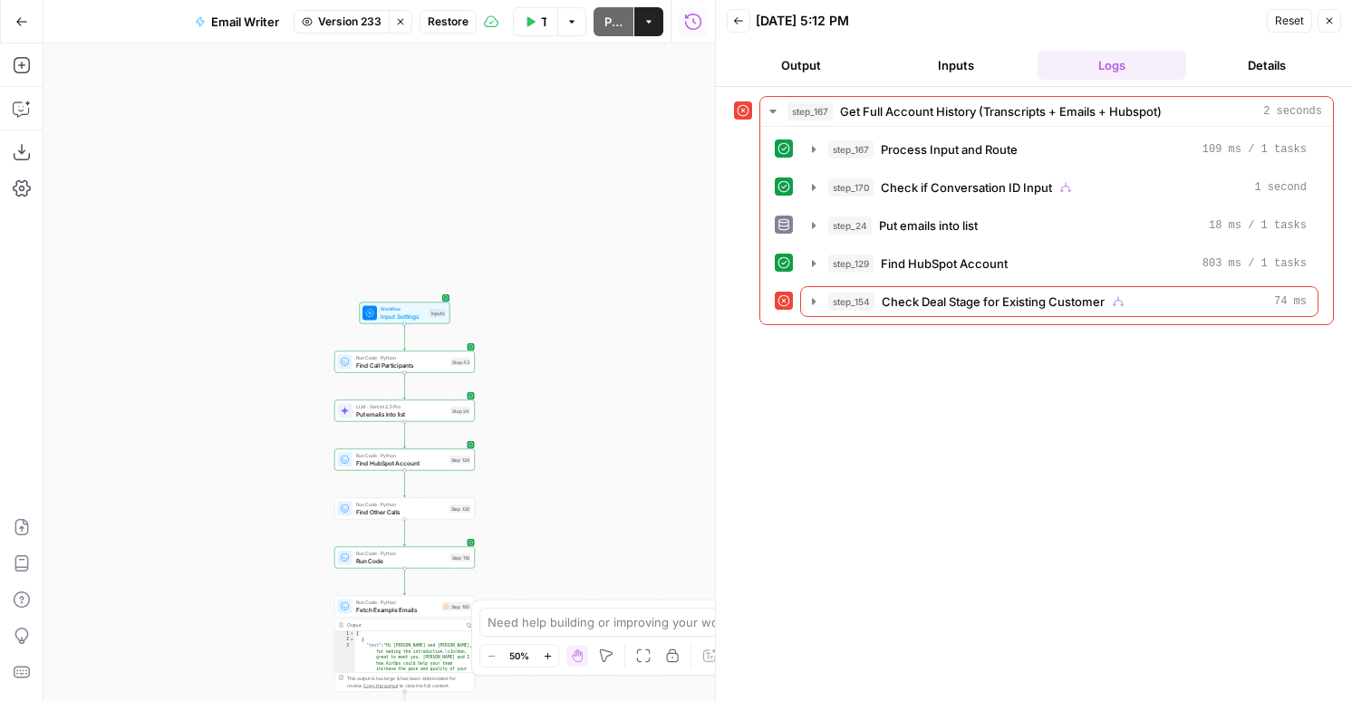
click at [348, 14] on span "Version 233" at bounding box center [349, 22] width 63 height 16
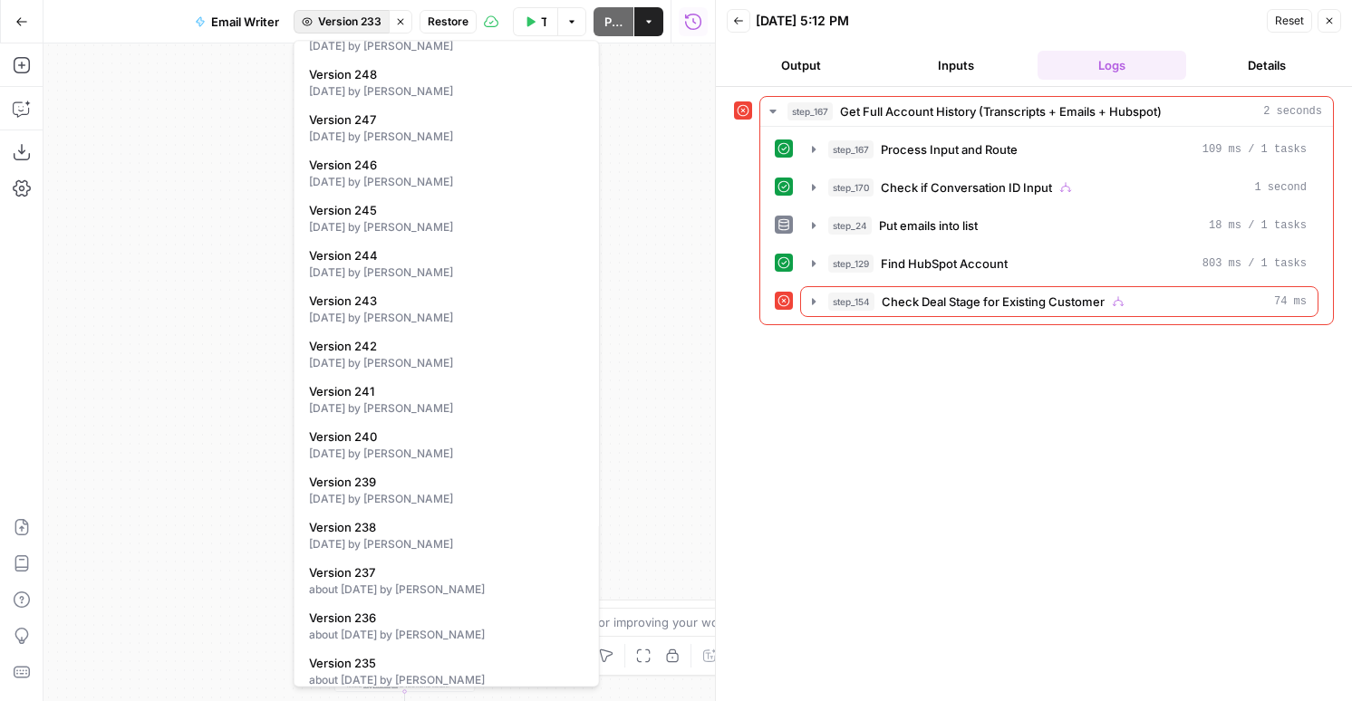
scroll to position [668, 0]
click at [391, 439] on span "Version 240" at bounding box center [443, 436] width 268 height 18
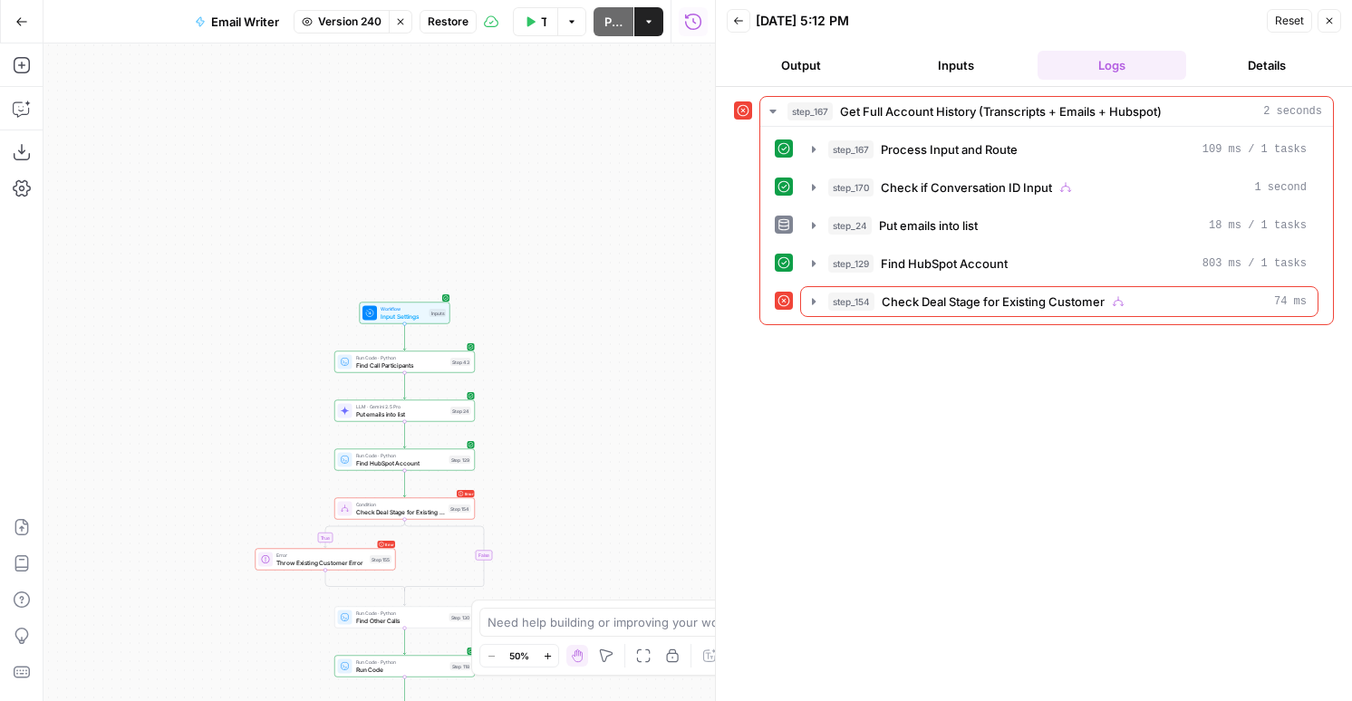
click at [361, 29] on span "Version 240" at bounding box center [349, 22] width 63 height 16
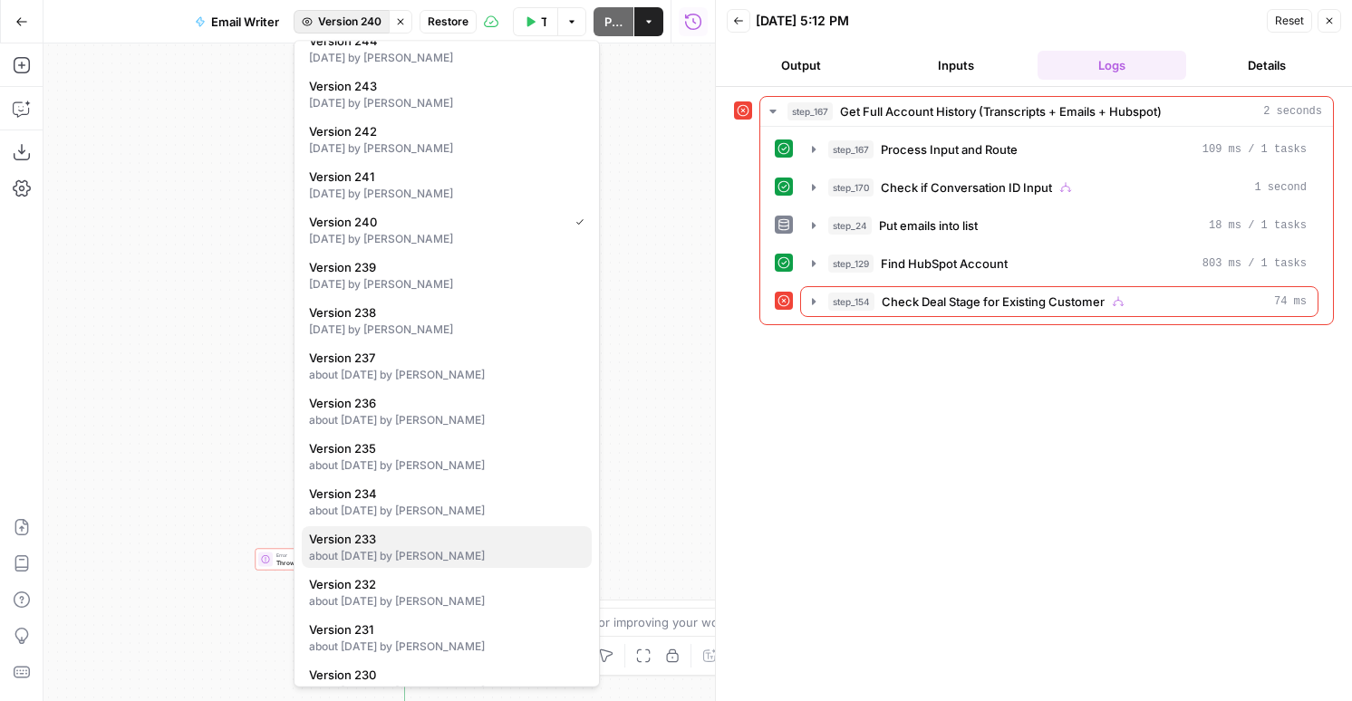
scroll to position [884, 0]
click at [412, 554] on div "about 1 month ago by Nicole Guercia" at bounding box center [446, 554] width 275 height 16
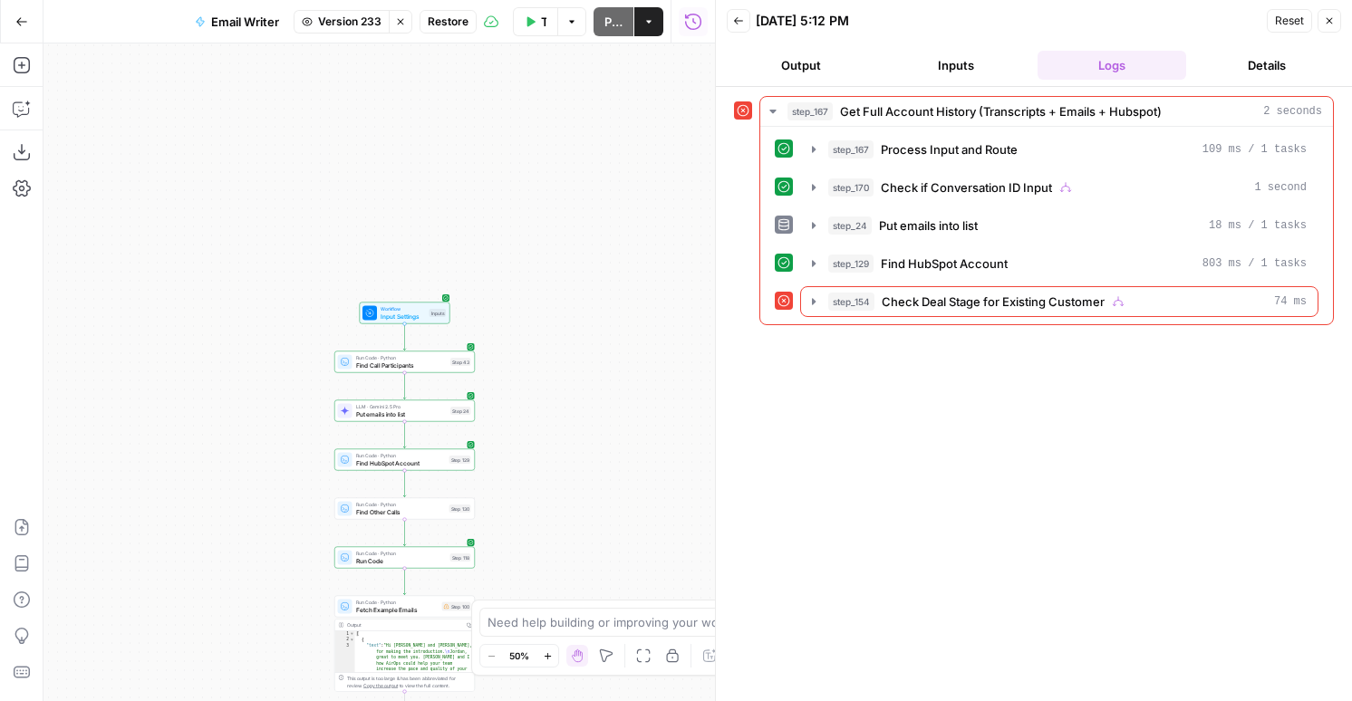
click at [448, 21] on span "Restore" at bounding box center [448, 22] width 41 height 16
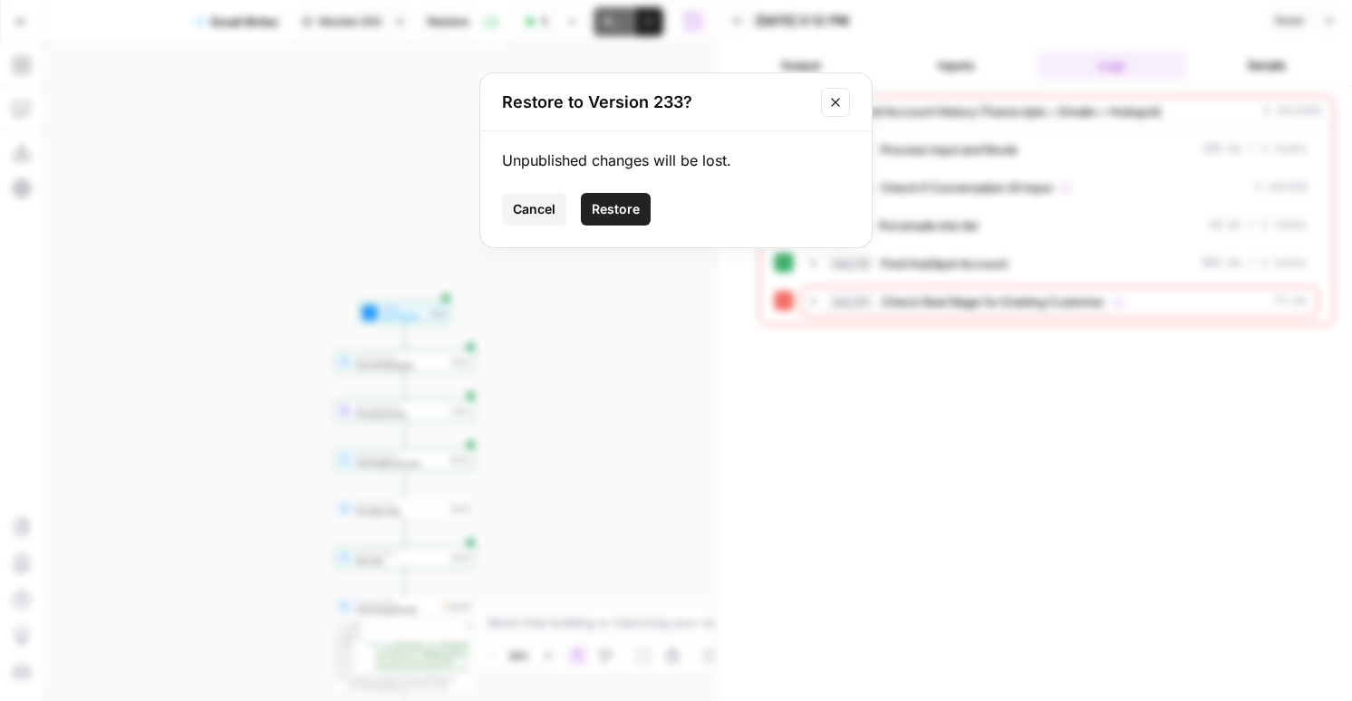
click at [617, 213] on span "Restore" at bounding box center [616, 209] width 48 height 18
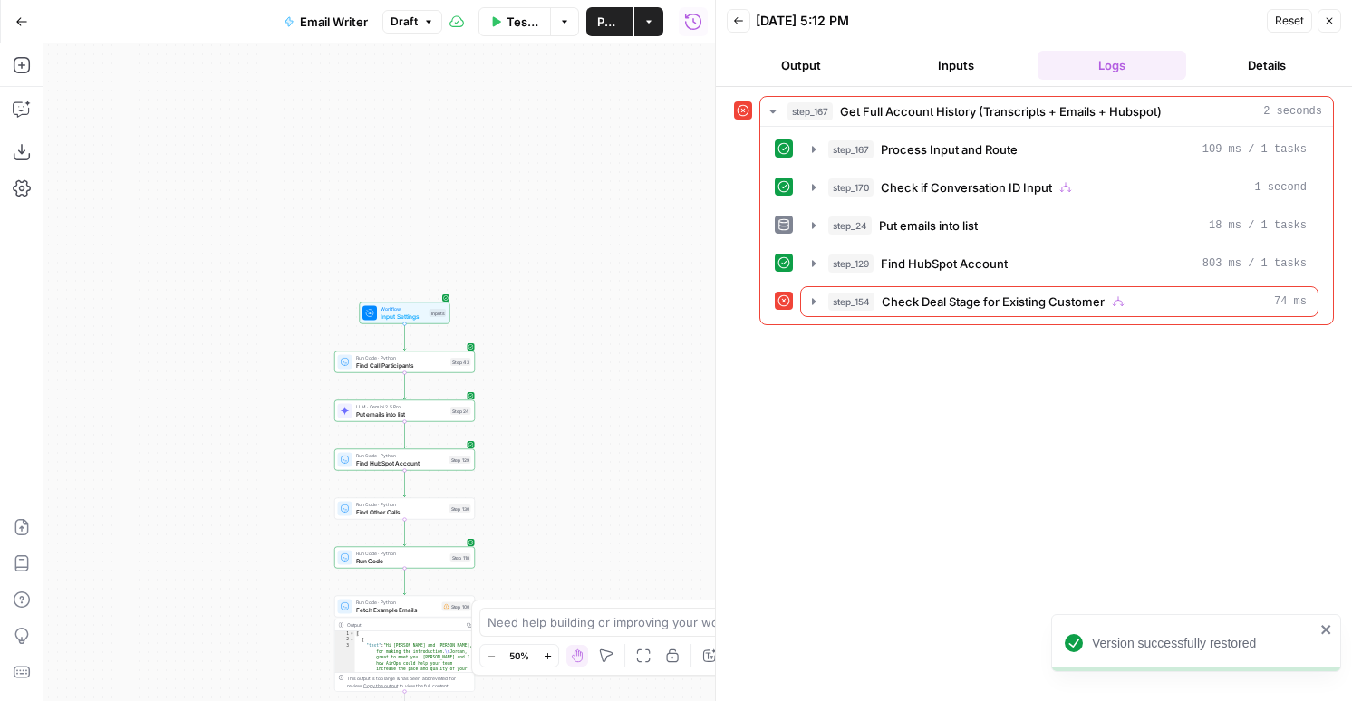
click at [525, 14] on span "Test Data" at bounding box center [523, 22] width 33 height 18
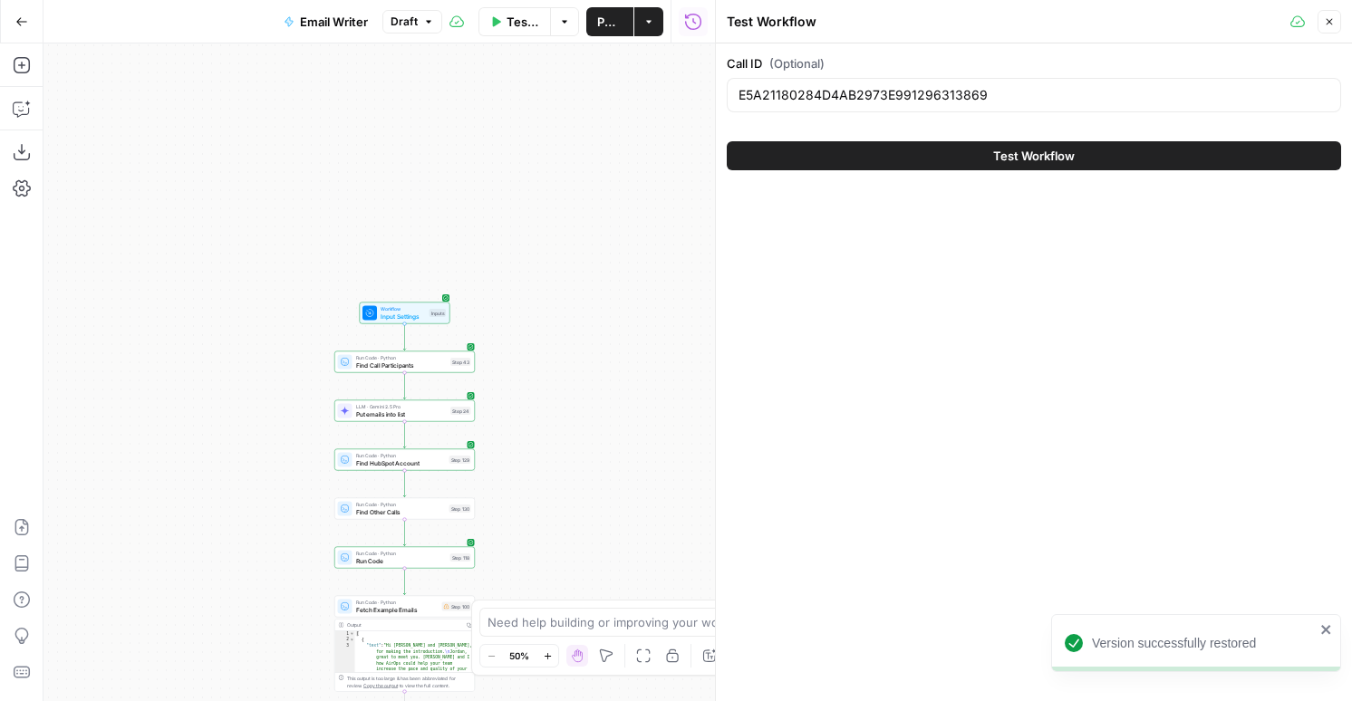
click at [817, 167] on button "Test Workflow" at bounding box center [1034, 155] width 614 height 29
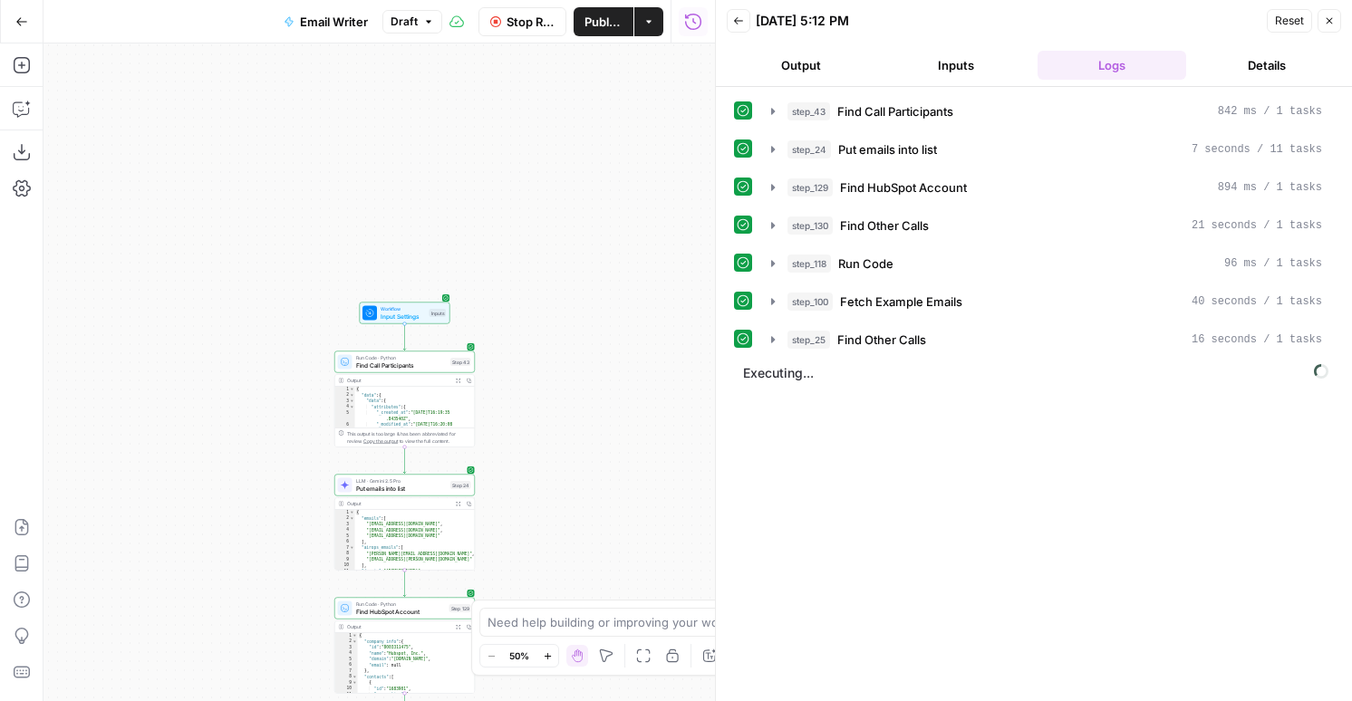
click at [871, 361] on span "Executing..." at bounding box center [1036, 373] width 596 height 29
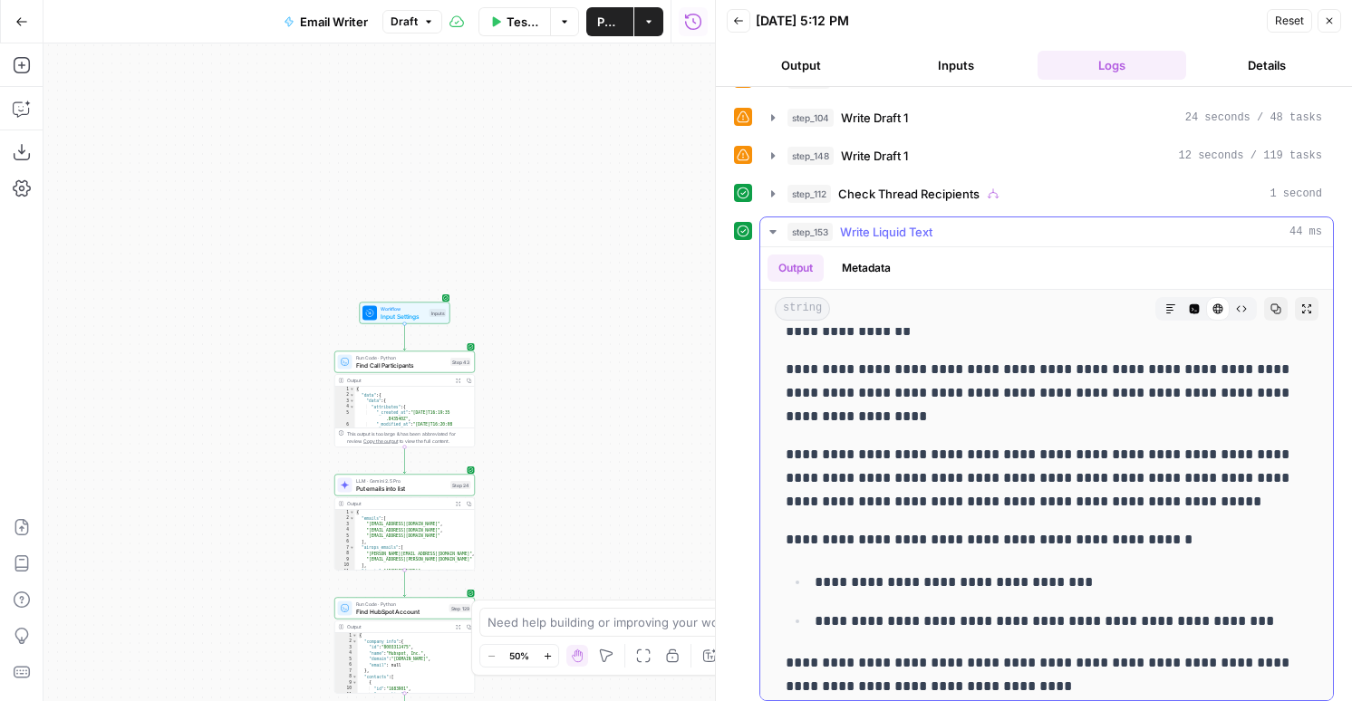
scroll to position [168, 0]
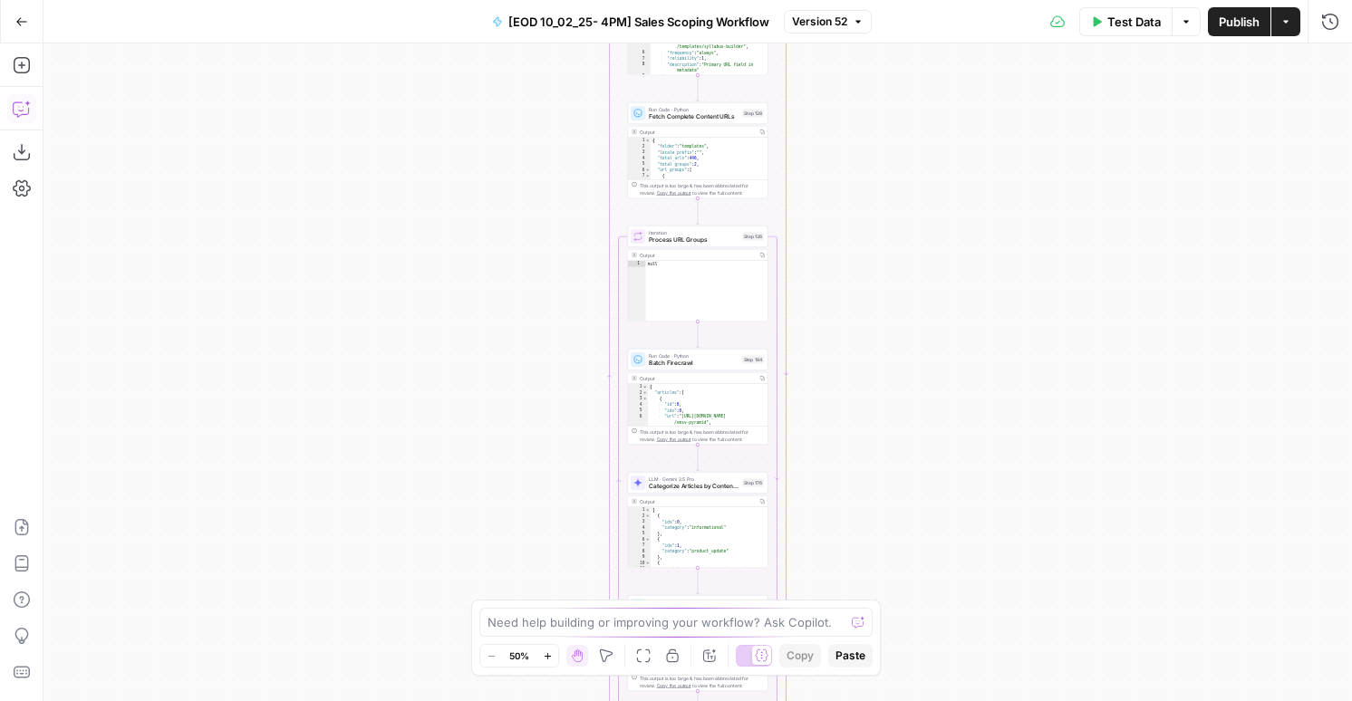
click at [27, 101] on icon "button" at bounding box center [22, 109] width 18 height 18
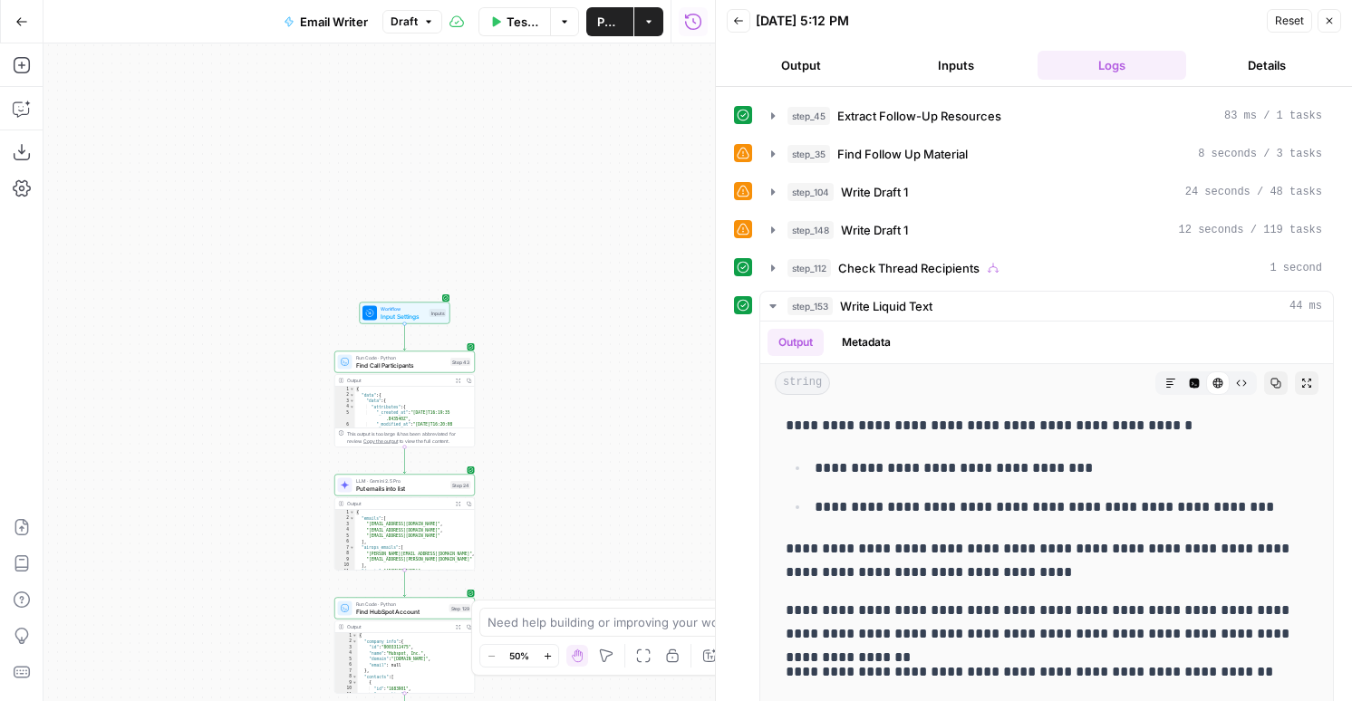
scroll to position [400, 0]
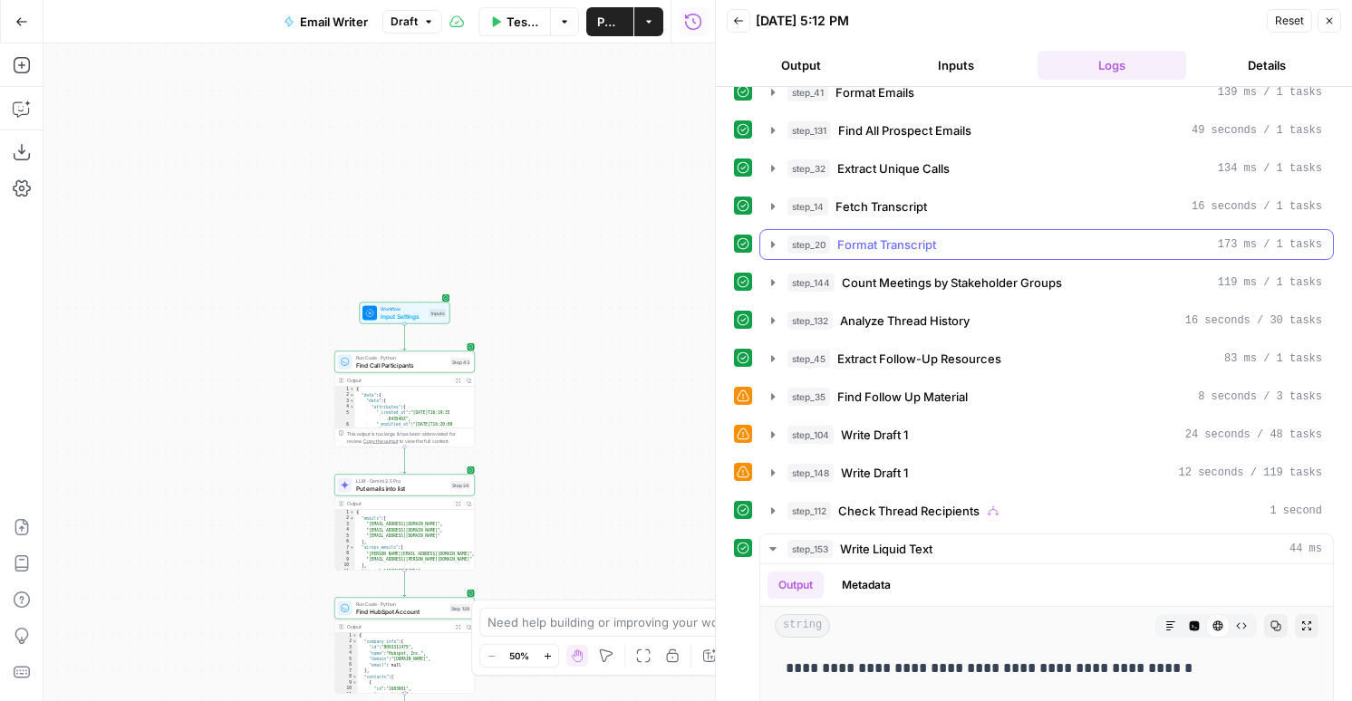
click at [900, 242] on span "Format Transcript" at bounding box center [886, 245] width 99 height 18
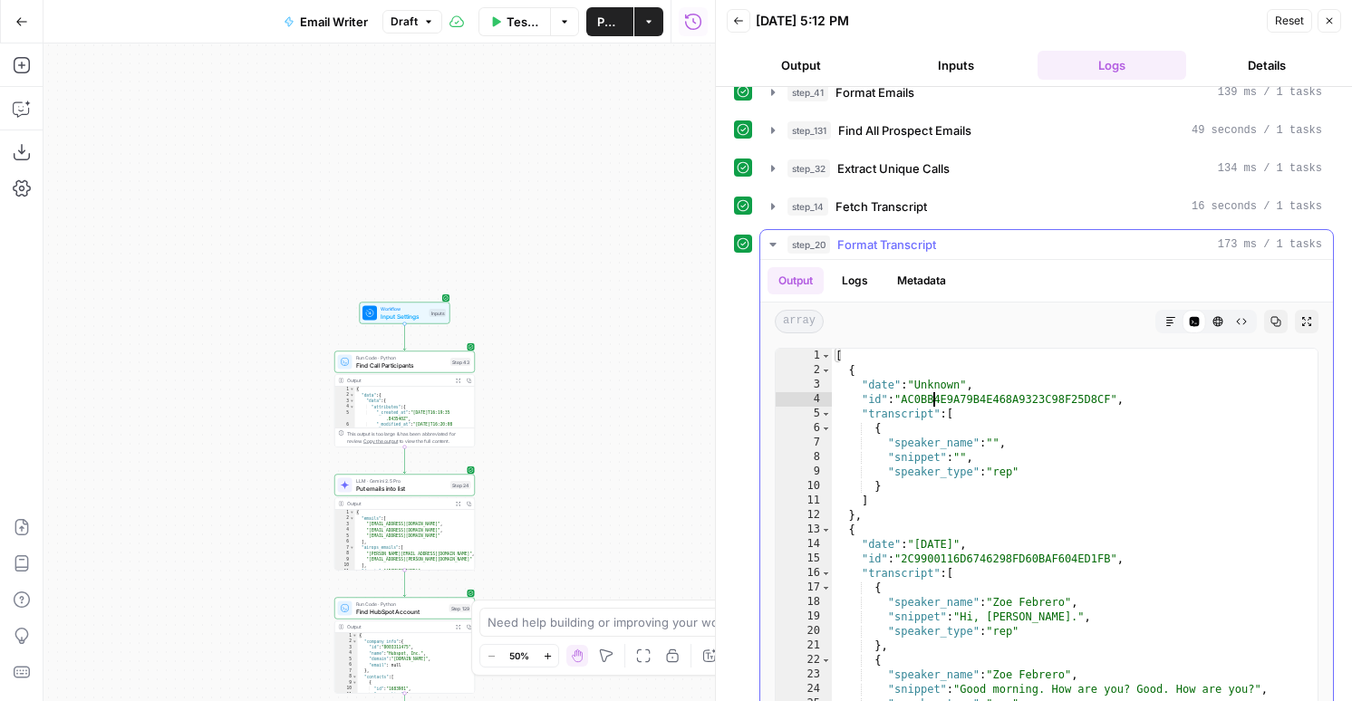
click at [932, 403] on div "[ { "date" : "Unknown" , "id" : "AC0BB4E9A79B4E468A9323C98F25D8CF" , "transcrip…" at bounding box center [1075, 541] width 486 height 385
type textarea "* *"
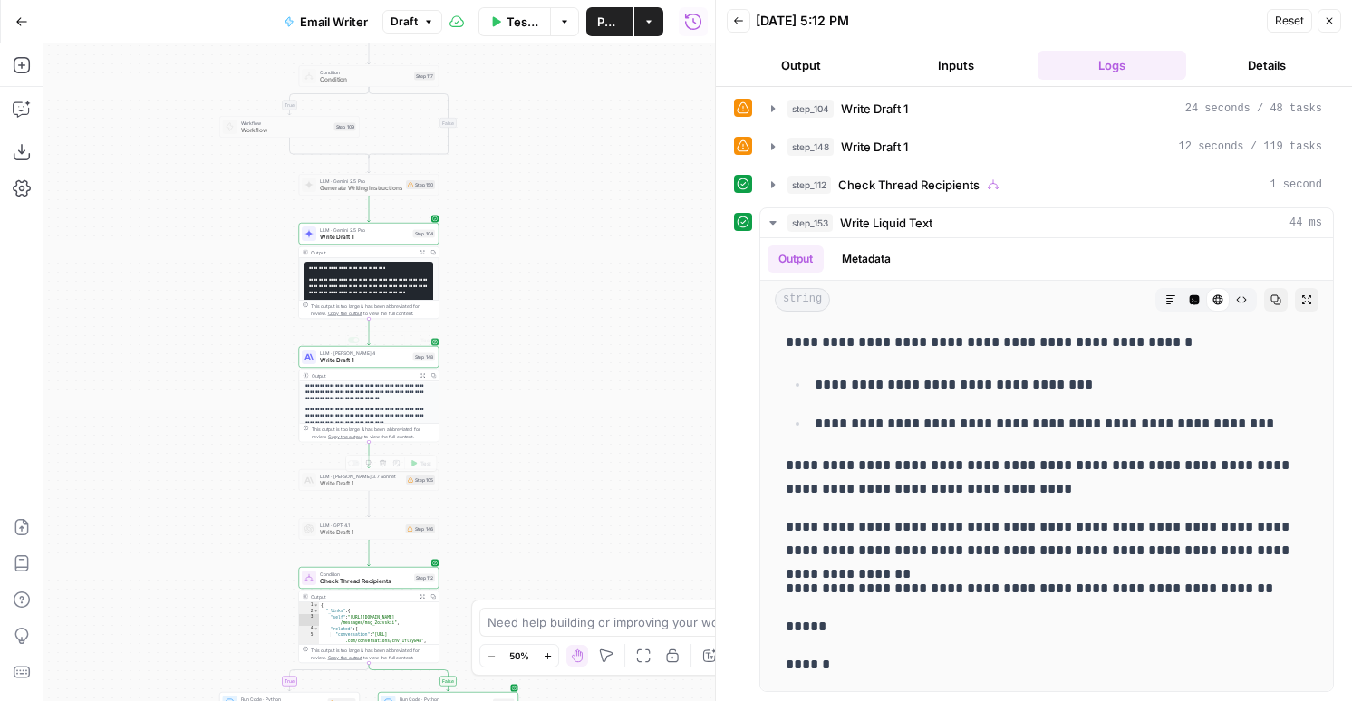
scroll to position [29, 0]
click at [401, 358] on span "Write Draft 1" at bounding box center [365, 360] width 90 height 9
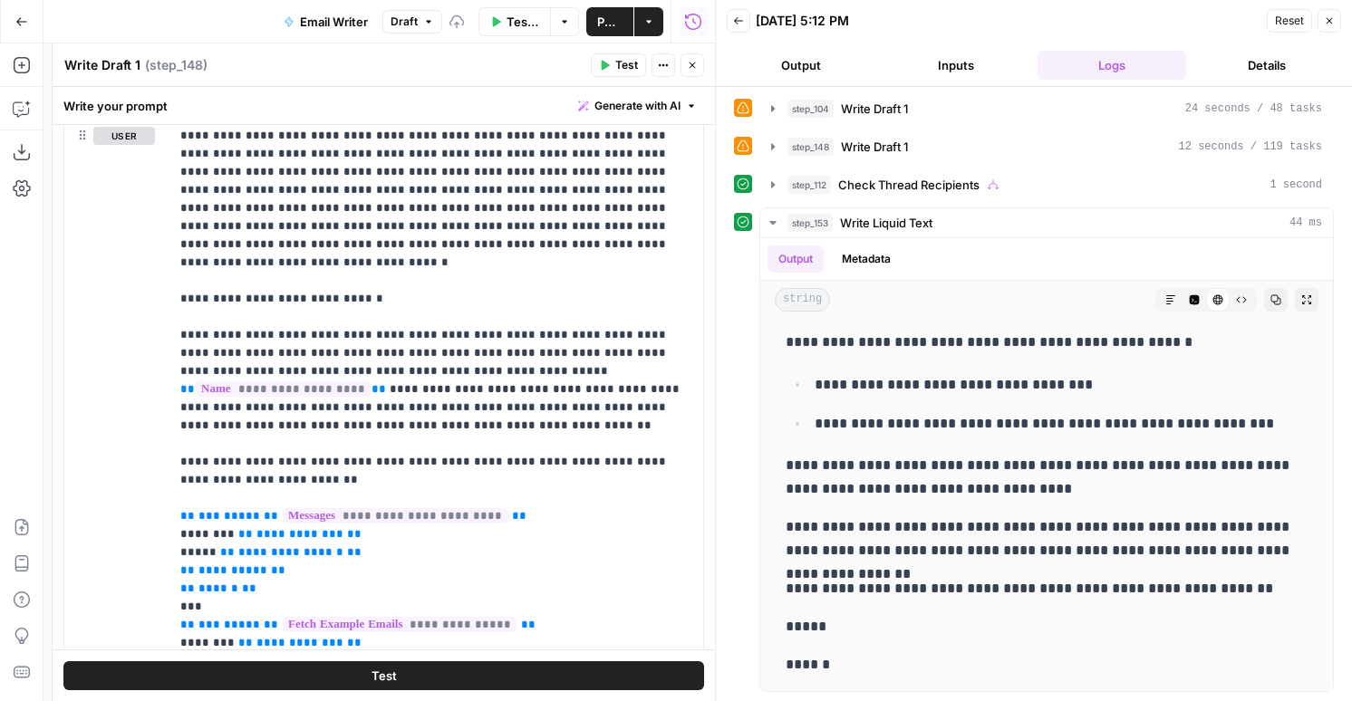
scroll to position [1275, 0]
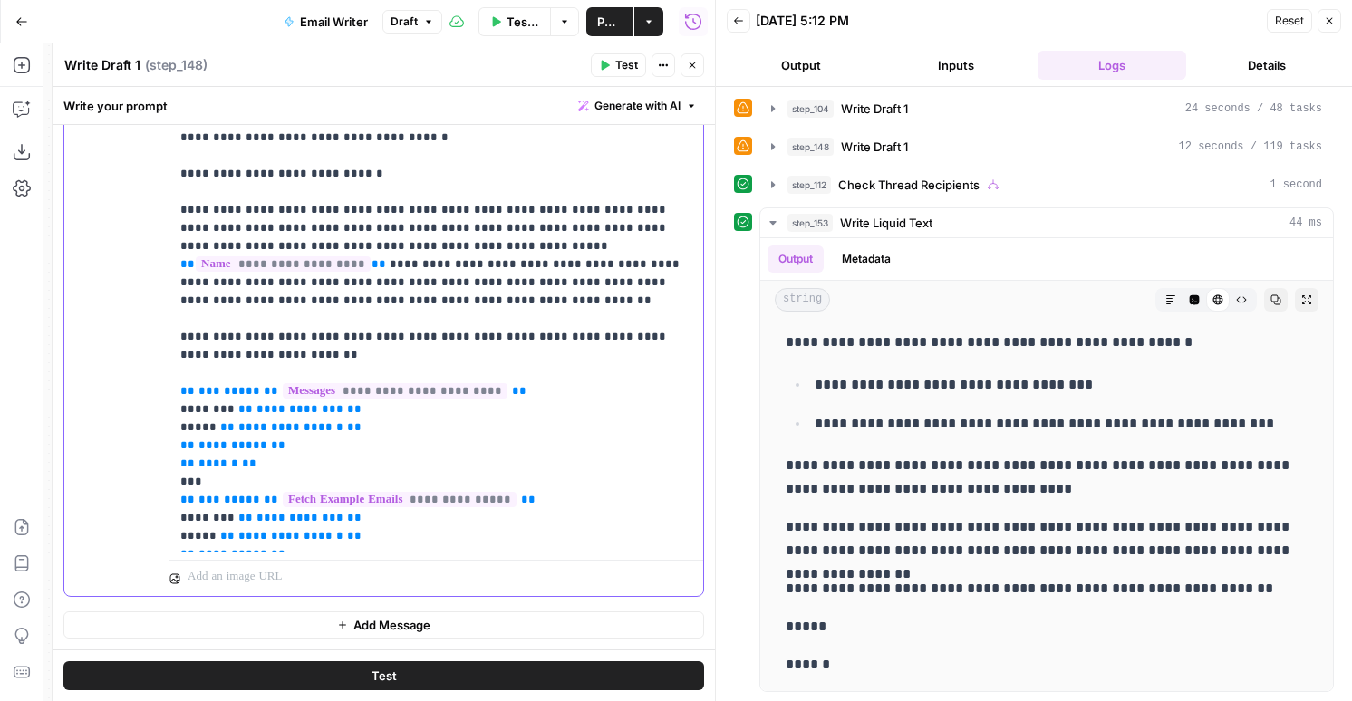
click at [464, 517] on p "**********" at bounding box center [436, 274] width 512 height 544
click at [392, 545] on p "**********" at bounding box center [436, 274] width 512 height 544
click at [322, 633] on button "Add Message" at bounding box center [383, 625] width 641 height 27
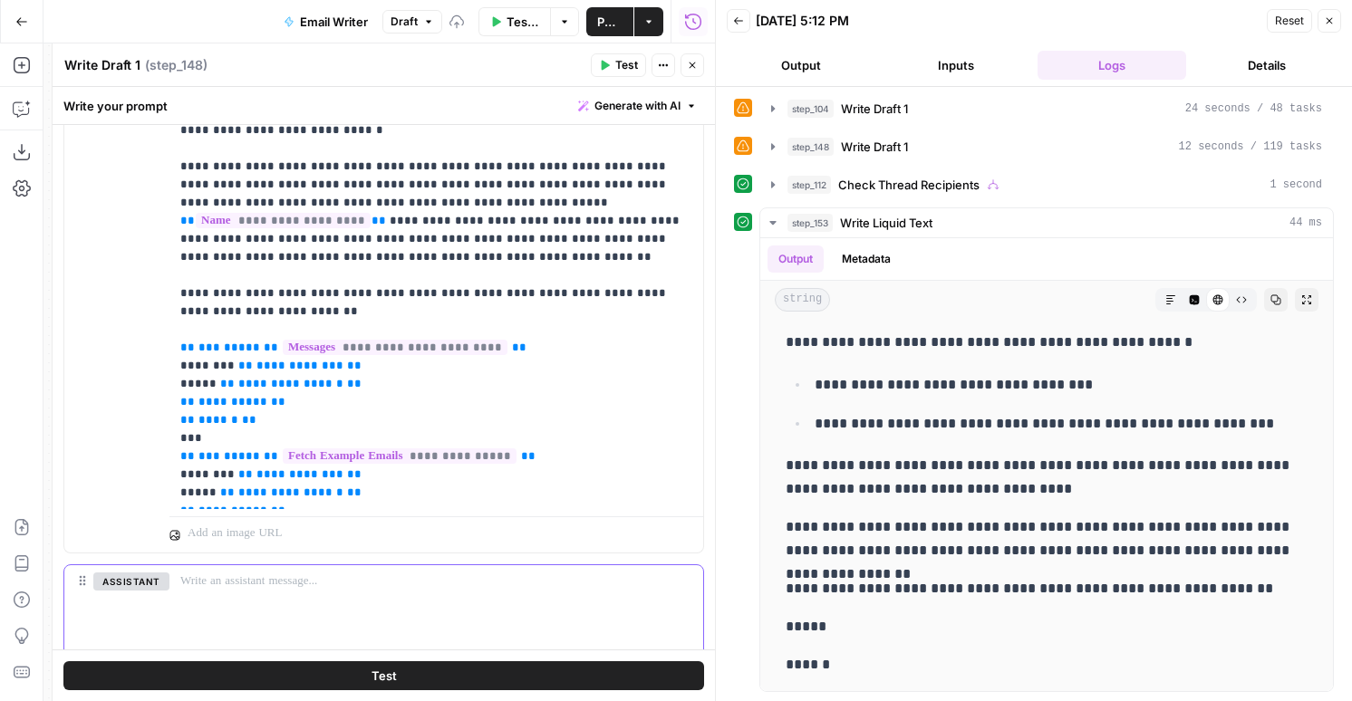
click at [327, 605] on div at bounding box center [436, 606] width 534 height 83
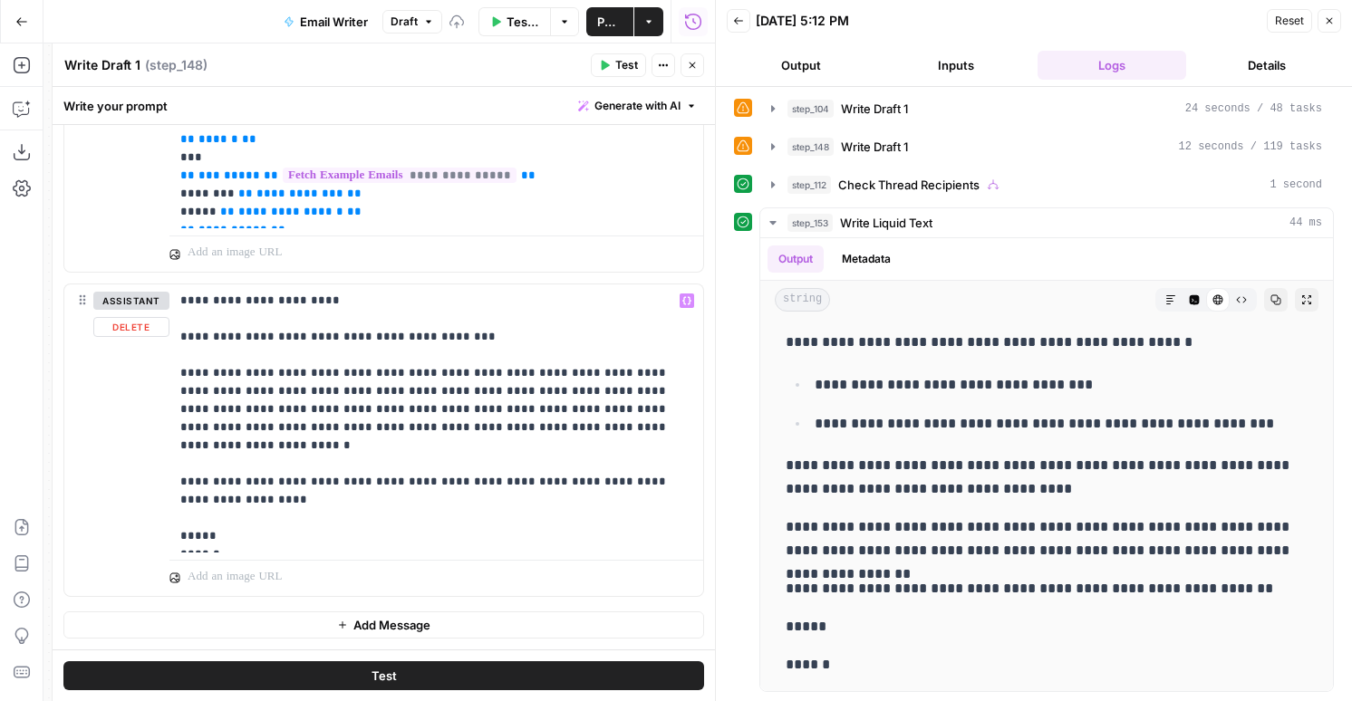
click at [331, 633] on button "Add Message" at bounding box center [383, 625] width 641 height 27
click at [304, 624] on p at bounding box center [436, 625] width 512 height 18
click at [301, 672] on button "Test" at bounding box center [383, 676] width 641 height 29
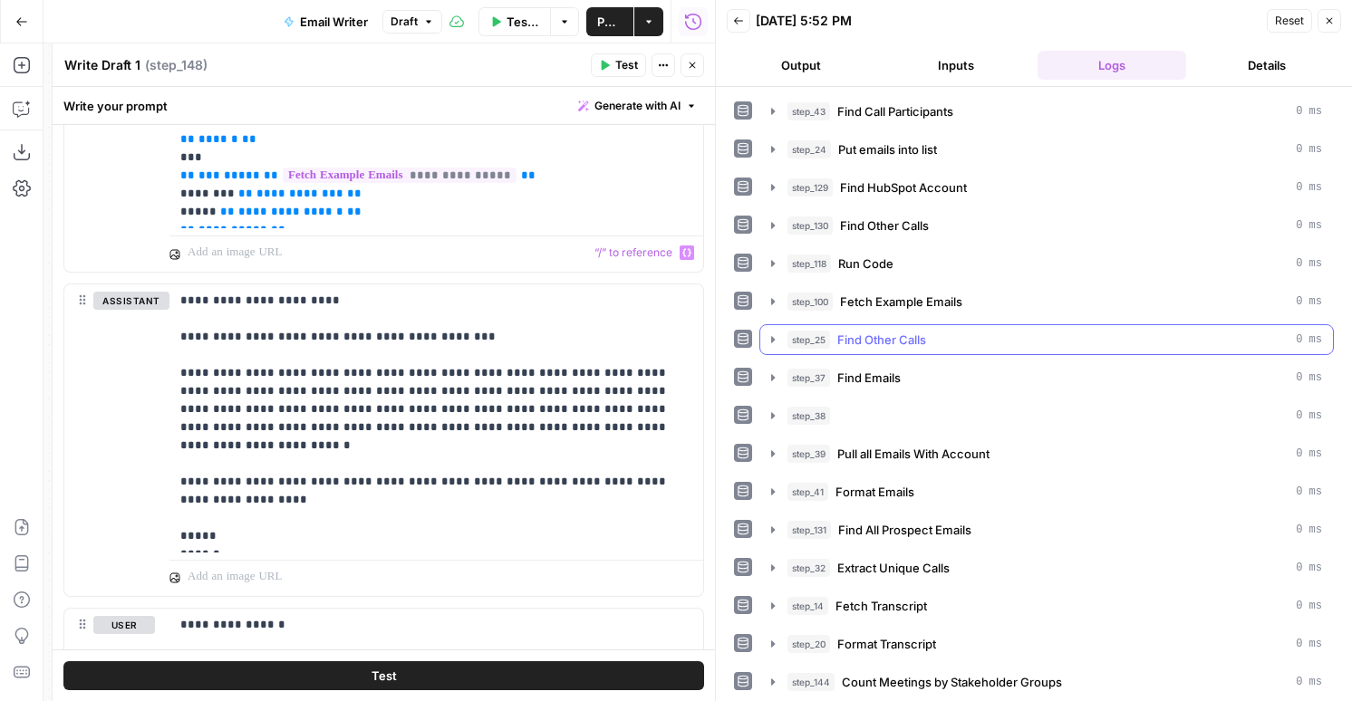
scroll to position [196, 0]
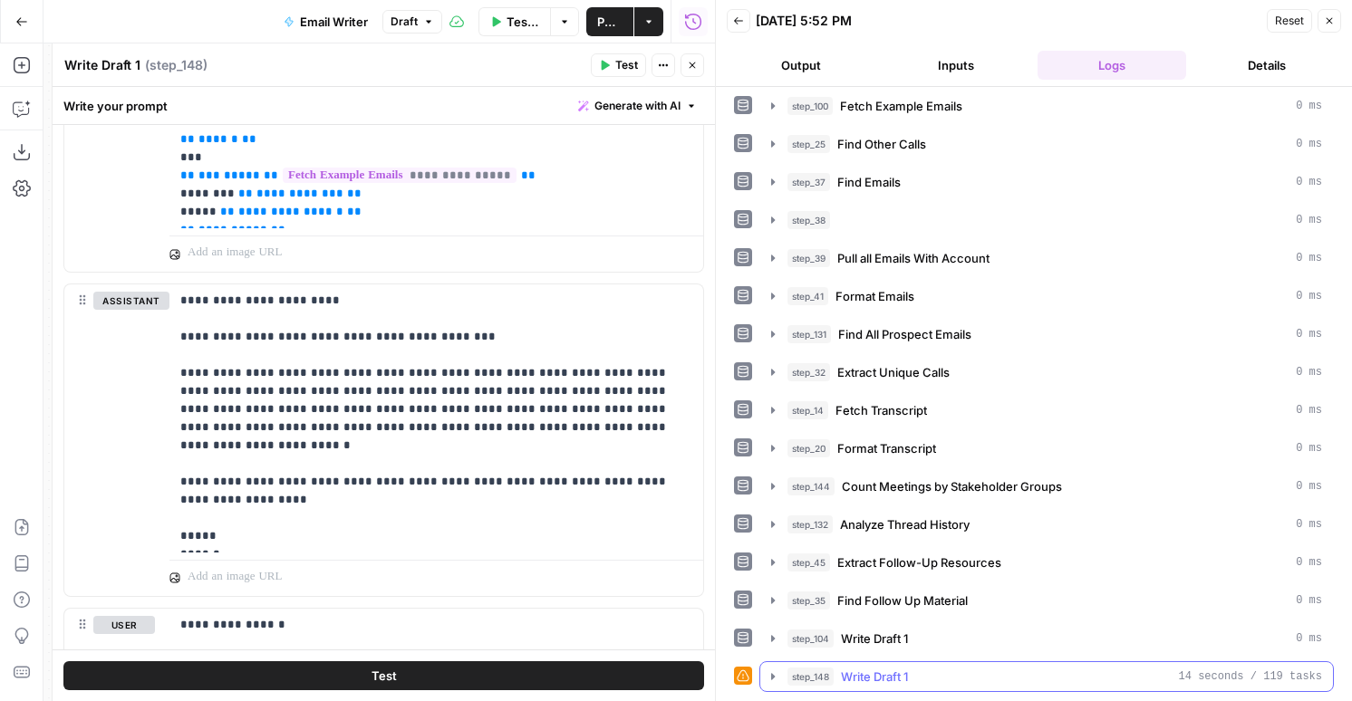
click at [984, 668] on div "step_148 Write Draft 1 14 seconds / 119 tasks" at bounding box center [1054, 677] width 535 height 18
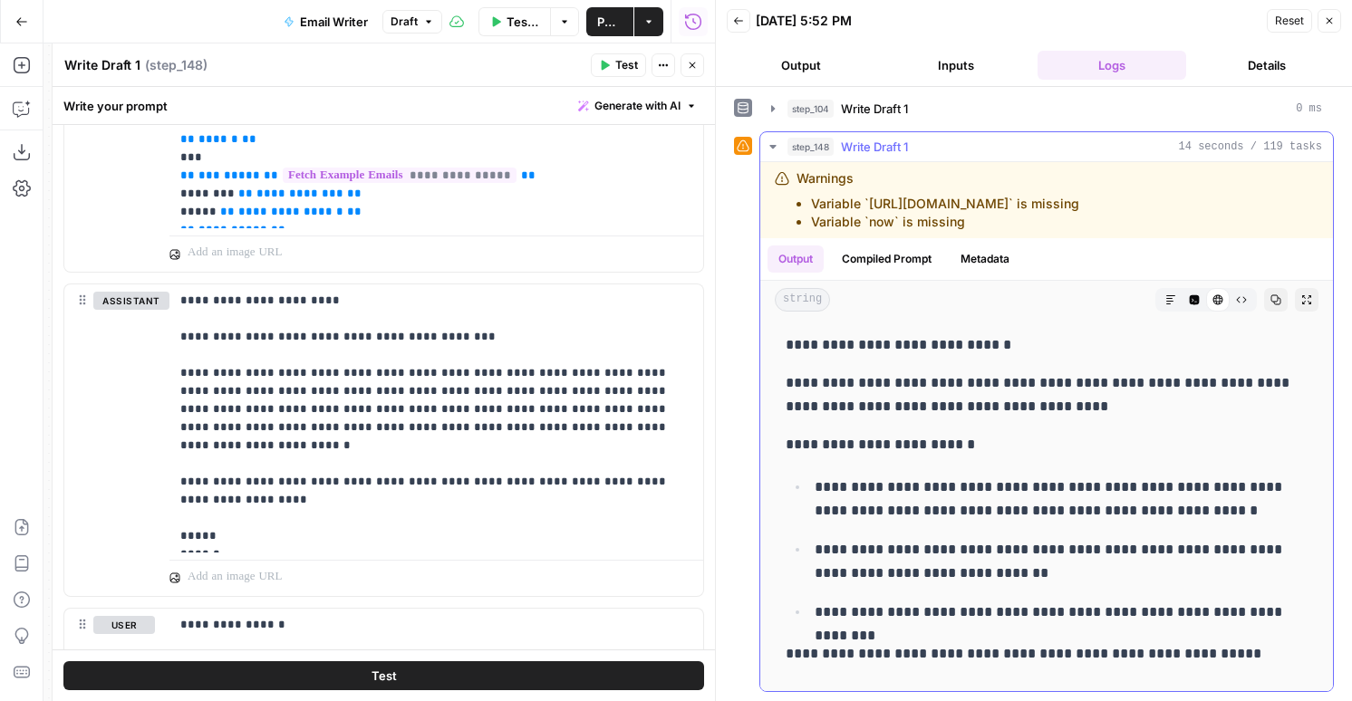
scroll to position [39, 0]
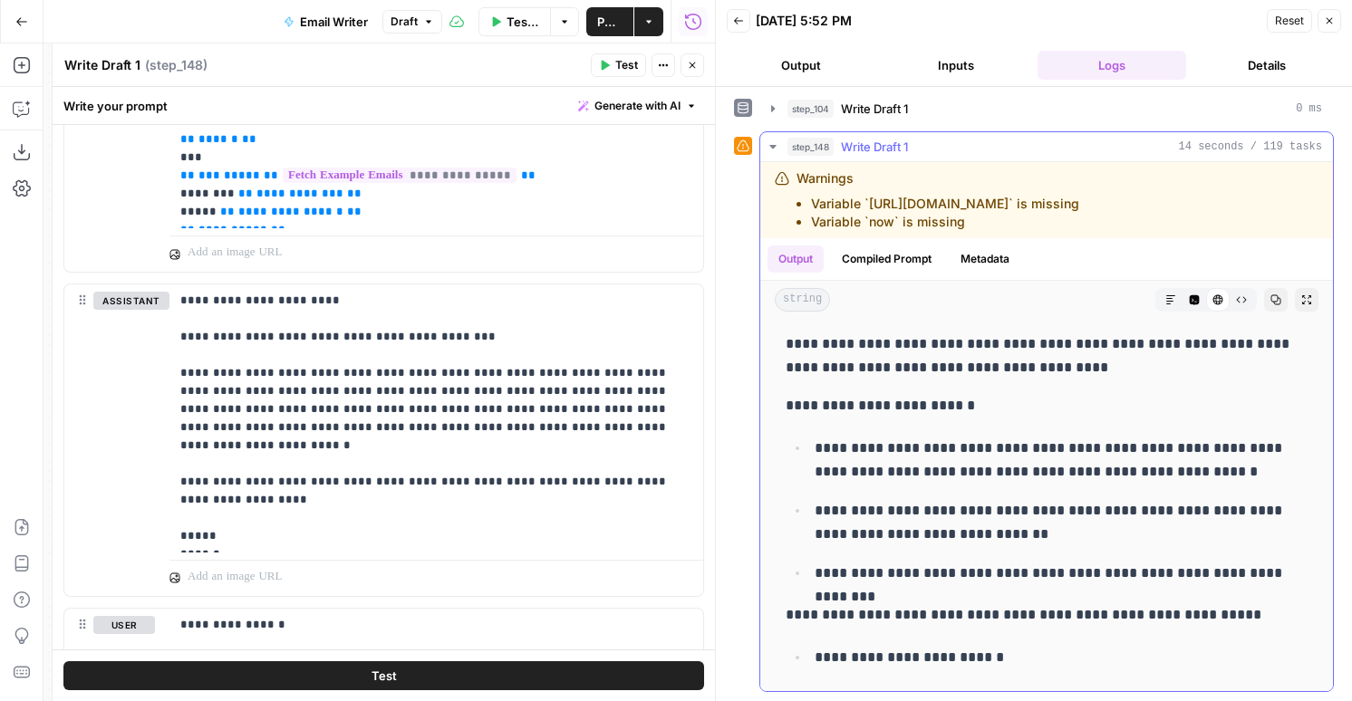
drag, startPoint x: 782, startPoint y: 341, endPoint x: 992, endPoint y: 536, distance: 287.3
click at [992, 536] on div "**********" at bounding box center [1047, 591] width 544 height 608
click at [992, 536] on p "**********" at bounding box center [1061, 522] width 493 height 47
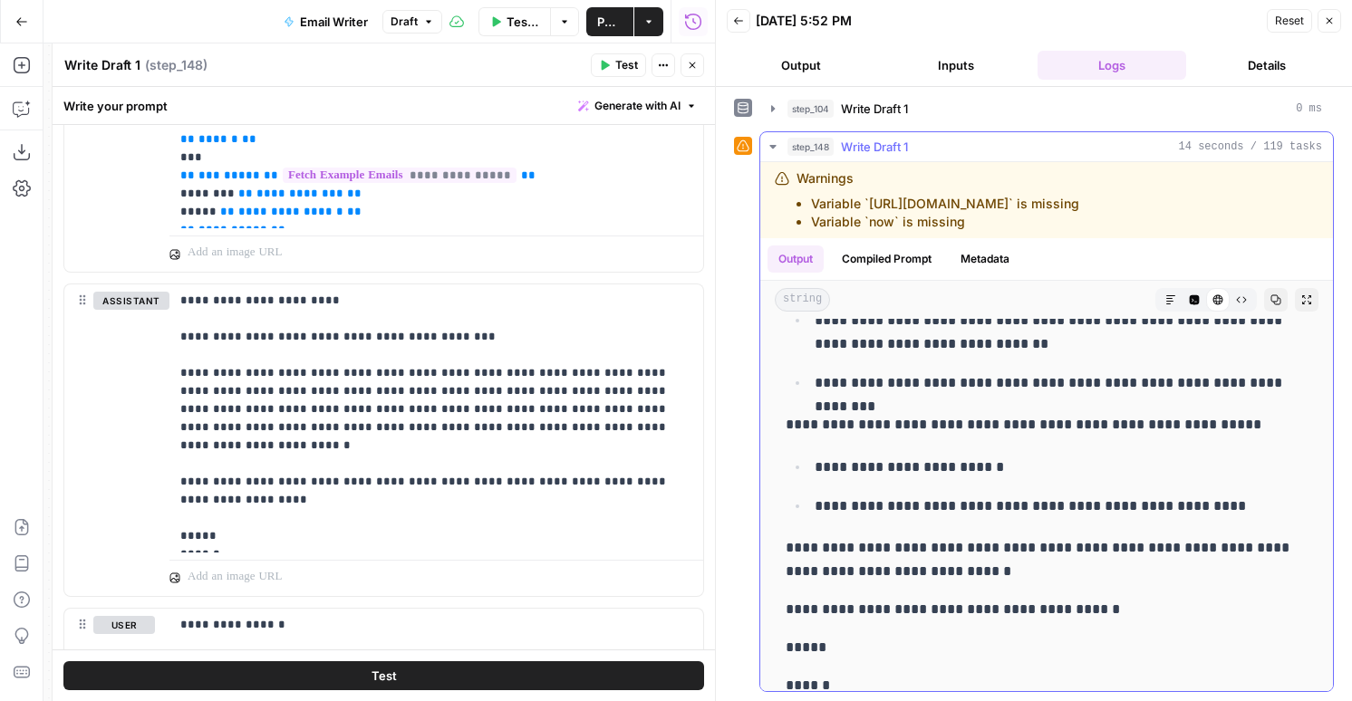
scroll to position [250, 0]
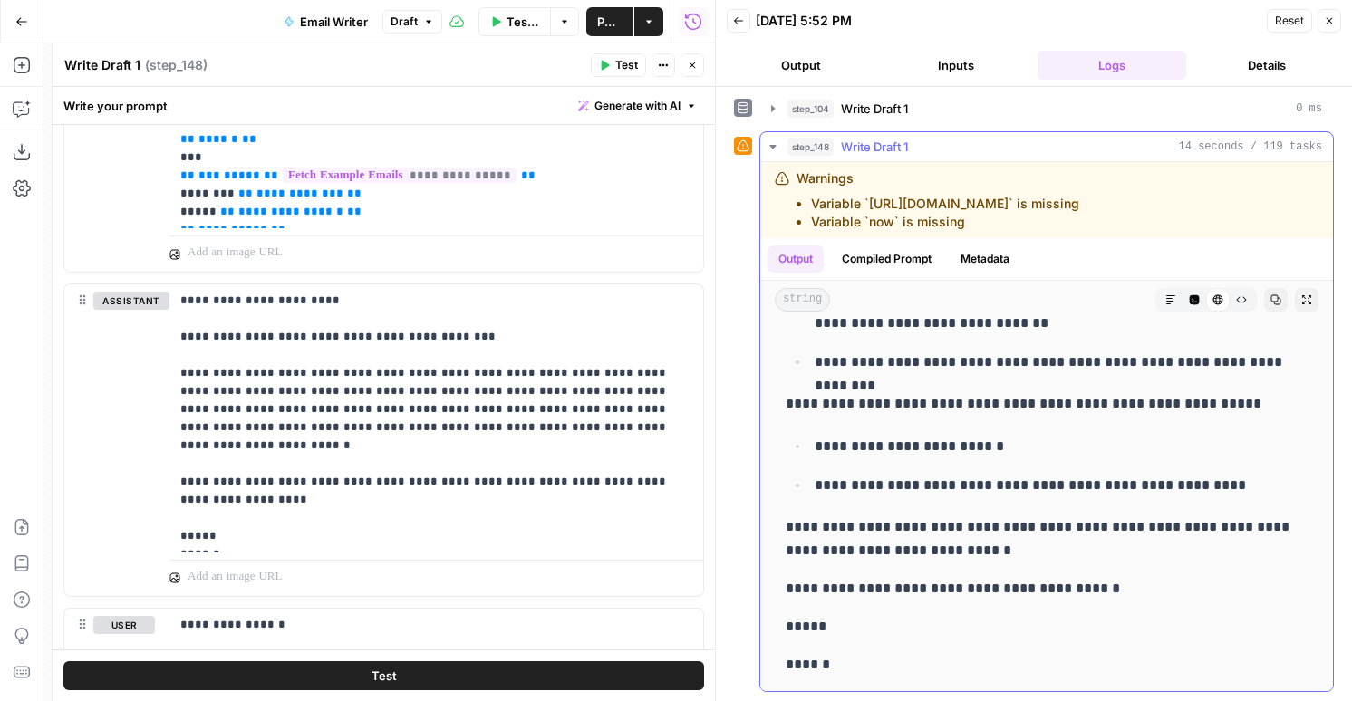
drag, startPoint x: 787, startPoint y: 338, endPoint x: 991, endPoint y: 665, distance: 385.5
click at [991, 665] on div "**********" at bounding box center [1047, 380] width 544 height 608
copy div "**********"
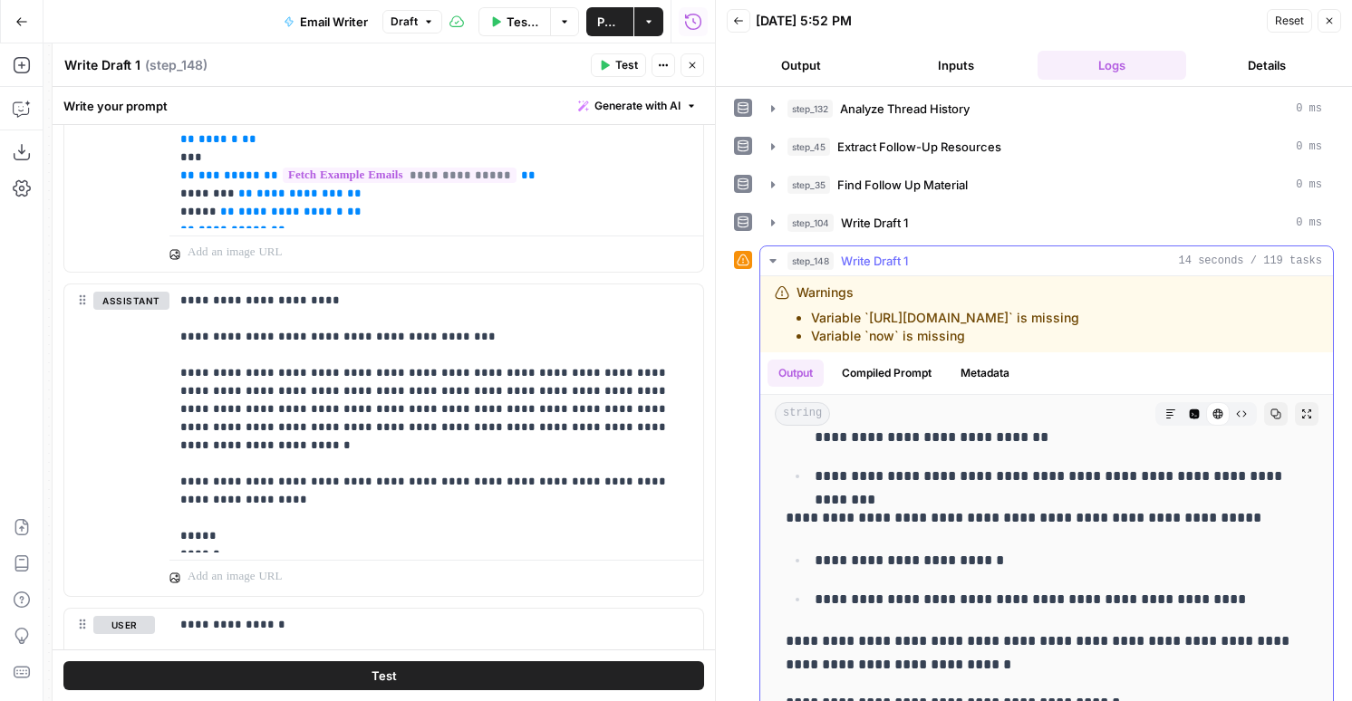
scroll to position [726, 0]
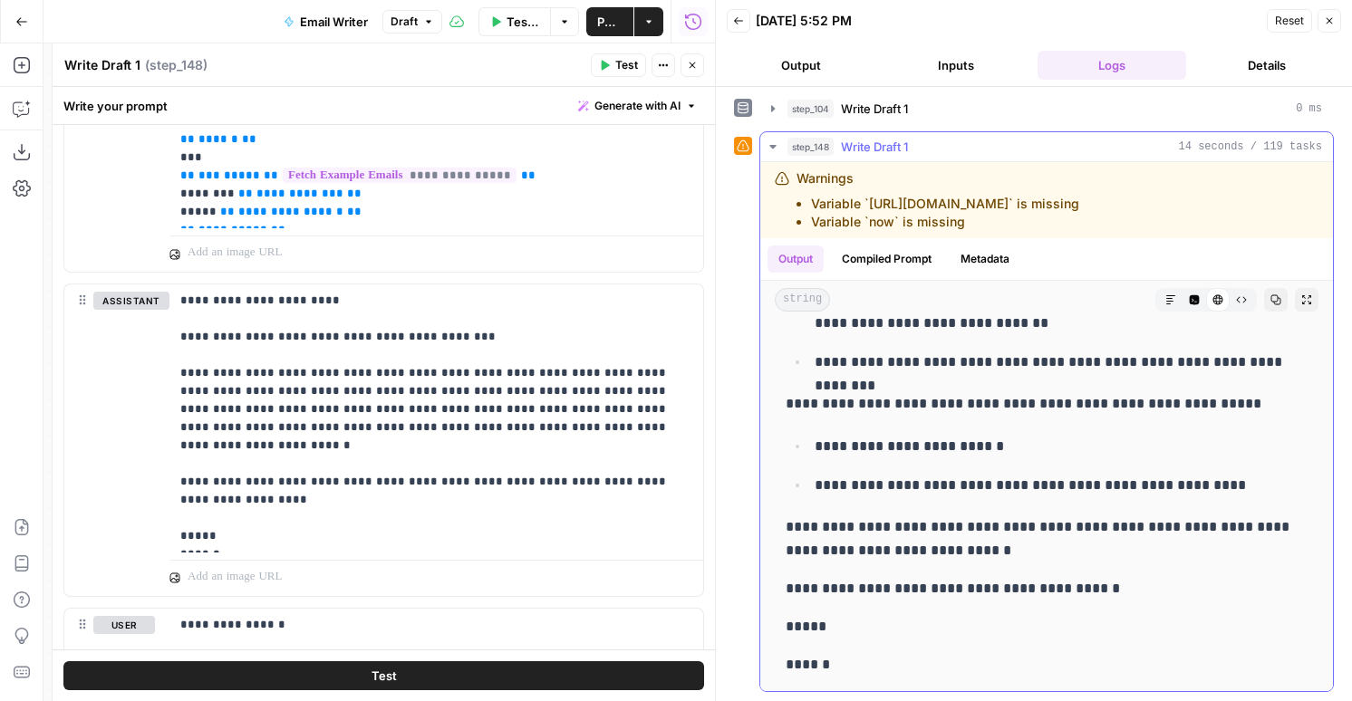
drag, startPoint x: 785, startPoint y: 458, endPoint x: 892, endPoint y: 678, distance: 244.8
click at [892, 678] on div "**********" at bounding box center [1047, 380] width 544 height 608
copy div "**********"
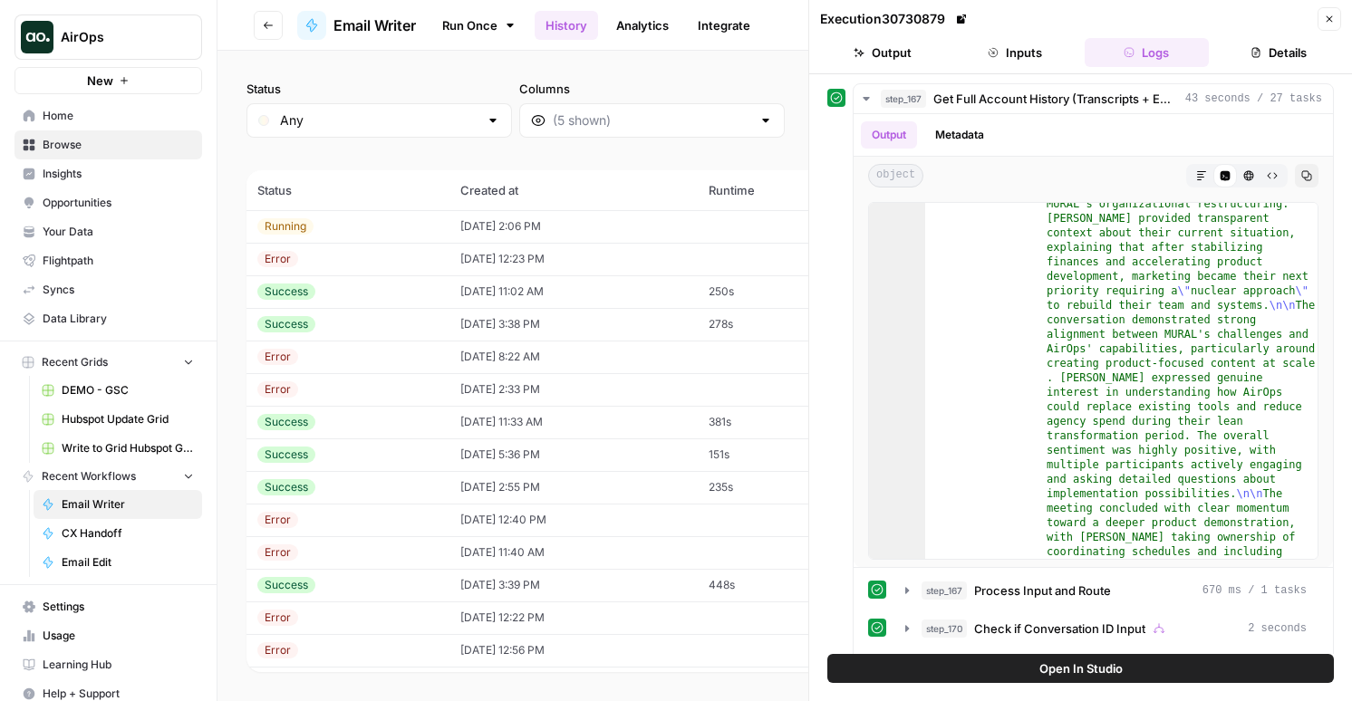
scroll to position [501, 0]
